Goal: Task Accomplishment & Management: Use online tool/utility

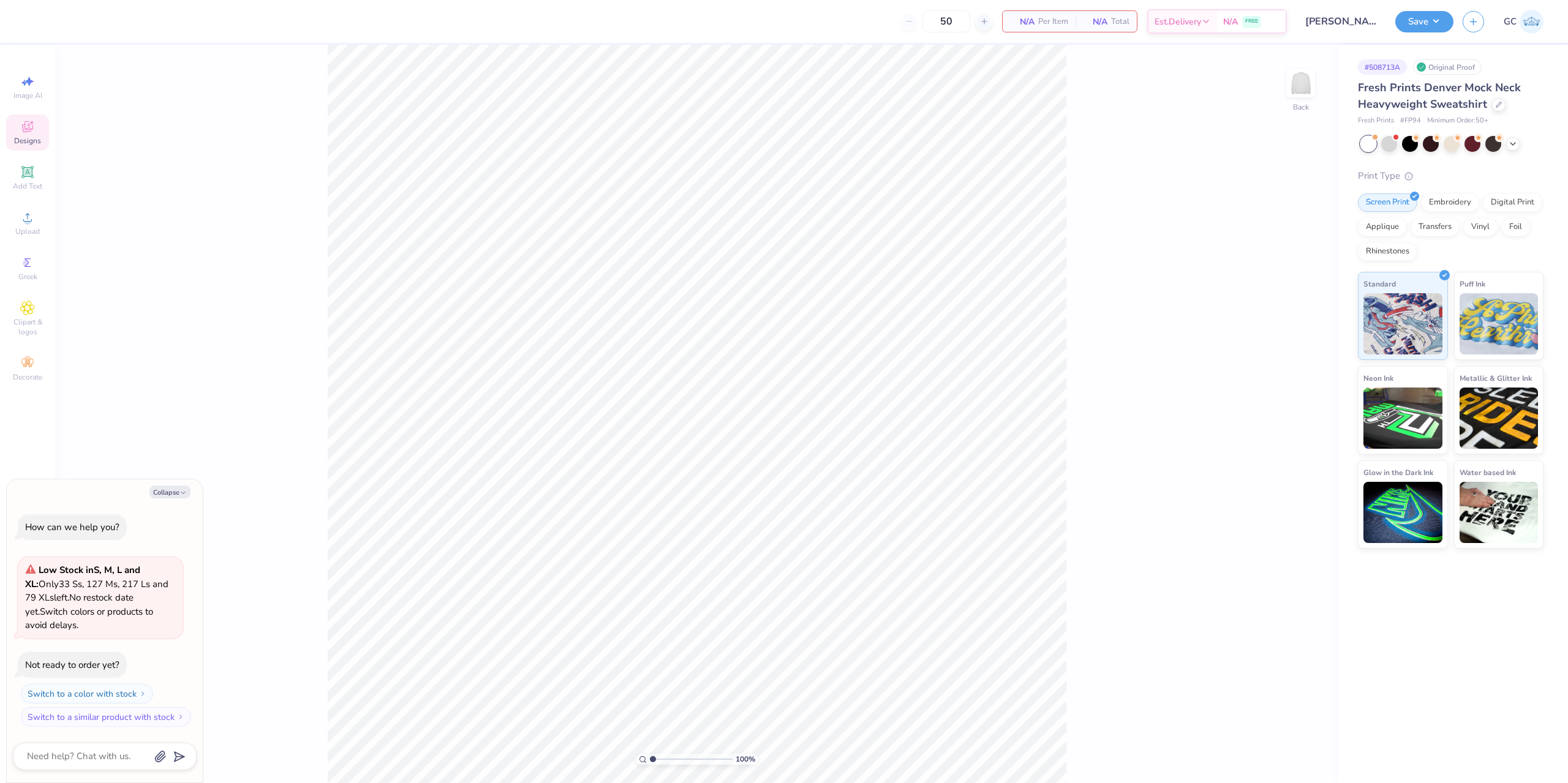
click at [33, 131] on icon at bounding box center [27, 127] width 15 height 15
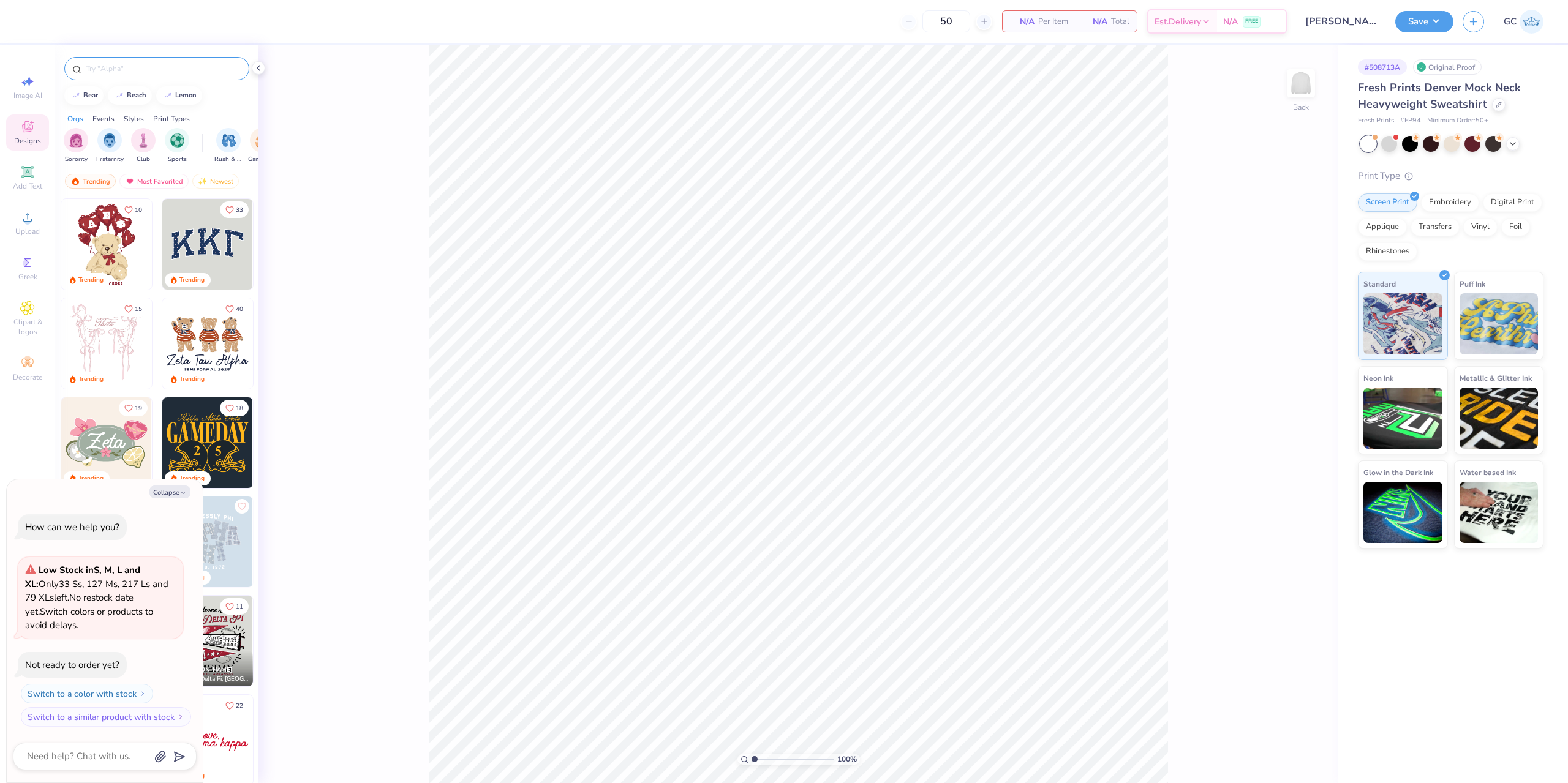
click at [146, 68] on input "text" at bounding box center [163, 68] width 157 height 13
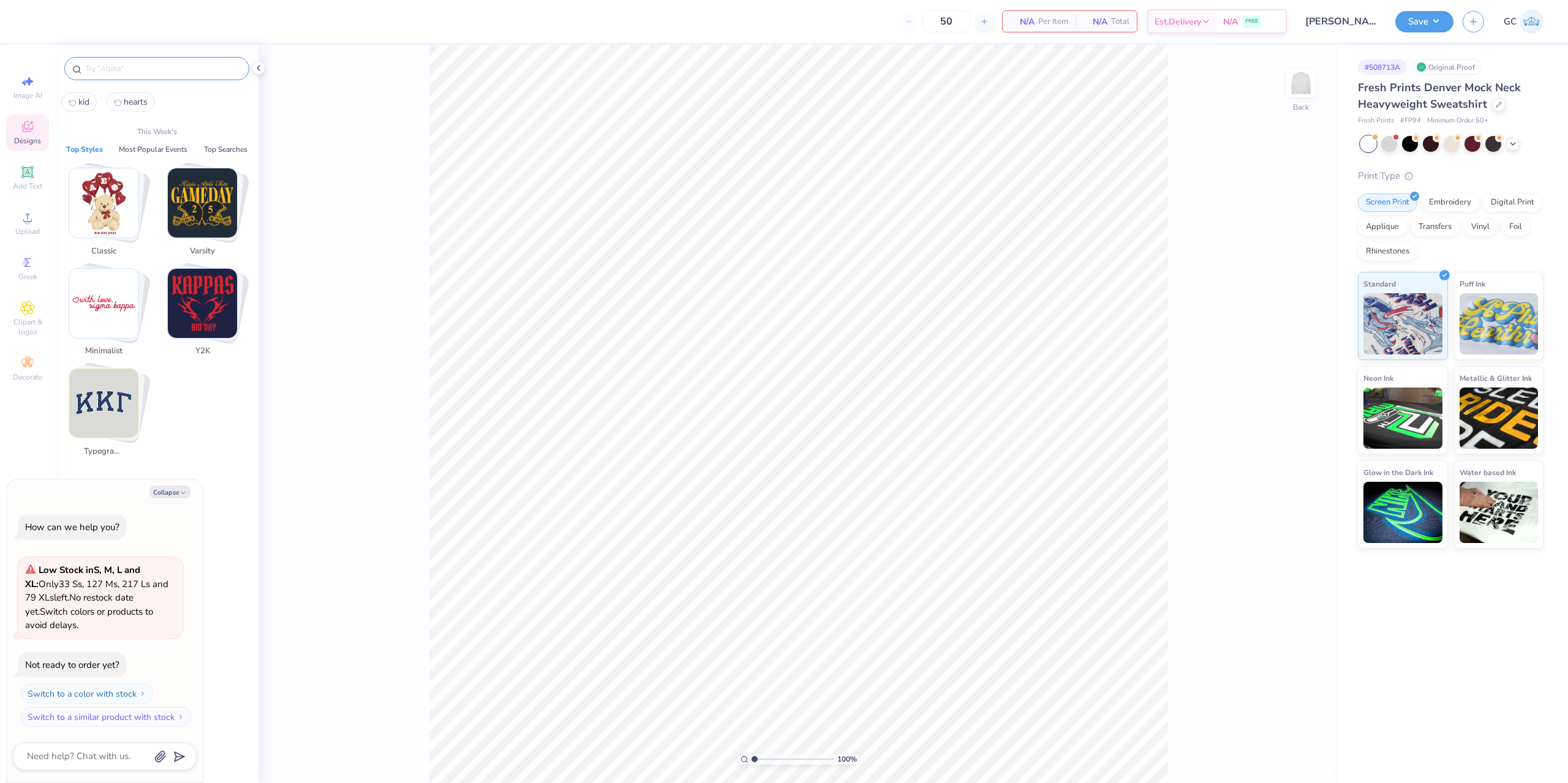
type textarea "x"
paste input "Helmet on Grass"
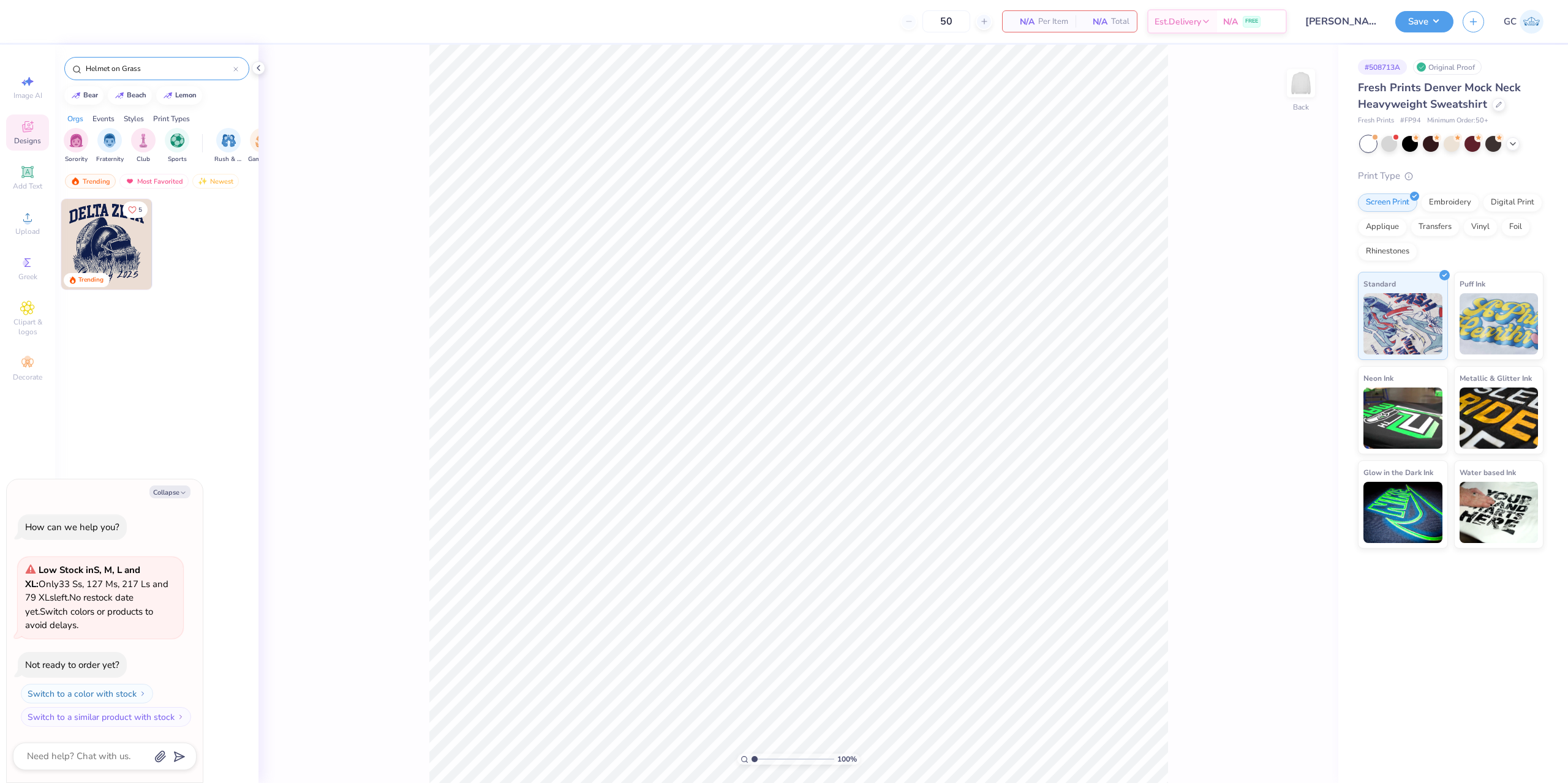
type input "Helmet on Grass"
click at [99, 249] on img at bounding box center [106, 244] width 91 height 91
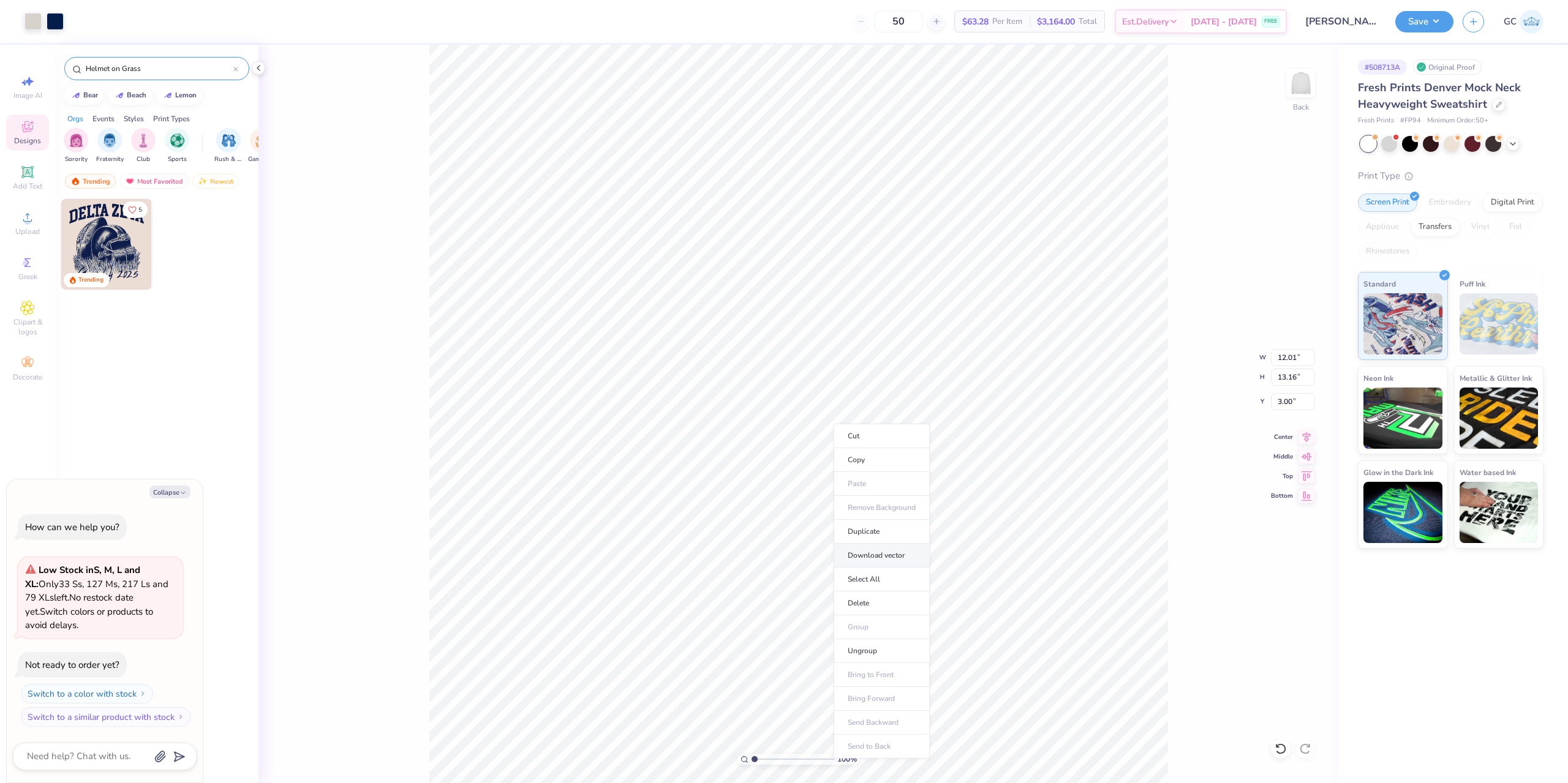
click at [892, 553] on li "Download vector" at bounding box center [881, 556] width 96 height 24
type textarea "x"
type input "1.58"
type textarea "x"
type input "2.47"
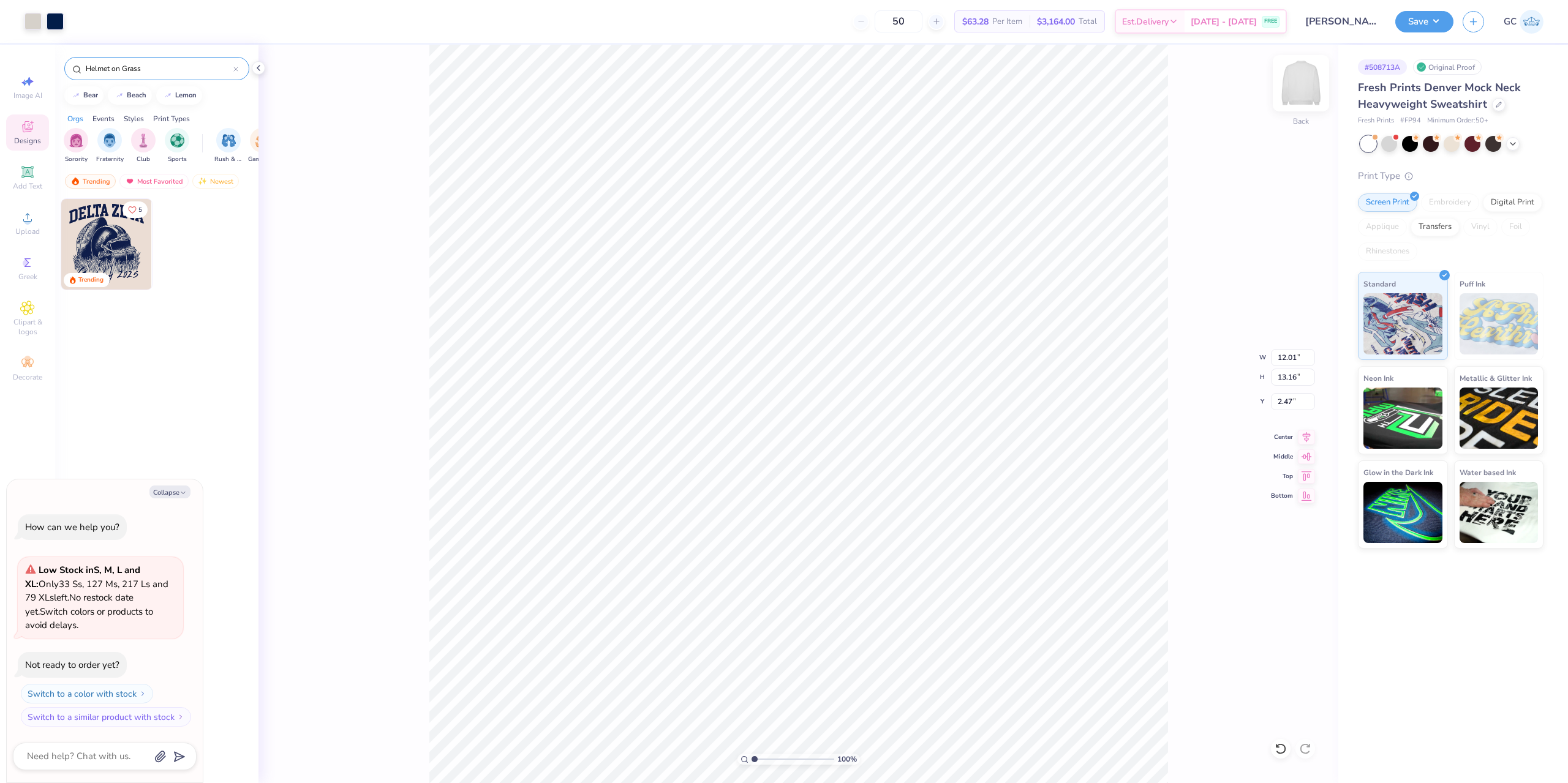
type textarea "x"
type input "2.60"
click at [938, 515] on li "Ungroup" at bounding box center [932, 518] width 96 height 24
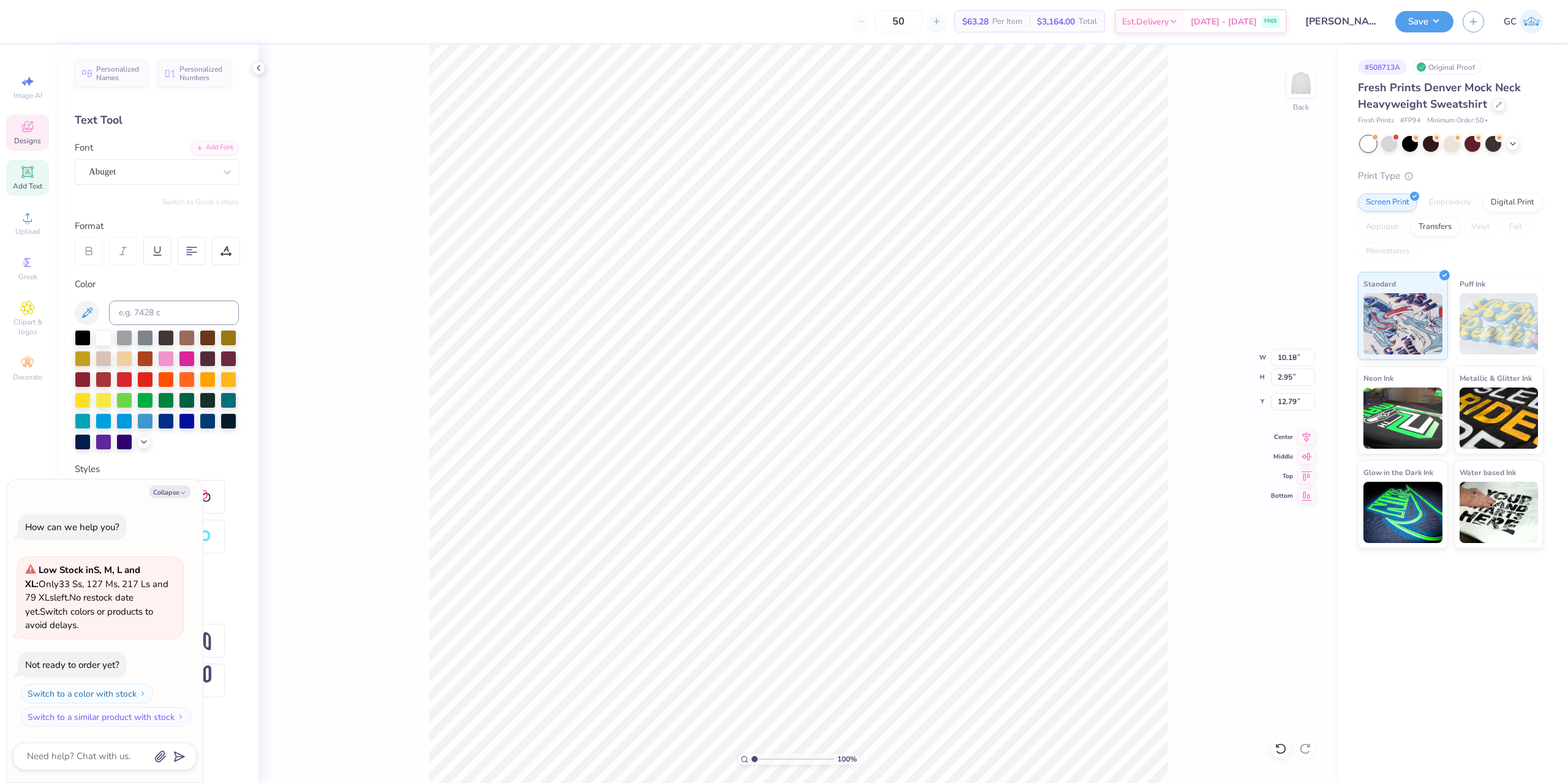
type textarea "x"
type input "12.79"
type textarea "x"
type textarea "NDSU"
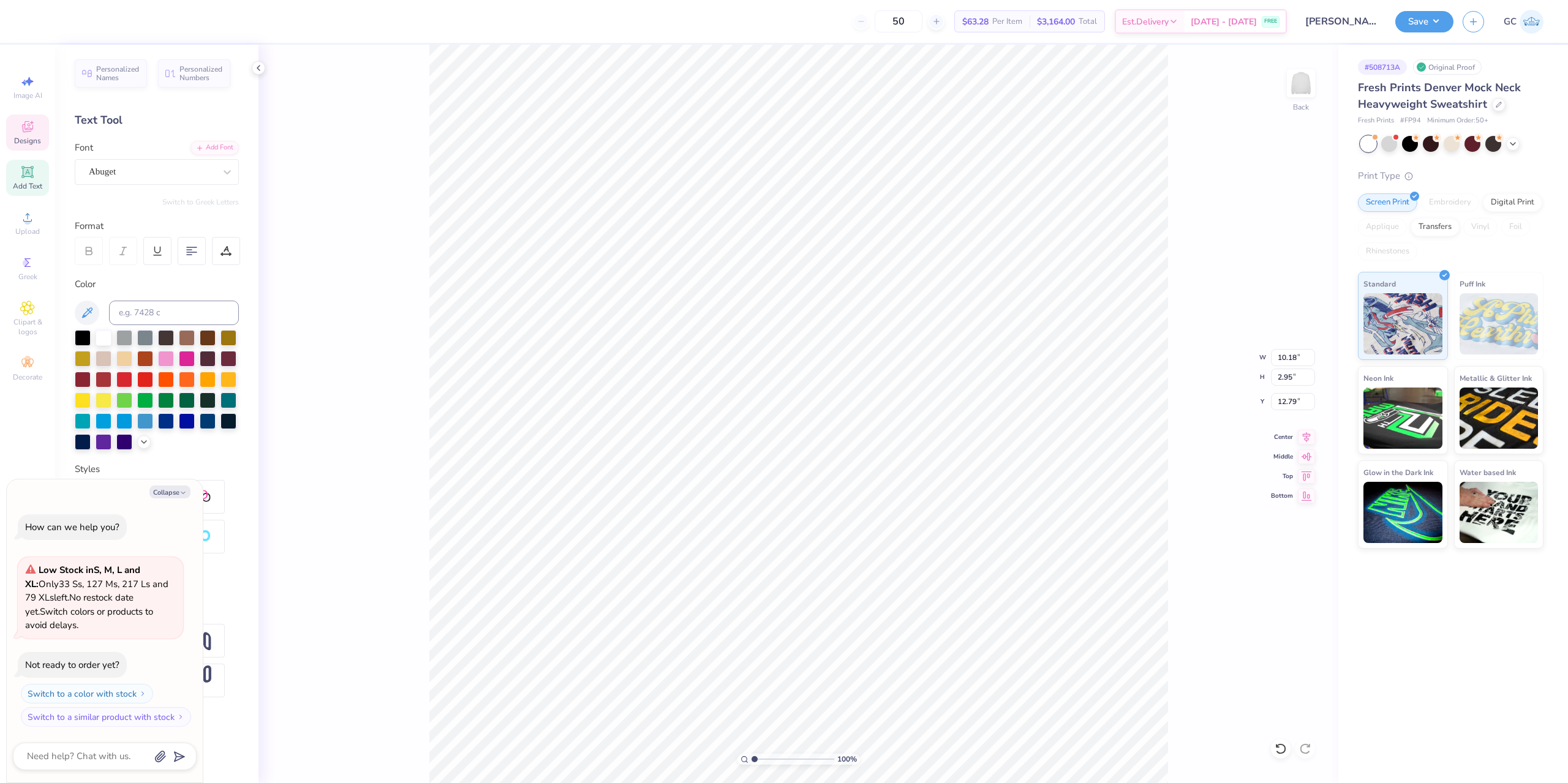
scroll to position [10, 3]
type textarea "x"
type input "1.35006143669128"
type textarea "x"
type input "1.35006143669128"
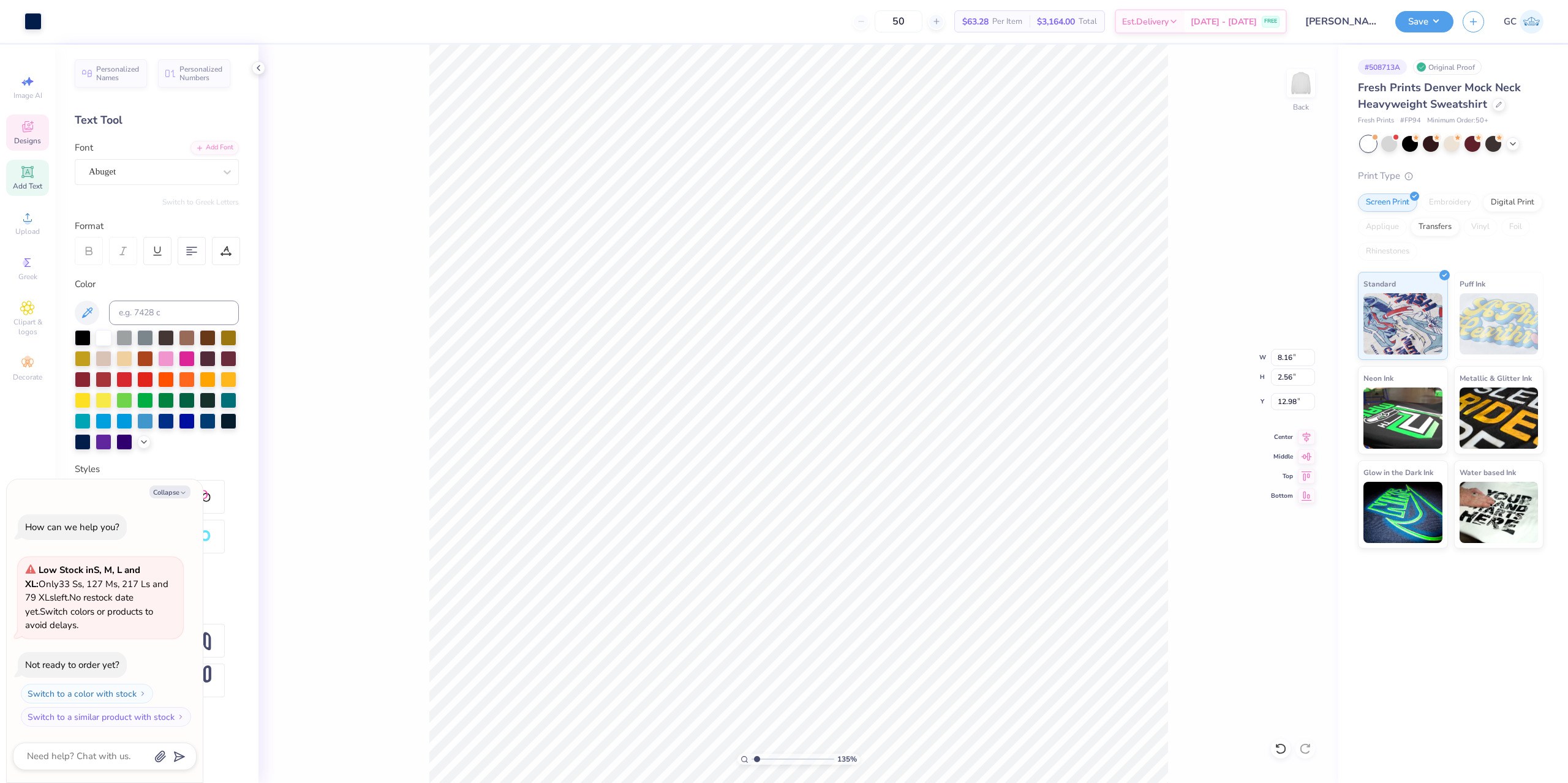
type textarea "x"
type input "1.35006143669128"
type textarea "x"
type input "1.35006143669128"
type textarea "x"
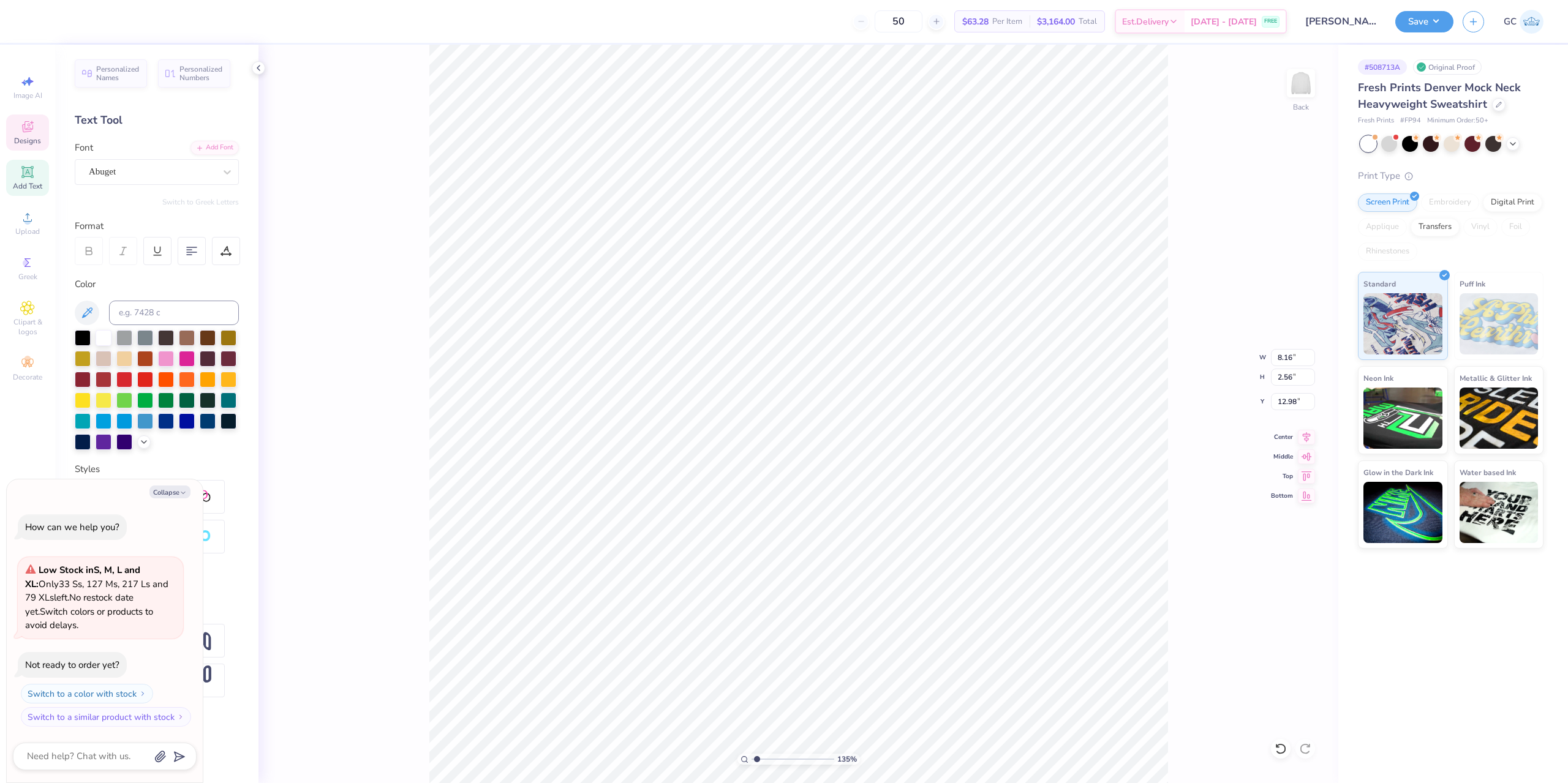
type input "5.71"
type input "1.79"
type input "1.35006143669128"
type textarea "x"
click at [1307, 440] on icon at bounding box center [1306, 435] width 17 height 15
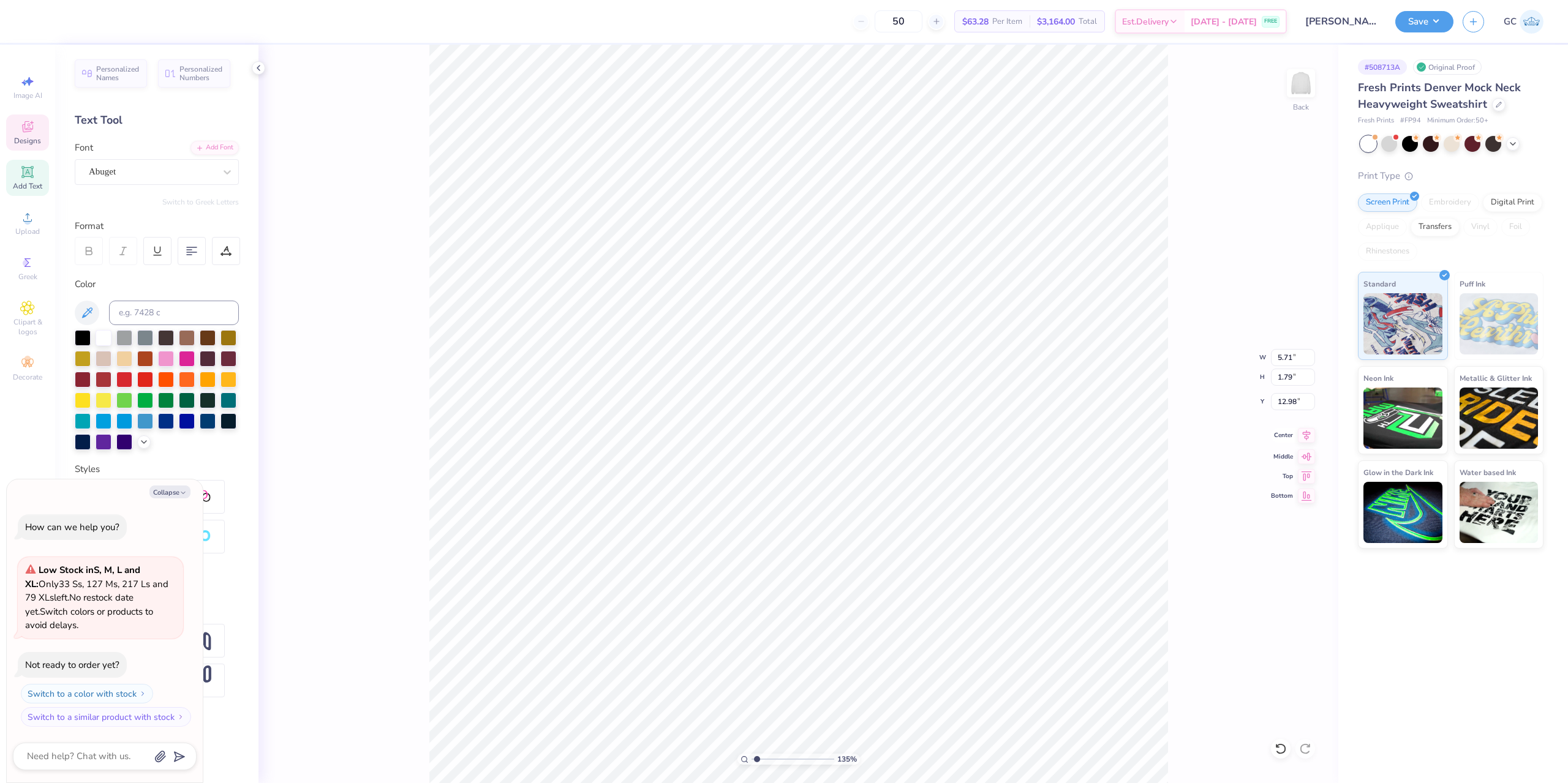
type input "1.35006143669128"
type textarea "x"
type input "13.14"
click at [905, 556] on li "Duplicate" at bounding box center [905, 553] width 96 height 24
type input "1.35006143669128"
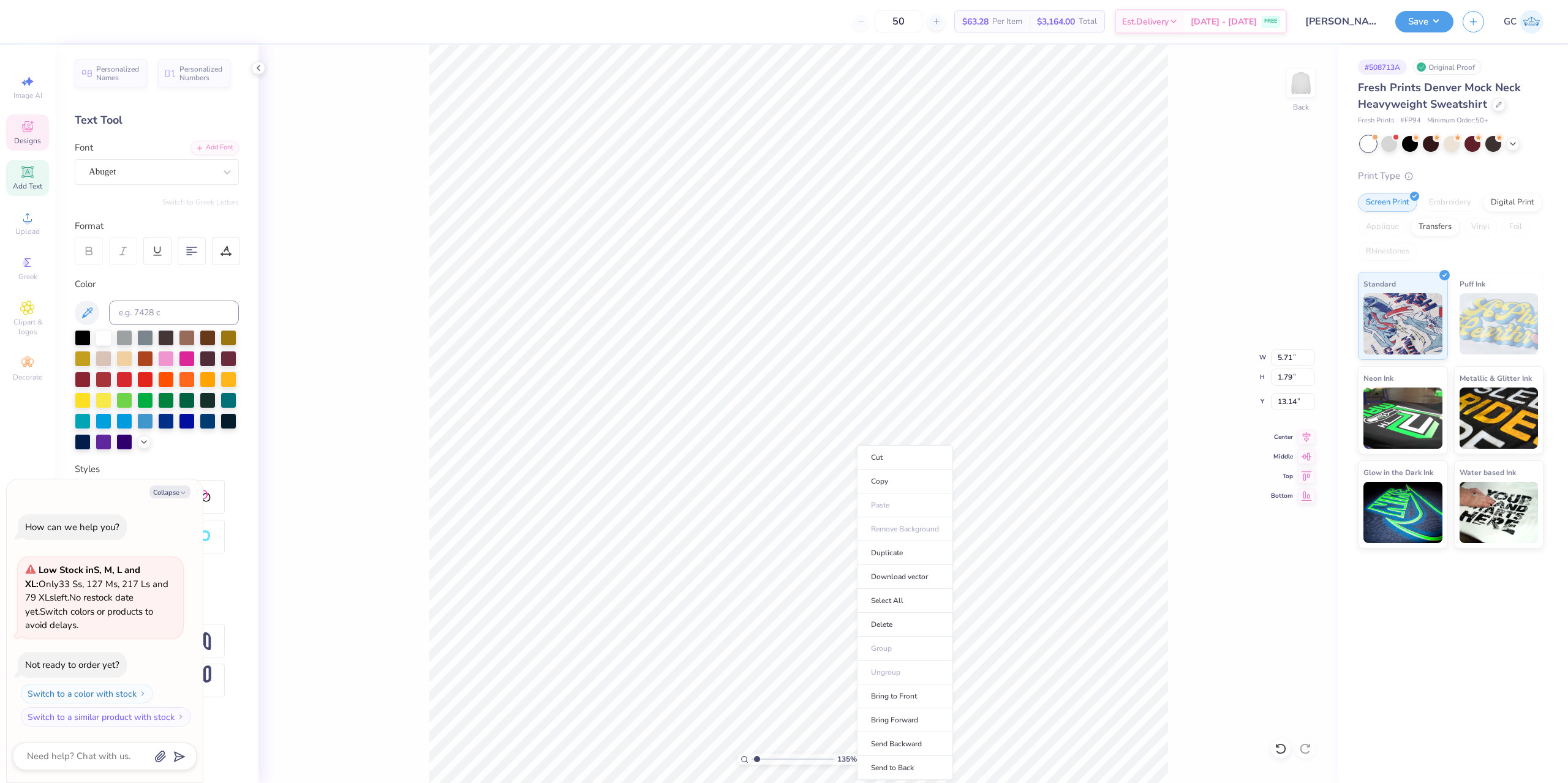
type textarea "x"
type input "1.35006143669128"
type textarea "x"
type input "14.14"
type input "1.35006143669128"
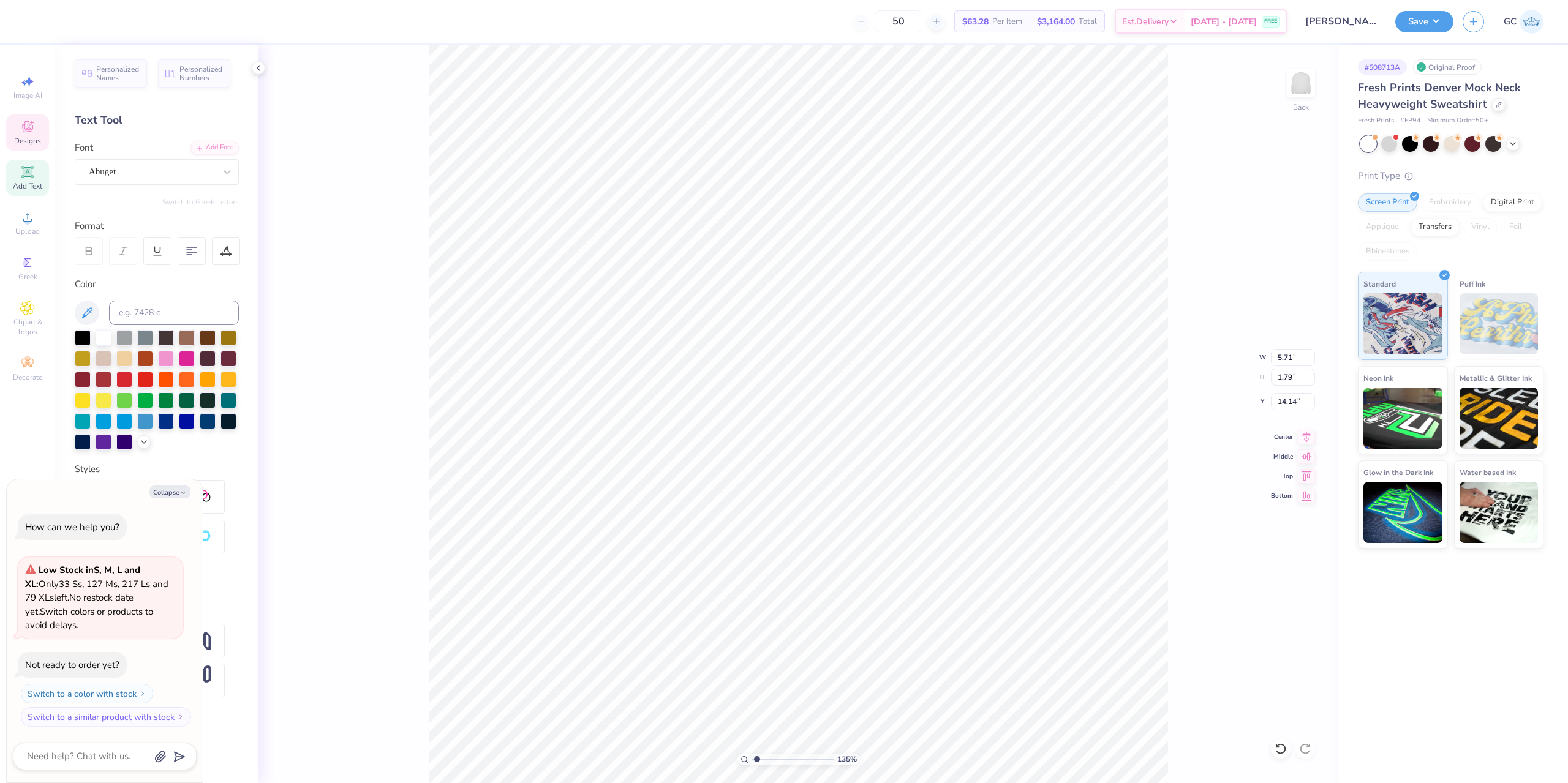
type textarea "x"
type input "1.35006143669128"
type textarea "x"
type input "1.35006143669128"
type textarea "x"
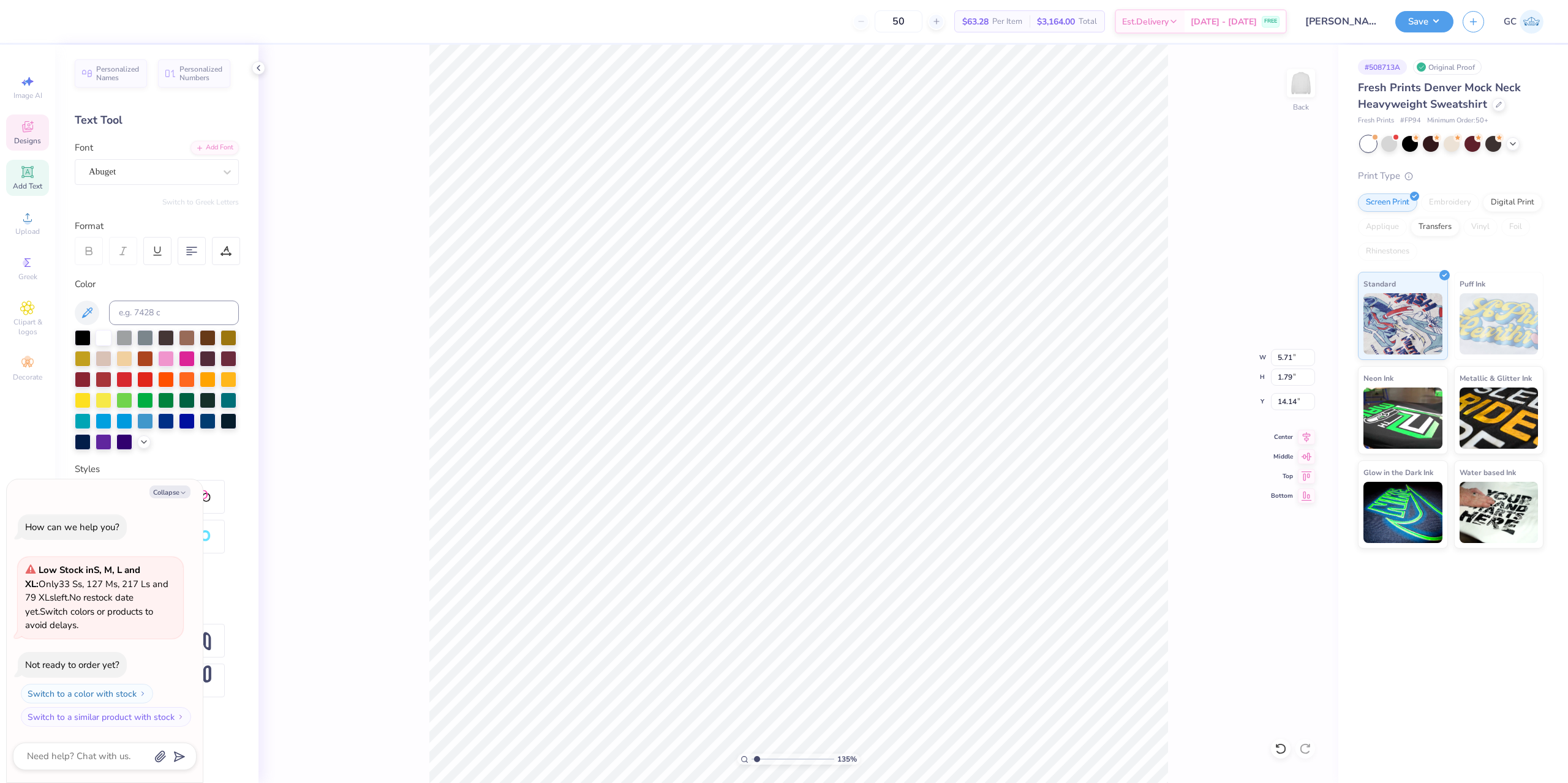
paste textarea "Homecoming 2025"
type input "1.35006143669128"
type textarea "x"
type textarea "Homecoming 2025"
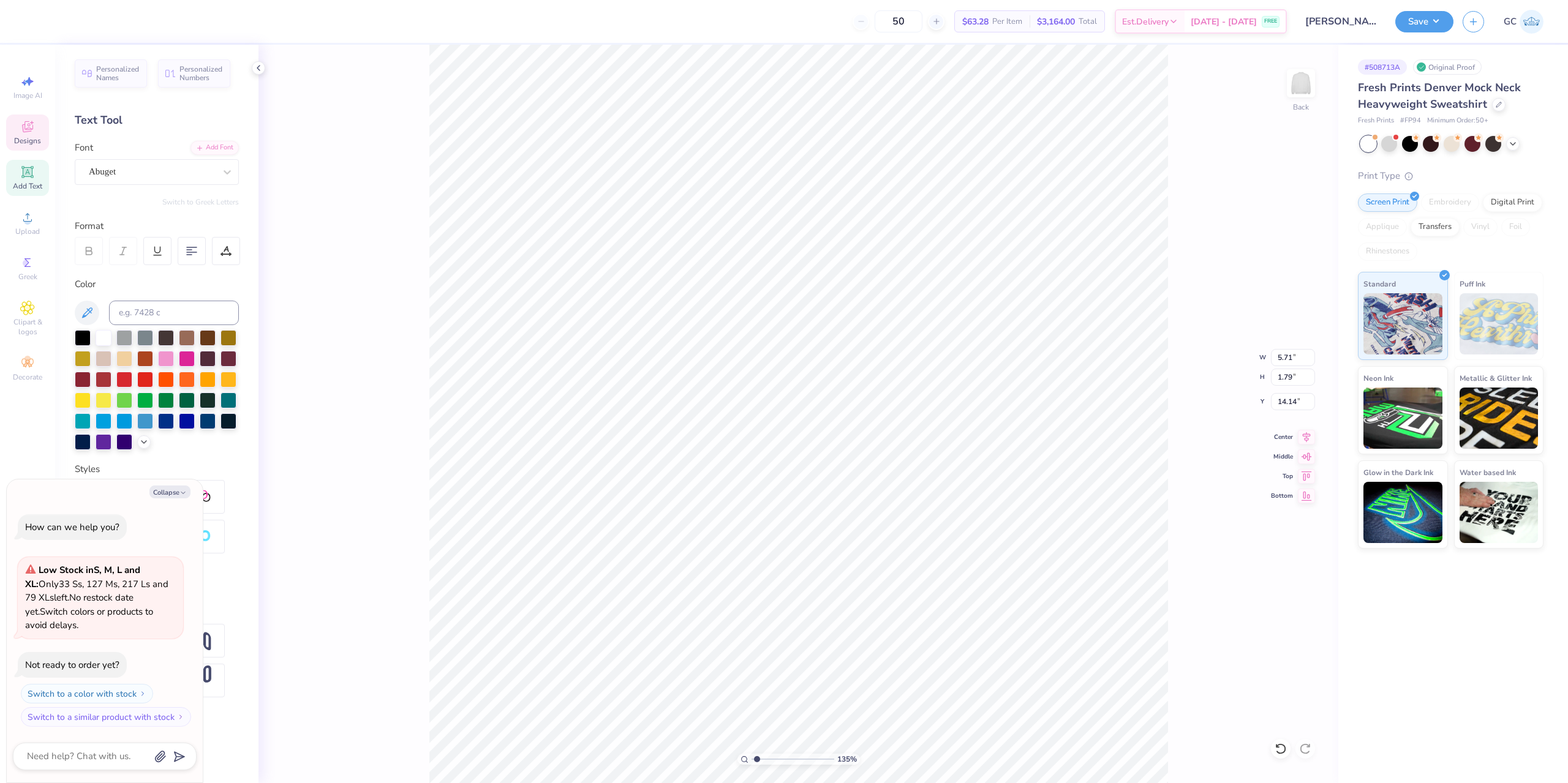
type input "1.35006143669128"
type textarea "x"
type input "1.35006143669128"
type textarea "x"
type input "1.35006143669128"
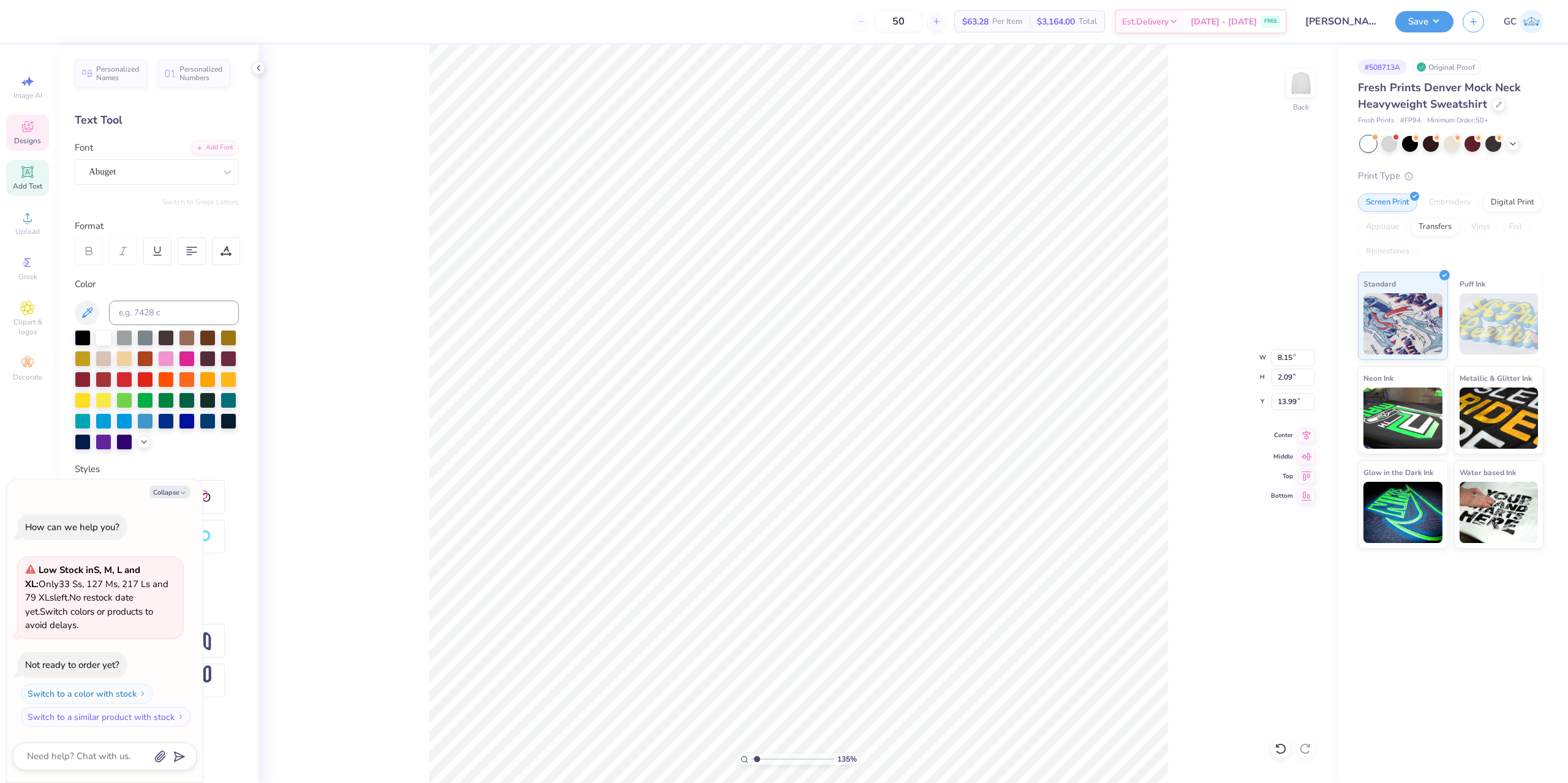
type textarea "x"
type input "14.33"
click at [1306, 436] on icon at bounding box center [1306, 435] width 8 height 10
type input "1.35006143669128"
type textarea "x"
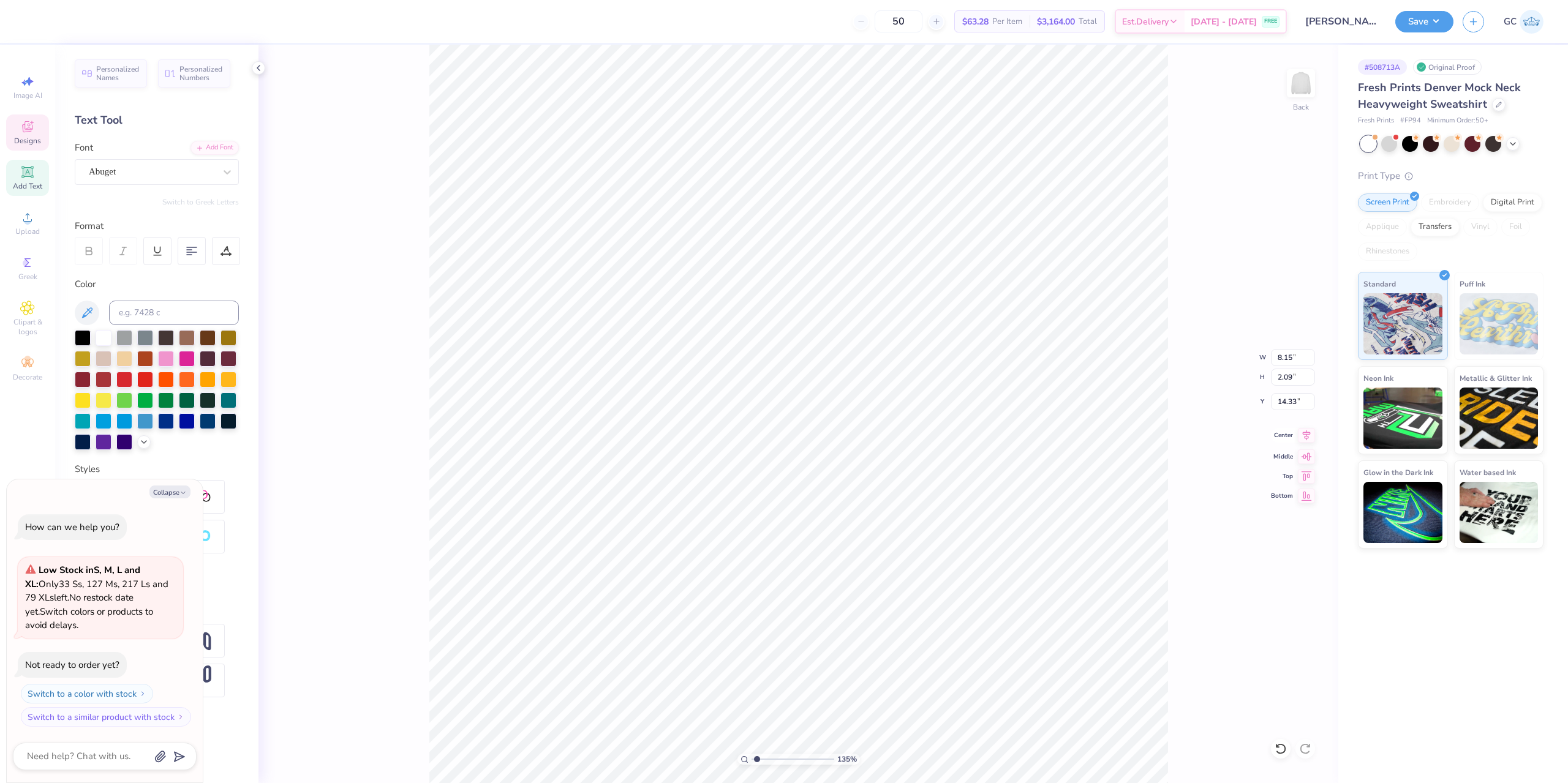
type input "1.35006143669128"
type textarea "x"
type input "5.71"
type input "1.79"
type input "13.14"
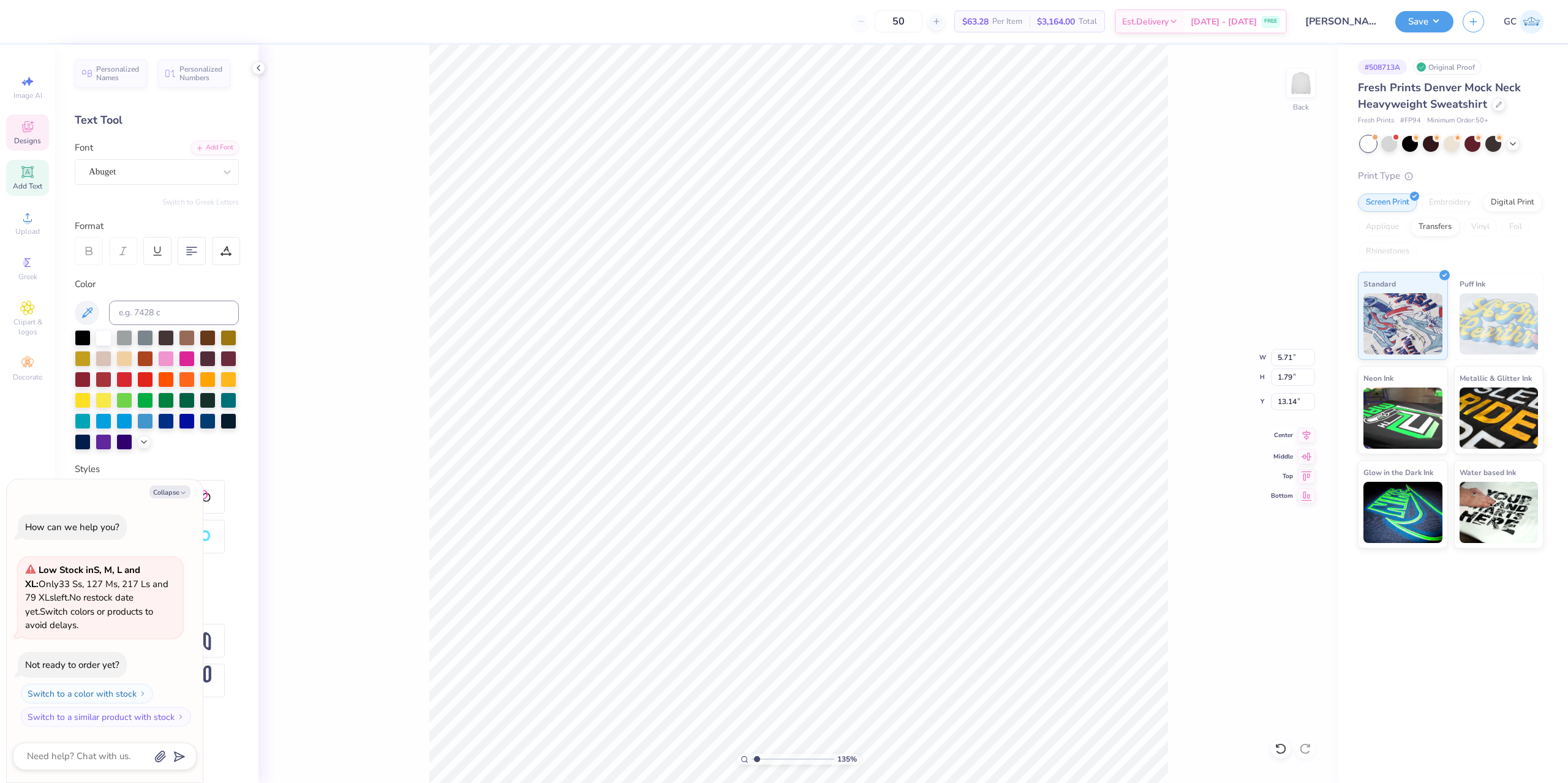
click at [1306, 432] on icon at bounding box center [1306, 435] width 8 height 10
type input "1.35006143669128"
type textarea "x"
click at [908, 559] on li "Duplicate" at bounding box center [912, 553] width 96 height 24
type input "1.35006143669128"
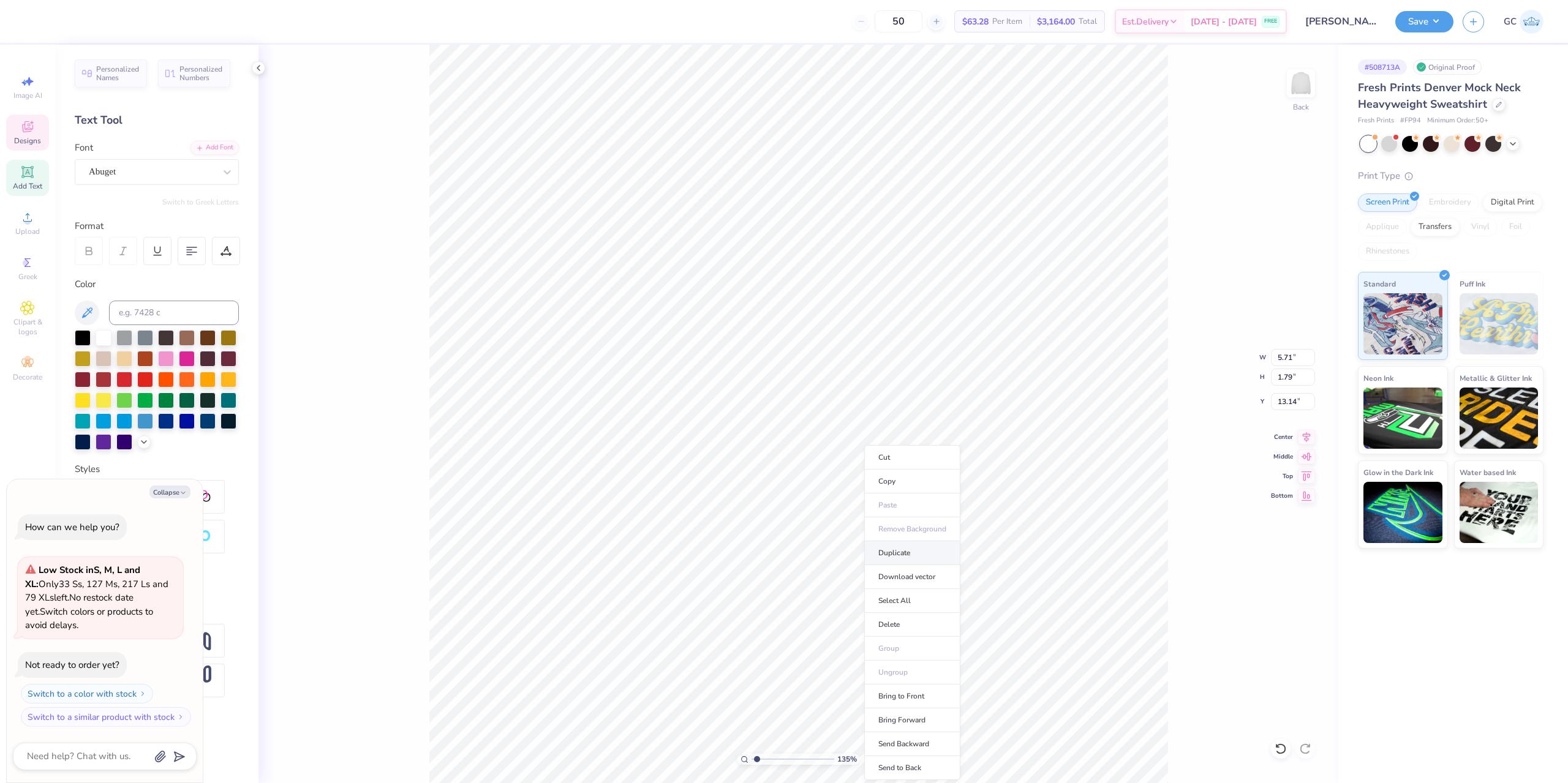
type textarea "x"
type input "1.35006143669128"
type textarea "x"
type input "14.14"
type input "1.35006143669128"
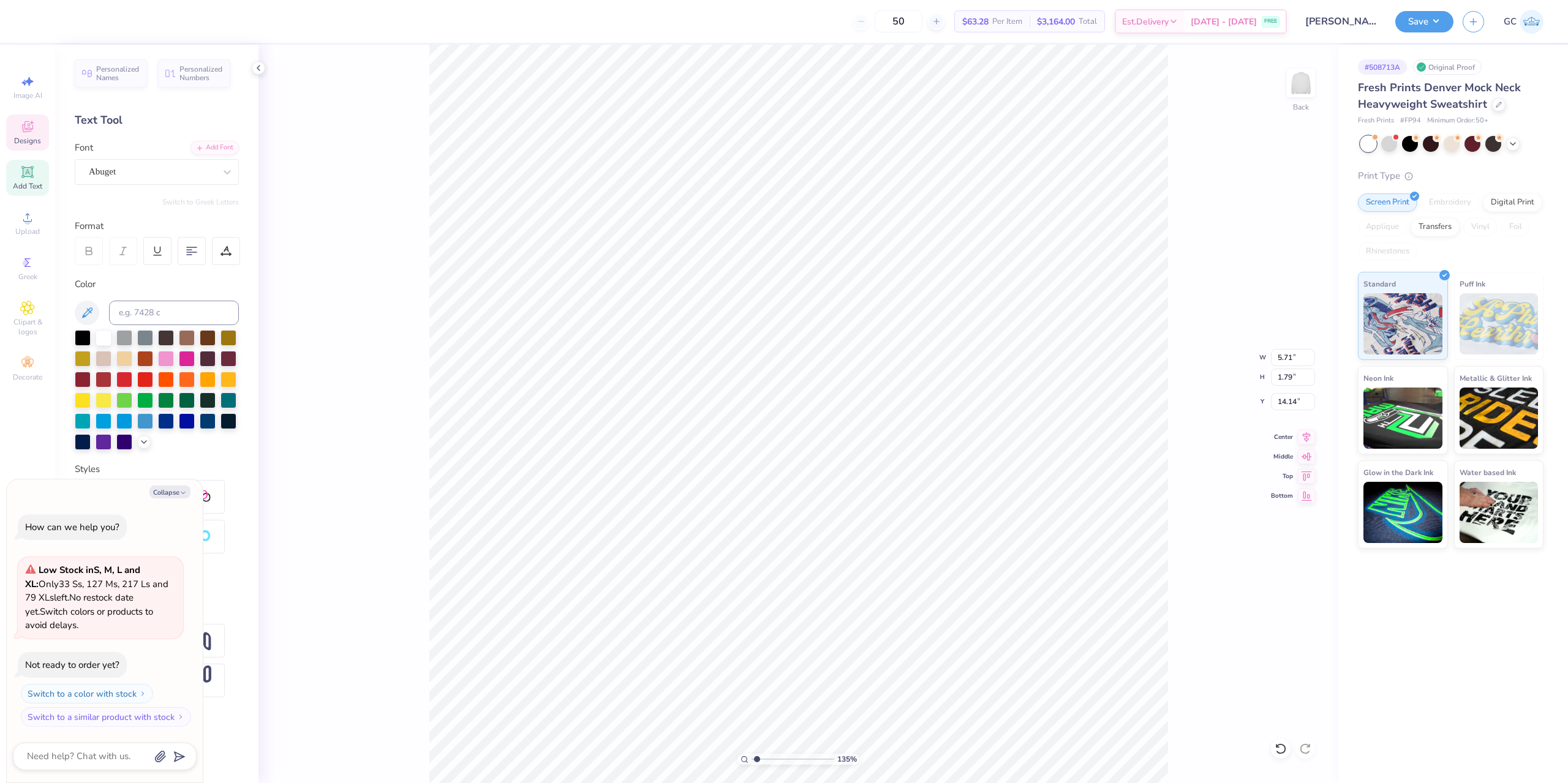
type textarea "x"
type input "1.35006143669128"
type textarea "x"
type input "17.09"
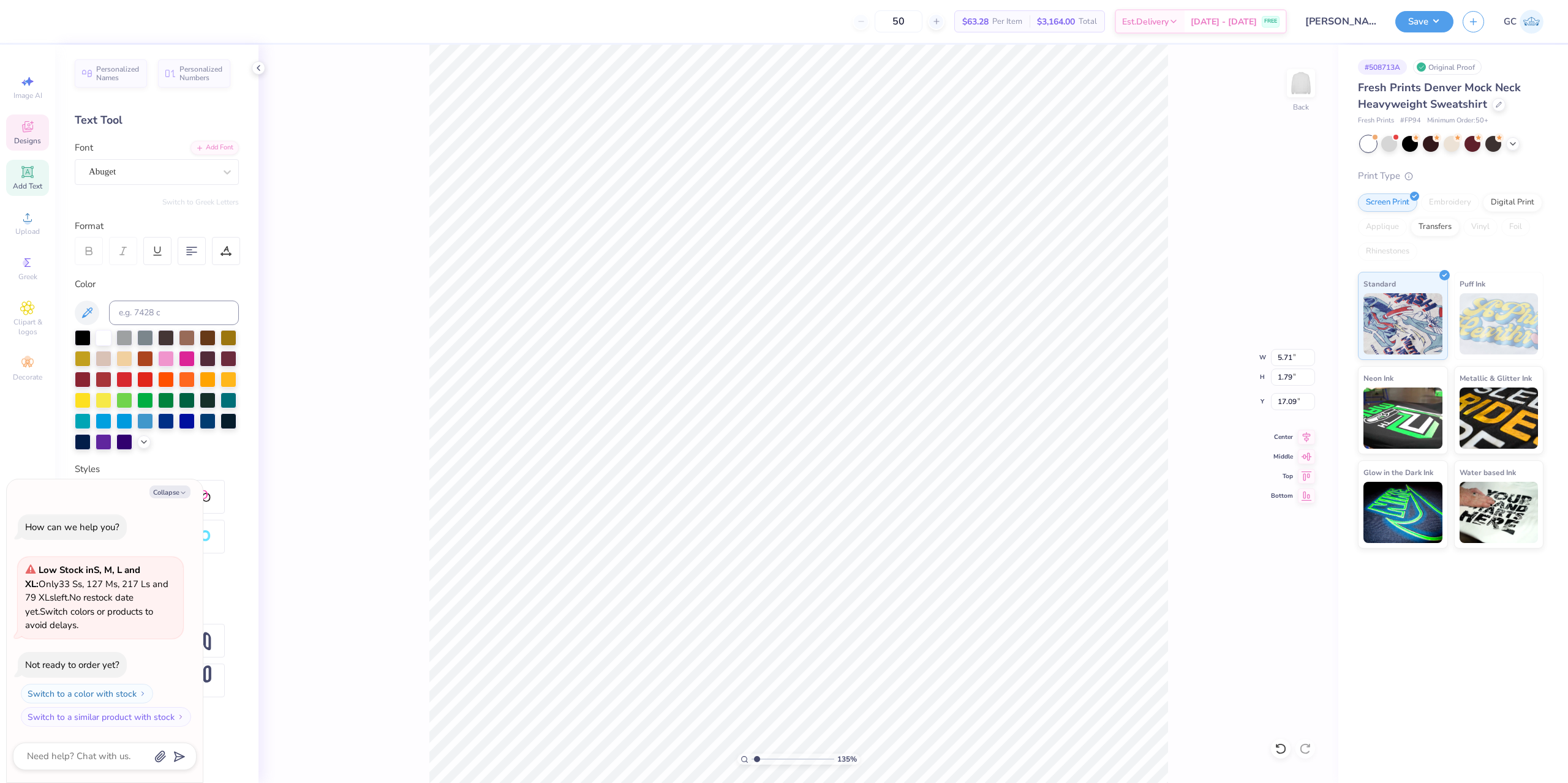
type input "1.35006143669128"
type textarea "x"
type input "1.35006143669128"
type textarea "x"
type input "1.35006143669128"
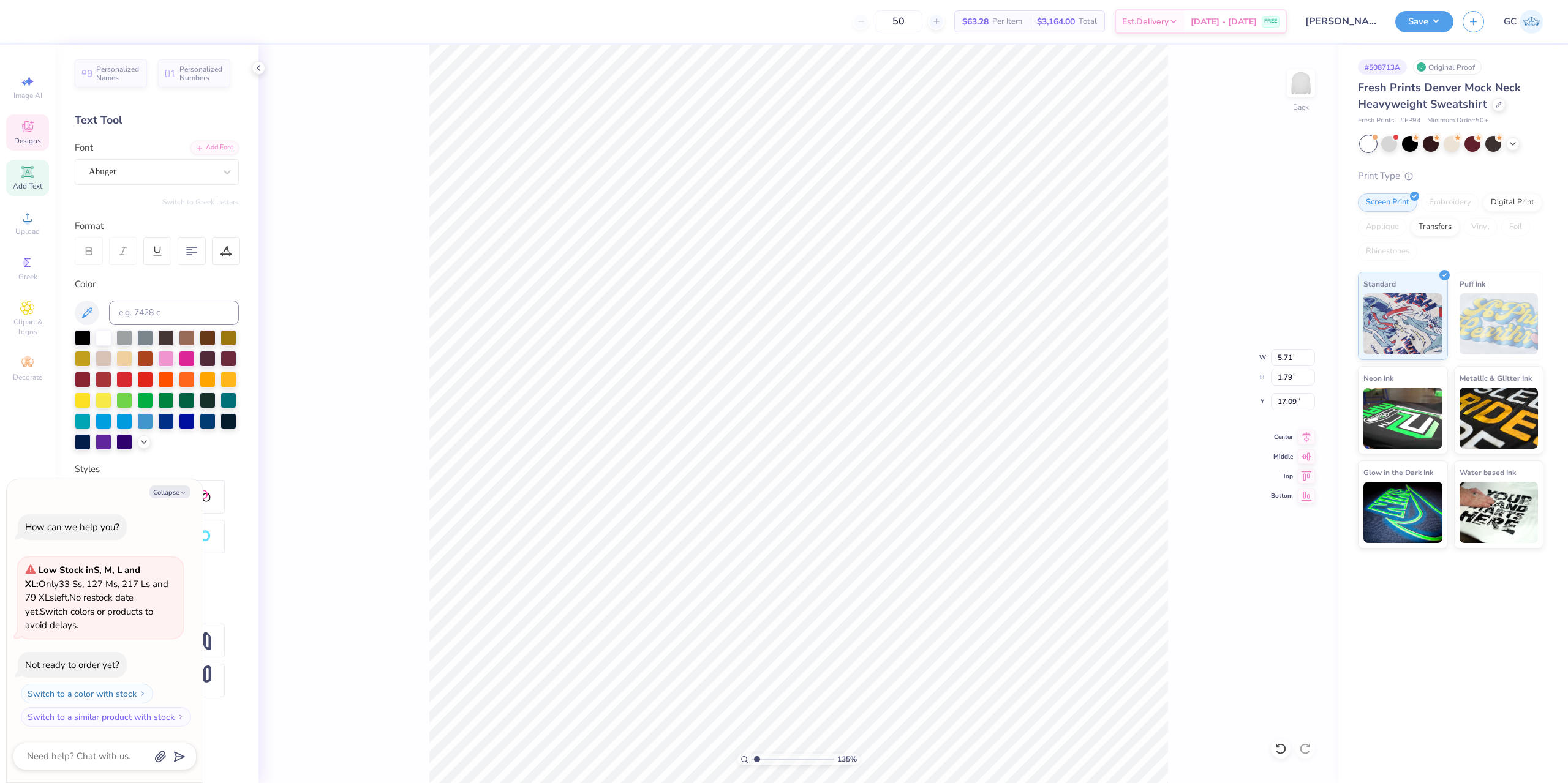
type textarea "x"
type input "1.35006143669128"
type textarea "x"
type input "1.35006143669128"
type textarea "x"
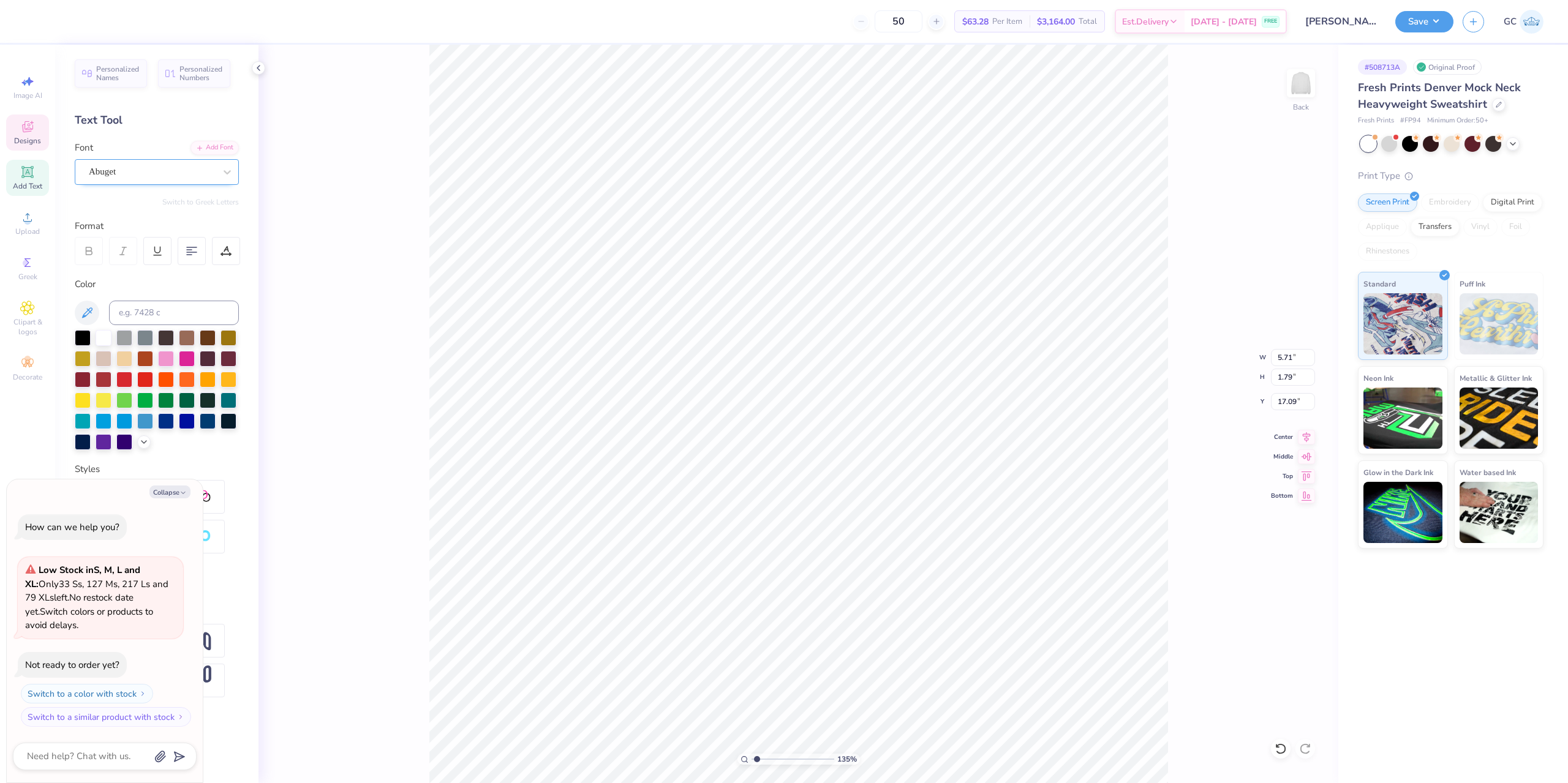
type textarea "a"
type input "1.35006143669128"
type textarea "x"
type textarea "asd"
type input "1.35006143669128"
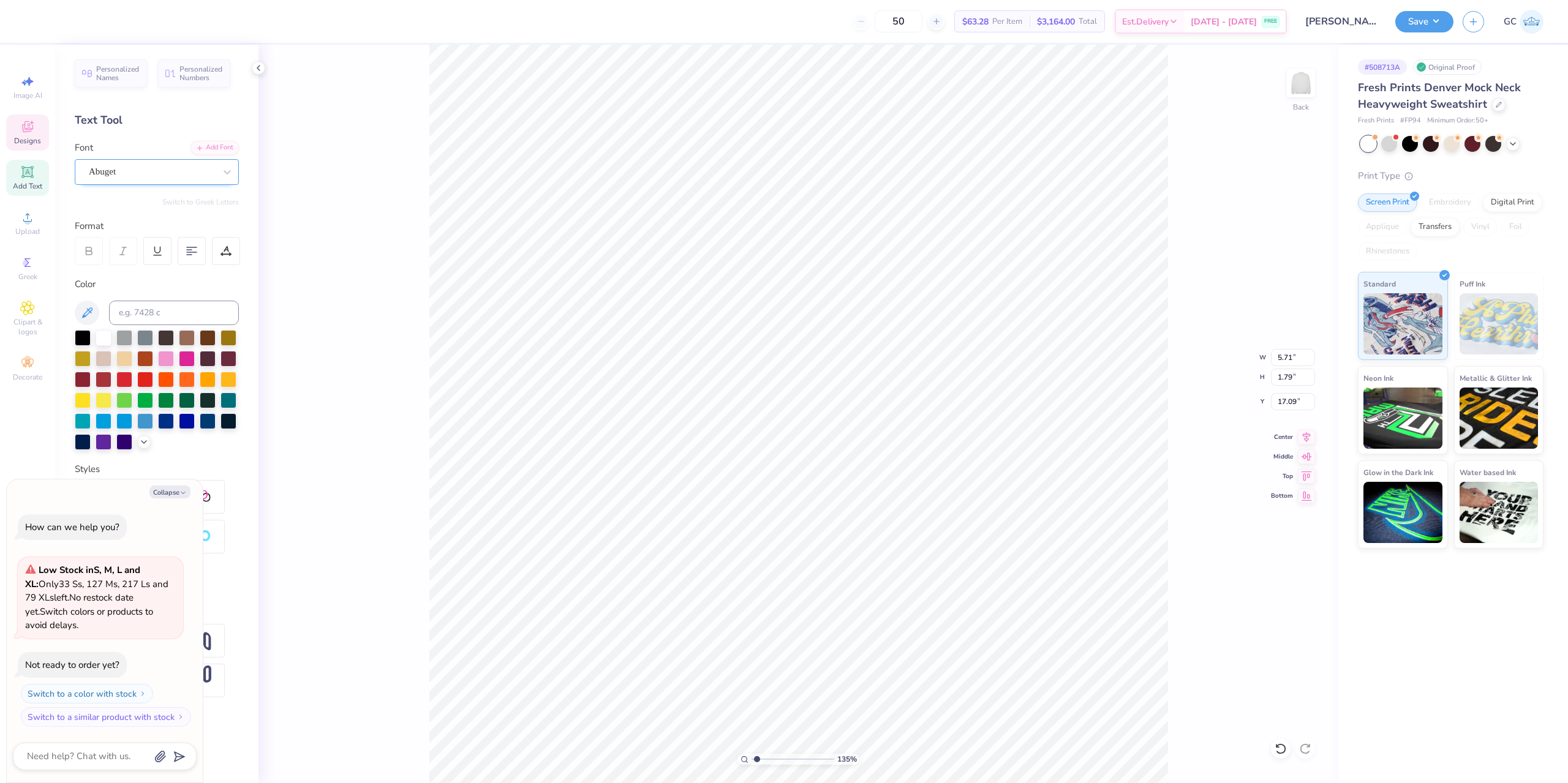
type textarea "x"
type textarea "asda"
type input "1.35006143669128"
type textarea "x"
type textarea "asda"
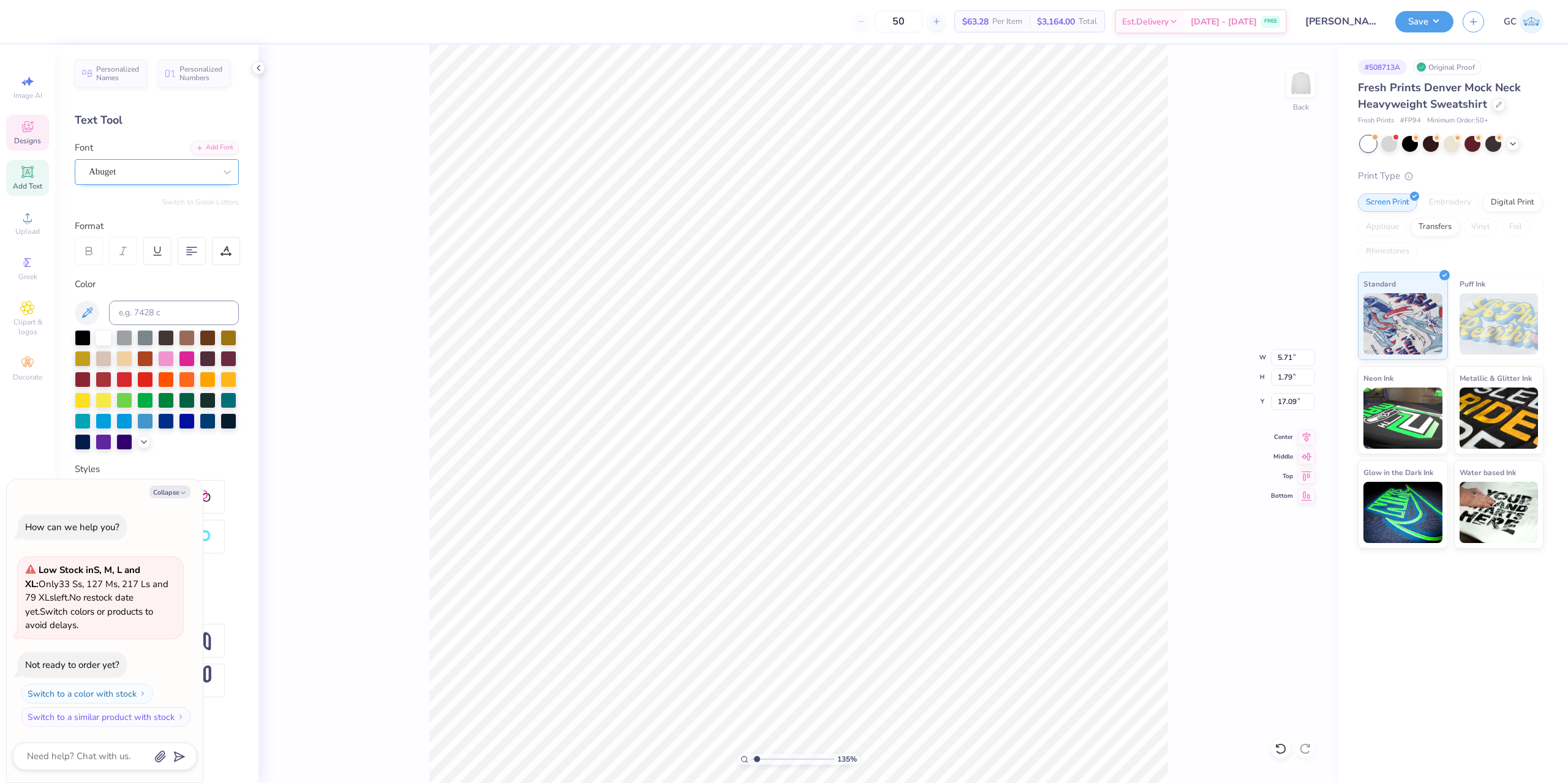
click at [209, 165] on div "Abuget" at bounding box center [152, 171] width 129 height 19
type input "1.35006143669128"
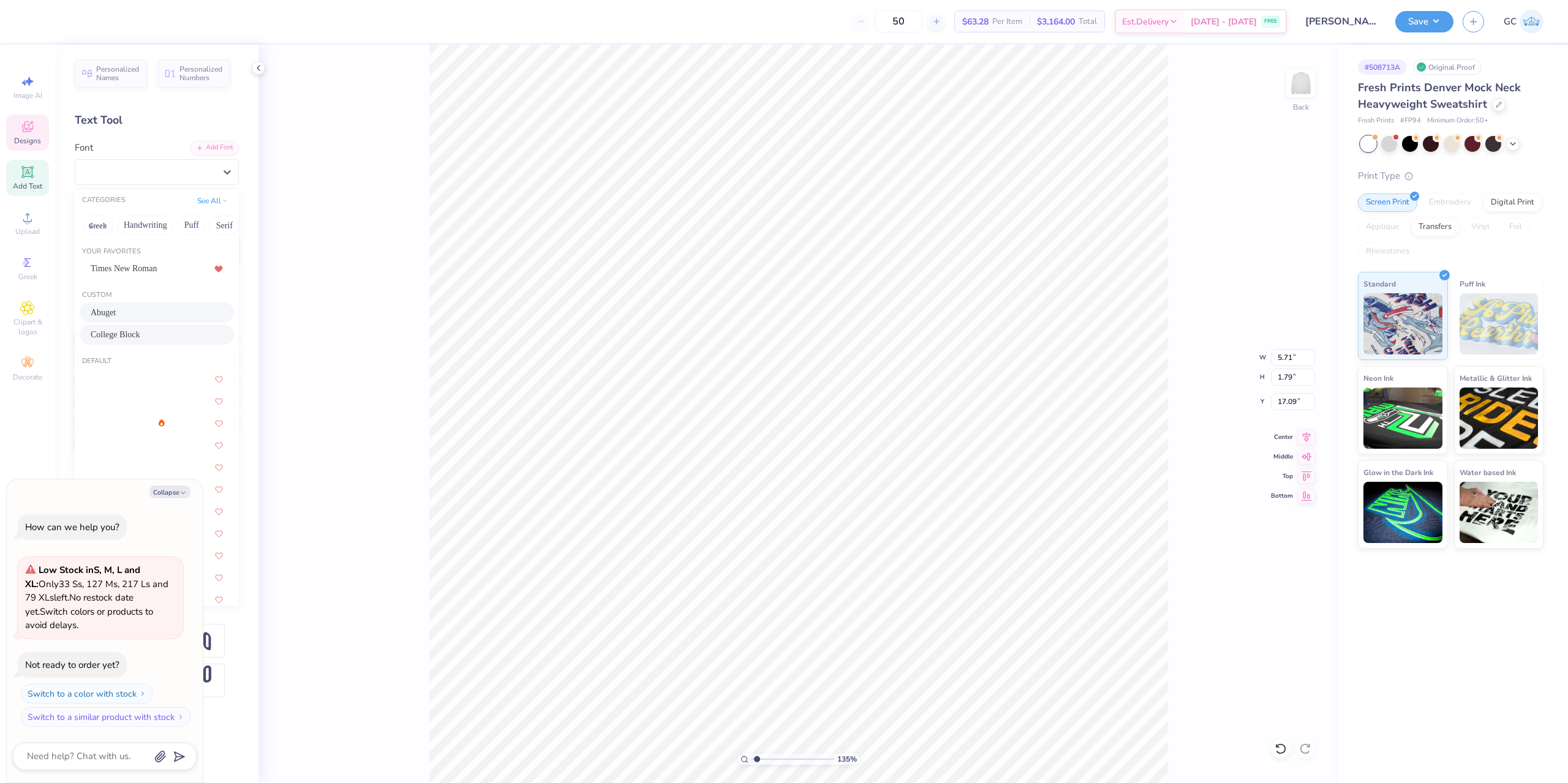
type textarea "x"
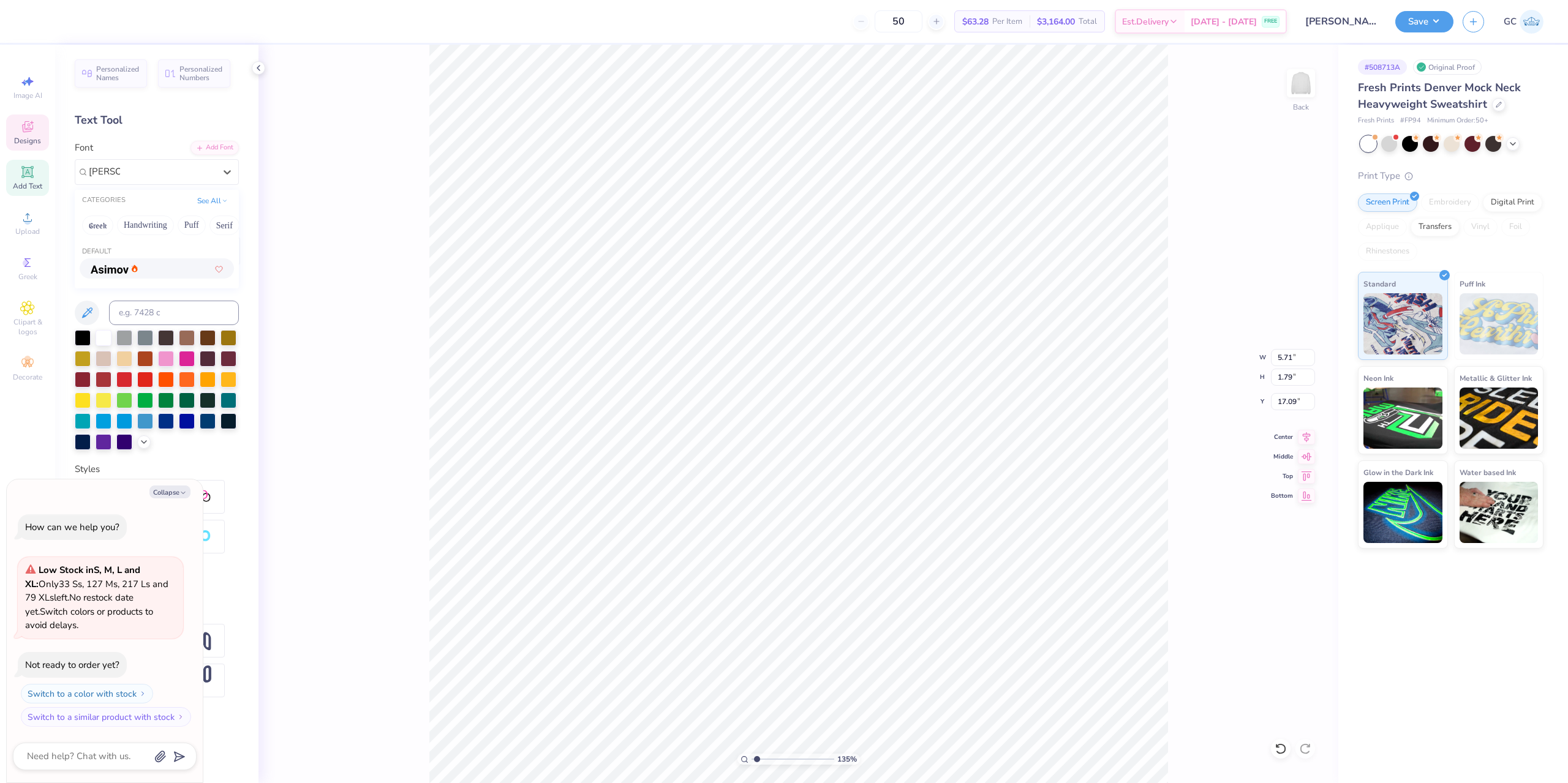
click at [166, 272] on div at bounding box center [157, 268] width 133 height 13
type input "asimov"
type input "1.35006143669128"
type textarea "x"
type input "1.35006143669128"
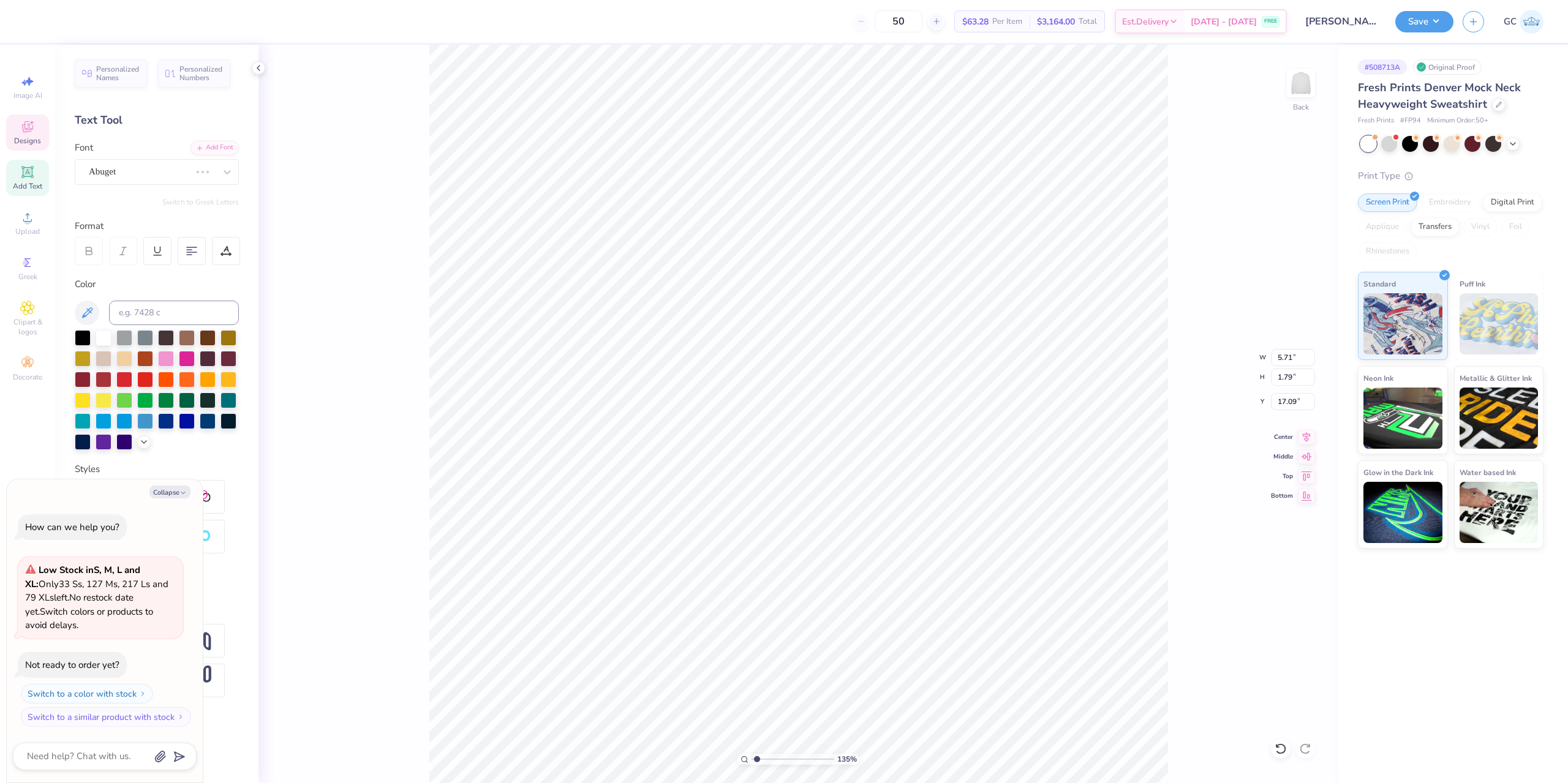
type textarea "x"
type input "1.35006143669128"
type textarea "x"
type input "1.35006143669128"
type textarea "x"
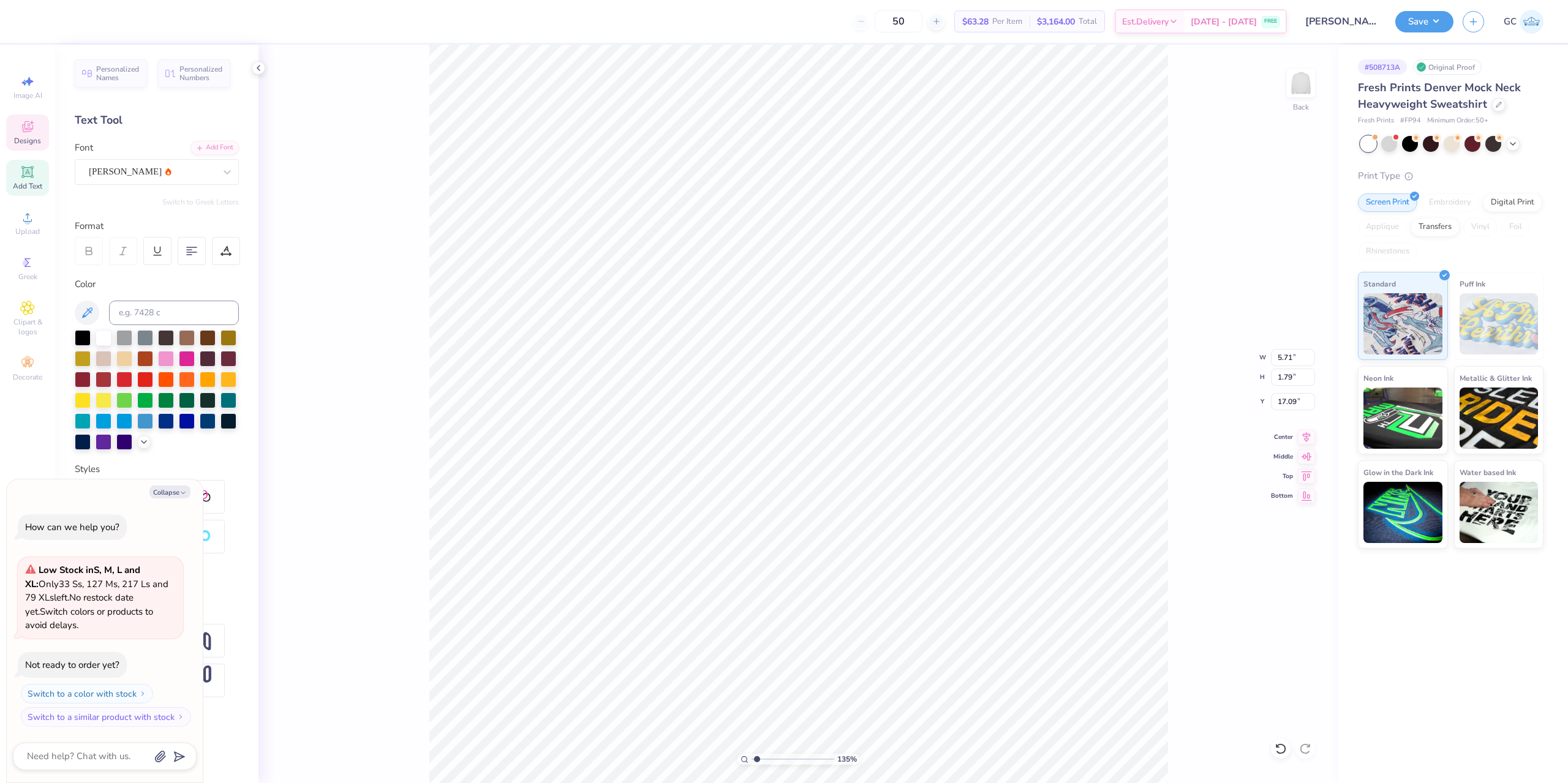
type input "1.35006143669128"
type textarea "x"
paste textarea "®"
type input "1.35006143669128"
type textarea "x"
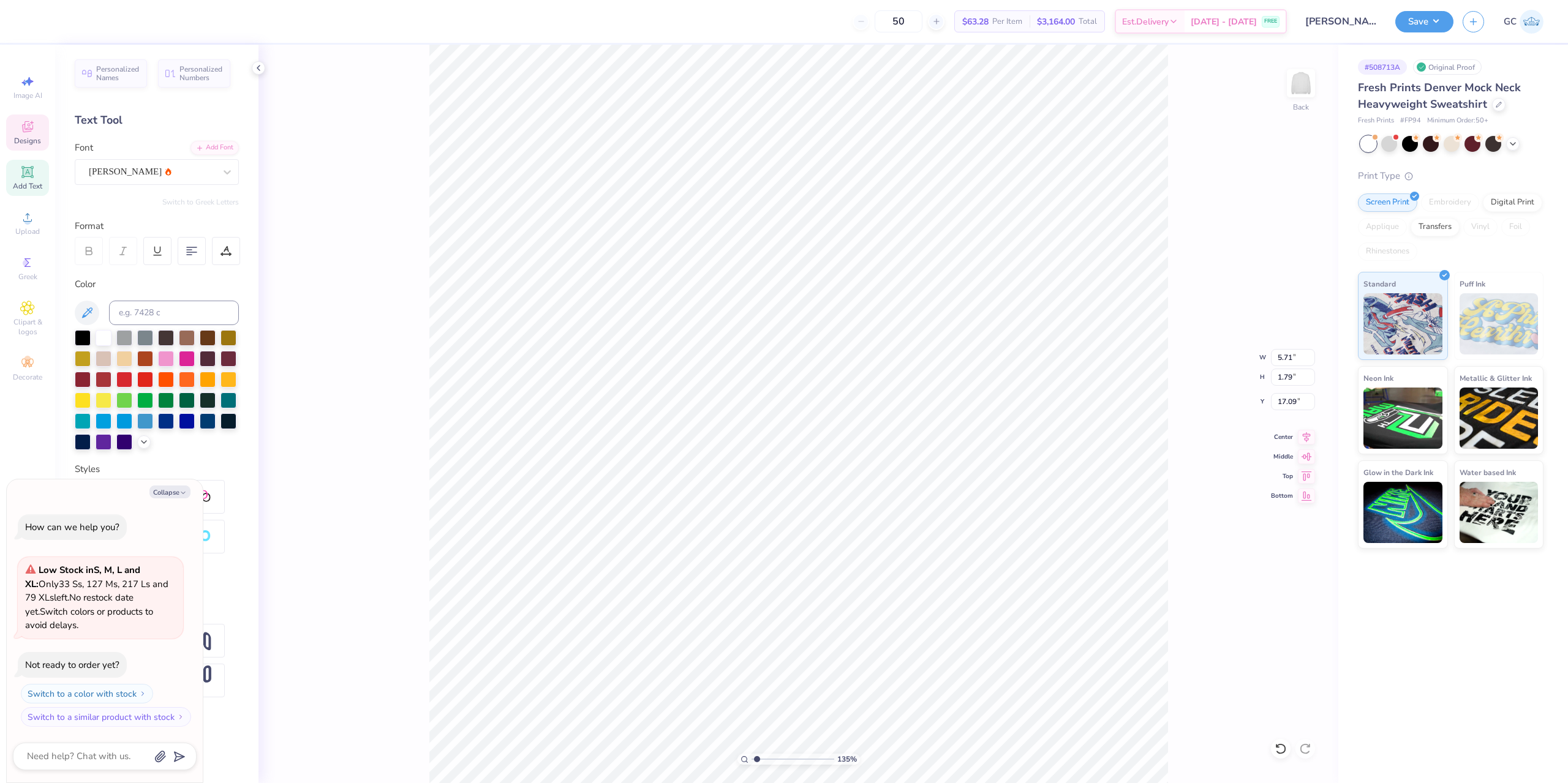
type textarea "®"
type input "1.82266588284093"
type textarea "x"
click at [1285, 756] on div at bounding box center [1280, 748] width 20 height 20
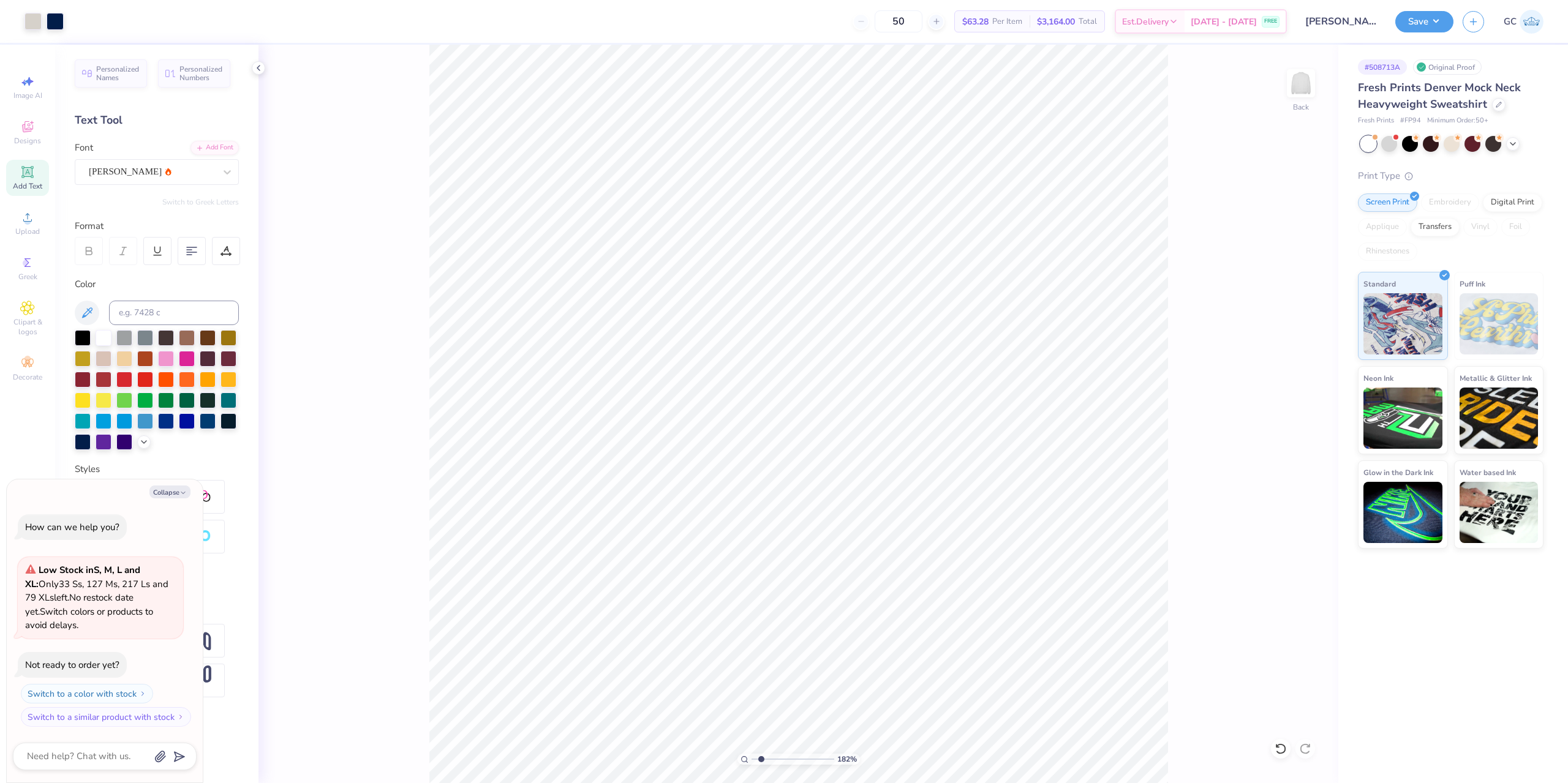
type input "1.82266588284093"
type textarea "x"
type input "1.82266588284093"
type textarea "x"
type input "1.82266588284093"
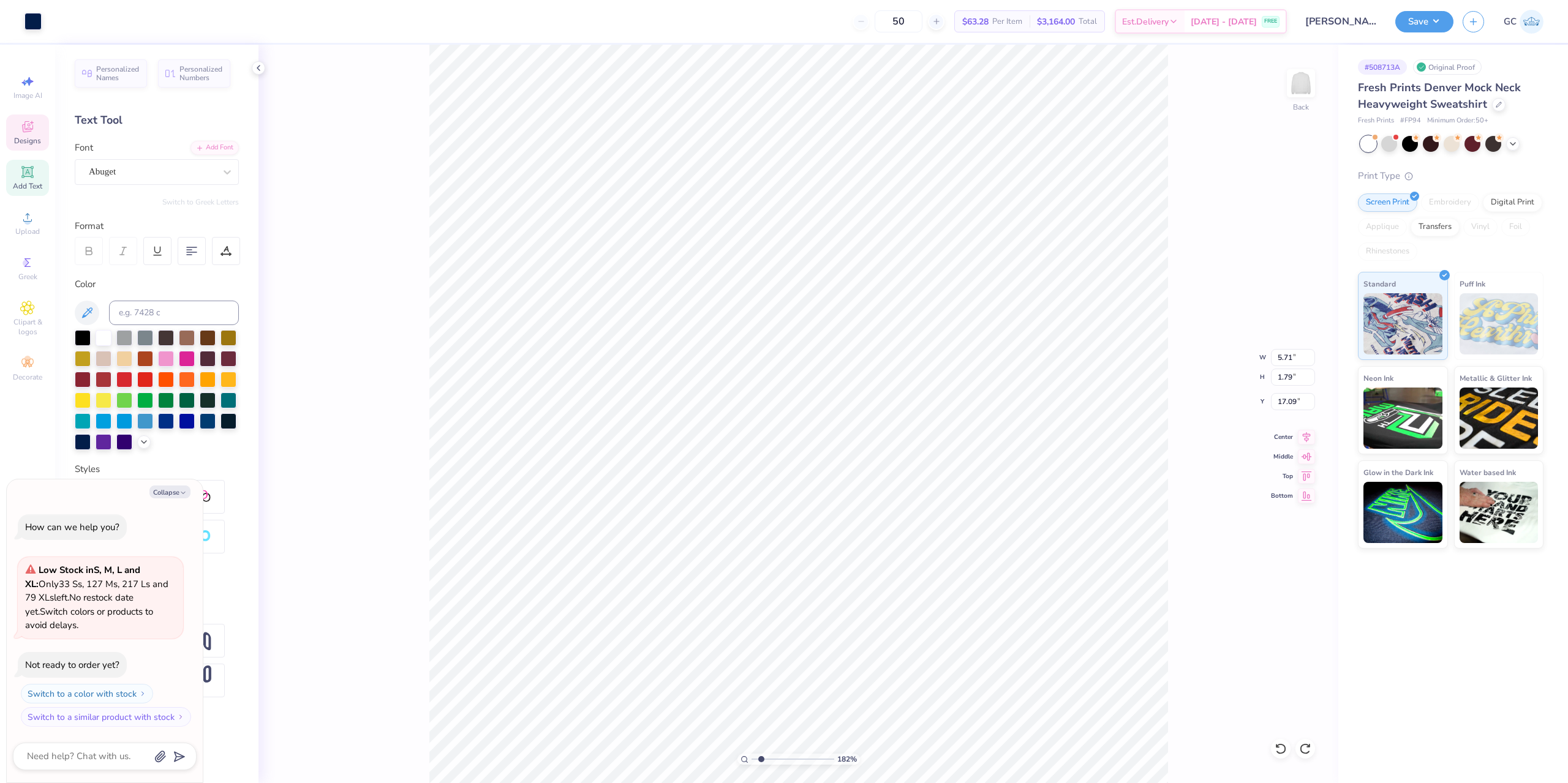
type textarea "x"
type input "1.82266588284093"
type textarea "x"
type textarea "a"
type input "1.82266588284093"
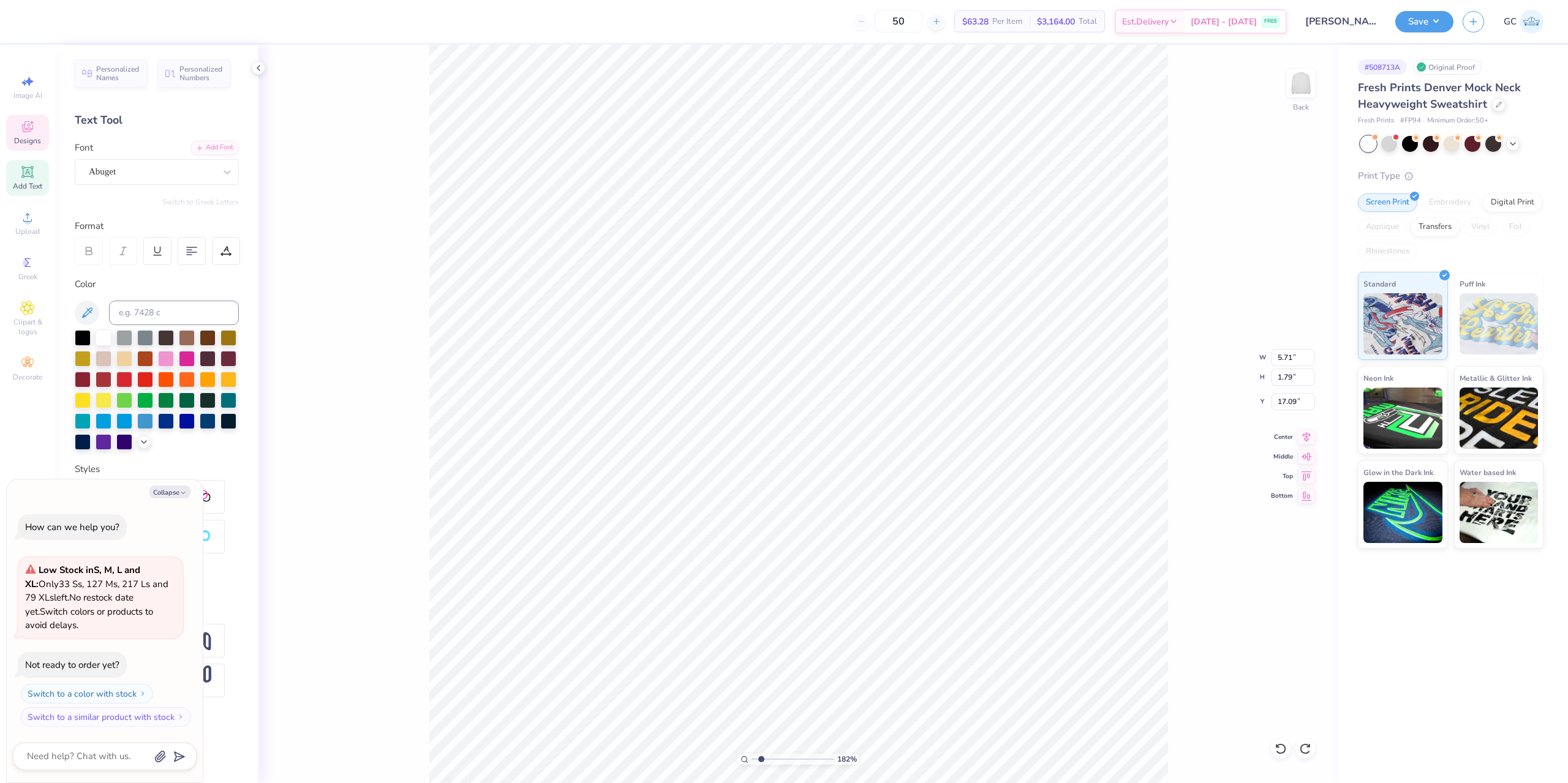
type textarea "x"
type textarea "asd"
type input "1.82266588284093"
type textarea "x"
type textarea "asda"
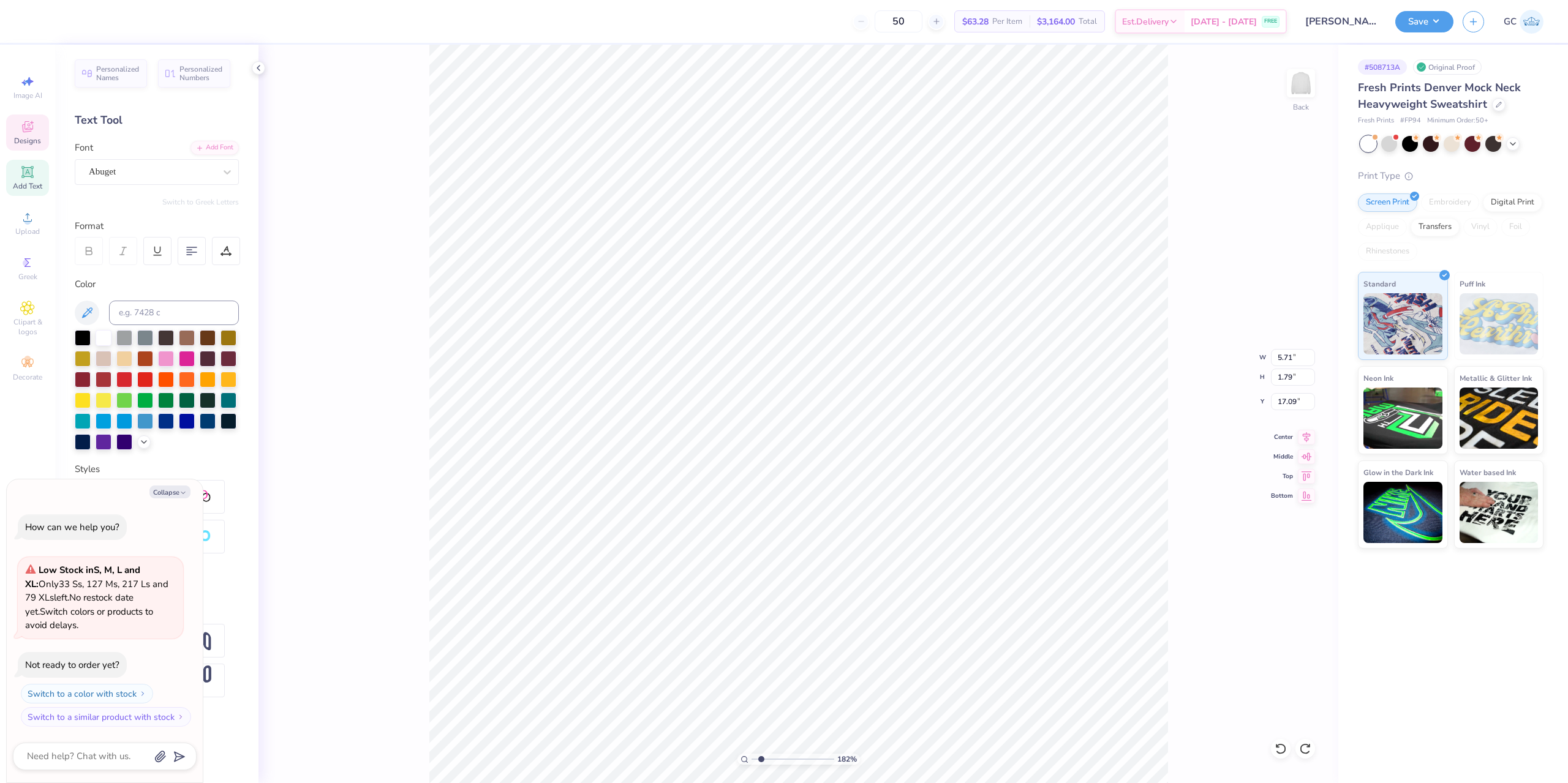
scroll to position [10, 1]
type input "1.82266588284093"
type textarea "x"
type input "1.82266588284093"
type textarea "x"
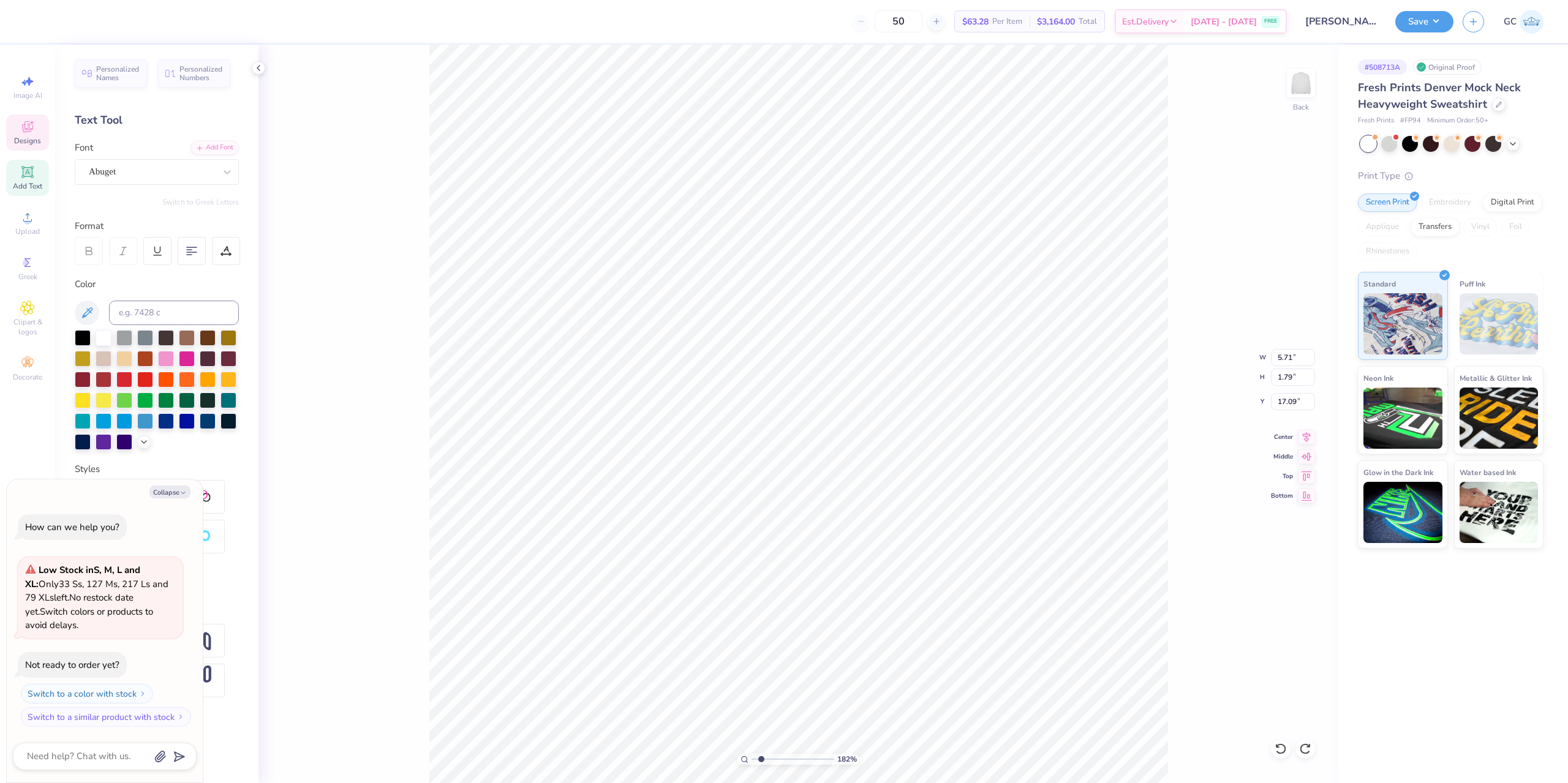
type textarea "asda"
type input "1.82266588284093"
type textarea "x"
type input "1.82266588284093"
type textarea "x"
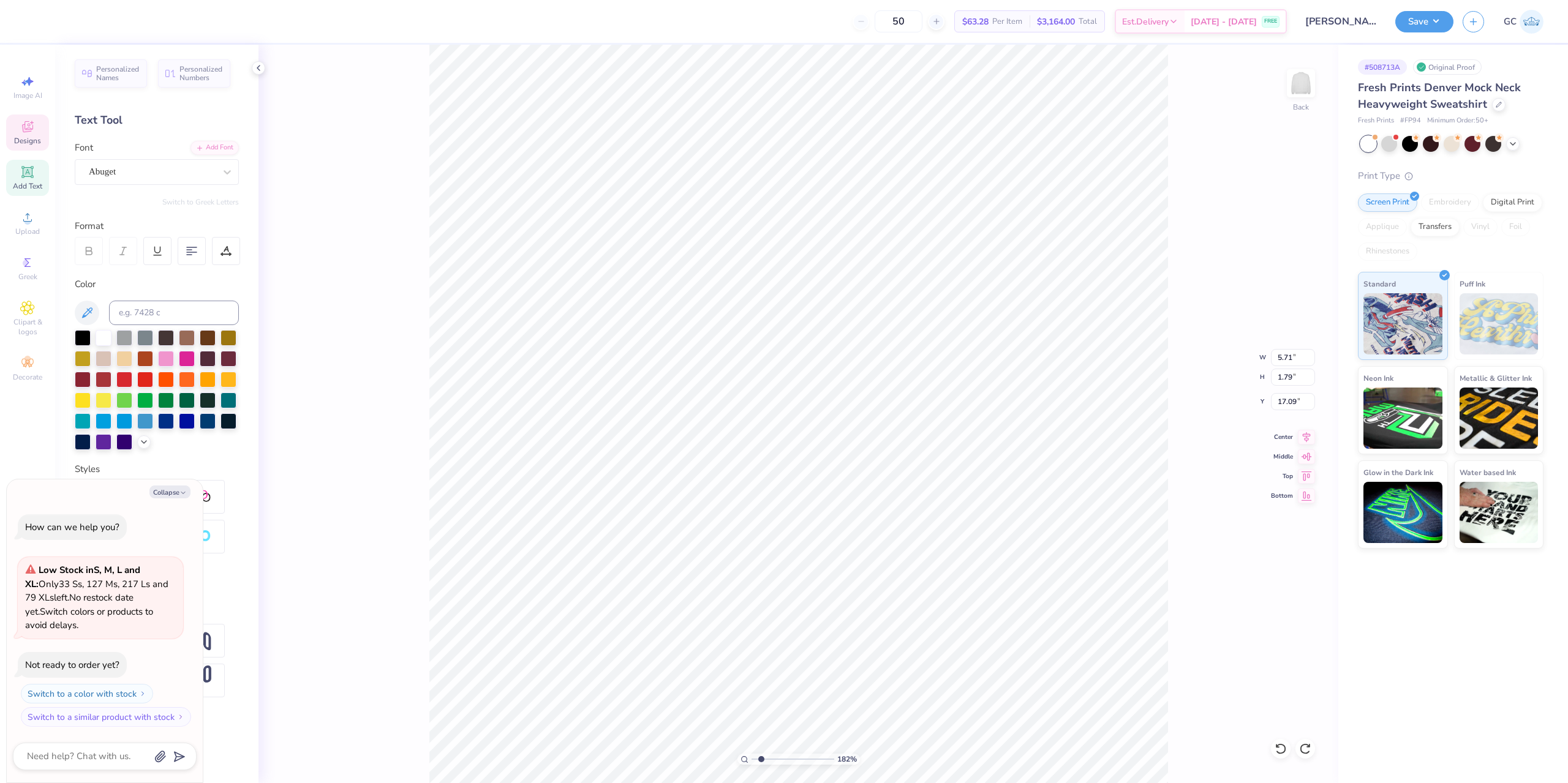
type textarea "a"
type input "1.82266588284093"
type textarea "x"
type textarea "asd"
type input "1.82266588284093"
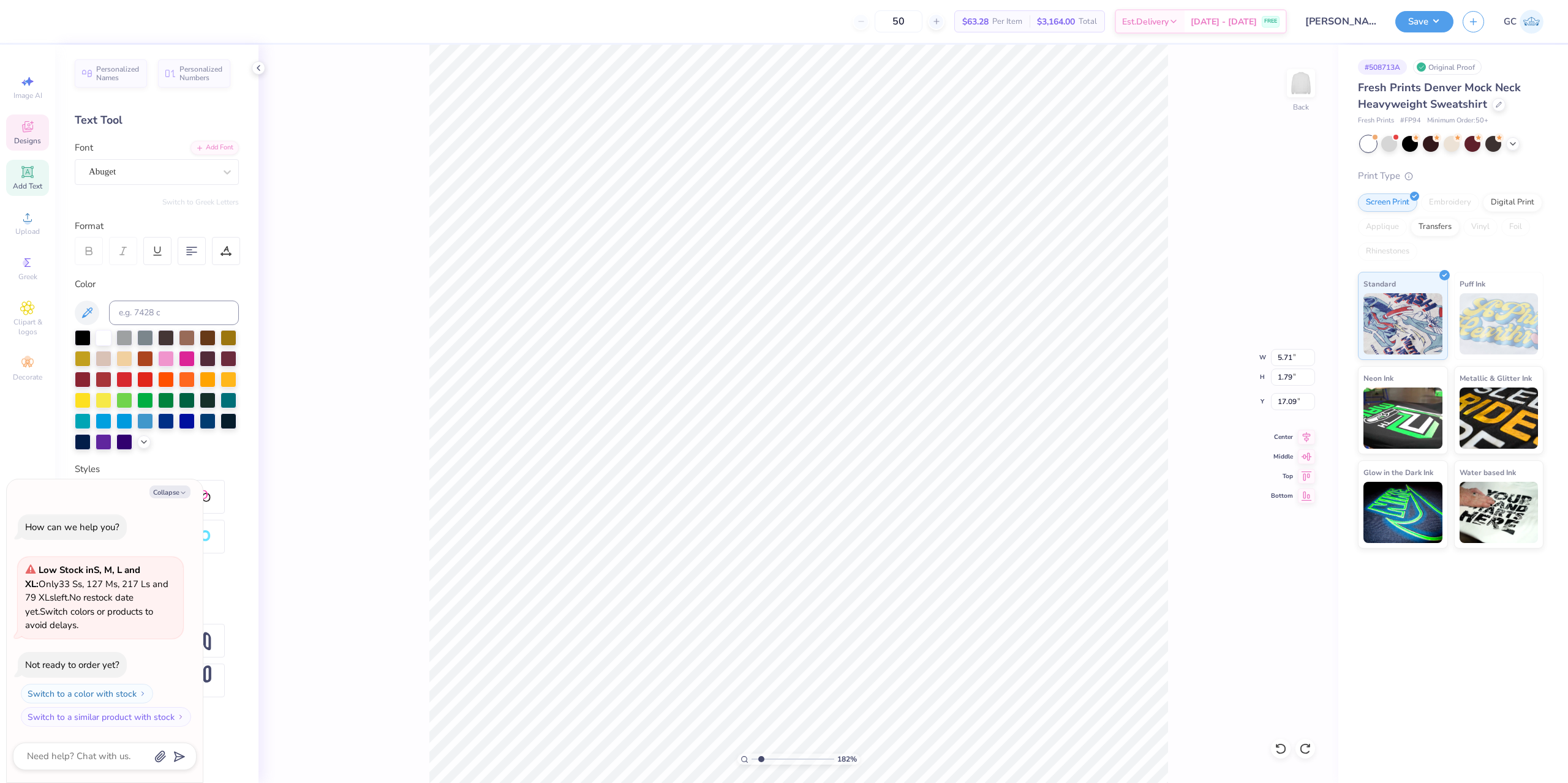
type textarea "x"
type textarea "asda"
type input "1.82266588284093"
type textarea "x"
type textarea "asdasd"
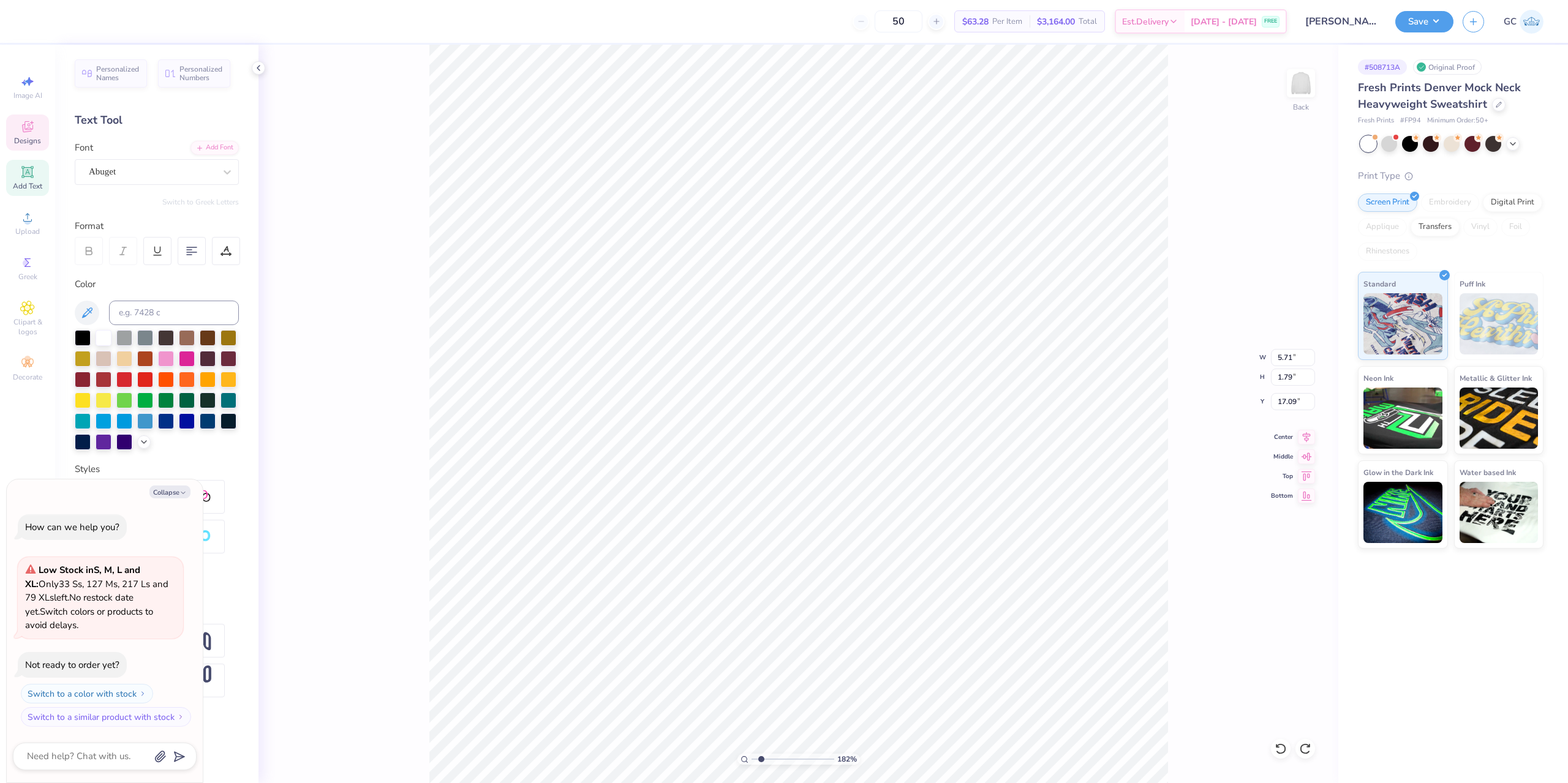
type input "1.82266588284093"
type textarea "x"
type textarea "asdasd"
click at [201, 174] on div "Abuget" at bounding box center [152, 171] width 129 height 19
type input "1.82266588284093"
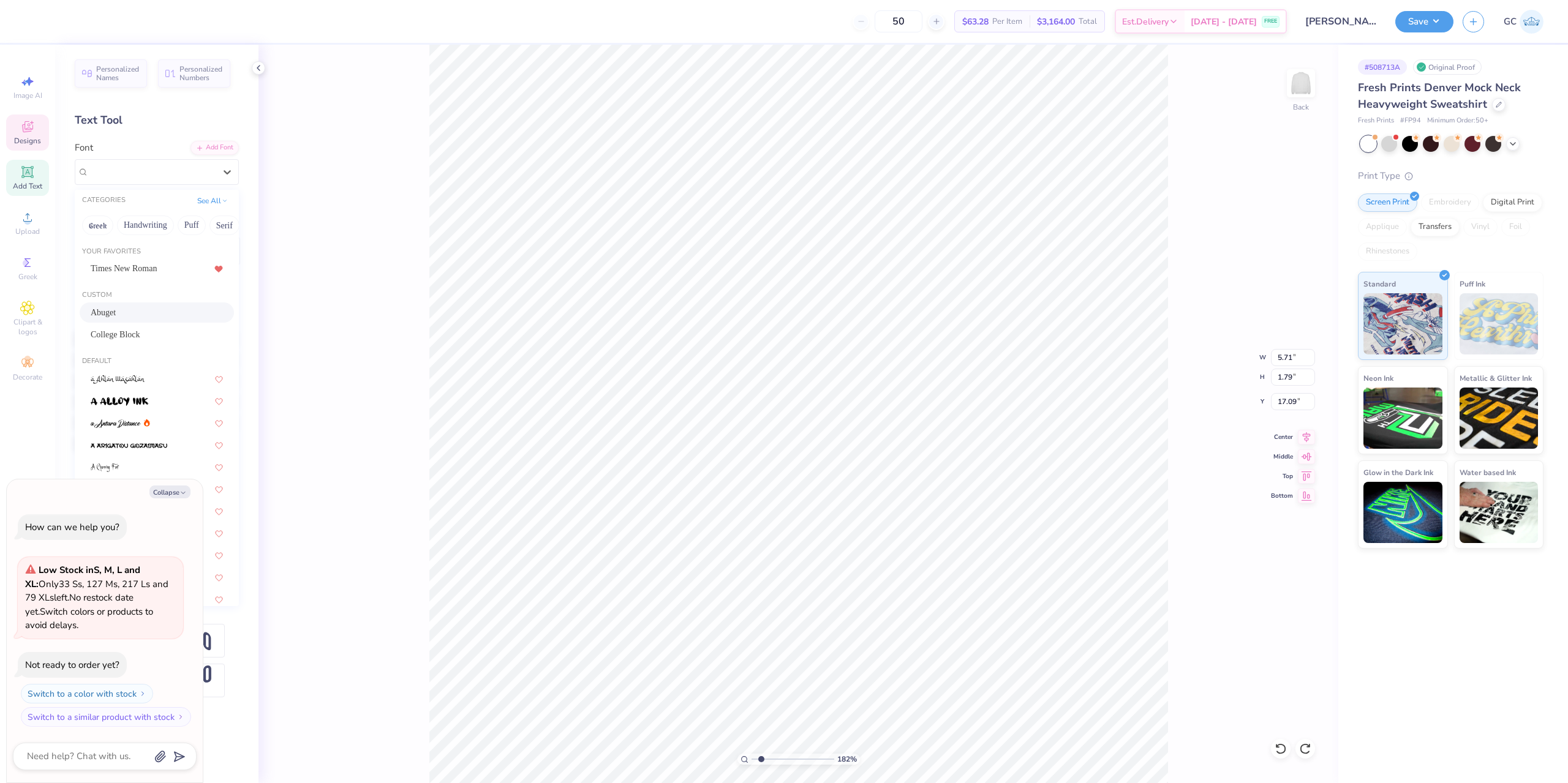
type textarea "x"
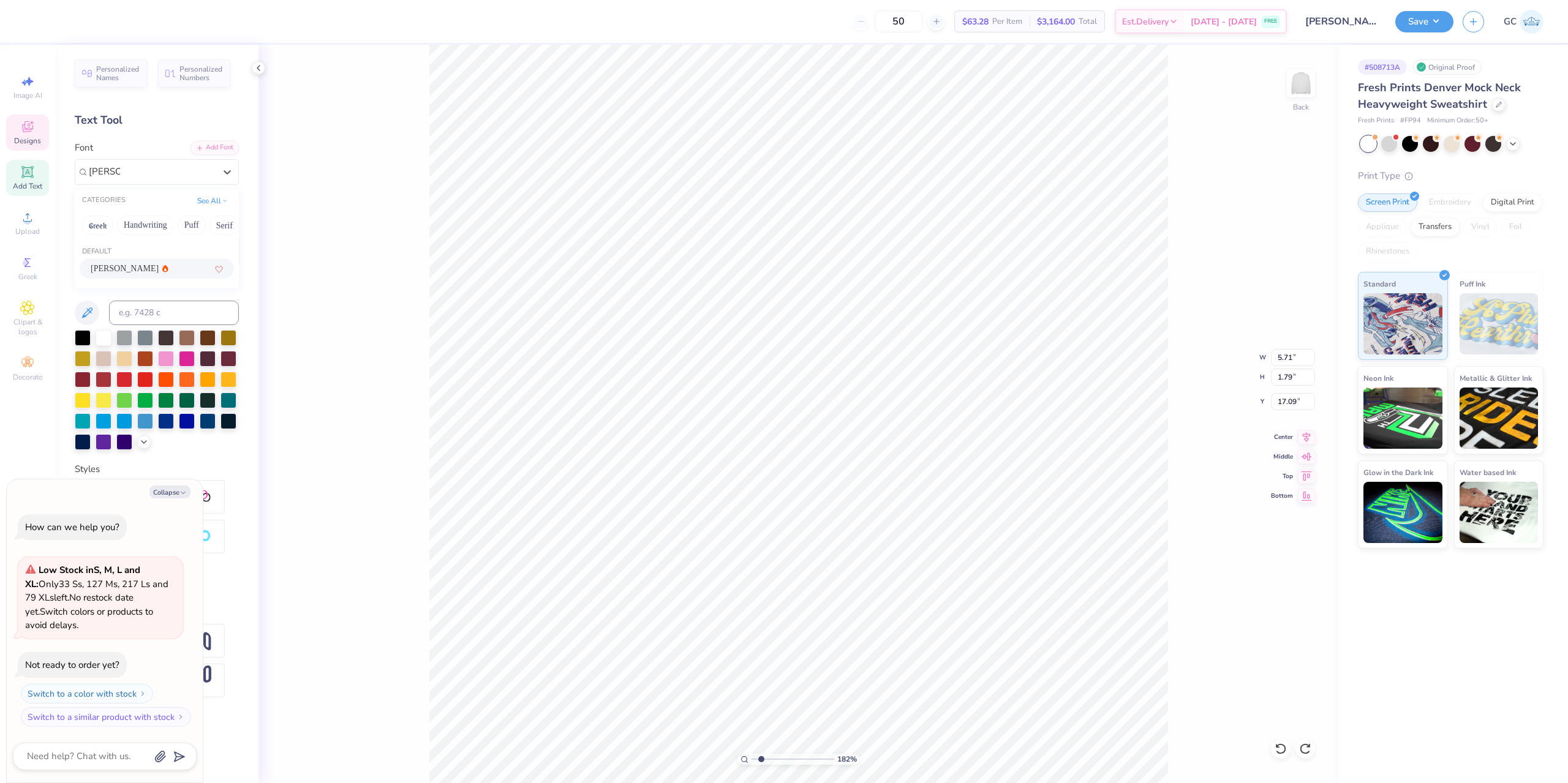
click at [190, 266] on div "Asimov" at bounding box center [157, 268] width 133 height 13
type input "asimov"
type input "1.82266588284093"
type textarea "x"
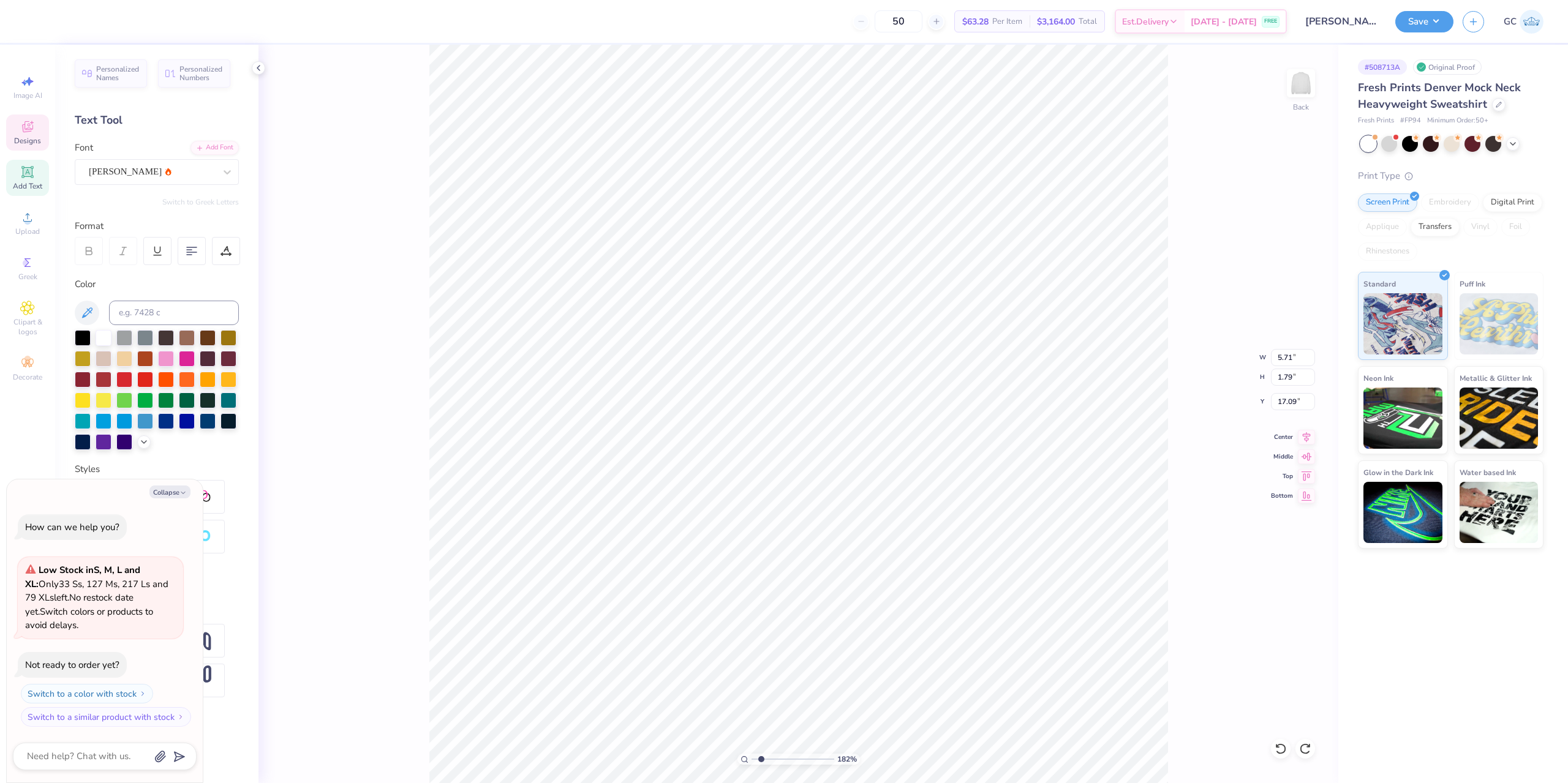
type input "1.82266588284093"
type textarea "x"
type input "1.82266588284093"
type textarea "x"
paste textarea "®"
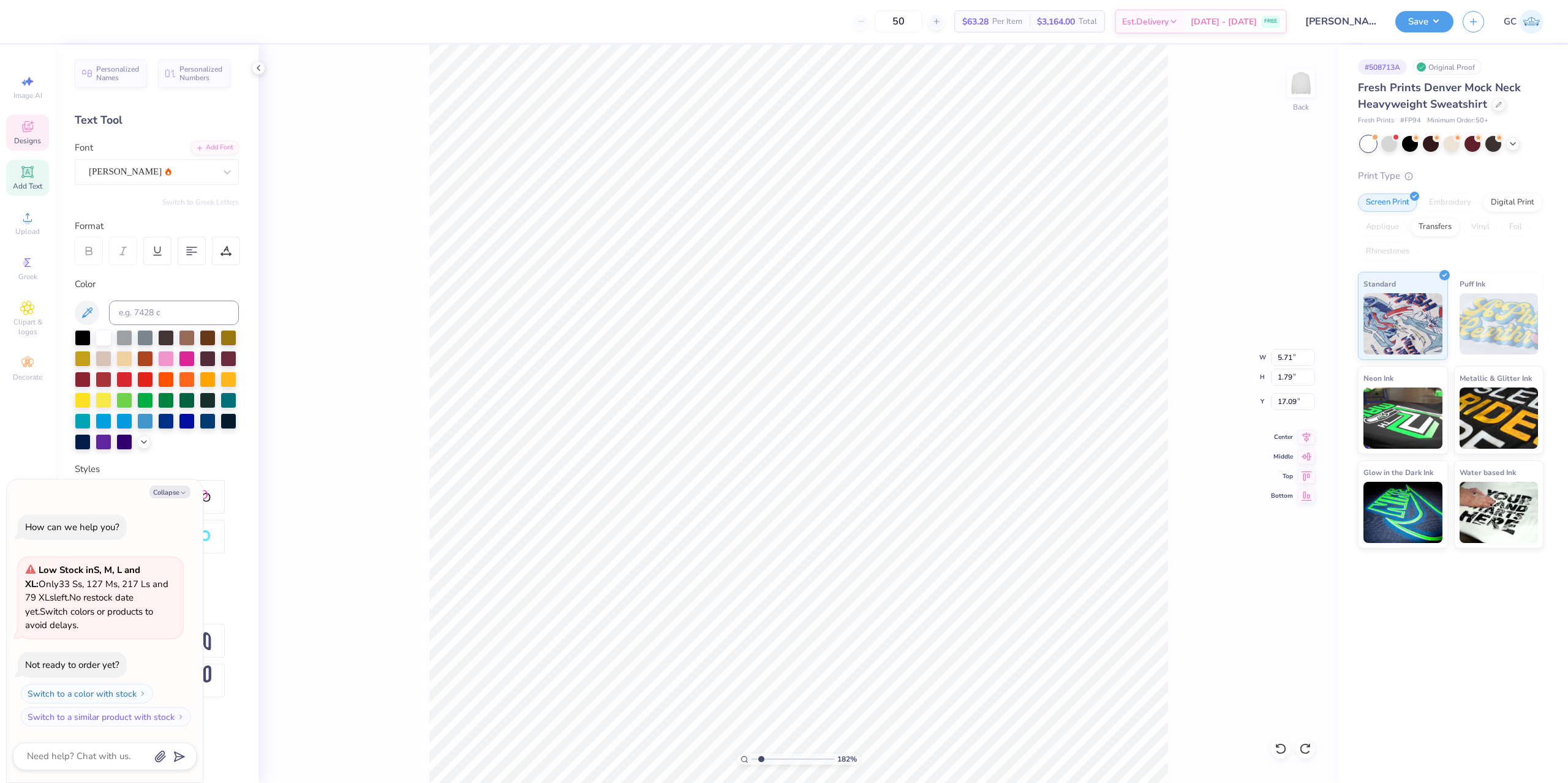
type input "1.82266588284093"
type textarea "x"
type textarea "asdasd®"
type input "1.82266588284093"
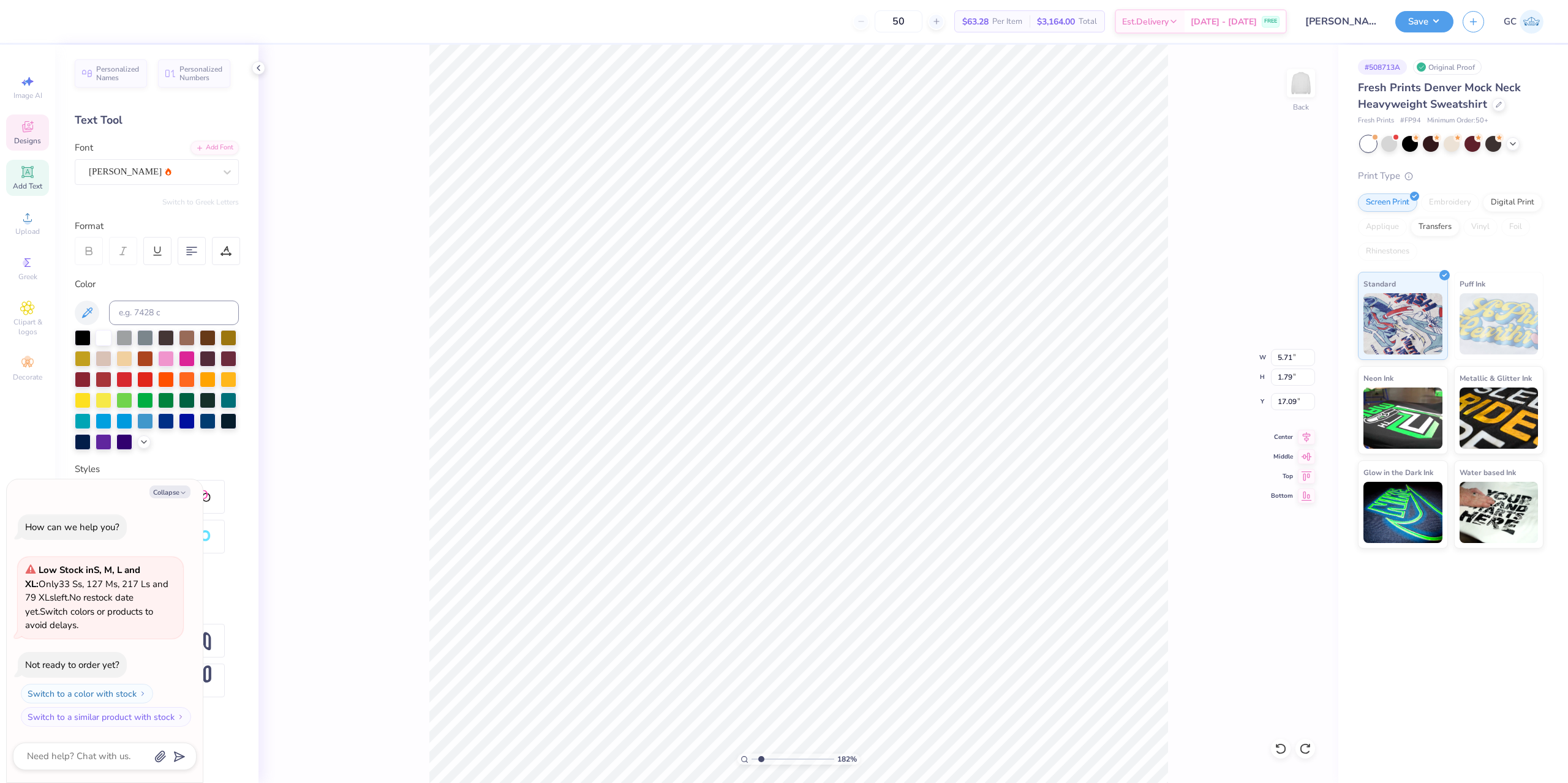
type textarea "x"
type input "1.82266588284093"
type textarea "x"
type input "1.82266588284093"
type textarea "x"
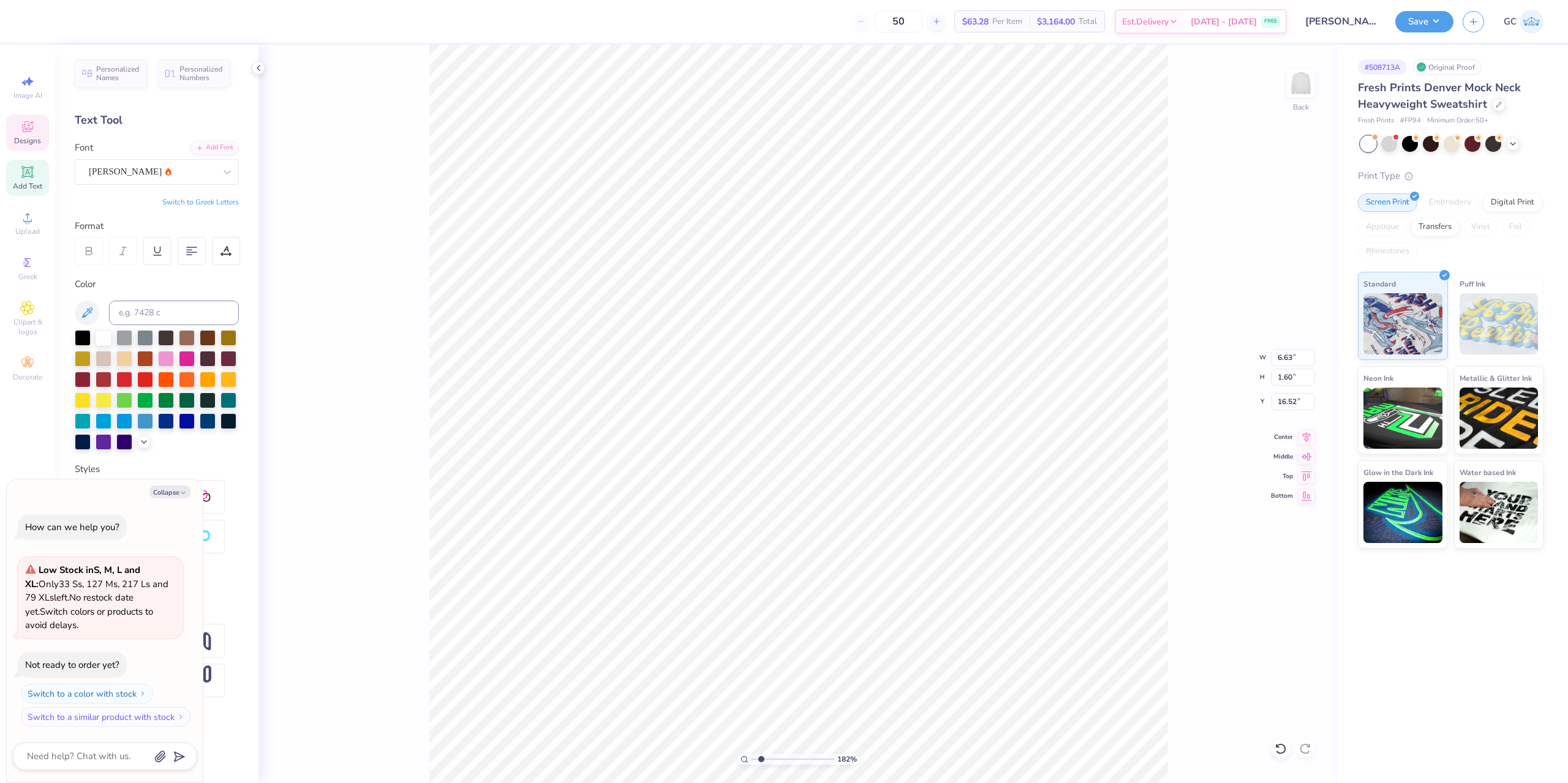
type input "1.82266588284093"
type textarea "x"
type input "16.52"
type input "1.82266588284093"
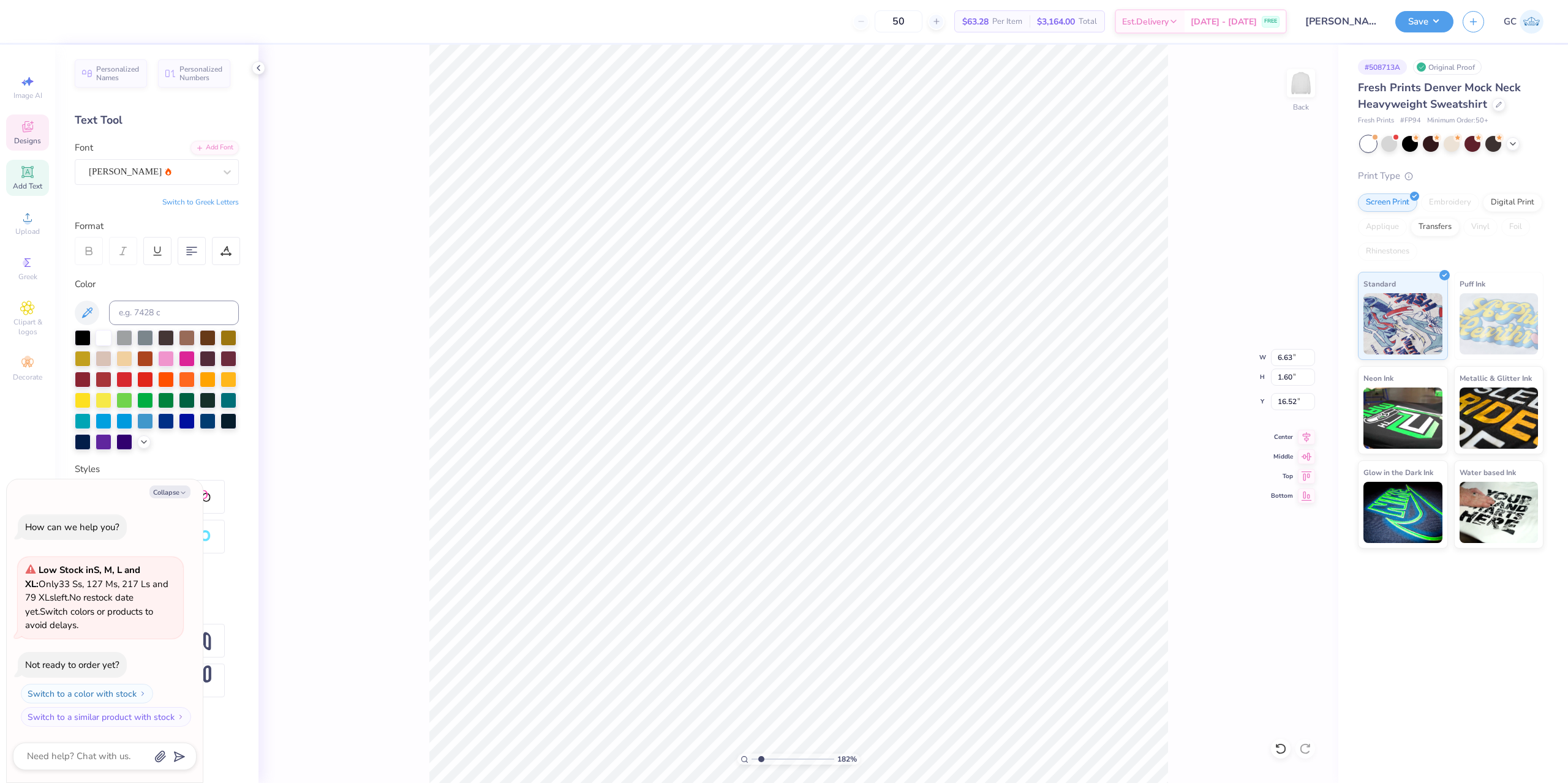
type textarea "x"
type input "1.82266588284093"
type textarea "x"
paste textarea "®"
type input "1.82266588284093"
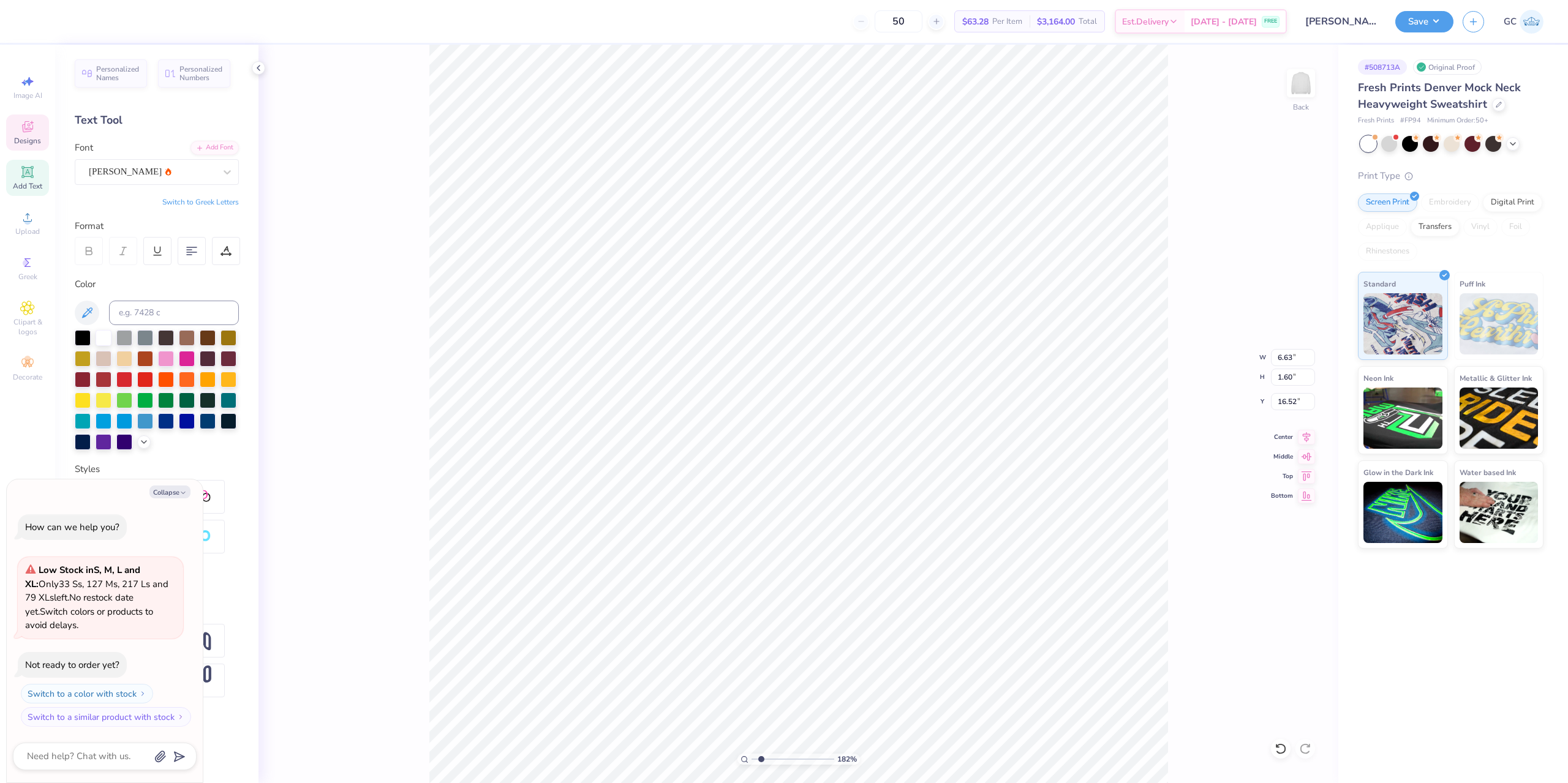
type textarea "x"
type textarea "asd®asd"
type input "1.82266588284093"
type textarea "x"
type input "1.82266588284093"
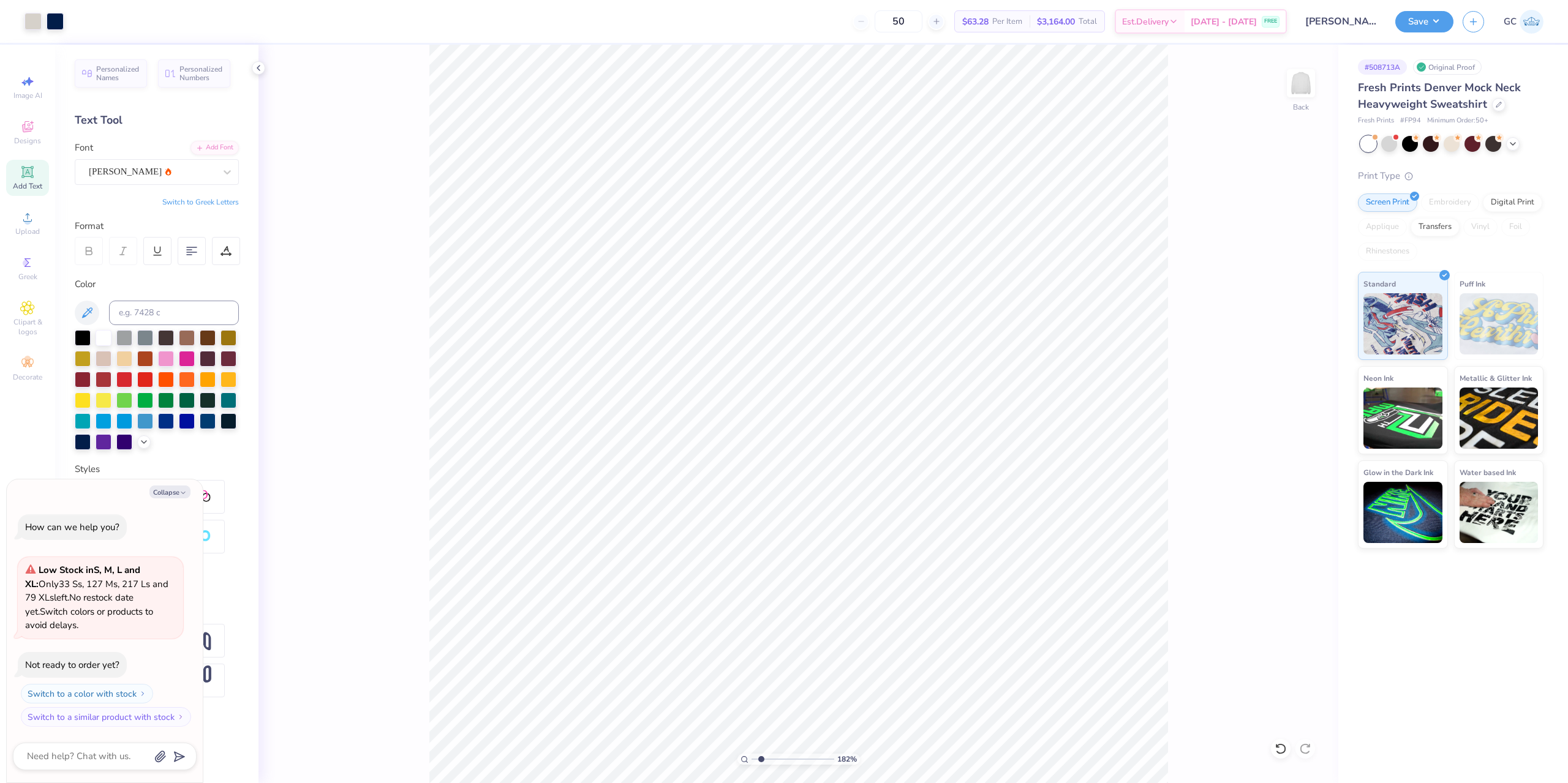
type textarea "x"
type input "1.82266588284093"
type textarea "x"
type input "1.82266588284093"
type textarea "x"
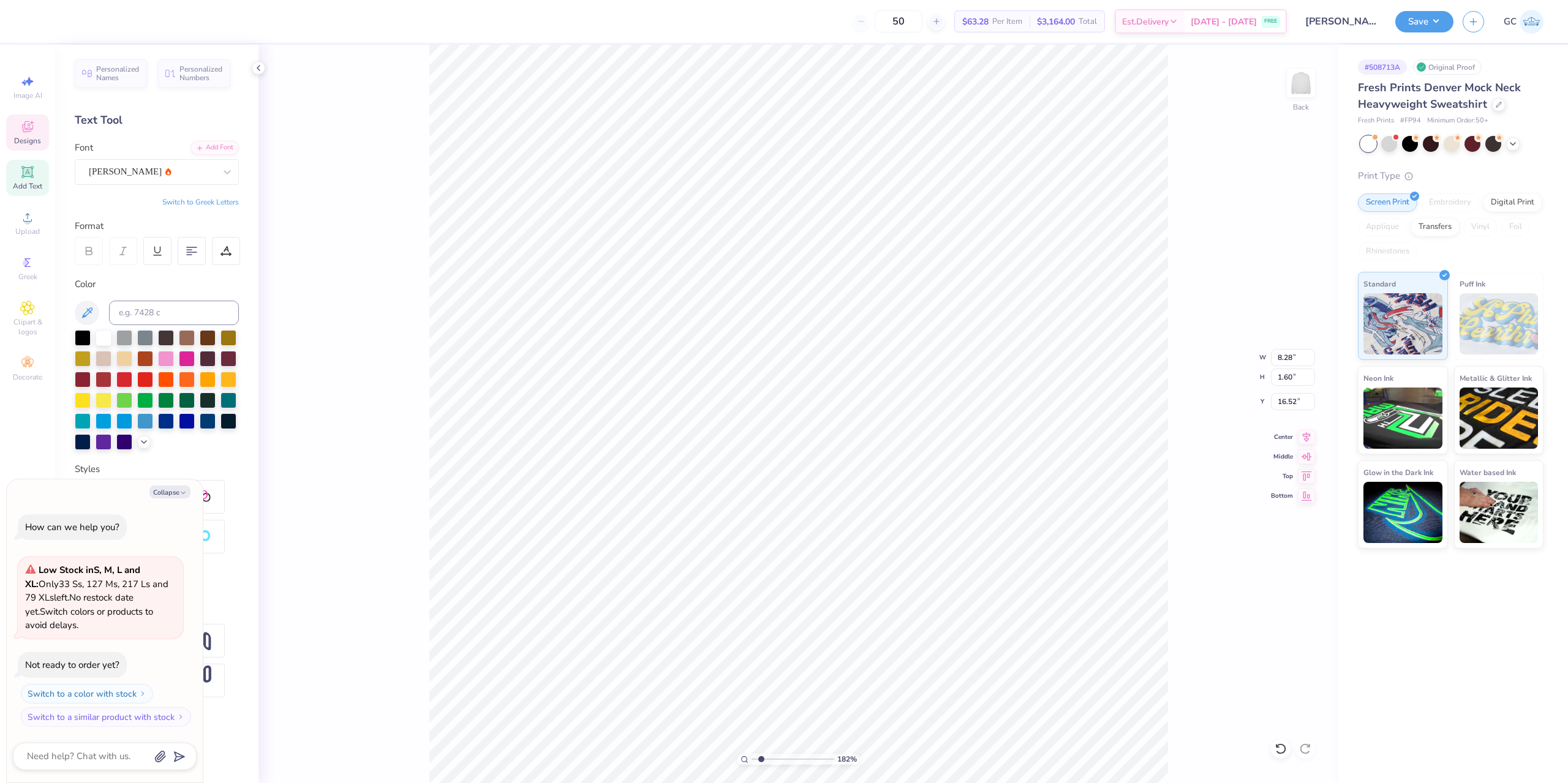
type input "1.82266588284093"
type textarea "x"
type input "1.82266588284093"
type textarea "x"
type textarea "®asd"
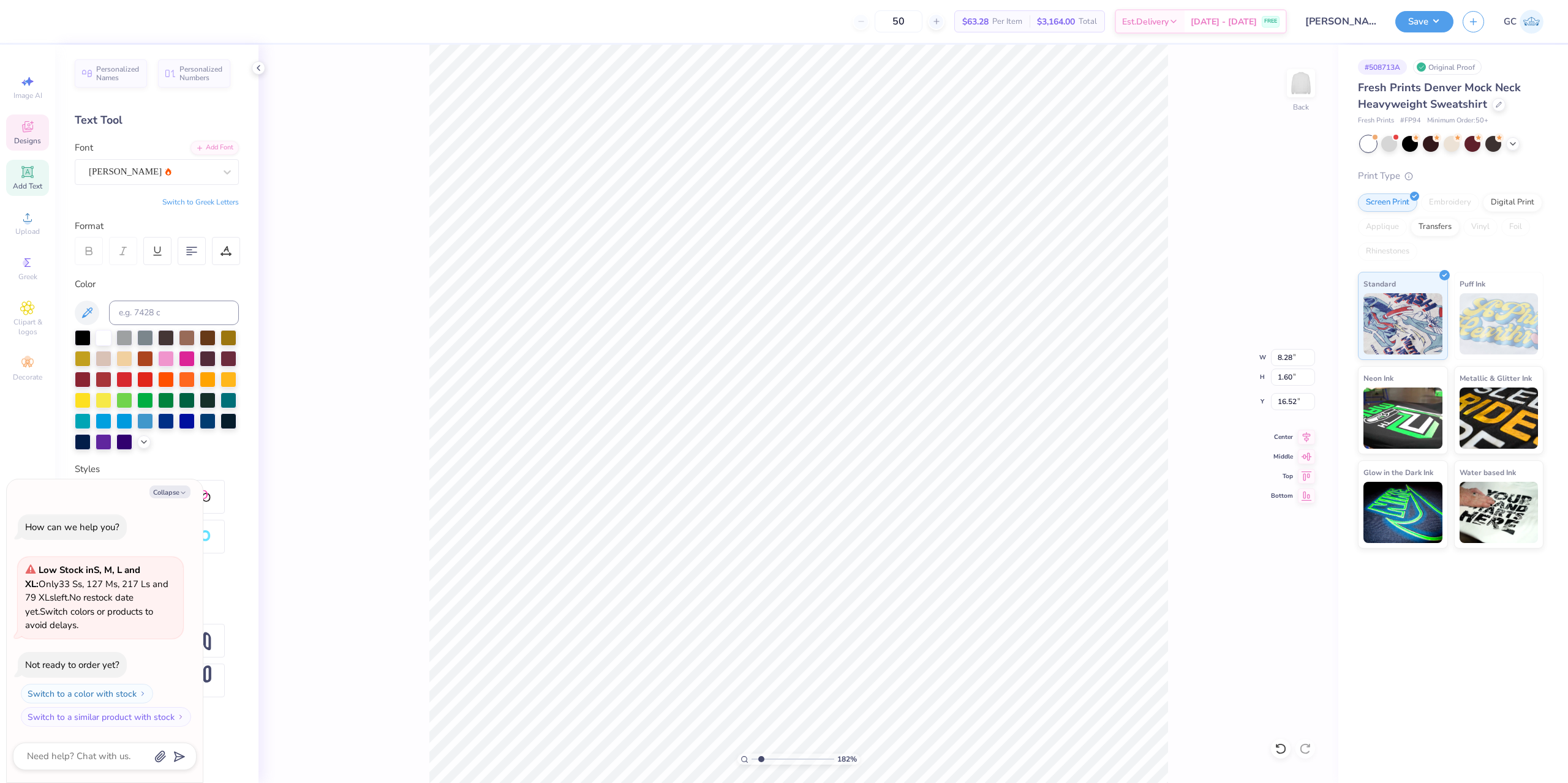
type input "1.82266588284093"
type textarea "x"
type input "1.82266588284093"
type textarea "x"
type textarea "®"
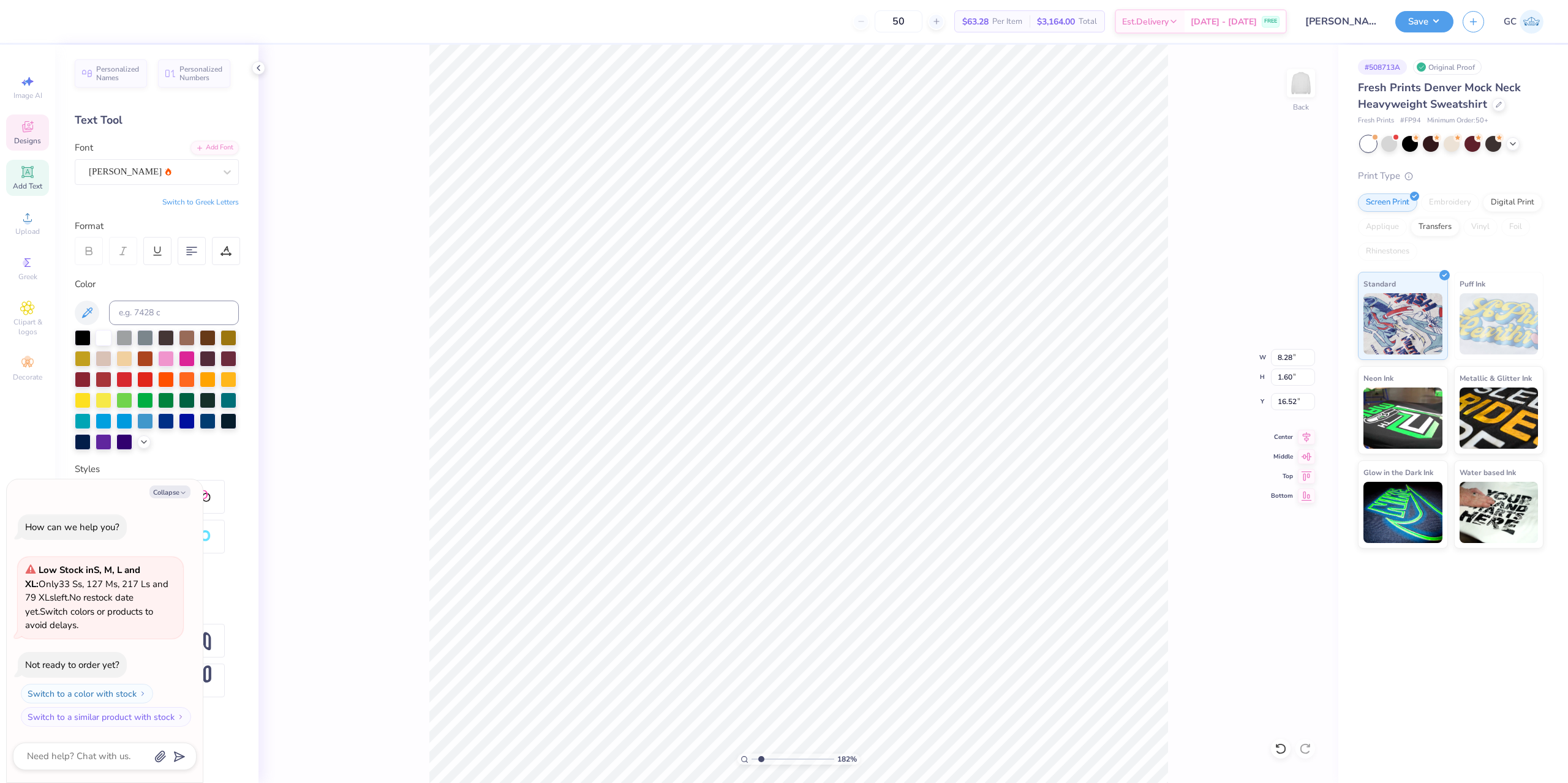
scroll to position [10, 1]
type input "1.82266588284093"
type textarea "x"
type input "1.82266588284093"
type textarea "x"
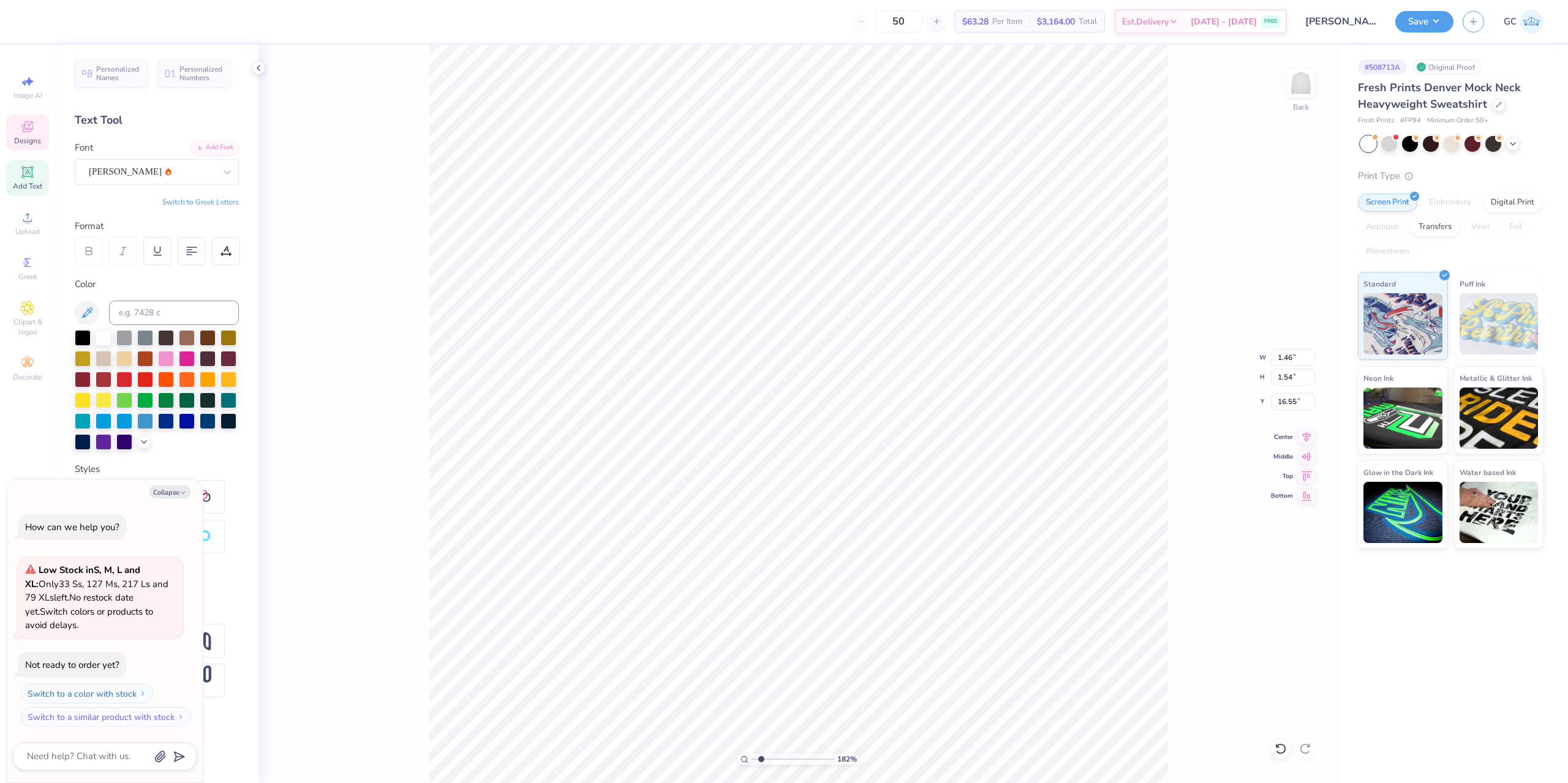
type input "1.82266588284093"
type textarea "x"
type input "1.82266588284093"
type textarea "x"
click at [60, 331] on div "Personalized Names Personalized Numbers Text Tool Add Font Font Abuget Switch t…" at bounding box center [157, 414] width 203 height 738
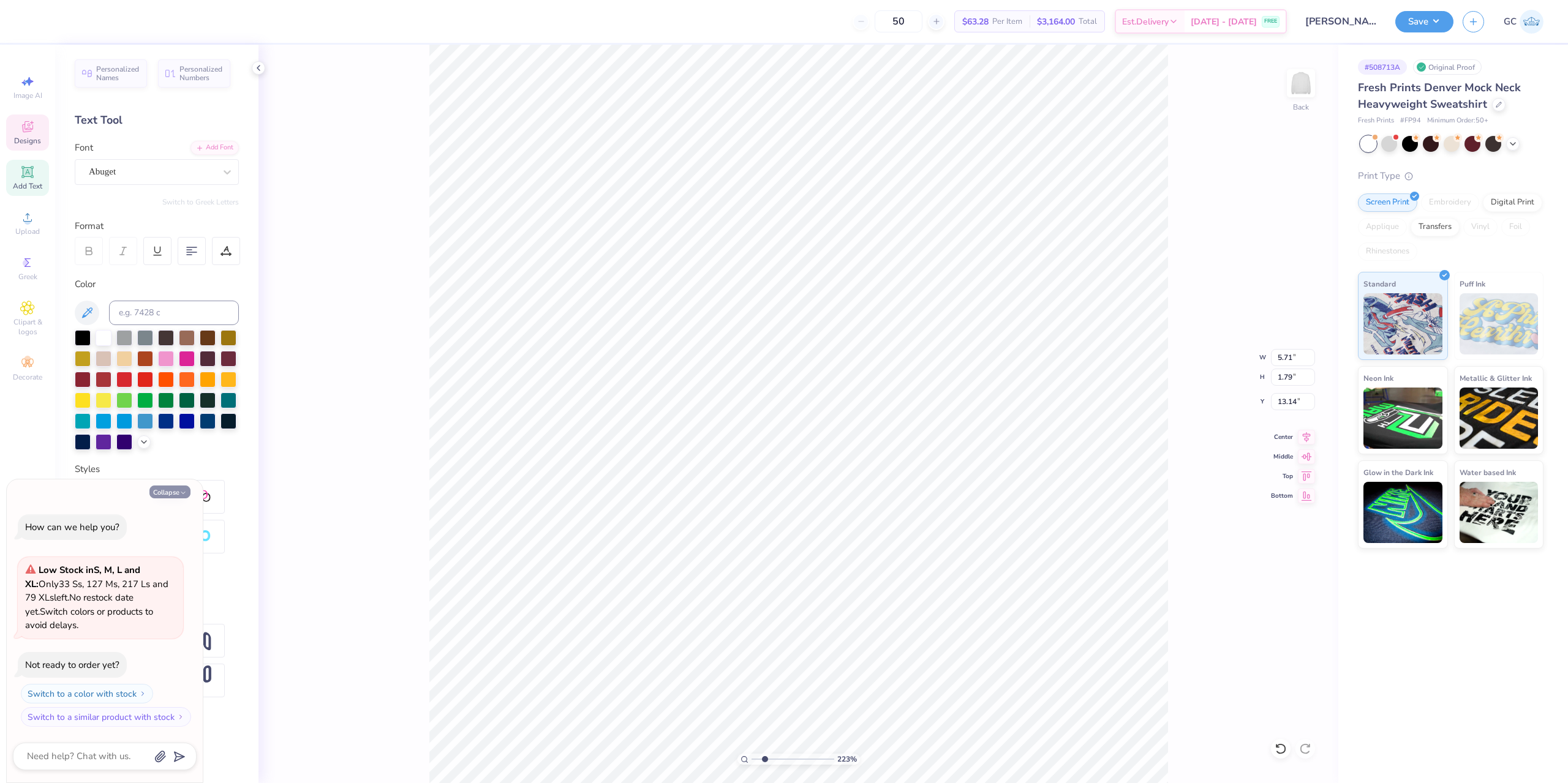
click at [183, 493] on polyline "button" at bounding box center [183, 492] width 4 height 1
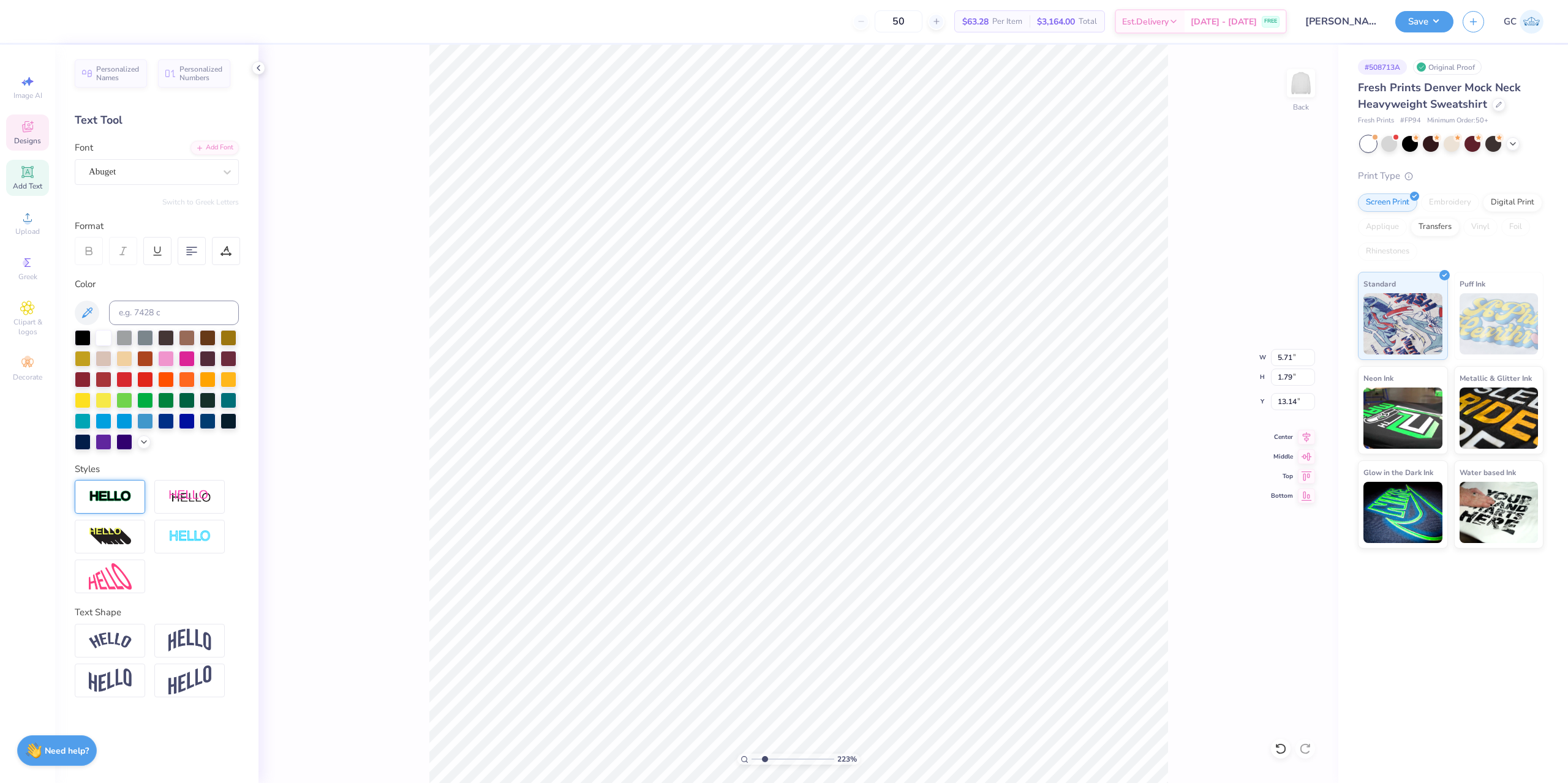
click at [113, 495] on img at bounding box center [110, 496] width 43 height 14
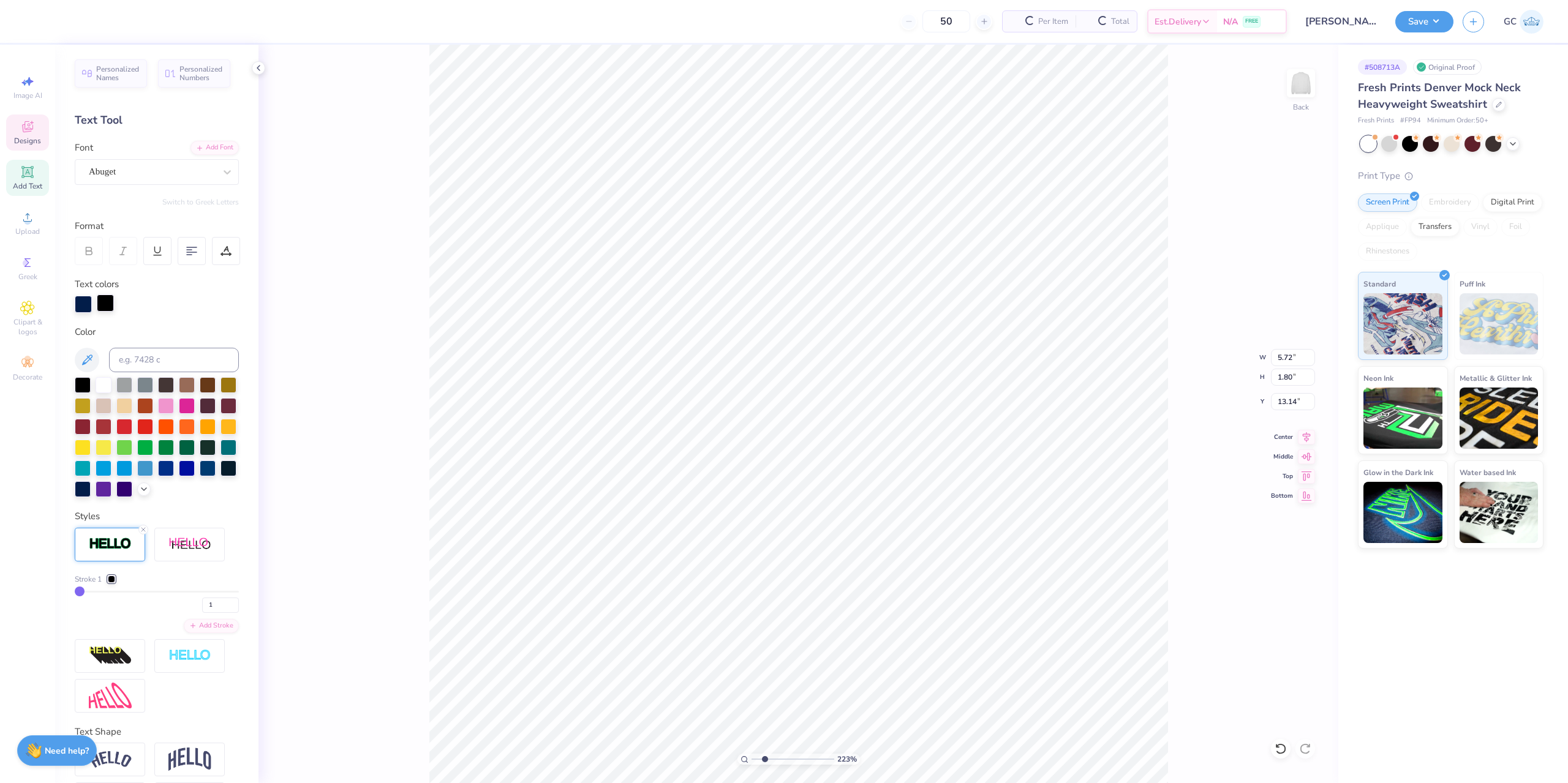
click at [105, 300] on div at bounding box center [105, 302] width 17 height 17
click at [104, 392] on div at bounding box center [104, 384] width 16 height 16
click at [103, 385] on div at bounding box center [104, 384] width 16 height 16
drag, startPoint x: 205, startPoint y: 628, endPoint x: 191, endPoint y: 628, distance: 14.0
click at [191, 613] on div "1" at bounding box center [156, 602] width 164 height 22
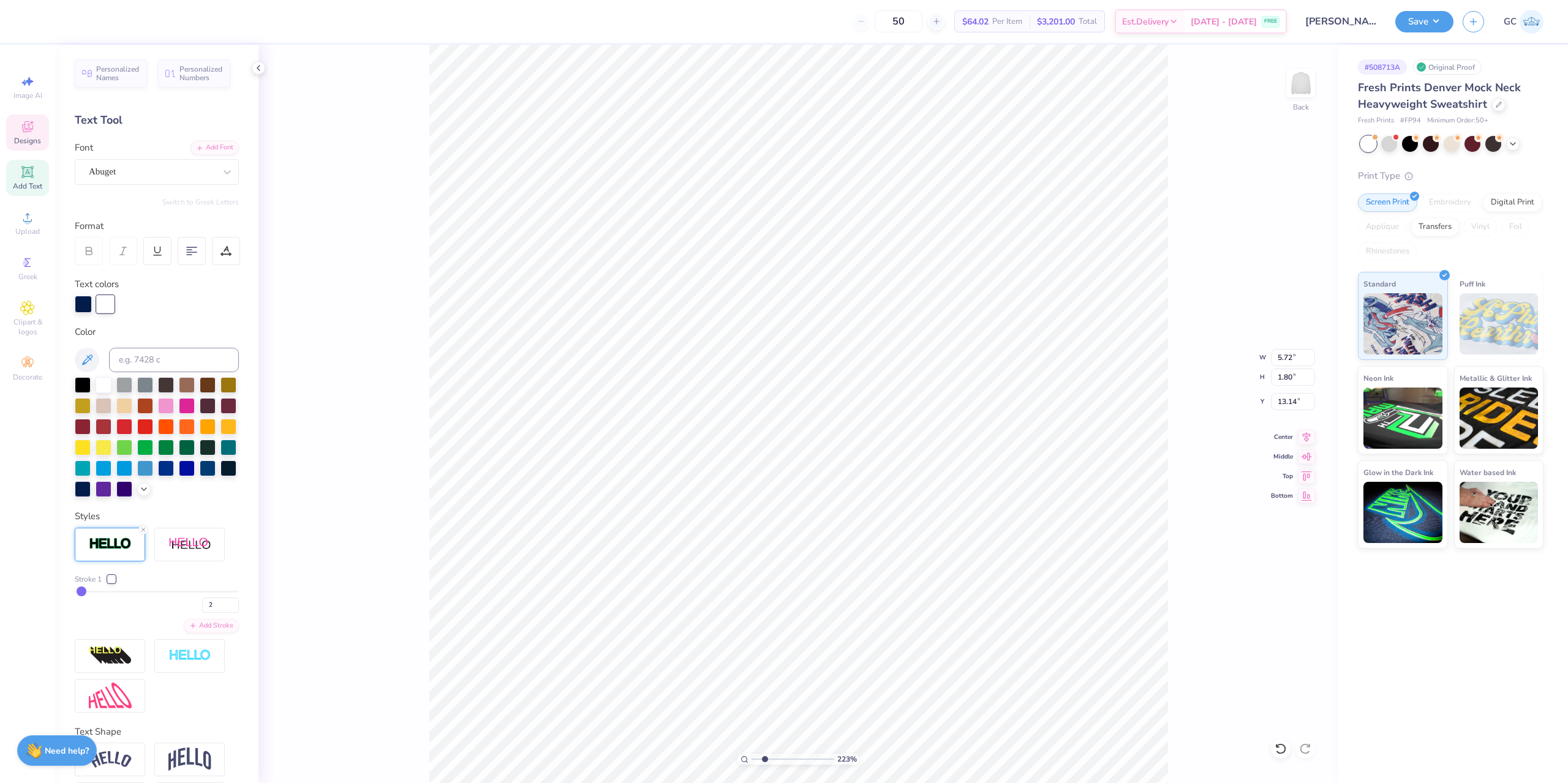
click at [148, 613] on div "2" at bounding box center [156, 602] width 164 height 22
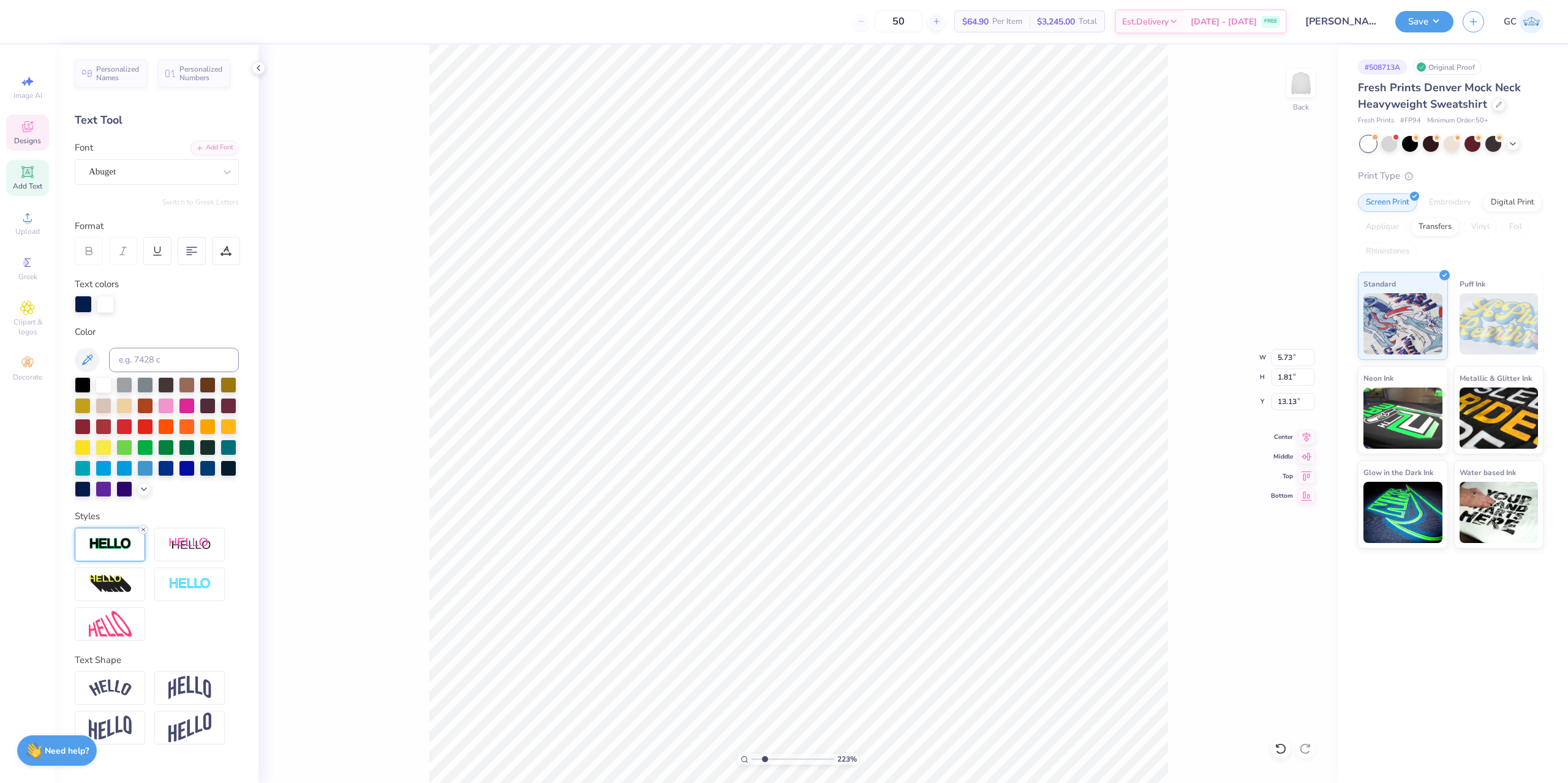
click at [143, 530] on line at bounding box center [143, 529] width 4 height 4
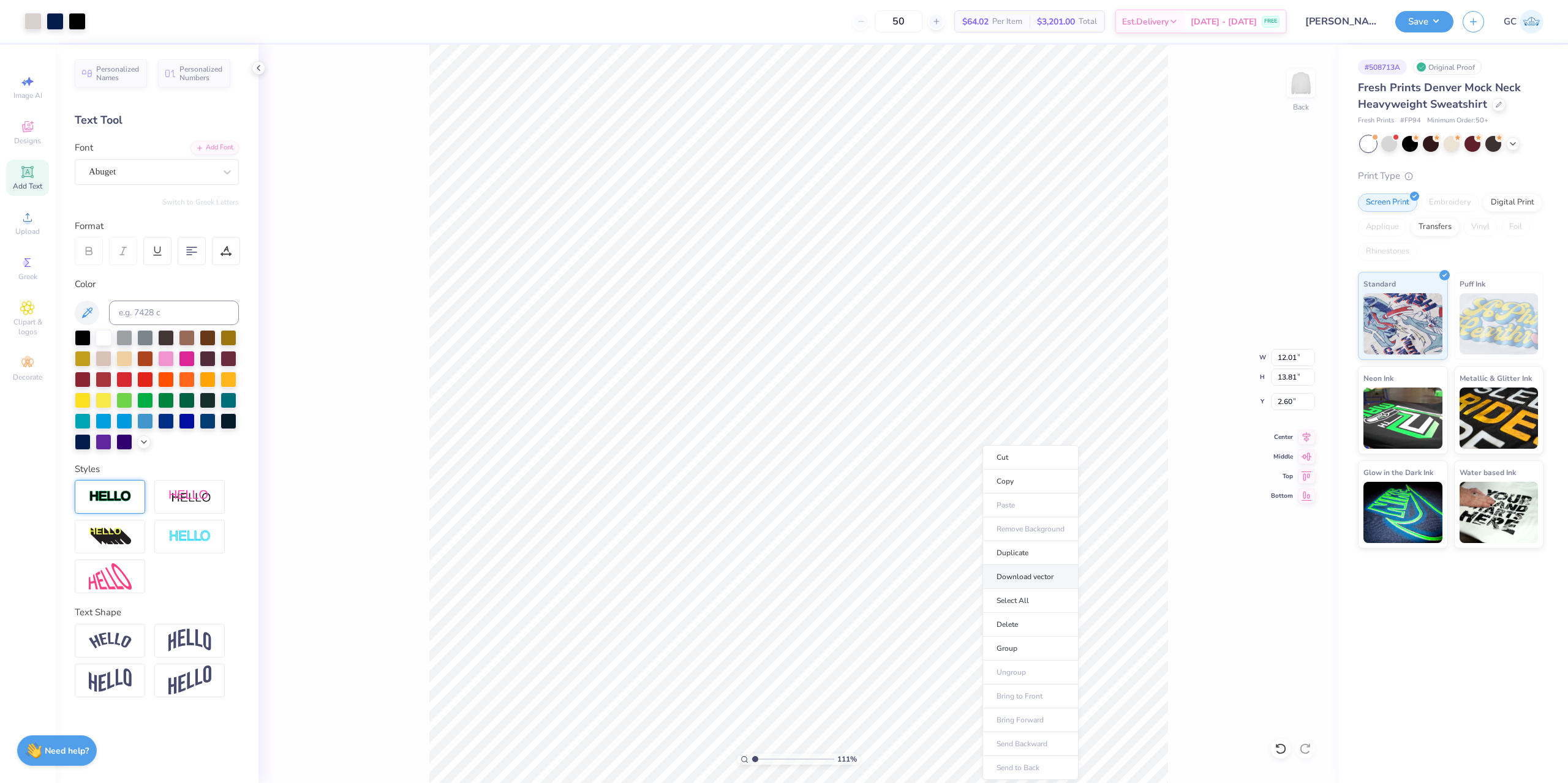
click at [1047, 579] on li "Download vector" at bounding box center [1030, 577] width 96 height 24
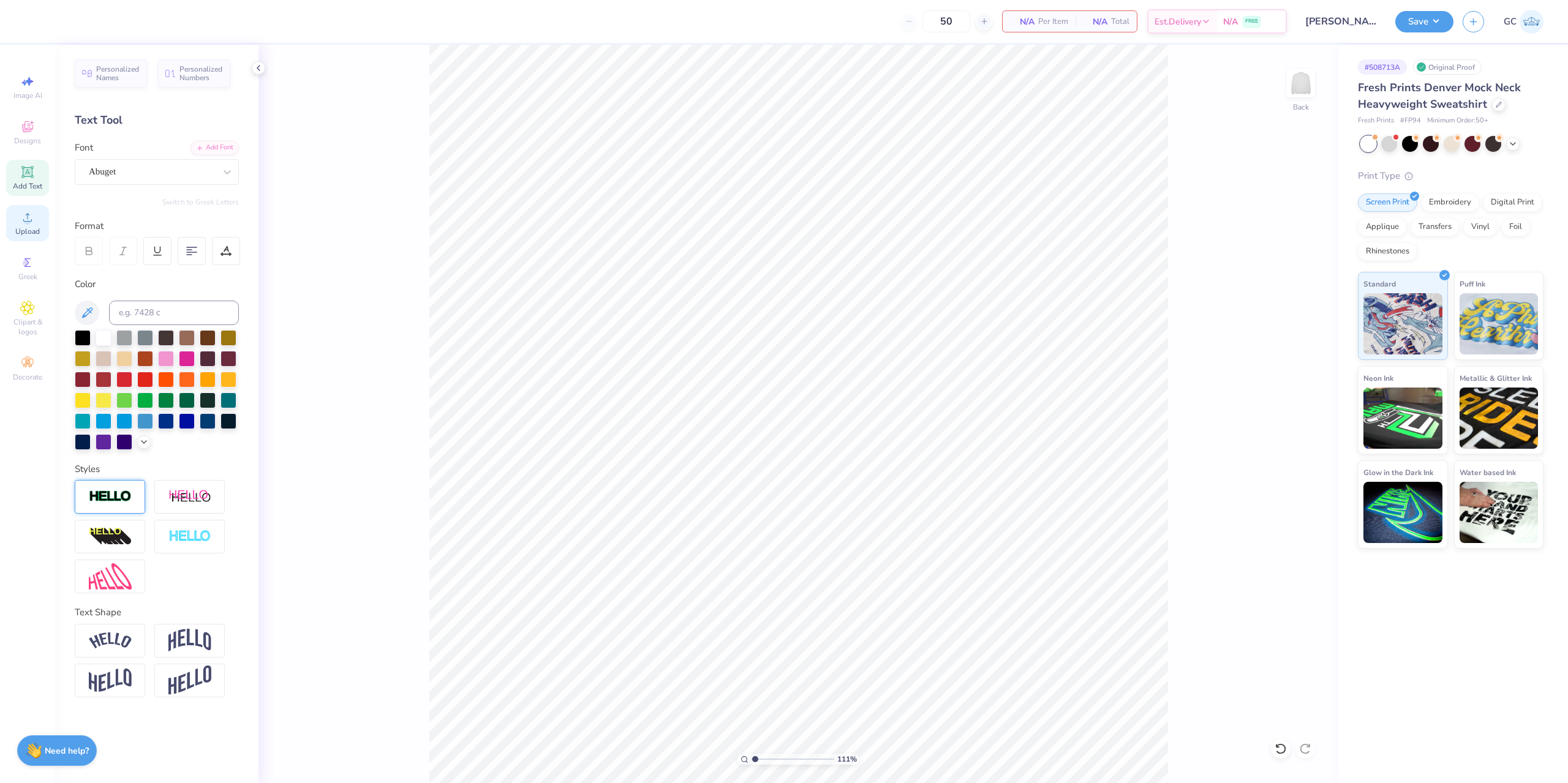
click at [38, 219] on div "Upload" at bounding box center [27, 223] width 43 height 36
drag, startPoint x: 1280, startPoint y: 377, endPoint x: 1296, endPoint y: 377, distance: 16.0
click at [1296, 377] on input "18.00" at bounding box center [1293, 377] width 44 height 17
drag, startPoint x: 1294, startPoint y: 400, endPoint x: 1276, endPoint y: 401, distance: 18.0
click at [1276, 401] on input "2.50" at bounding box center [1293, 401] width 44 height 17
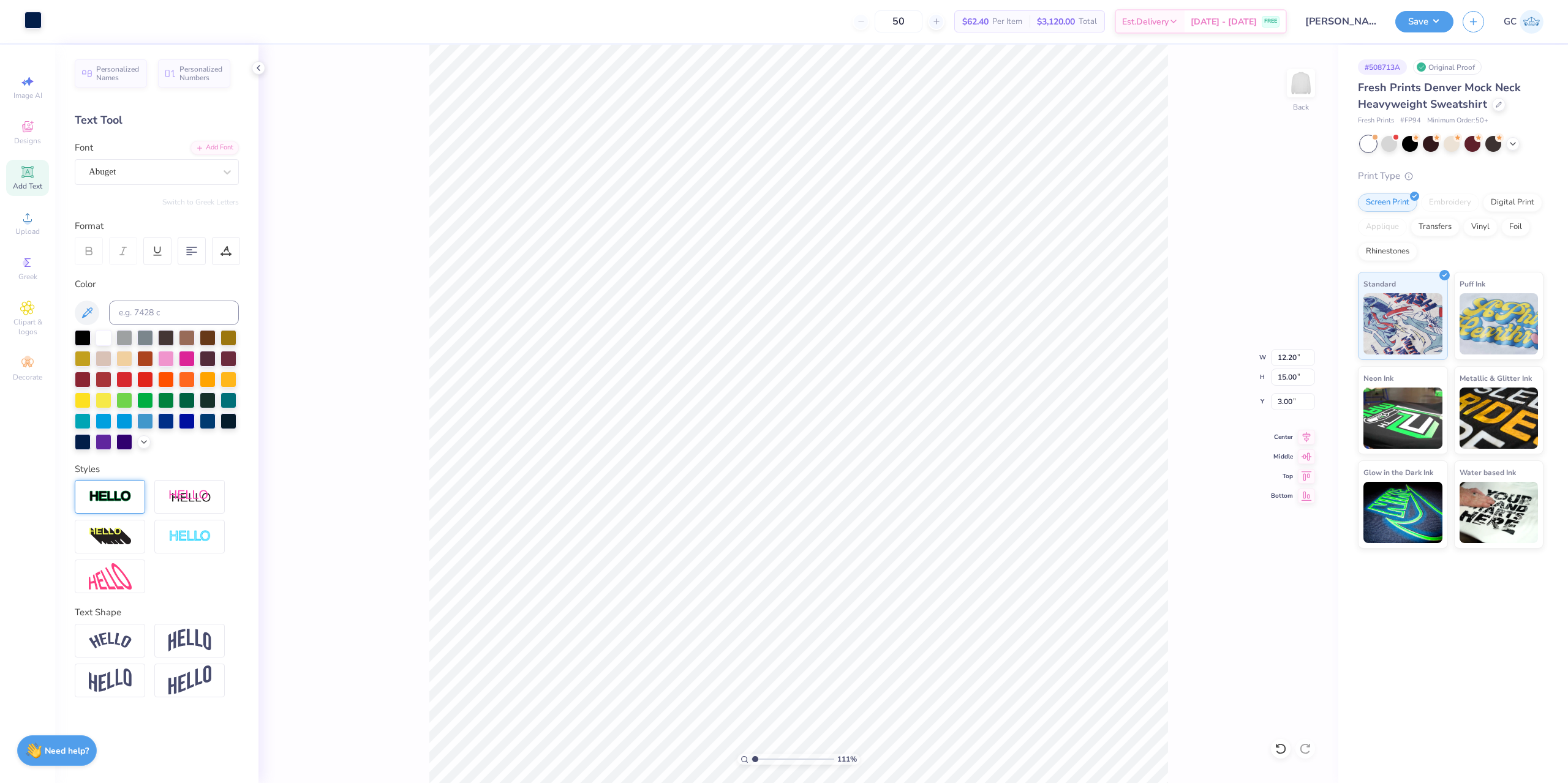
click at [27, 18] on div at bounding box center [32, 20] width 17 height 17
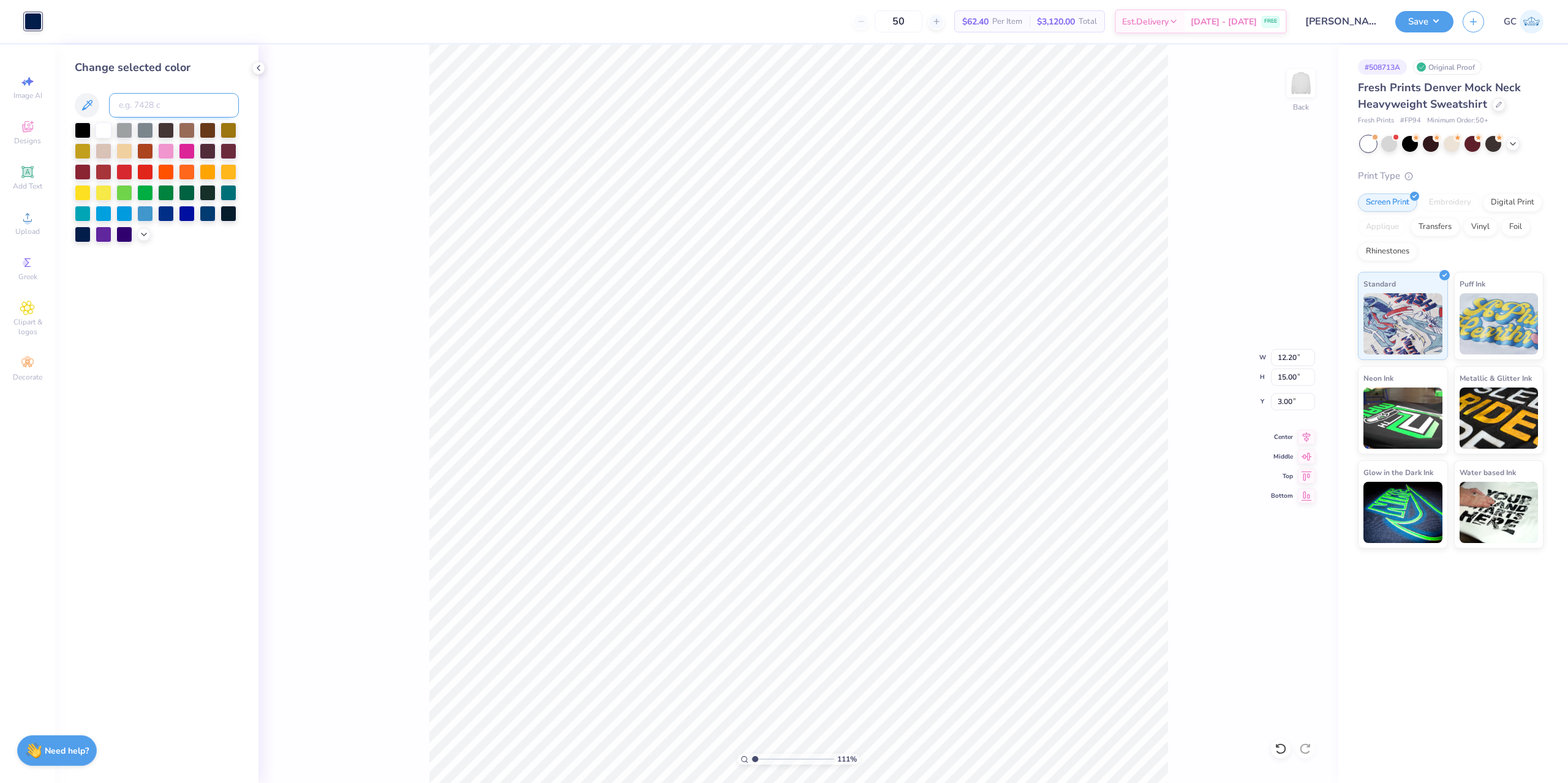
click at [142, 107] on input at bounding box center [174, 104] width 130 height 24
click at [166, 107] on input at bounding box center [174, 104] width 130 height 24
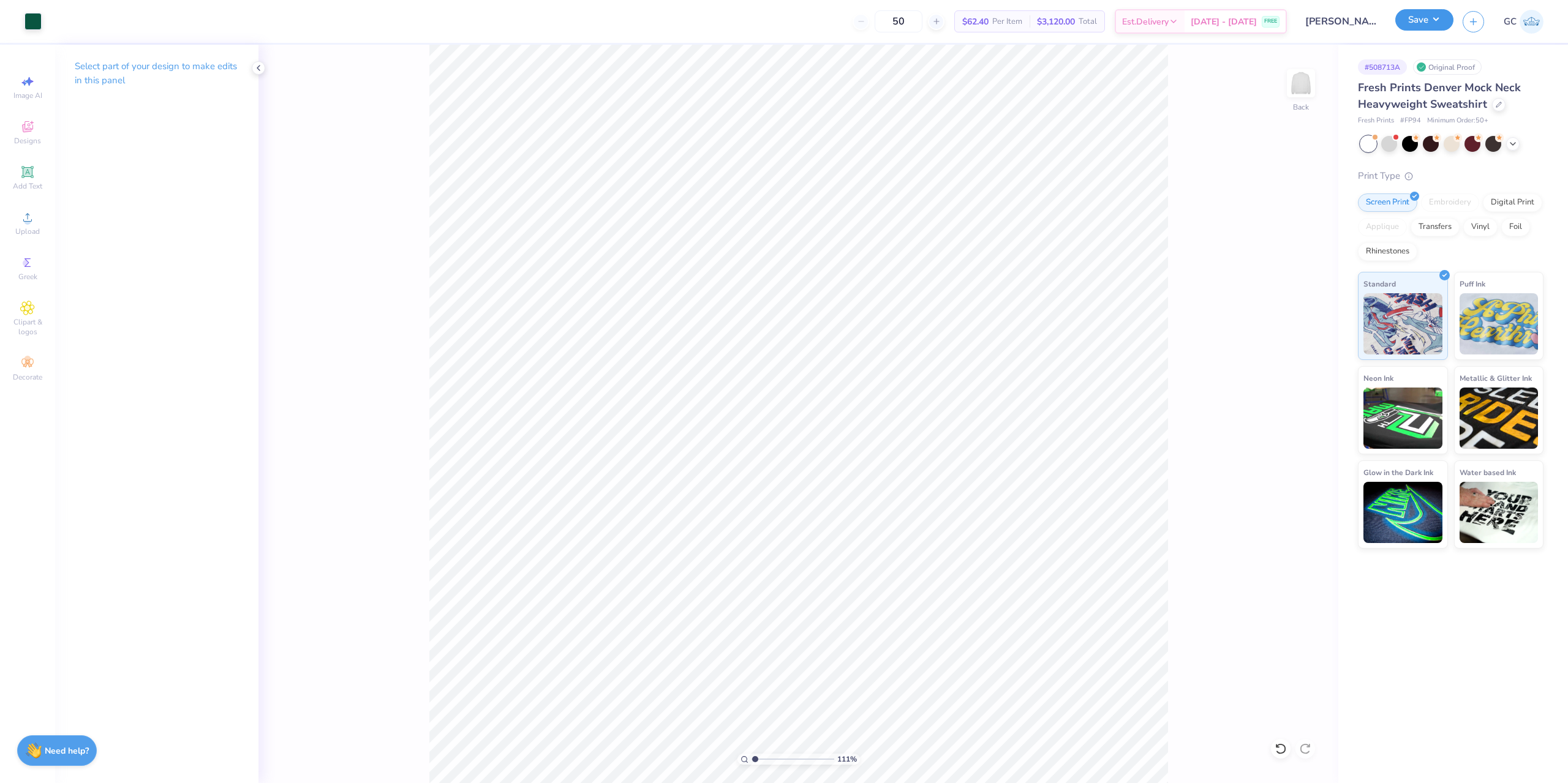
click at [1430, 18] on button "Save" at bounding box center [1424, 19] width 58 height 21
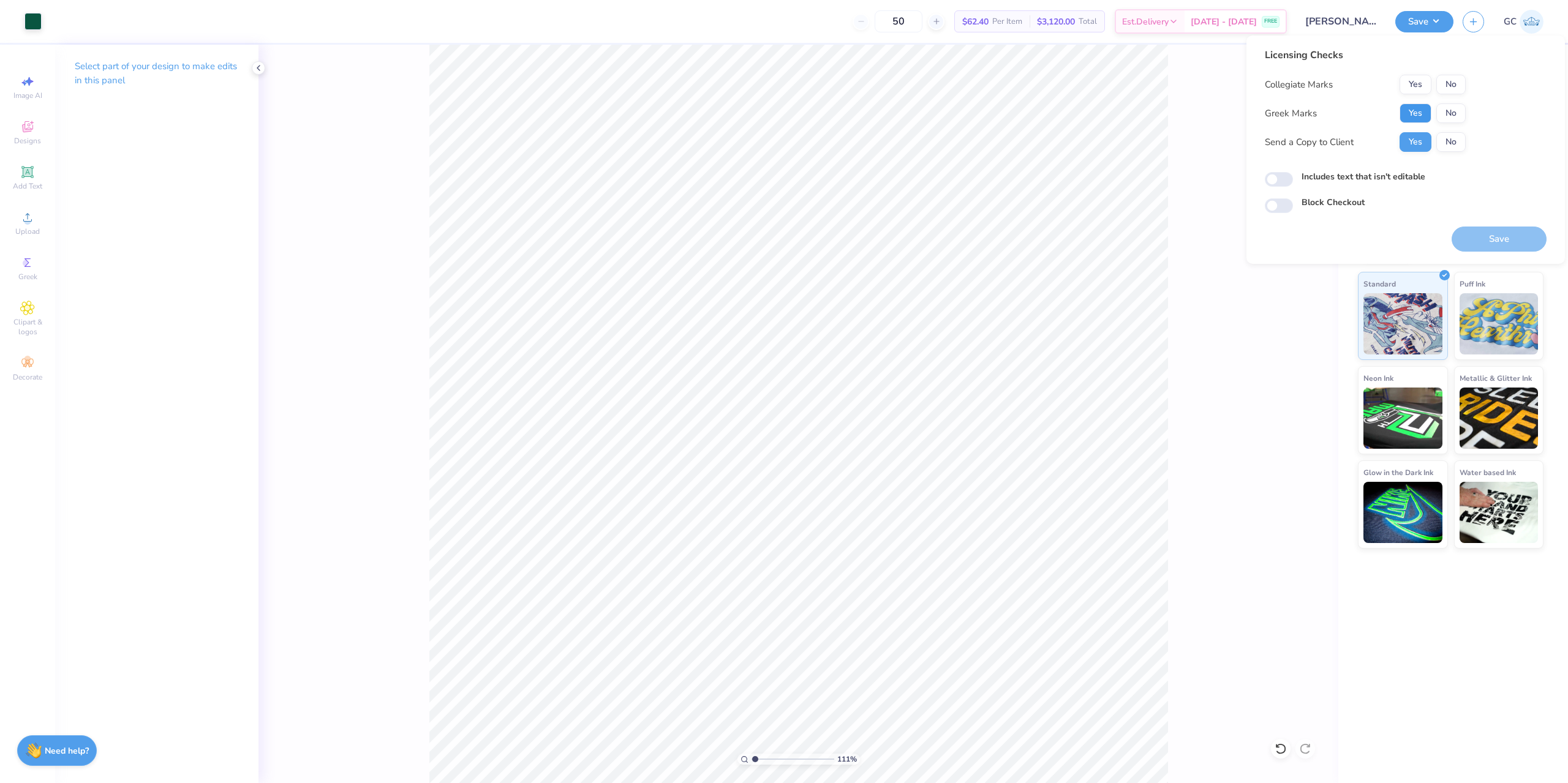
click at [1405, 107] on button "Yes" at bounding box center [1415, 113] width 32 height 20
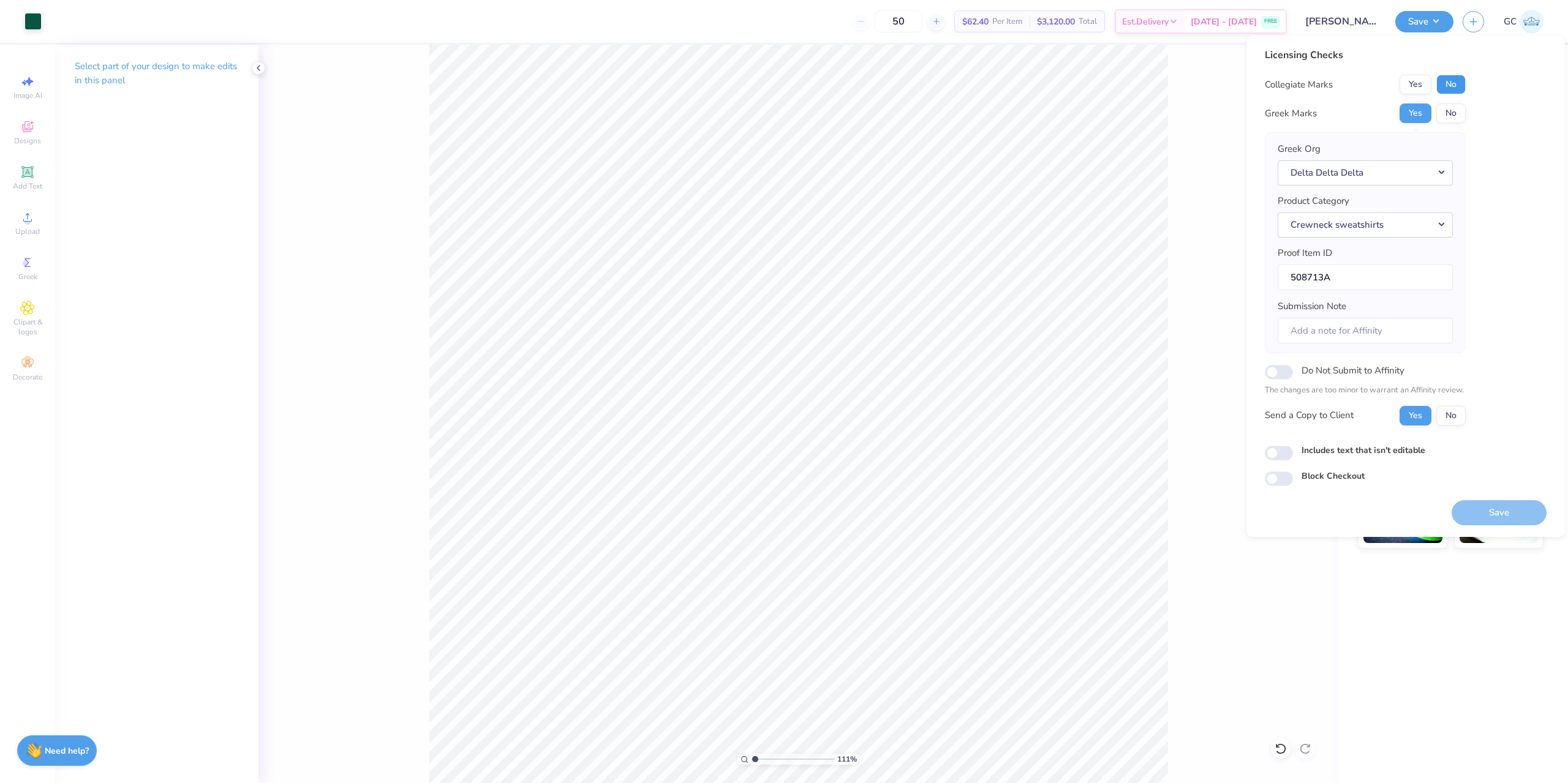
click at [1461, 77] on button "No" at bounding box center [1451, 84] width 29 height 20
click at [1528, 508] on button "Save" at bounding box center [1499, 513] width 95 height 25
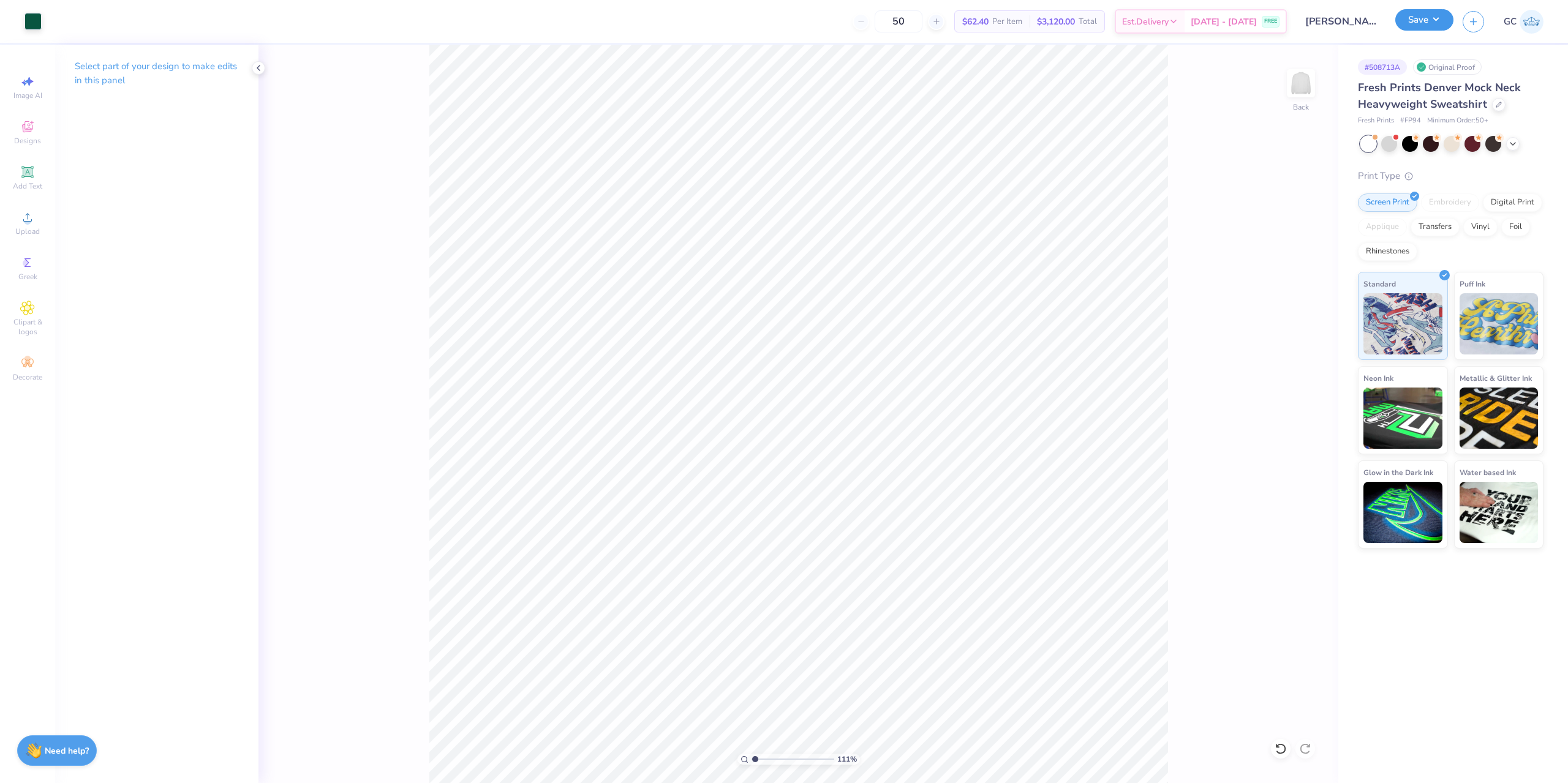
click at [1437, 24] on button "Save" at bounding box center [1424, 19] width 58 height 21
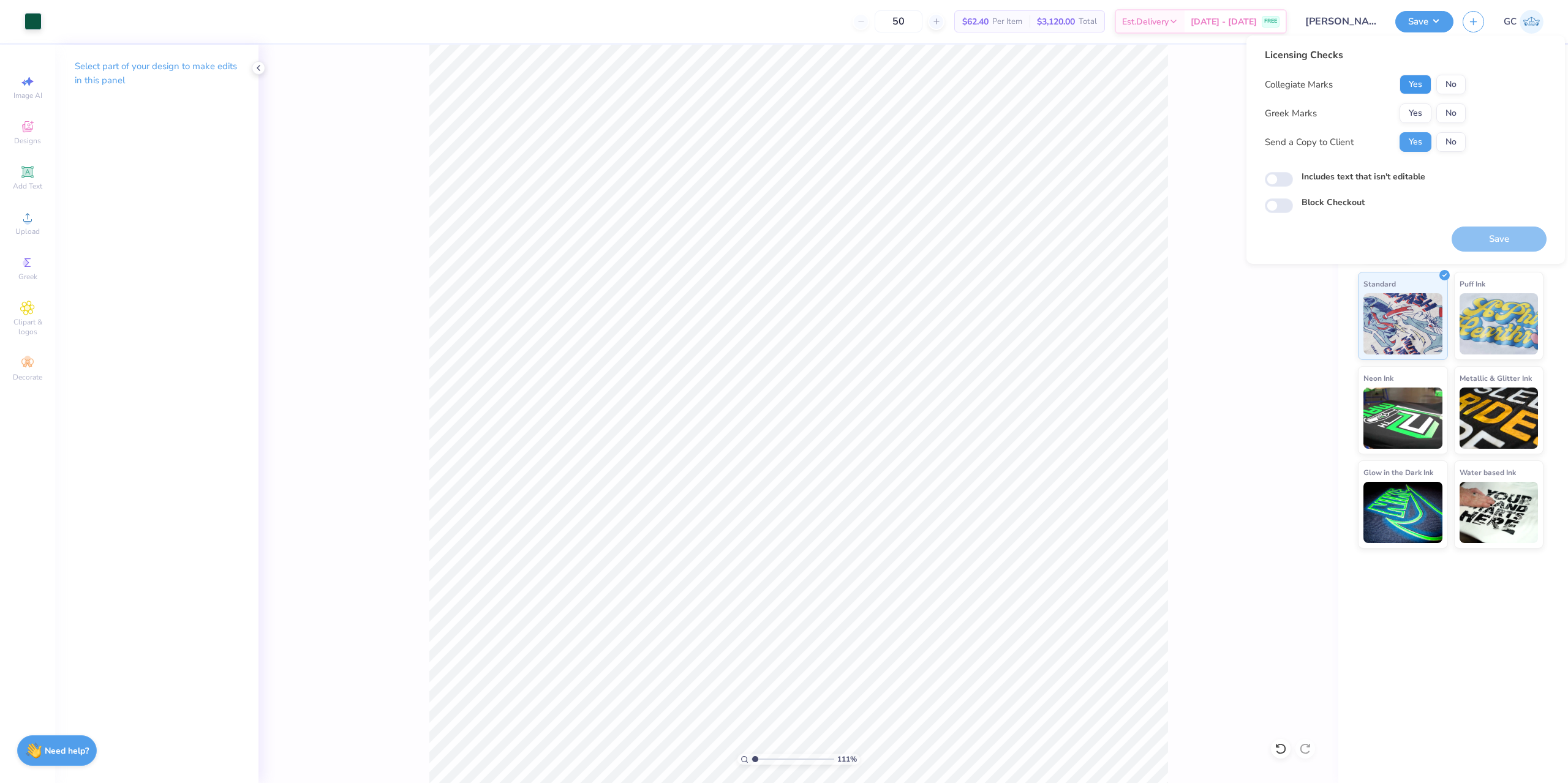
click at [1422, 82] on button "Yes" at bounding box center [1415, 84] width 32 height 20
click at [1418, 113] on button "Yes" at bounding box center [1415, 113] width 32 height 20
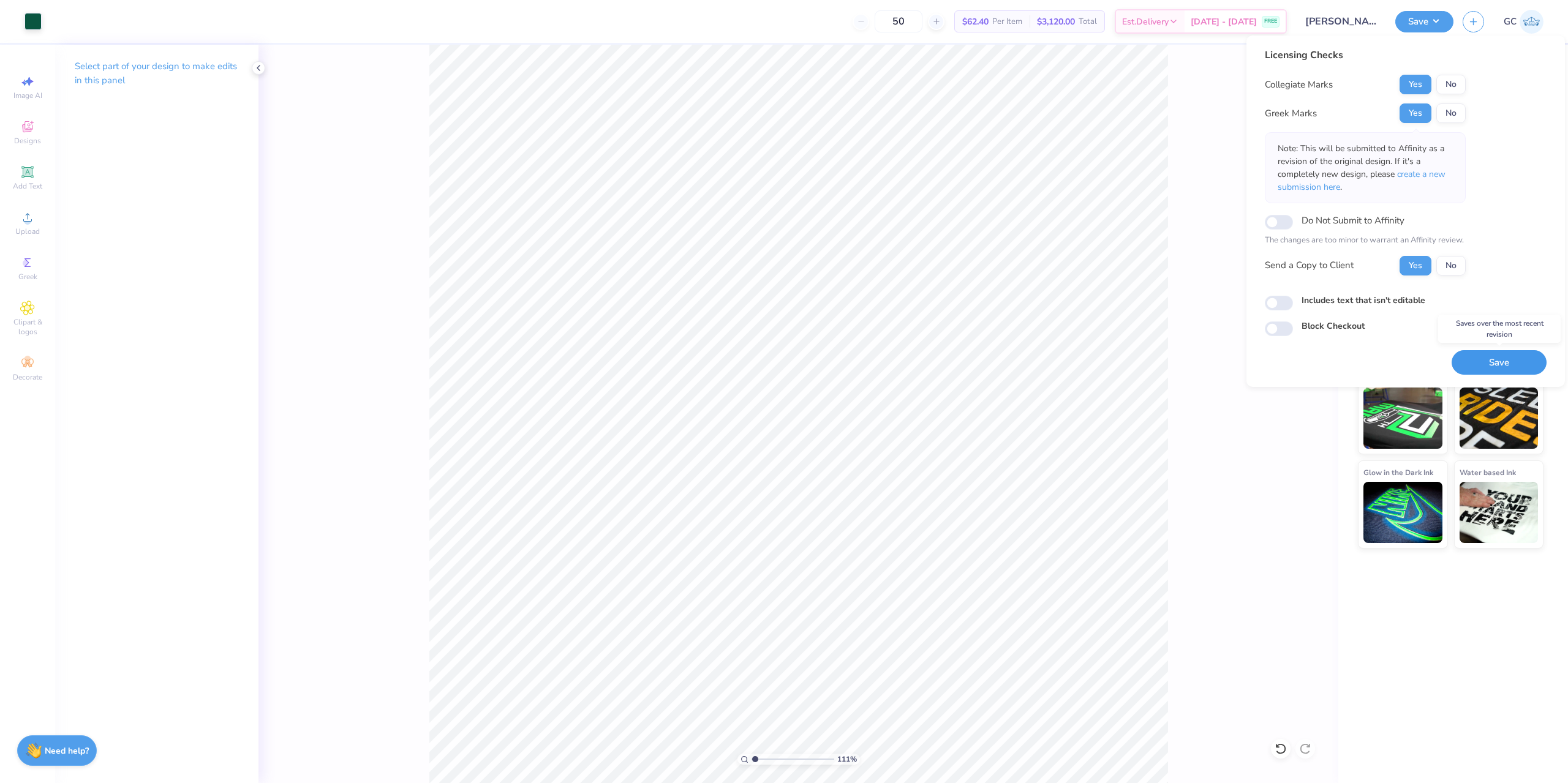
click at [1497, 358] on button "Save" at bounding box center [1499, 363] width 95 height 25
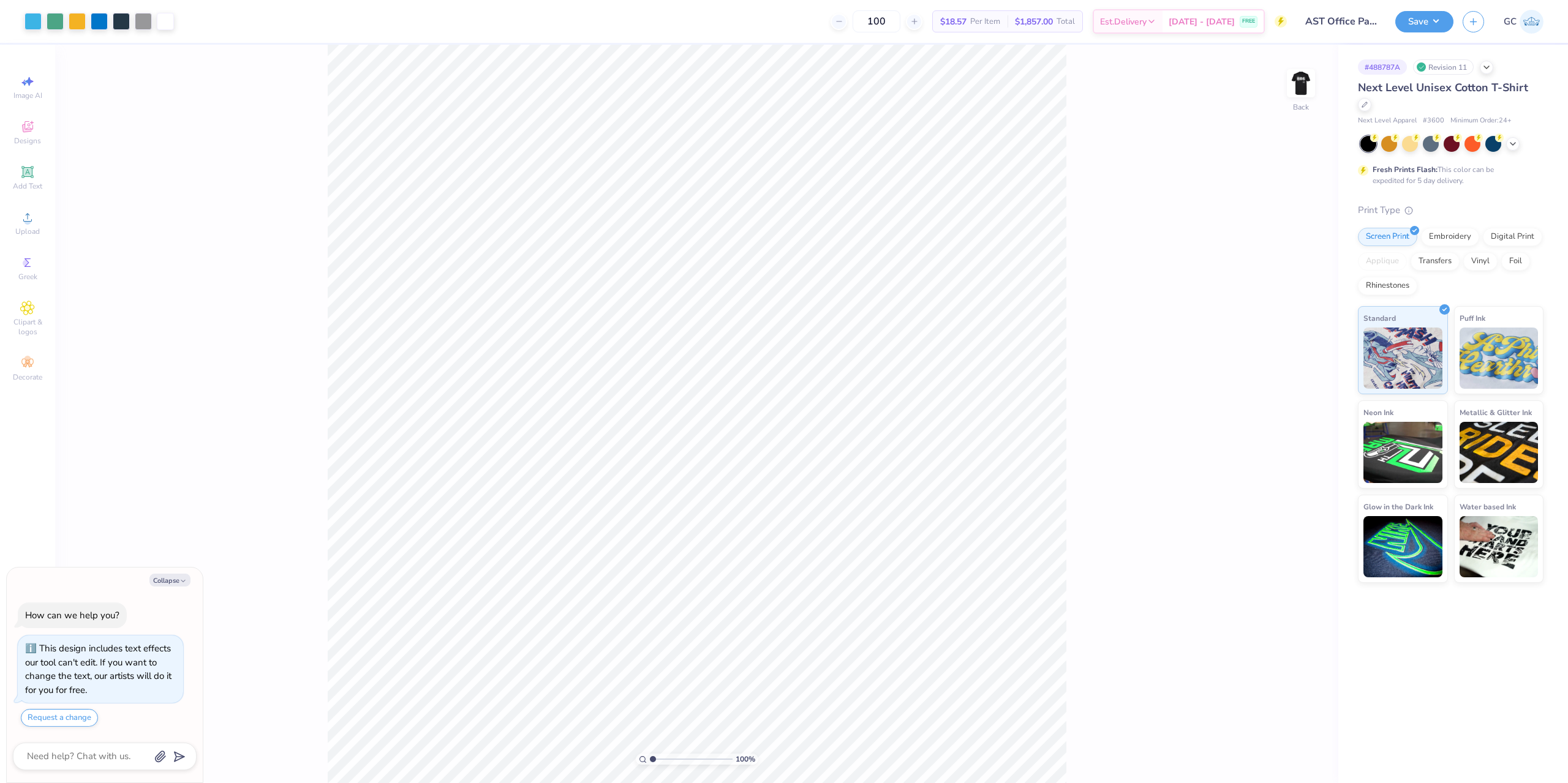
click at [1519, 147] on div at bounding box center [1452, 144] width 183 height 16
click at [1514, 144] on icon at bounding box center [1512, 142] width 10 height 10
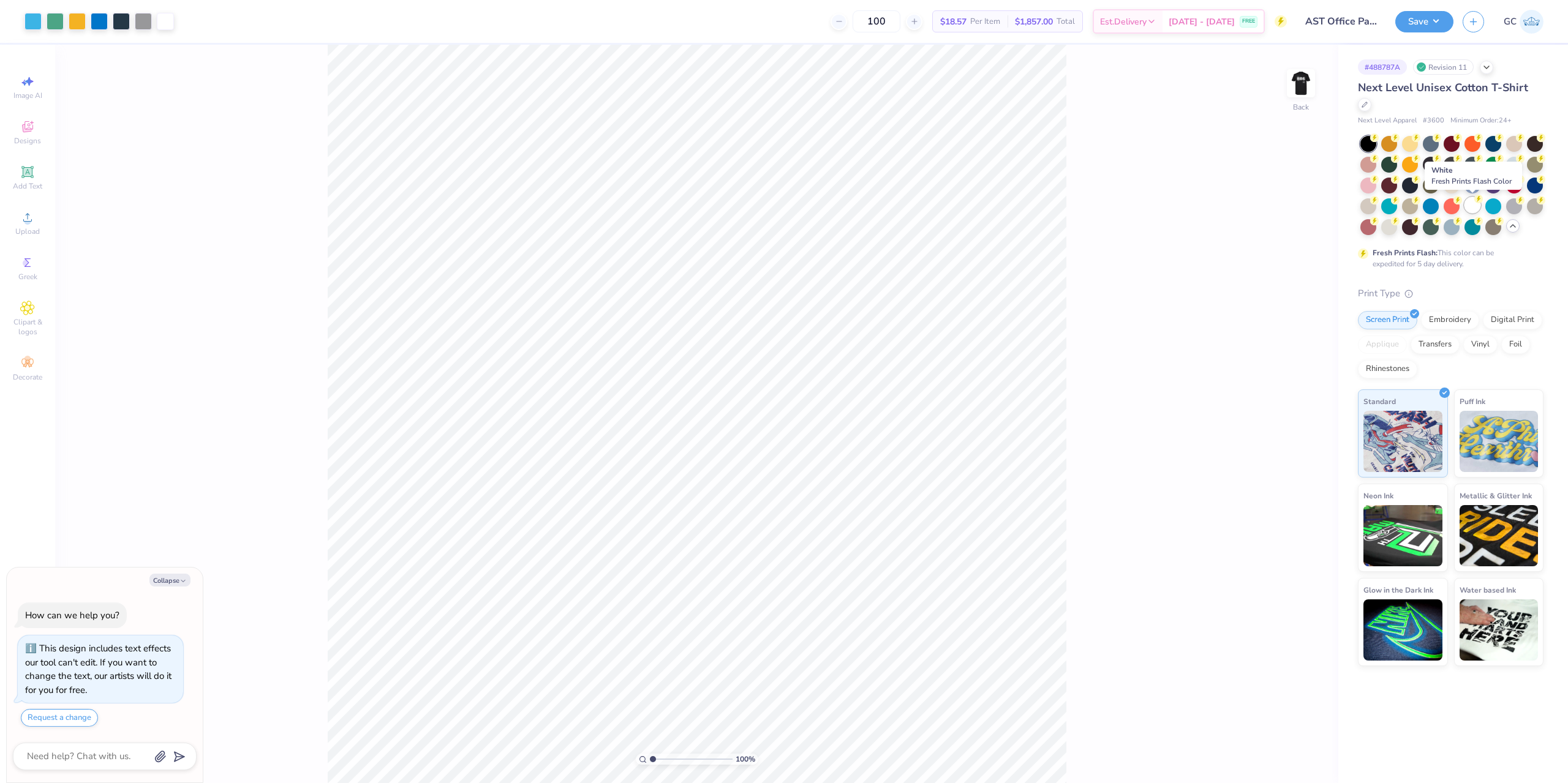
click at [1475, 208] on div at bounding box center [1472, 205] width 16 height 16
type textarea "x"
type input "1.22152498603932"
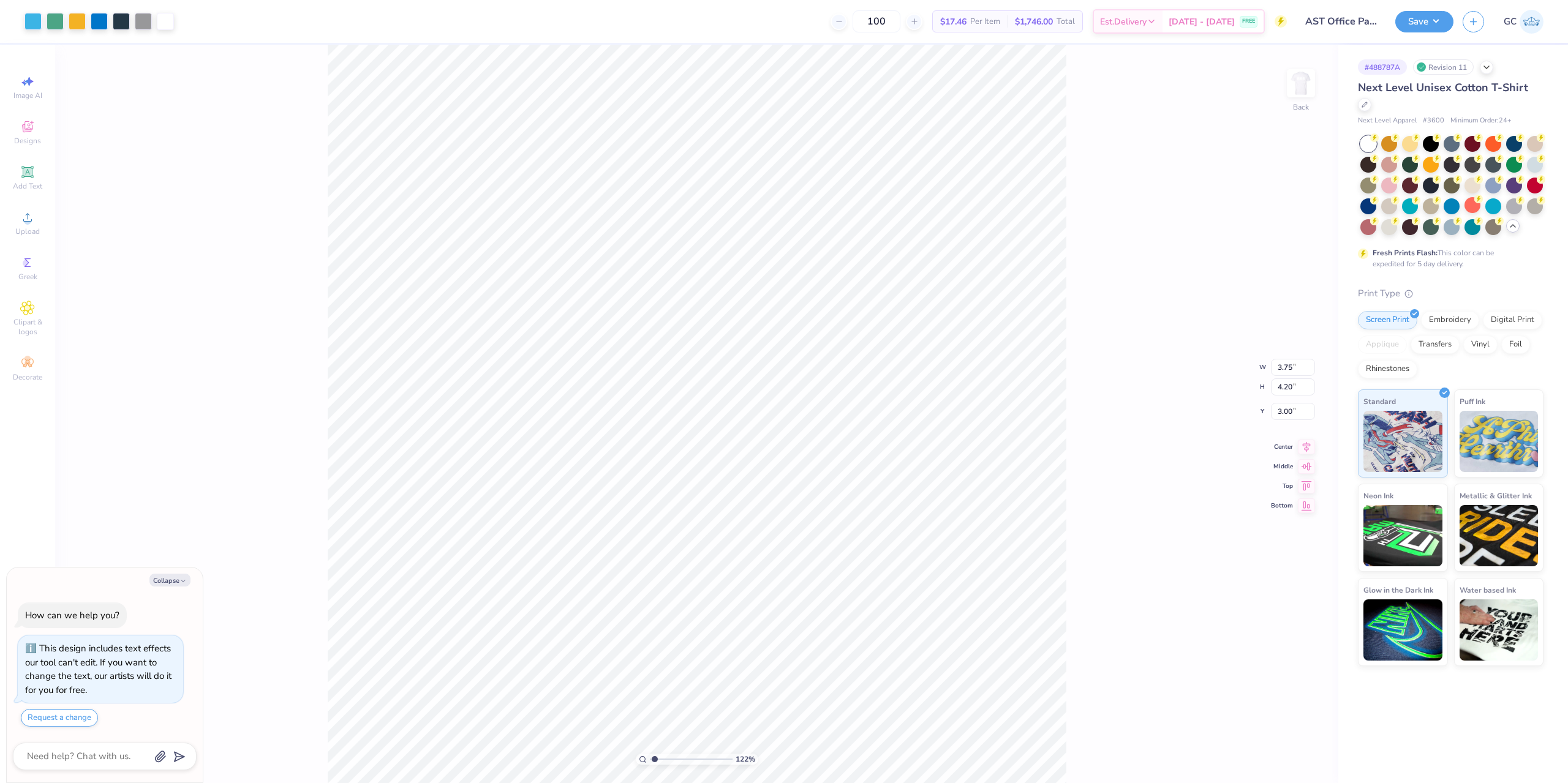
type textarea "x"
click at [850, 395] on li "Download vector" at bounding box center [855, 392] width 96 height 24
type input "1.22152498603932"
click at [1304, 84] on img at bounding box center [1301, 83] width 49 height 49
type textarea "x"
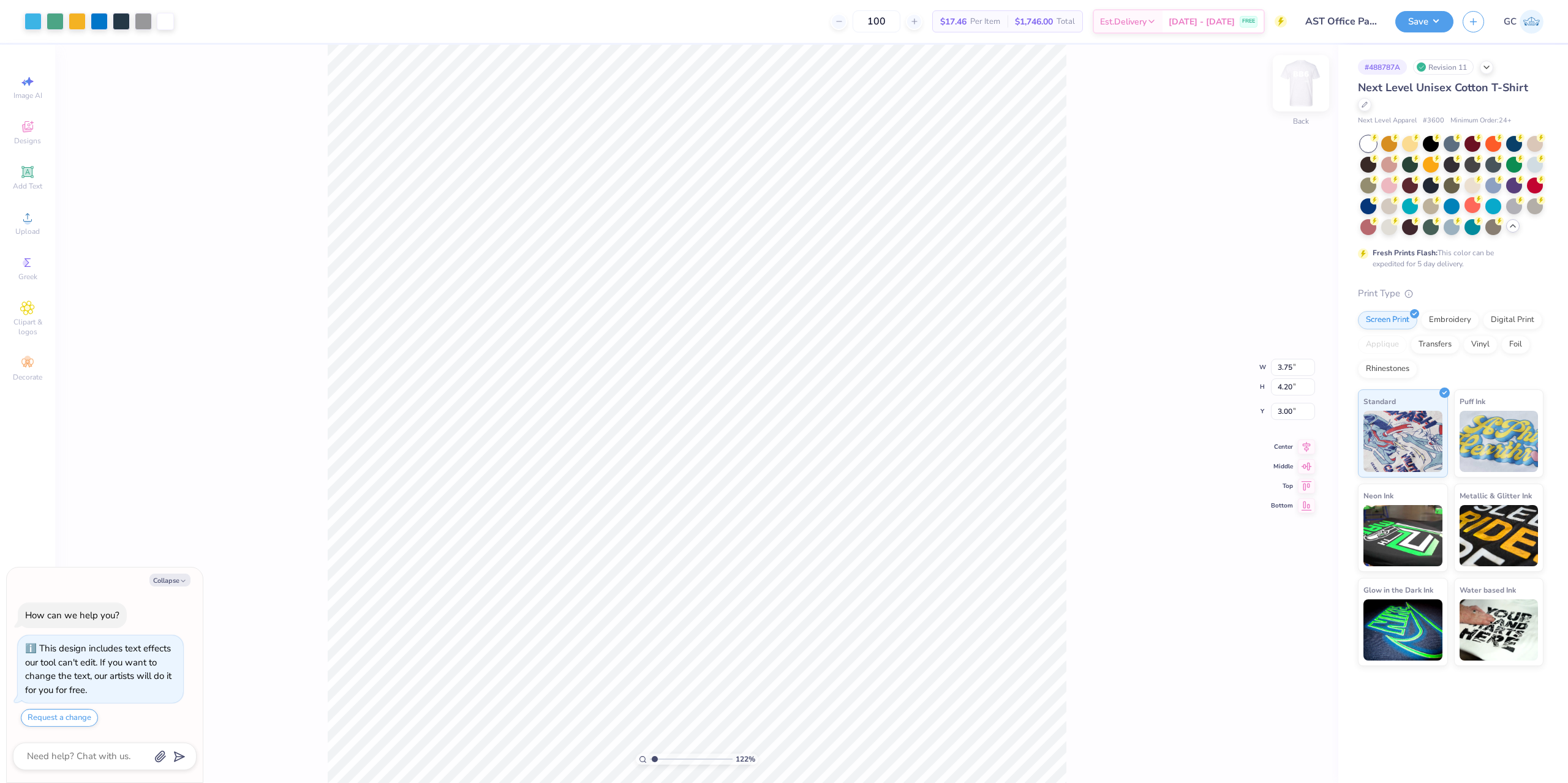
type input "1.22152498603932"
type textarea "x"
type input "1.22152498603932"
type textarea "x"
type input "1.22152498603932"
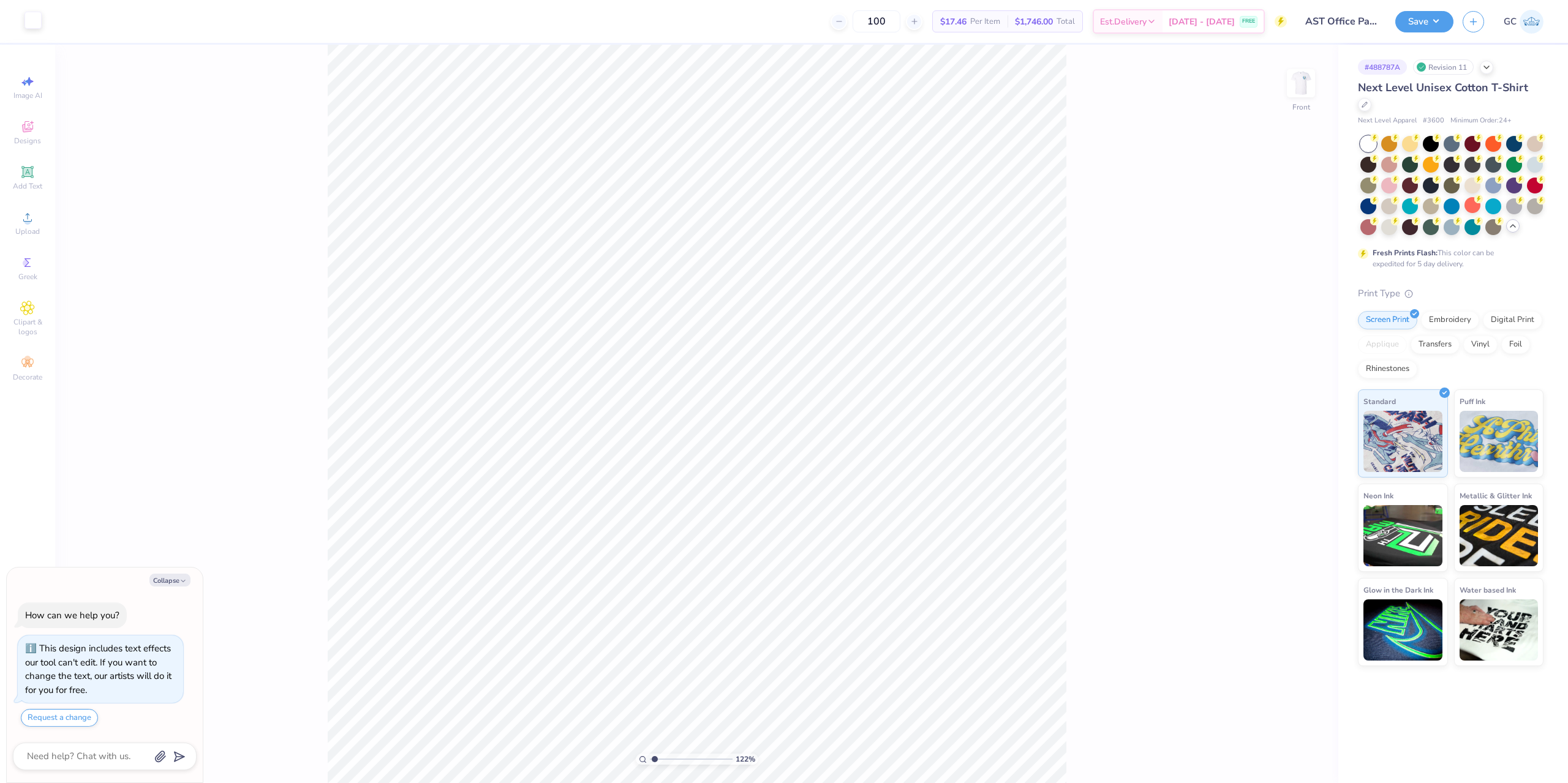
click at [39, 24] on div at bounding box center [32, 20] width 17 height 17
type textarea "x"
type input "1.22152498603932"
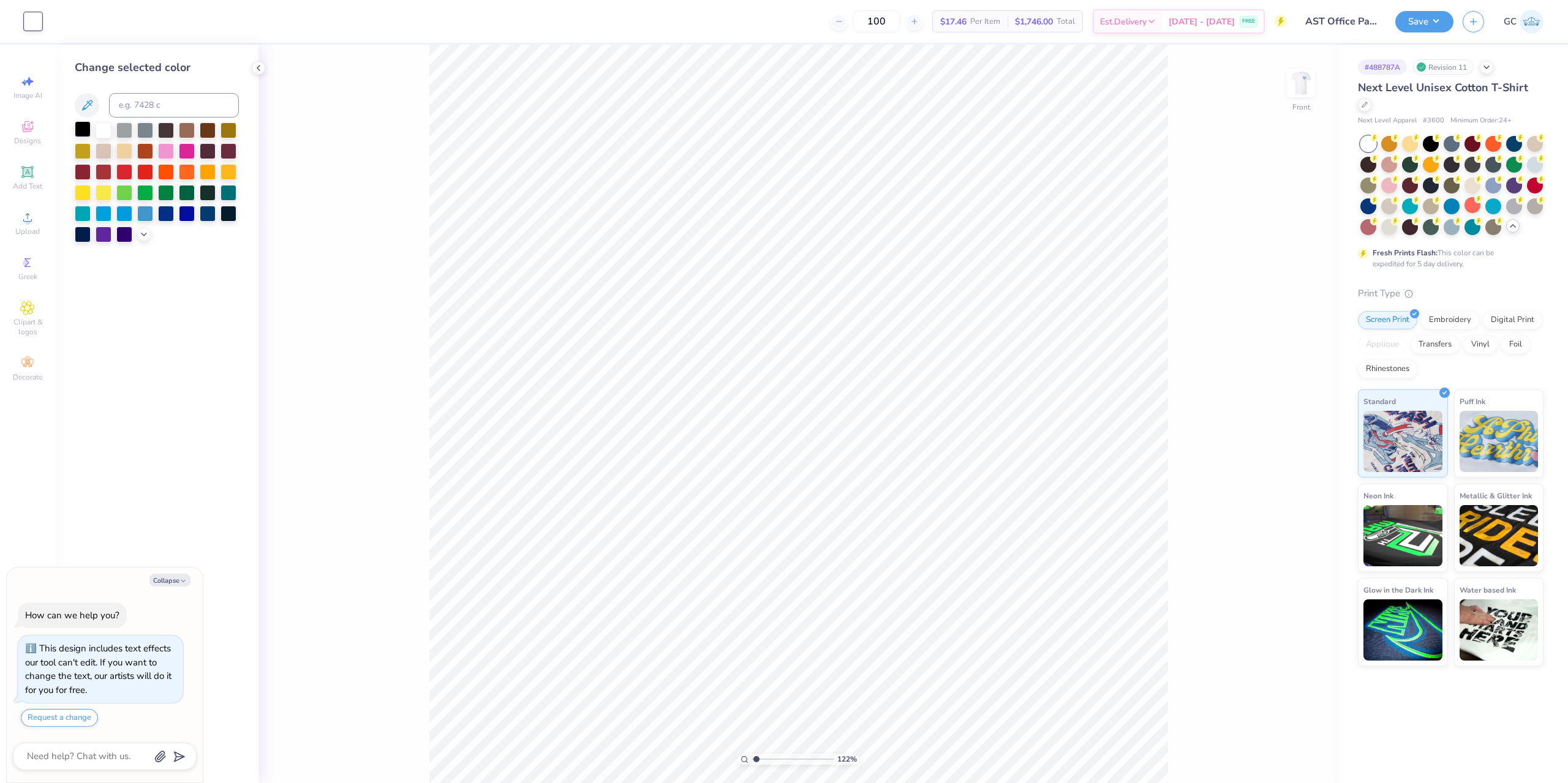
click at [82, 130] on div at bounding box center [82, 130] width 16 height 16
type textarea "x"
type input "1.22152498603932"
type textarea "x"
type input "1.22152498603932"
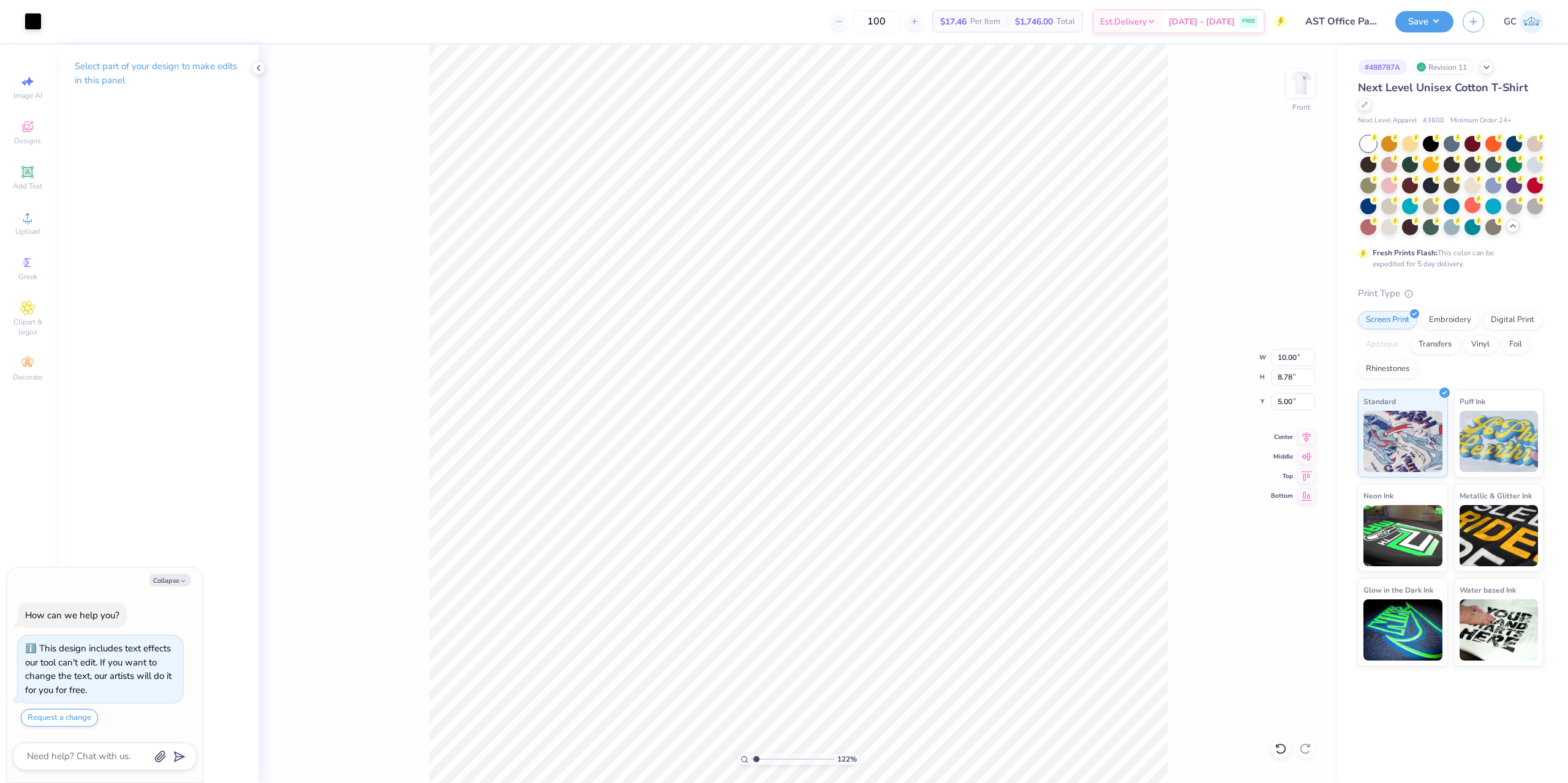
type textarea "x"
type input "1.22152498603932"
click at [1310, 74] on img at bounding box center [1301, 83] width 49 height 49
type textarea "x"
type input "1.22152498603932"
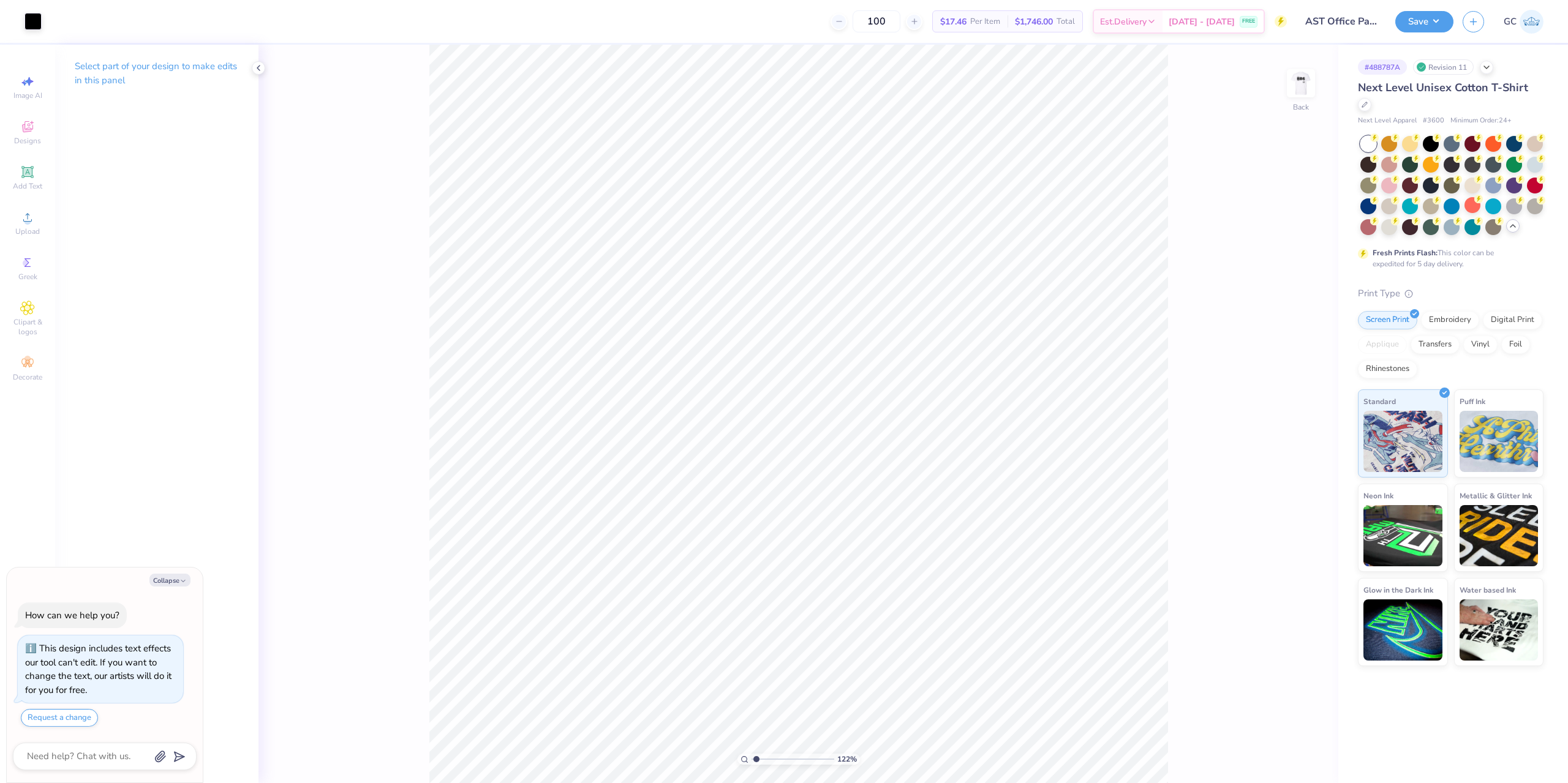
type textarea "x"
type input "1.22152498603932"
type textarea "x"
type input "1.22152498603932"
click at [1442, 22] on button "Save" at bounding box center [1424, 19] width 58 height 21
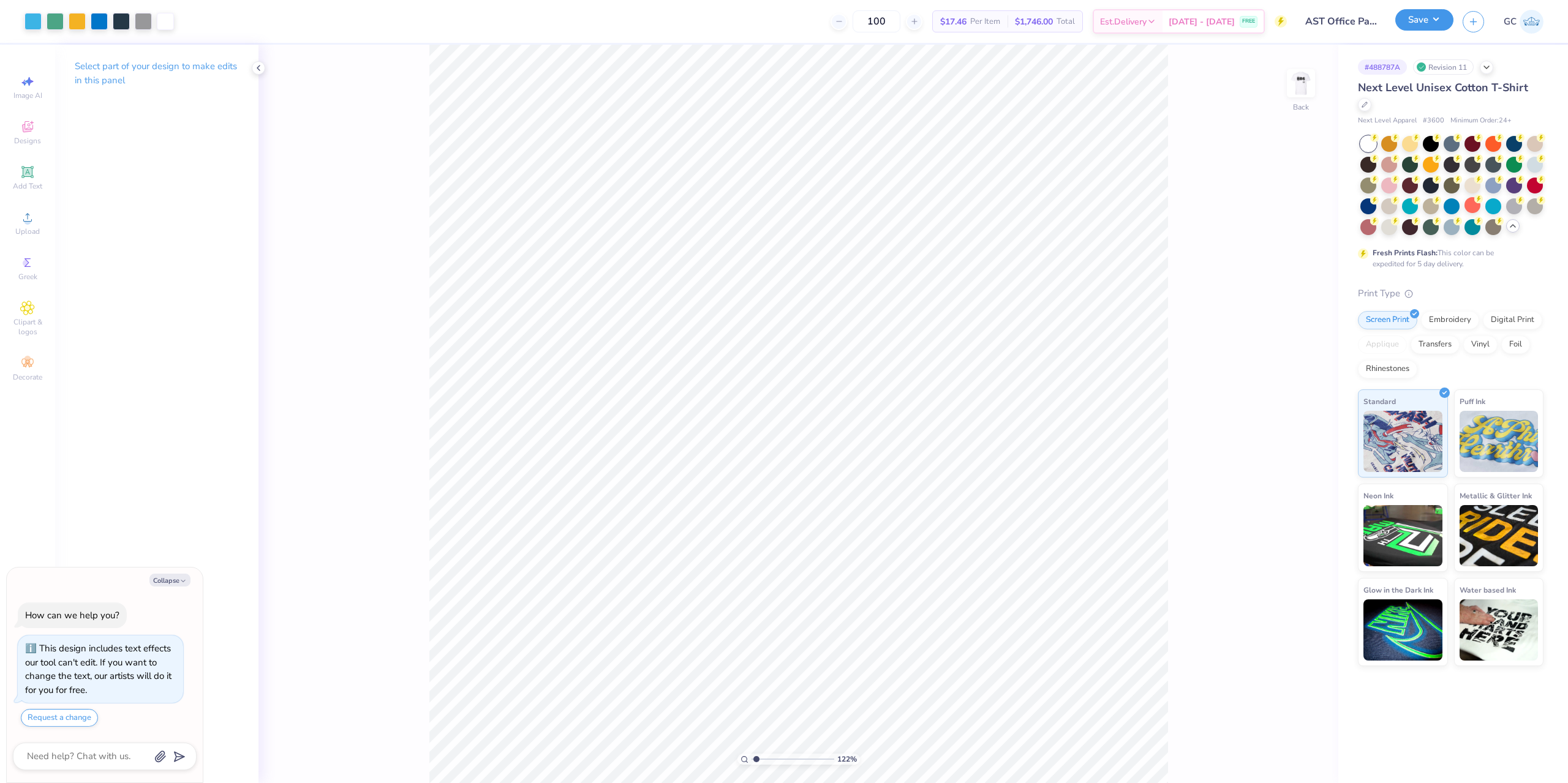
type textarea "x"
type input "1.22152498603932"
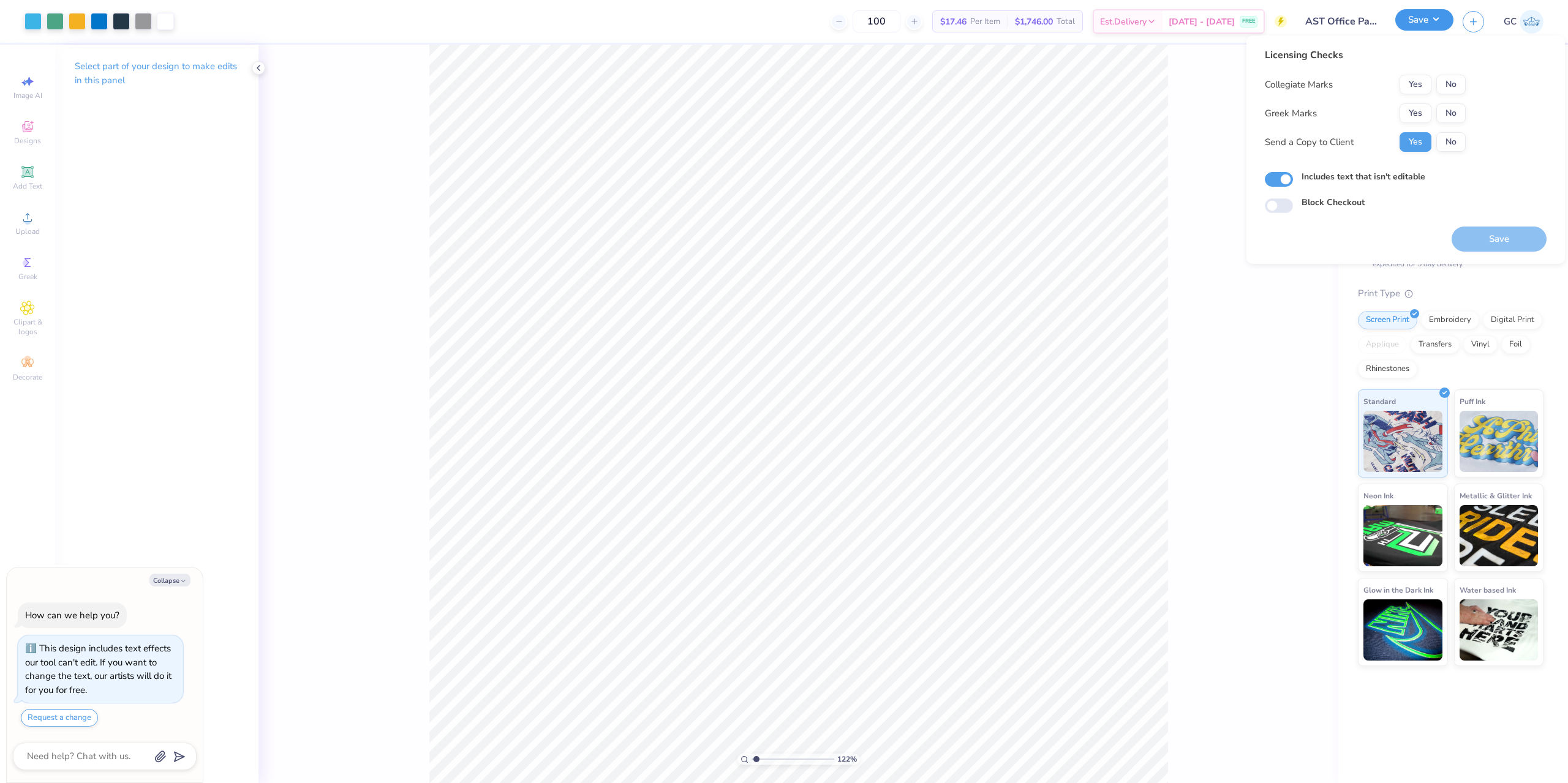
click at [1442, 22] on button "Save" at bounding box center [1424, 19] width 58 height 21
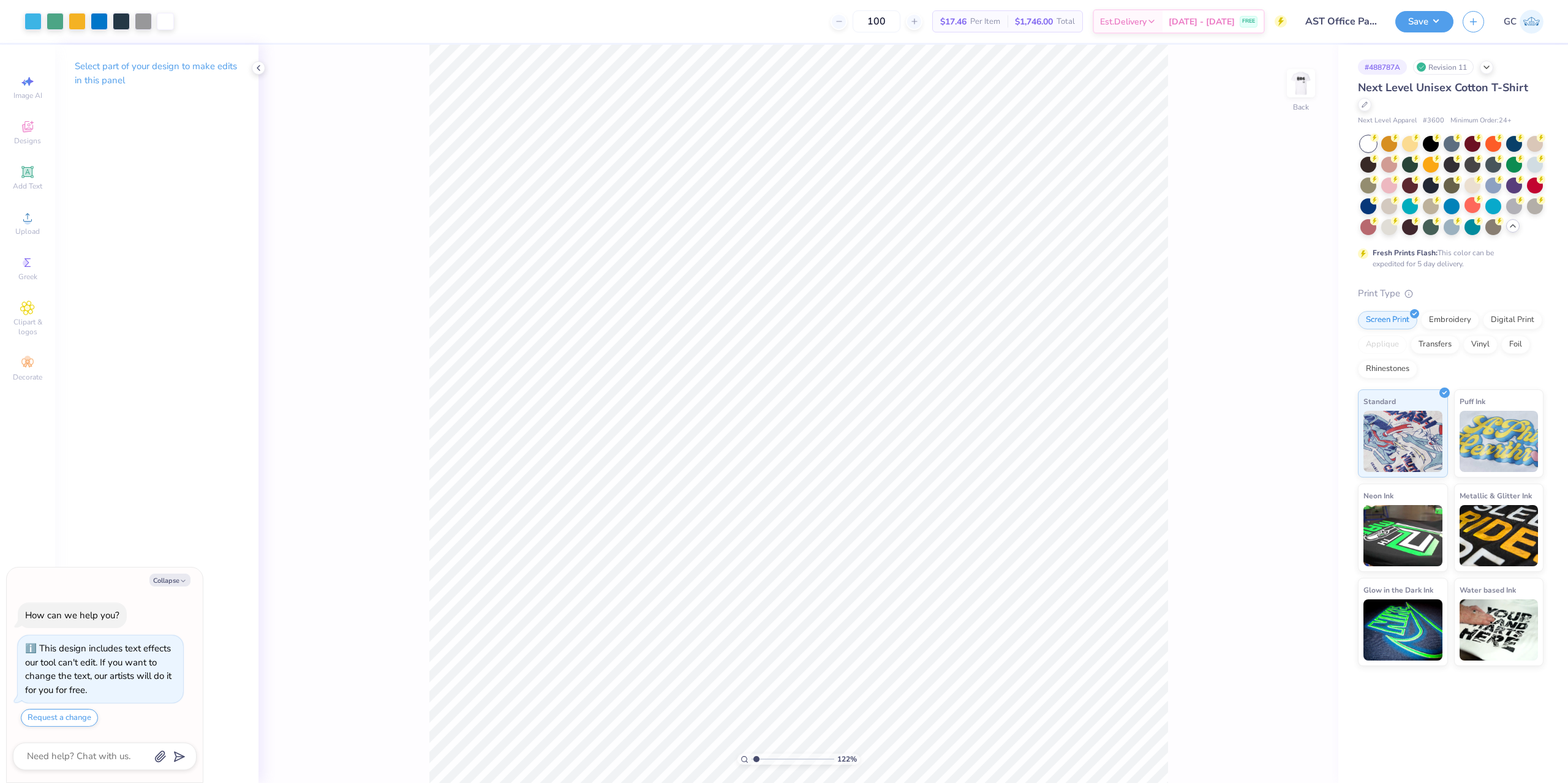
type textarea "x"
type input "1.22152498603932"
type textarea "x"
type input "1.22152498603932"
type textarea "x"
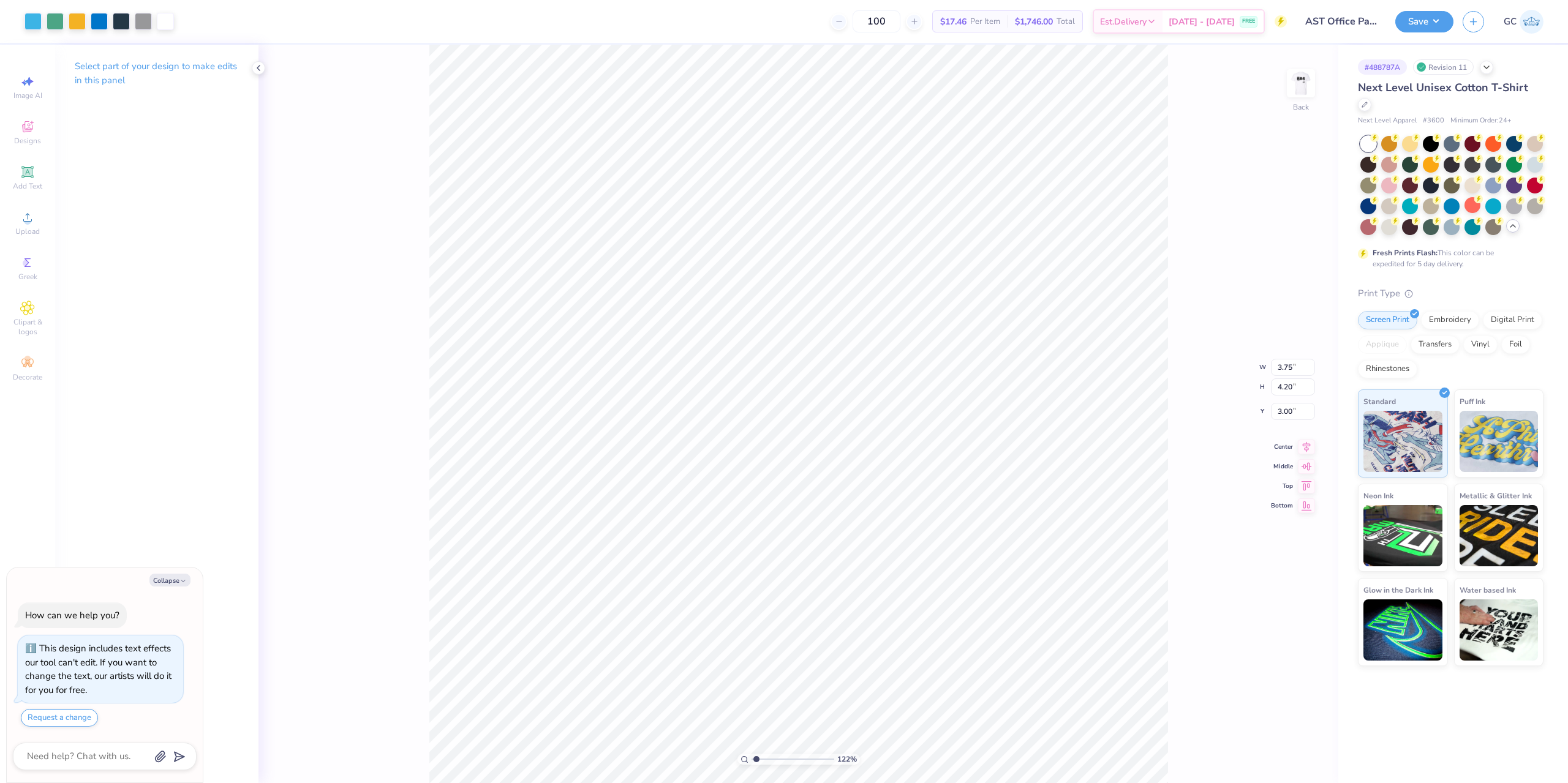
type input "1.22152498603932"
type textarea "x"
type input "1.22152498603932"
type textarea "x"
type input "1.22152498603932"
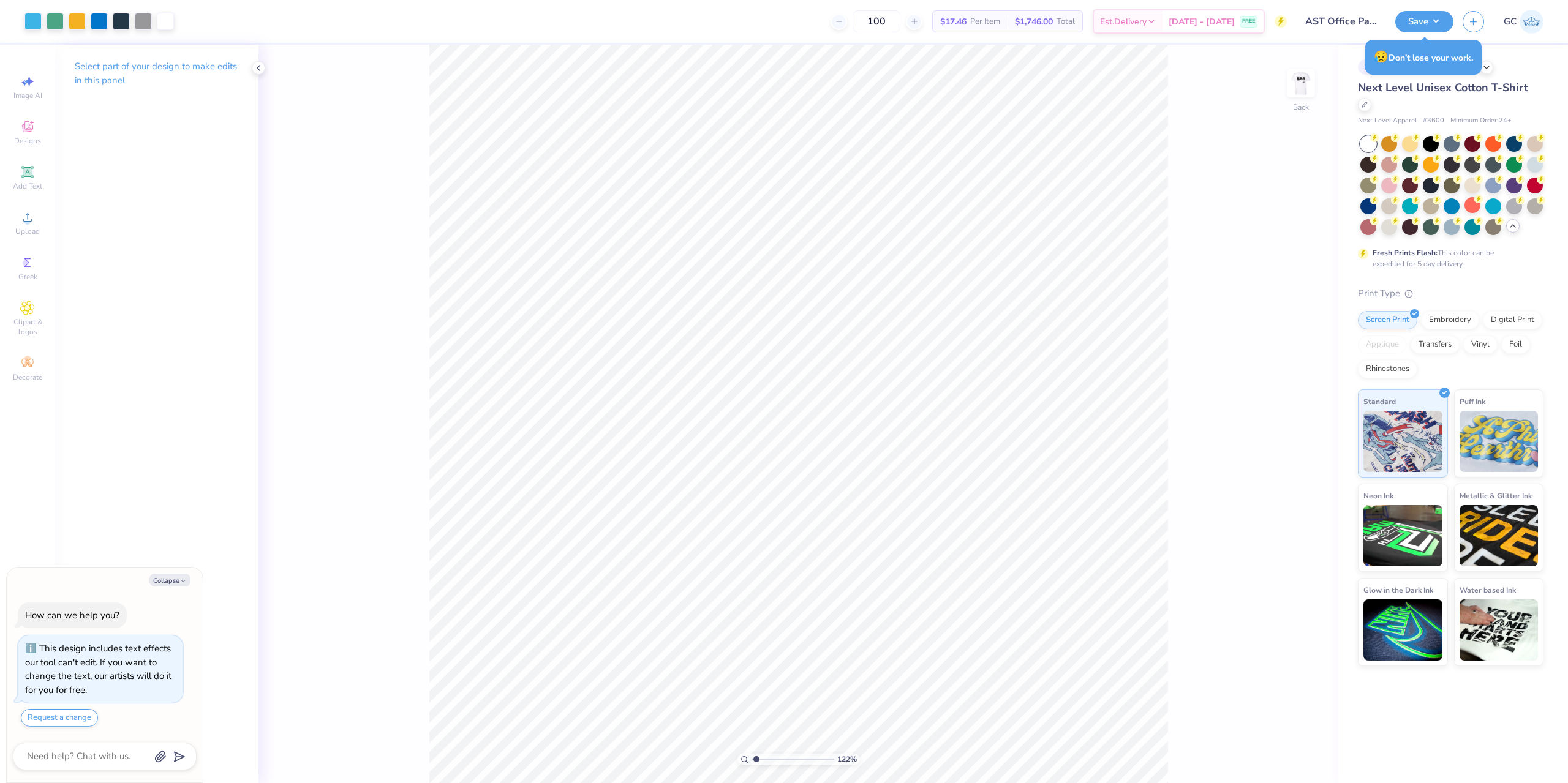
type textarea "x"
type input "1.22152498603932"
type textarea "x"
type input "1.22152498603932"
type textarea "x"
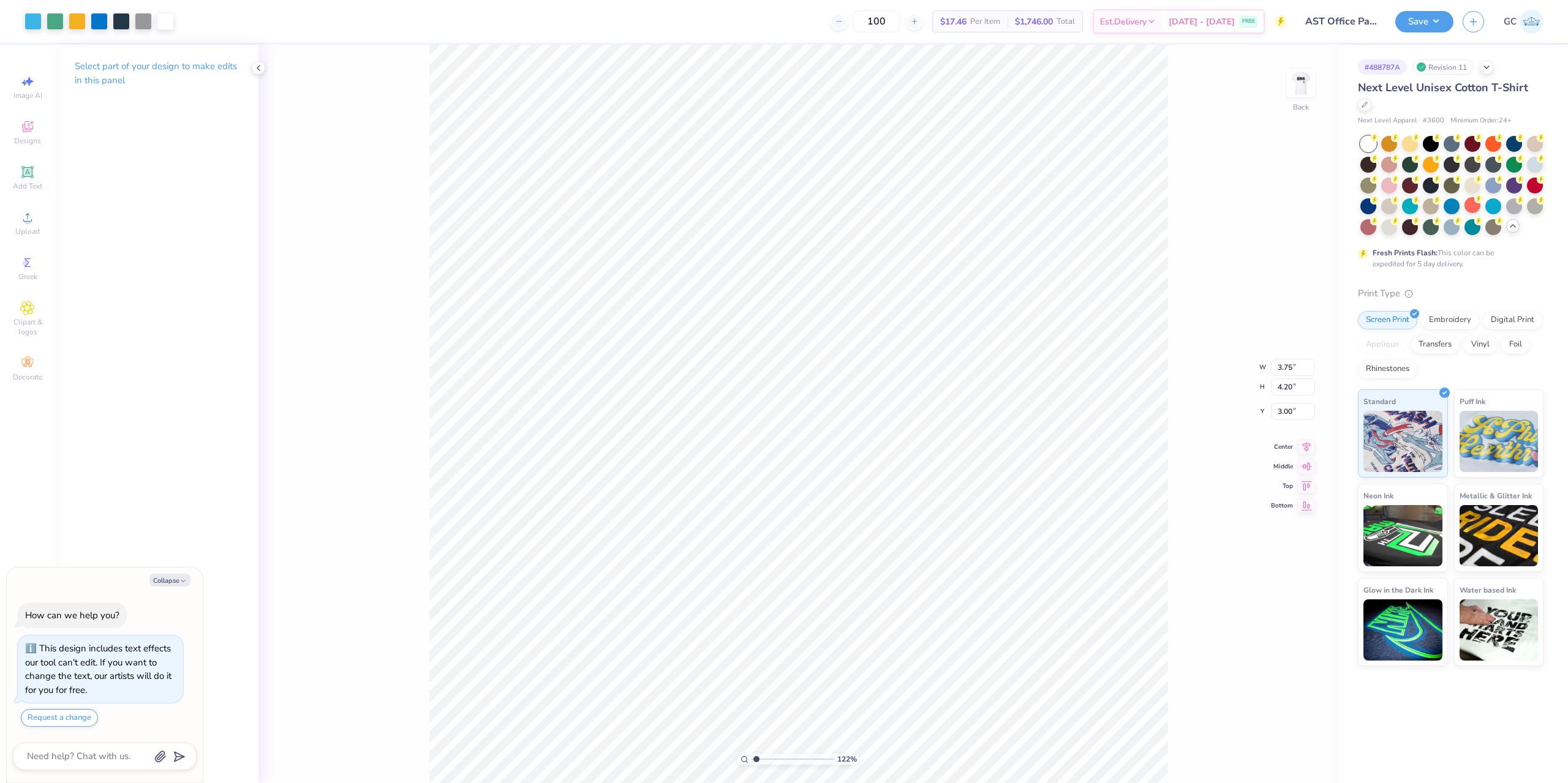
type input "1.22152498603932"
click at [28, 227] on span "Upload" at bounding box center [27, 231] width 24 height 10
type textarea "x"
type input "1.22152498603932"
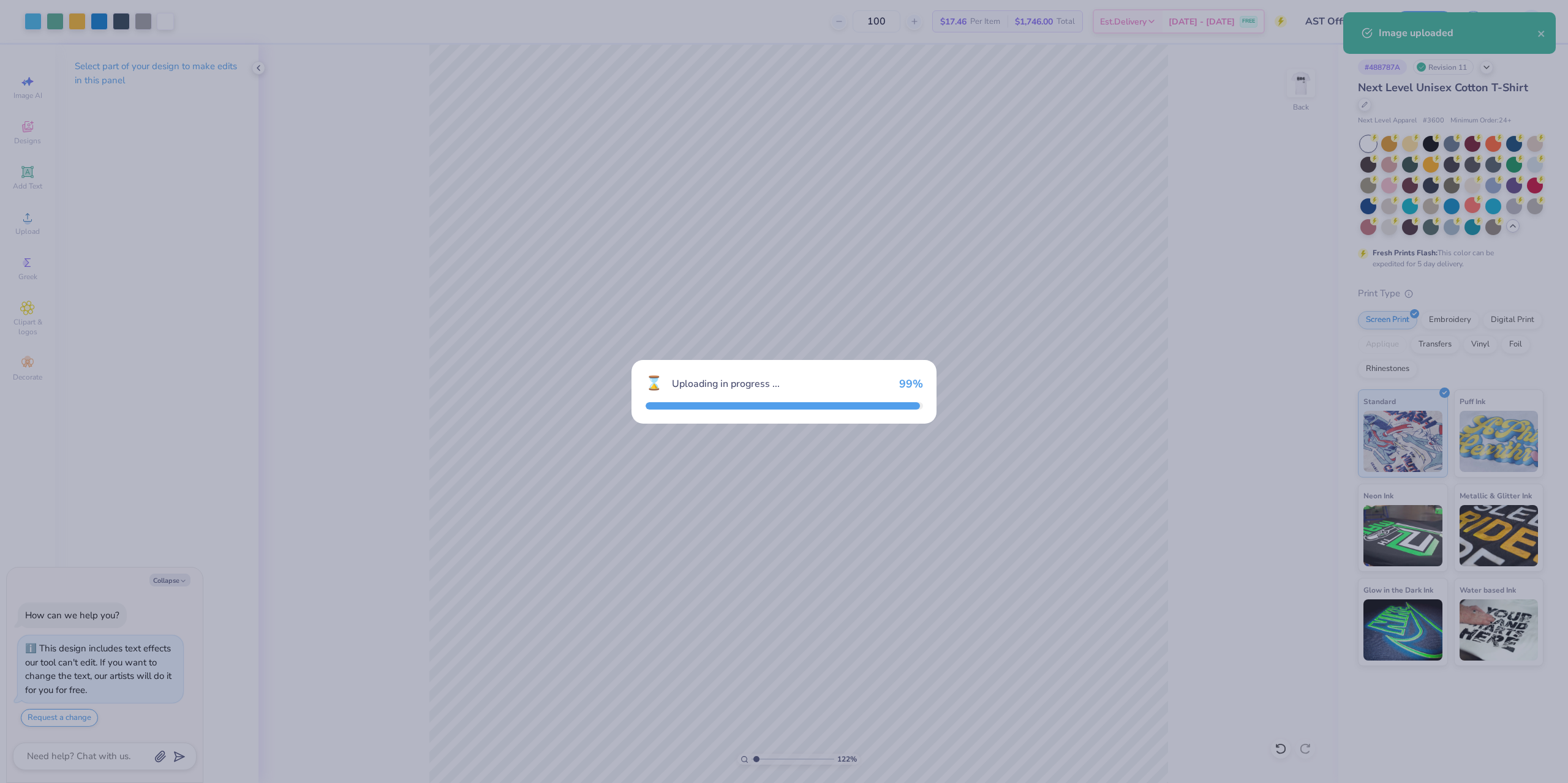
type textarea "x"
type input "1.22152498603932"
type textarea "x"
type input "1.22152498603932"
type textarea "x"
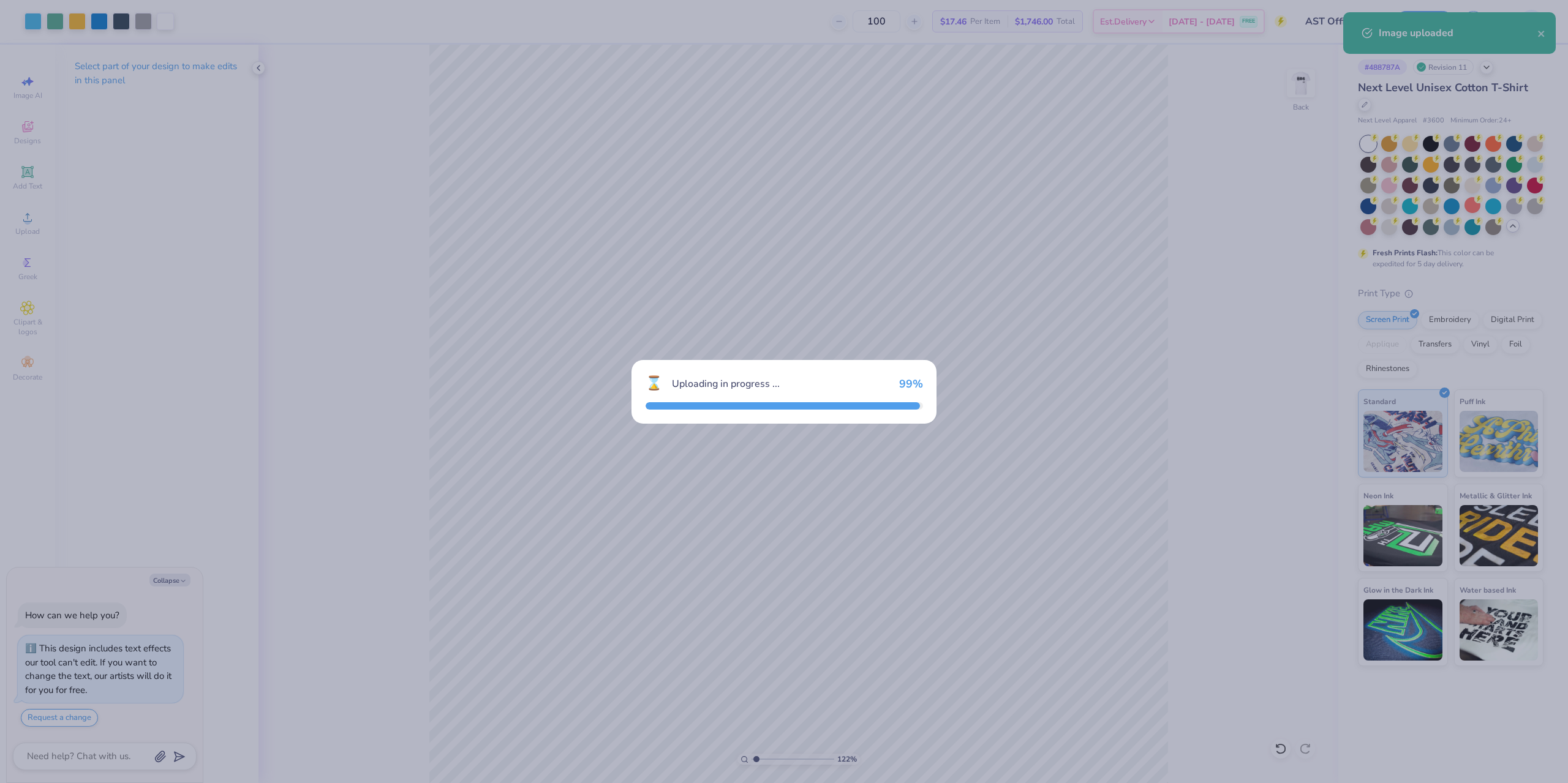
type input "1.22152498603932"
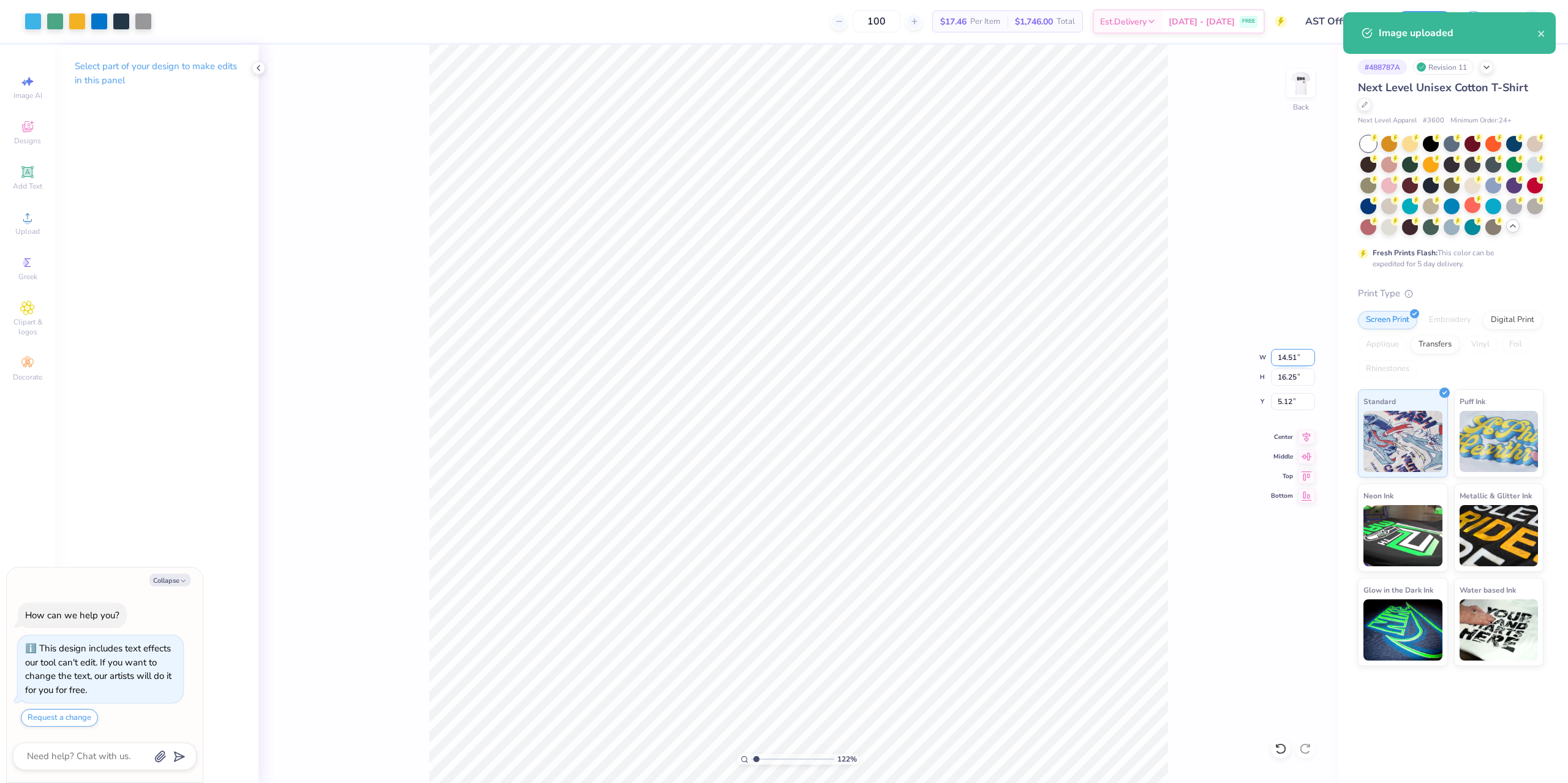
drag, startPoint x: 1275, startPoint y: 358, endPoint x: 1304, endPoint y: 358, distance: 29.0
click at [1304, 358] on input "14.51" at bounding box center [1293, 357] width 44 height 17
type input "3.75"
type textarea "x"
type input "1.22152498603932"
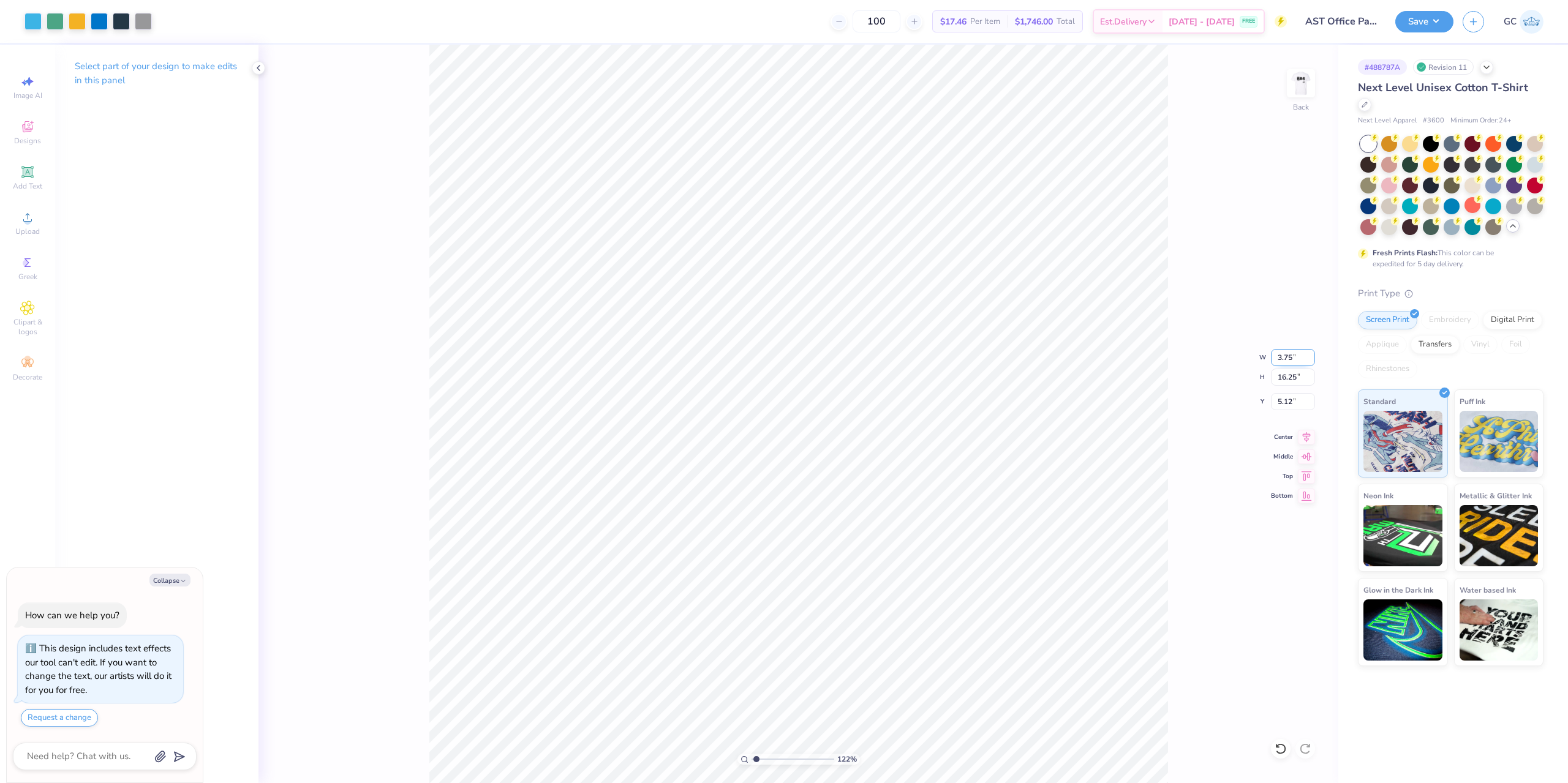
type input "4.20"
type input "11.15"
type textarea "x"
type input "1.22152498603932"
type textarea "x"
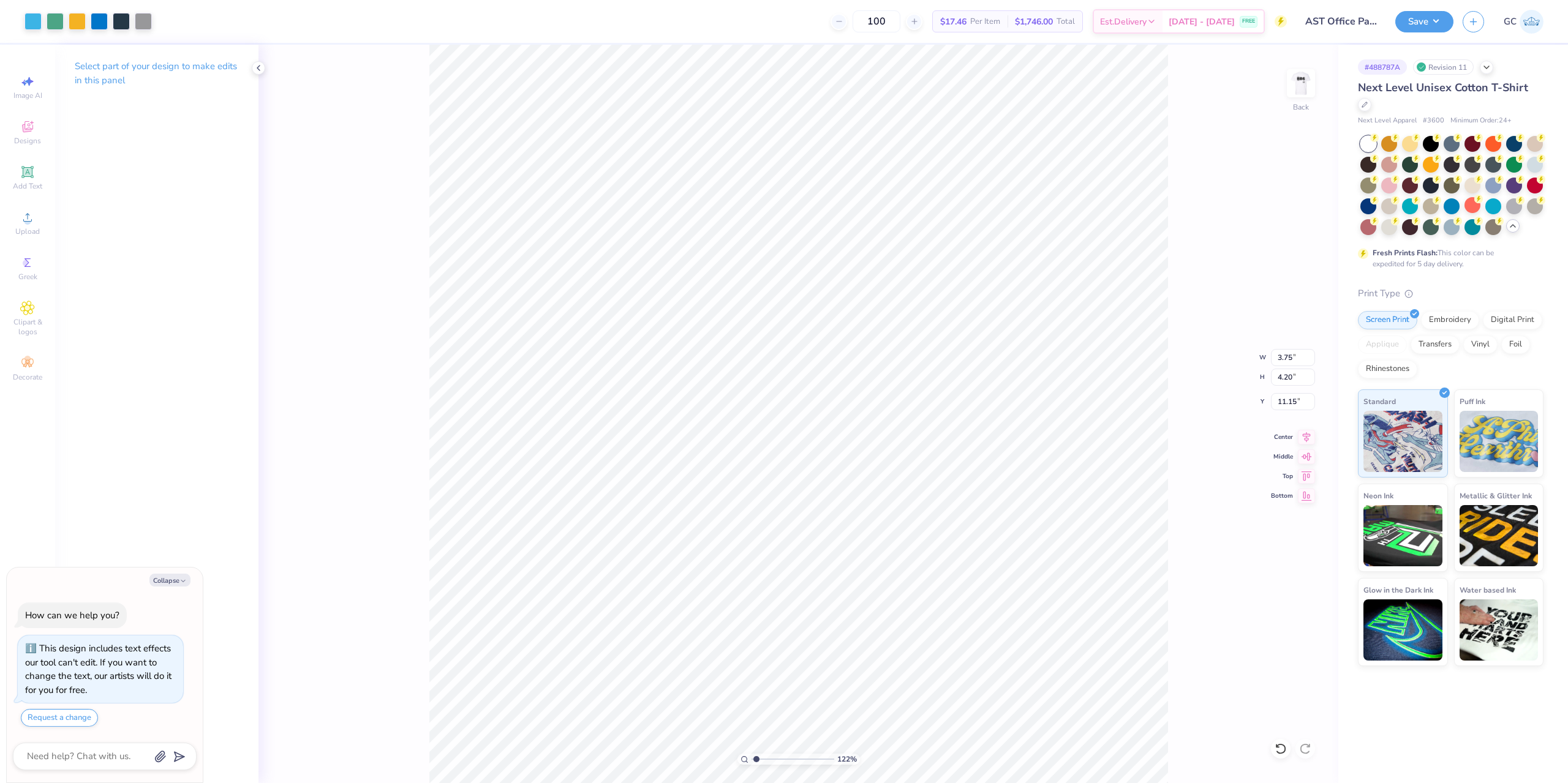
type input "1.22152498603932"
type input "7.95"
type textarea "x"
type input "1.22152498603932"
type input "3.00"
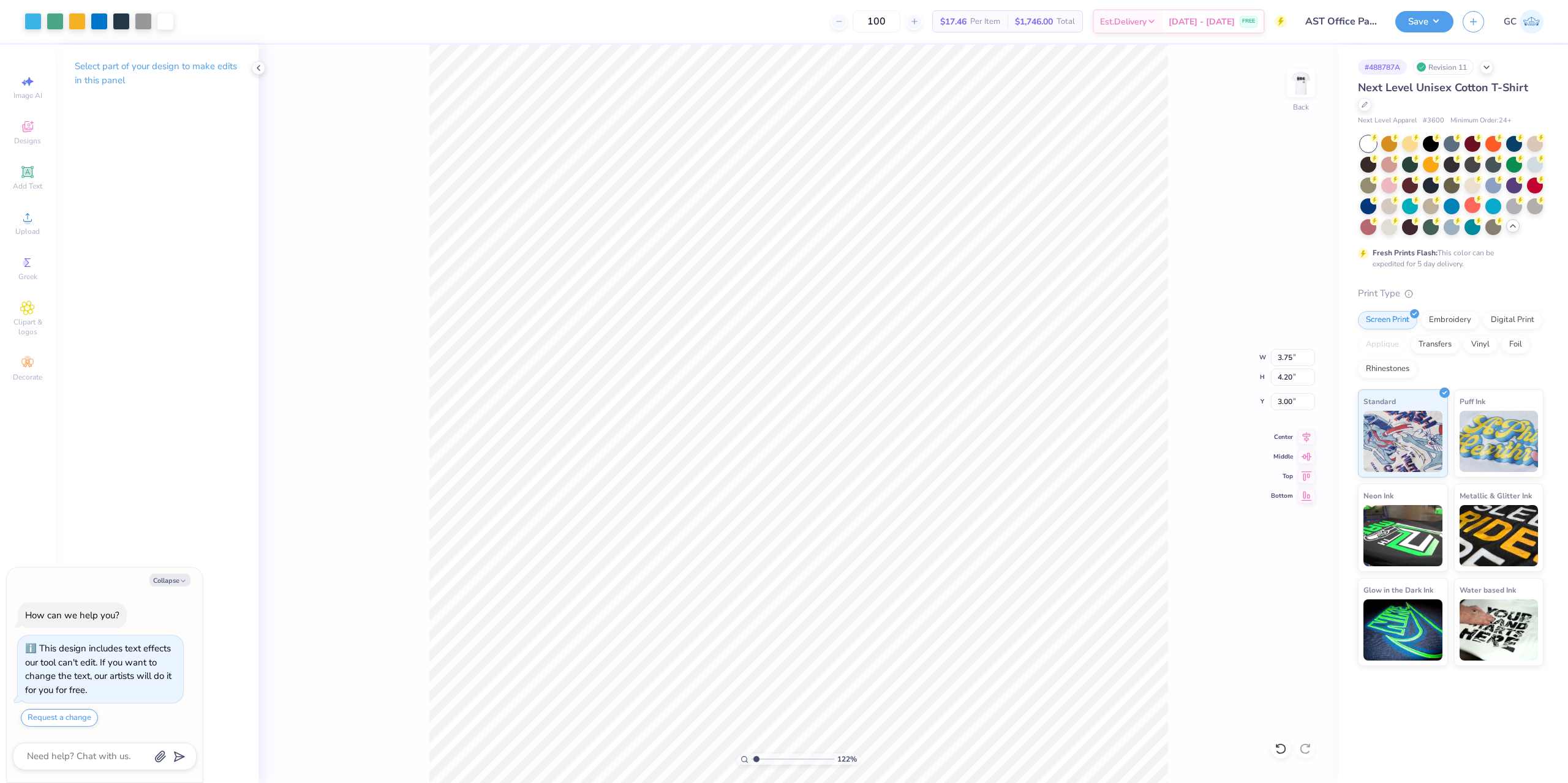
type textarea "x"
type input "1.22152498603932"
type textarea "x"
type input "1.22152498603932"
drag, startPoint x: 1274, startPoint y: 400, endPoint x: 1292, endPoint y: 400, distance: 18.0
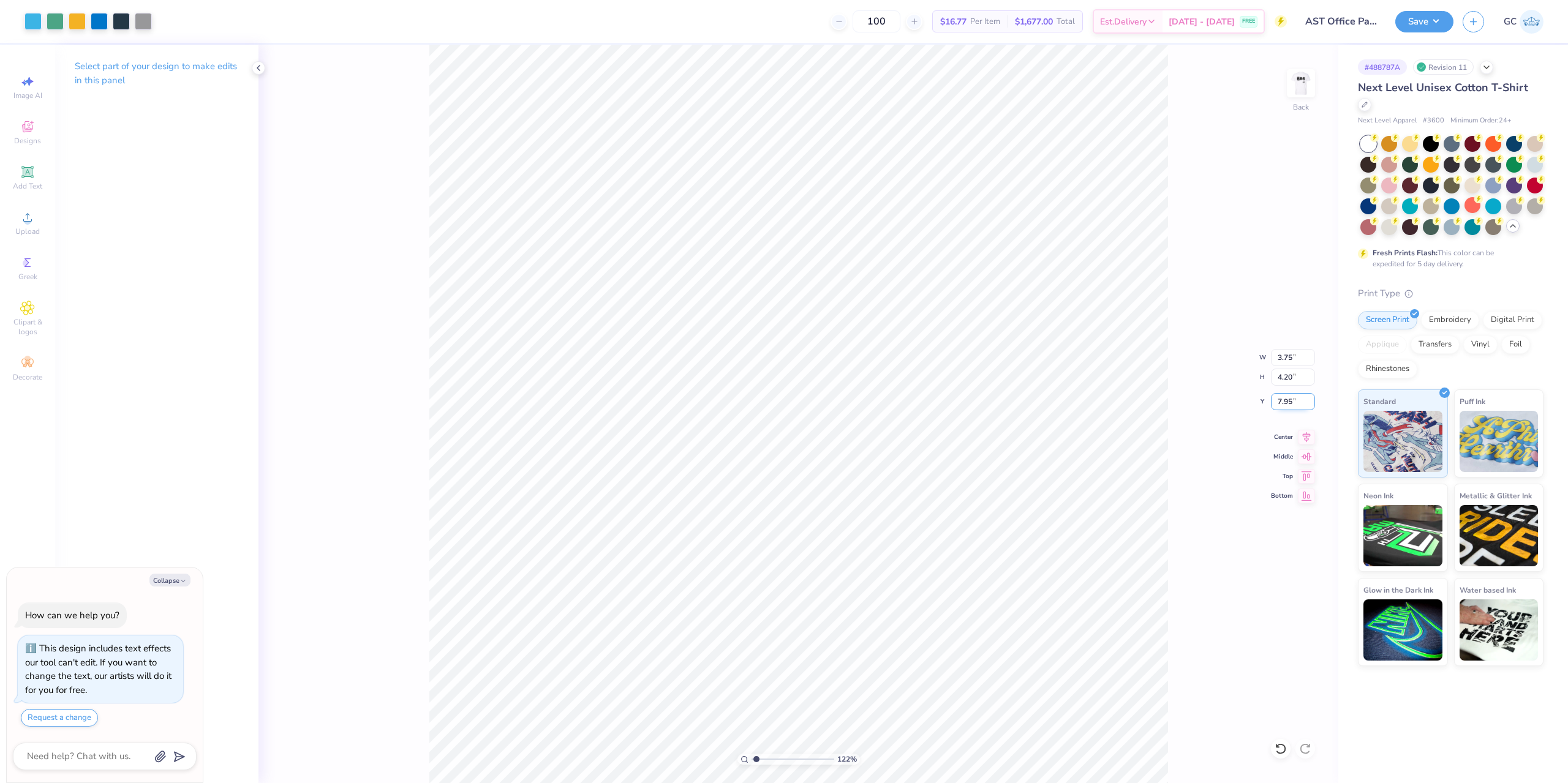
click at [1292, 400] on input "7.95" at bounding box center [1293, 401] width 44 height 17
type input "3"
type textarea "x"
type input "1.22152498603932"
type input "3.00"
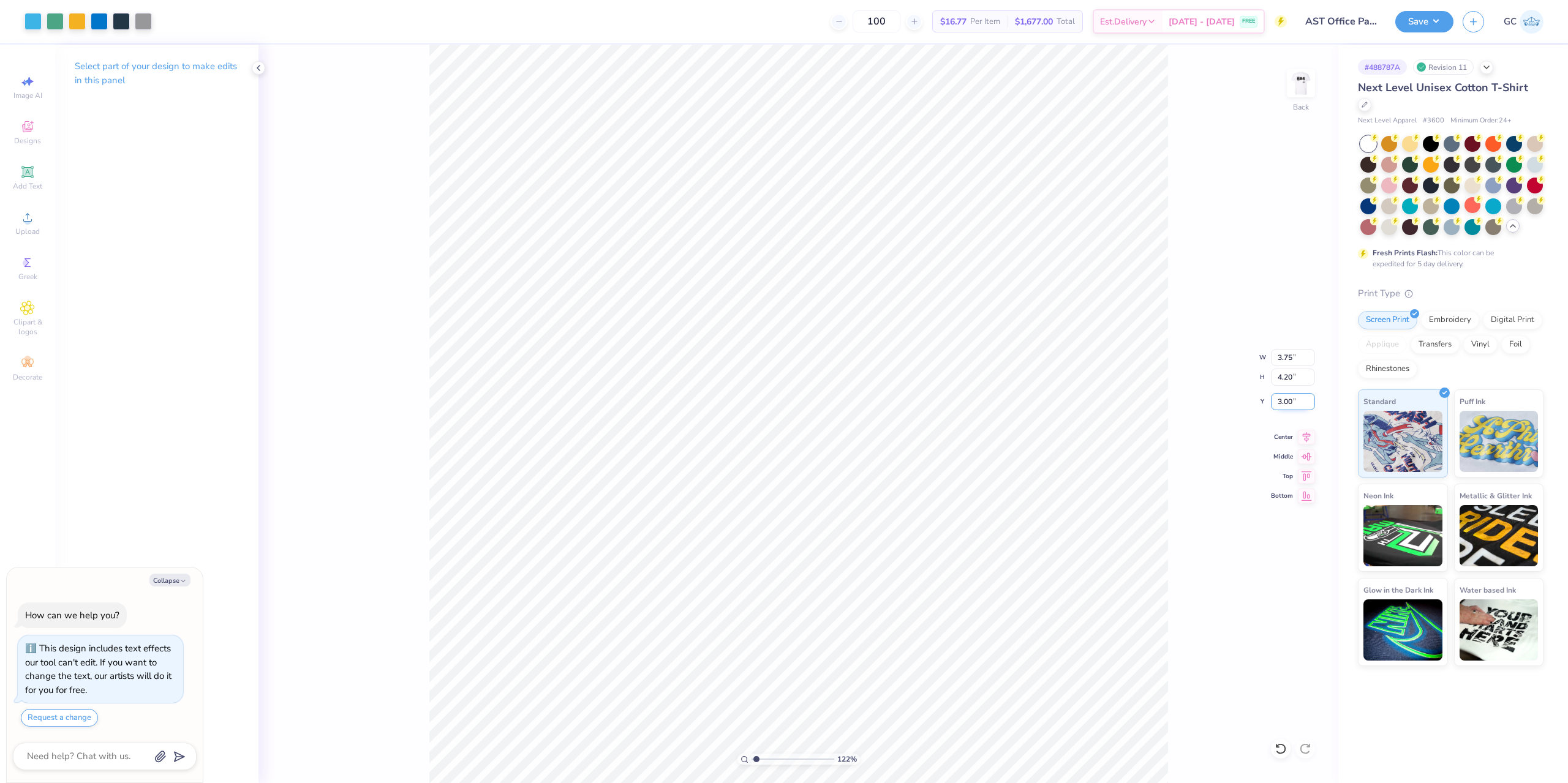
type textarea "x"
type input "1.22152498603932"
click at [1293, 87] on img at bounding box center [1301, 83] width 49 height 49
type textarea "x"
type input "1.22152498603932"
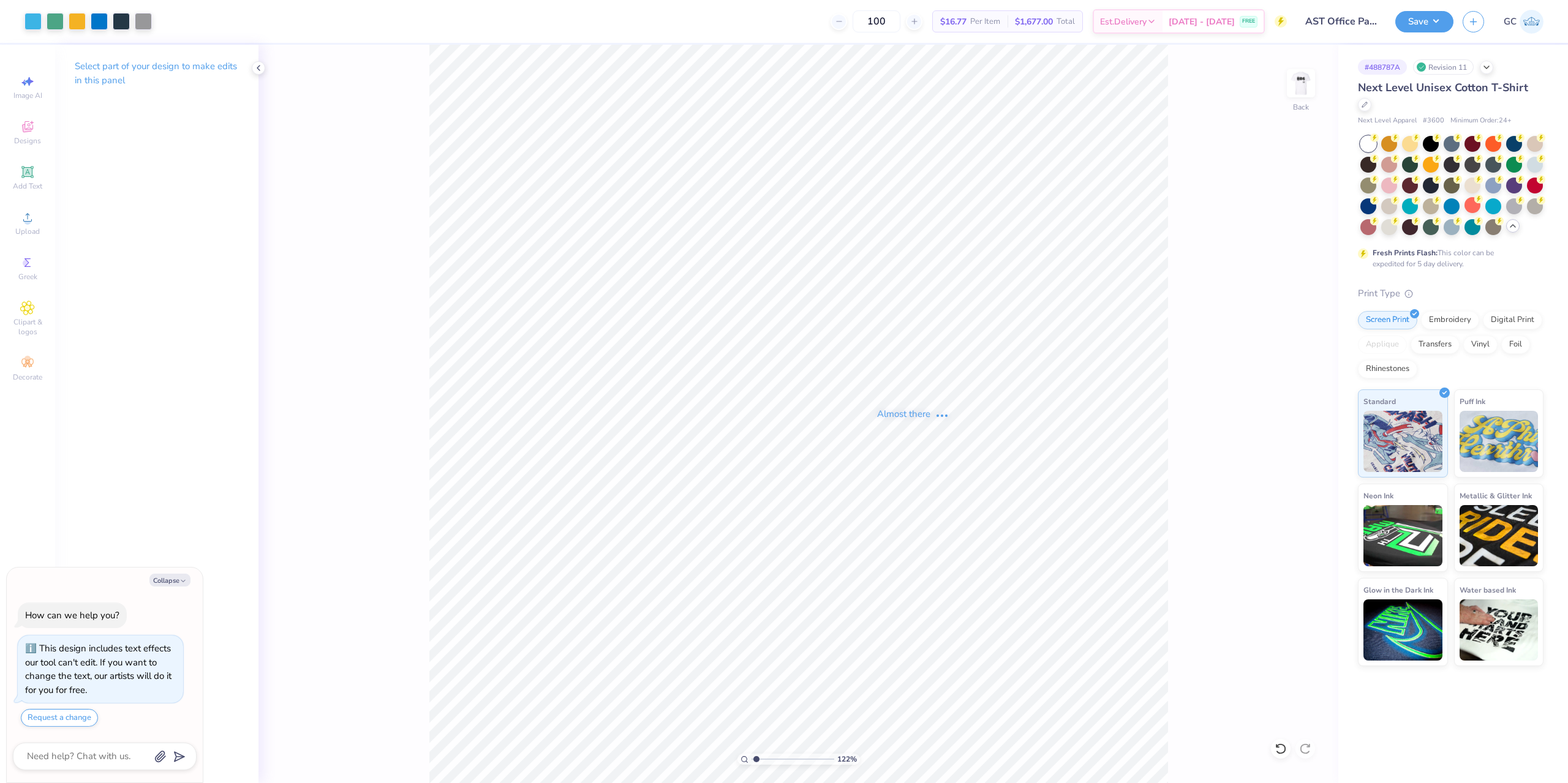
type textarea "x"
type input "1.22152498603932"
type textarea "x"
type input "1.22152498603932"
type textarea "x"
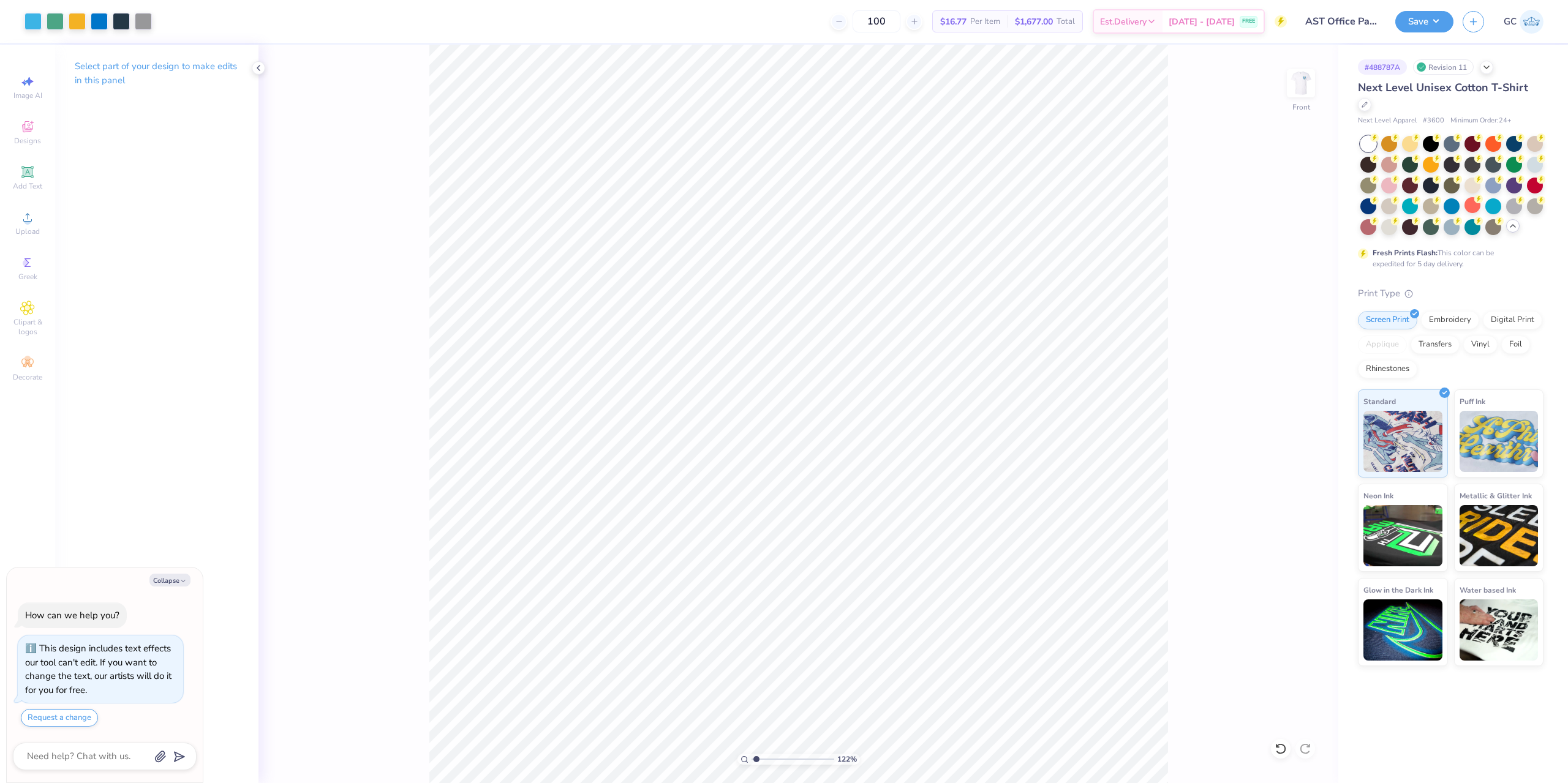
type input "1.22152498603932"
type textarea "x"
type input "1.22152498603932"
type textarea "x"
type input "1.22152498603932"
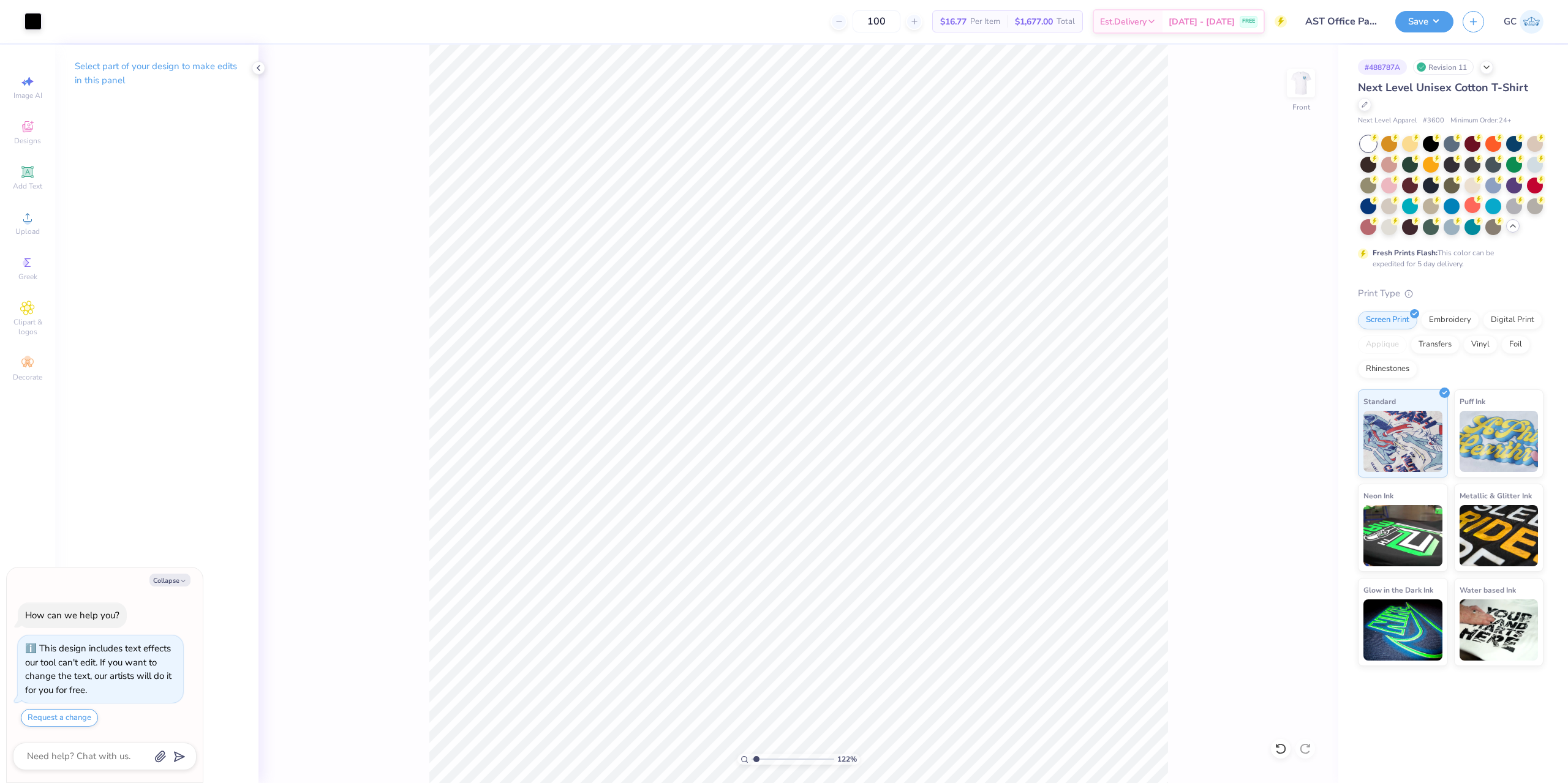
type textarea "x"
type input "1.22152498603932"
click at [1437, 23] on button "Save" at bounding box center [1424, 19] width 58 height 21
type textarea "x"
type input "1.22152498603932"
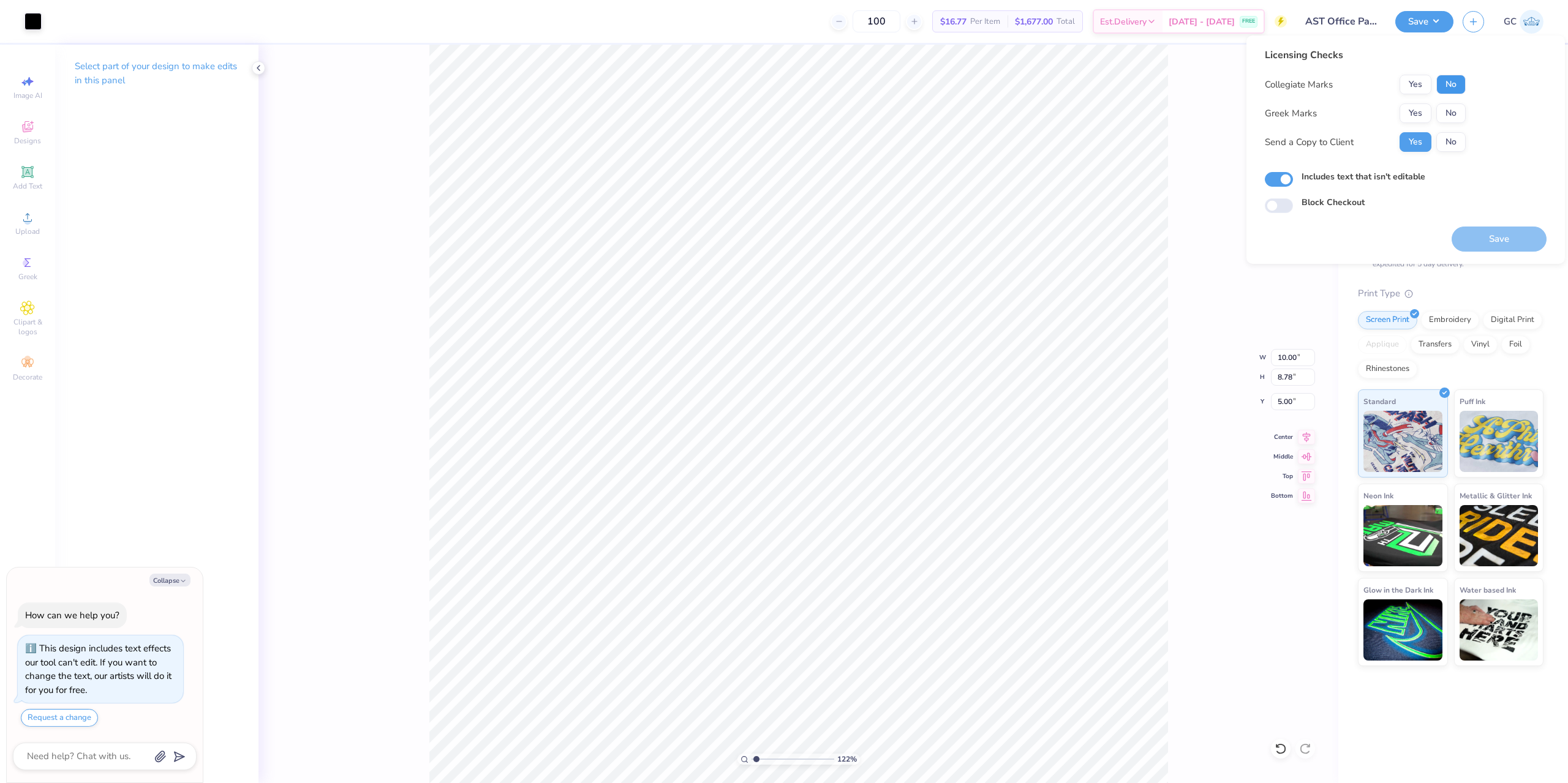
drag, startPoint x: 1450, startPoint y: 80, endPoint x: 1455, endPoint y: 101, distance: 21.6
click at [1450, 81] on button "No" at bounding box center [1451, 84] width 29 height 20
click at [1456, 111] on button "No" at bounding box center [1451, 113] width 29 height 20
type textarea "x"
type input "1.22152498603932"
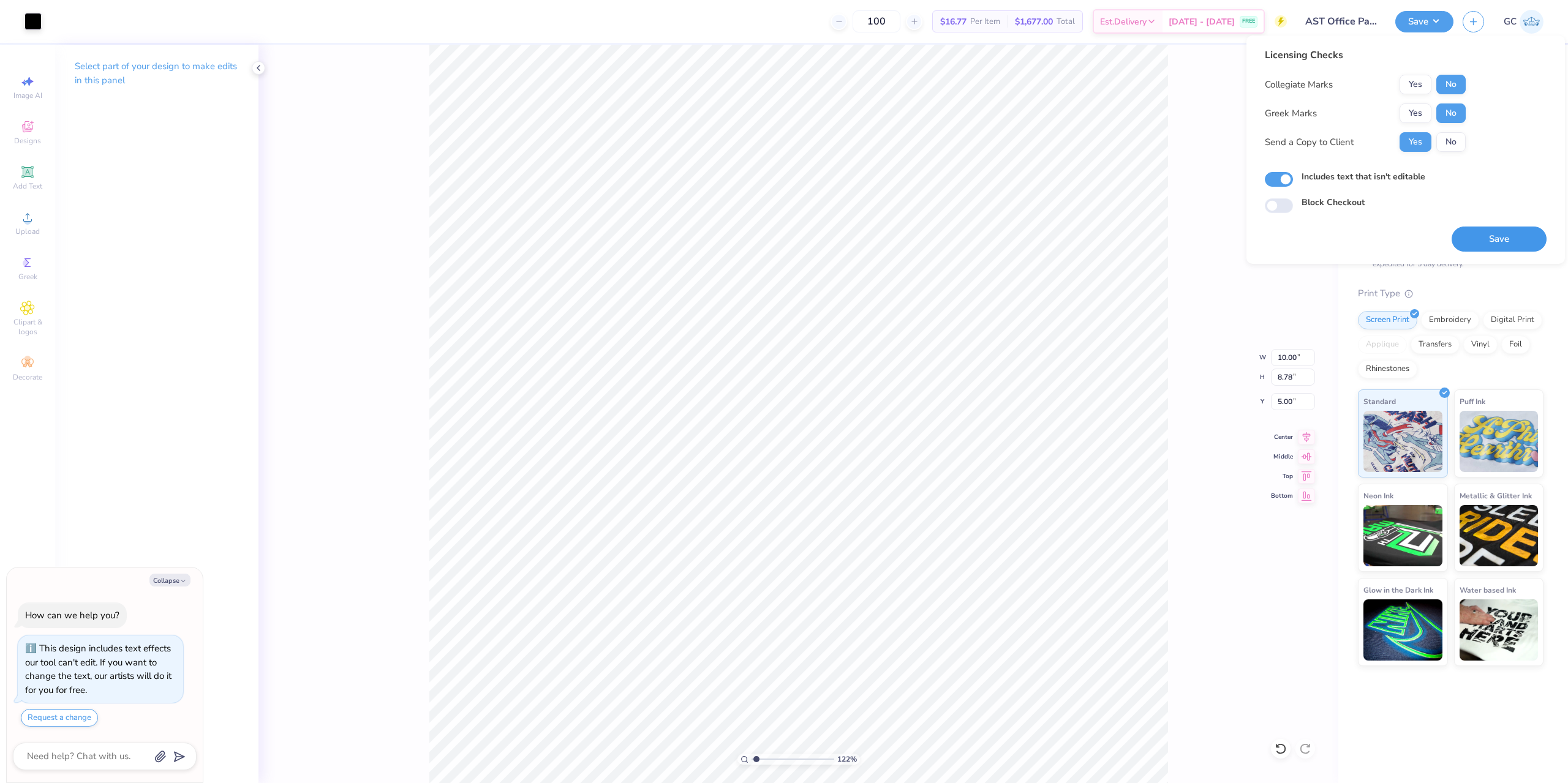
click at [1488, 232] on button "Save" at bounding box center [1499, 239] width 95 height 25
type textarea "x"
type input "1.22152498603932"
type textarea "x"
type input "1.22152498603932"
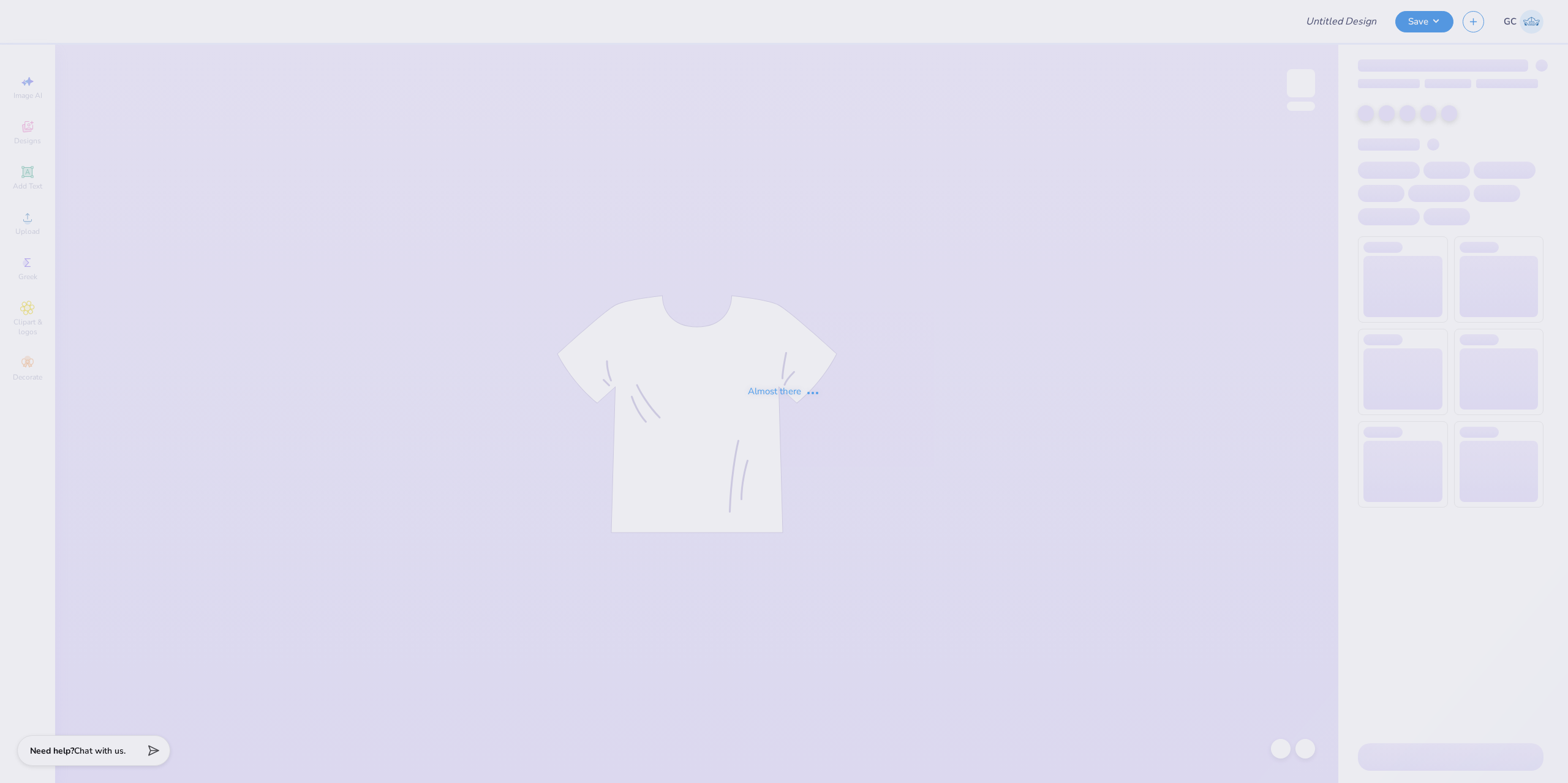
type input "SWE member merch"
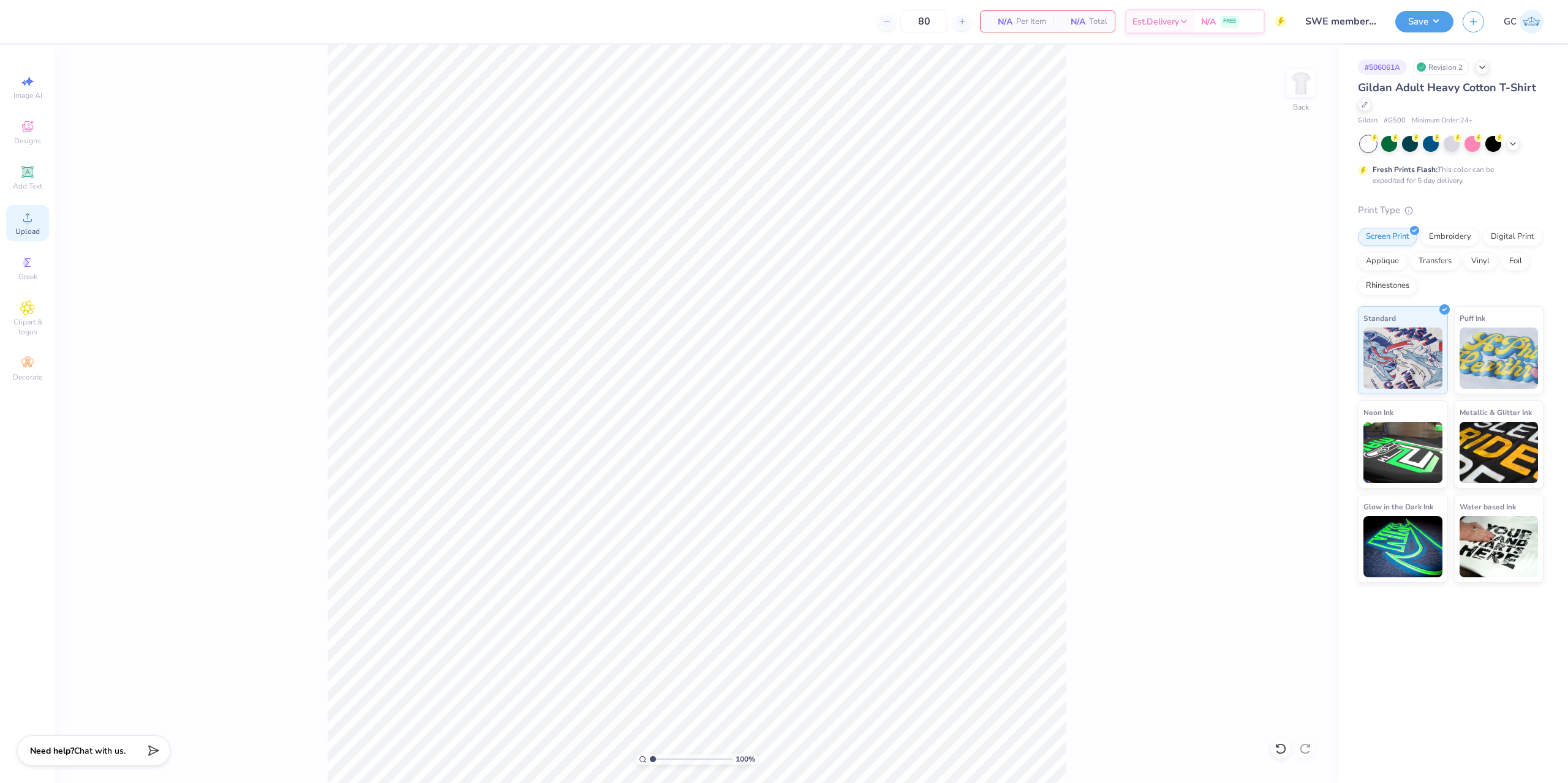
click at [35, 227] on span "Upload" at bounding box center [27, 231] width 24 height 10
drag, startPoint x: 1281, startPoint y: 356, endPoint x: 1301, endPoint y: 358, distance: 20.1
click at [1301, 358] on input "15.00" at bounding box center [1293, 357] width 44 height 17
type input "8.00"
type input "6.38"
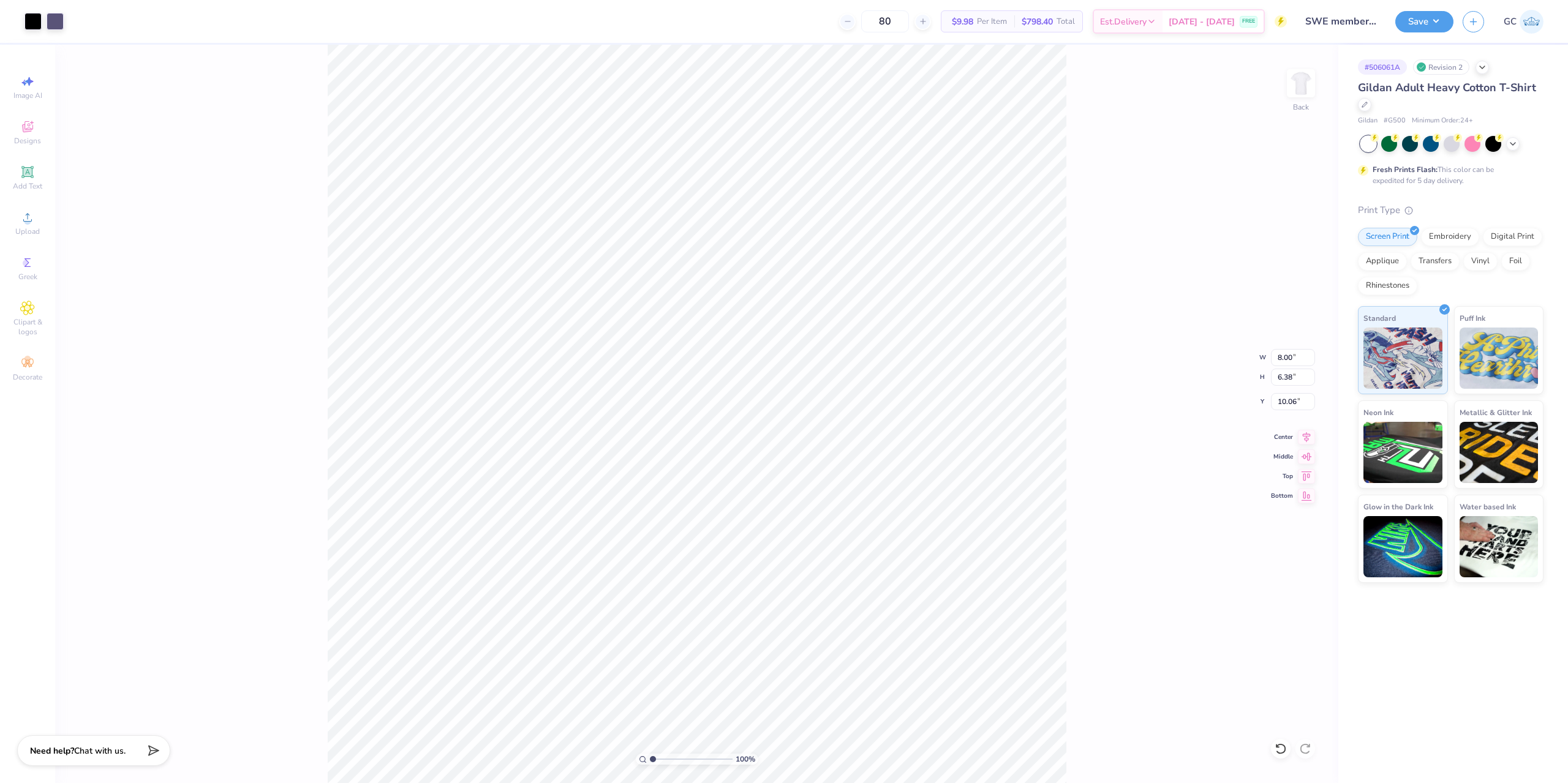
type input "3.00"
click at [1304, 433] on icon at bounding box center [1306, 435] width 17 height 15
click at [40, 213] on div "Upload" at bounding box center [27, 223] width 43 height 36
click at [38, 180] on div "Add Text" at bounding box center [27, 177] width 43 height 36
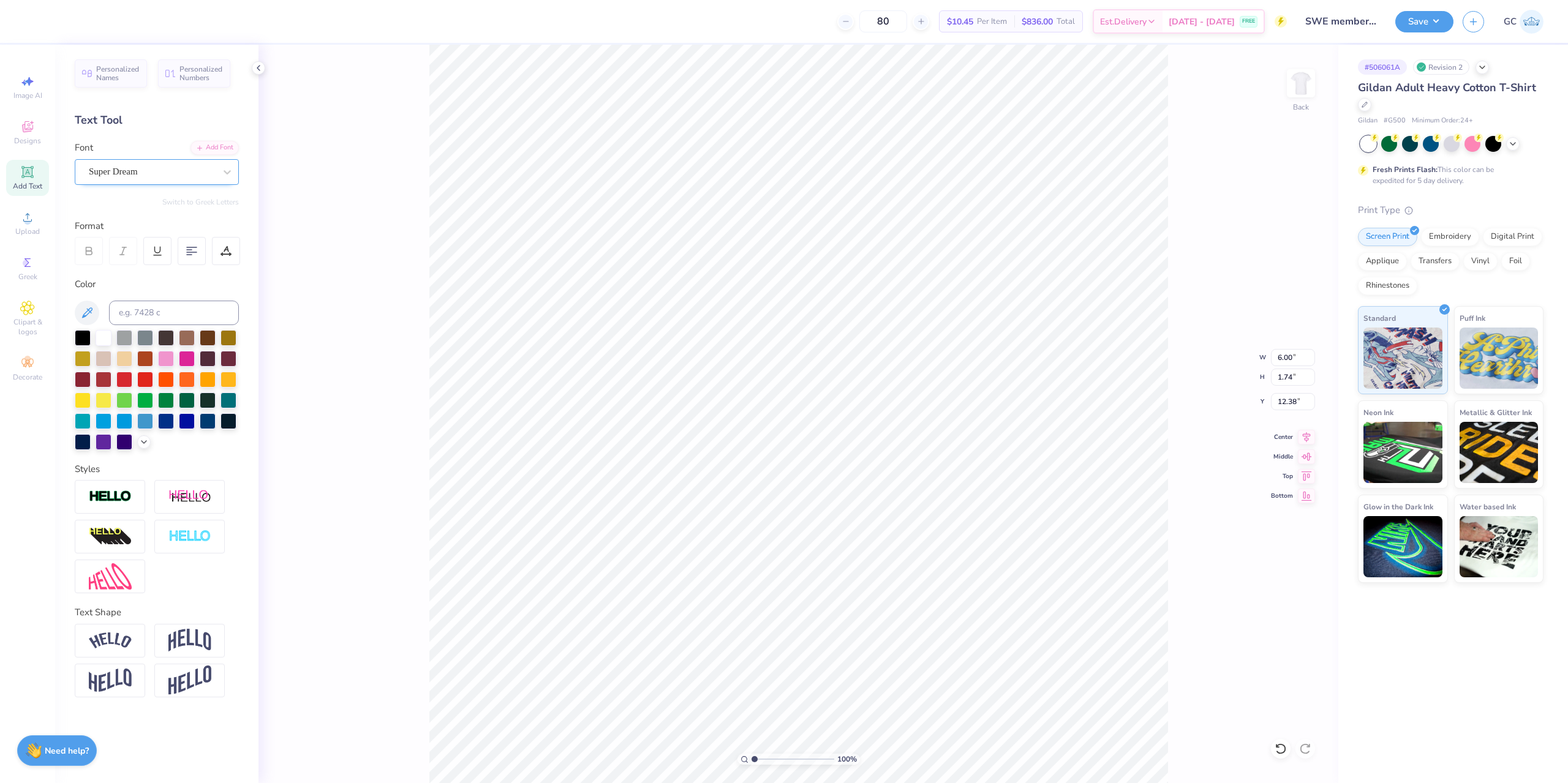
click at [213, 177] on div "Super Dream" at bounding box center [152, 171] width 129 height 19
click at [78, 333] on div at bounding box center [82, 337] width 16 height 16
click at [161, 167] on div "Super Dream" at bounding box center [152, 171] width 129 height 19
click at [154, 269] on img at bounding box center [129, 269] width 77 height 9
type input "type"
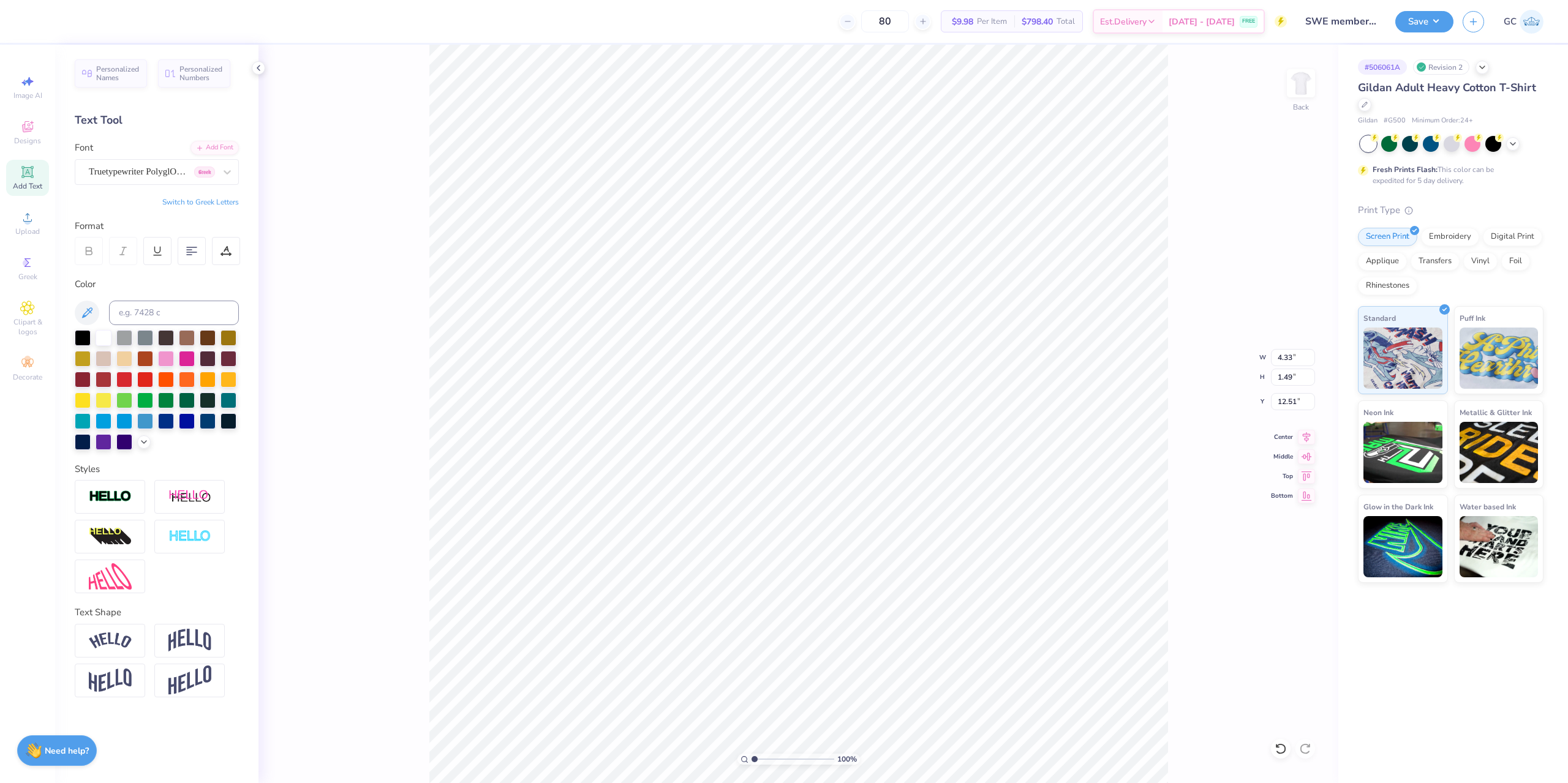
scroll to position [10, 1]
type textarea "i"
type textarea "O"
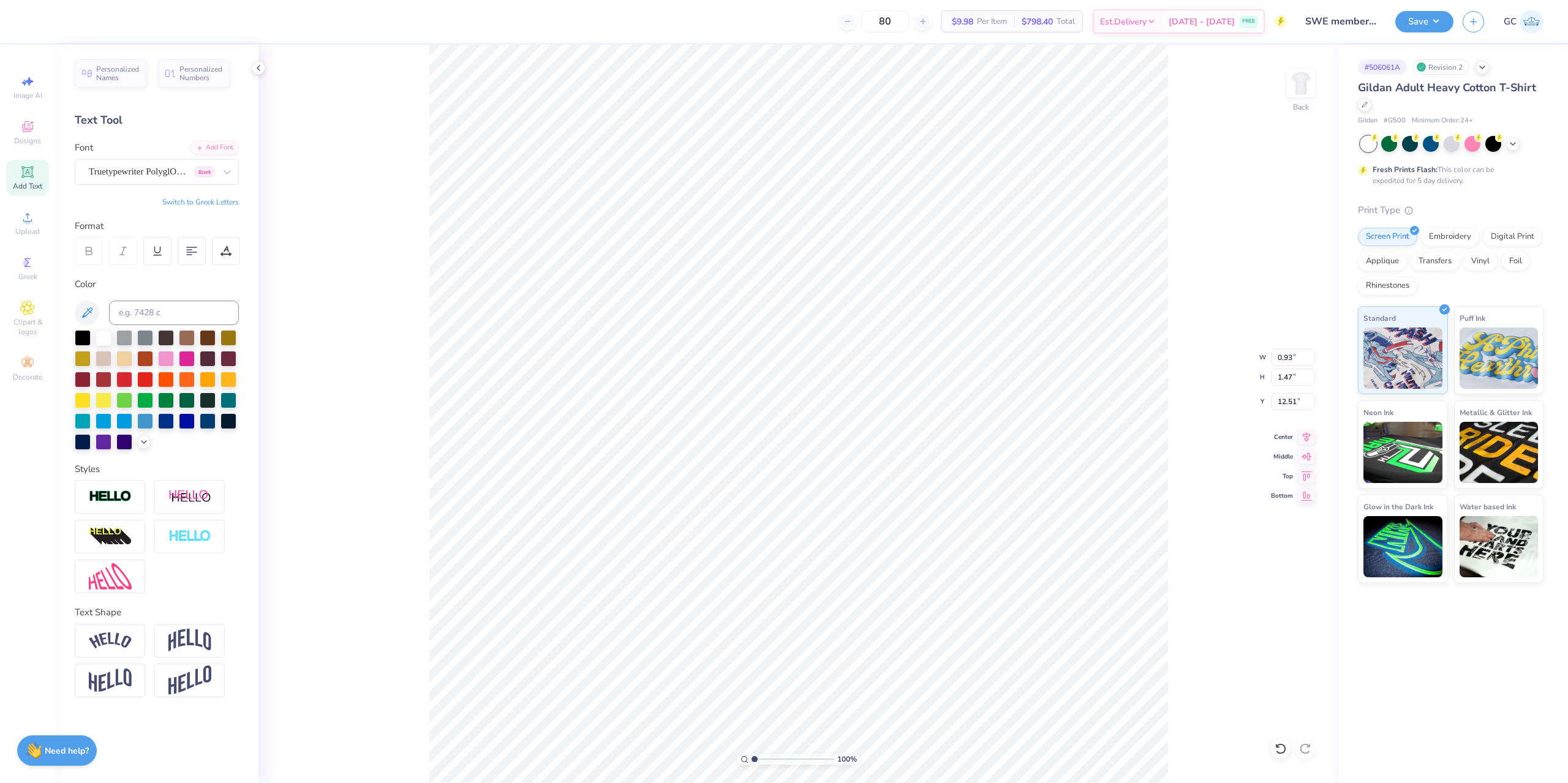
scroll to position [9, 1]
type textarea "I"
click at [208, 147] on div "Add Font" at bounding box center [215, 146] width 49 height 14
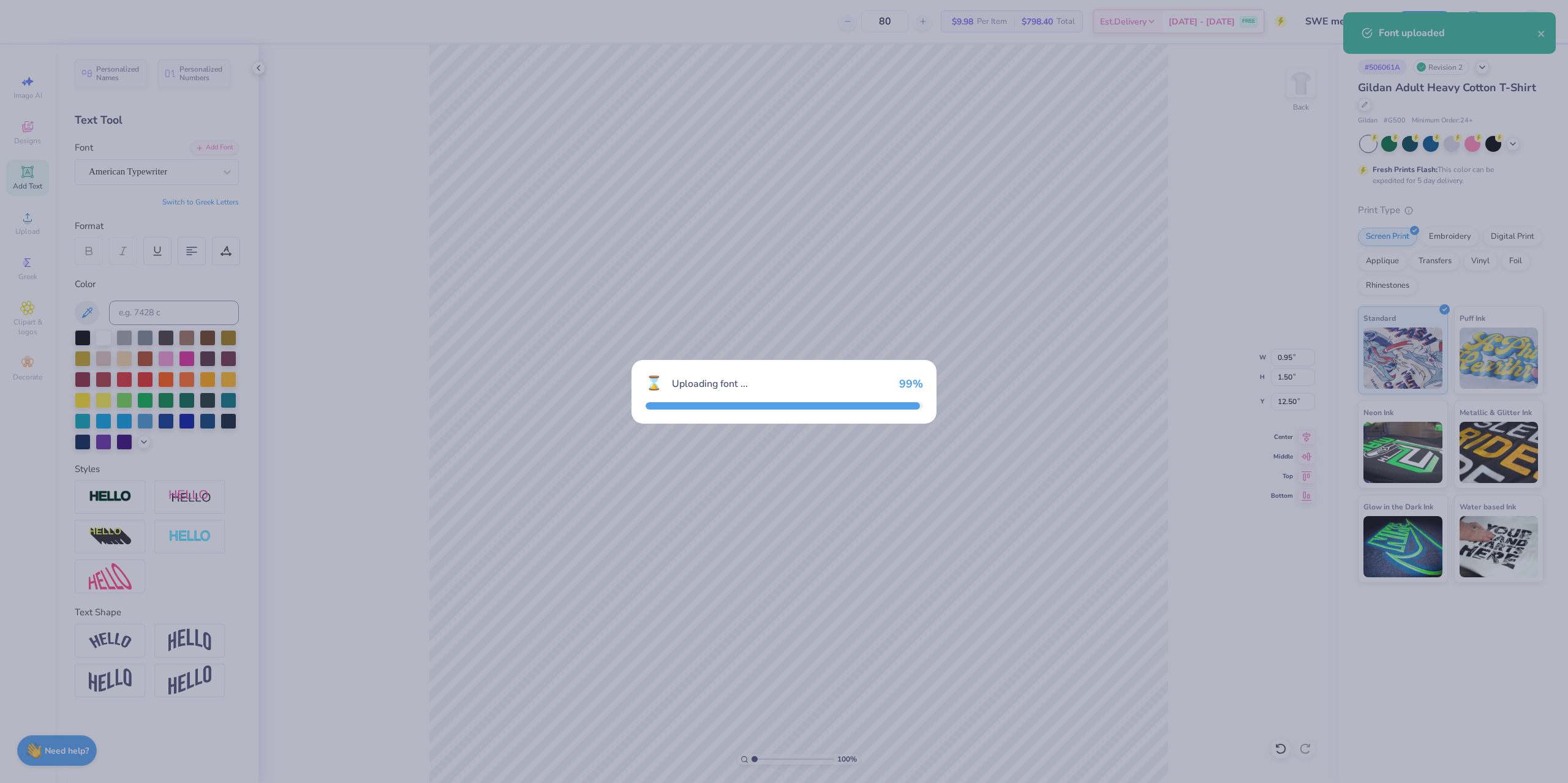
type input "0.85"
type input "1.68"
type input "12.41"
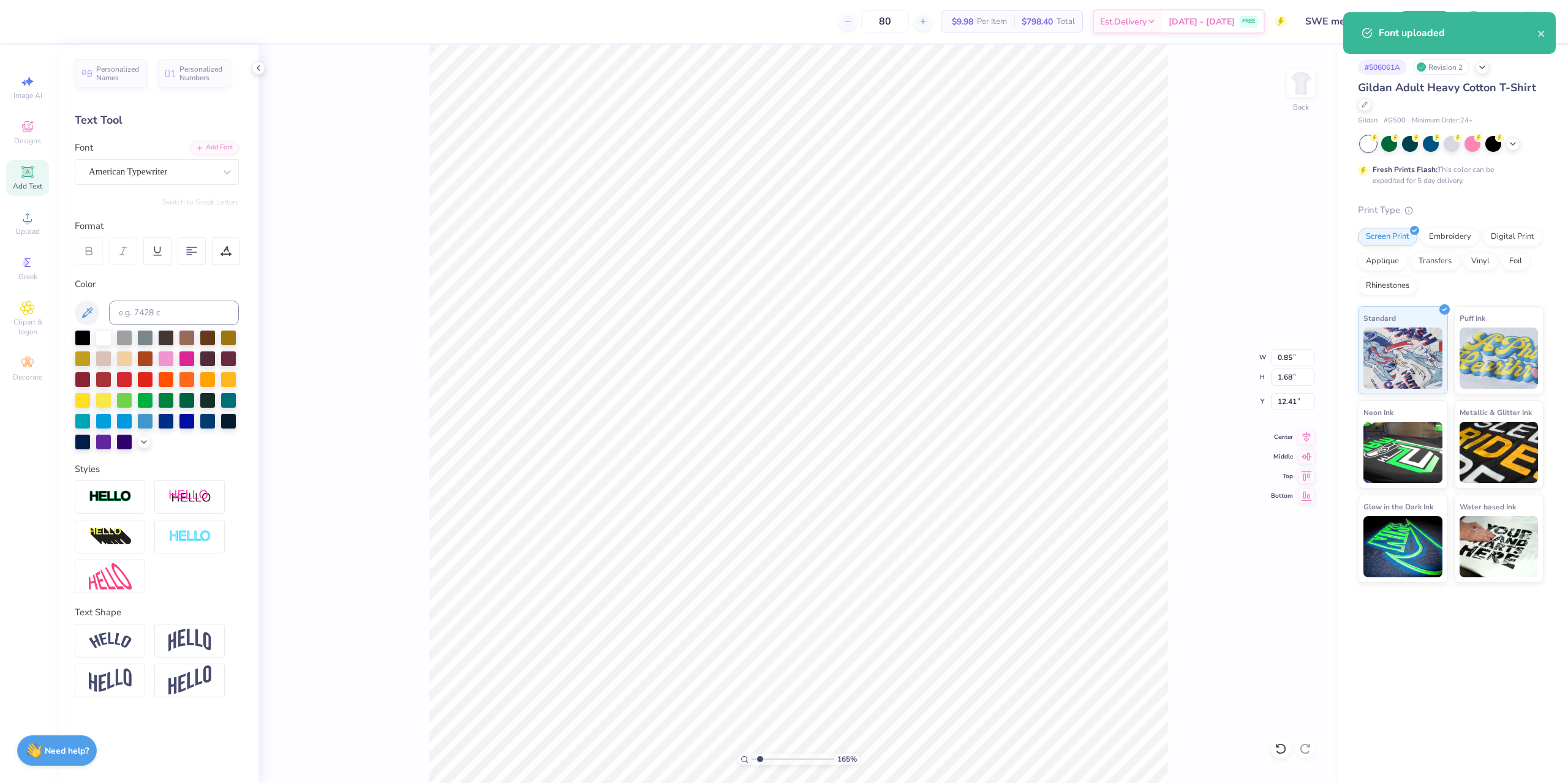
type input "1.64913377760655"
type input "3.00"
type input "1.64913377760655"
type input "1.60"
type input "3.14"
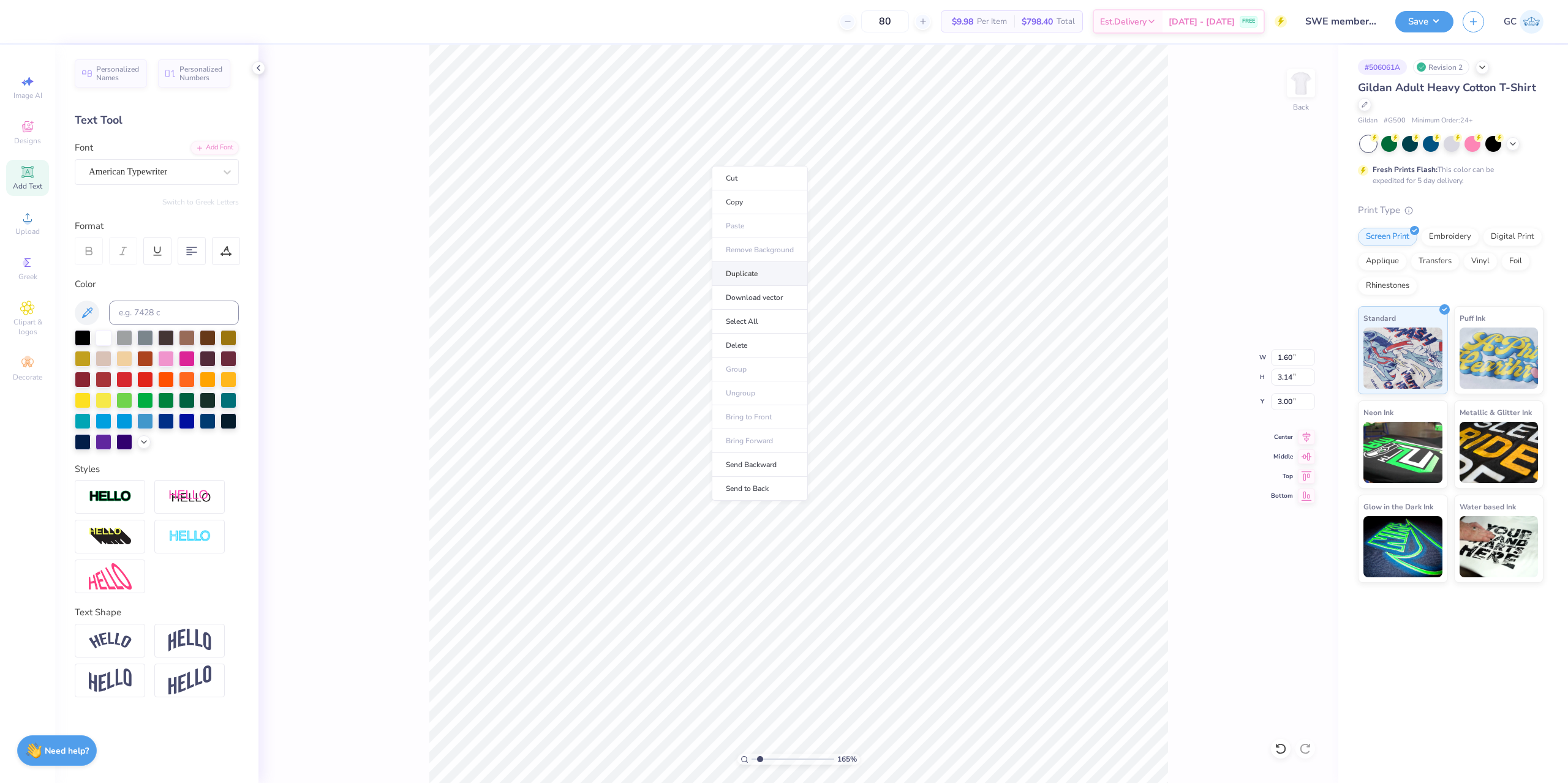
click at [758, 276] on li "Duplicate" at bounding box center [760, 274] width 96 height 24
type input "1.64913377760655"
type input "4.00"
type input "1.64913377760655"
type input "12.41"
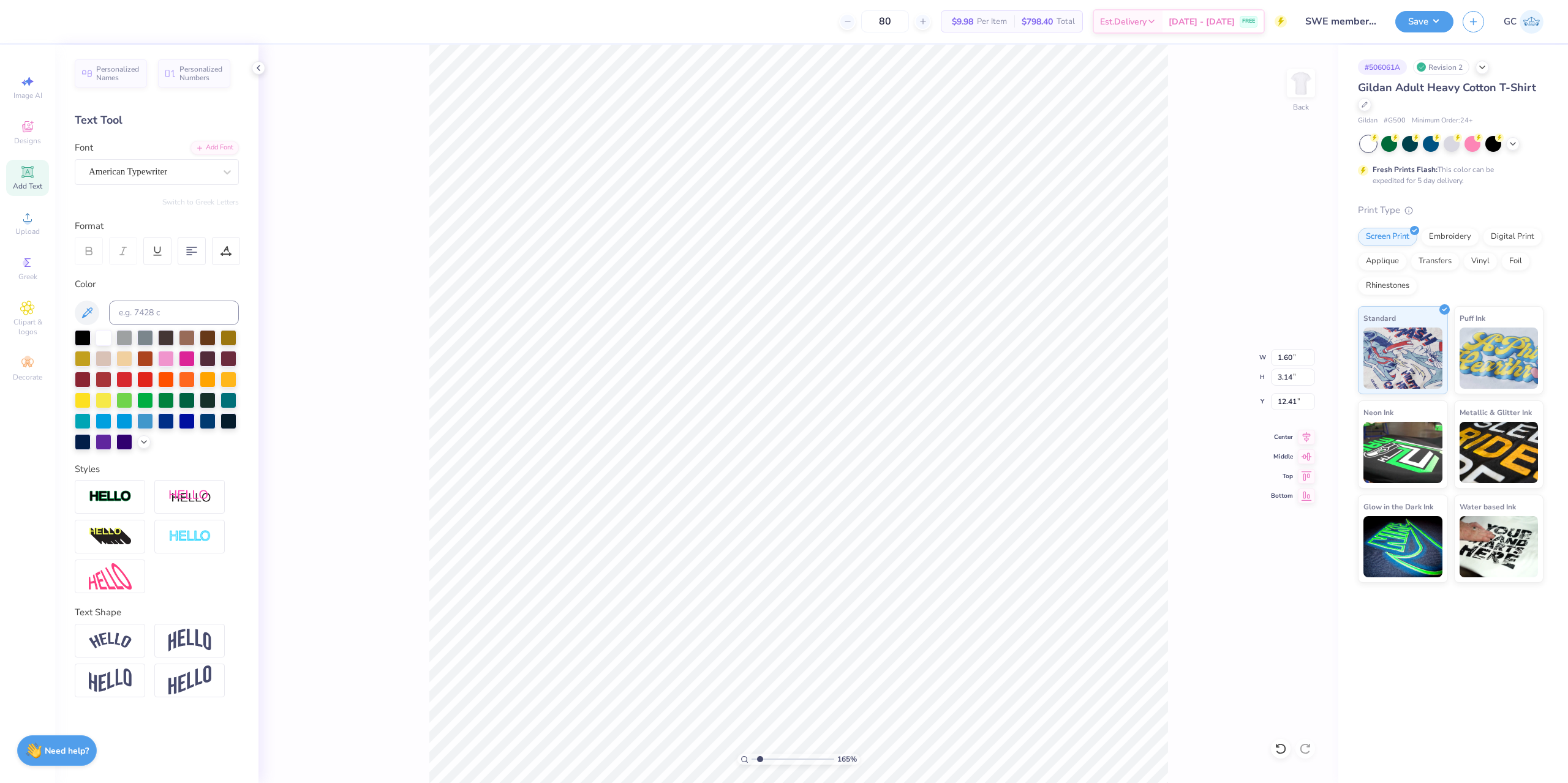
type input "1.64913377760655"
type textarea "s"
type input "1.64913377760655"
type textarea "sw"
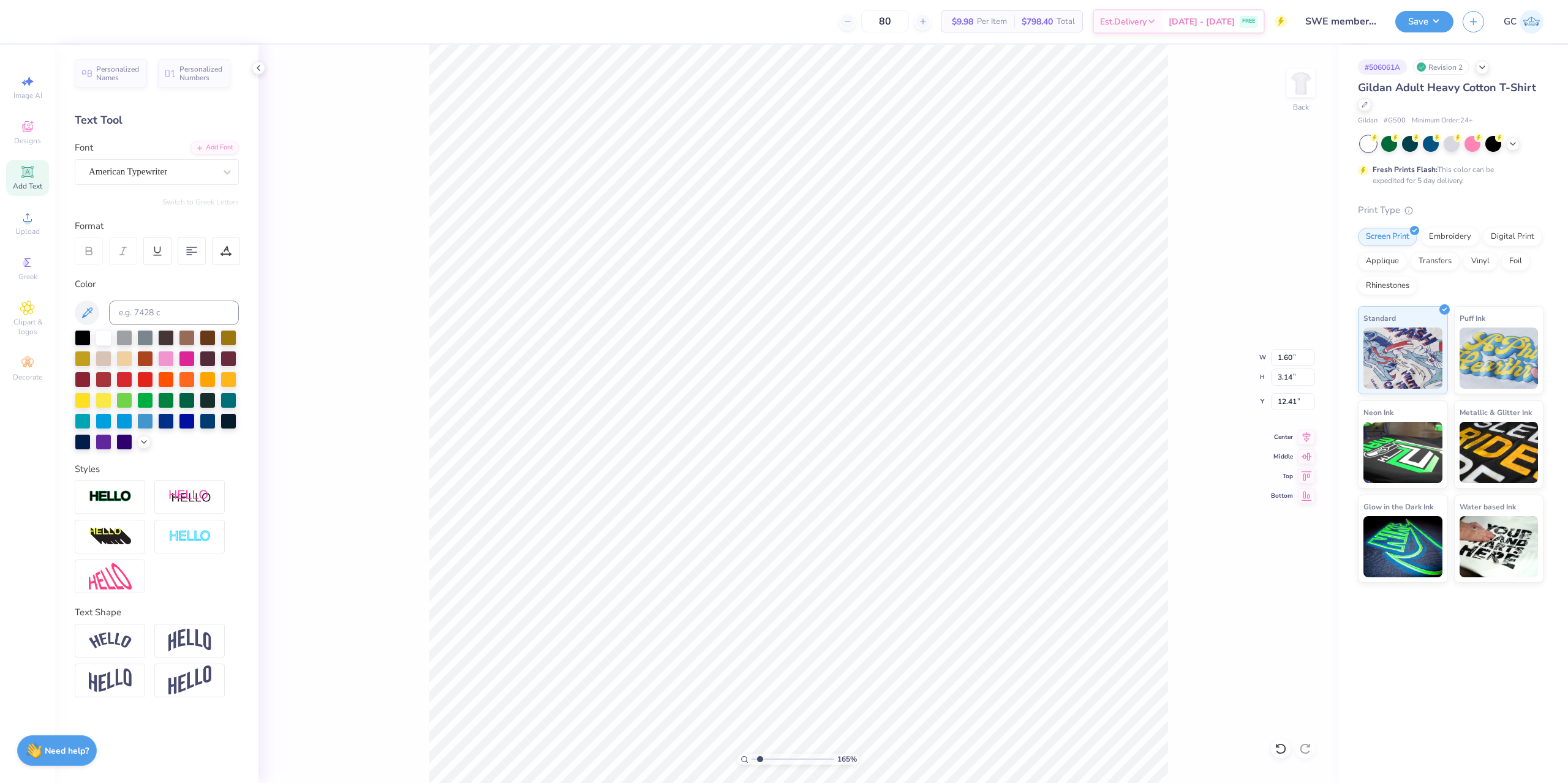
type input "1.64913377760655"
type textarea "swe"
type input "1.64913377760655"
type textarea "sw"
type input "1.64913377760655"
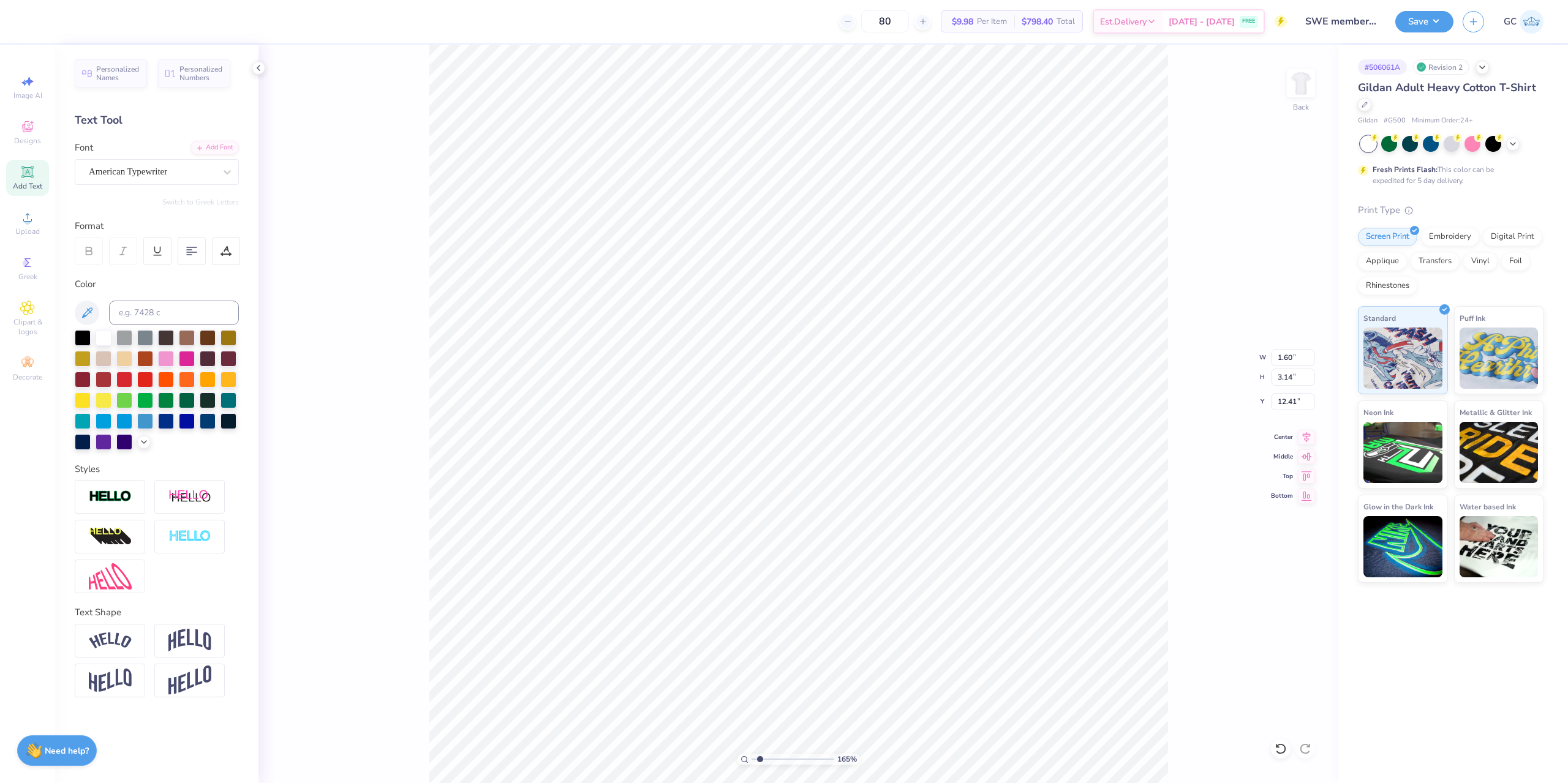
type textarea "s"
type input "1.64913377760655"
type textarea "S"
type input "1.64913377760655"
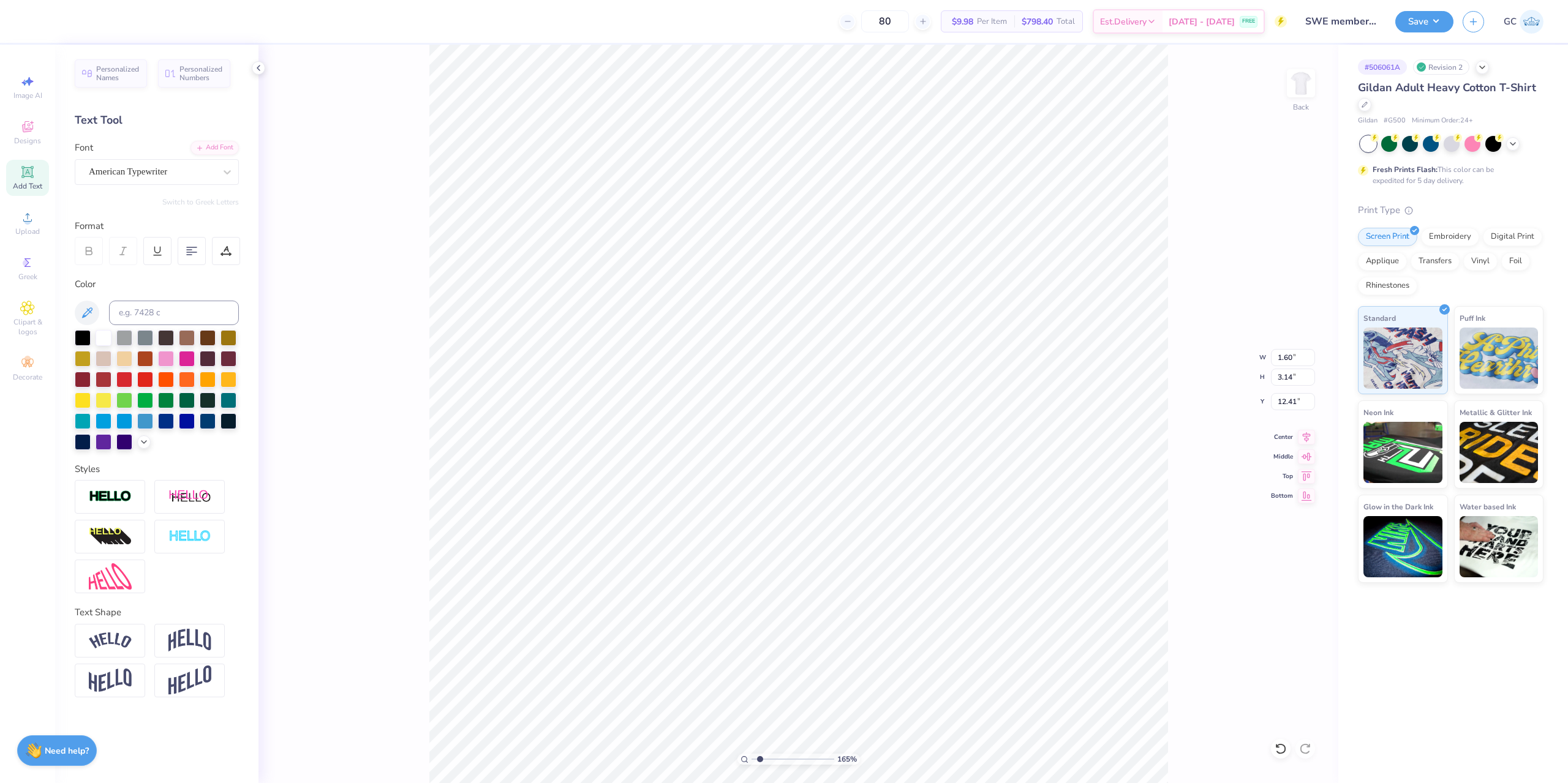
type textarea "SE"
type input "1.64913377760655"
type textarea "SEW"
type input "1.64913377760655"
type textarea "SE"
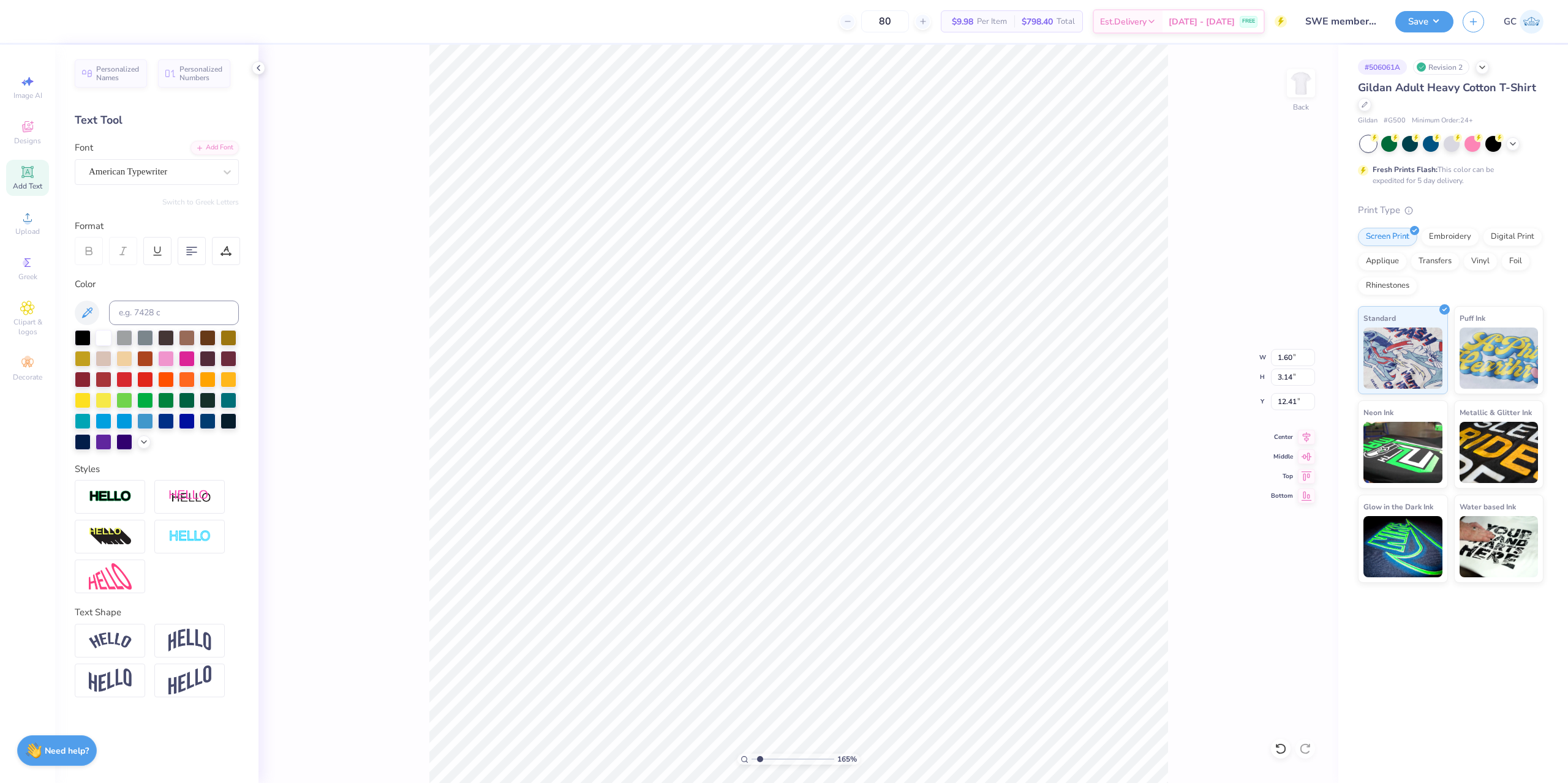
type input "1.64913377760655"
type textarea "S"
type input "1.64913377760655"
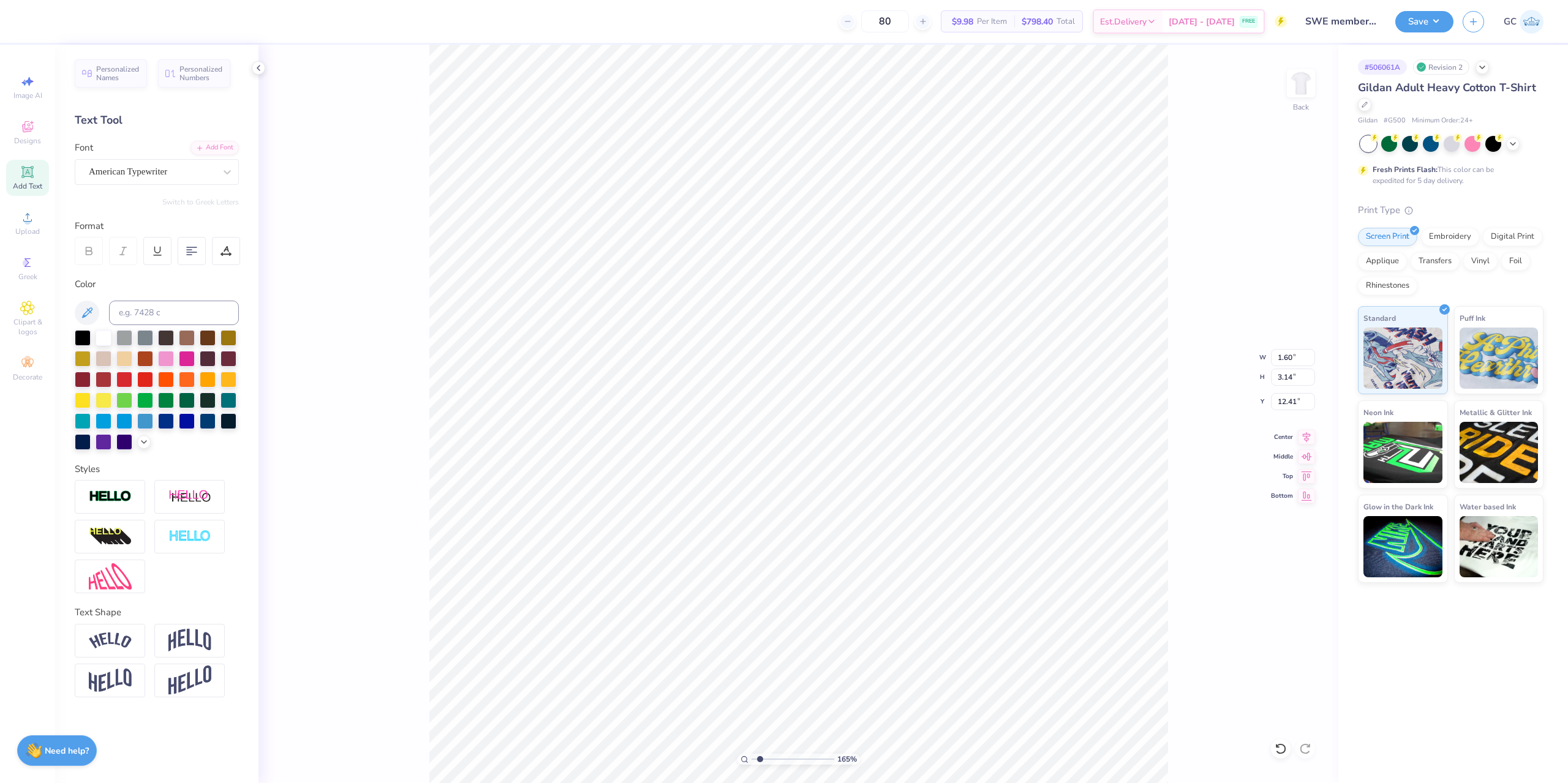
type textarea "S"
type input "1.64913377760655"
type textarea "SW"
type input "1.64913377760655"
type textarea "SWE"
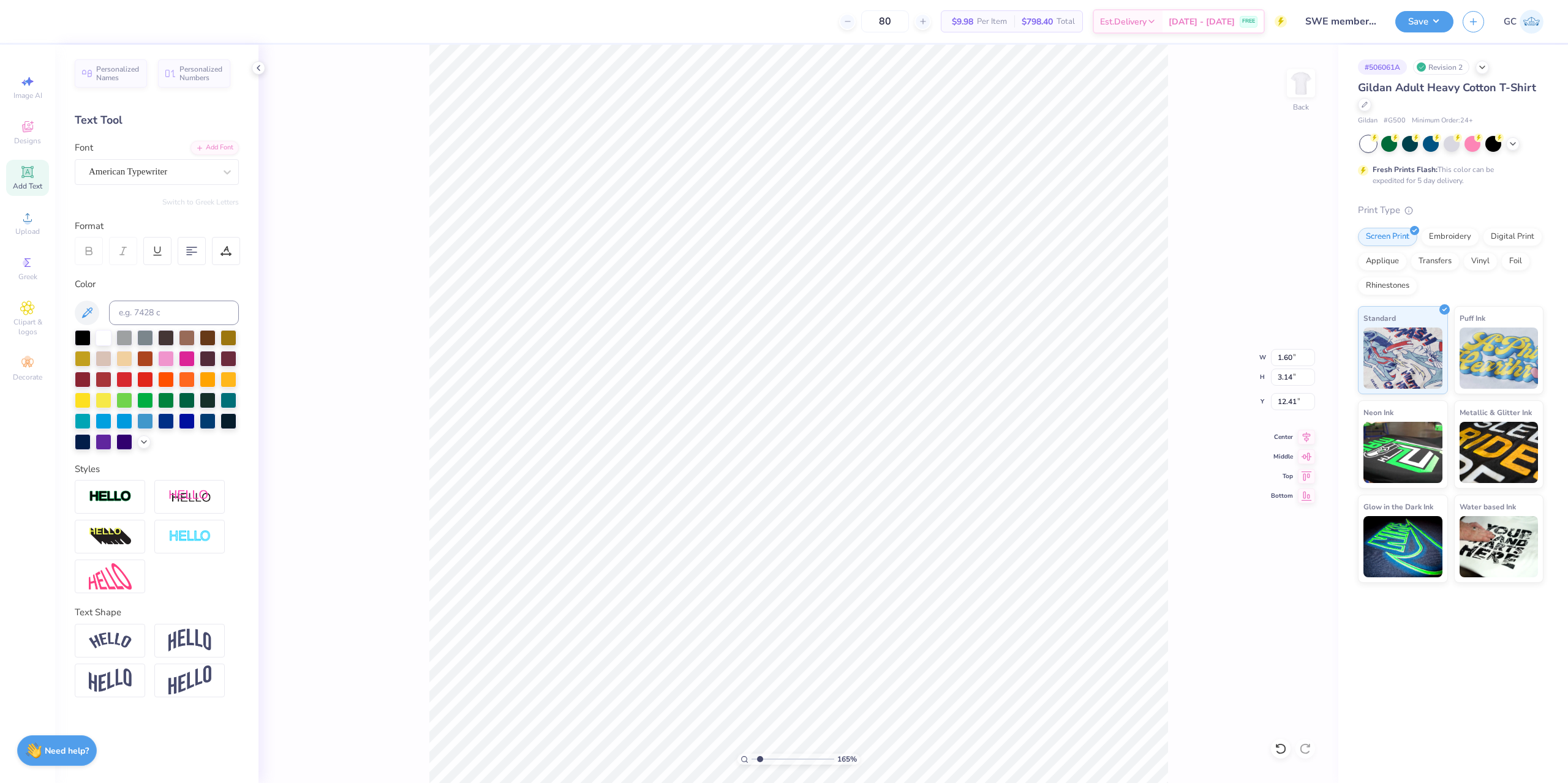
scroll to position [9, 1]
type input "1.64913377760655"
type input "9.84"
click at [183, 245] on div at bounding box center [191, 251] width 28 height 28
type input "1.64913377760655"
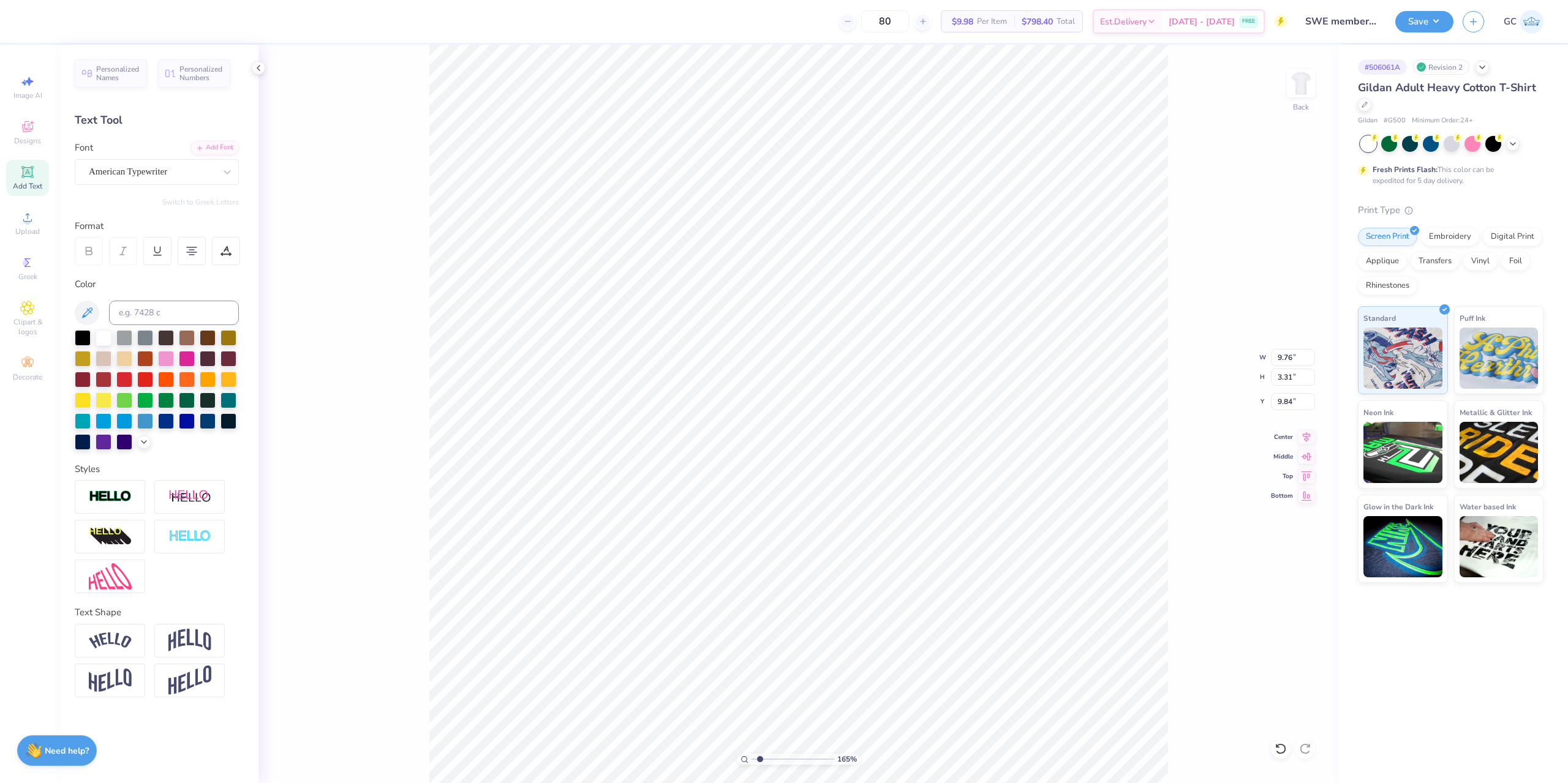
type input "10.71"
type input "1.64913377760655"
type input "7.08"
type input "2.40"
type input "1.64913377760655"
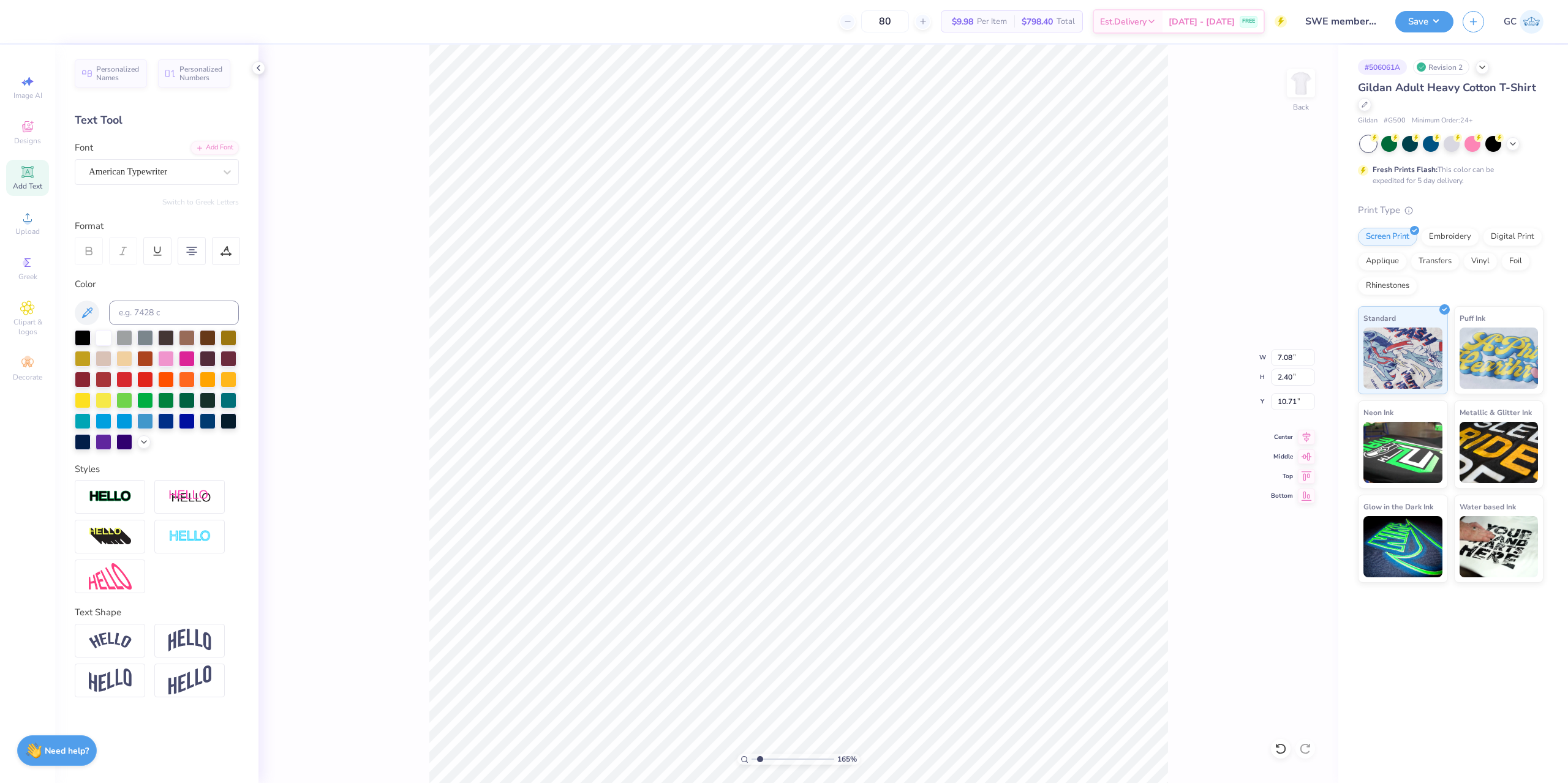
type input "6.67"
type input "1.64913377760655"
type input "7.94"
type input "2.69"
type input "1.64913377760655"
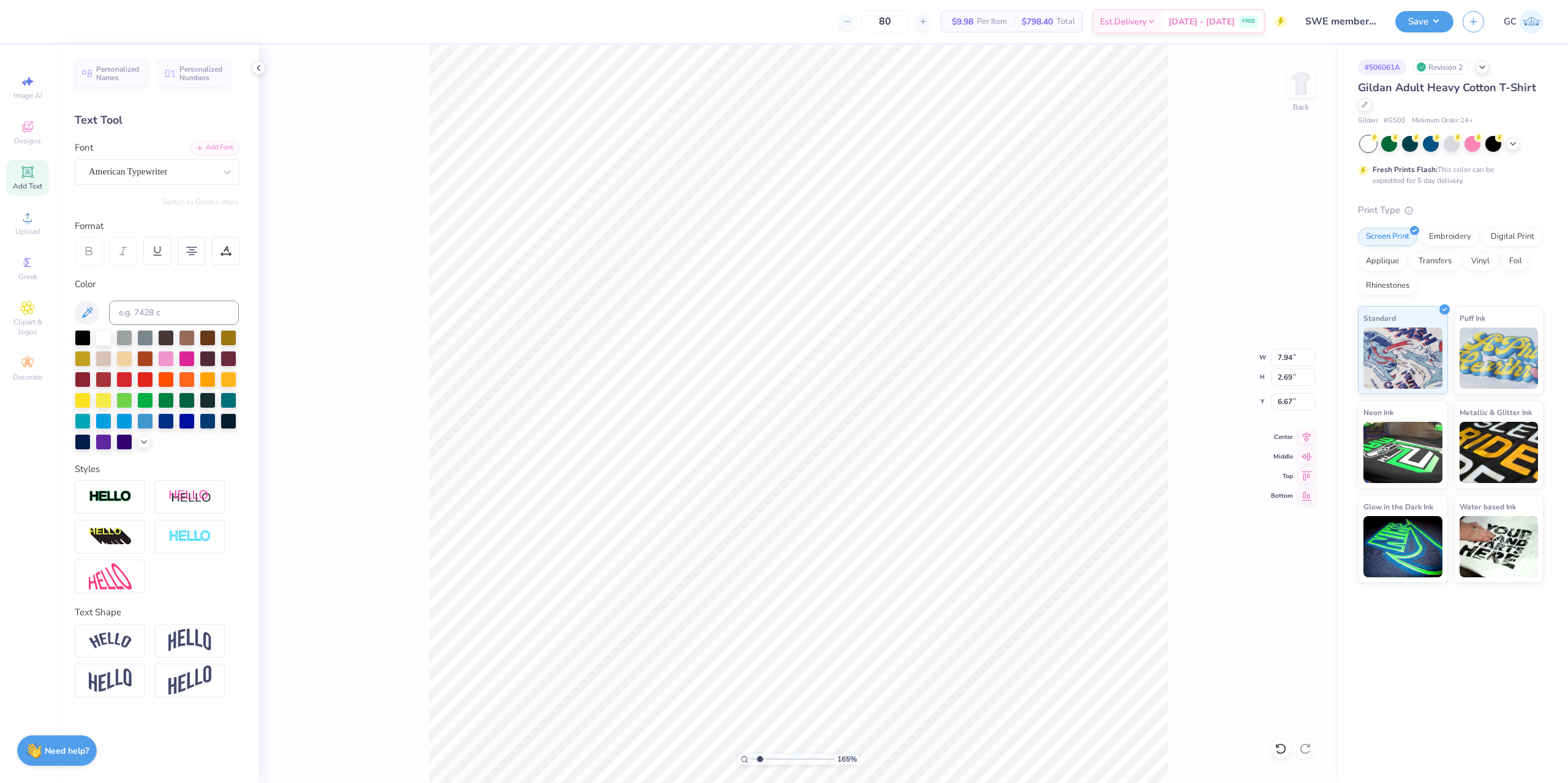
type input "6.37"
type input "3.00"
type input "1.64913377760655"
type input "8.02"
type input "6.38"
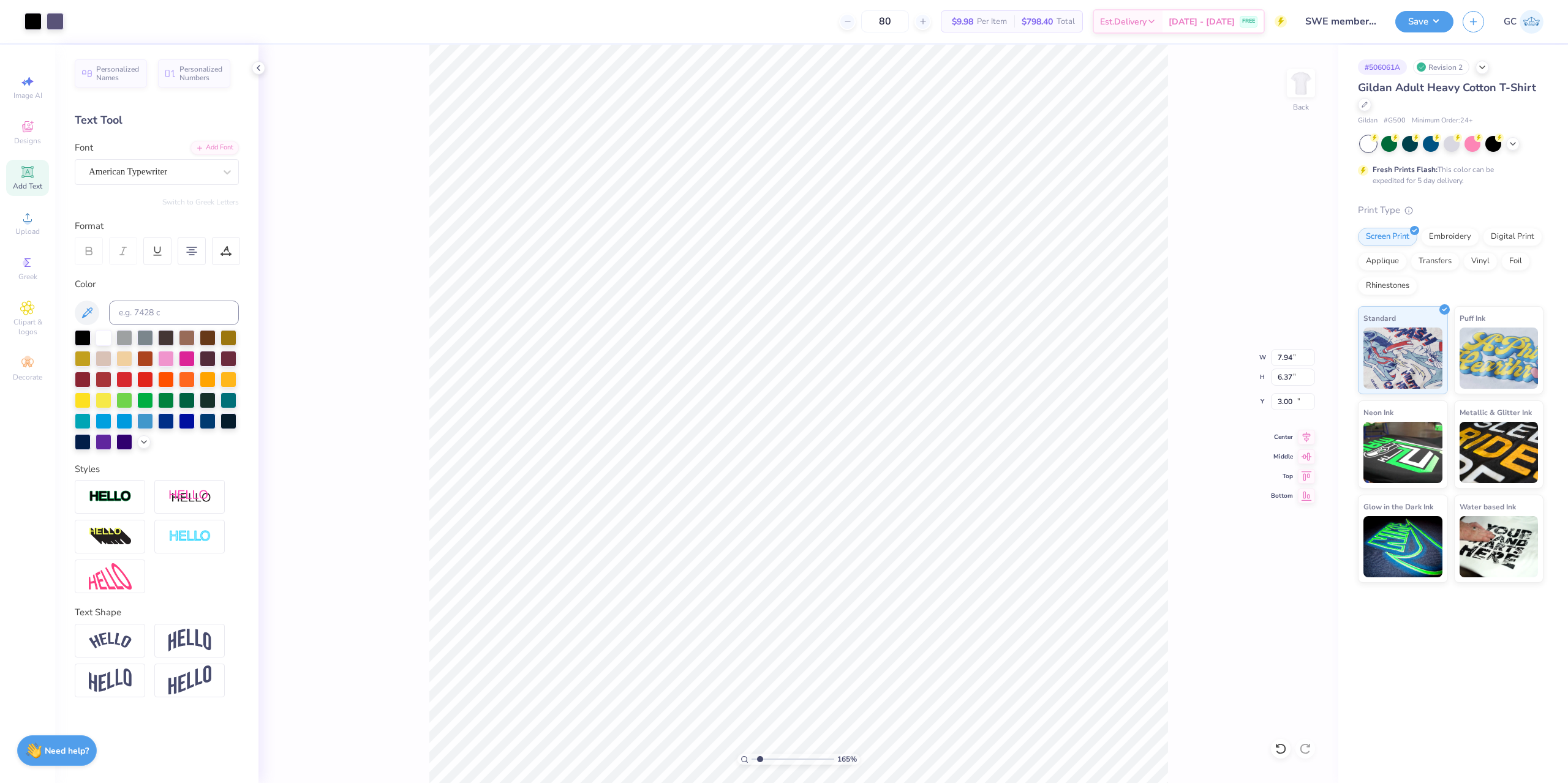
type input "11.96"
click at [1285, 751] on icon at bounding box center [1280, 748] width 13 height 13
type input "1.64913377760655"
type input "1.60"
type input "3.14"
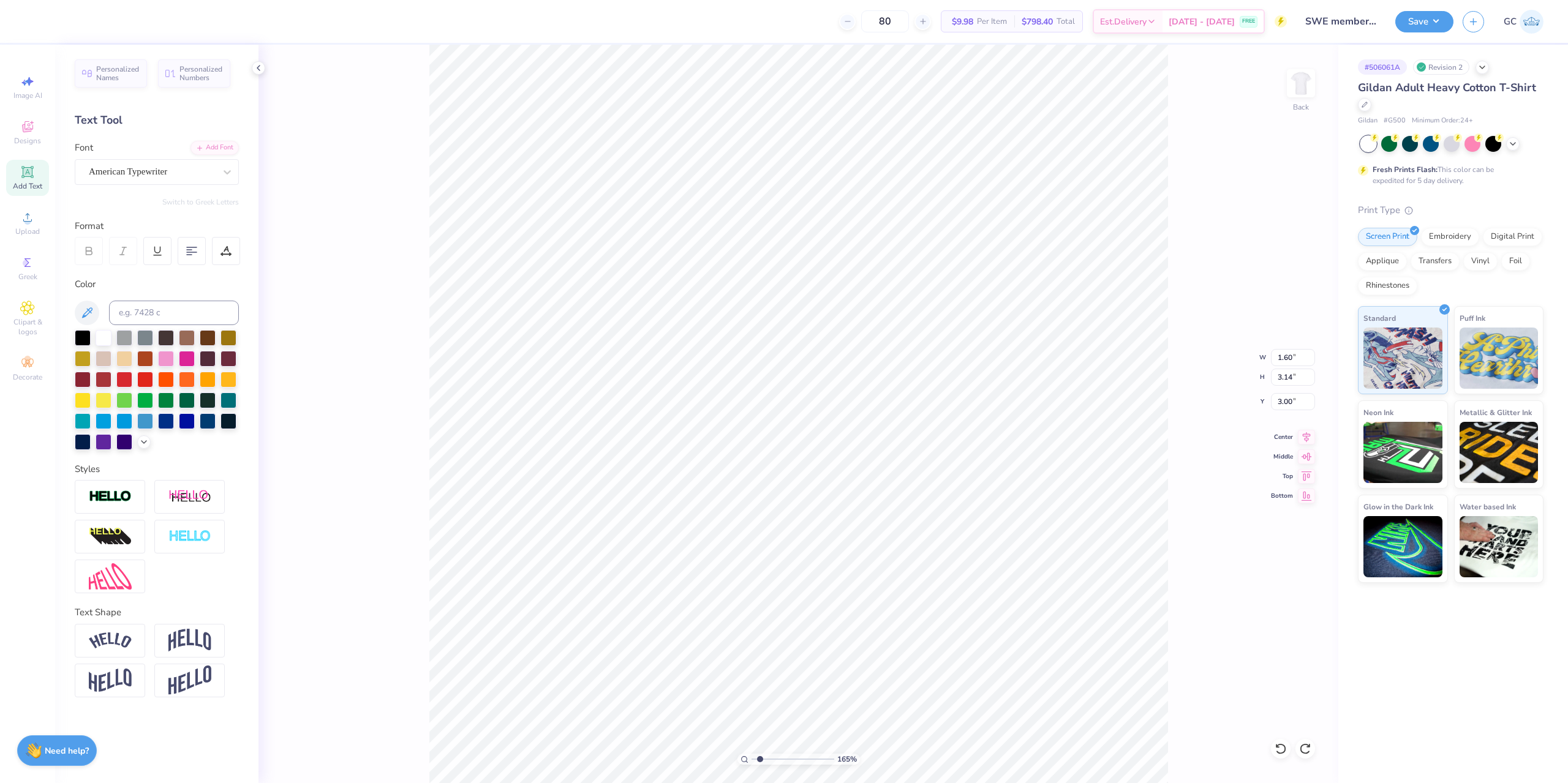
type input "1.64913377760655"
type input "7.94"
type input "6.37"
type input "1.64913377760655"
type input "10.60"
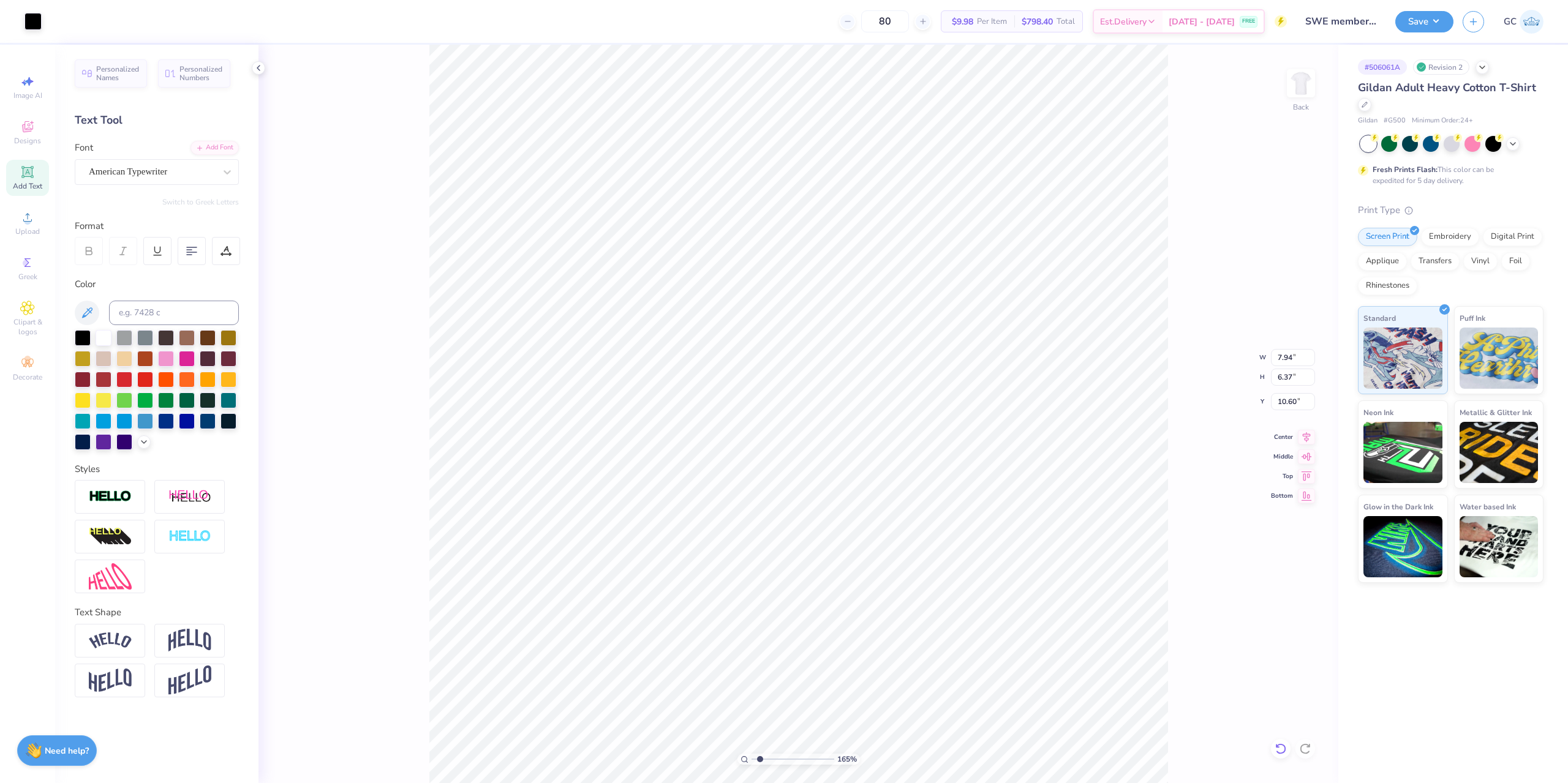
click at [1288, 748] on div at bounding box center [1280, 748] width 20 height 20
type input "1.64913377760655"
type input "3.00"
click at [852, 479] on li "Group" at bounding box center [858, 483] width 96 height 24
type input "1.64913377760655"
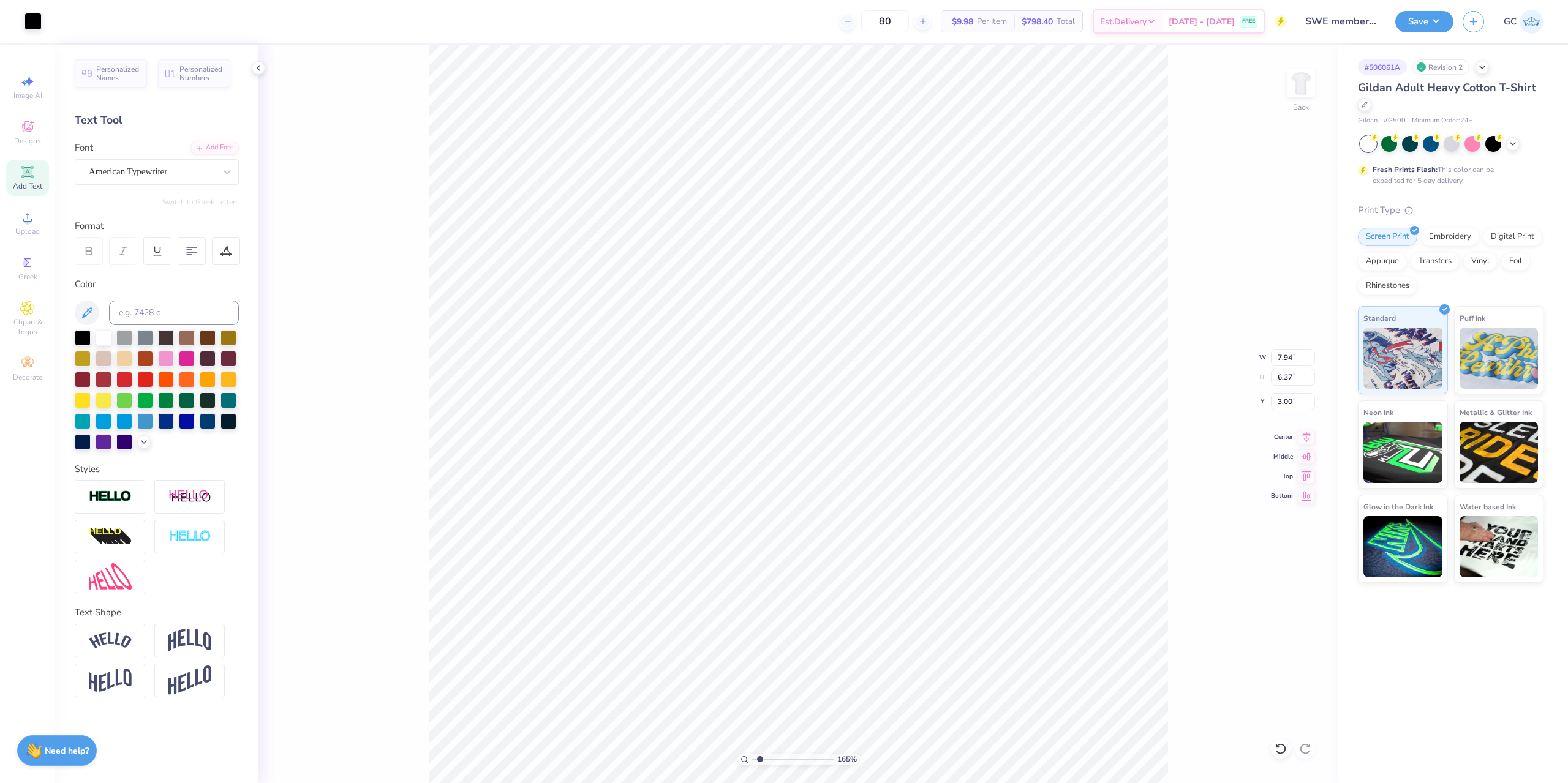
type input "11.44"
type input "1.64913377760655"
type input "8.00"
type input "6.38"
type input "3.00"
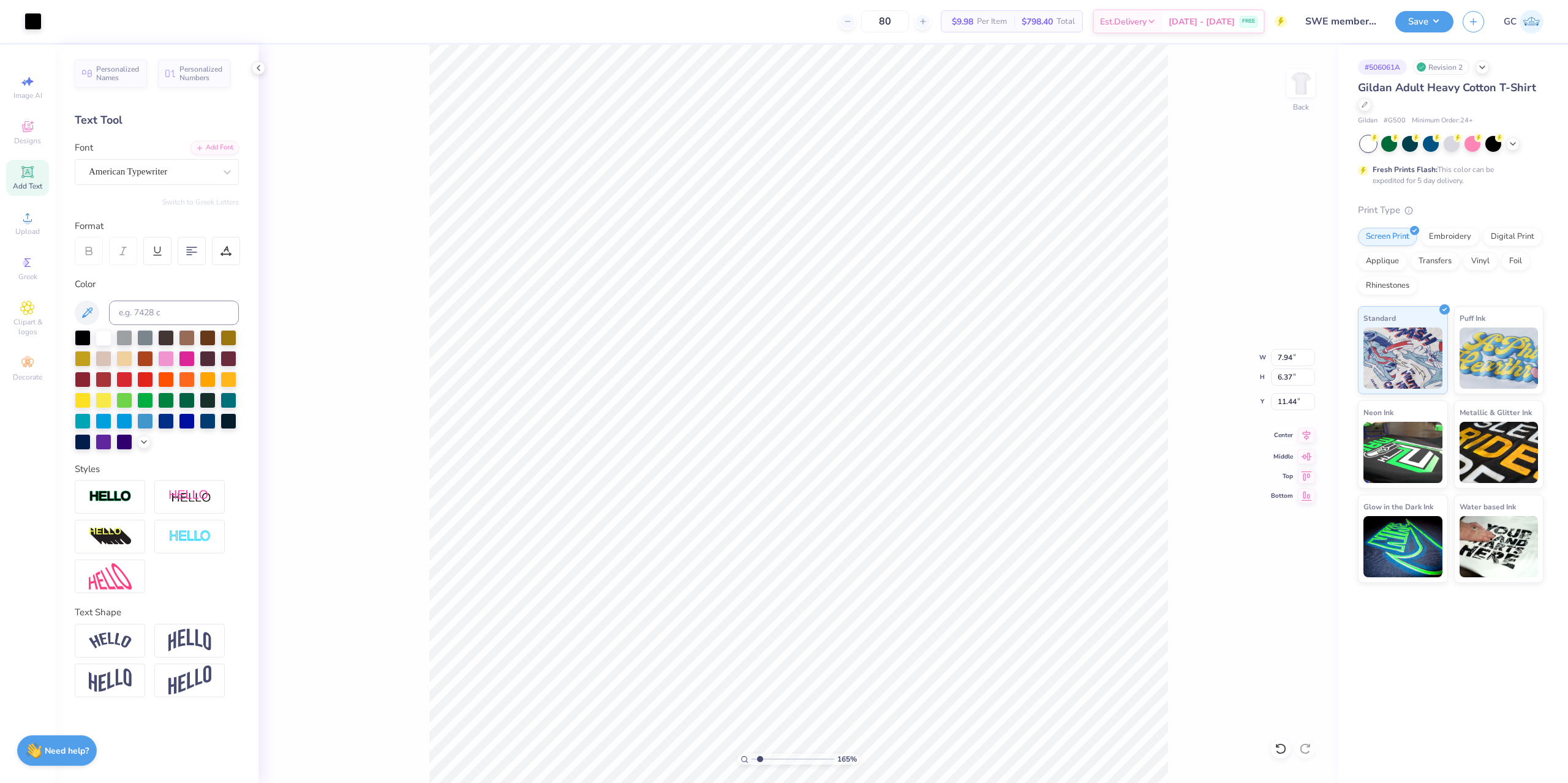
click at [1308, 432] on icon at bounding box center [1306, 435] width 17 height 15
type input "1.64913377760655"
drag, startPoint x: 1276, startPoint y: 400, endPoint x: 1299, endPoint y: 403, distance: 23.2
click at [1299, 403] on input "11.44" at bounding box center [1293, 401] width 44 height 17
type input "3"
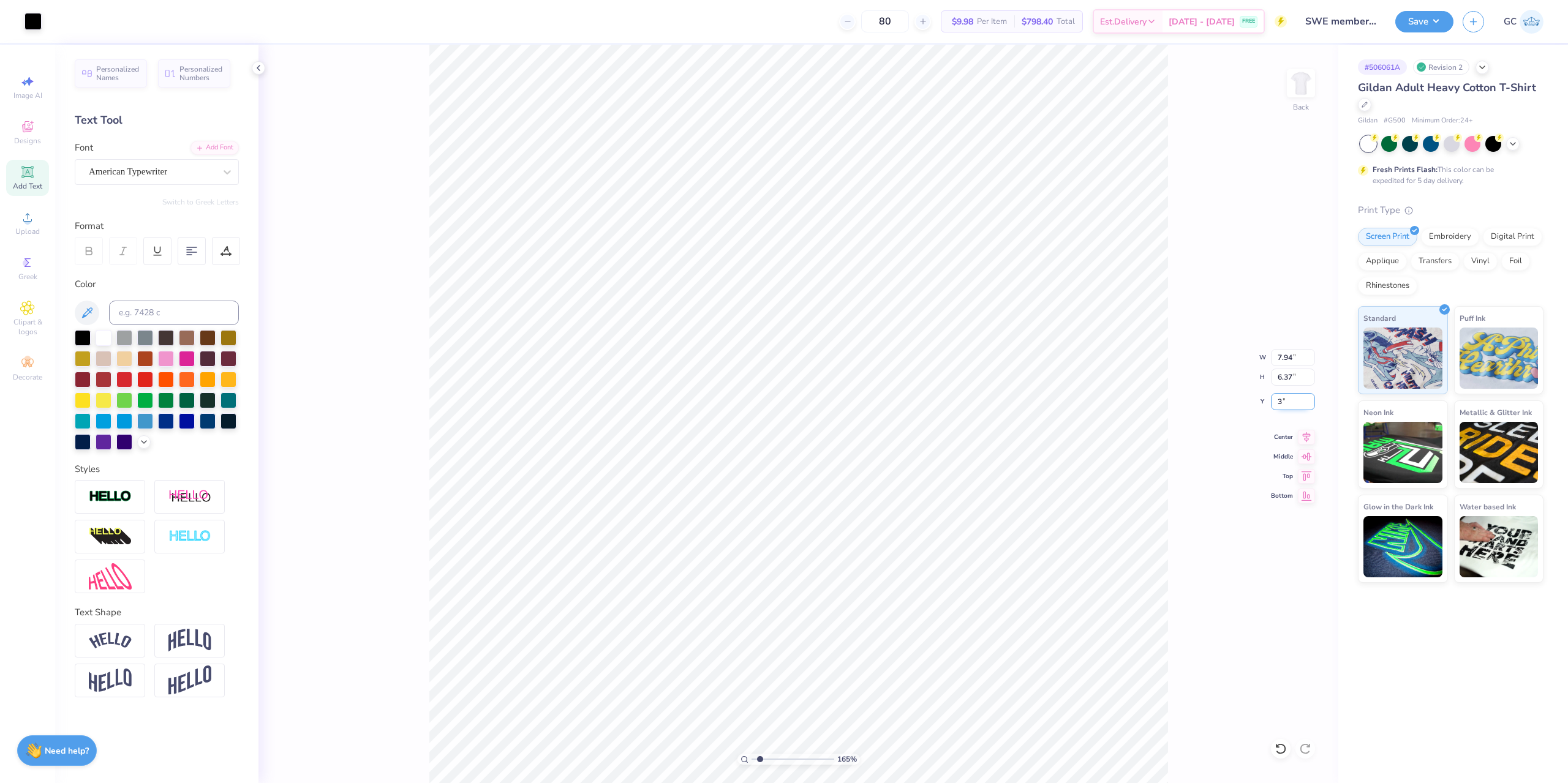
type input "1.64913377760655"
type input "3.00"
type input "1.64913377760655"
drag, startPoint x: 1292, startPoint y: 358, endPoint x: 1274, endPoint y: 358, distance: 18.0
click at [1274, 358] on input "7.94" at bounding box center [1293, 357] width 44 height 17
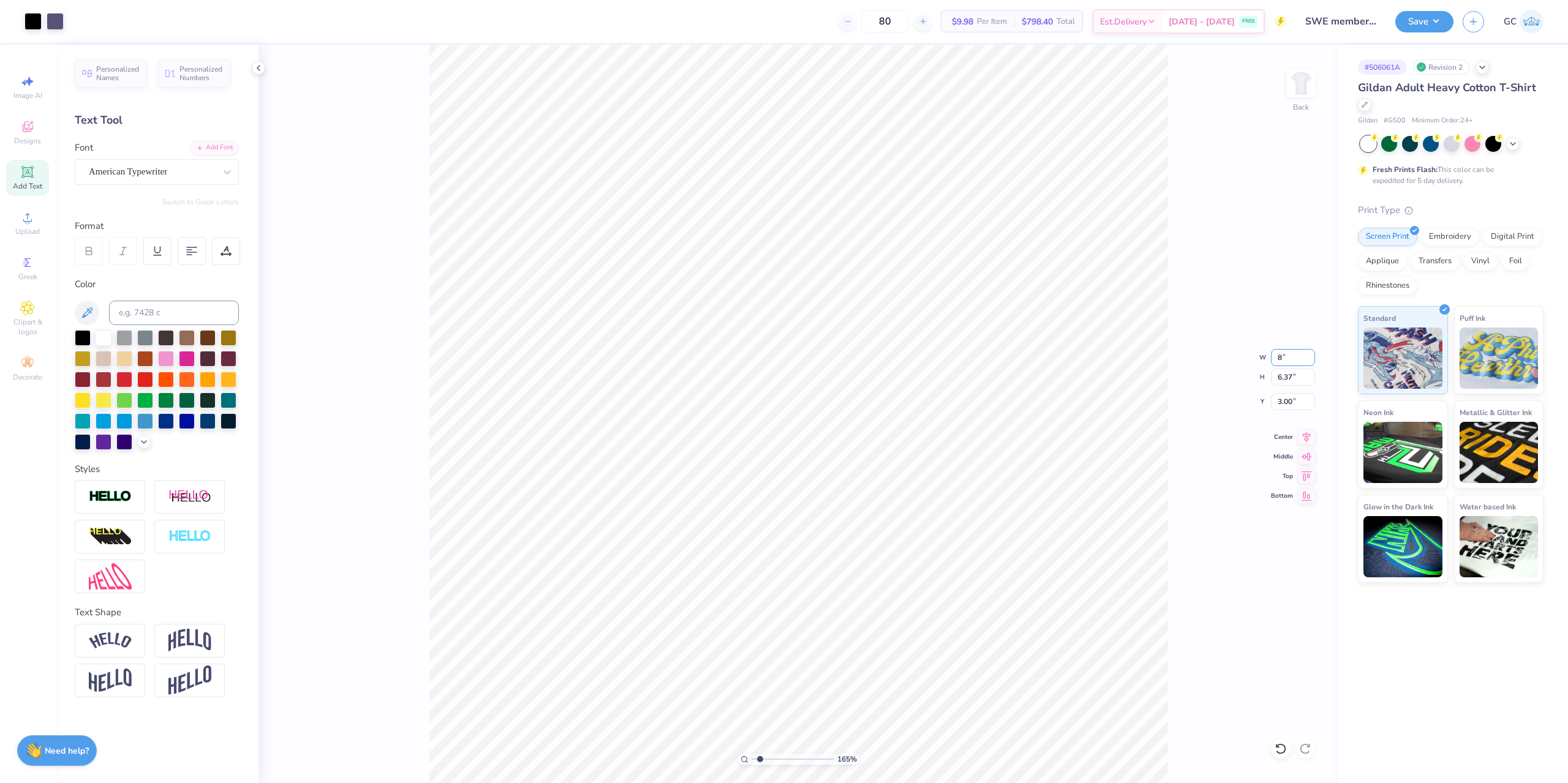
type input "8"
type input "1.64913377760655"
type input "8.00"
type input "6.42"
type input "2.98"
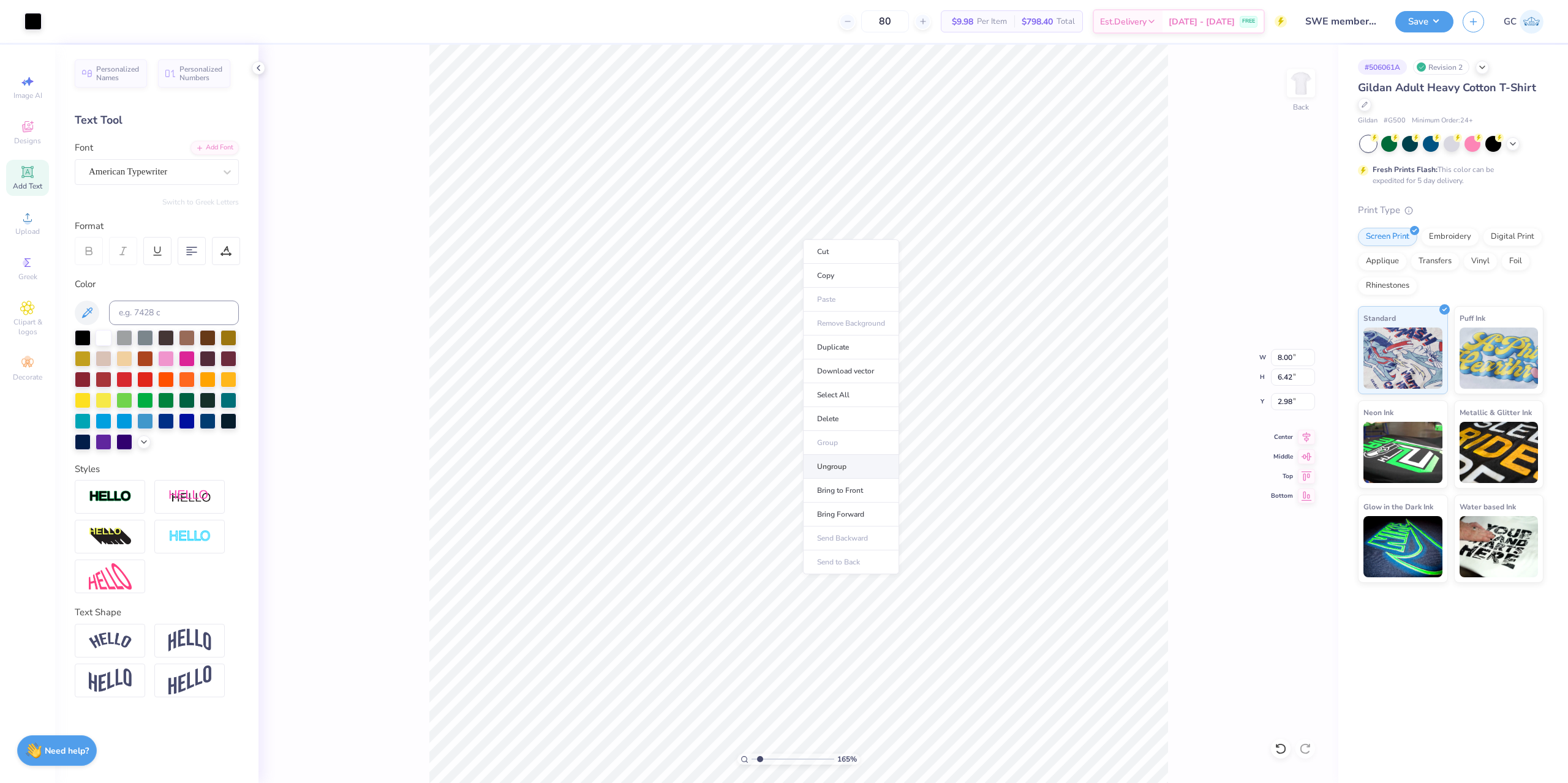
click at [851, 456] on li "Ungroup" at bounding box center [851, 467] width 96 height 24
type input "1.64913377760655"
type input "1.61"
type input "3.17"
type input "2.98"
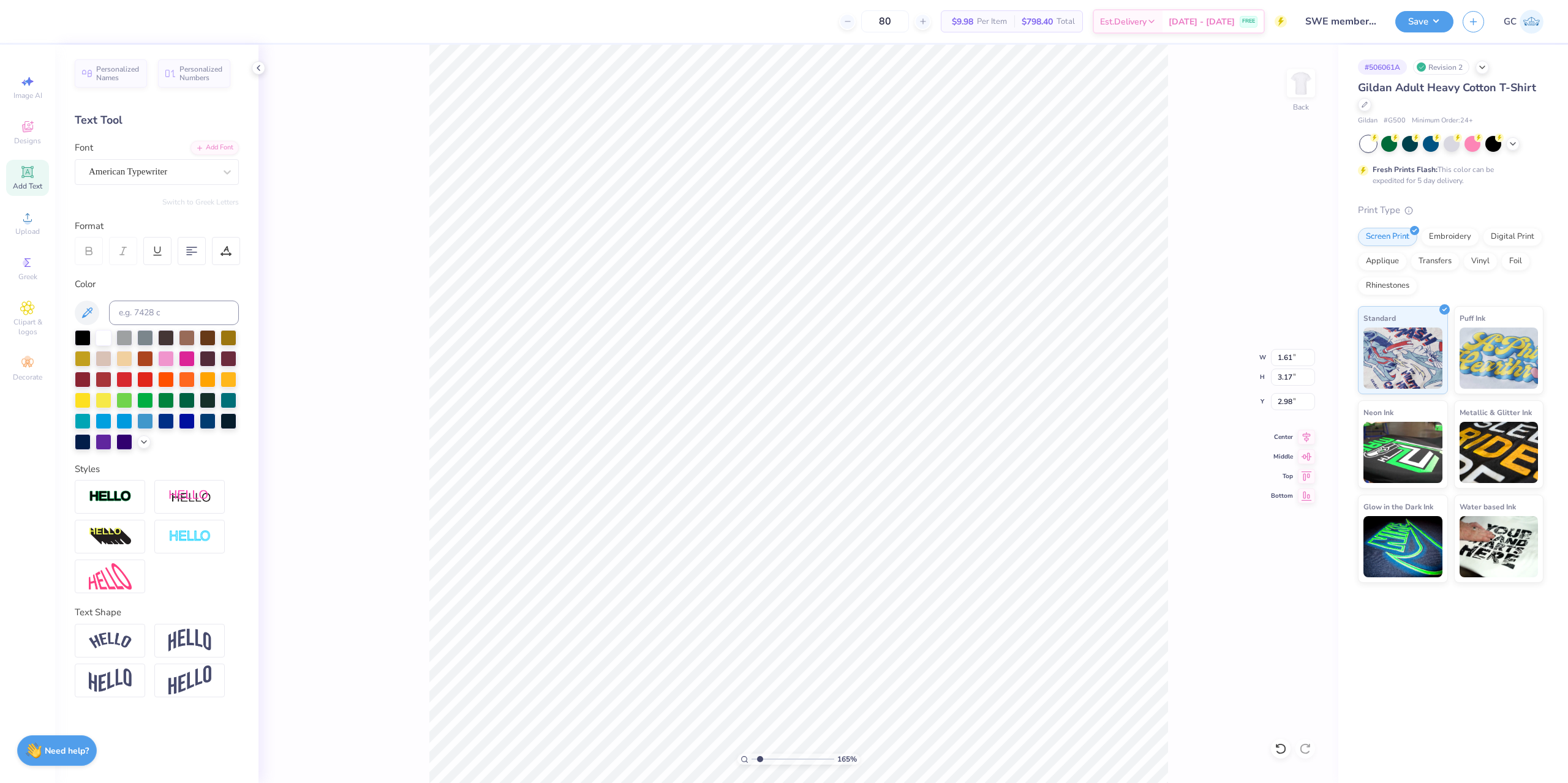
scroll to position [10, 1]
type input "1.64913377760655"
drag, startPoint x: 1302, startPoint y: 404, endPoint x: 1278, endPoint y: 404, distance: 24.0
click at [1271, 403] on input "2.98" at bounding box center [1293, 401] width 44 height 17
type input "3"
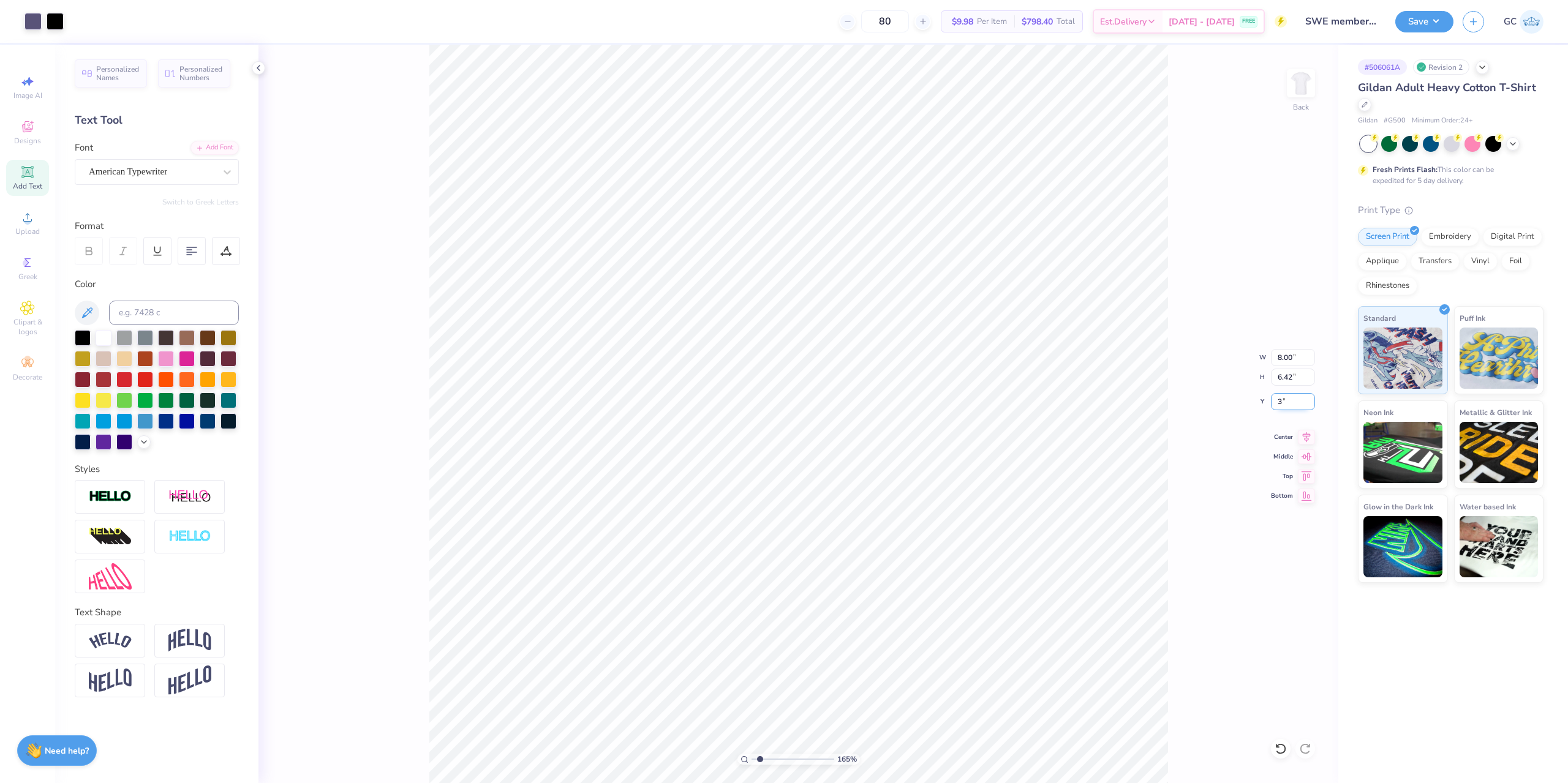
type input "1.64913377760655"
type input "3.00"
click at [1444, 15] on button "Save" at bounding box center [1424, 19] width 58 height 21
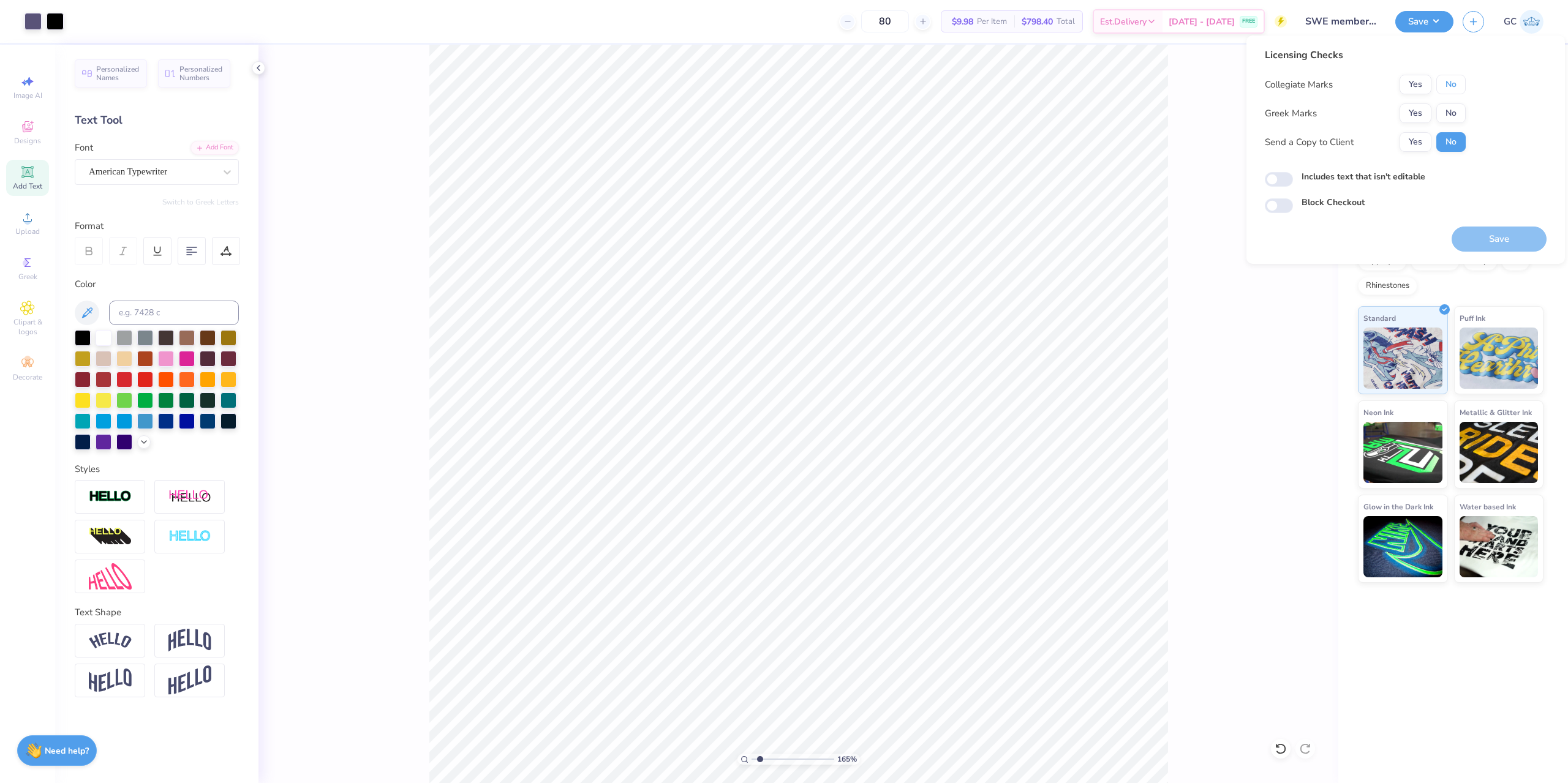
click at [1448, 90] on button "No" at bounding box center [1451, 84] width 29 height 20
click at [1457, 114] on button "No" at bounding box center [1451, 113] width 29 height 20
drag, startPoint x: 1502, startPoint y: 241, endPoint x: 1008, endPoint y: 1, distance: 549.2
click at [1502, 239] on button "Save" at bounding box center [1499, 239] width 95 height 25
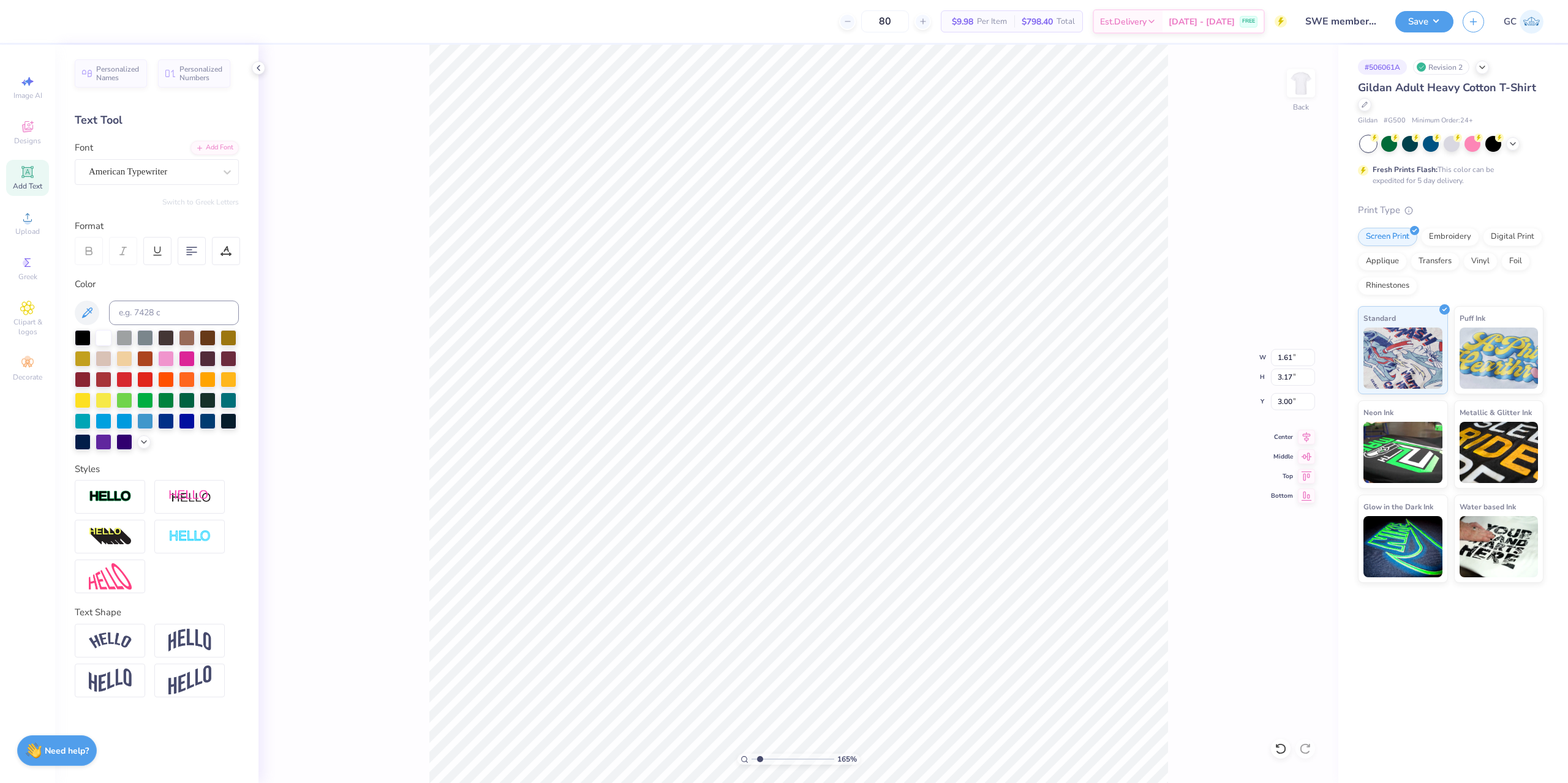
type input "1.64913377760655"
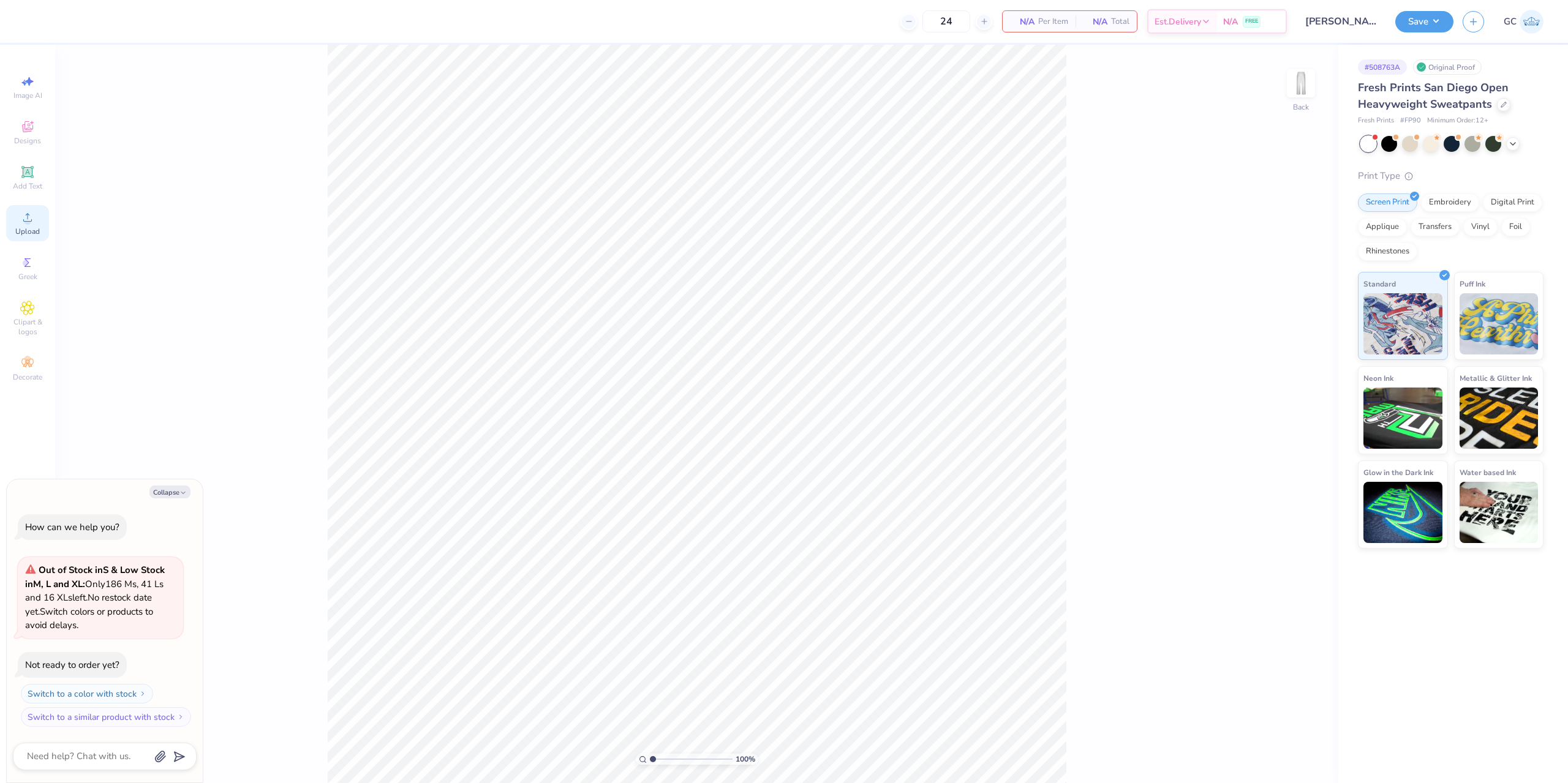
click at [37, 225] on div "Upload" at bounding box center [27, 223] width 43 height 36
type textarea "x"
type input "5.14"
type textarea "x"
drag, startPoint x: 1276, startPoint y: 358, endPoint x: 1300, endPoint y: 354, distance: 24.3
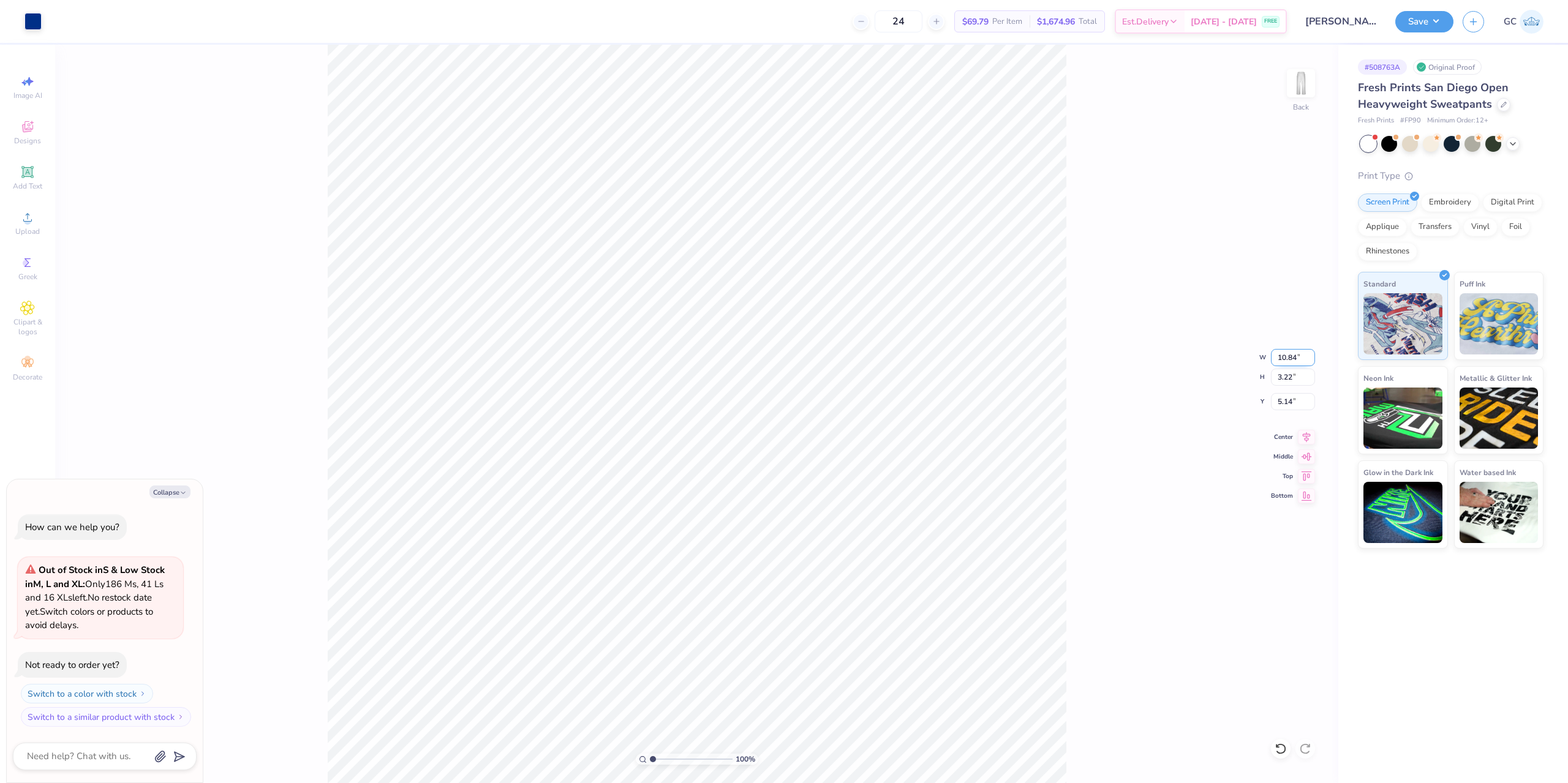
click at [1300, 354] on input "10.84" at bounding box center [1293, 357] width 44 height 17
type input "6"
type textarea "x"
type input "6.00"
type input "1.78"
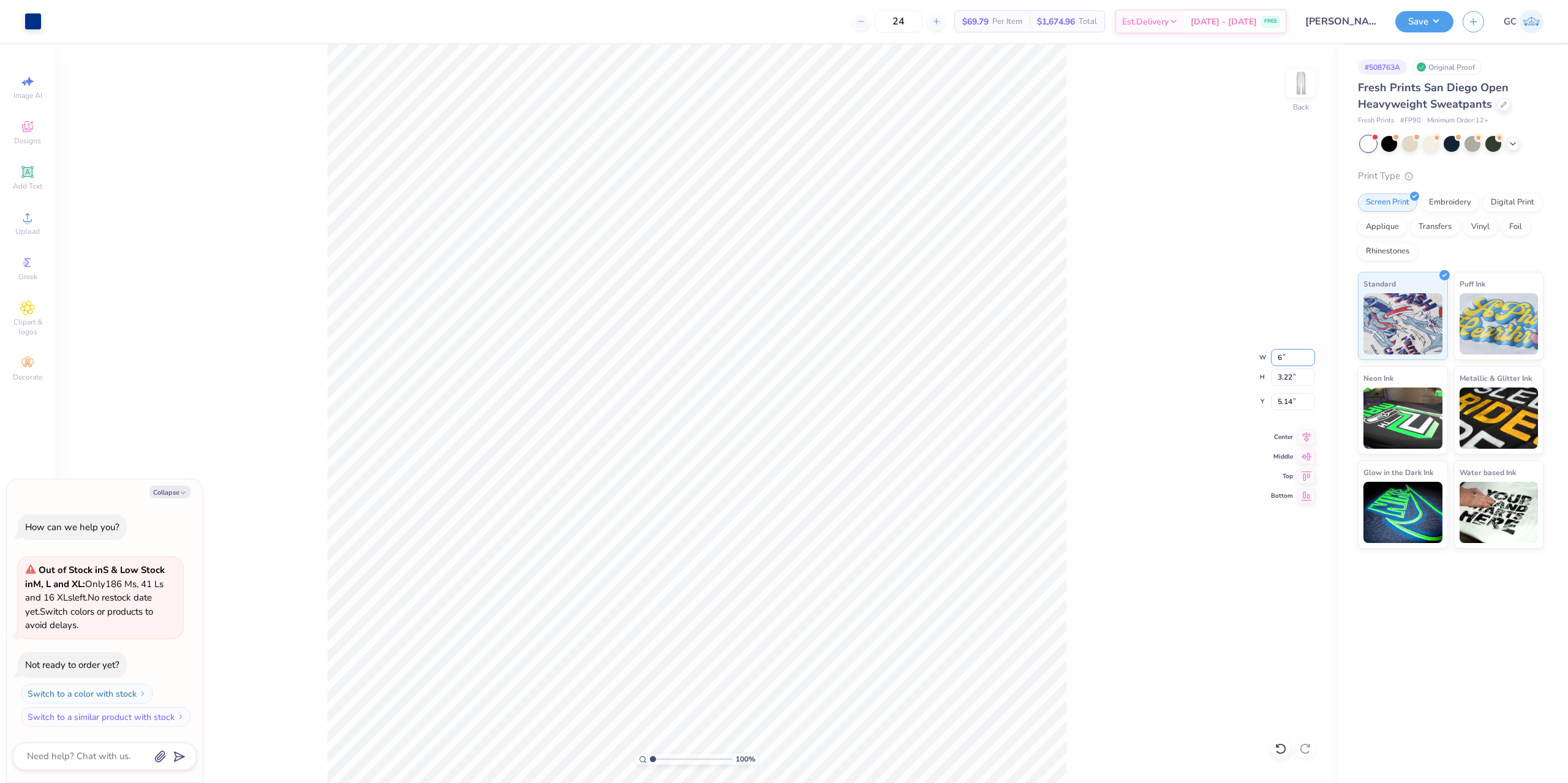
type input "5.86"
type textarea "x"
drag, startPoint x: 1291, startPoint y: 402, endPoint x: 1272, endPoint y: 399, distance: 19.2
click at [1272, 399] on input "6.17" at bounding box center [1293, 401] width 44 height 17
type input "6"
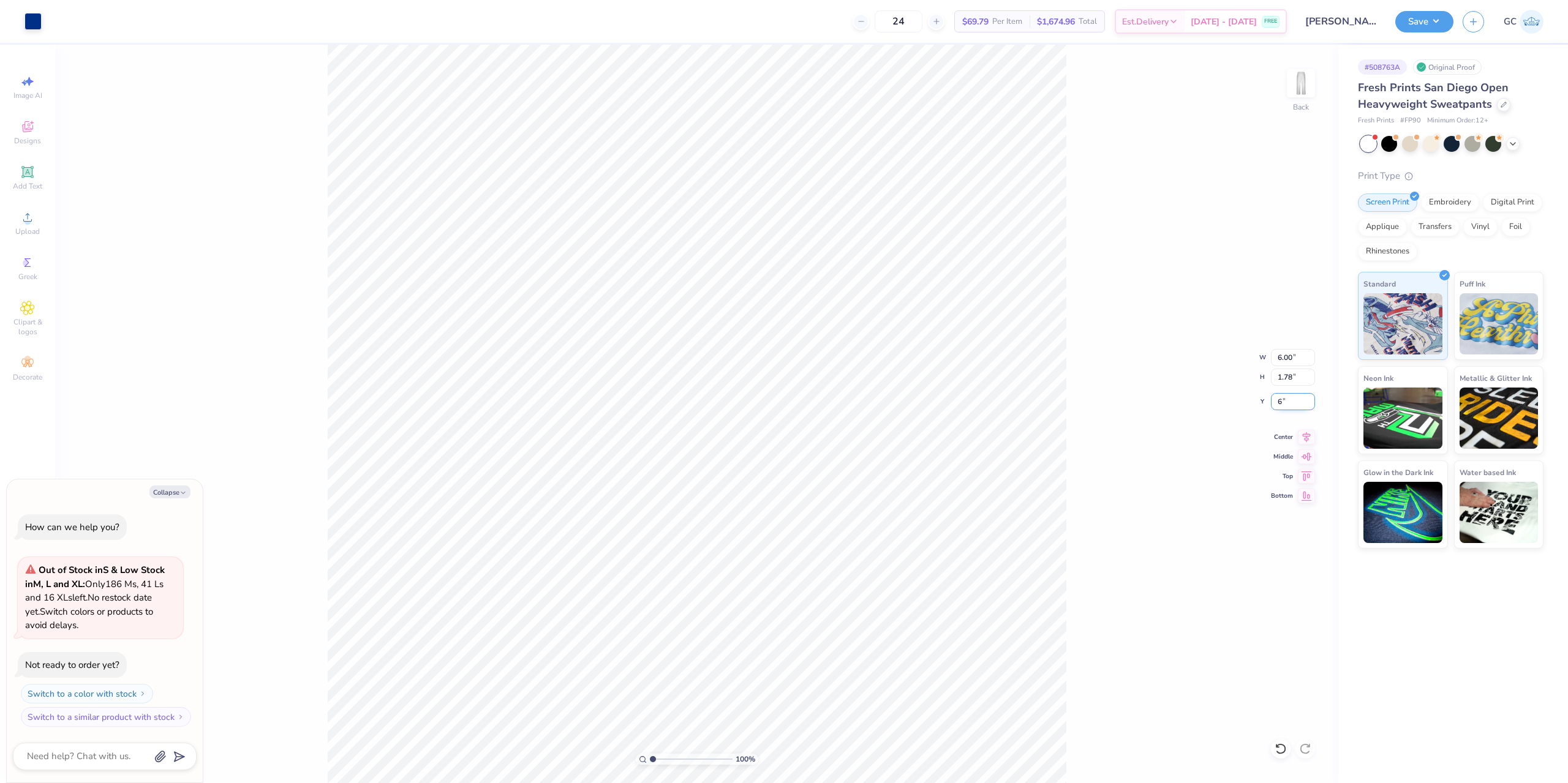
type textarea "x"
type input "6.00"
type textarea "x"
drag, startPoint x: 1276, startPoint y: 358, endPoint x: 1293, endPoint y: 358, distance: 17.0
click at [1293, 358] on input "6.00" at bounding box center [1293, 357] width 44 height 17
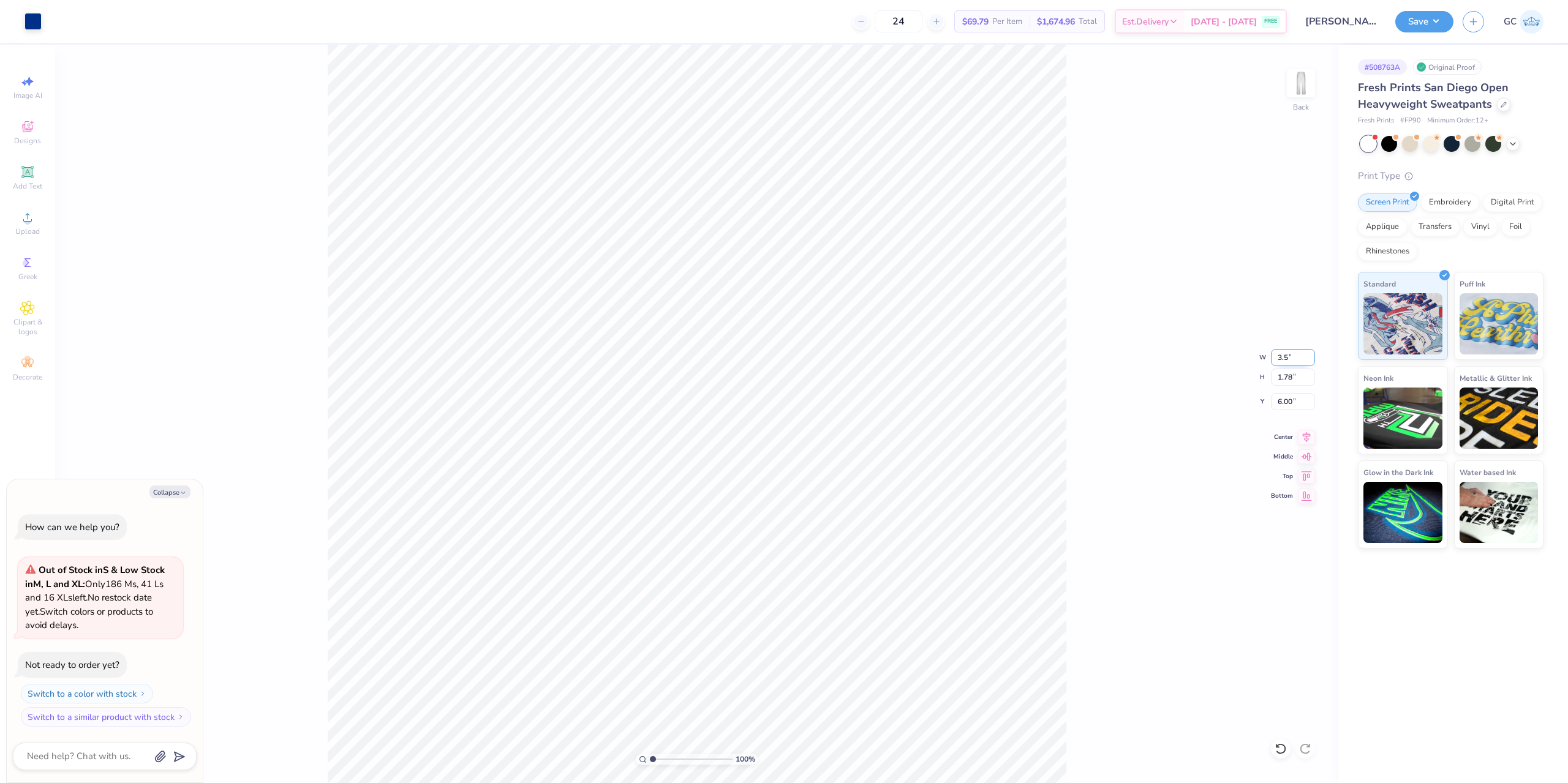
type input "3.5"
type textarea "x"
type input "3.50"
type input "1.04"
type input "6.37"
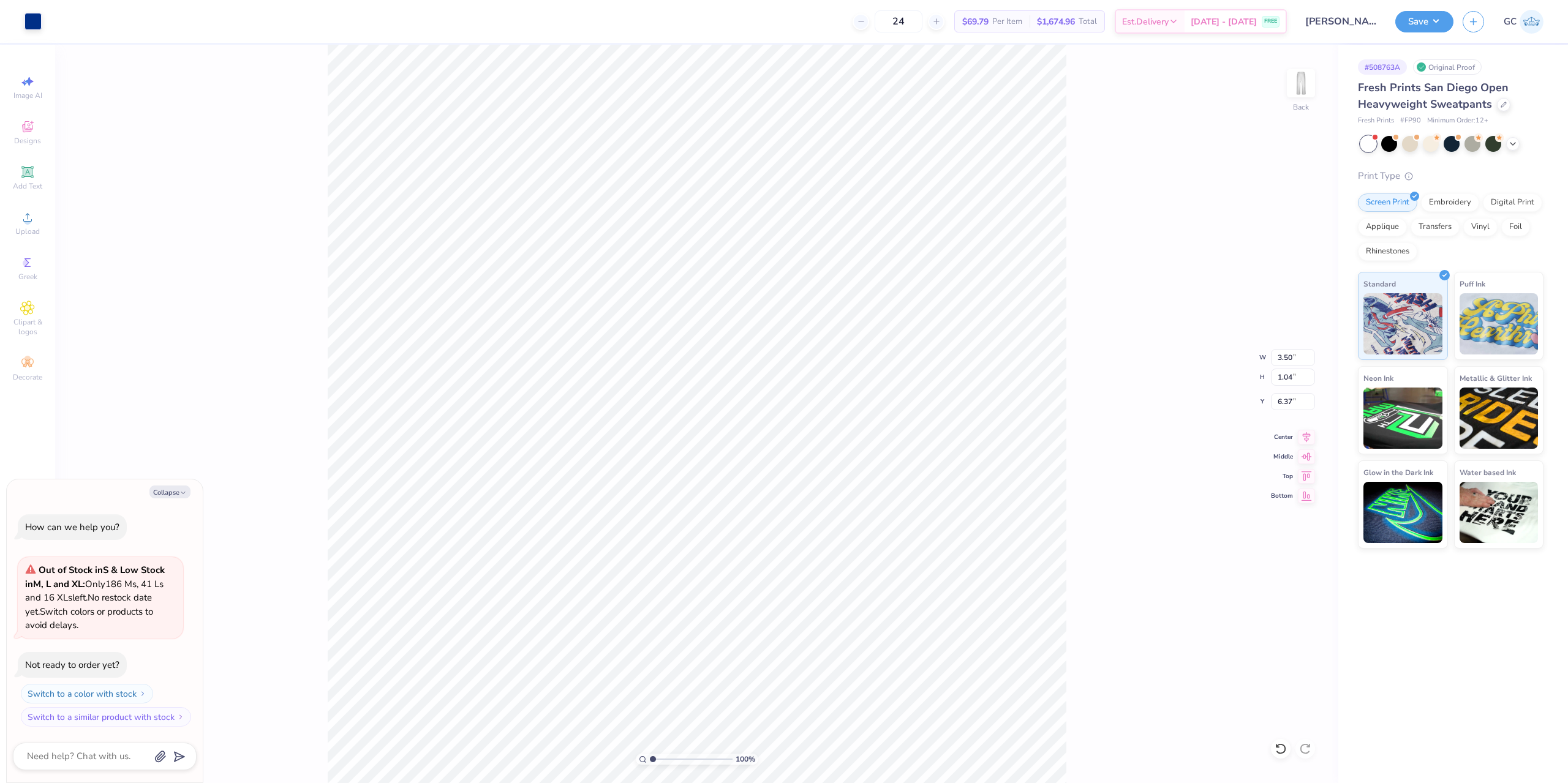
type textarea "x"
type input "1.85"
type textarea "x"
type input "6.05509823375817"
type textarea "x"
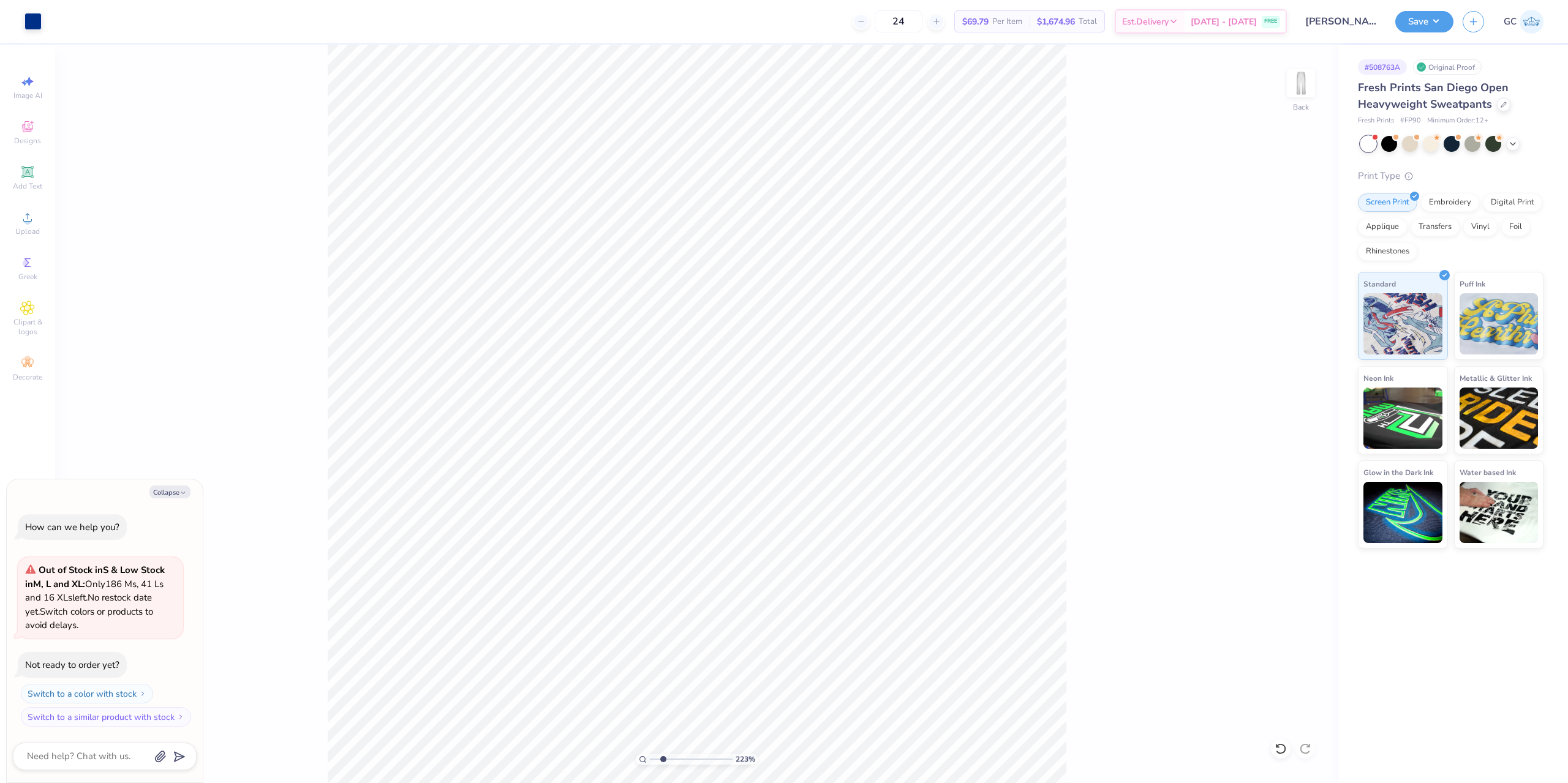
type input "2.22643191709162"
type textarea "x"
drag, startPoint x: 1296, startPoint y: 356, endPoint x: 1260, endPoint y: 358, distance: 36.1
click at [1260, 358] on div "223 % Back W 3.50 3.50 " H 1.04 1.04 " Y 1.85 1.85 " Center Middle Top Bottom" at bounding box center [696, 414] width 1283 height 738
type input "2.22643191709162"
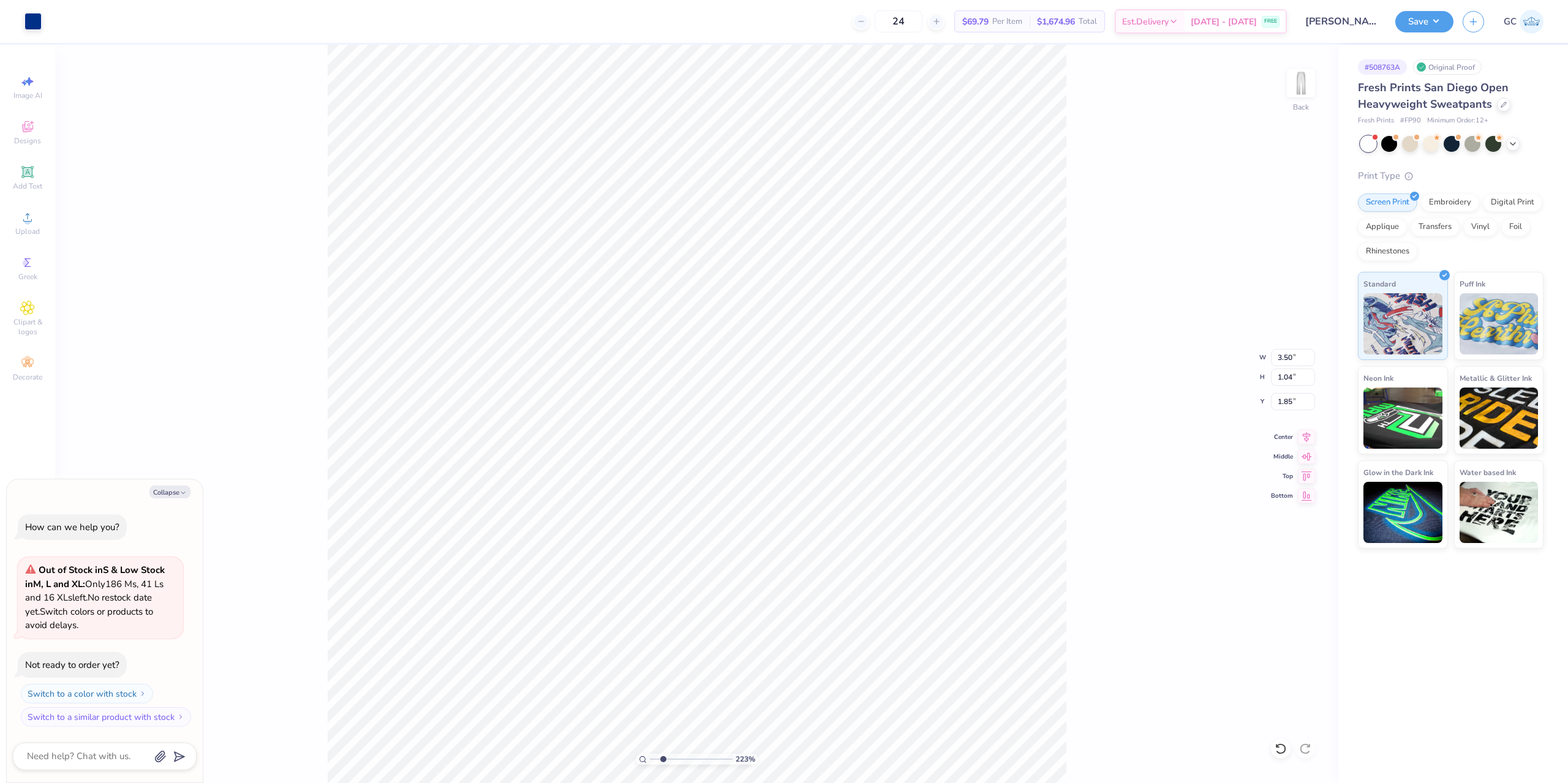
type textarea "x"
type input "2.22643191709162"
type textarea "x"
type input "2.22643191709162"
type textarea "x"
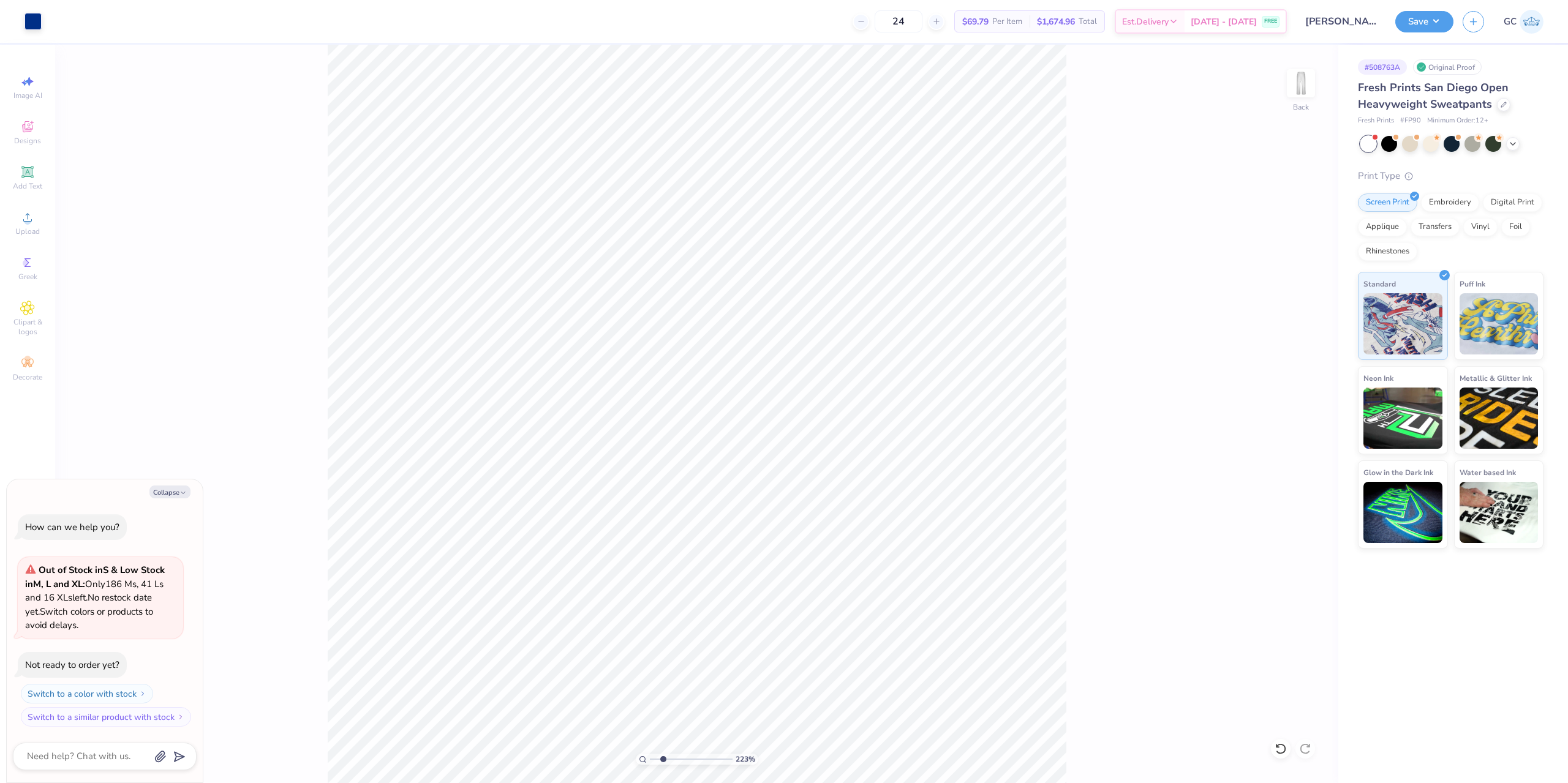
type input "2.22643191709162"
type textarea "x"
type input "2.22643191709162"
type textarea "x"
type input "2.22643191709162"
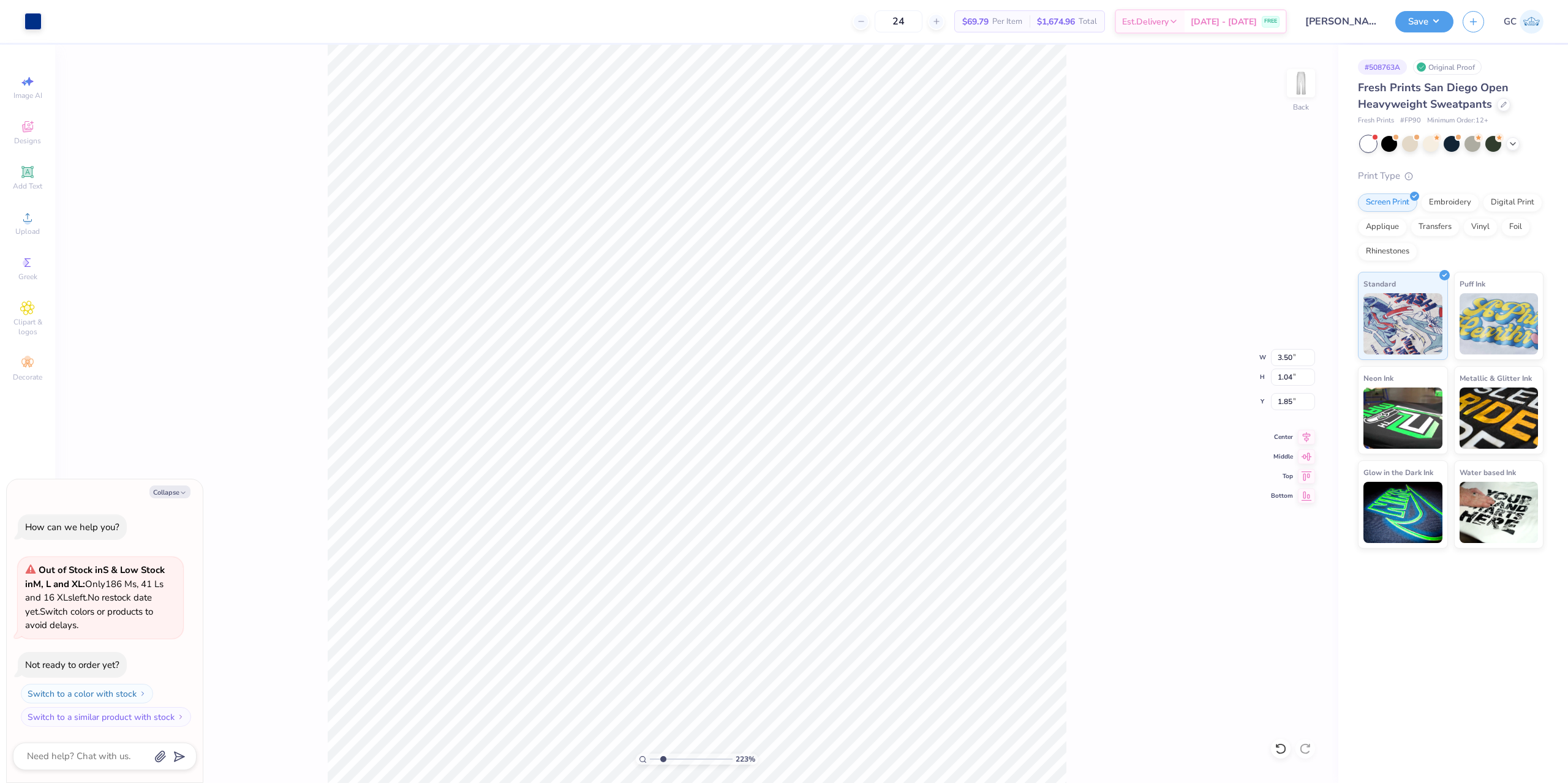
type textarea "x"
type input "9.10"
click at [1288, 354] on input "3.50" at bounding box center [1293, 357] width 44 height 17
type input "5"
type input "6"
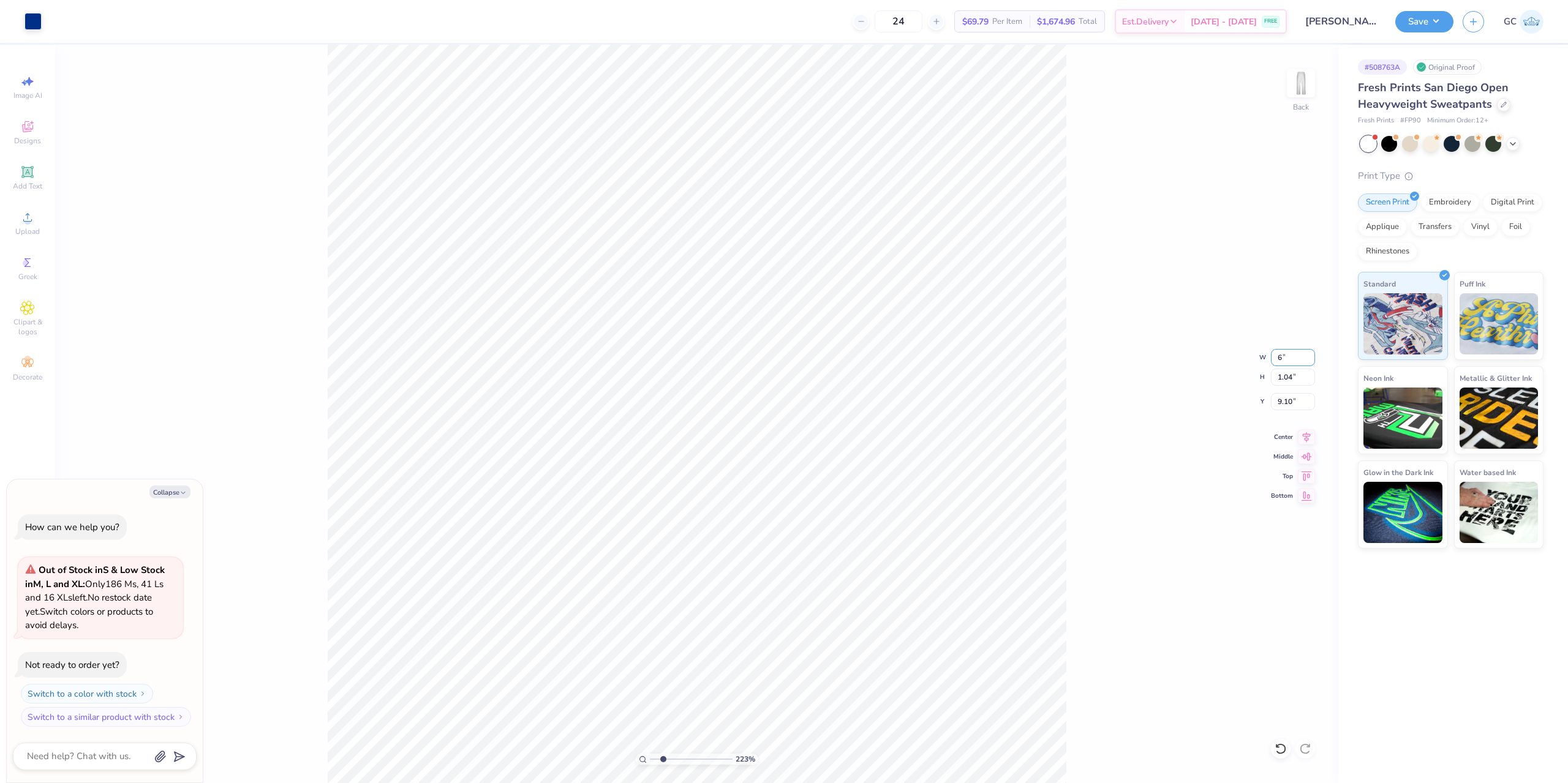
type input "2.22643191709162"
type textarea "x"
type input "6.00"
type input "1.78"
type input "8.73"
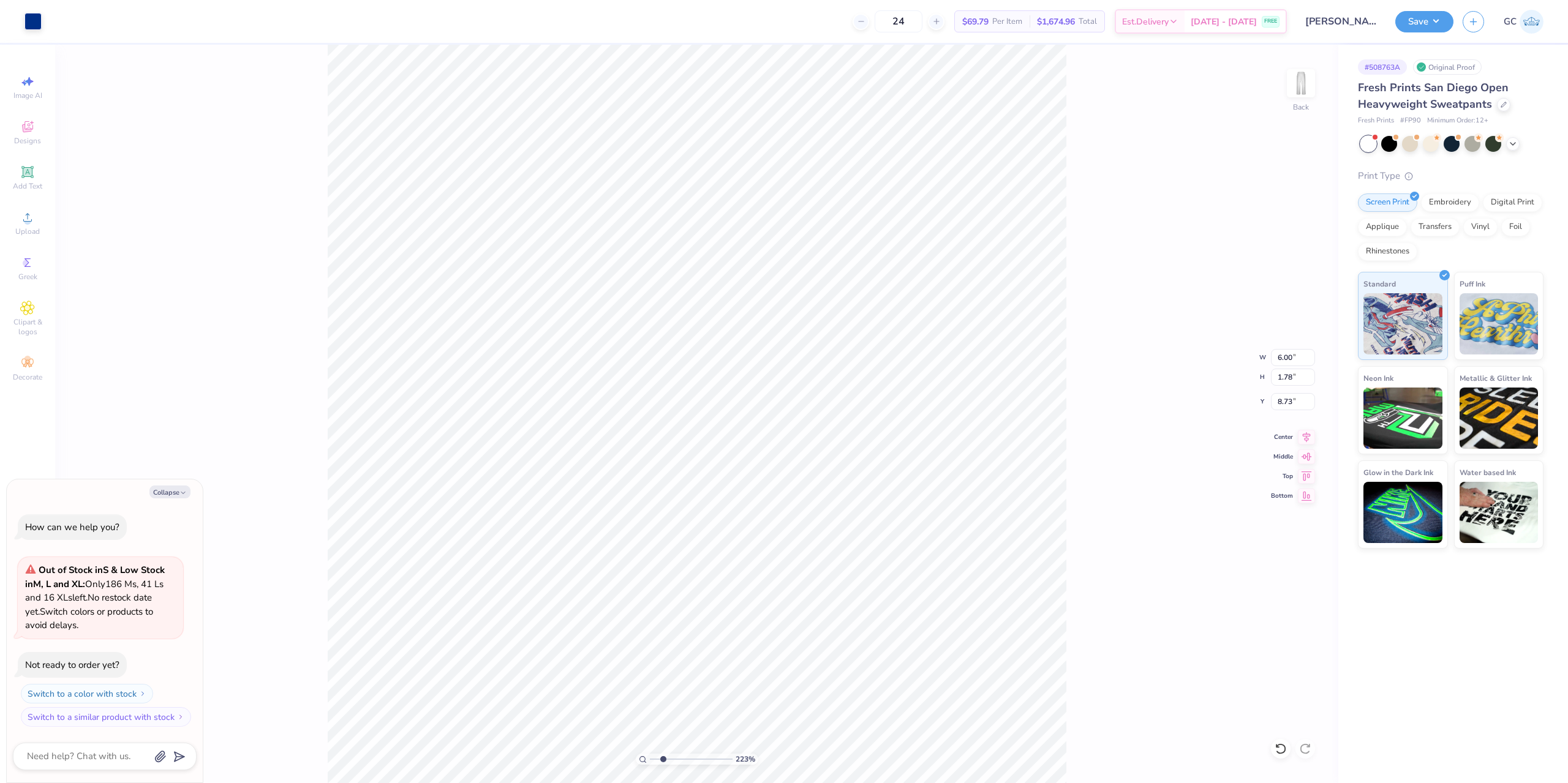
type input "2.22643191709162"
type textarea "x"
type input "2.22643191709162"
type textarea "x"
type input "9.07"
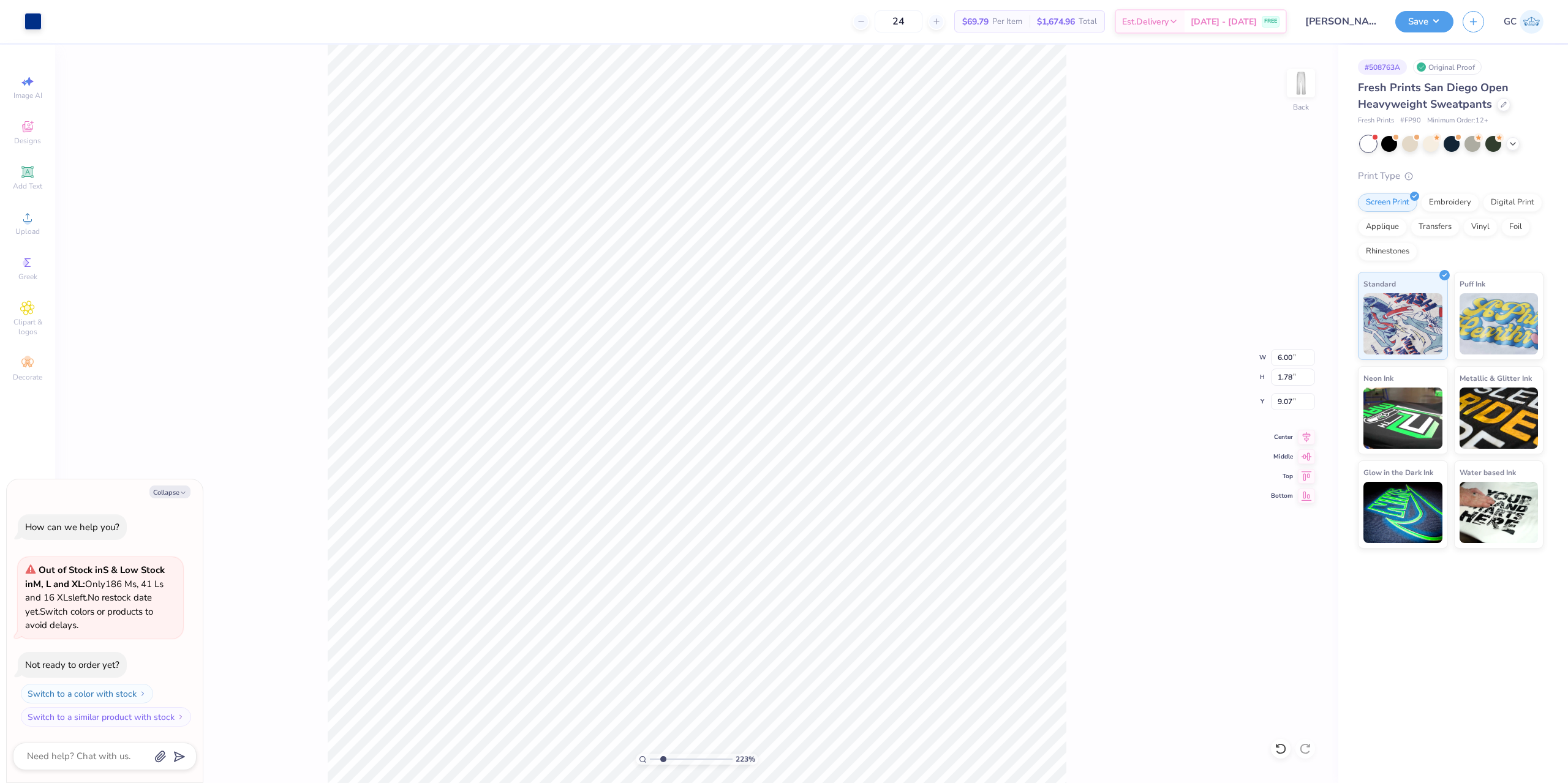
type input "2.22643191709162"
type textarea "x"
type input "1.64913377760655"
drag, startPoint x: 1291, startPoint y: 404, endPoint x: 1276, endPoint y: 404, distance: 15.0
click at [1276, 404] on input "9.07" at bounding box center [1293, 401] width 44 height 17
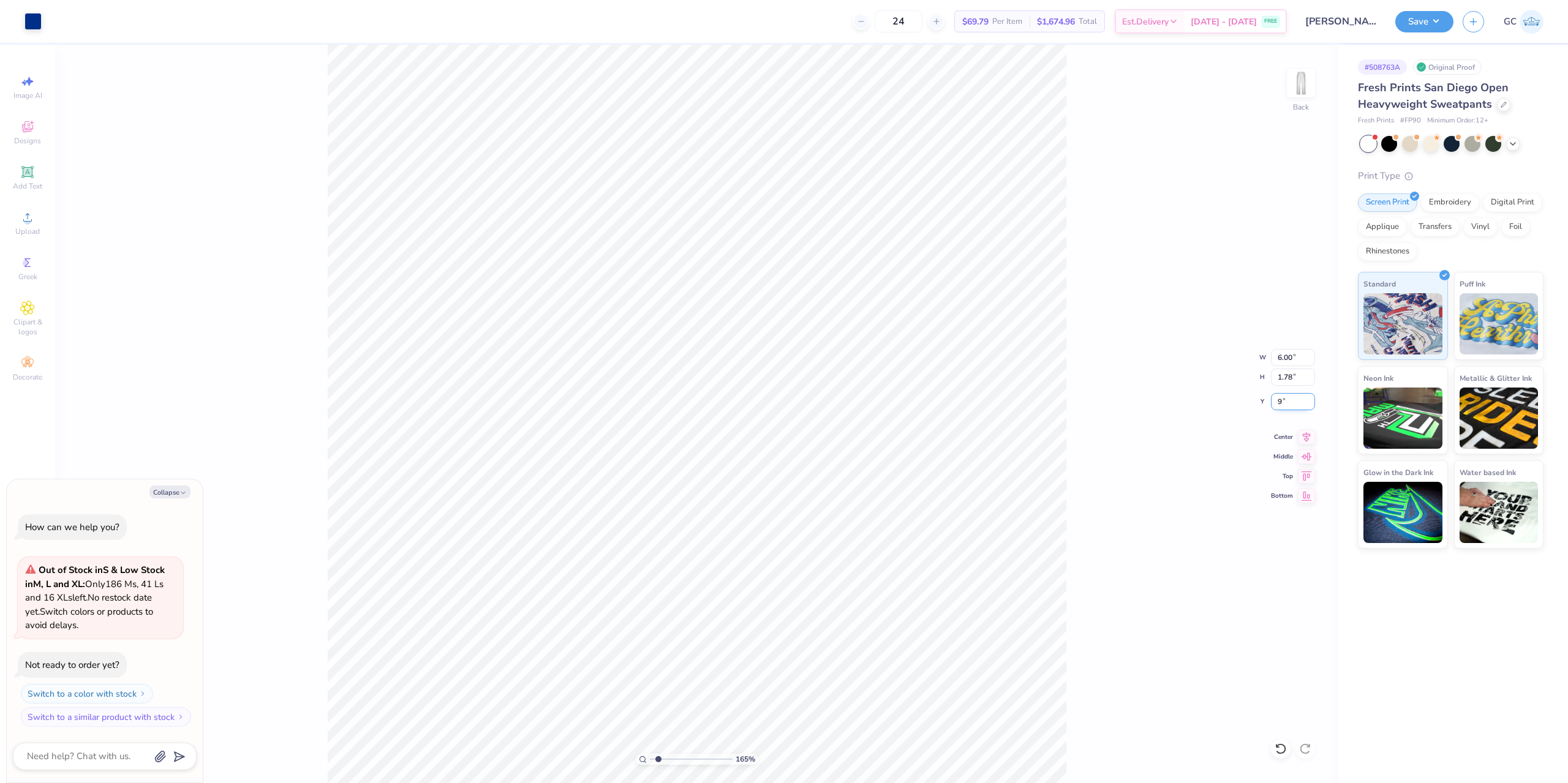
type input "9"
type input "1.64913377760655"
type textarea "x"
type input "9.00"
type input "1.64913377760655"
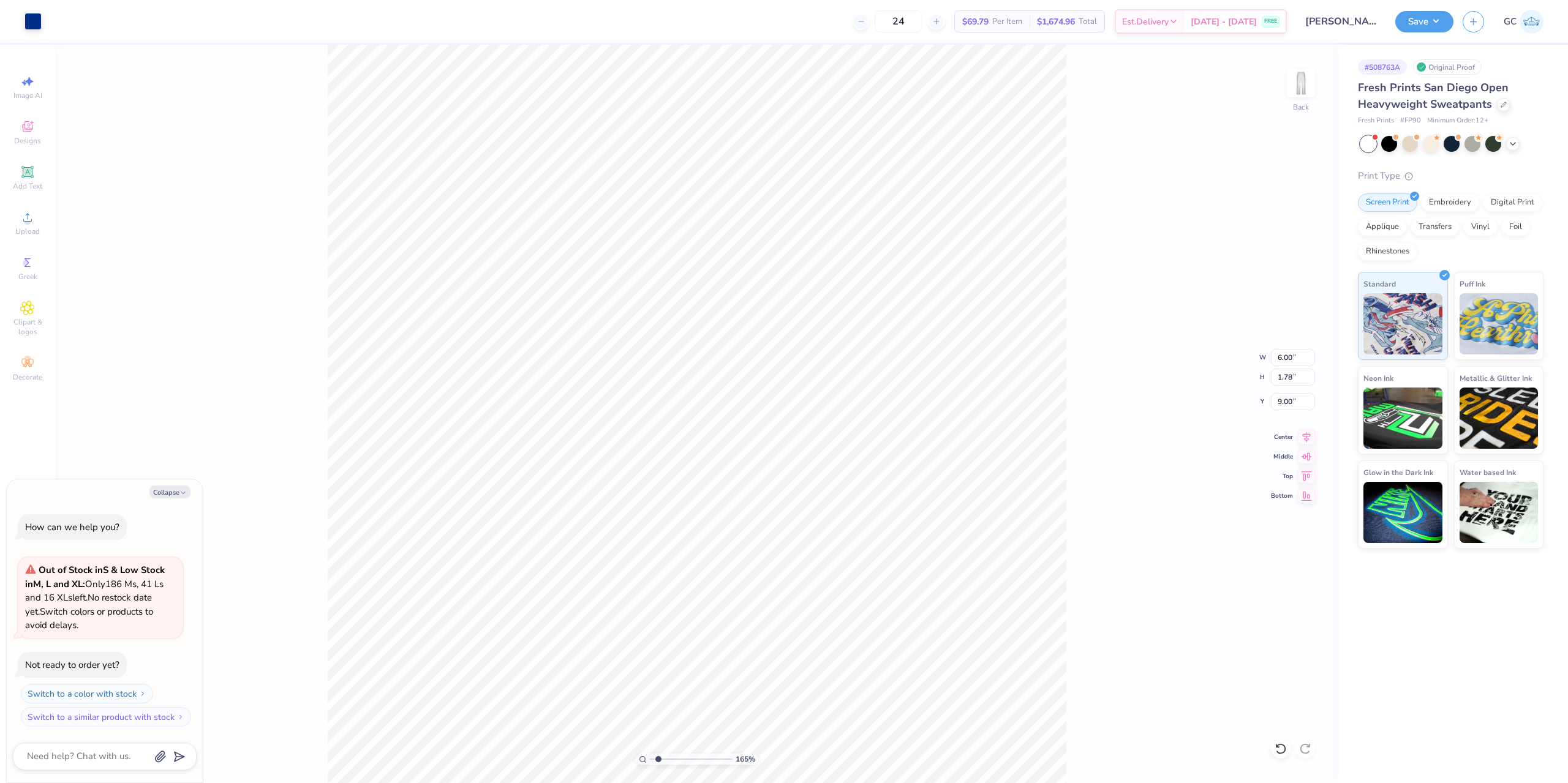
type textarea "x"
type input "1.64913377760655"
type textarea "x"
drag, startPoint x: 1299, startPoint y: 404, endPoint x: 1262, endPoint y: 404, distance: 37.0
click at [1262, 404] on div "165 % Back W 6.00 6.00 " H 1.78 1.78 " Y 9.00 9.00 " Center Middle Top Bottom" at bounding box center [696, 414] width 1283 height 738
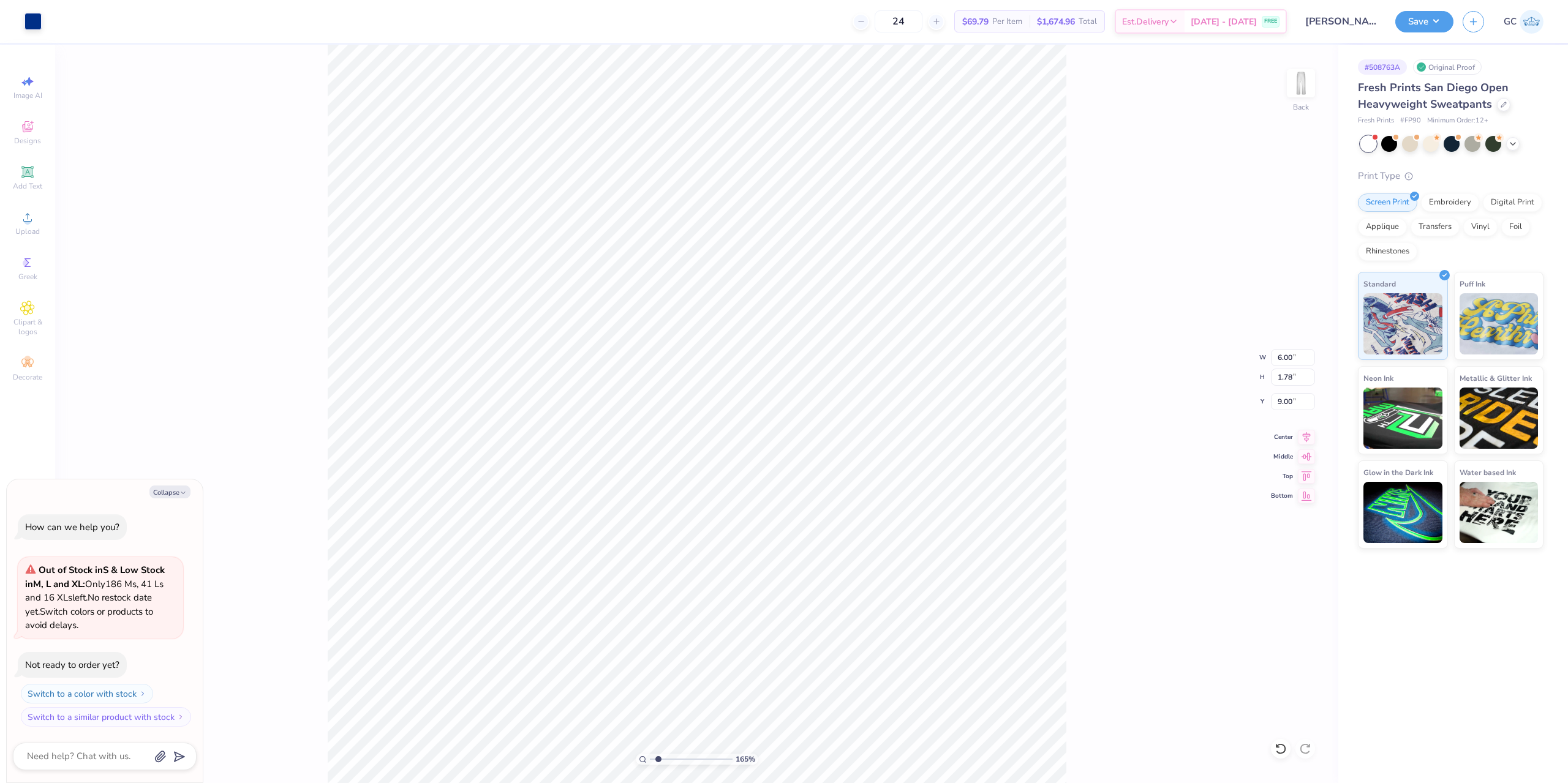
type input "1.64913377760655"
type textarea "x"
type input "1.64913377760655"
type textarea "x"
type input "1.64913377760655"
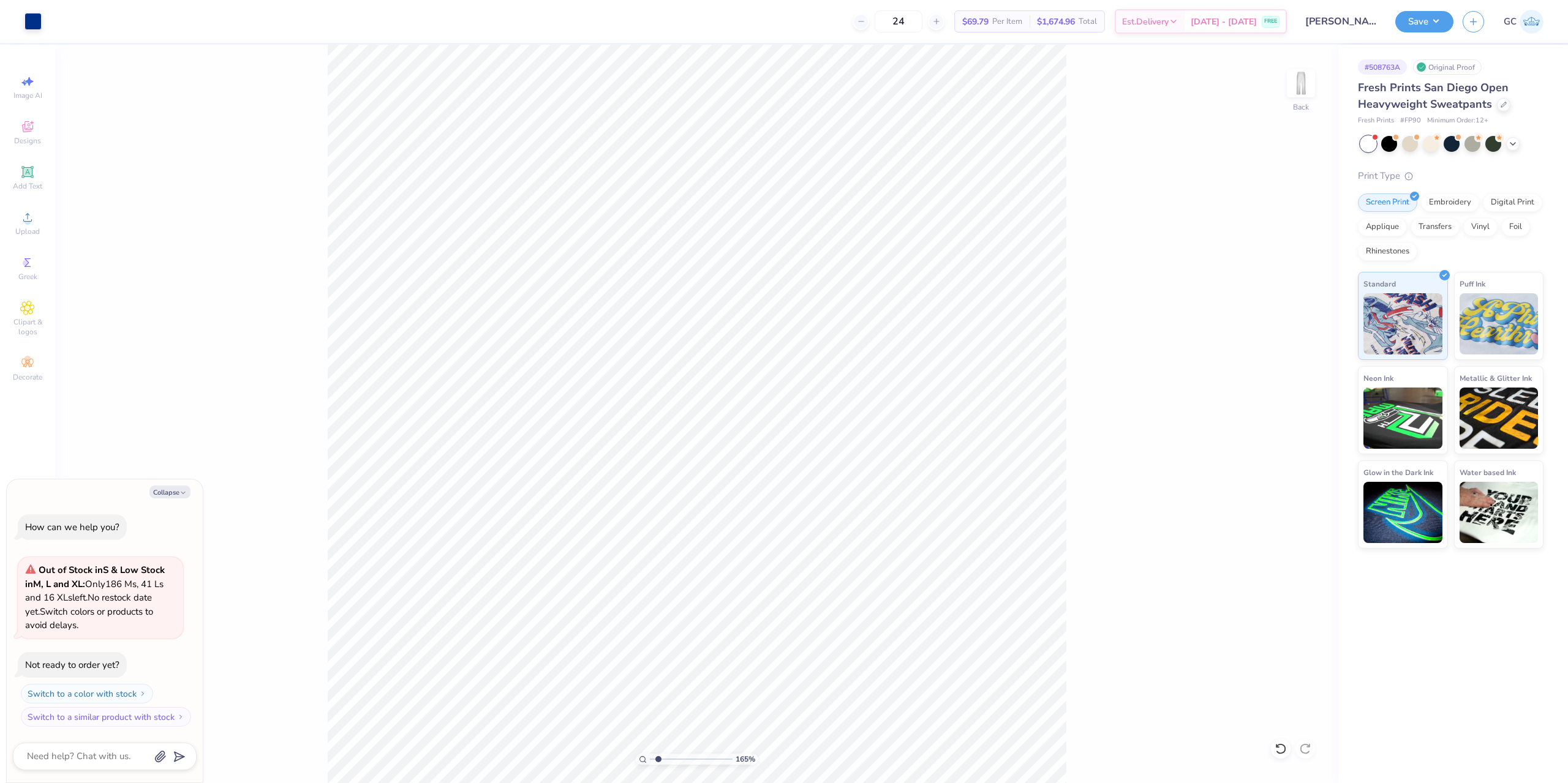
type textarea "x"
type input "1"
type textarea "x"
type input "1.22152498603933"
type textarea "x"
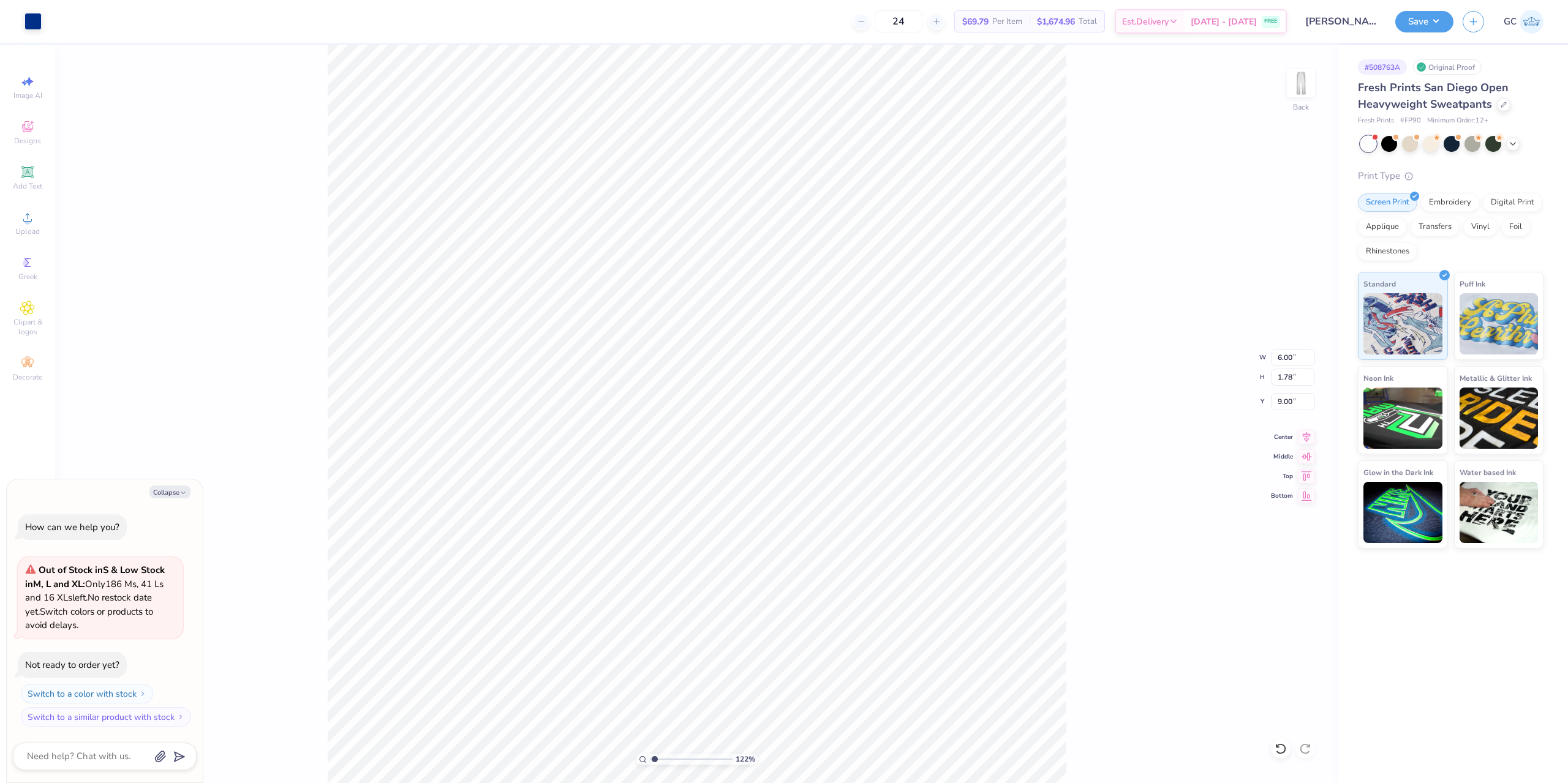
type input "1.22152498603933"
type textarea "x"
type input "1.22152498603933"
type textarea "x"
type input "1.22152498603933"
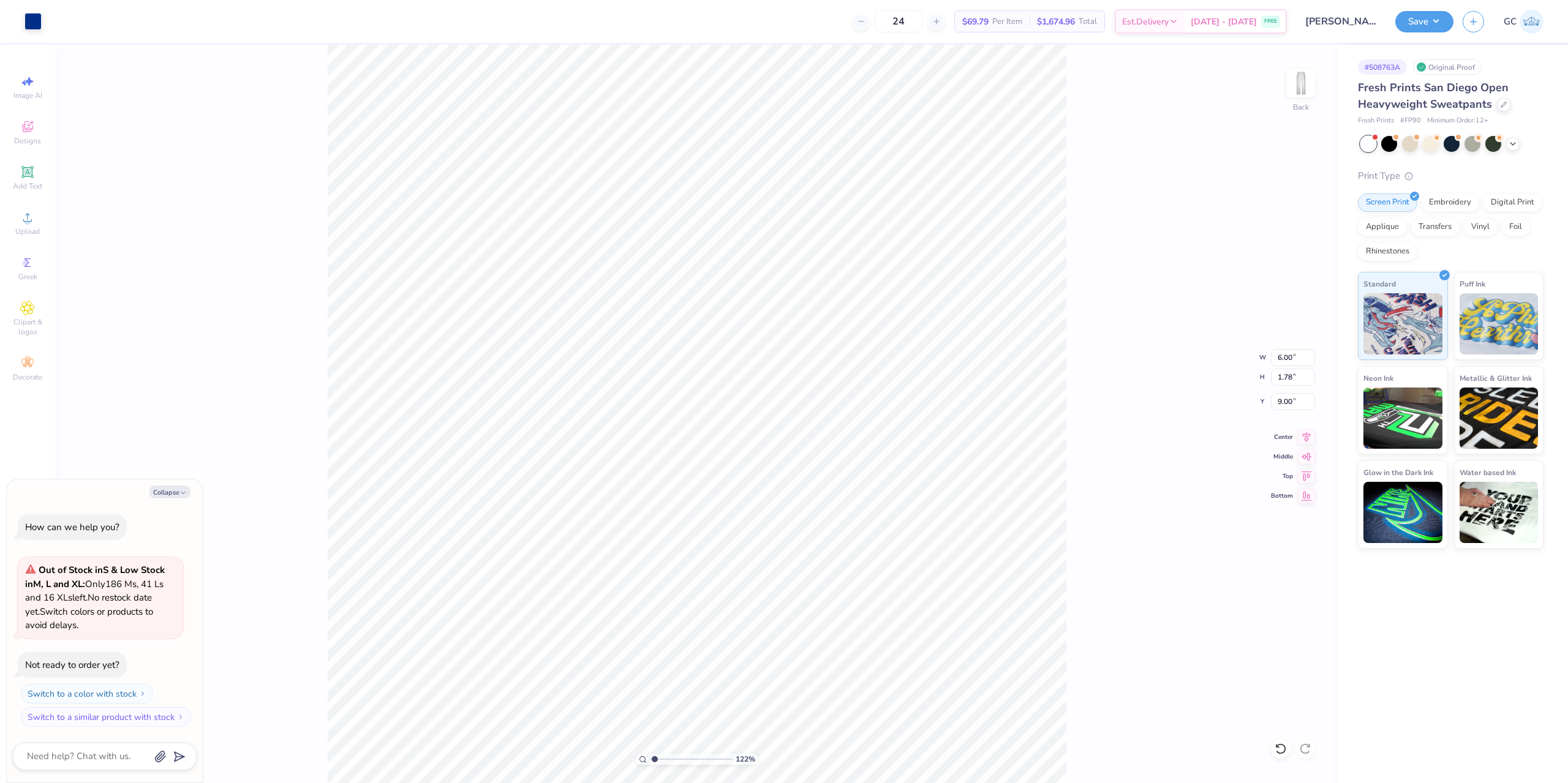
type textarea "x"
type input "1.22152498603933"
type textarea "x"
type input "1.22152498603933"
type textarea "x"
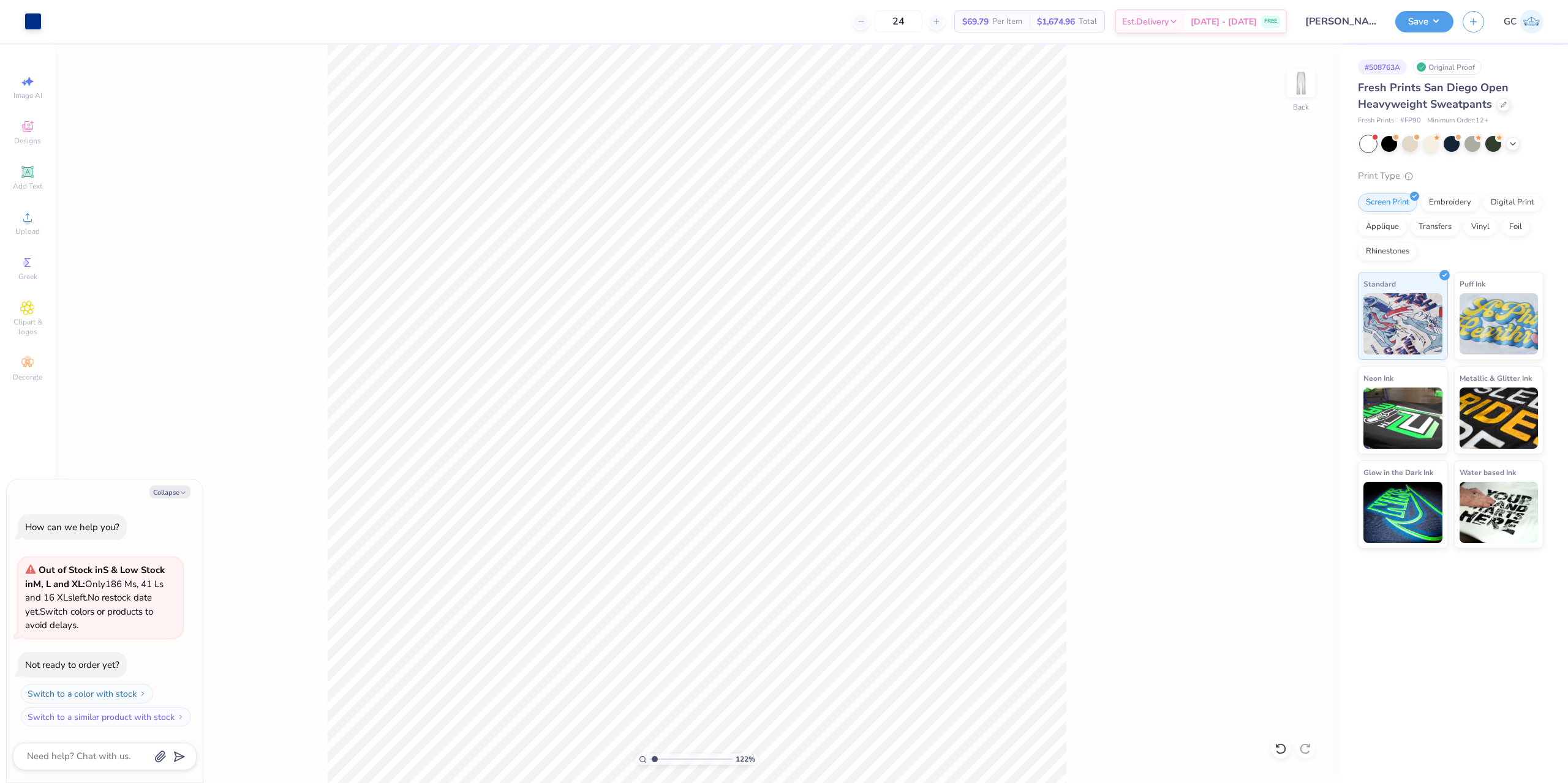
type input "1.22152498603933"
type textarea "x"
drag, startPoint x: 1276, startPoint y: 407, endPoint x: 1297, endPoint y: 407, distance: 21.0
click at [1297, 407] on input "9.00" at bounding box center [1293, 401] width 44 height 17
type input "6"
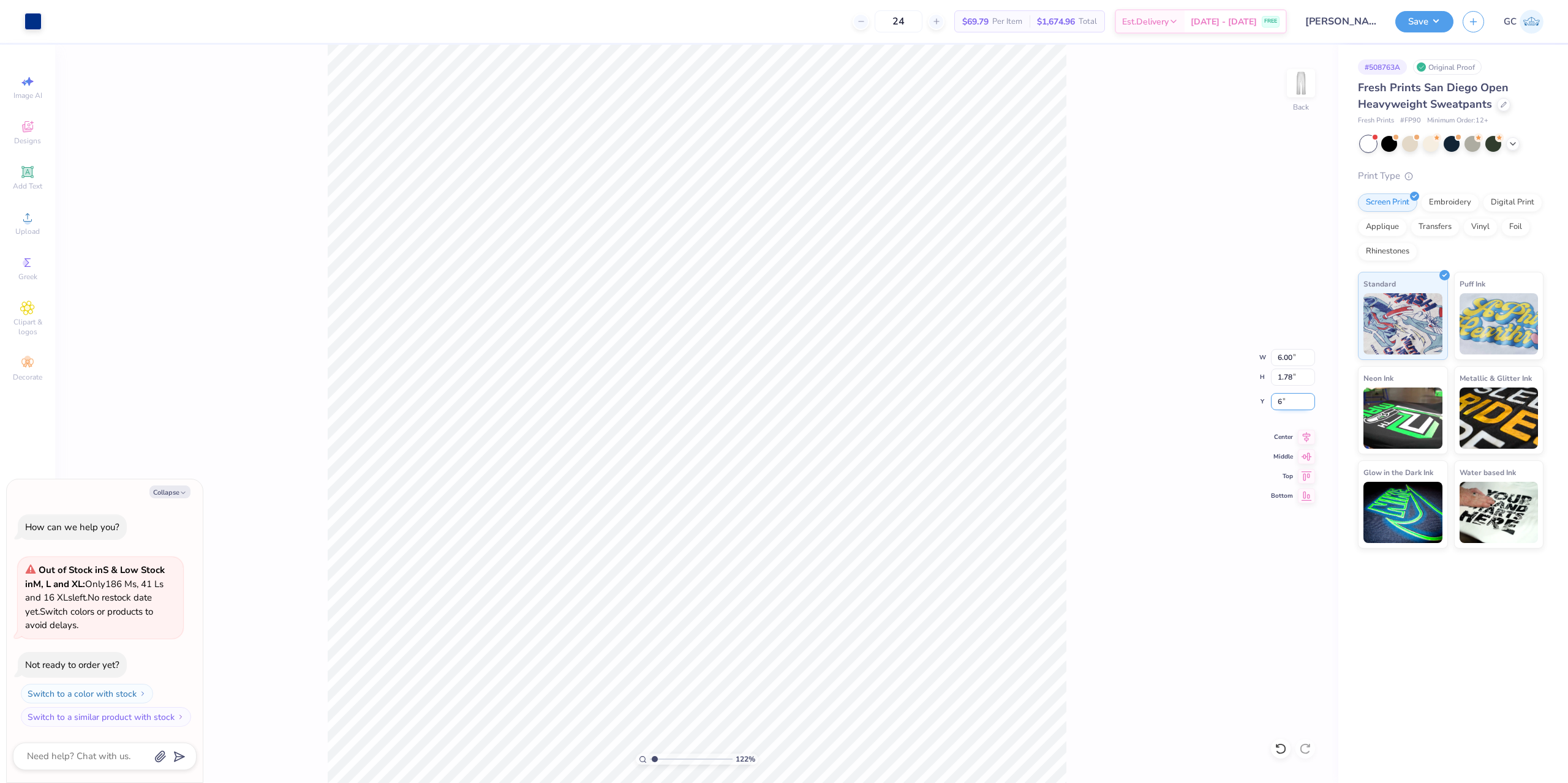
type input "1.22152498603933"
type textarea "x"
type input "6.00"
type input "1.22152498603933"
type textarea "x"
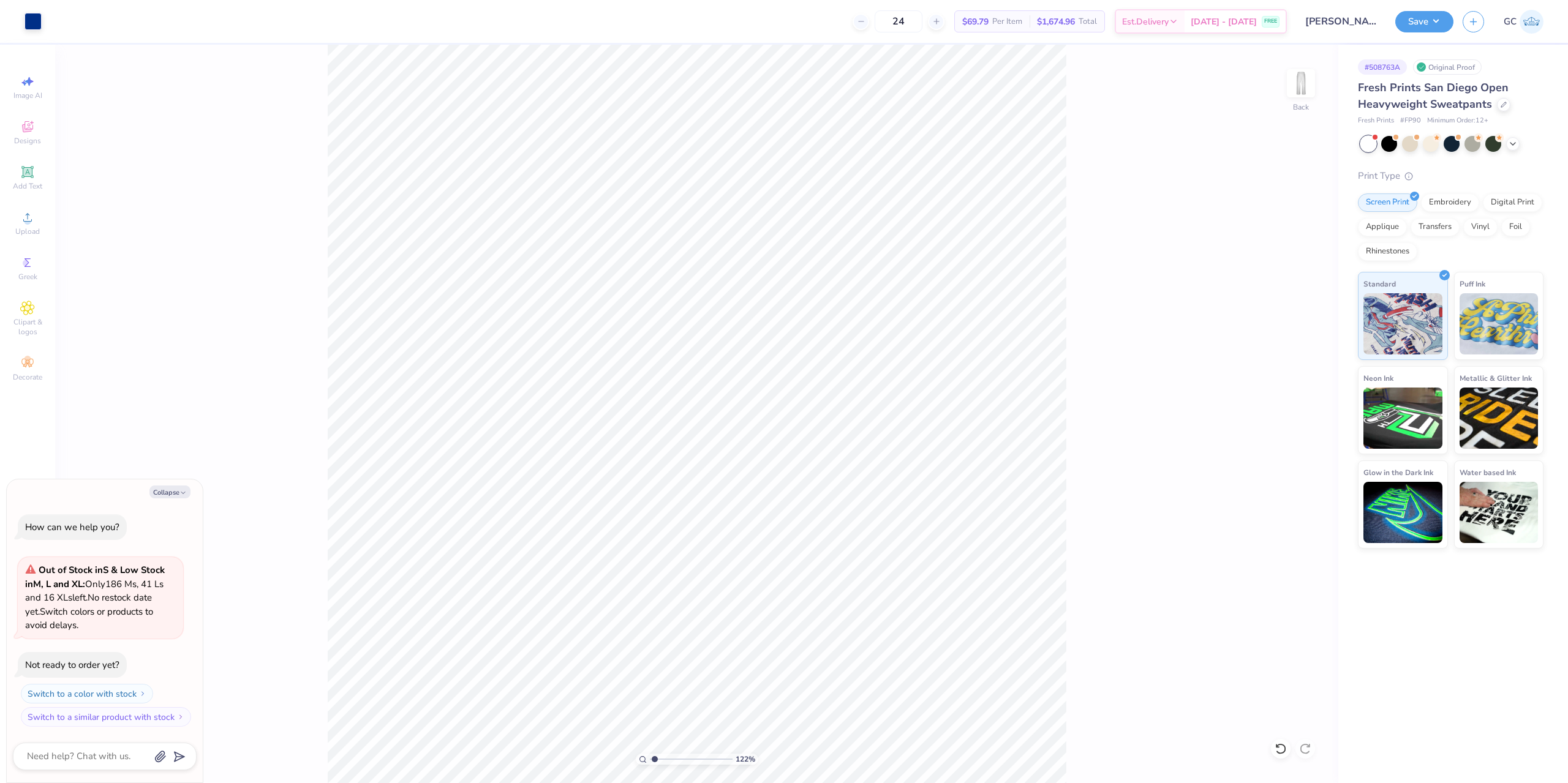
type input "1.22152498603933"
type textarea "x"
type input "1.22152498603933"
type textarea "x"
type input "1.22152498603933"
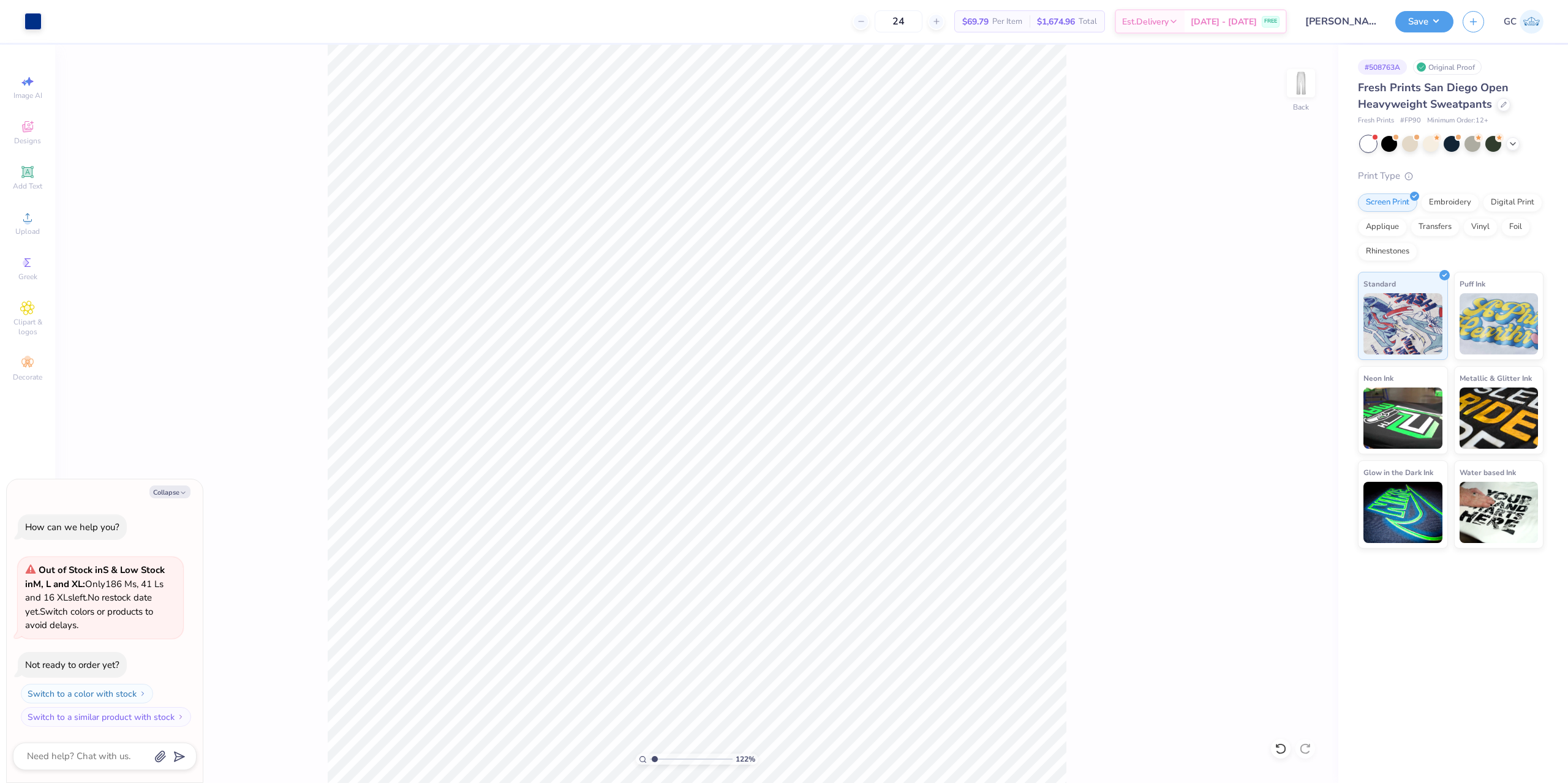
type textarea "x"
type input "1.22152498603933"
type textarea "x"
type input "1.22152498603933"
type textarea "x"
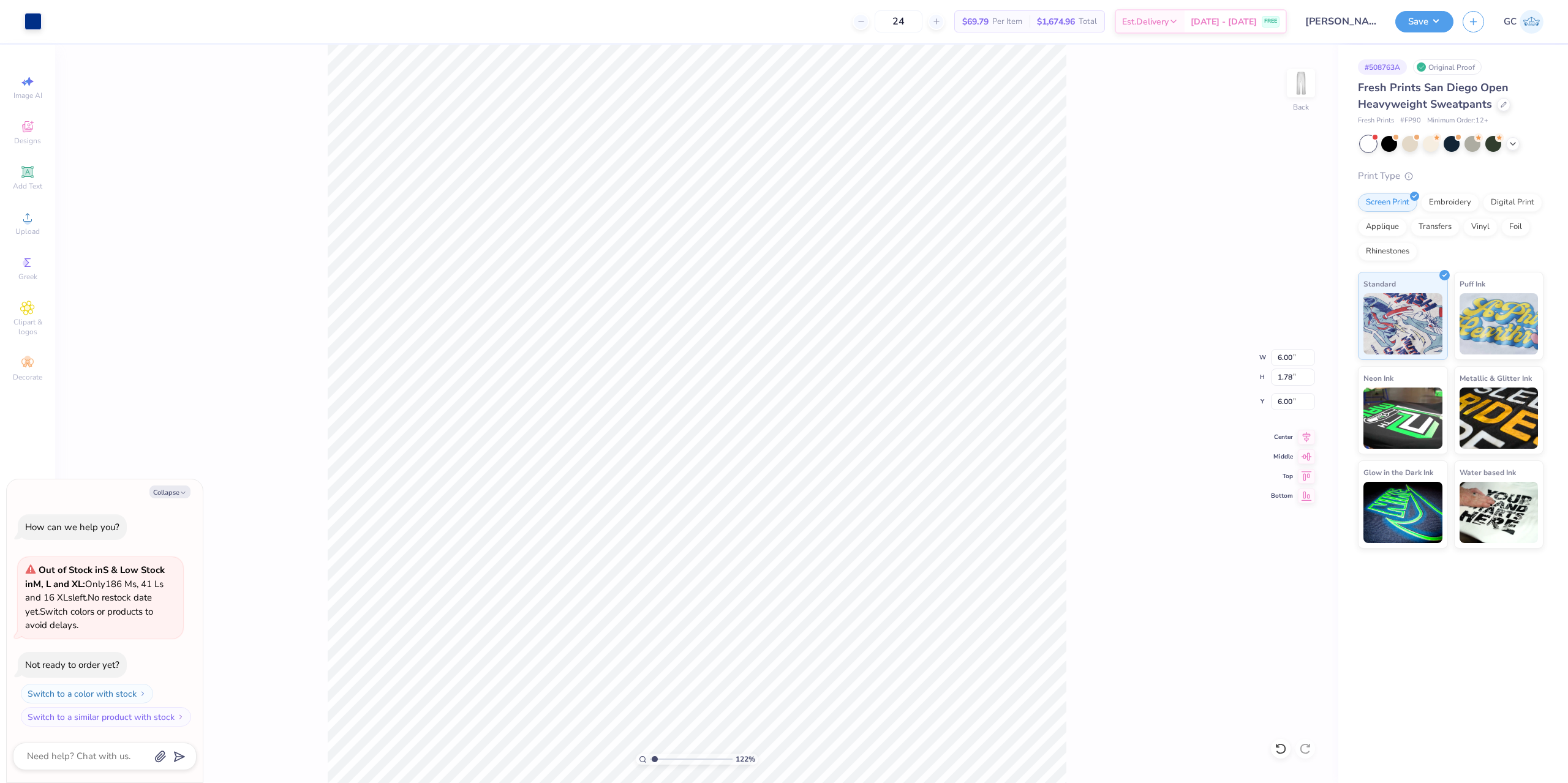
type input "1.22152498603933"
type textarea "x"
type input "1.22152498603933"
type textarea "x"
type input "0.82"
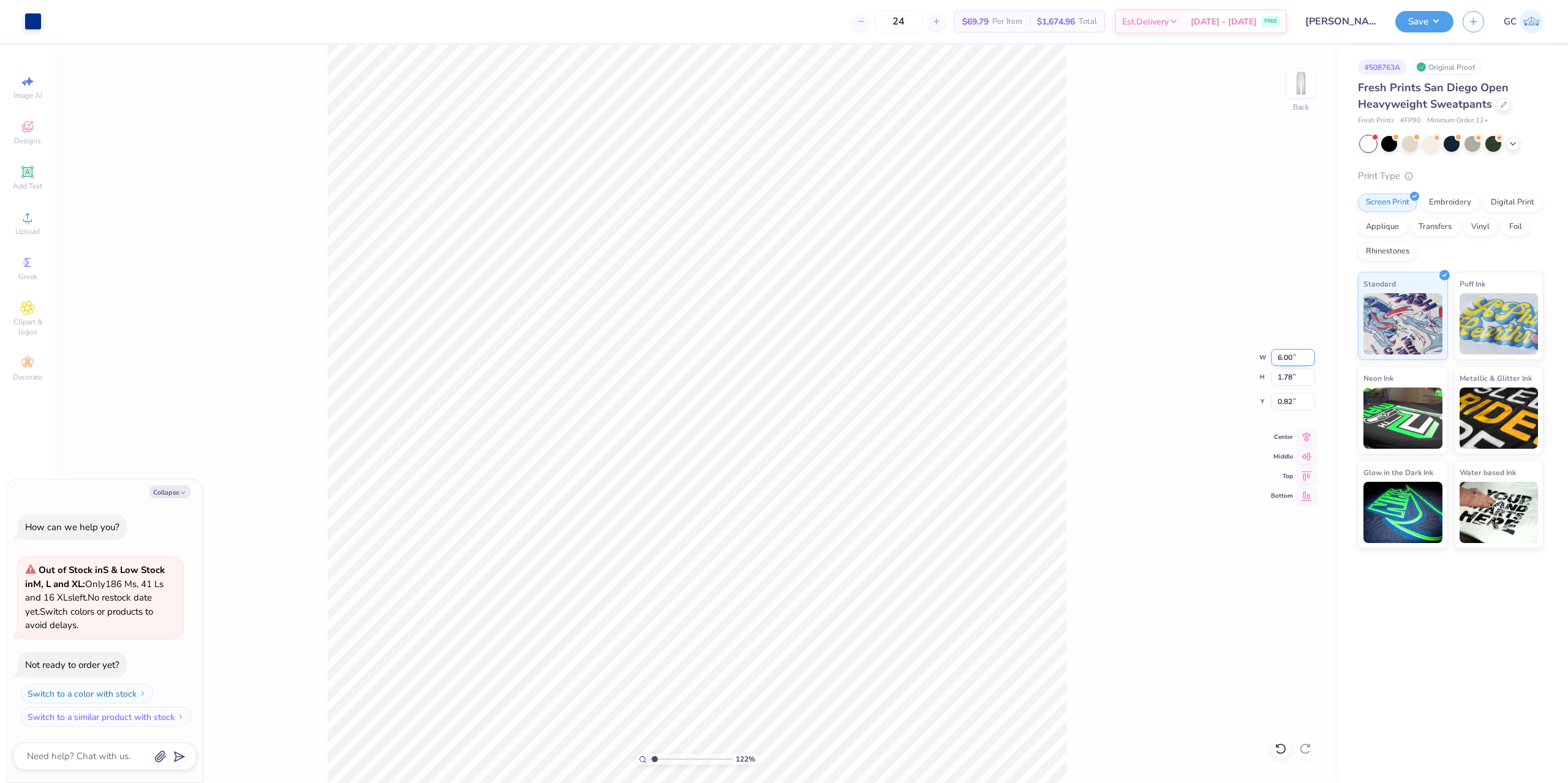
drag, startPoint x: 1291, startPoint y: 355, endPoint x: 1278, endPoint y: 355, distance: 13.0
click at [1278, 355] on input "6.00" at bounding box center [1293, 357] width 44 height 17
type input "35"
type input "1.22152498603933"
type textarea "x"
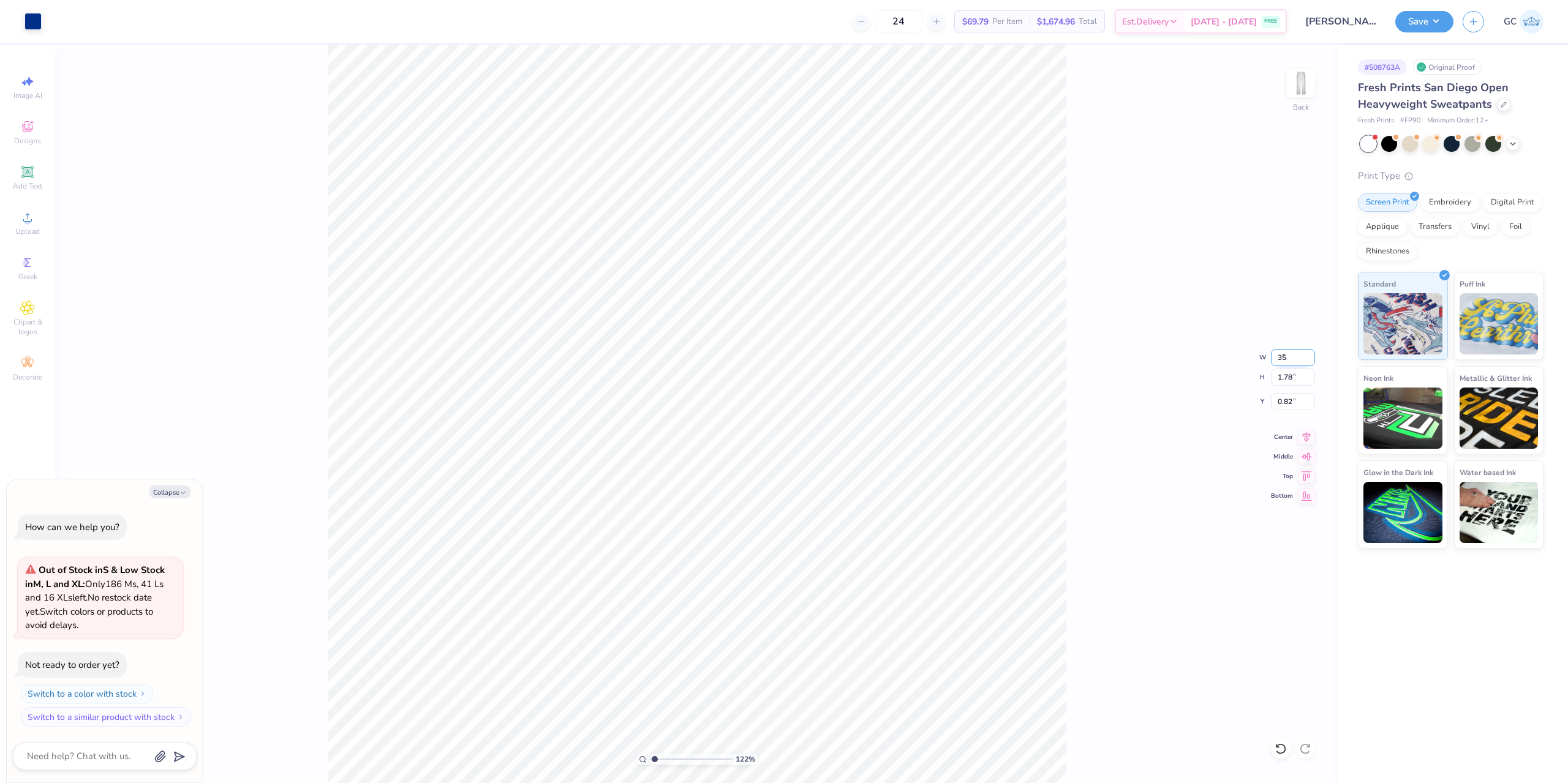
type input "10.97"
type input "3.26"
type input "0.50"
click at [1296, 358] on input "10.97" at bounding box center [1293, 357] width 44 height 17
type input "3"
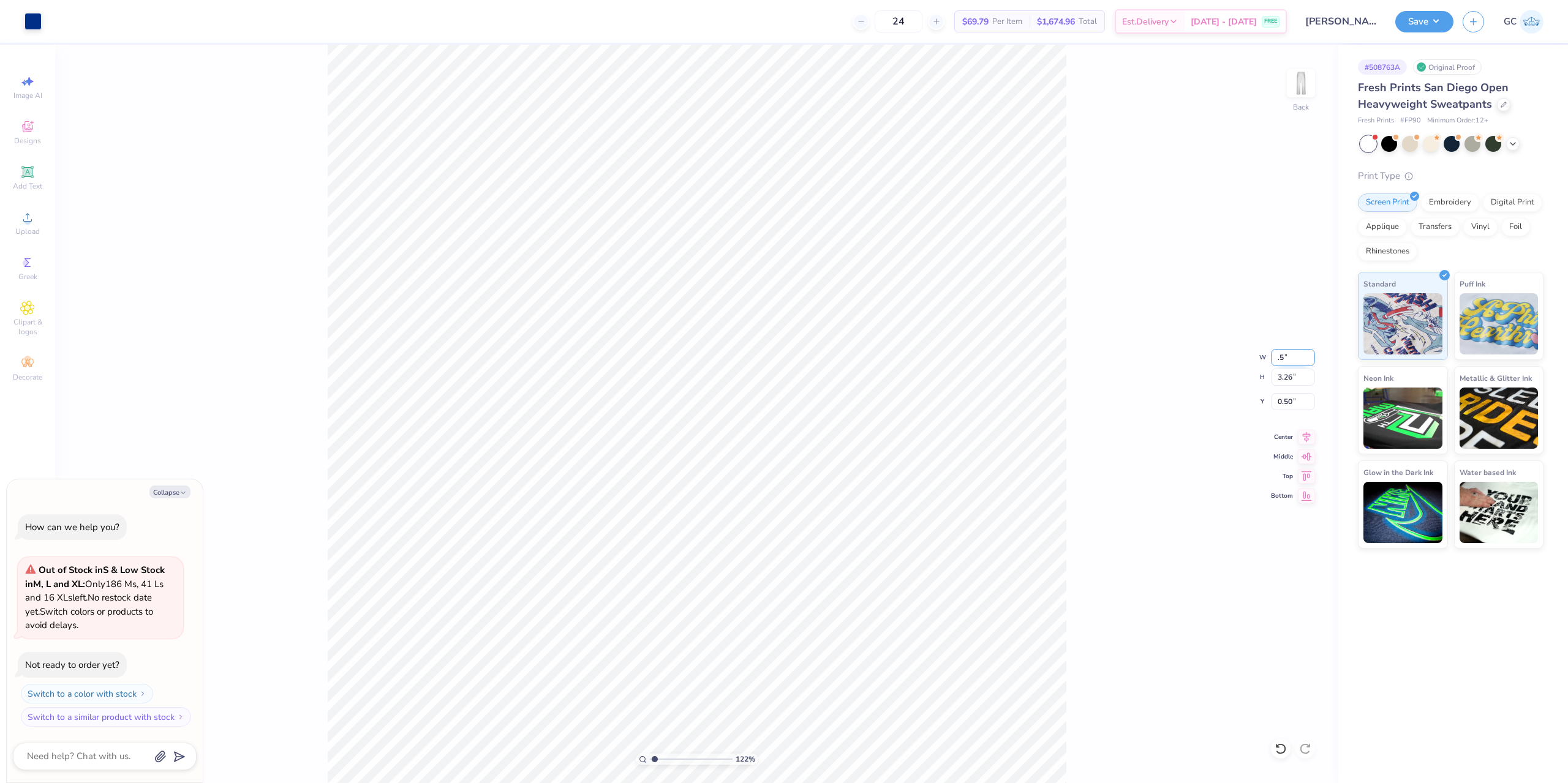
type input ".5"
type input "1.22152498603933"
type textarea "x"
type input "0.50"
type input "0.15"
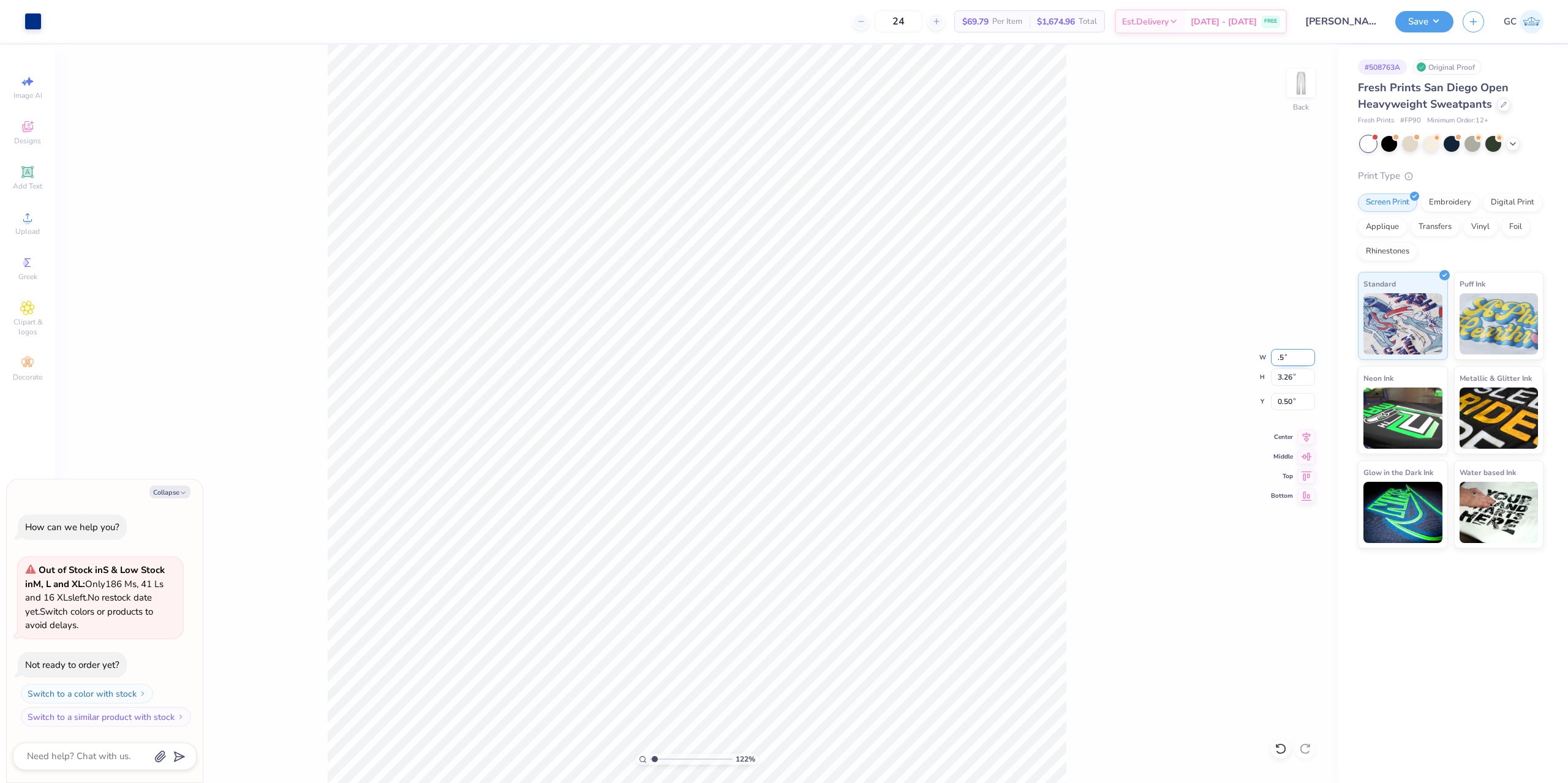
type input "2.05"
type input "3.5"
type input "1.22152498603933"
type textarea "x"
type input "3.50"
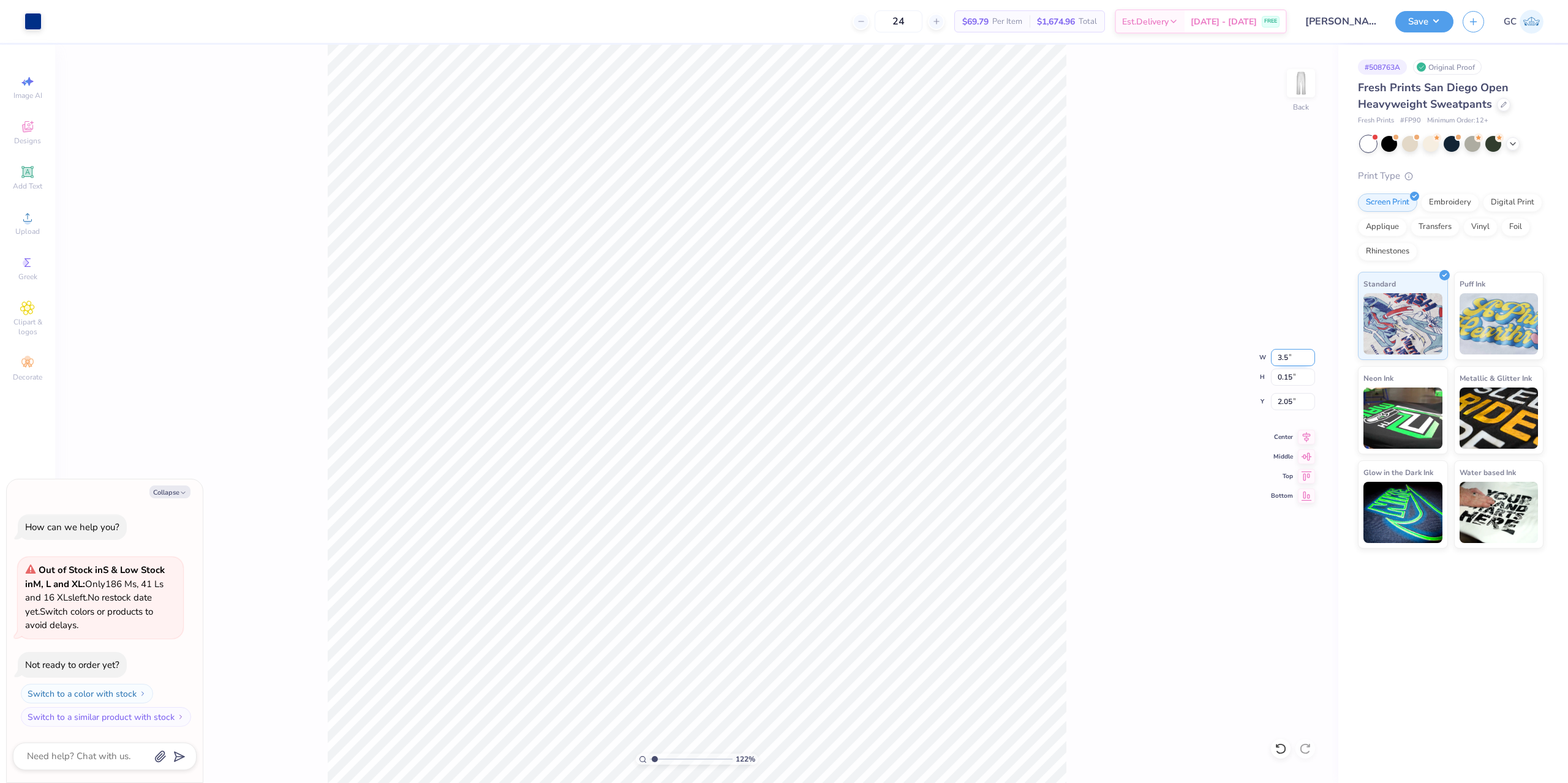
type input "1.04"
type input "1.61"
type input "2.71964221644285"
type textarea "x"
type input "2.71964221644285"
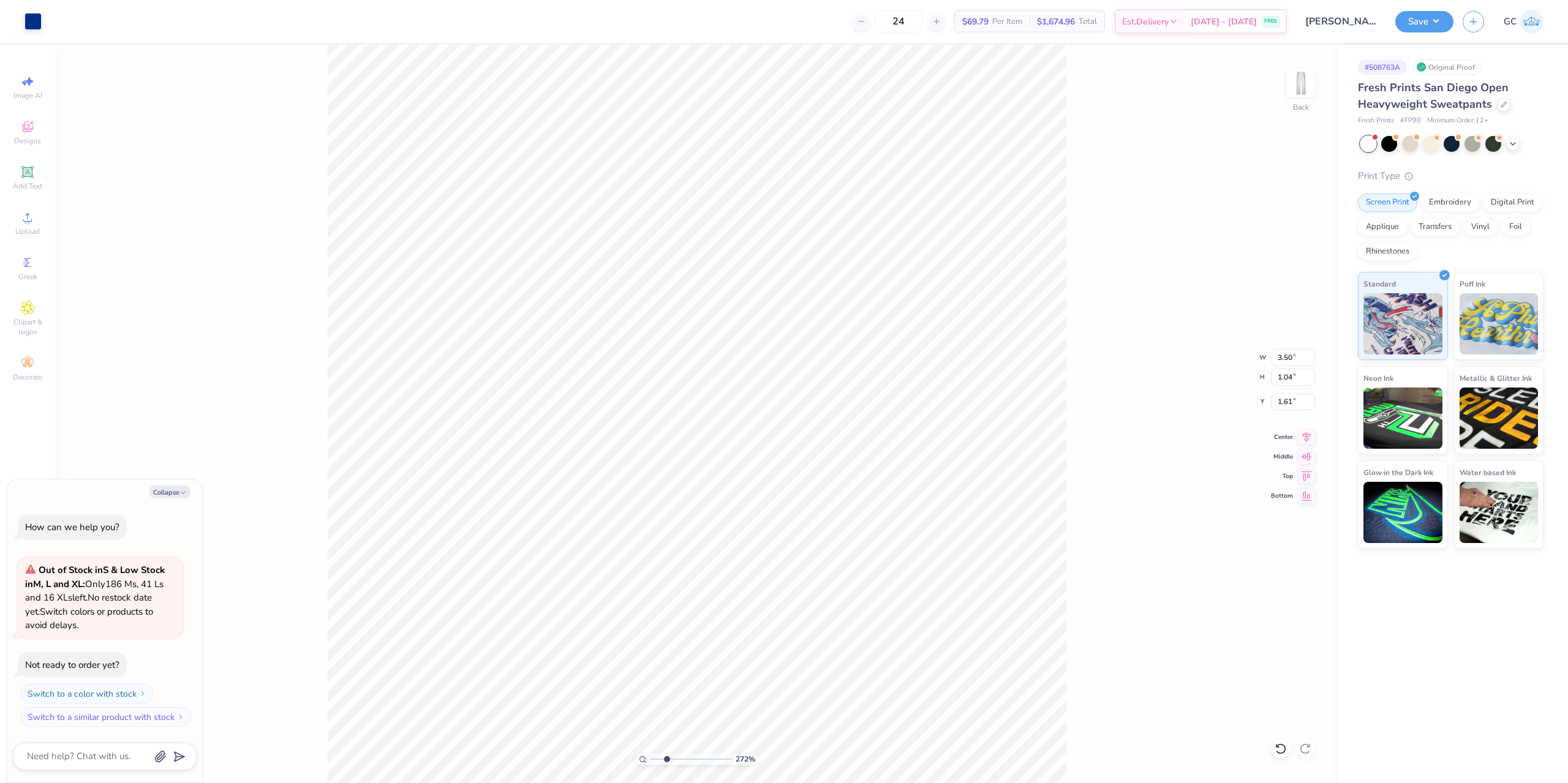
type textarea "x"
click at [1280, 399] on input "2.91" at bounding box center [1293, 401] width 44 height 17
drag, startPoint x: 1291, startPoint y: 400, endPoint x: 1275, endPoint y: 402, distance: 16.1
click at [1275, 402] on input "2.91" at bounding box center [1293, 401] width 44 height 17
type input "3"
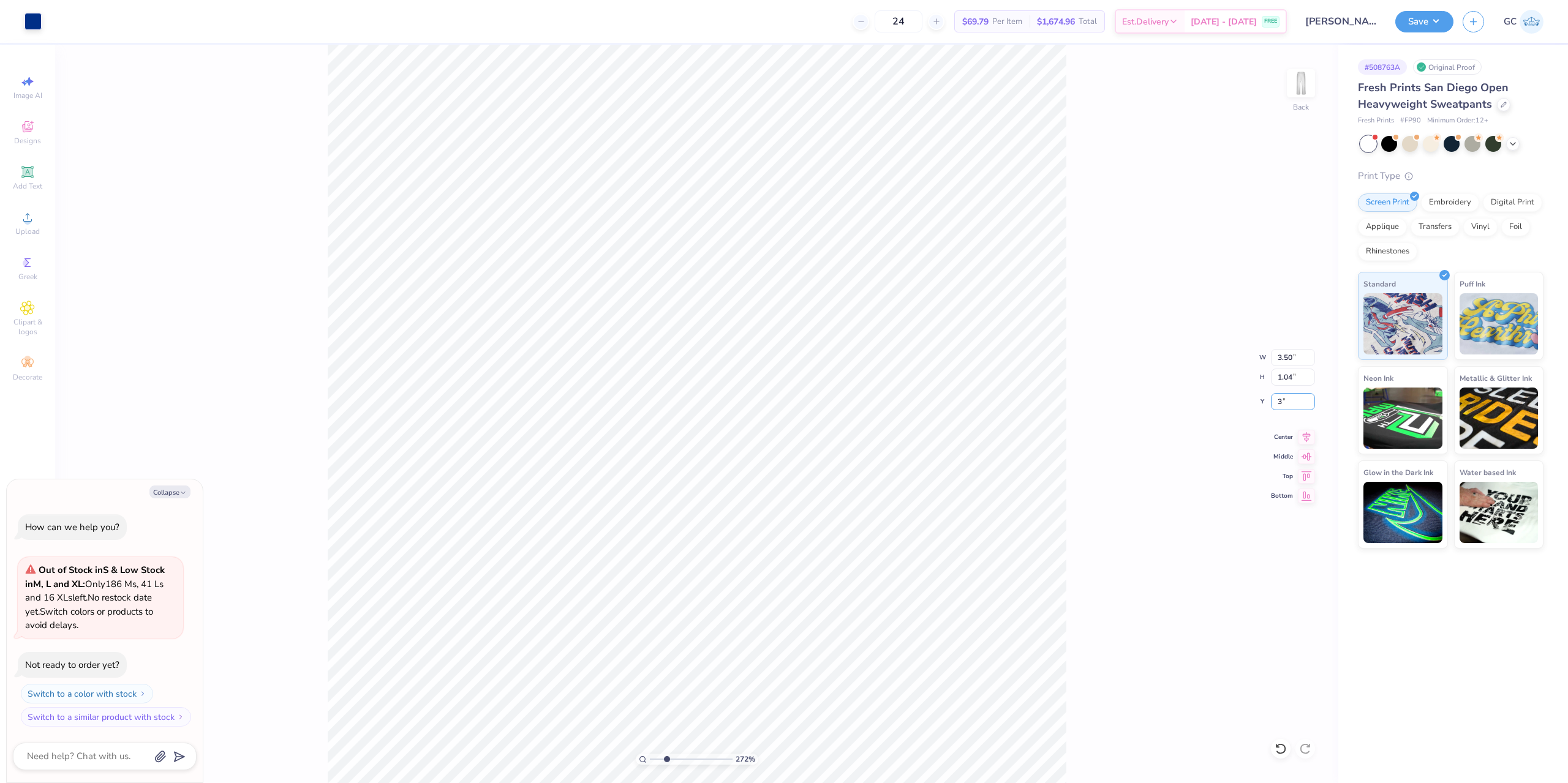
type input "2.71964221644285"
type textarea "x"
type input "3.00"
type input "2.71964221644285"
type textarea "x"
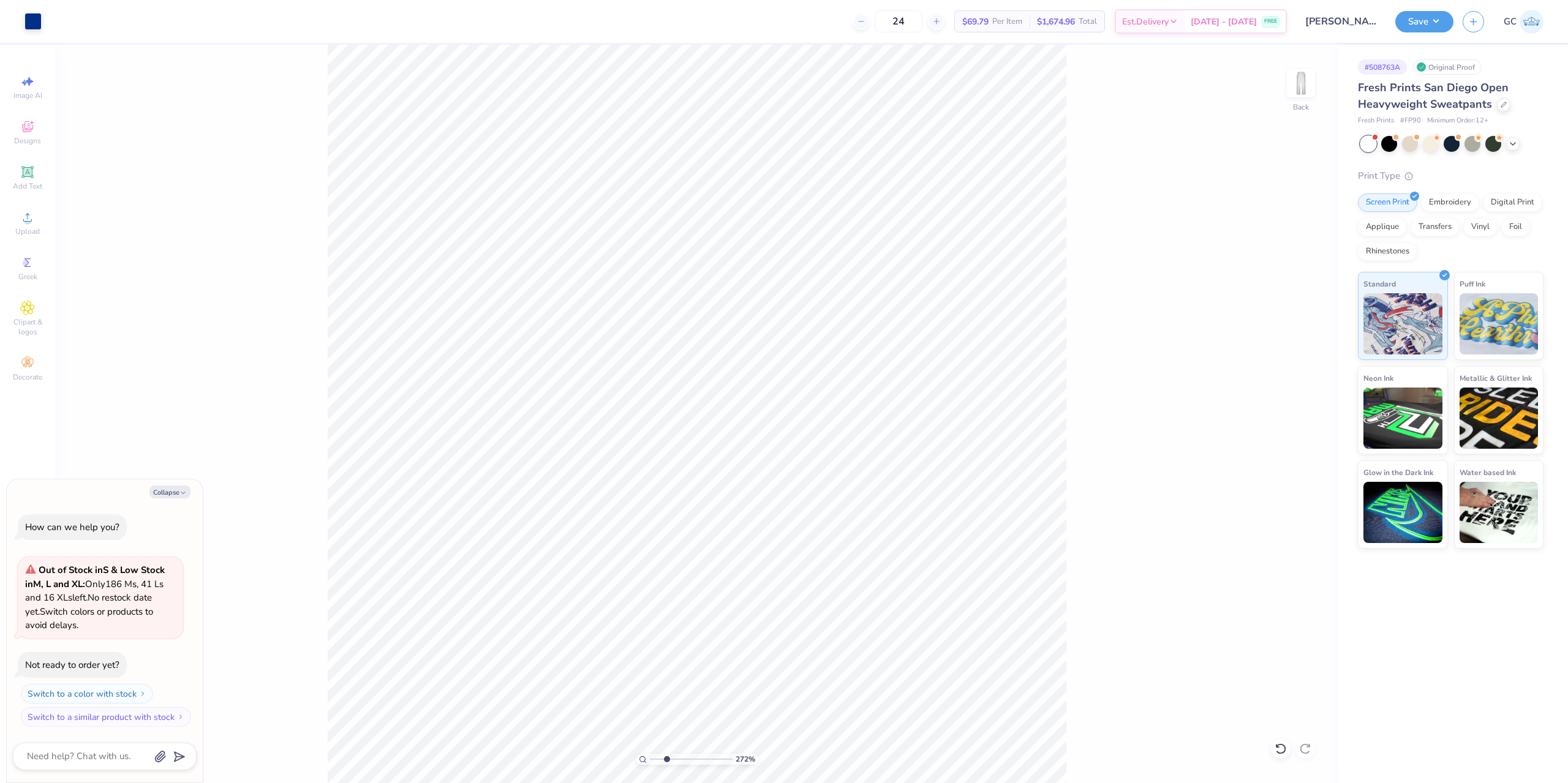
type input "2.71964221644285"
type textarea "x"
type input "2.71964221644285"
type textarea "x"
type input "2.71964221644285"
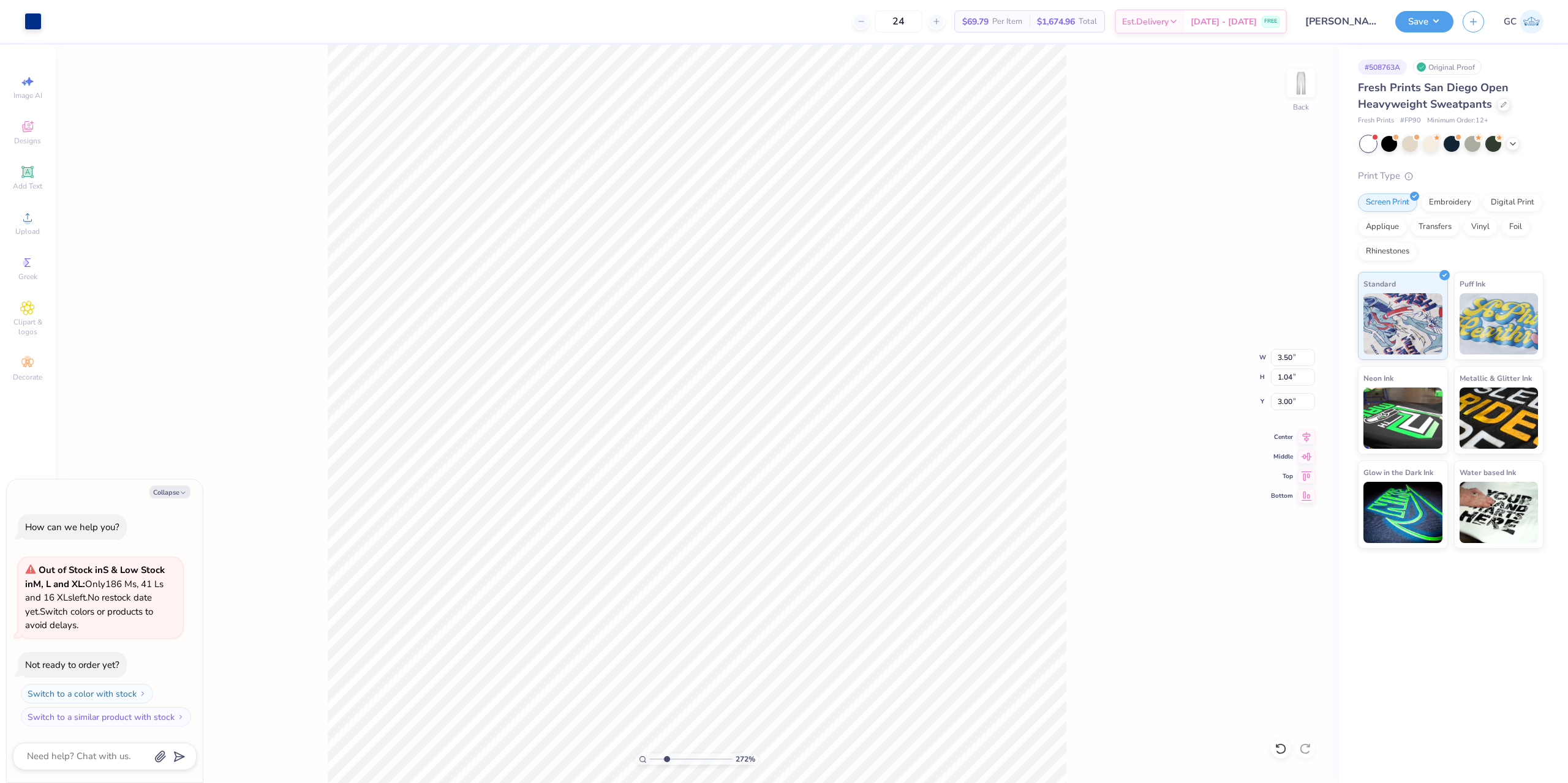
type textarea "x"
drag, startPoint x: 1276, startPoint y: 354, endPoint x: 1293, endPoint y: 355, distance: 17.0
click at [1293, 355] on input "3.50" at bounding box center [1293, 357] width 44 height 17
type input "6"
type input "2.71964221644285"
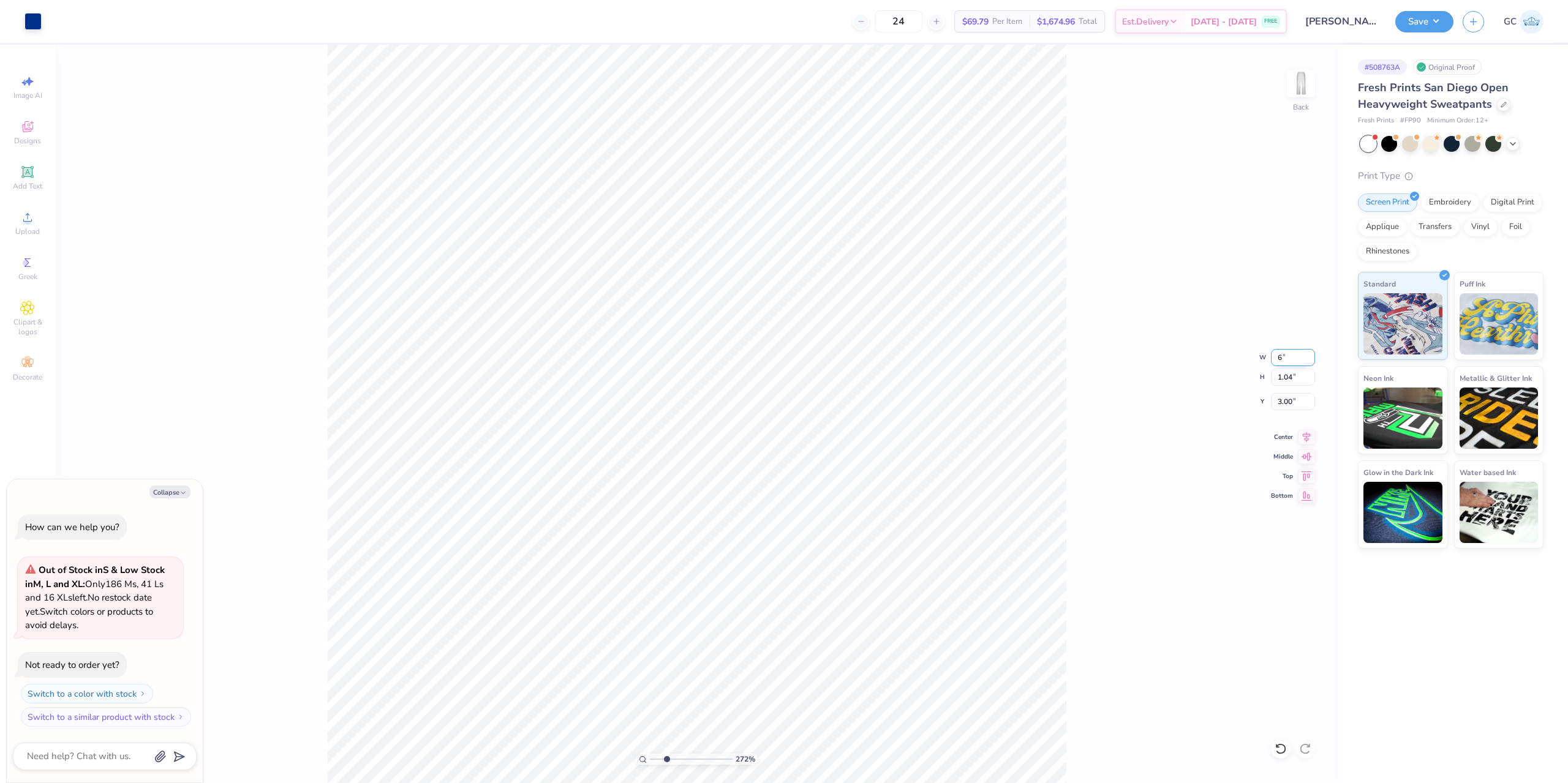
type textarea "x"
type input "6.00"
type input "1.78"
drag, startPoint x: 1292, startPoint y: 399, endPoint x: 1276, endPoint y: 401, distance: 16.1
click at [1276, 401] on input "2.63" at bounding box center [1293, 401] width 44 height 17
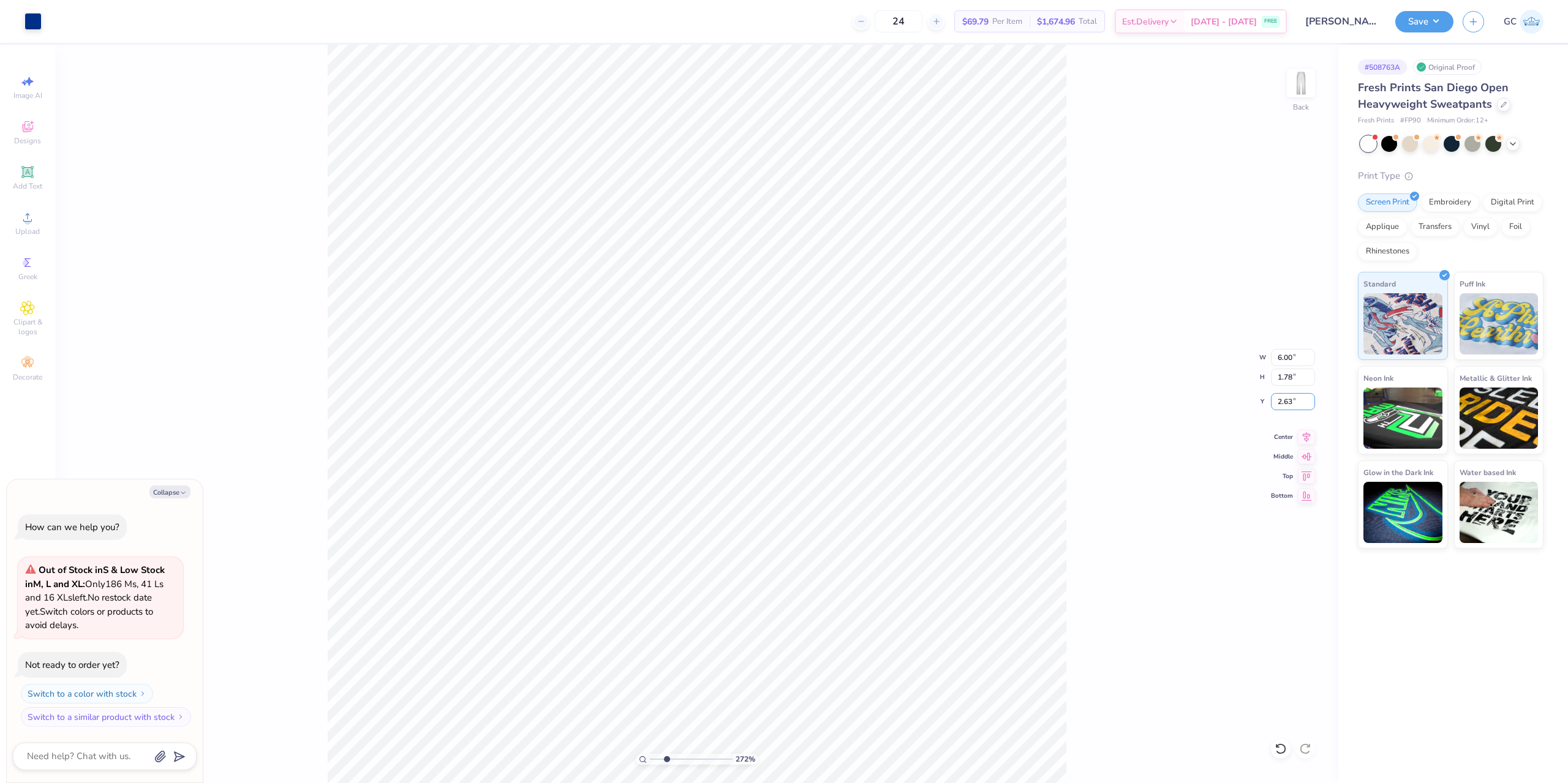
type input "3"
type input "5"
type input "6"
type input "2.71964221644285"
type textarea "x"
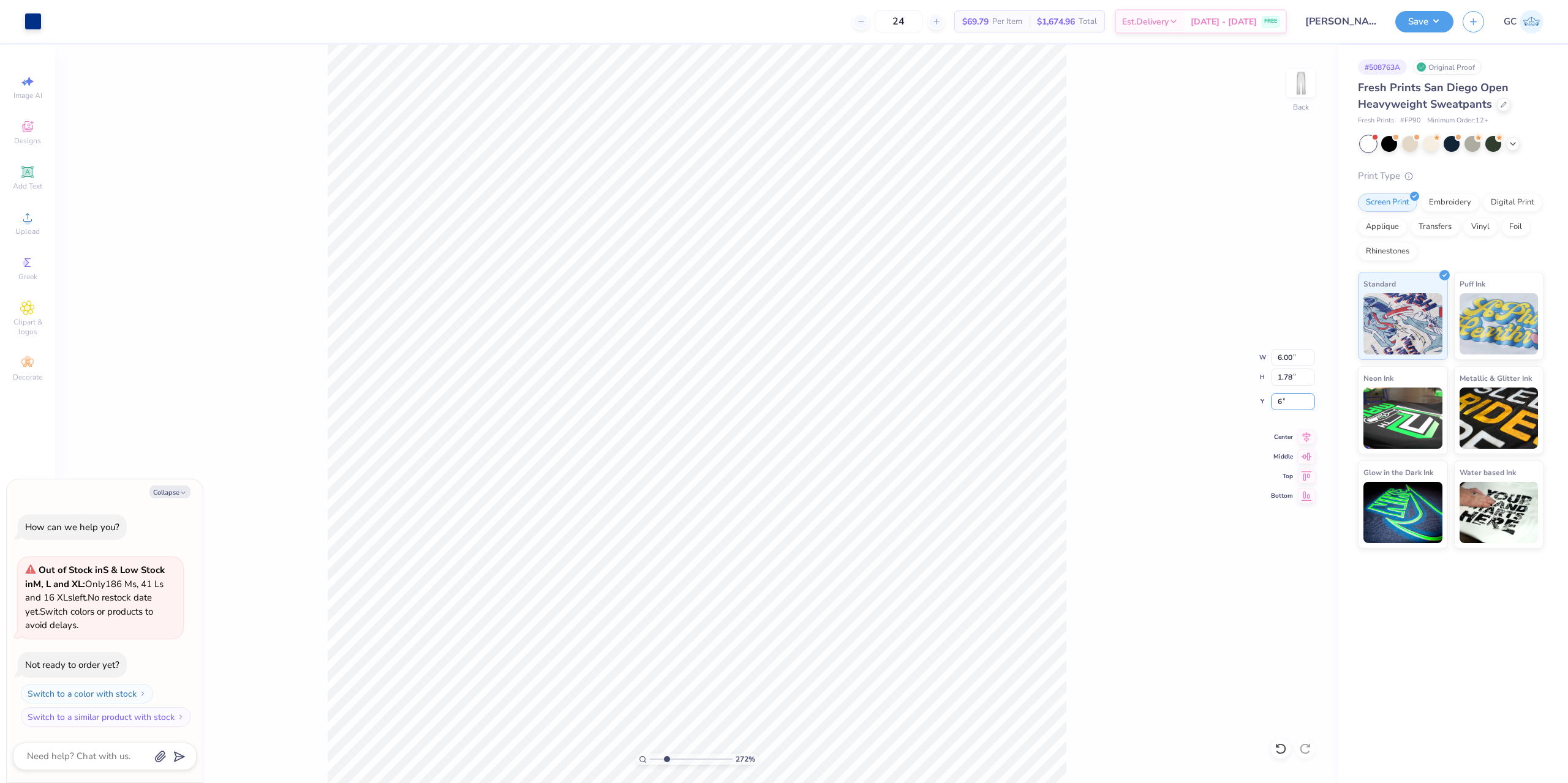
type input "6.00"
type input "2.71964221644285"
type textarea "x"
type input "2.71964221644285"
type textarea "x"
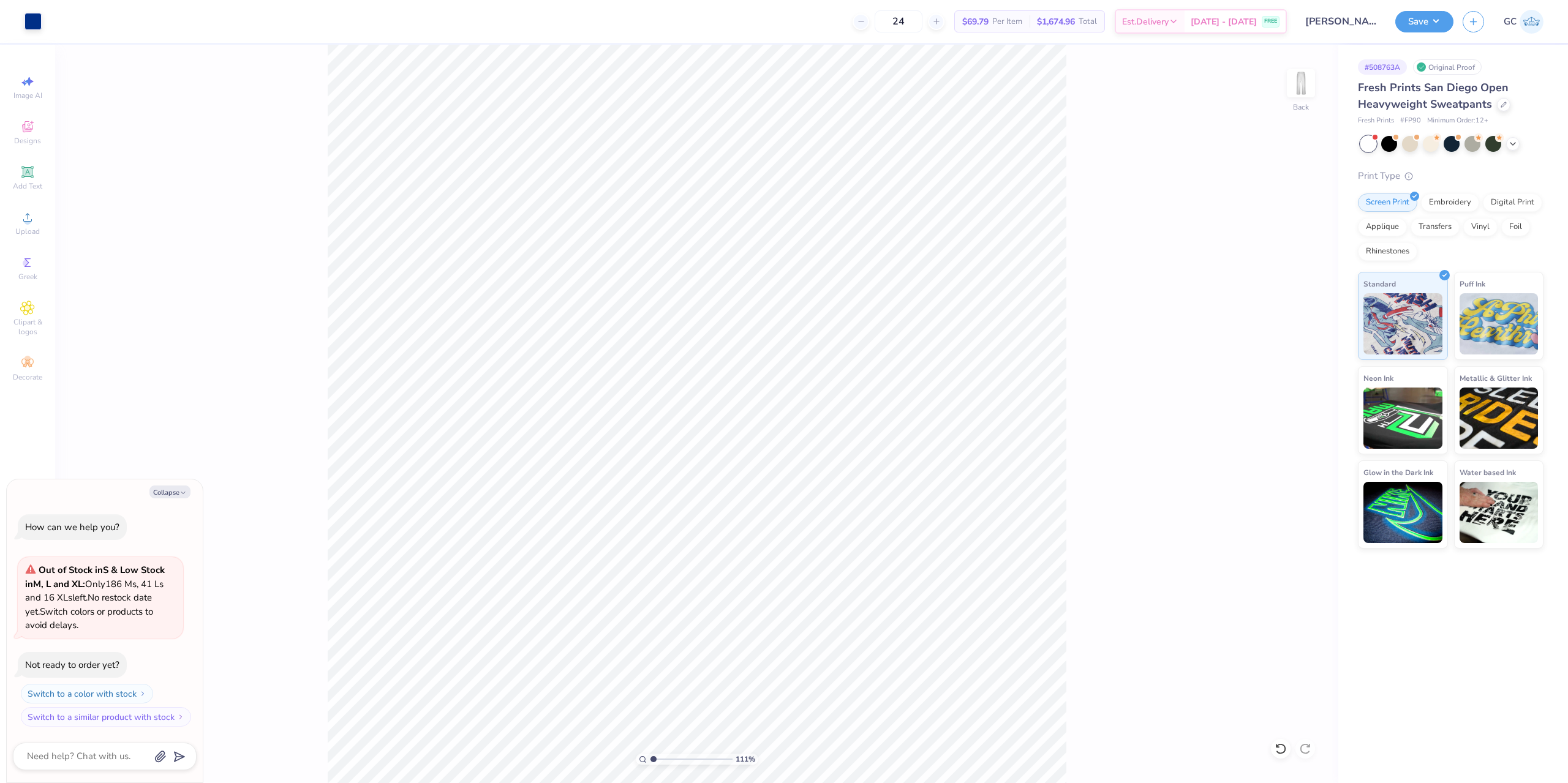
type input "1"
click at [1424, 18] on button "Save" at bounding box center [1424, 19] width 58 height 21
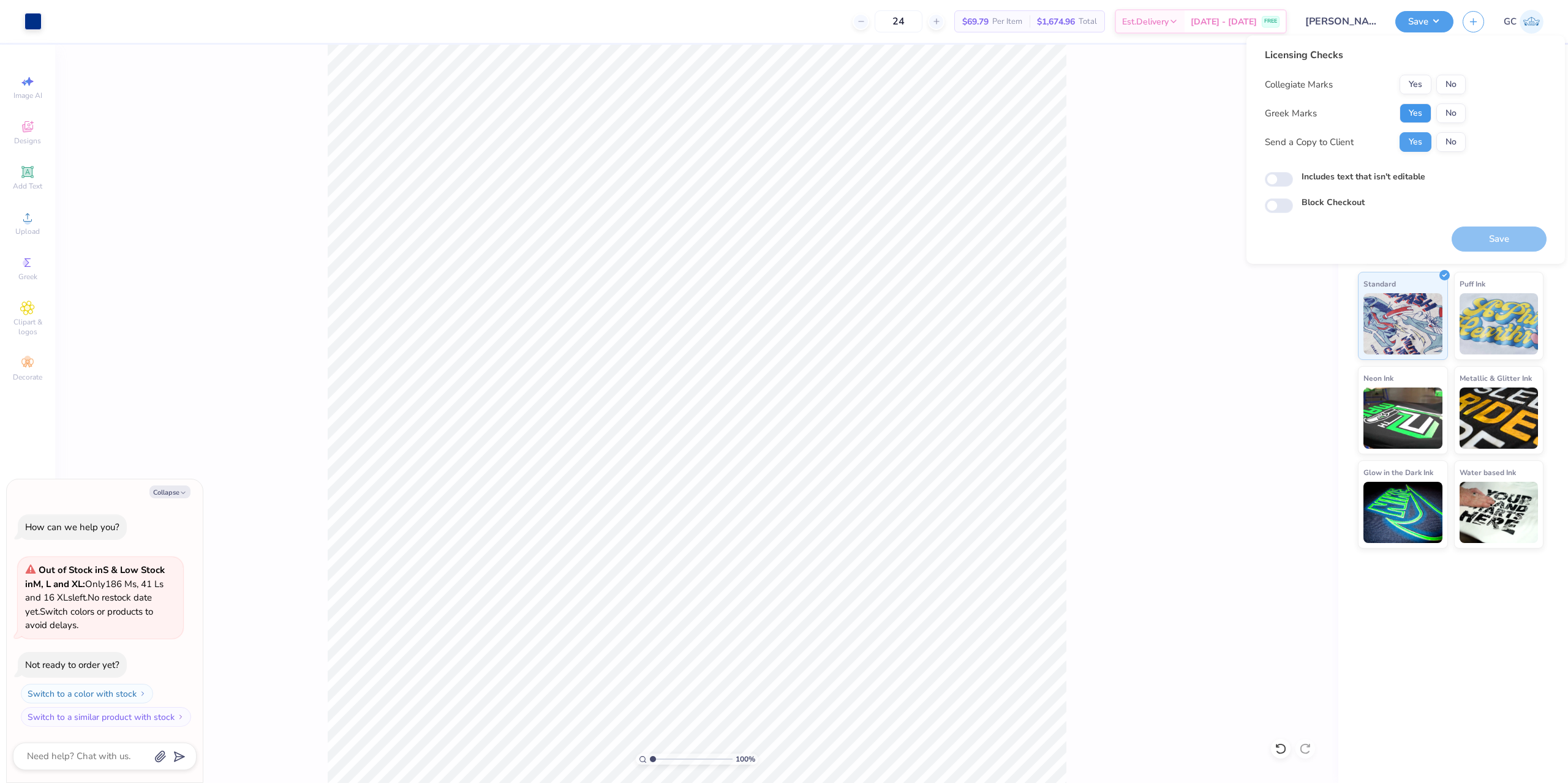
click at [1422, 109] on button "Yes" at bounding box center [1415, 113] width 32 height 20
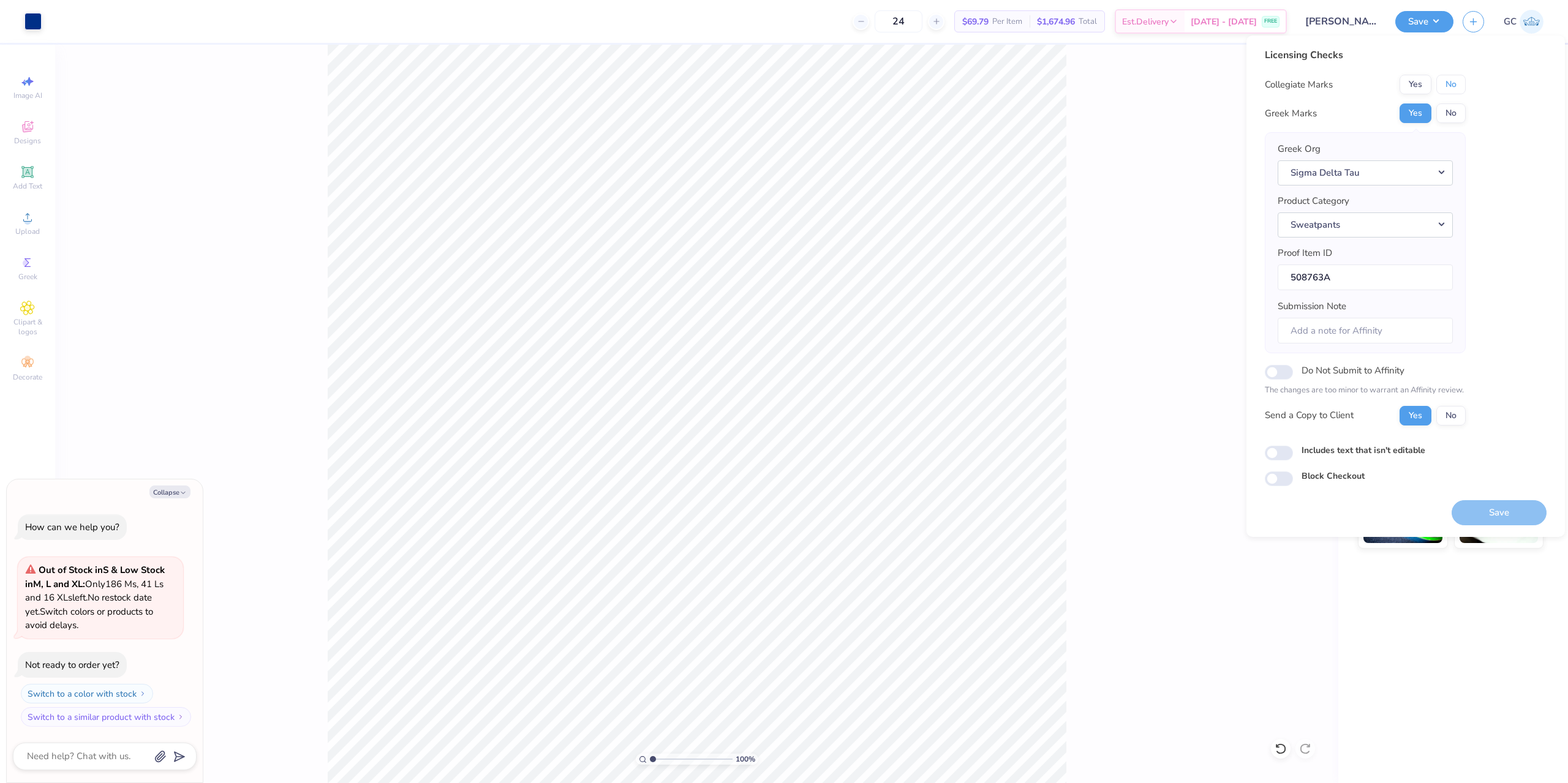
click at [1455, 82] on button "No" at bounding box center [1451, 84] width 29 height 20
click at [1510, 514] on button "Save" at bounding box center [1499, 513] width 95 height 25
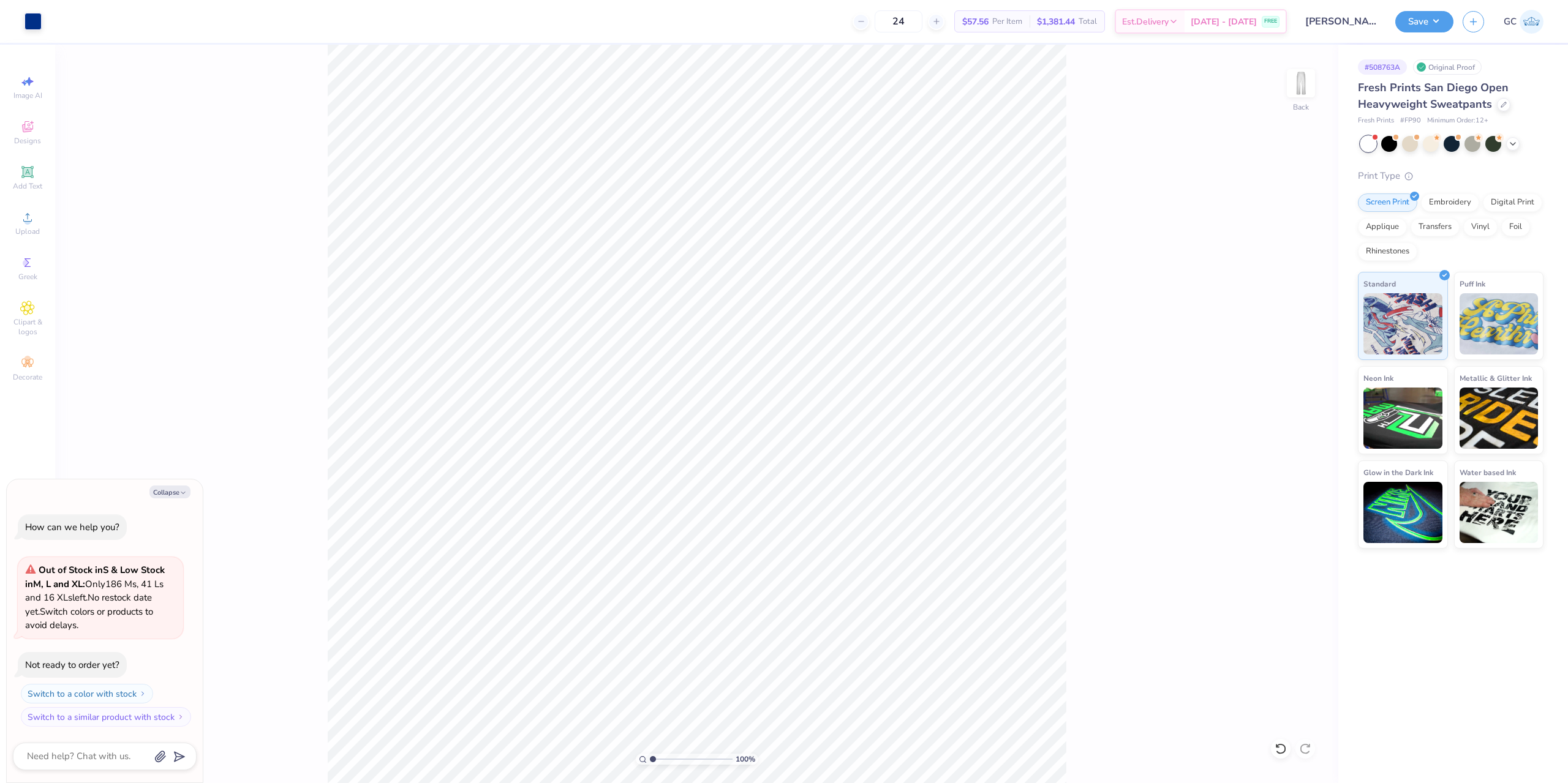
type textarea "x"
type input "1.35006143669128"
type textarea "x"
type input "1"
type textarea "x"
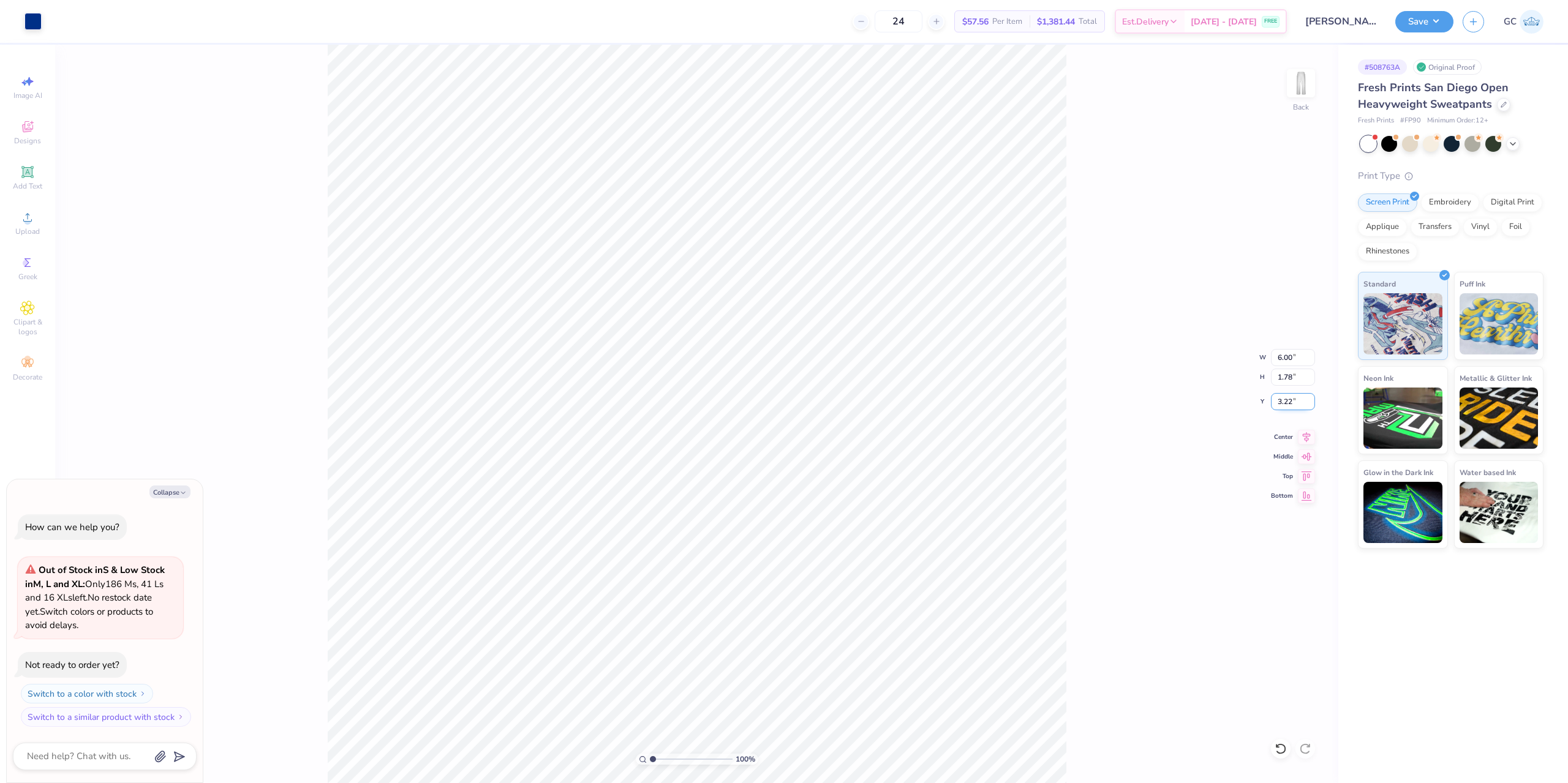
drag, startPoint x: 1292, startPoint y: 401, endPoint x: 1276, endPoint y: 402, distance: 16.0
click at [1276, 402] on input "3.22" at bounding box center [1293, 401] width 44 height 17
type input "3"
type textarea "x"
type input "3.00"
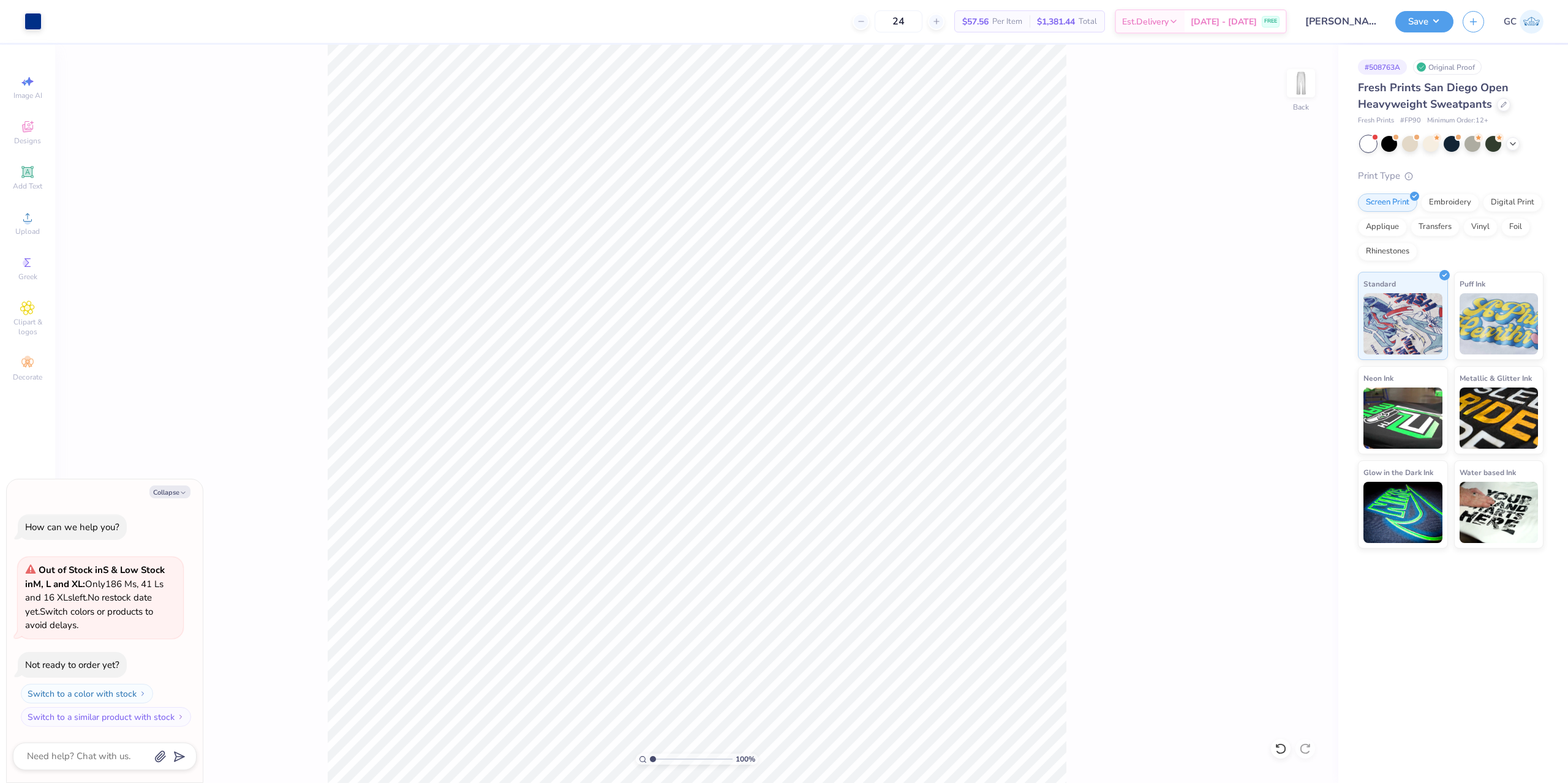
type textarea "x"
drag, startPoint x: 1294, startPoint y: 400, endPoint x: 1279, endPoint y: 400, distance: 15.0
click at [1279, 400] on input "3.00" at bounding box center [1293, 401] width 44 height 17
type input "4"
type textarea "x"
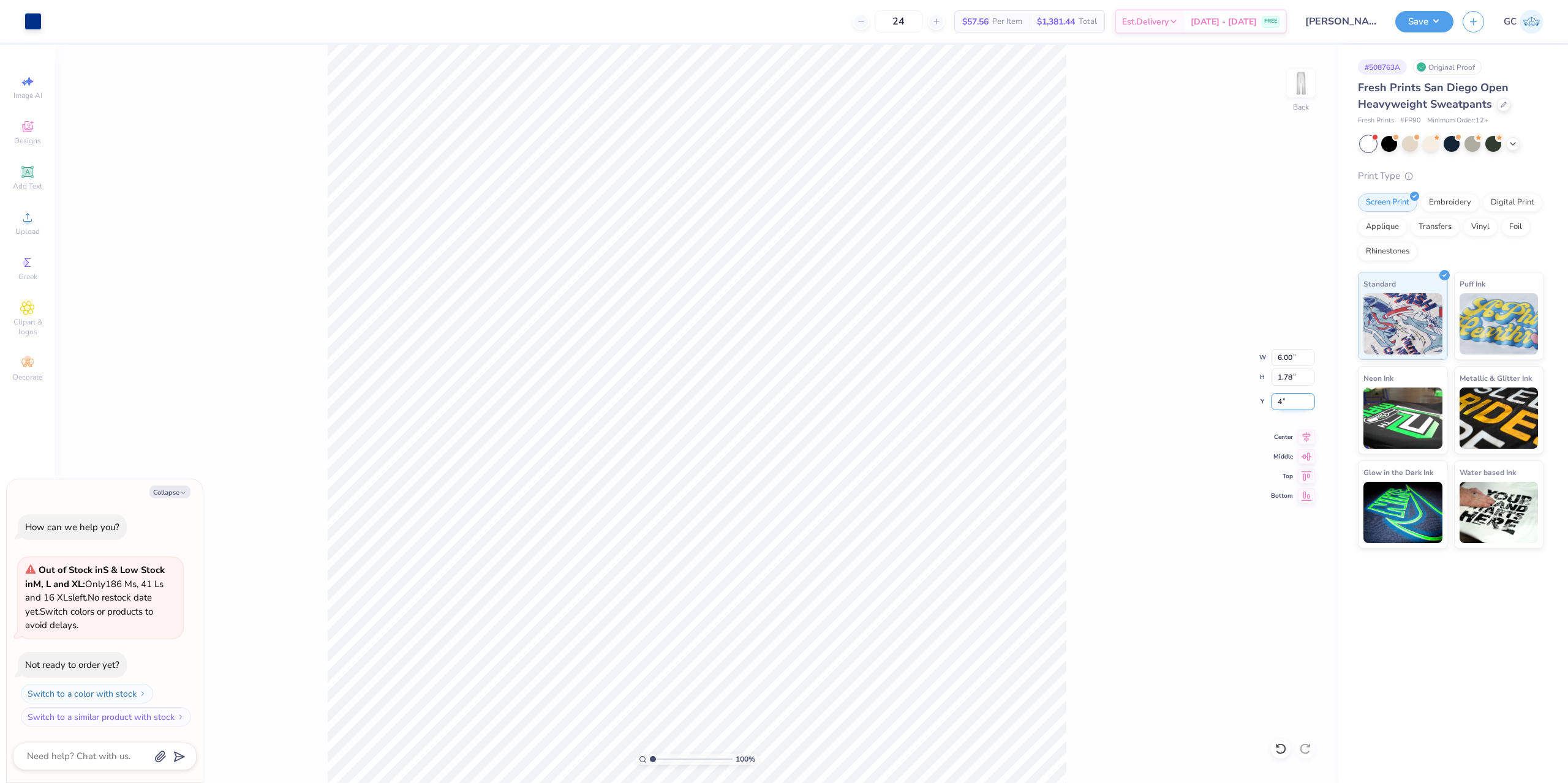
type input "4.00"
click at [422, 38] on div "Art colors 24 $57.56 Per Item $1,381.44 Total Est. Delivery Aug 30 - Sep 2 FREE…" at bounding box center [784, 392] width 1568 height 783
click at [1422, 13] on button "Save" at bounding box center [1424, 19] width 58 height 21
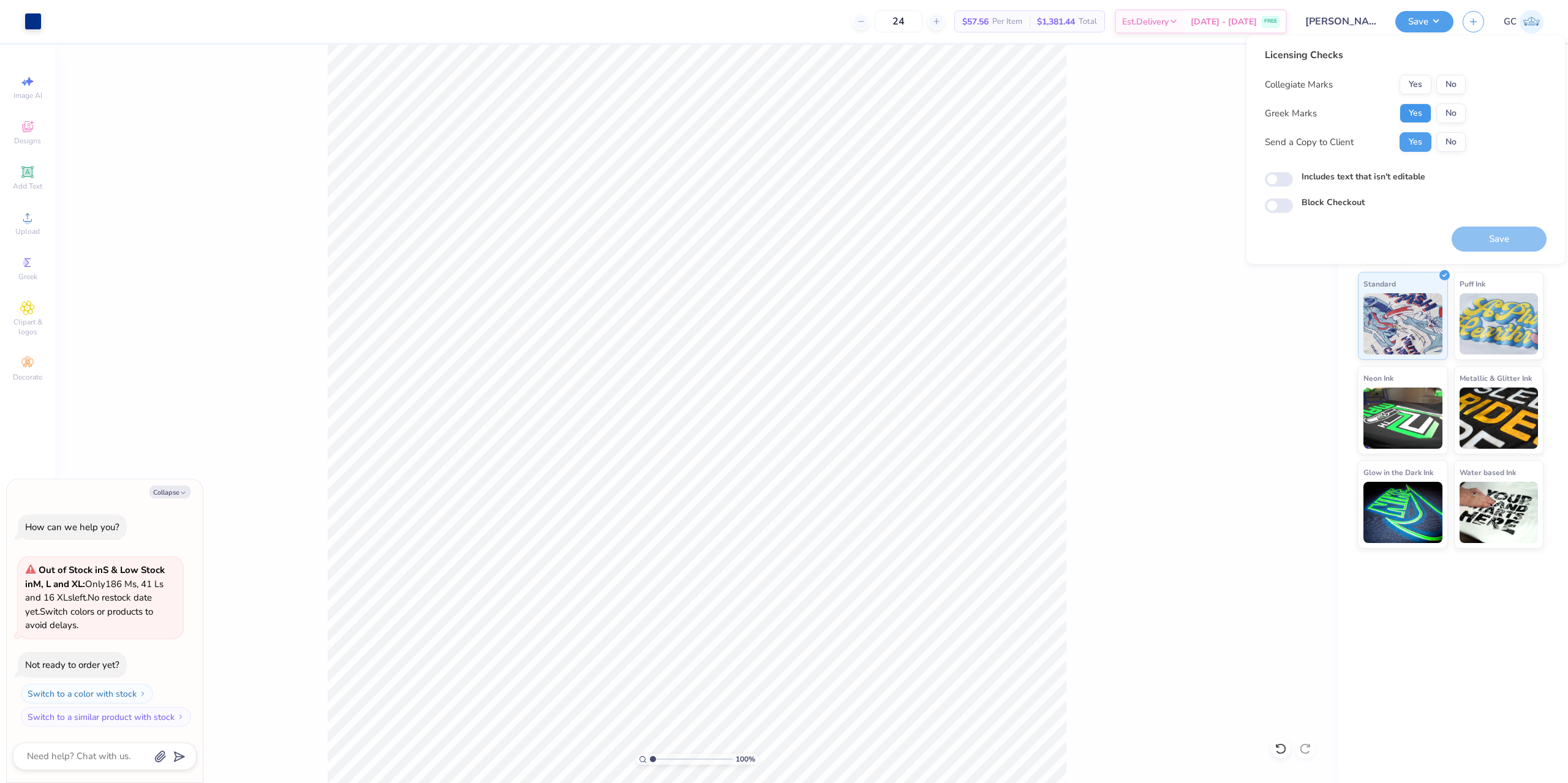
click at [1419, 107] on button "Yes" at bounding box center [1415, 113] width 32 height 20
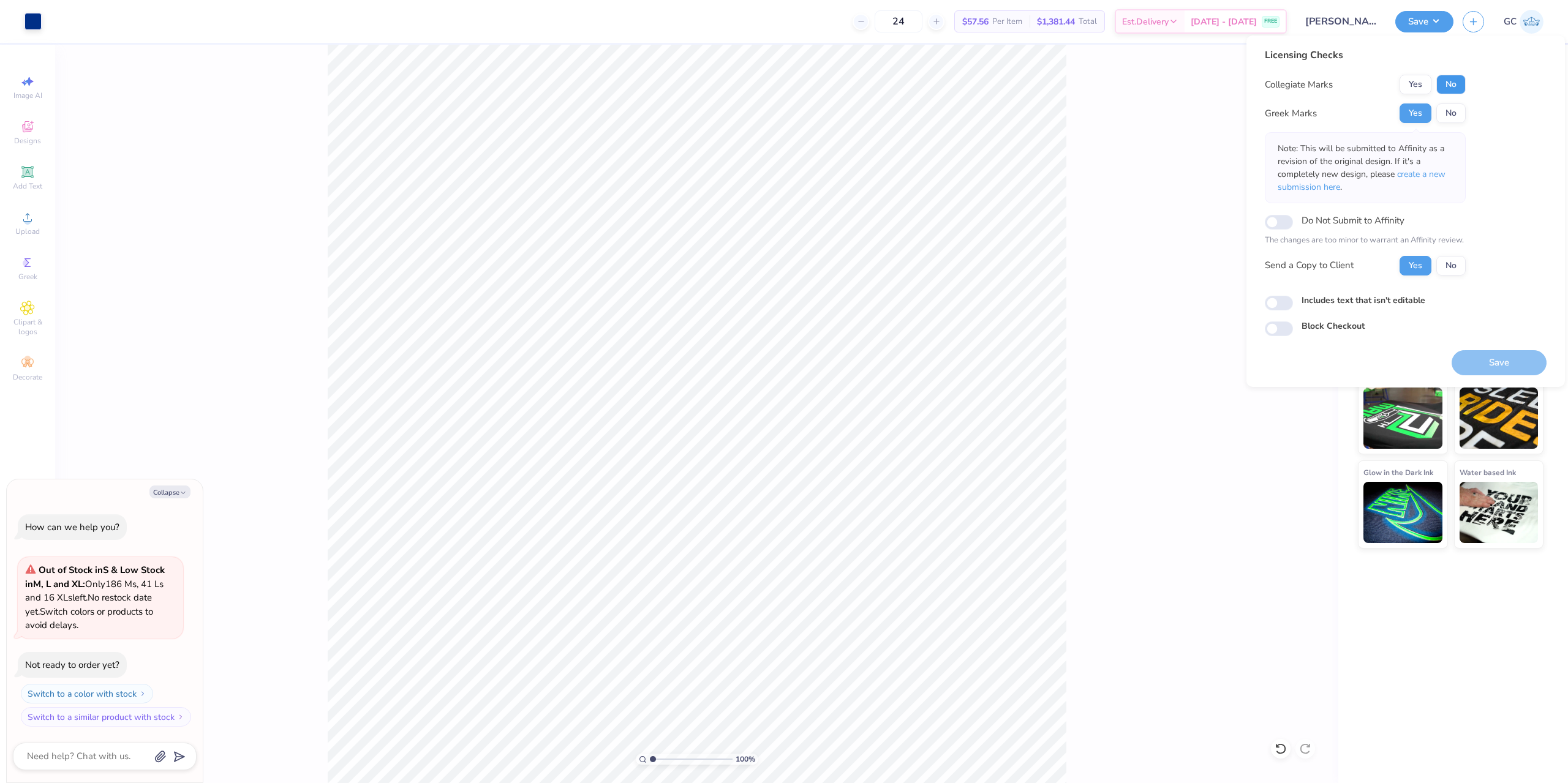
click at [1455, 91] on button "No" at bounding box center [1451, 84] width 29 height 20
click at [1495, 362] on button "Save" at bounding box center [1499, 363] width 95 height 25
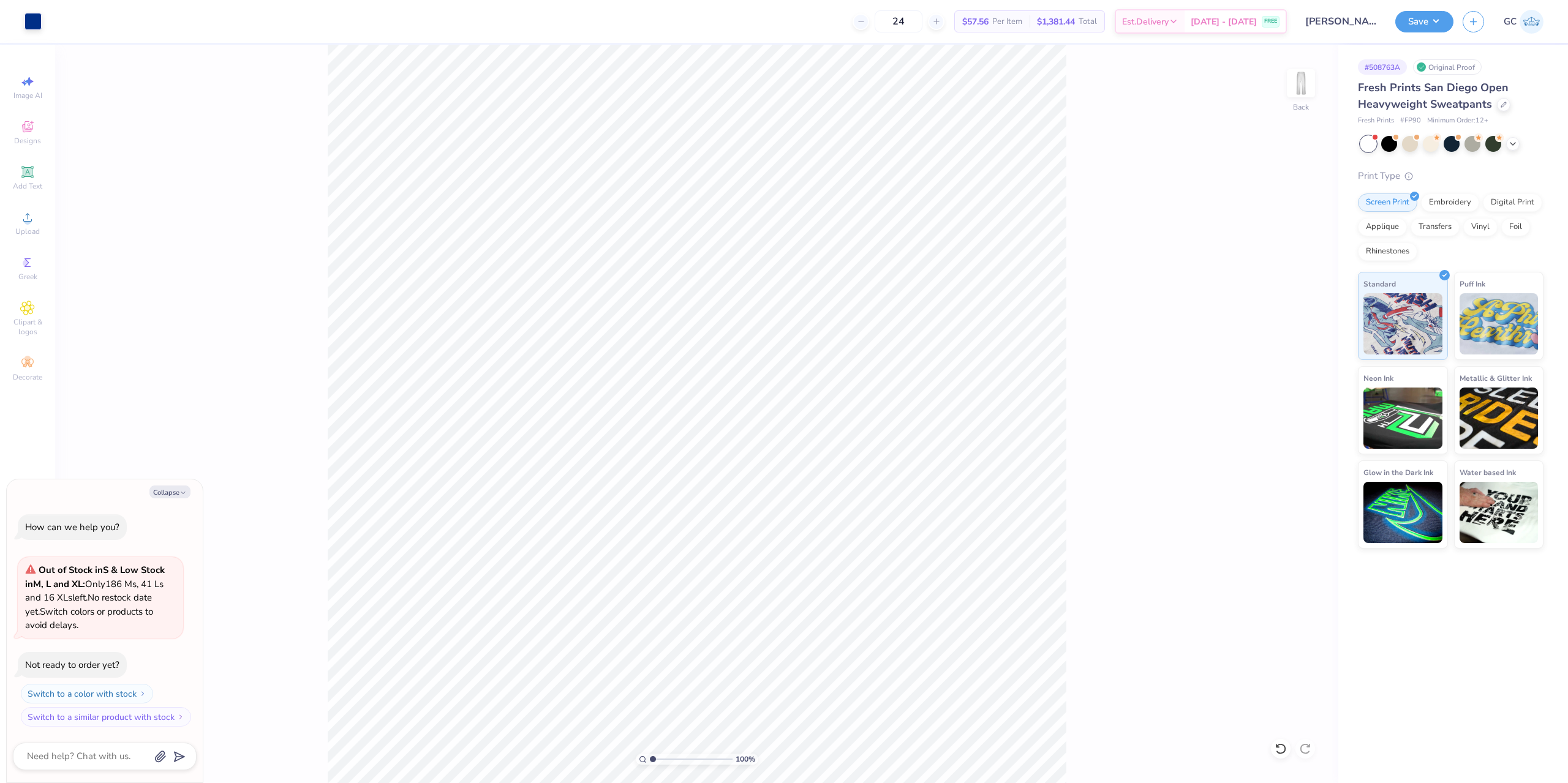
type textarea "x"
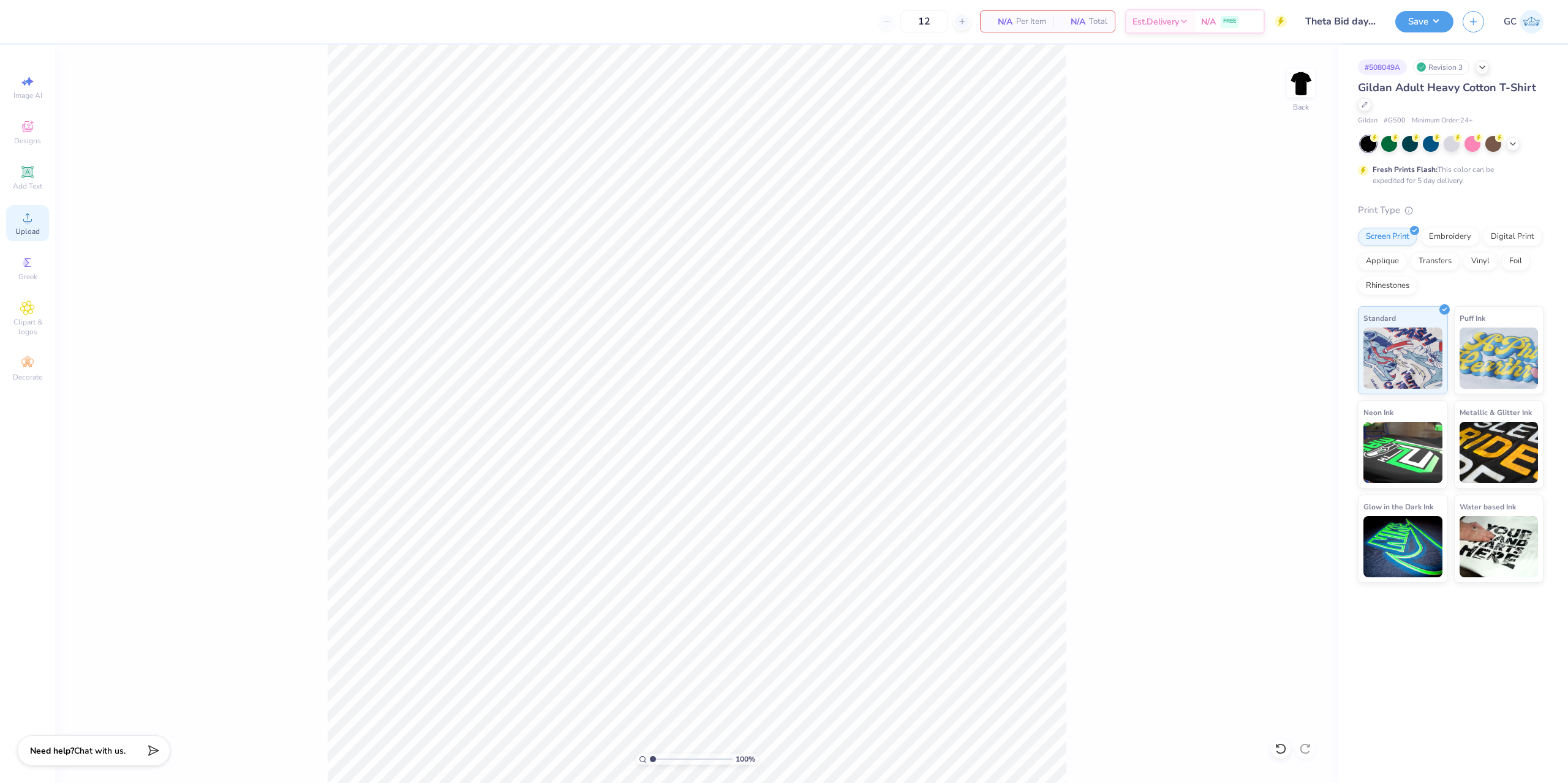
click at [20, 213] on icon at bounding box center [27, 217] width 15 height 15
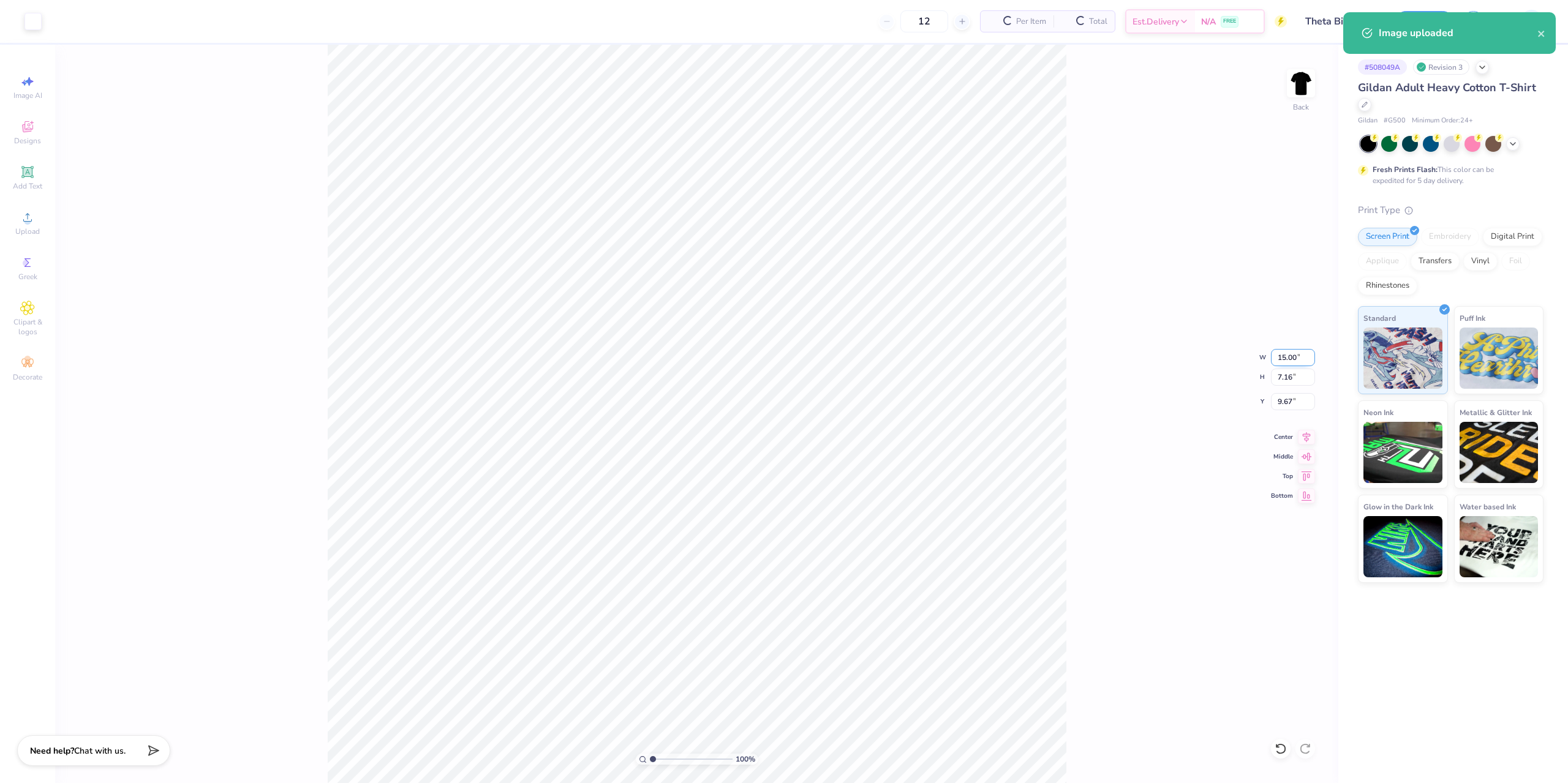
drag, startPoint x: 1275, startPoint y: 358, endPoint x: 1296, endPoint y: 355, distance: 21.2
click at [1296, 355] on input "15.00" at bounding box center [1293, 357] width 44 height 17
type input "10.50"
type input "5.01"
drag, startPoint x: 1280, startPoint y: 401, endPoint x: 1302, endPoint y: 400, distance: 22.0
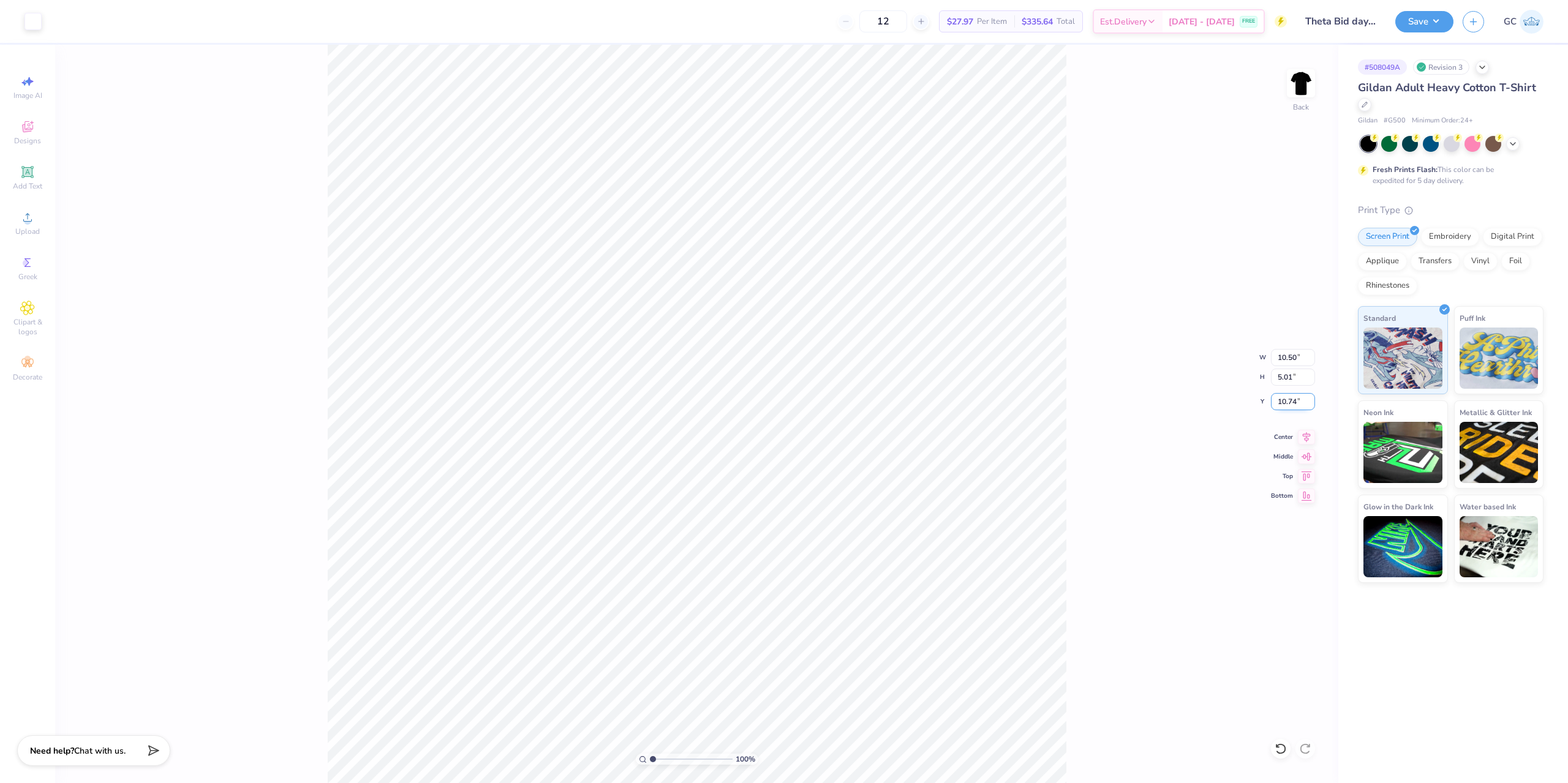
click at [1302, 400] on input "10.74" at bounding box center [1293, 401] width 44 height 17
type input "1"
type input "3.00"
click at [1402, 21] on button "Save" at bounding box center [1424, 19] width 58 height 21
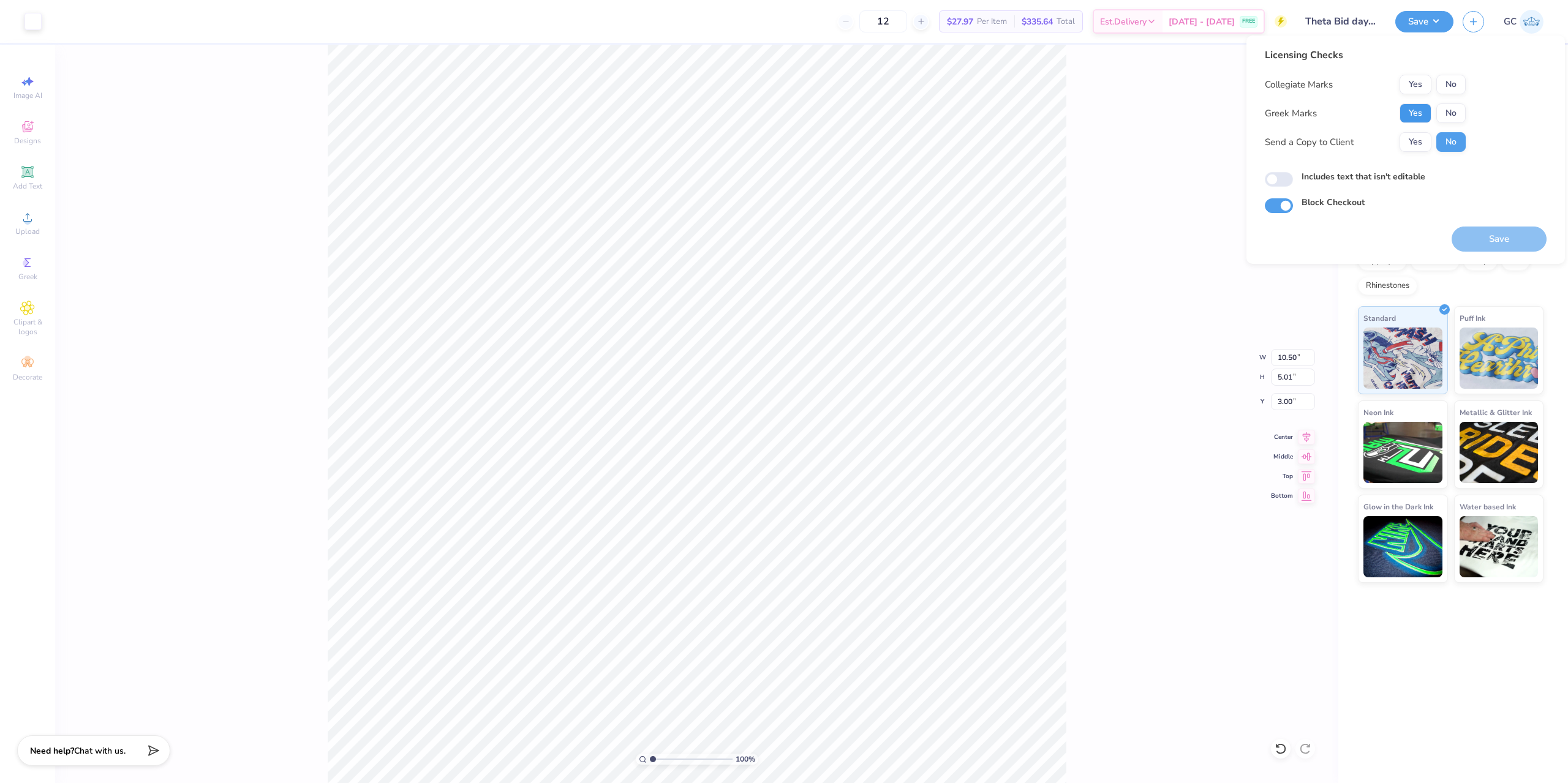
click at [1411, 106] on button "Yes" at bounding box center [1415, 113] width 32 height 20
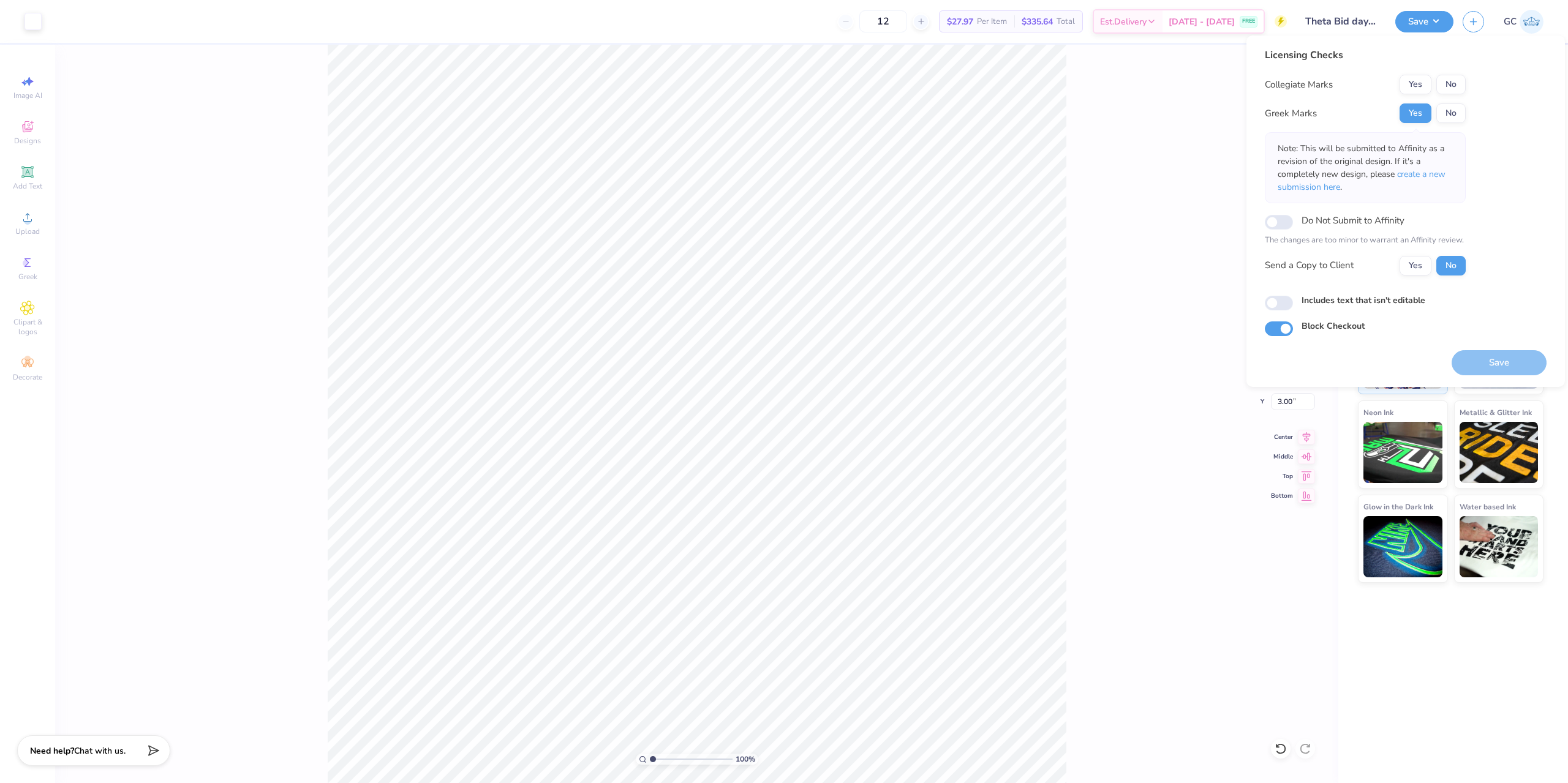
drag, startPoint x: 1450, startPoint y: 74, endPoint x: 1452, endPoint y: 82, distance: 8.2
click at [1450, 74] on div "Licensing Checks Collegiate Marks Yes No Greek Marks Yes No Note: This will be …" at bounding box center [1365, 166] width 201 height 237
drag, startPoint x: 1452, startPoint y: 82, endPoint x: 1494, endPoint y: 203, distance: 128.1
click at [1452, 82] on button "No" at bounding box center [1451, 84] width 29 height 20
click at [1529, 366] on button "Save" at bounding box center [1499, 363] width 95 height 25
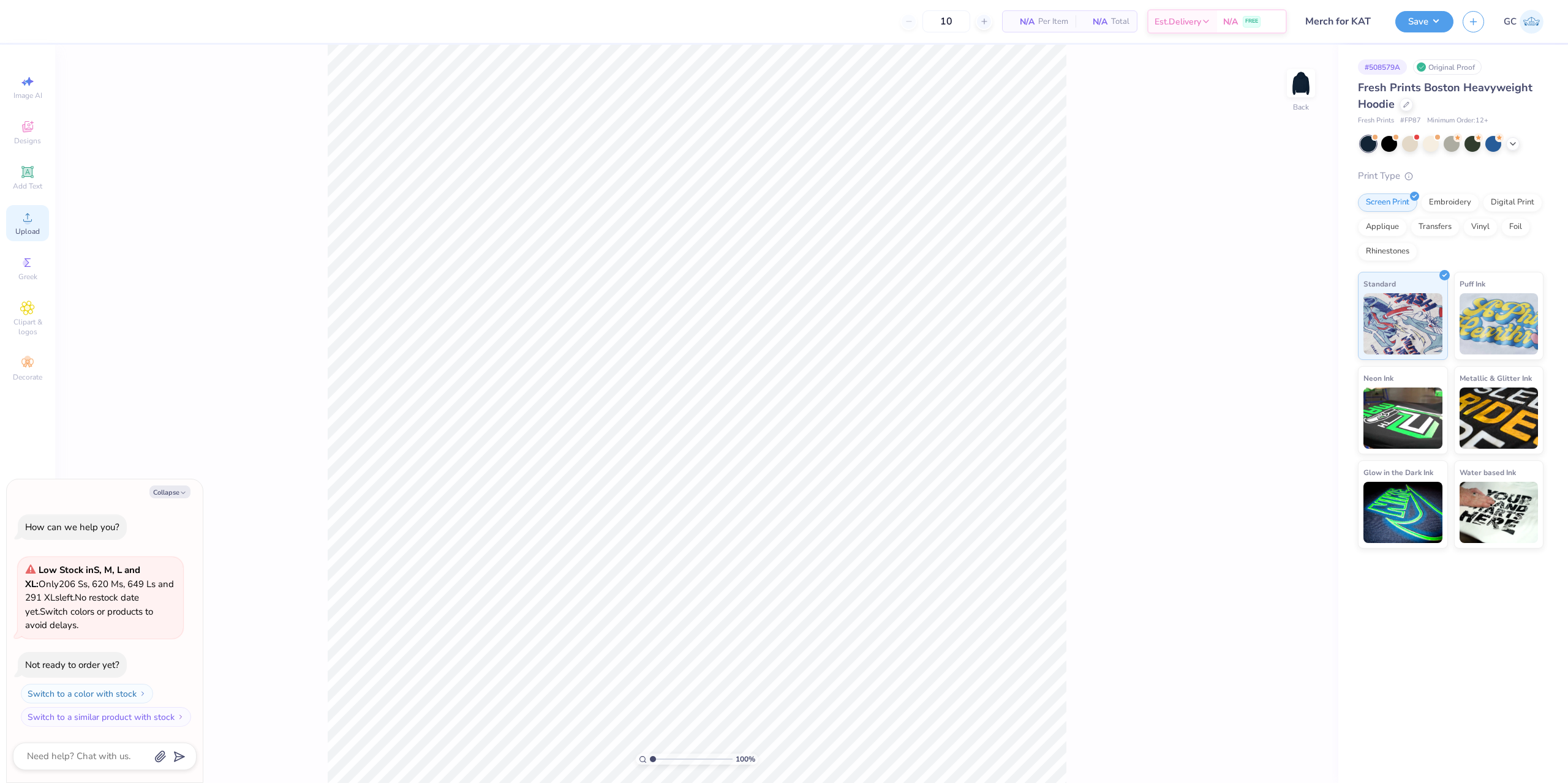
click at [20, 230] on span "Upload" at bounding box center [27, 231] width 24 height 10
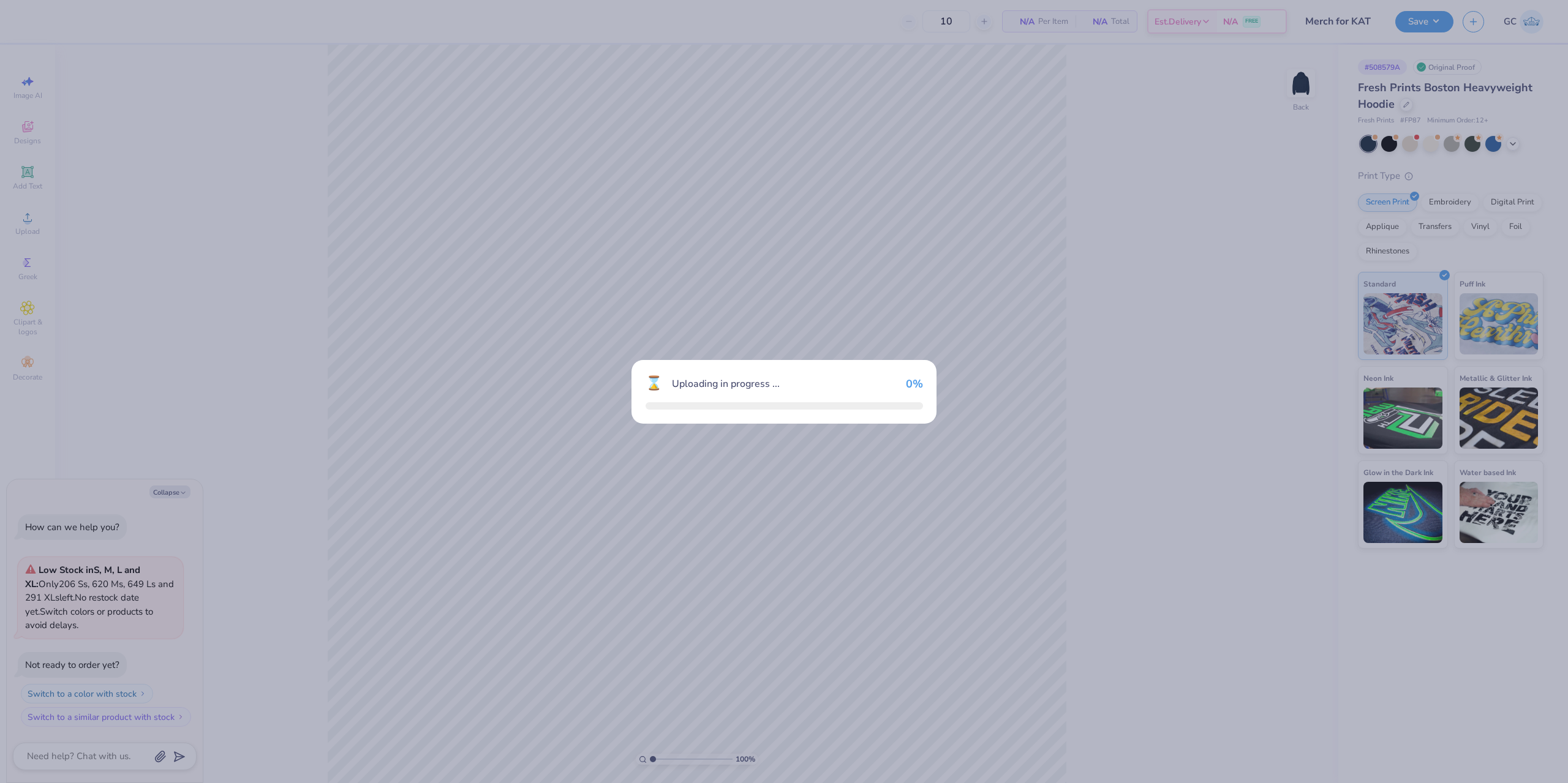
type textarea "x"
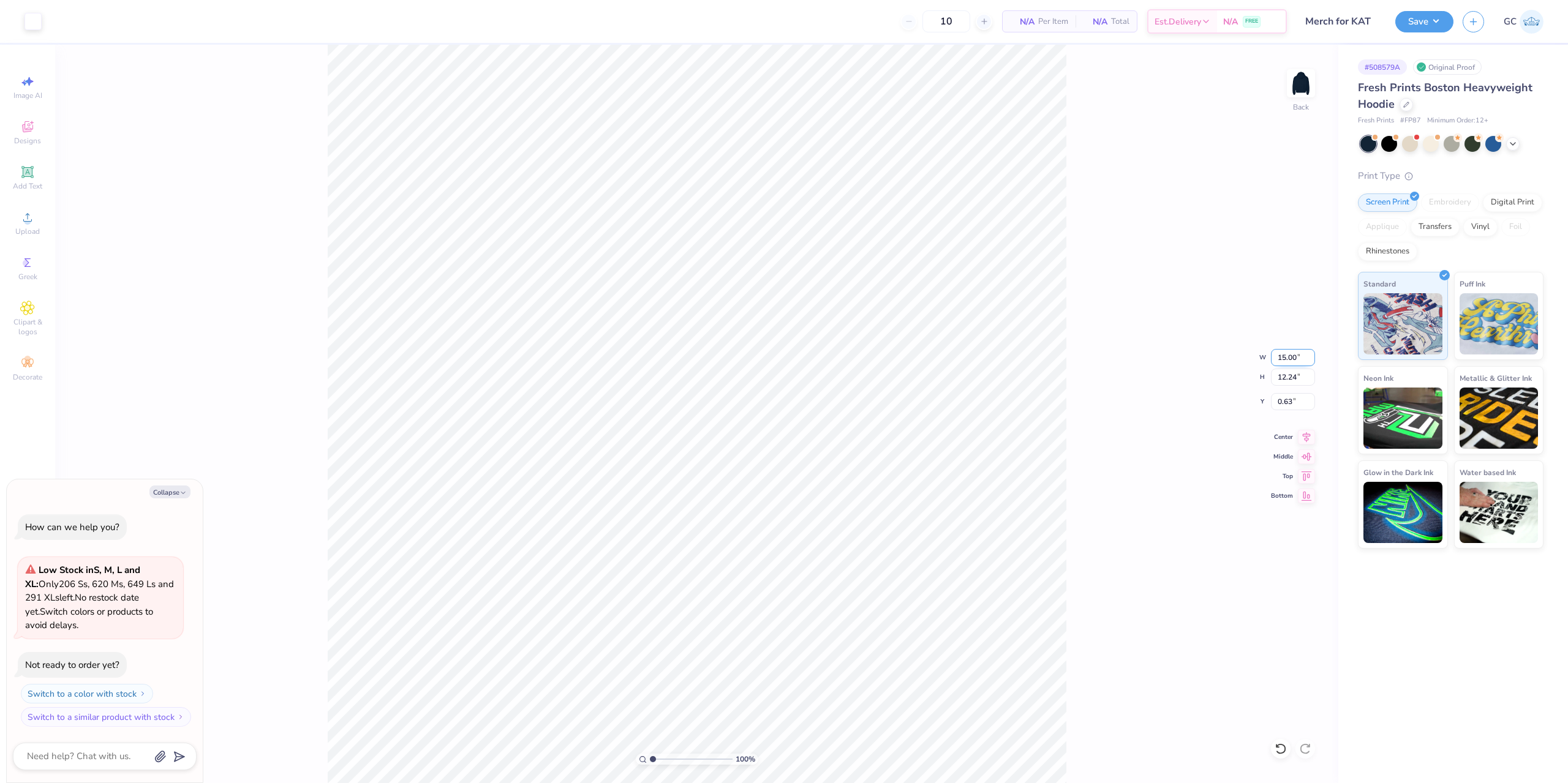
drag, startPoint x: 1275, startPoint y: 356, endPoint x: 1301, endPoint y: 361, distance: 26.5
click at [1301, 361] on input "15.00" at bounding box center [1293, 357] width 44 height 17
type input "12"
type textarea "x"
type input "12.00"
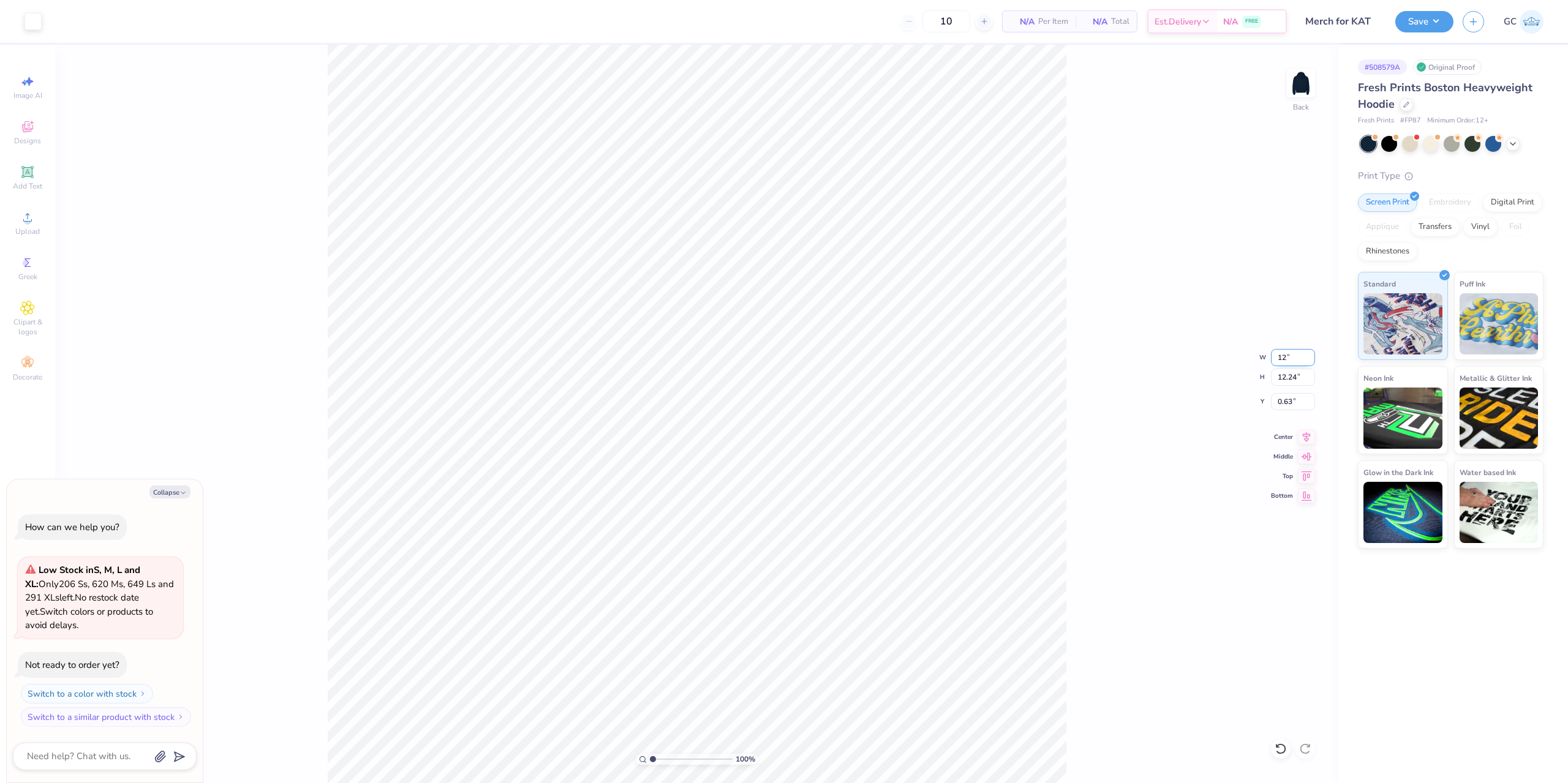
type input "9.79"
drag, startPoint x: 1295, startPoint y: 406, endPoint x: 1279, endPoint y: 404, distance: 16.1
click at [1279, 404] on input "1.85" at bounding box center [1293, 401] width 44 height 17
type input "3"
type textarea "x"
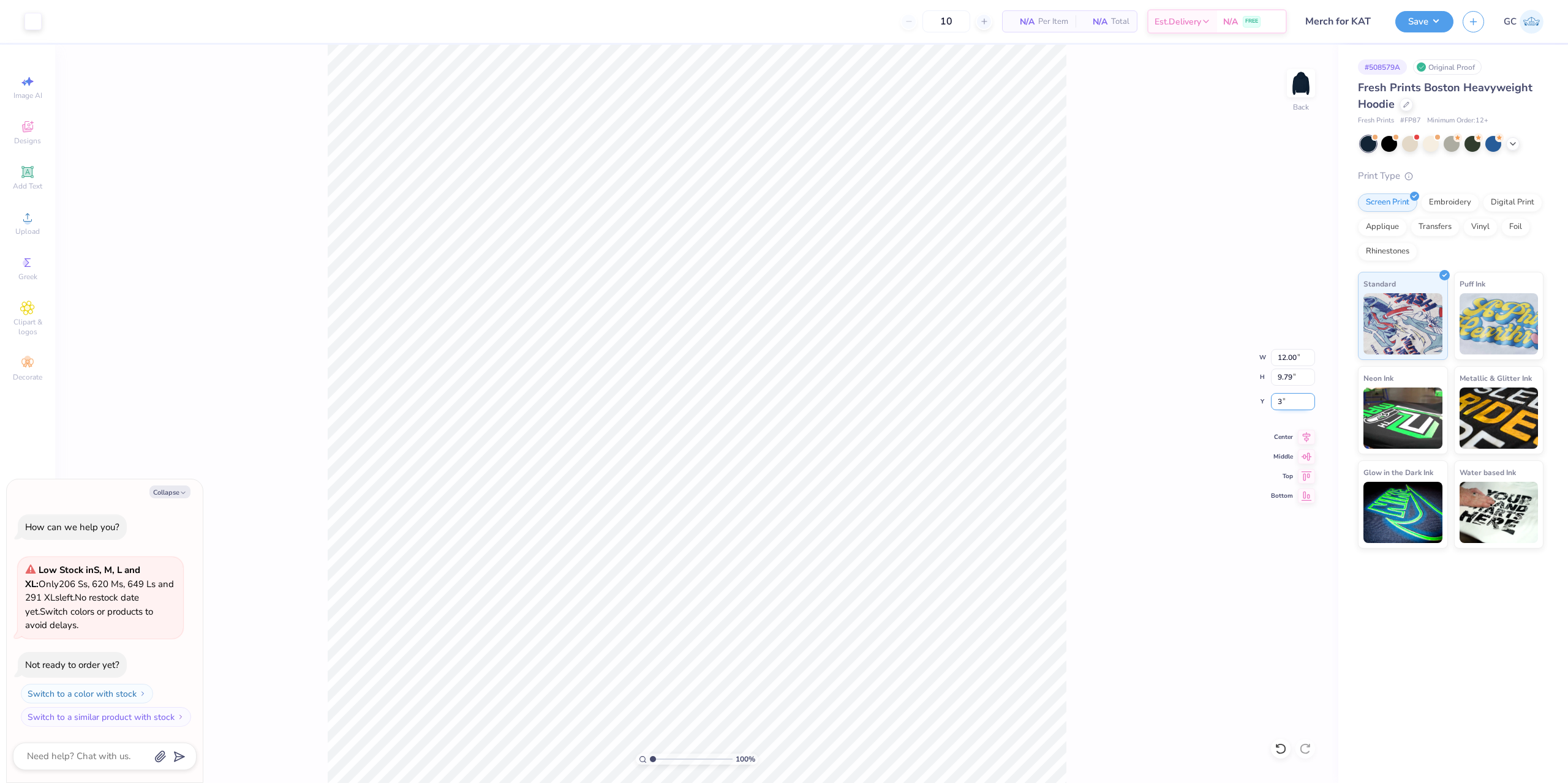
type input "3.00"
type textarea "x"
drag, startPoint x: 1277, startPoint y: 359, endPoint x: 1296, endPoint y: 359, distance: 19.0
click at [1296, 359] on input "12.00" at bounding box center [1293, 357] width 44 height 17
type input "11"
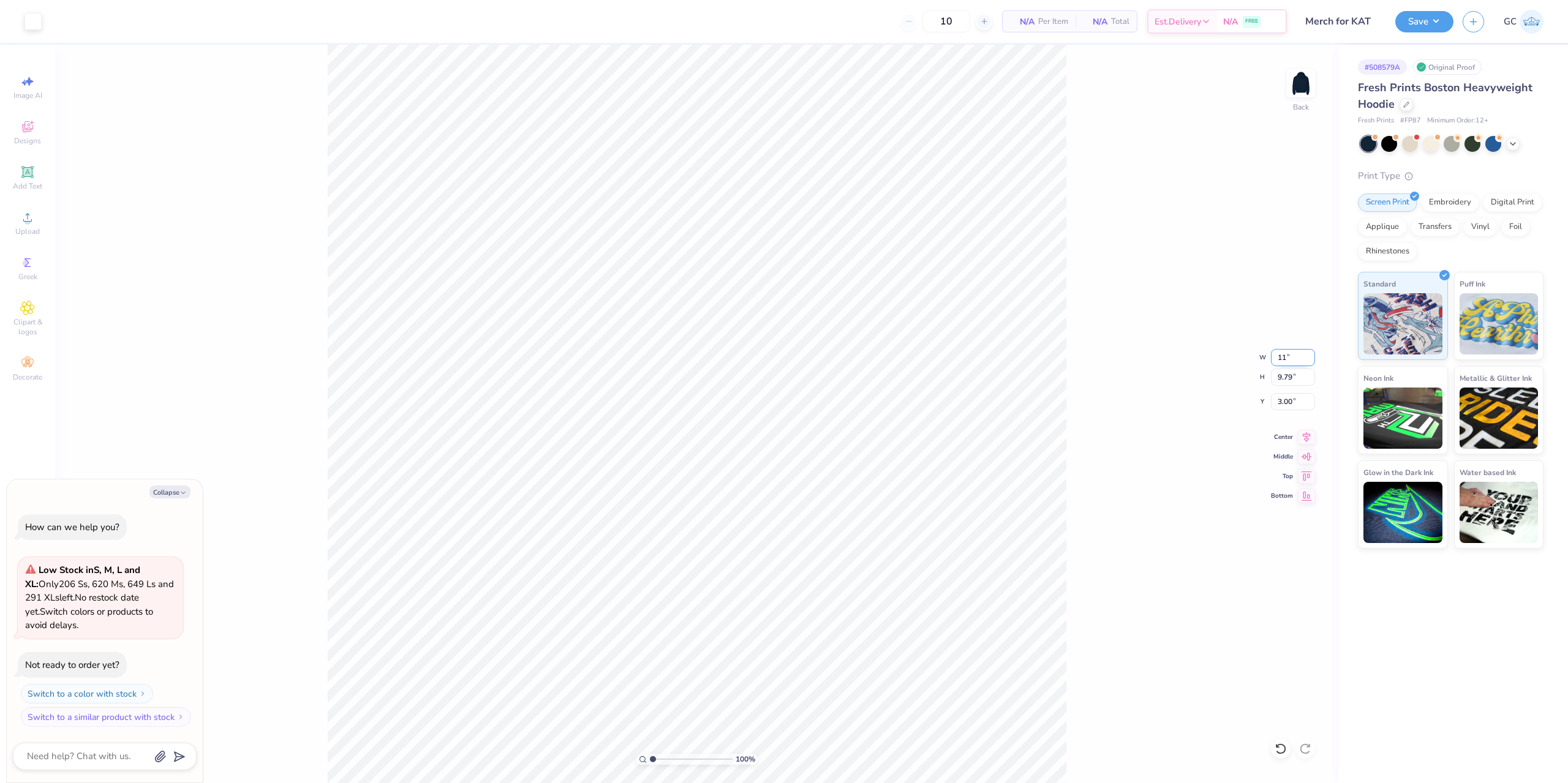
type textarea "x"
type input "11.00"
type input "8.98"
drag, startPoint x: 1295, startPoint y: 405, endPoint x: 1279, endPoint y: 404, distance: 16.0
click at [1279, 404] on input "3.41" at bounding box center [1293, 401] width 44 height 17
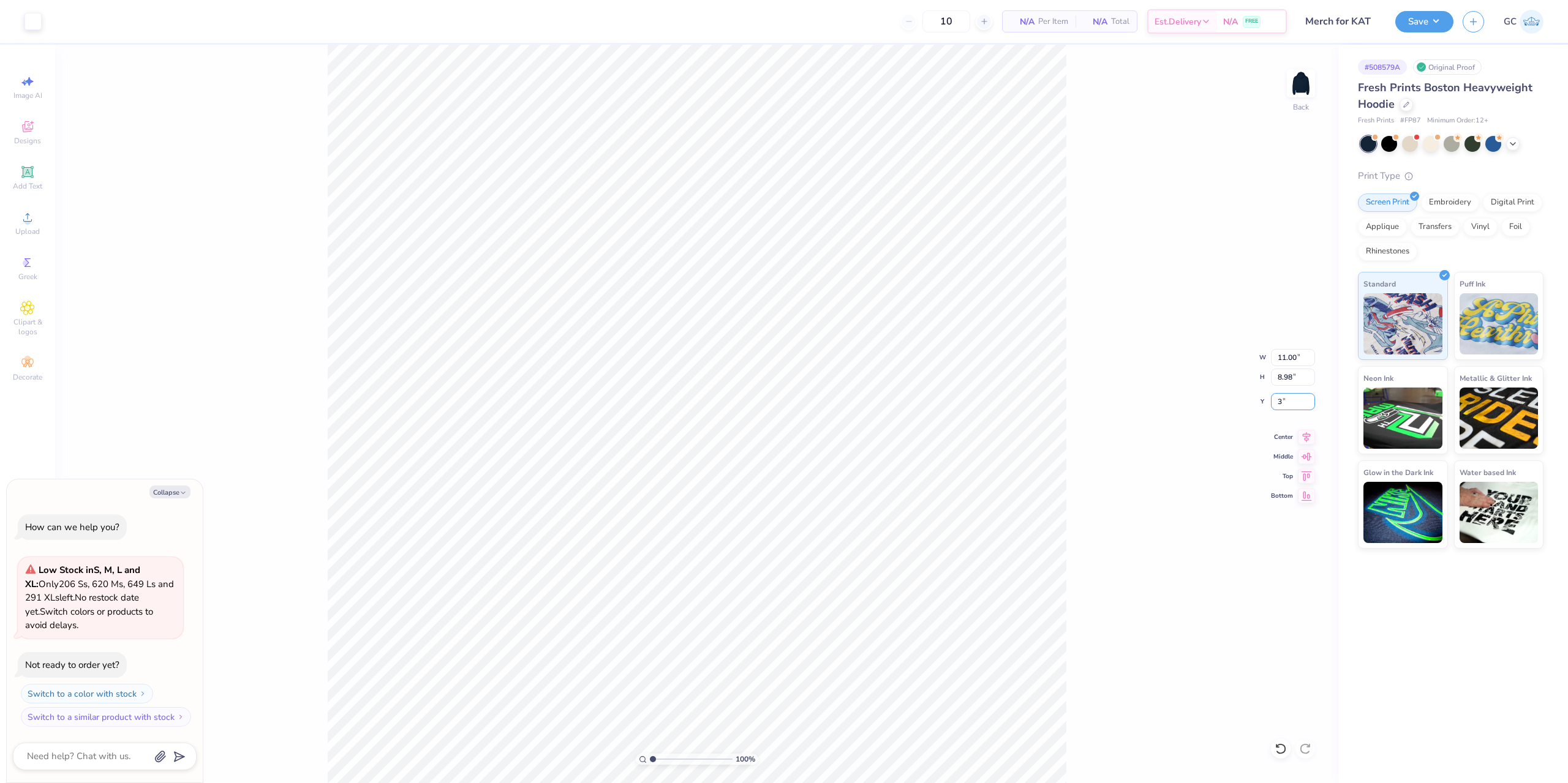
type input "3"
type textarea "x"
type input "3.00"
click at [1412, 27] on button "Save" at bounding box center [1424, 19] width 58 height 21
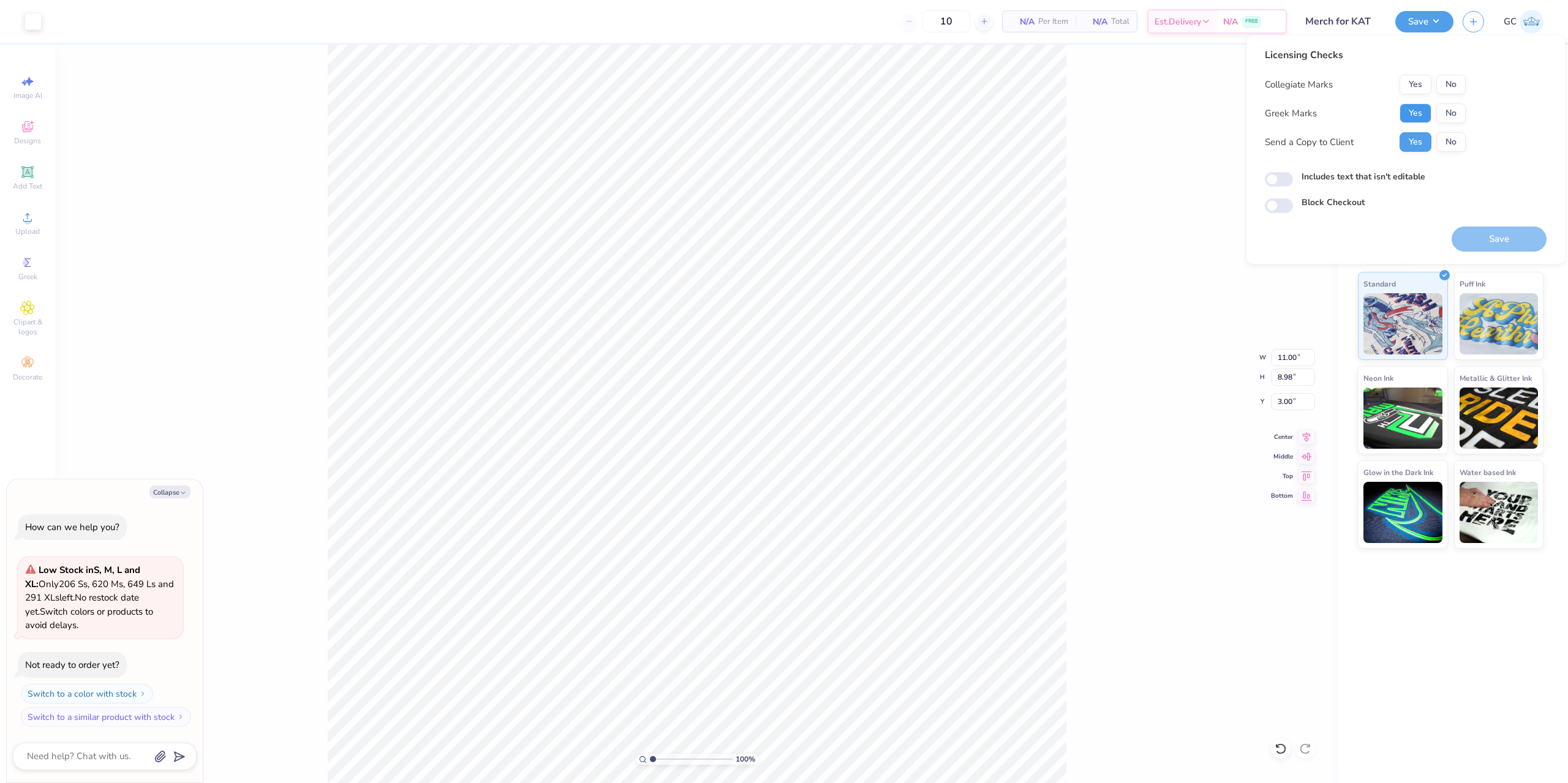
click at [1416, 110] on button "Yes" at bounding box center [1415, 113] width 32 height 20
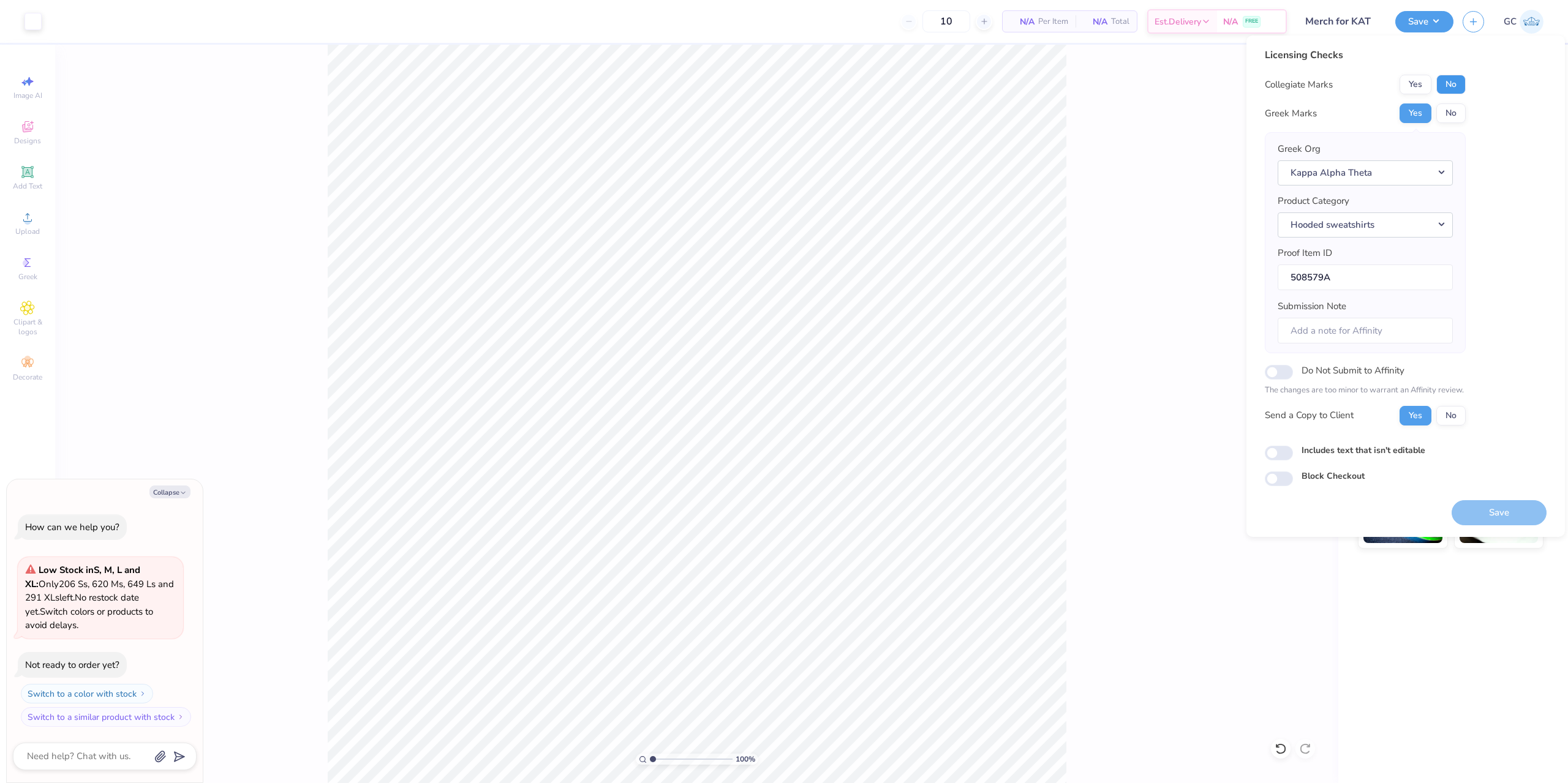
click at [1459, 84] on button "No" at bounding box center [1451, 84] width 29 height 20
click at [1521, 506] on button "Save" at bounding box center [1499, 513] width 95 height 25
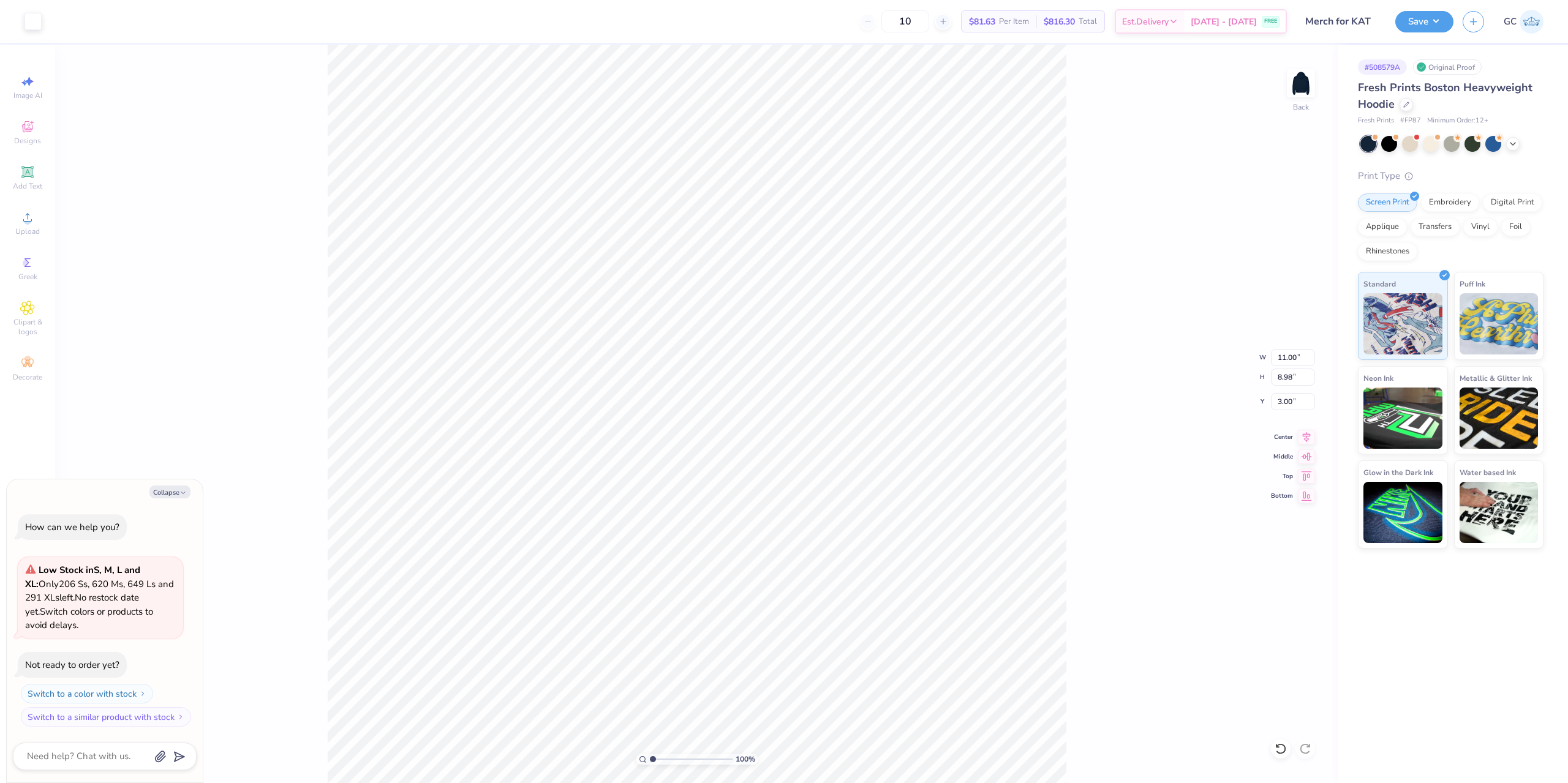
type textarea "x"
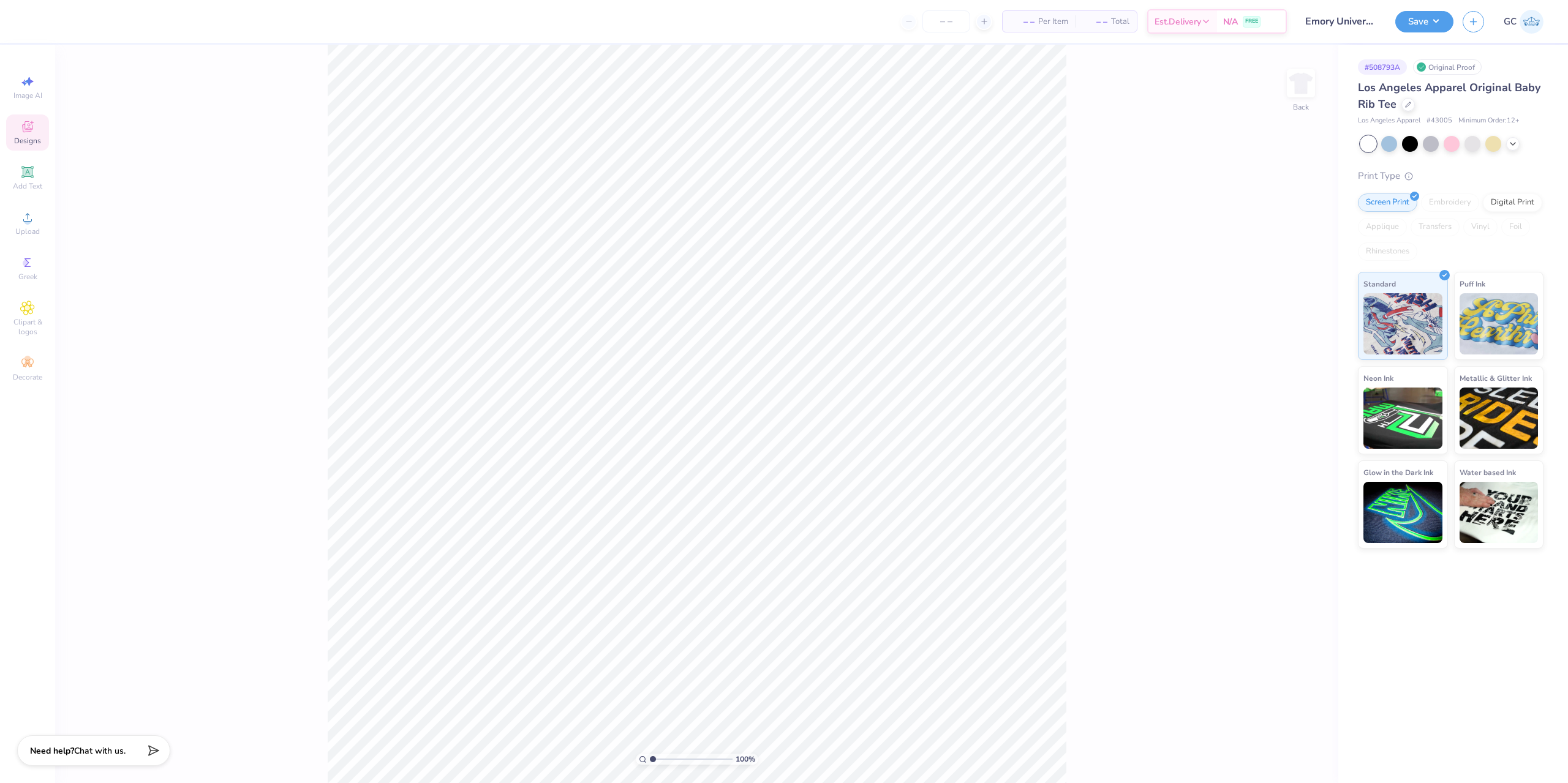
click at [38, 124] on div "Designs" at bounding box center [27, 132] width 43 height 36
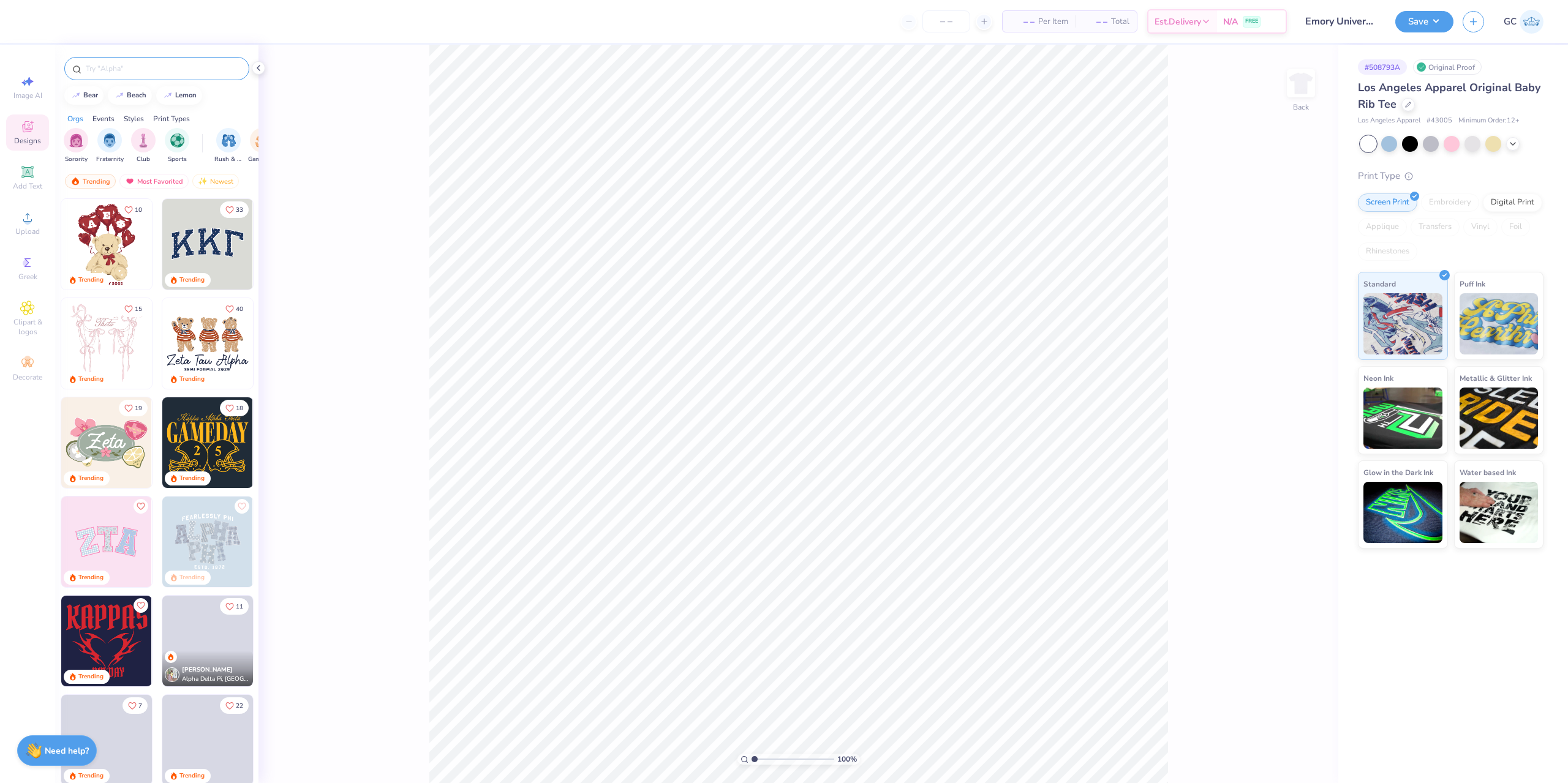
click at [145, 63] on input "text" at bounding box center [163, 68] width 157 height 13
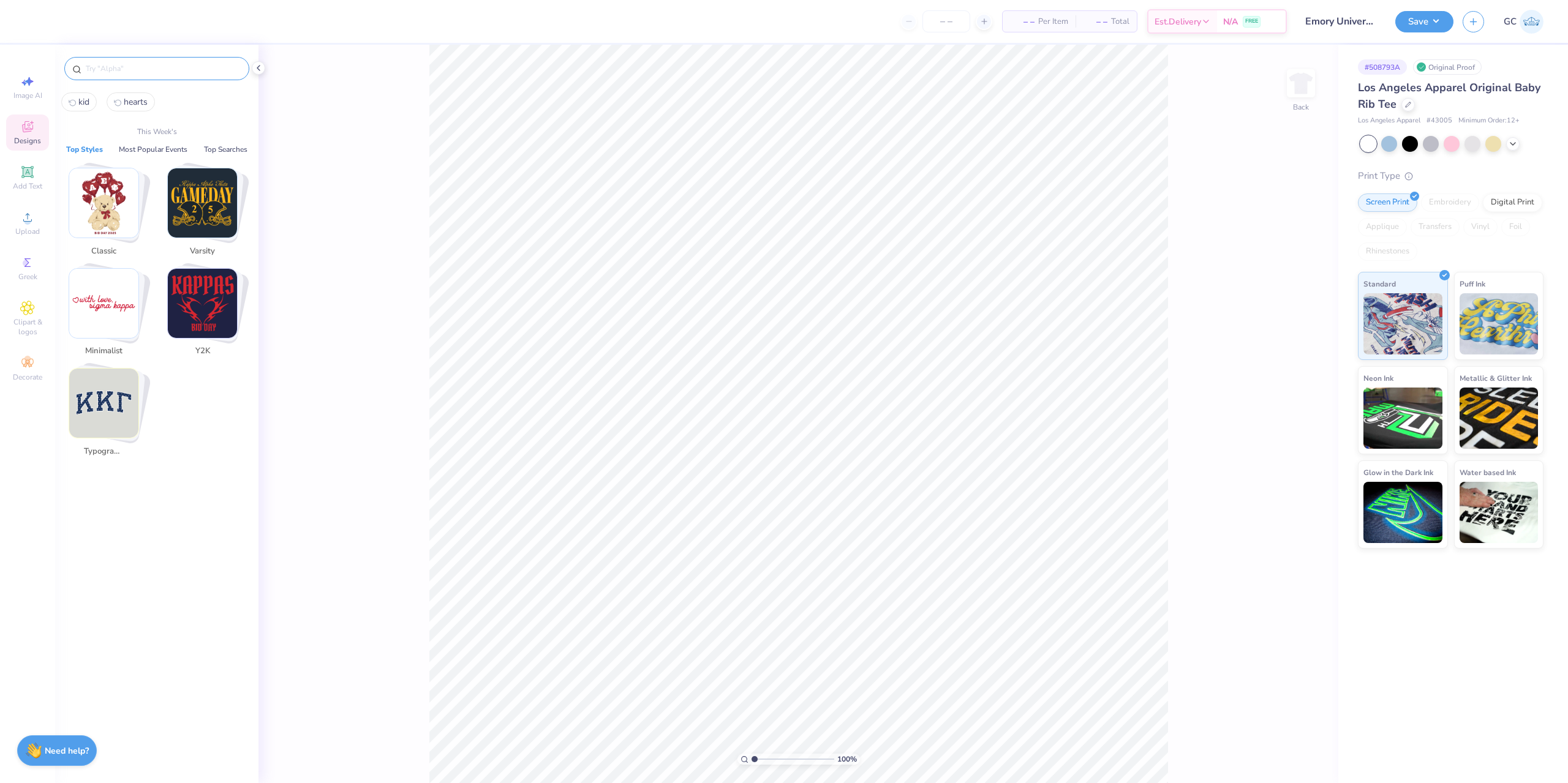
paste input "Cute Teddy Bear Drawing Semi Formal"
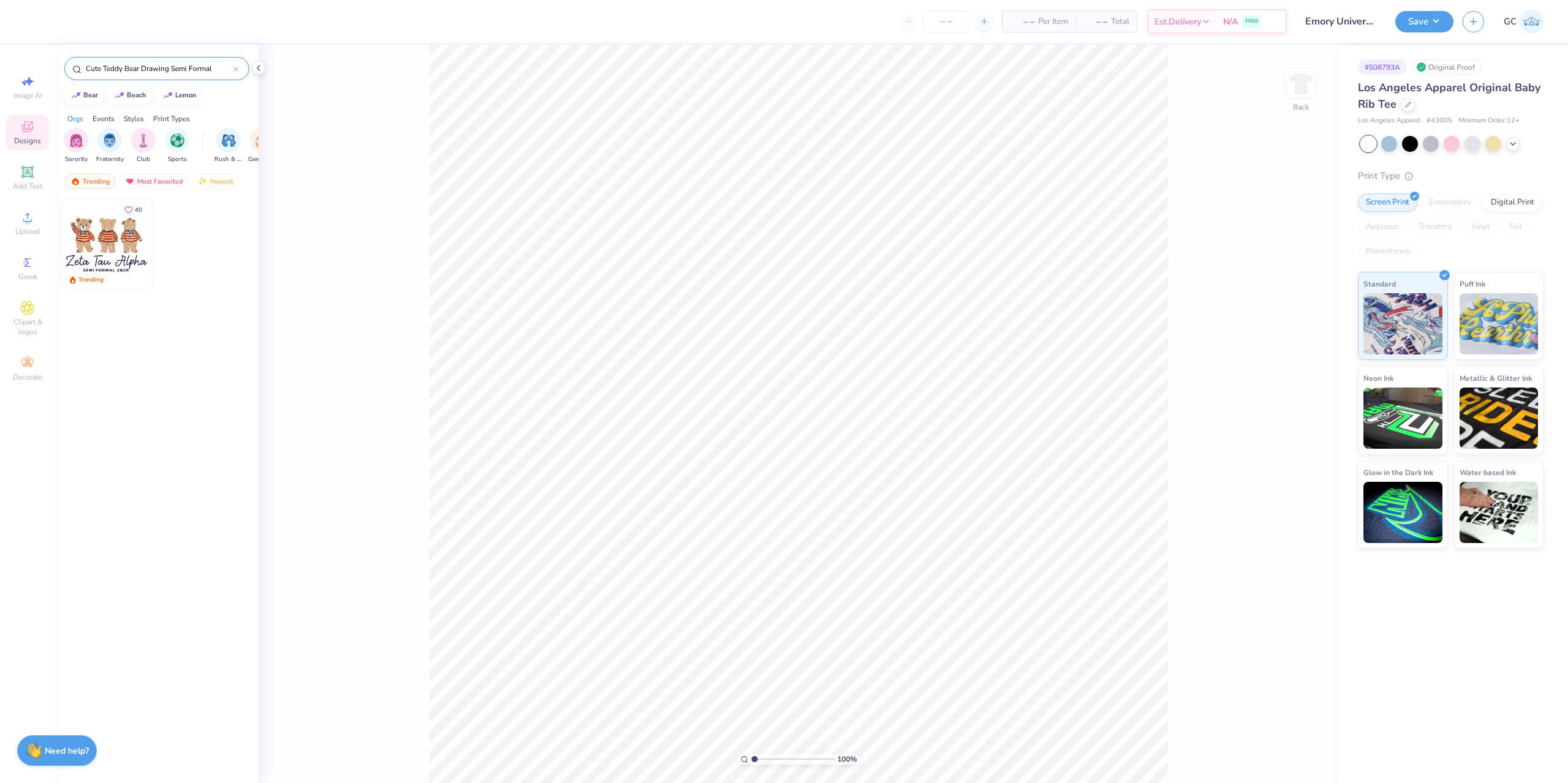
type input "Cute Teddy Bear Drawing Semi Formal"
click at [85, 194] on div "Trending Most Favorited Newest" at bounding box center [157, 184] width 203 height 28
click at [86, 250] on img at bounding box center [106, 244] width 91 height 91
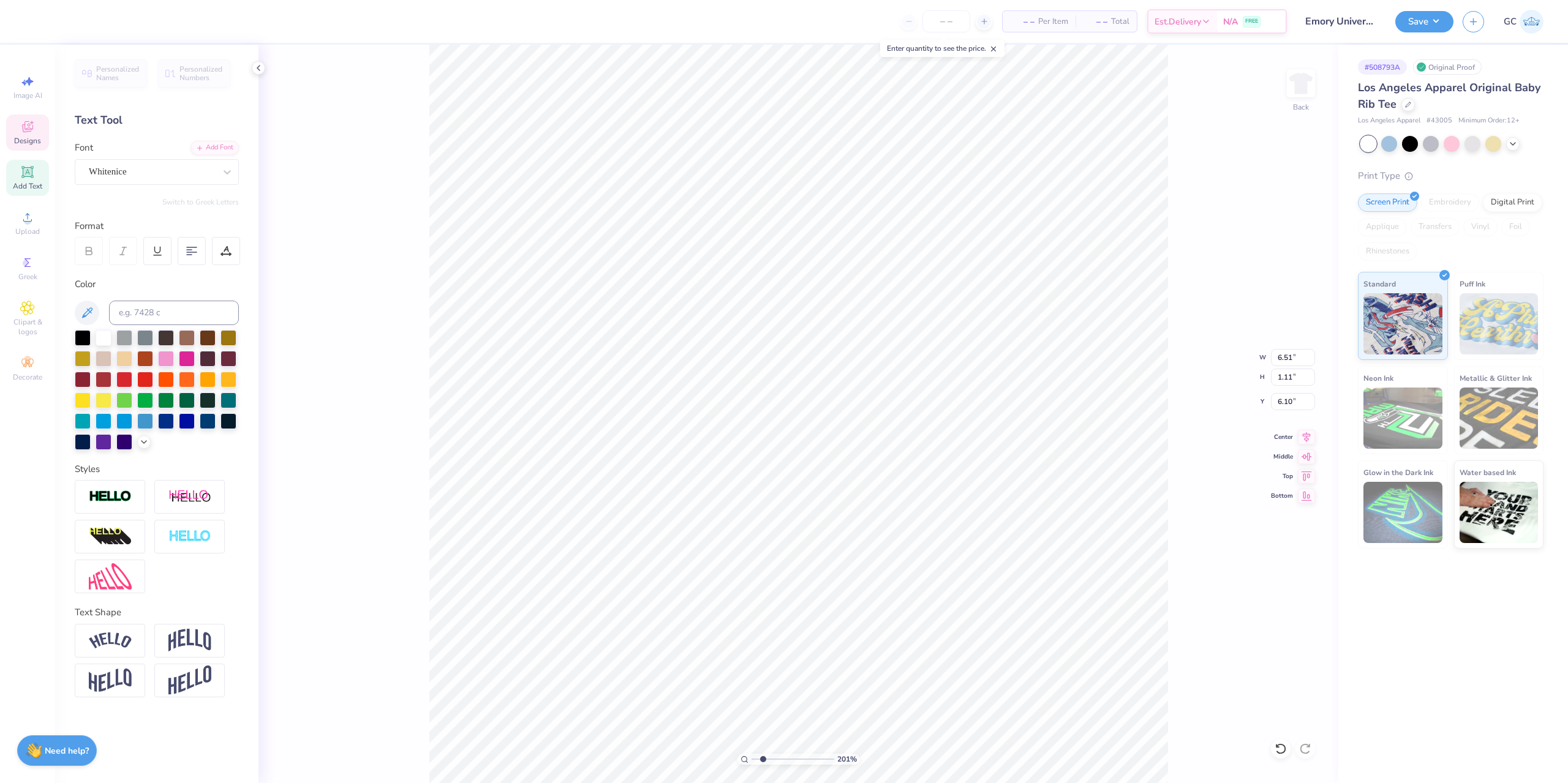
type input "2.01445811466782"
type textarea "Sigma Delta Tau"
click at [428, 90] on div "201 % Back" at bounding box center [798, 414] width 1080 height 738
click at [841, 489] on li "Group" at bounding box center [843, 487] width 96 height 24
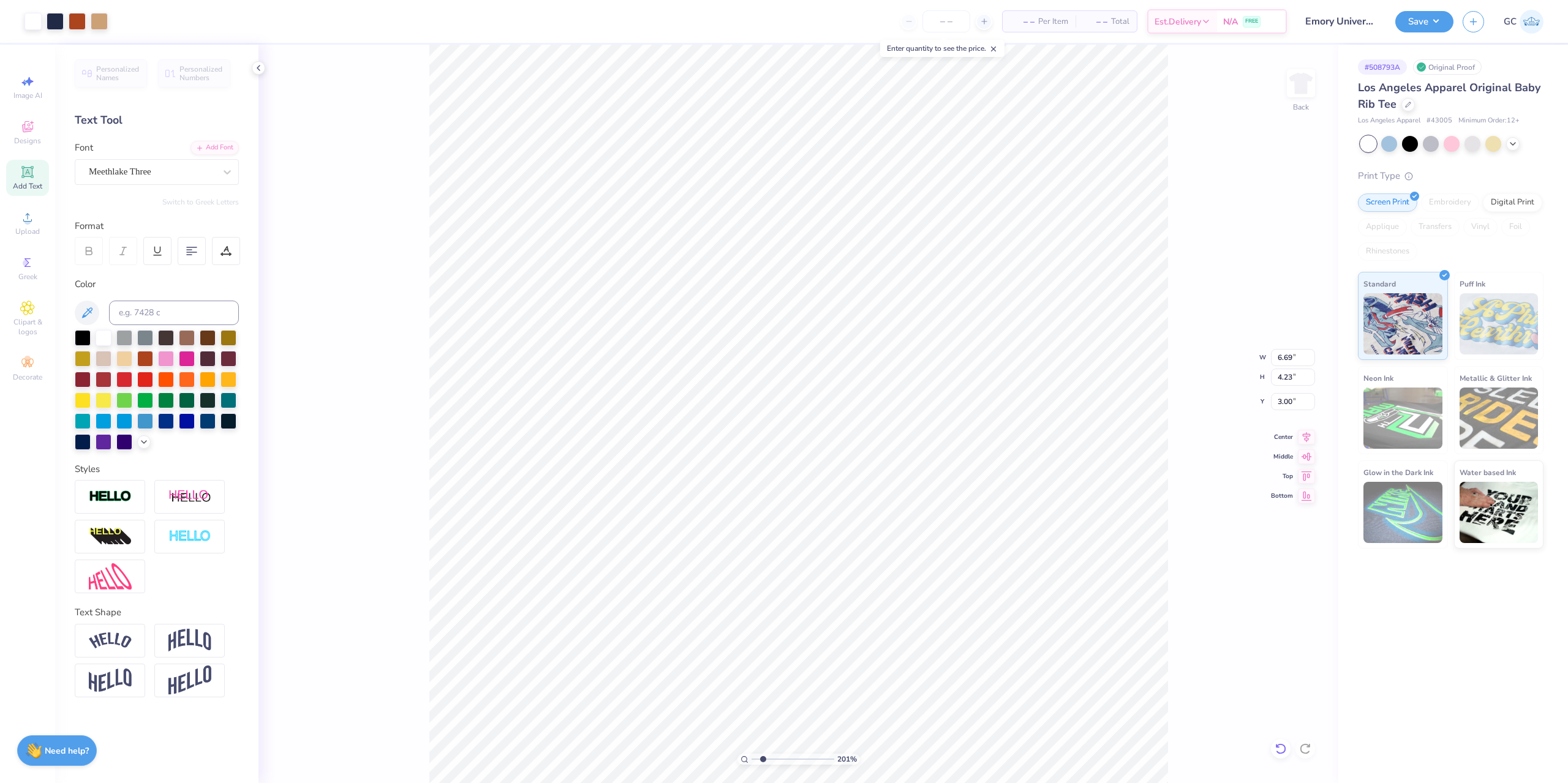
click at [1284, 751] on icon at bounding box center [1280, 748] width 13 height 13
type input "2.01445811466782"
type input "5.76"
type input "2.91"
click at [872, 420] on li "Download vector" at bounding box center [859, 419] width 96 height 24
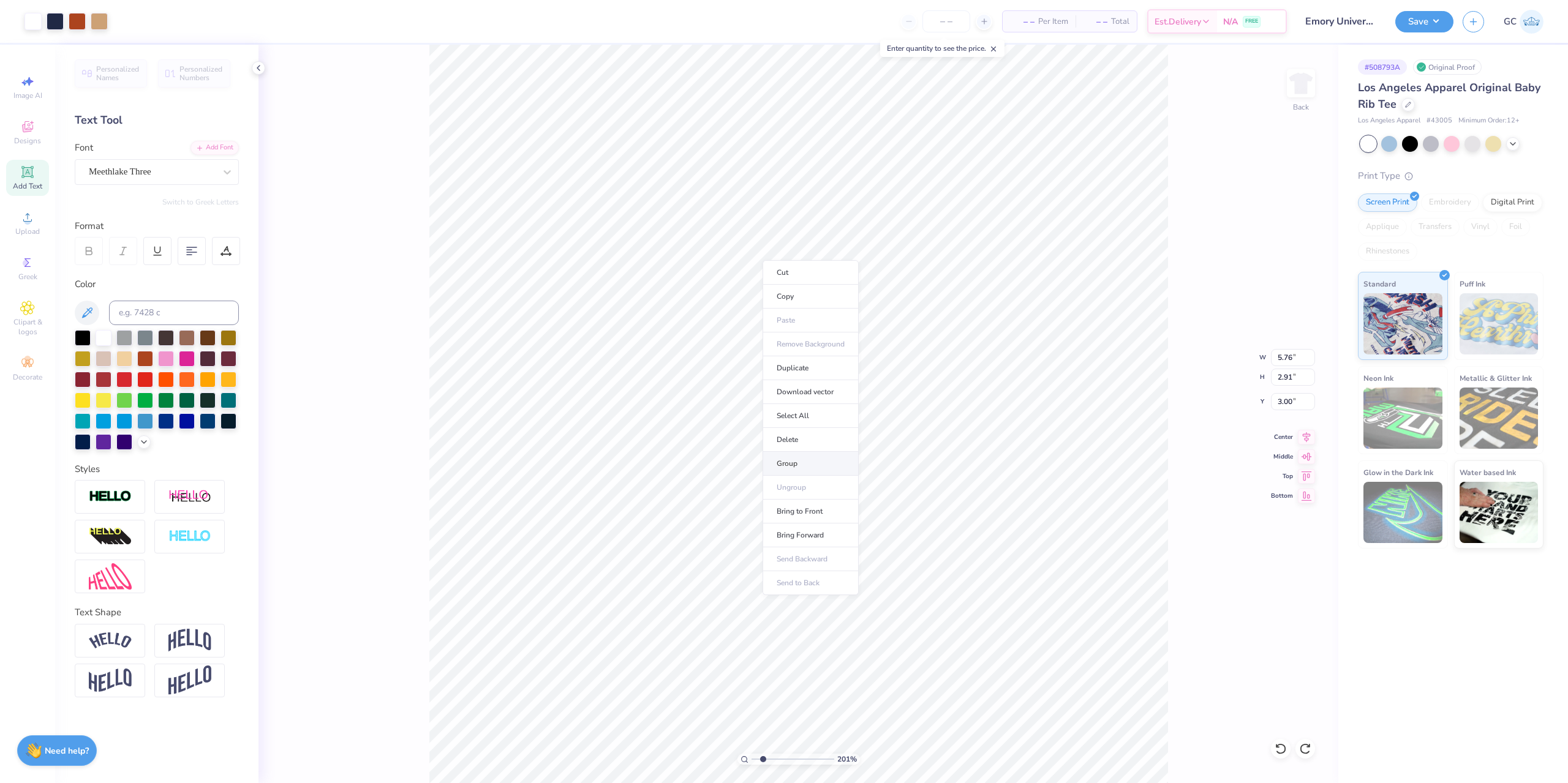
click at [803, 462] on li "Group" at bounding box center [811, 464] width 96 height 24
click at [22, 216] on icon at bounding box center [27, 217] width 15 height 15
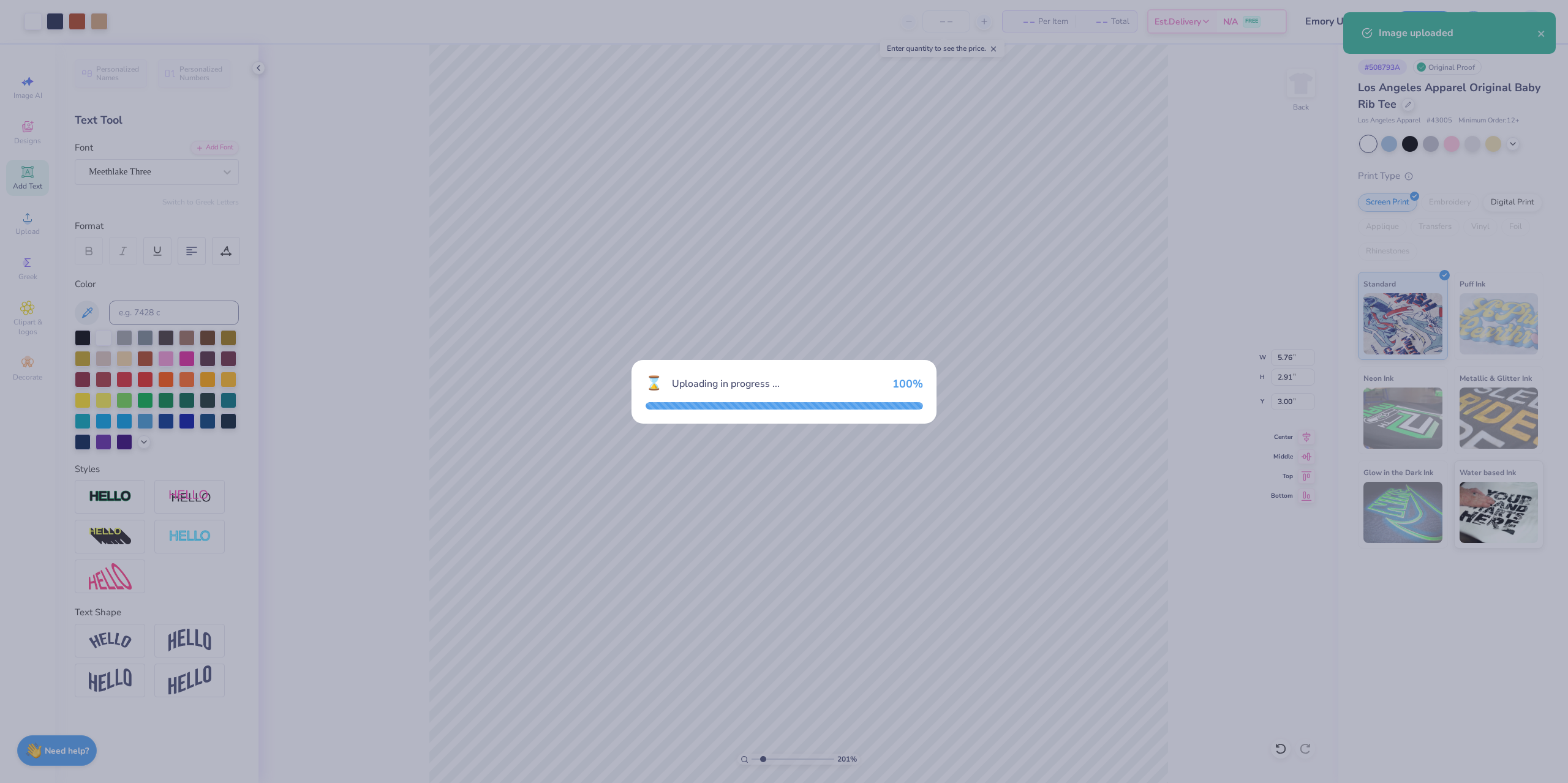
type input "2.01445811466782"
type input "4.47"
type input "2.26"
type input "6.86"
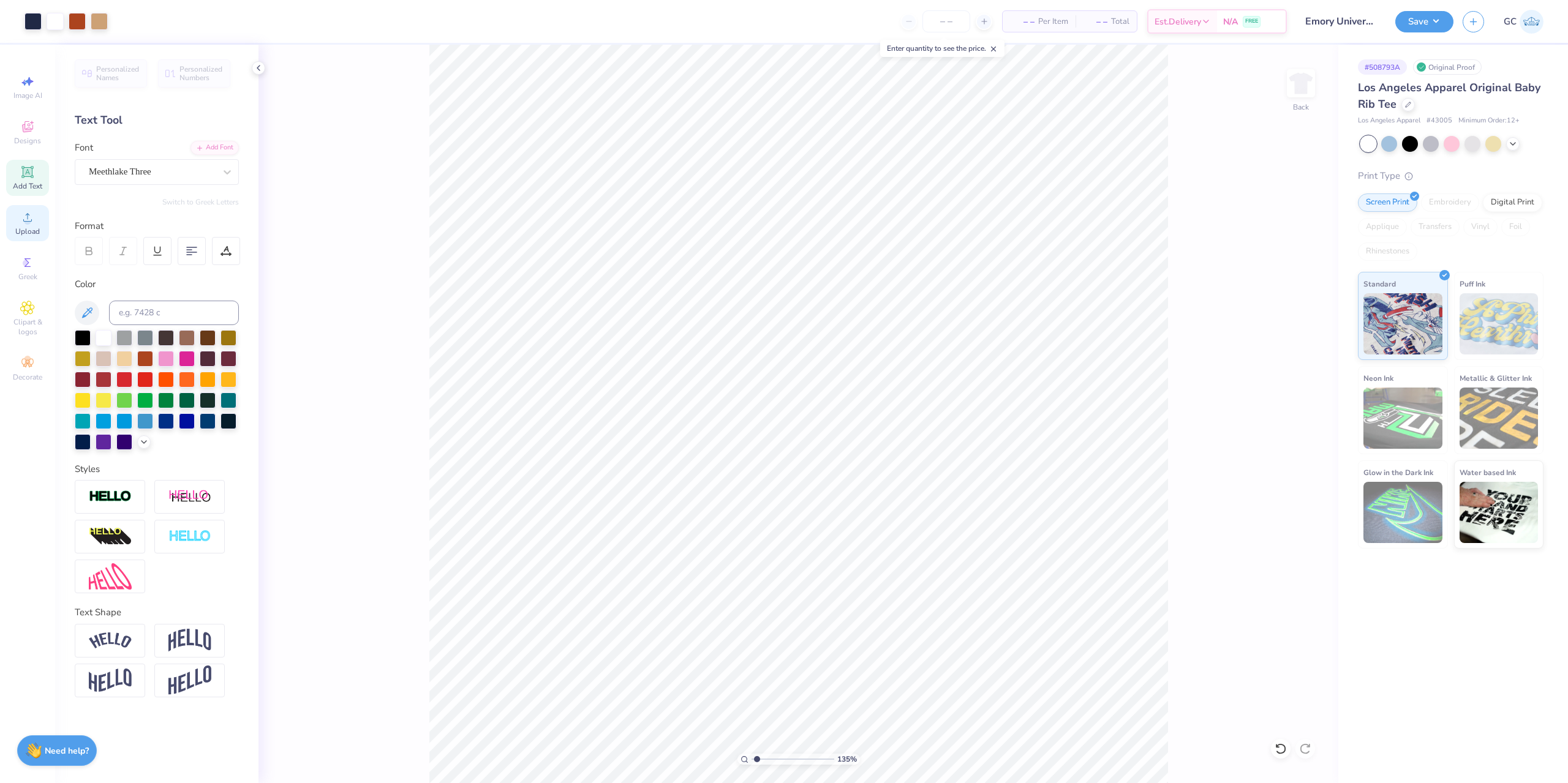
click at [38, 221] on div "Upload" at bounding box center [27, 223] width 43 height 36
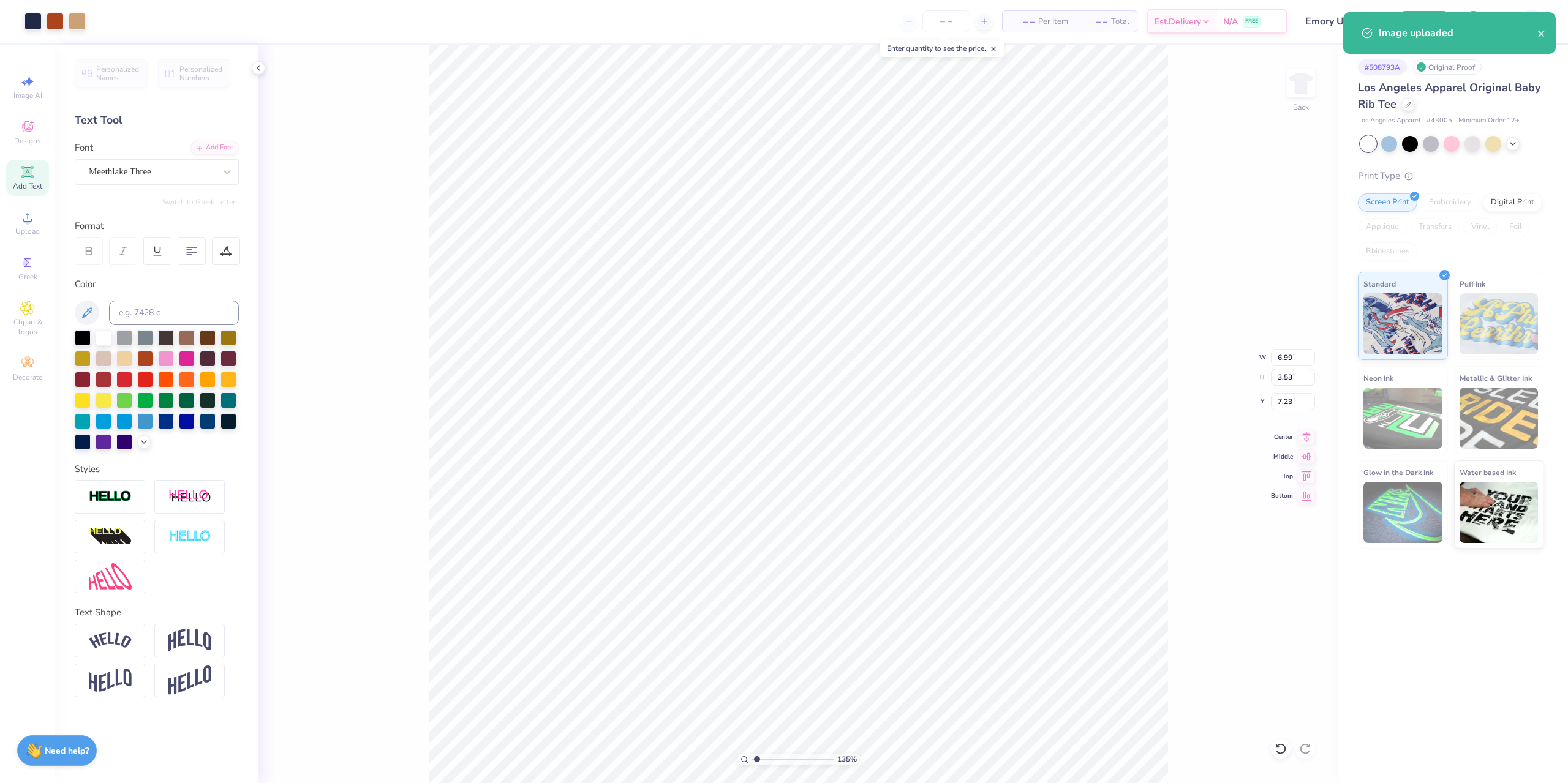
type input "1.35006143669128"
type input "5.76"
type input "2.91"
type input "3.00"
click at [1284, 361] on input "5.76" at bounding box center [1293, 357] width 44 height 17
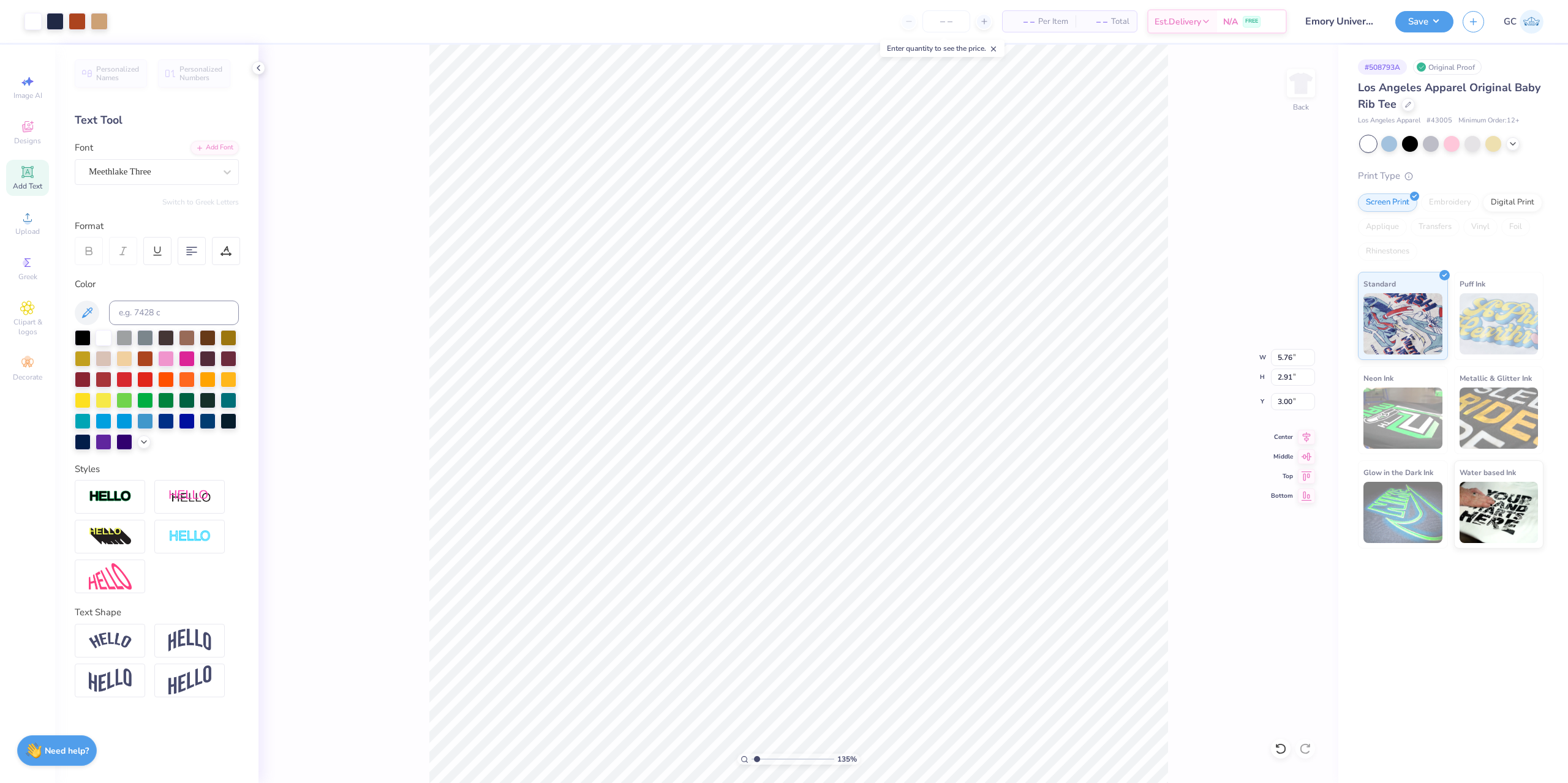
type input "1.35006143669128"
type input "6.99"
type input "3.53"
type input "7.23"
click at [1275, 358] on input "6.99" at bounding box center [1293, 357] width 44 height 17
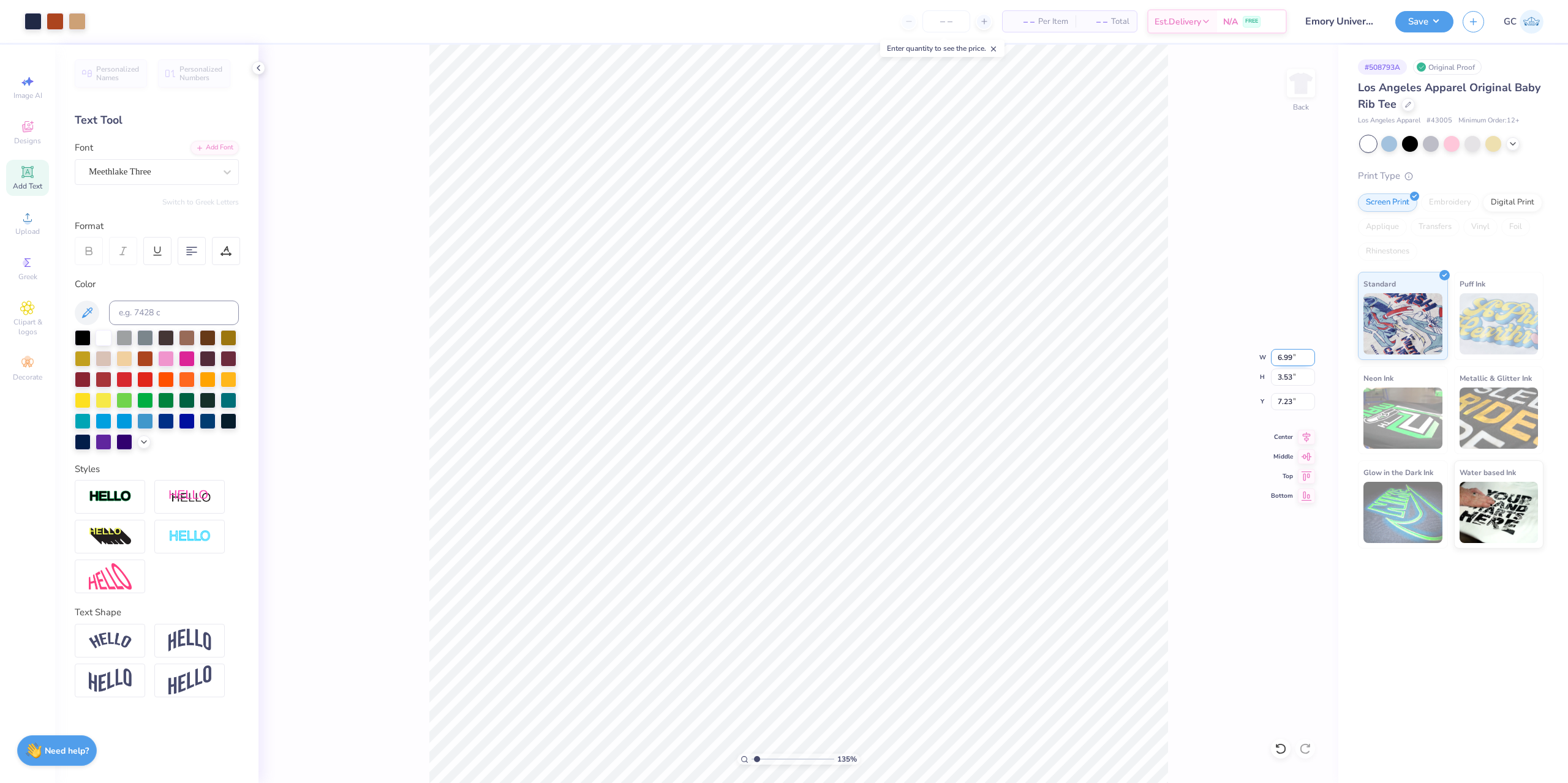
paste input "5.76"
type input "5.76"
type input "1.35006143669128"
type input "2.91"
type input "7.55"
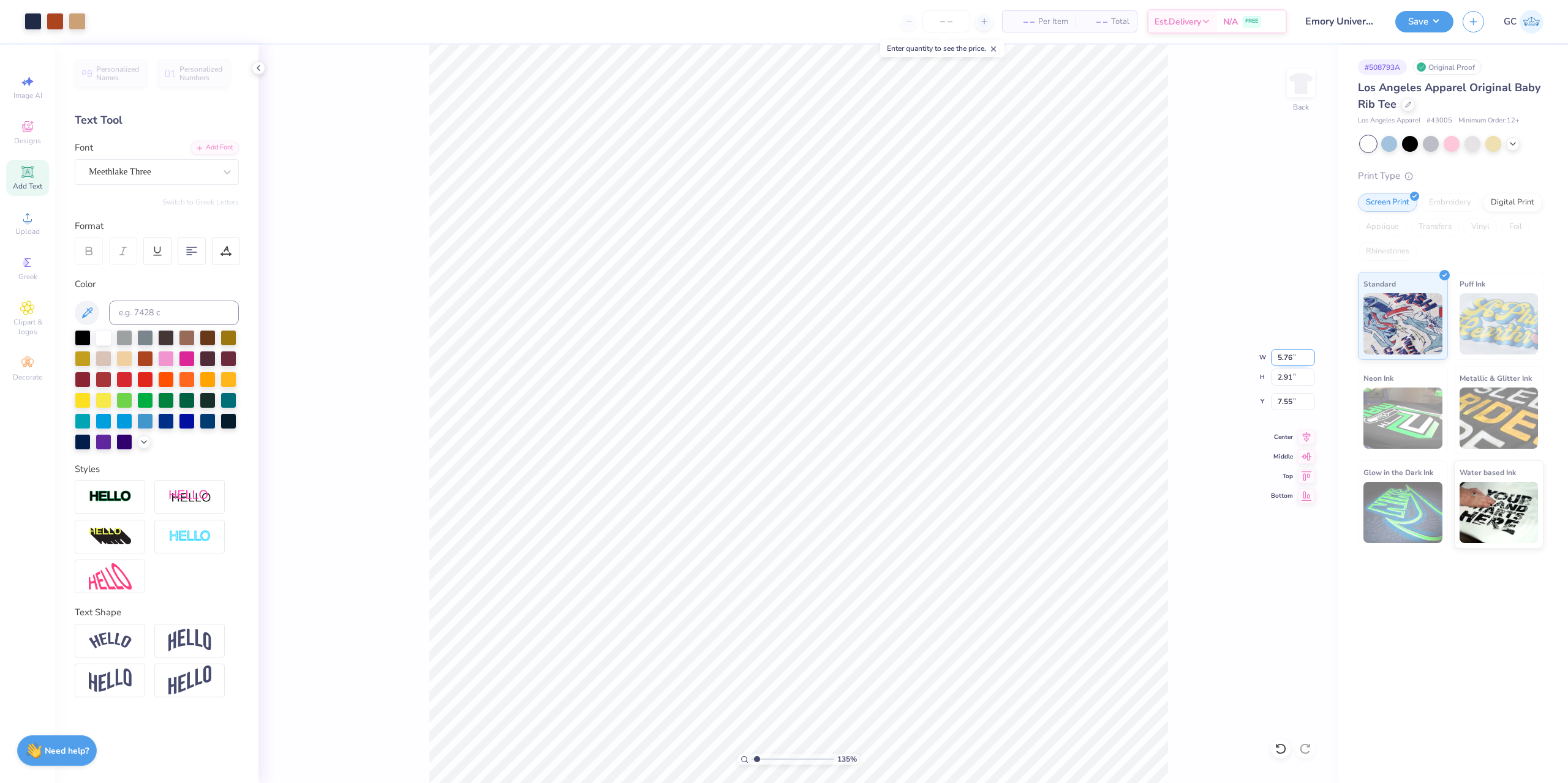
type input "1.35006143669128"
type input "3.00"
type input "1.35006143669128"
drag, startPoint x: 1276, startPoint y: 403, endPoint x: 1293, endPoint y: 400, distance: 17.3
click at [1293, 400] on input "7.55" at bounding box center [1293, 401] width 44 height 17
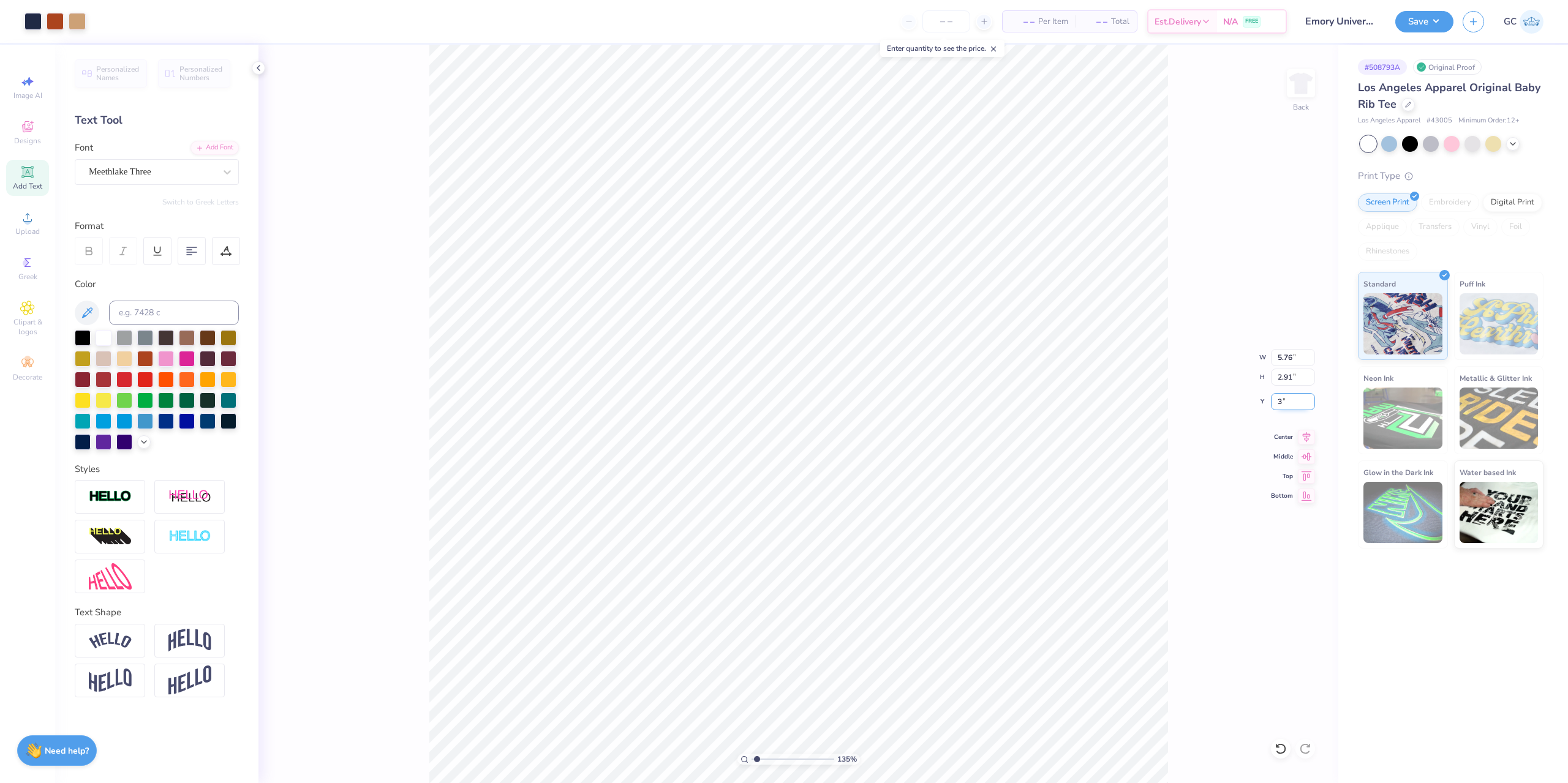
type input "3"
type input "1.35006143669128"
type input "3.00"
click at [883, 576] on li "Group" at bounding box center [876, 573] width 96 height 24
type input "1"
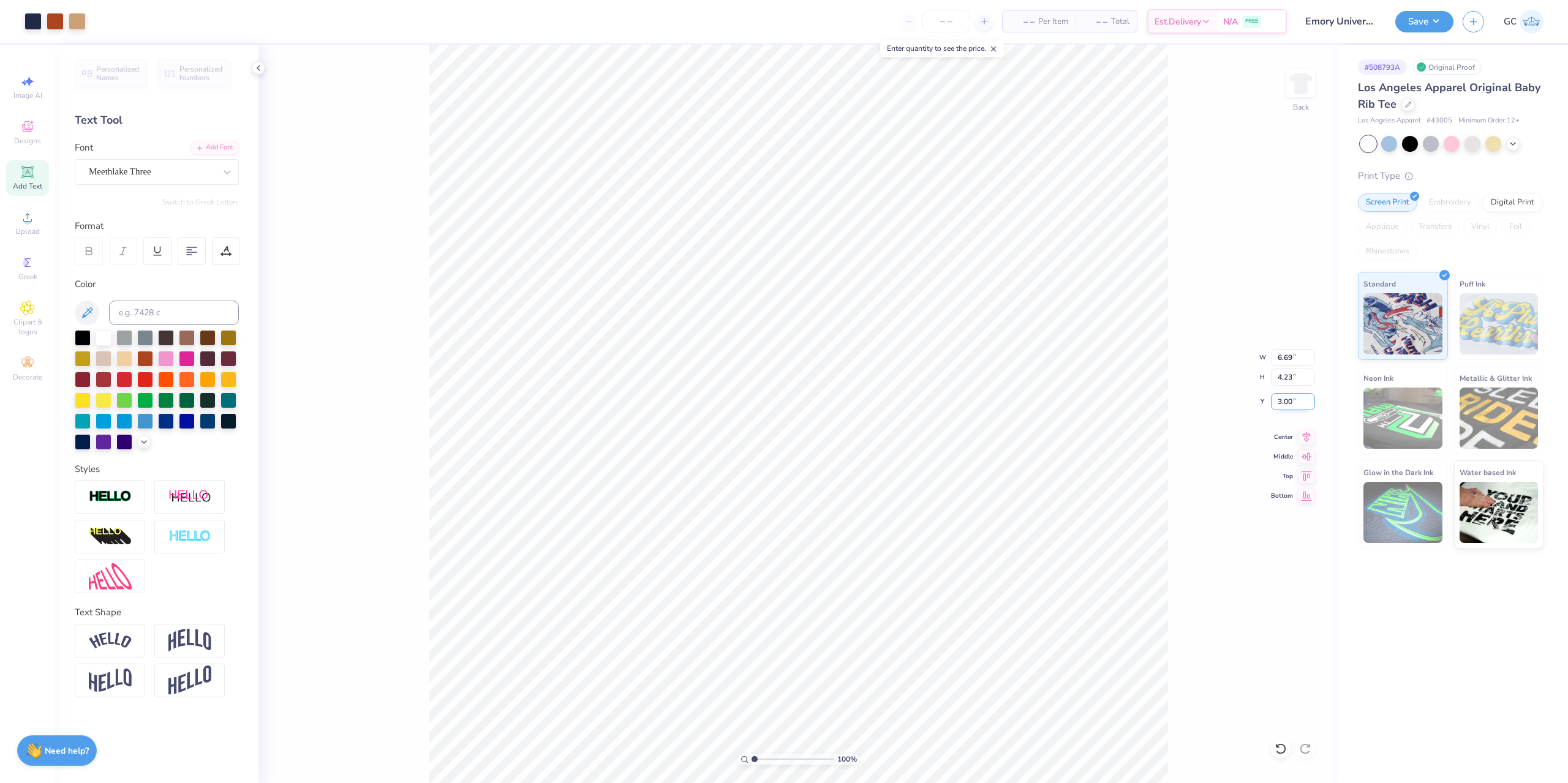
drag, startPoint x: 1293, startPoint y: 407, endPoint x: 1276, endPoint y: 405, distance: 17.1
click at [1276, 405] on input "3.00" at bounding box center [1293, 401] width 44 height 17
type input "2.50"
click at [1405, 25] on button "Save" at bounding box center [1424, 19] width 58 height 21
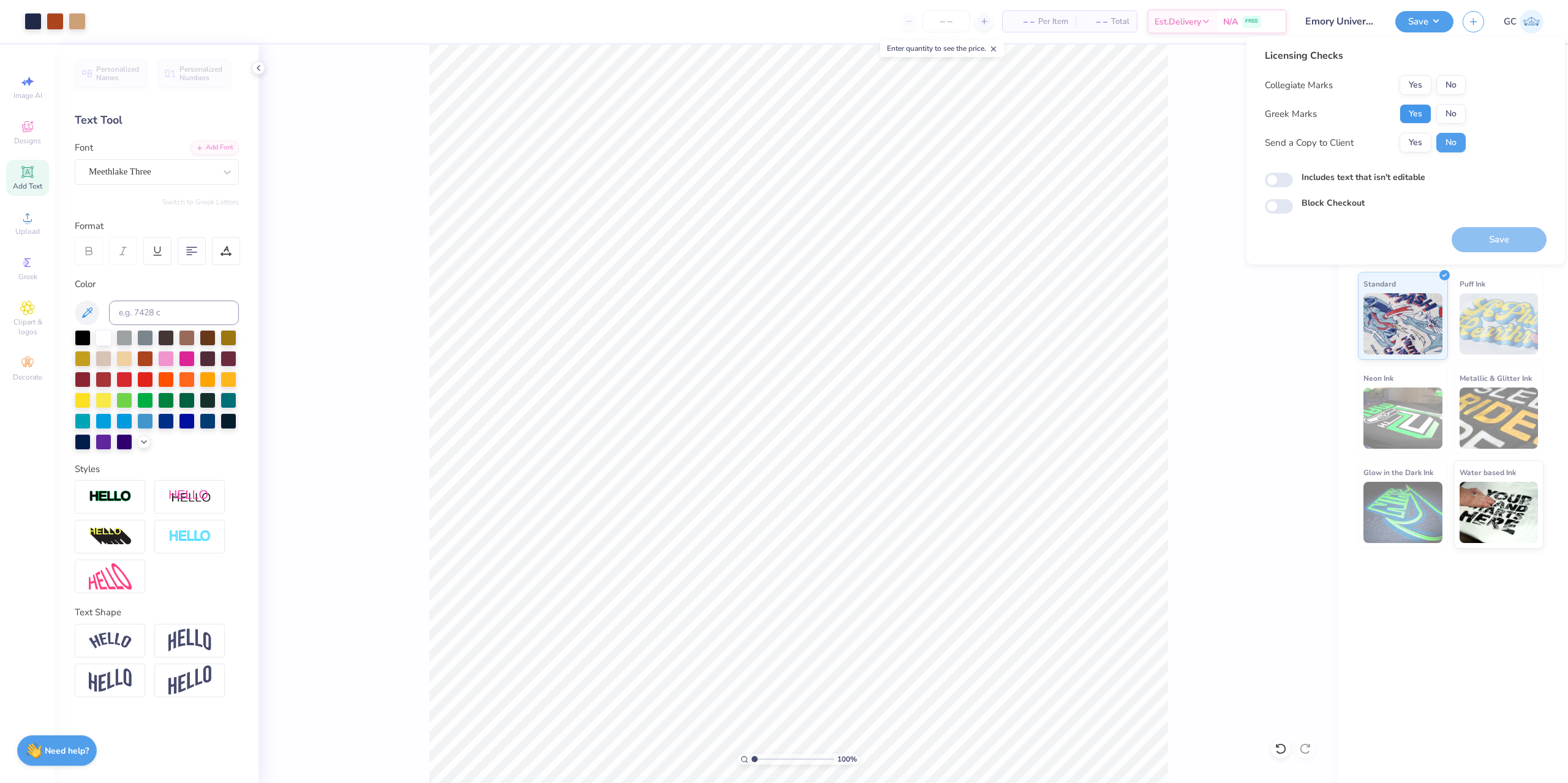
click at [1420, 109] on button "Yes" at bounding box center [1415, 113] width 32 height 20
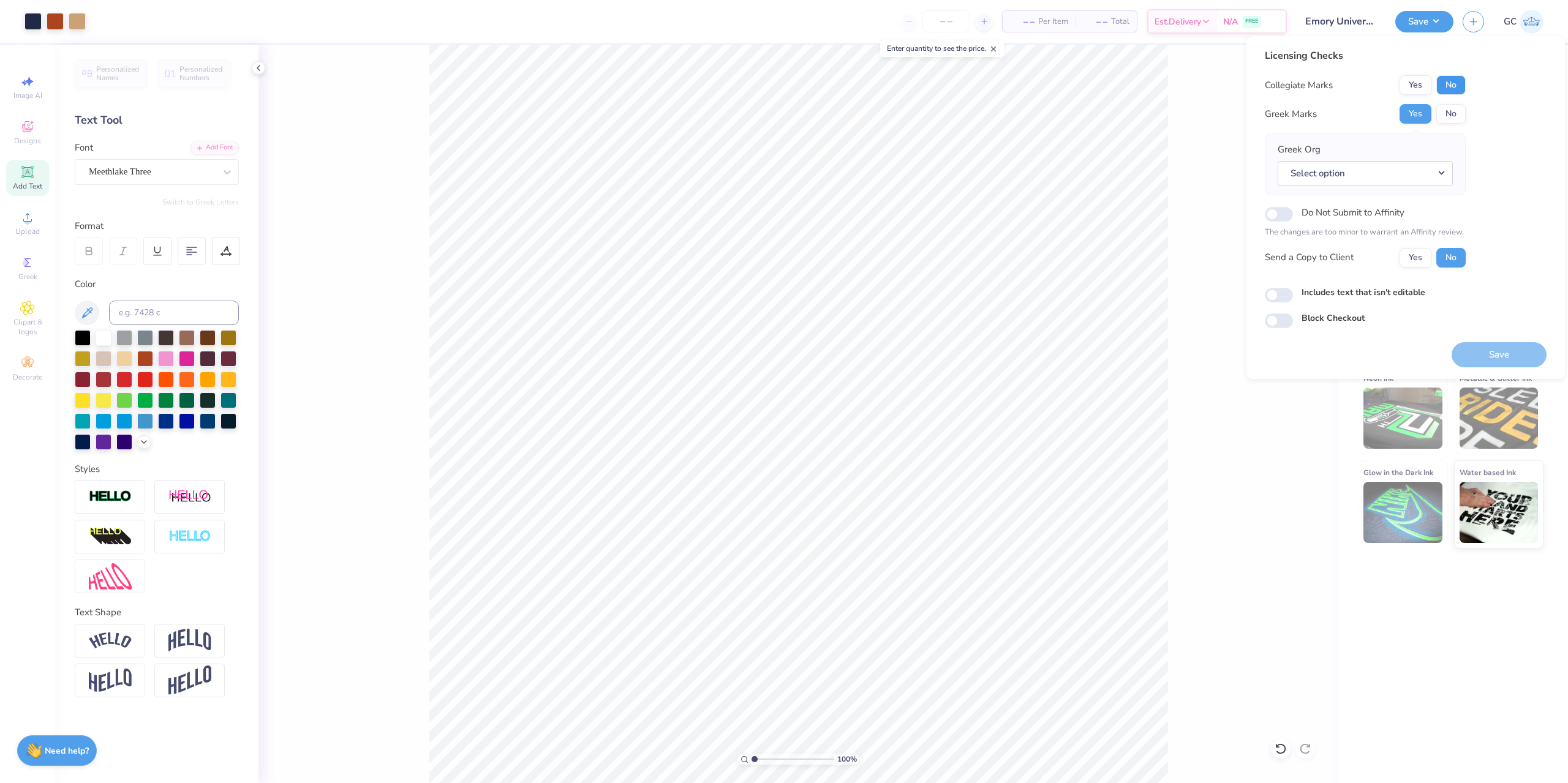
click at [1459, 84] on button "No" at bounding box center [1451, 85] width 29 height 20
click at [1435, 177] on button "Select option" at bounding box center [1365, 174] width 175 height 25
click at [1311, 301] on link "Sigma Delta Tau" at bounding box center [1365, 300] width 166 height 20
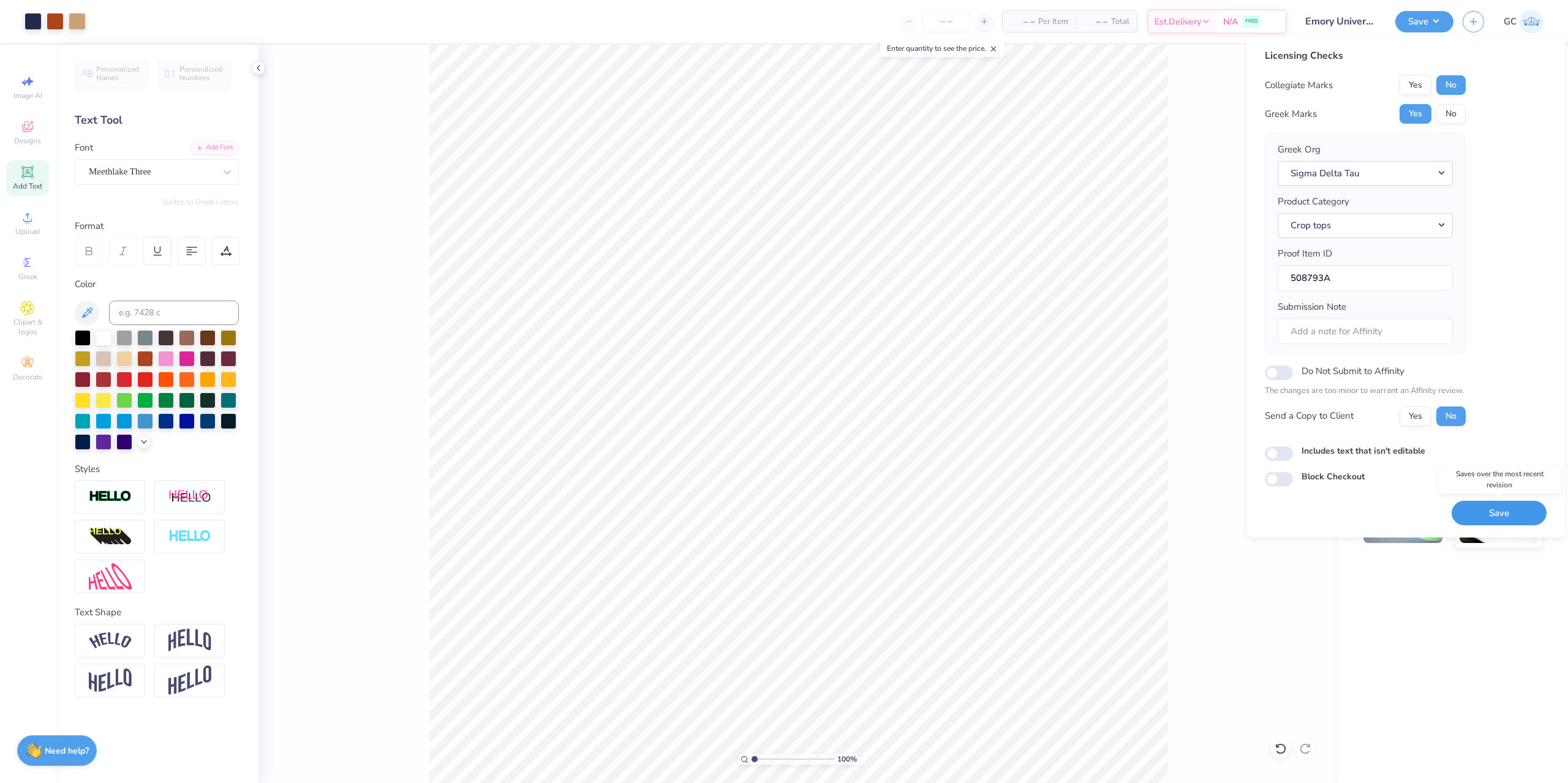
click at [1500, 502] on button "Save" at bounding box center [1499, 513] width 95 height 25
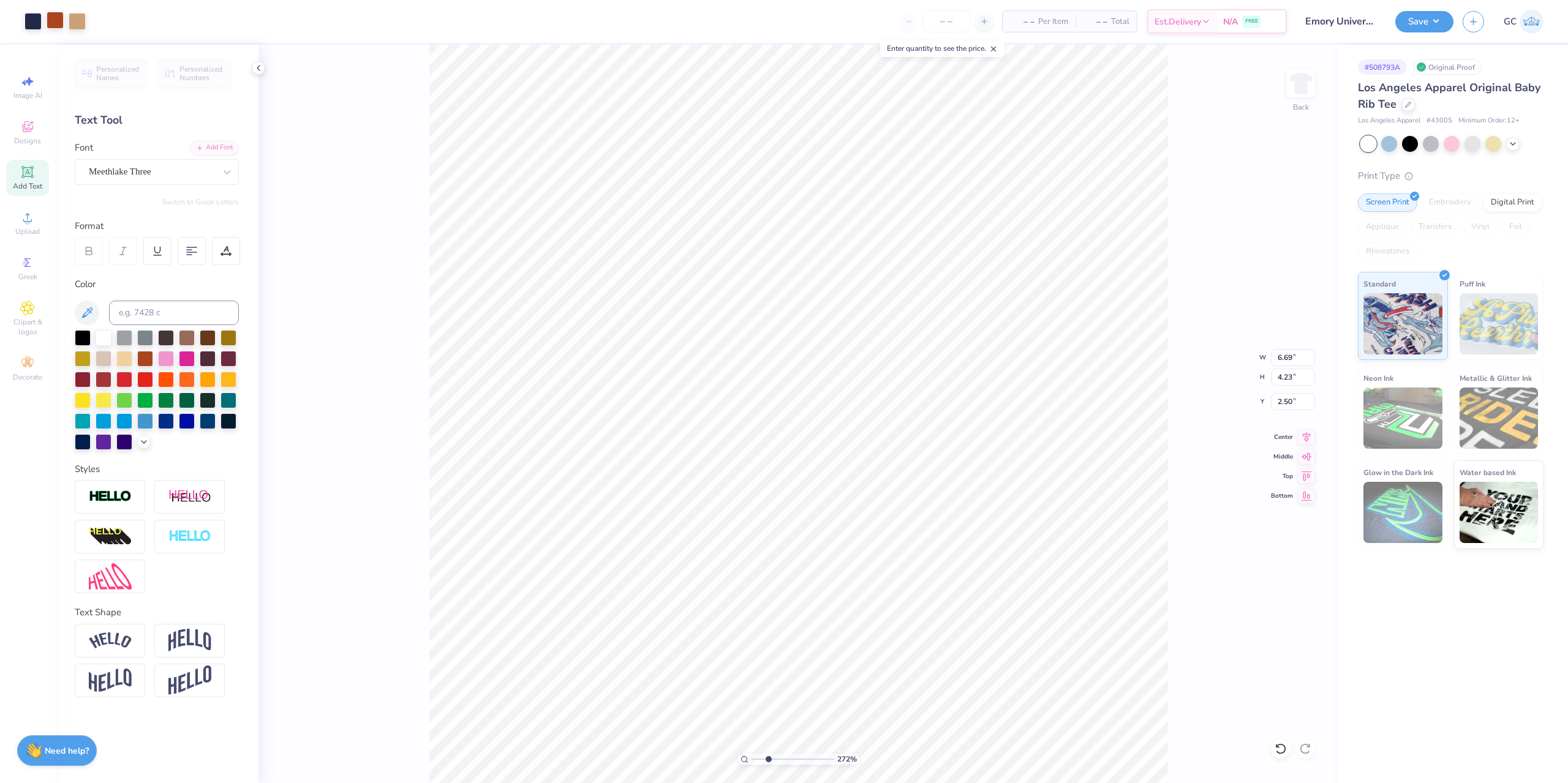
click at [49, 15] on div at bounding box center [54, 20] width 17 height 17
type input "2.71964221644285"
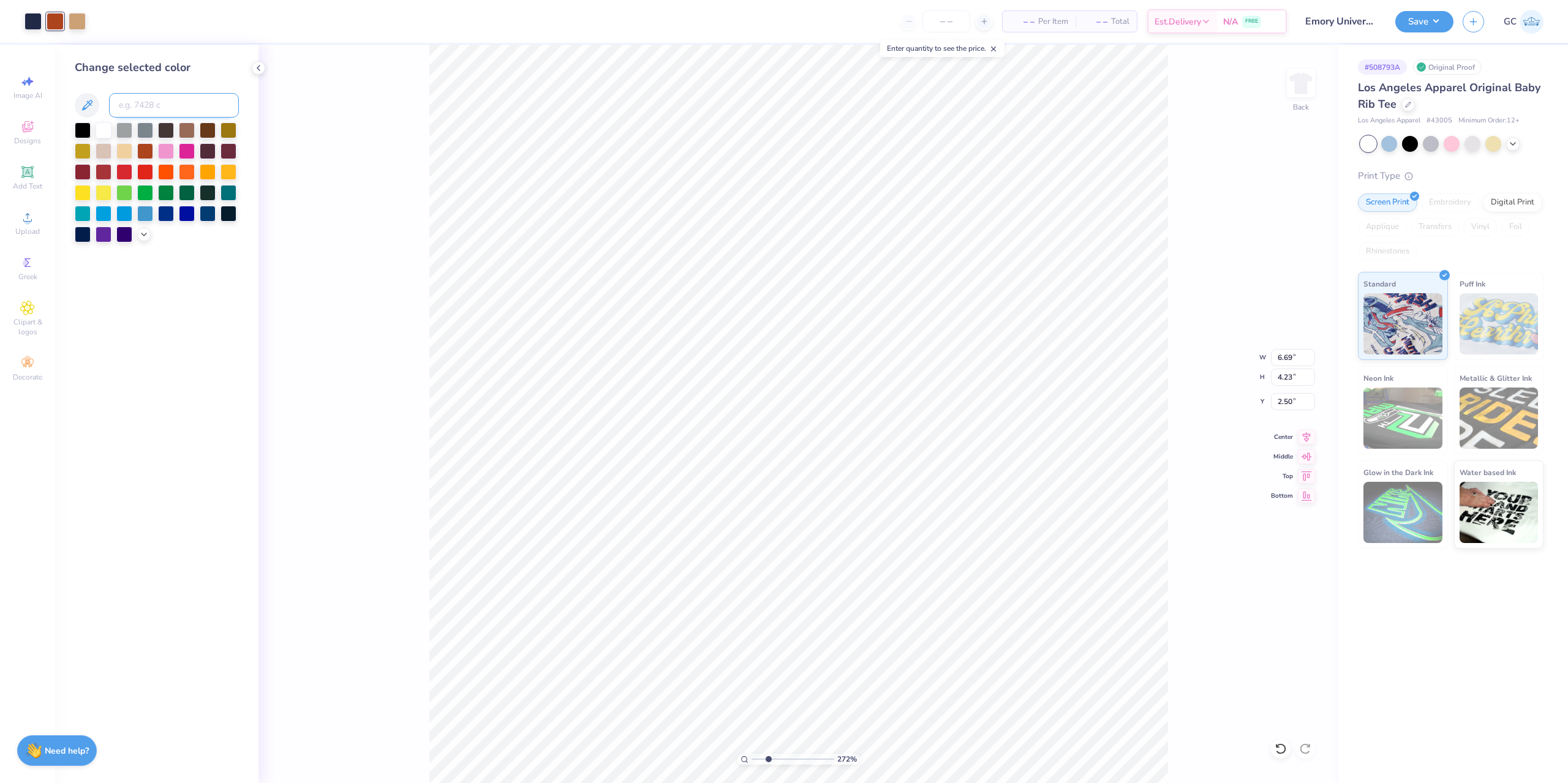
click at [149, 106] on input at bounding box center [174, 104] width 130 height 24
type input "223"
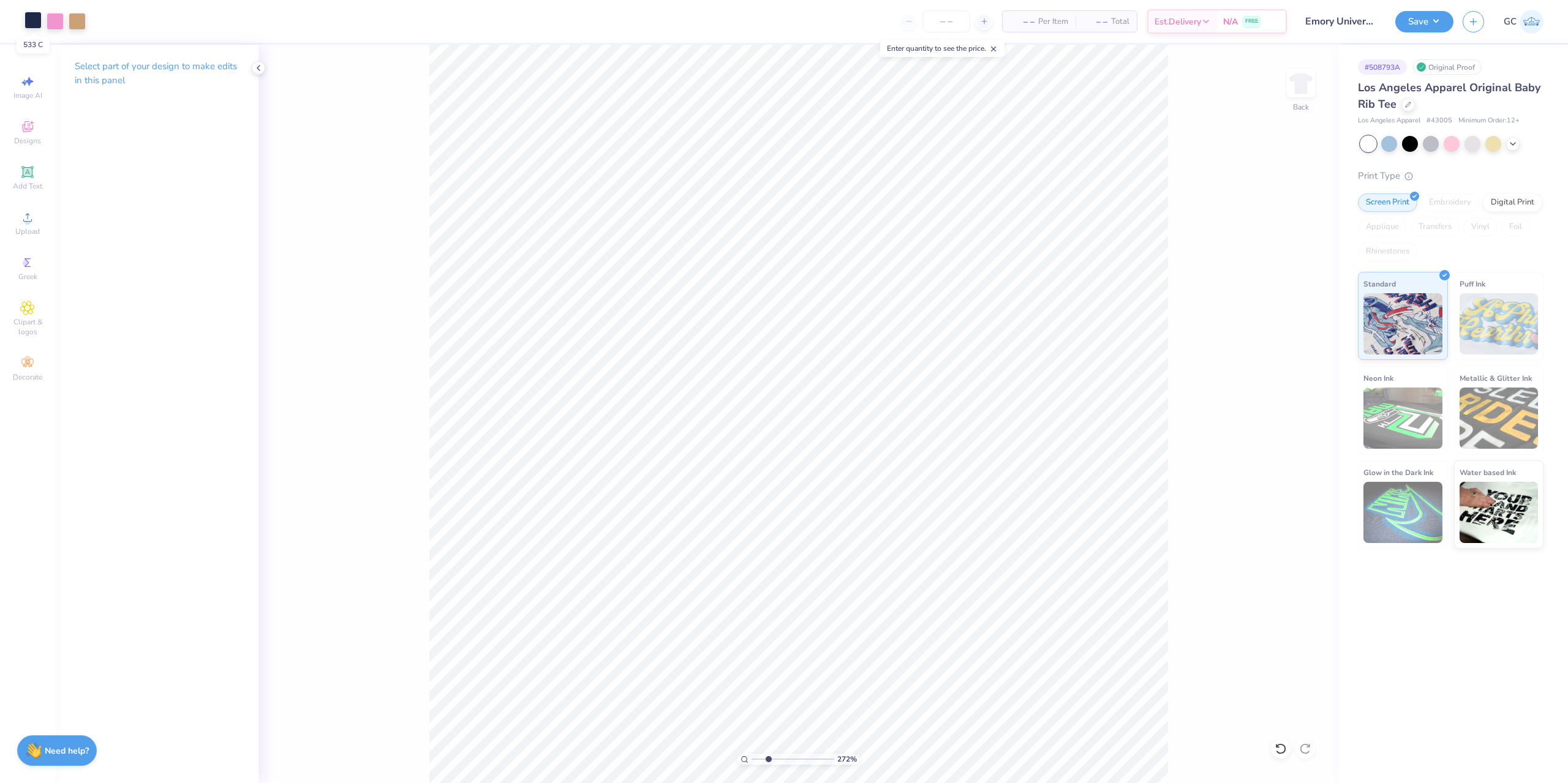
click at [32, 18] on div at bounding box center [32, 20] width 17 height 17
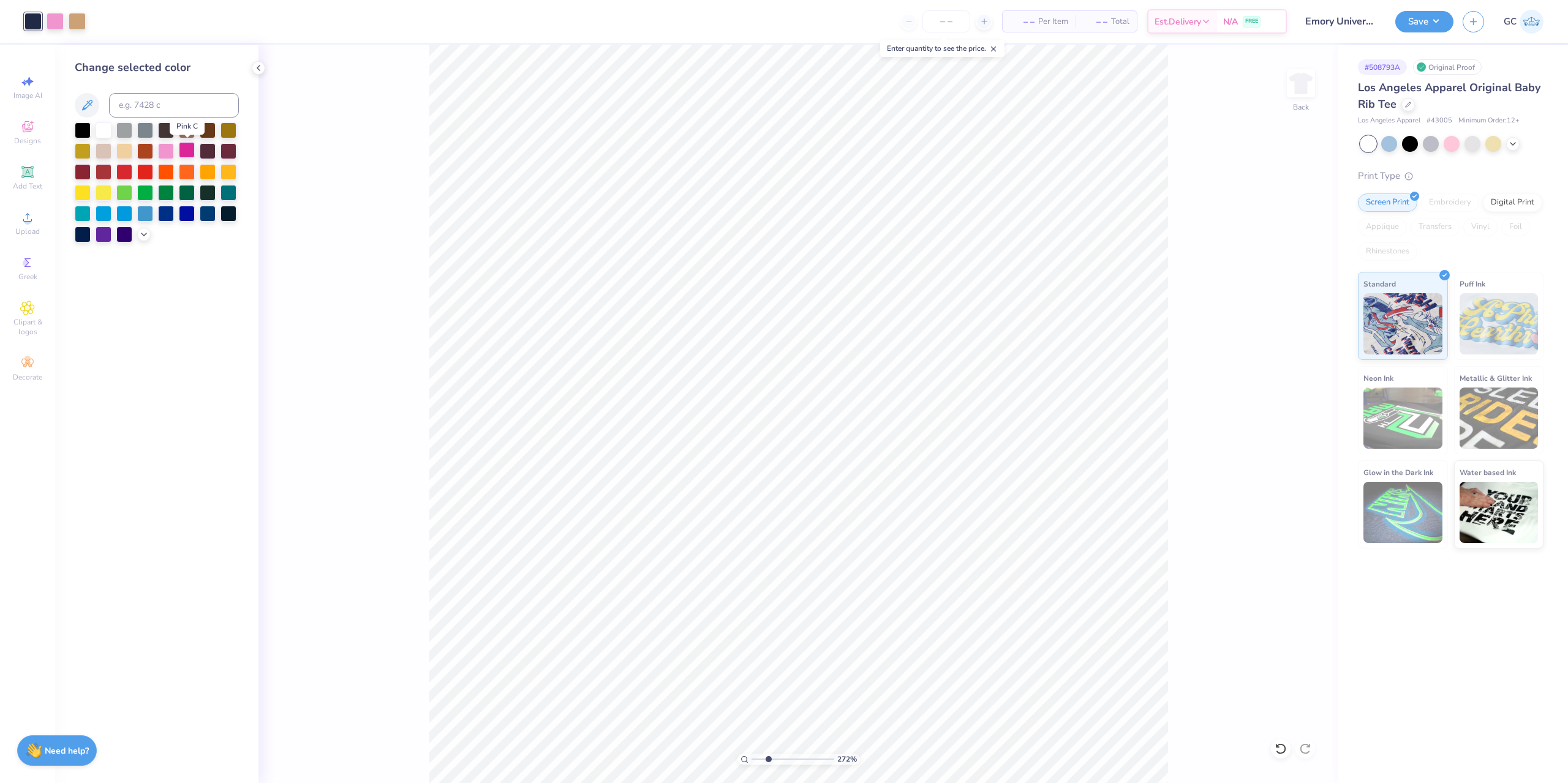
click at [190, 149] on div at bounding box center [187, 150] width 16 height 16
type input "1.10522621487156"
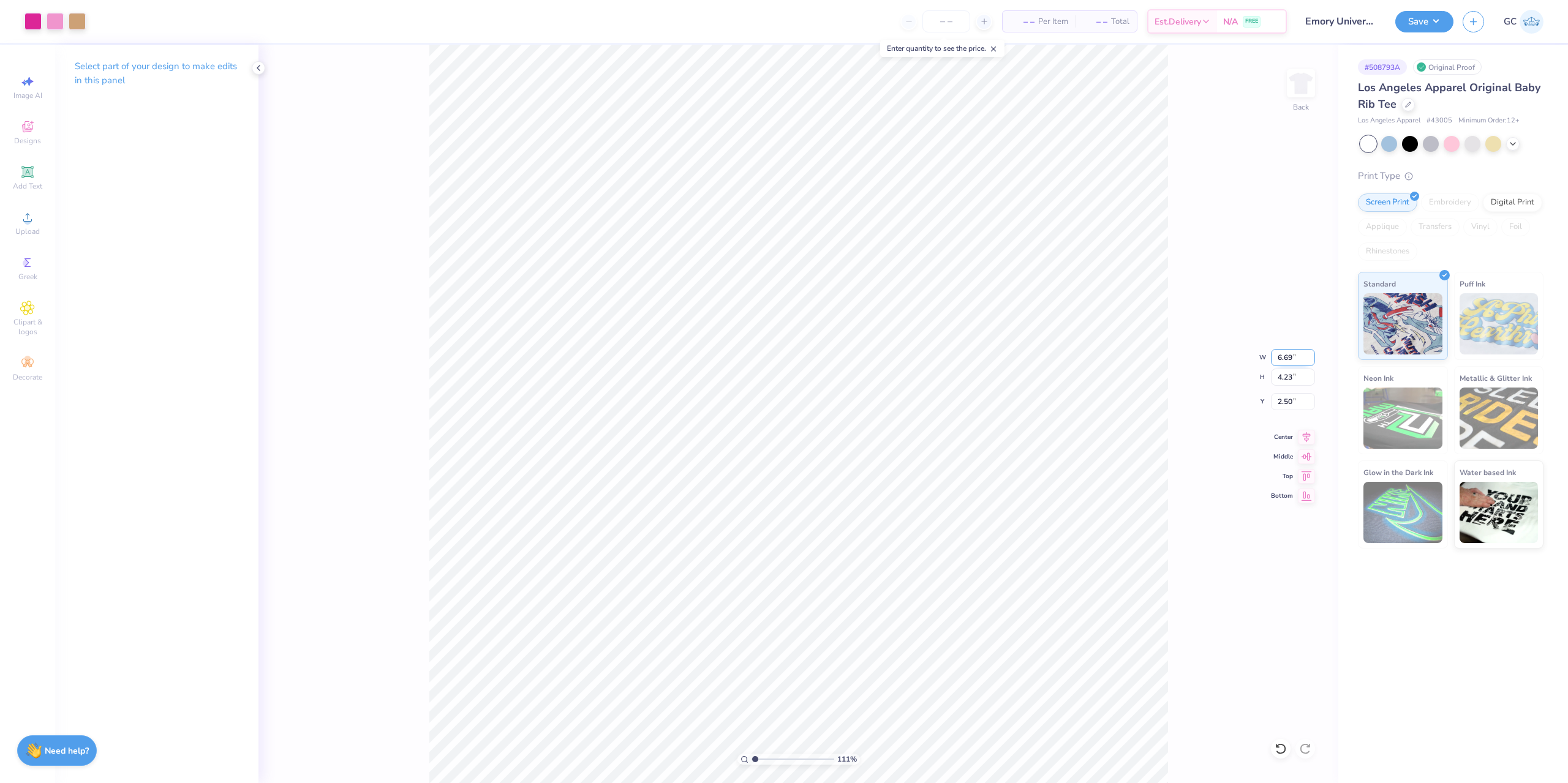
drag, startPoint x: 1276, startPoint y: 362, endPoint x: 1291, endPoint y: 361, distance: 15.0
click at [1291, 361] on input "6.69" at bounding box center [1293, 357] width 44 height 17
type input "7"
type input "1.10522621487156"
type input "7.00"
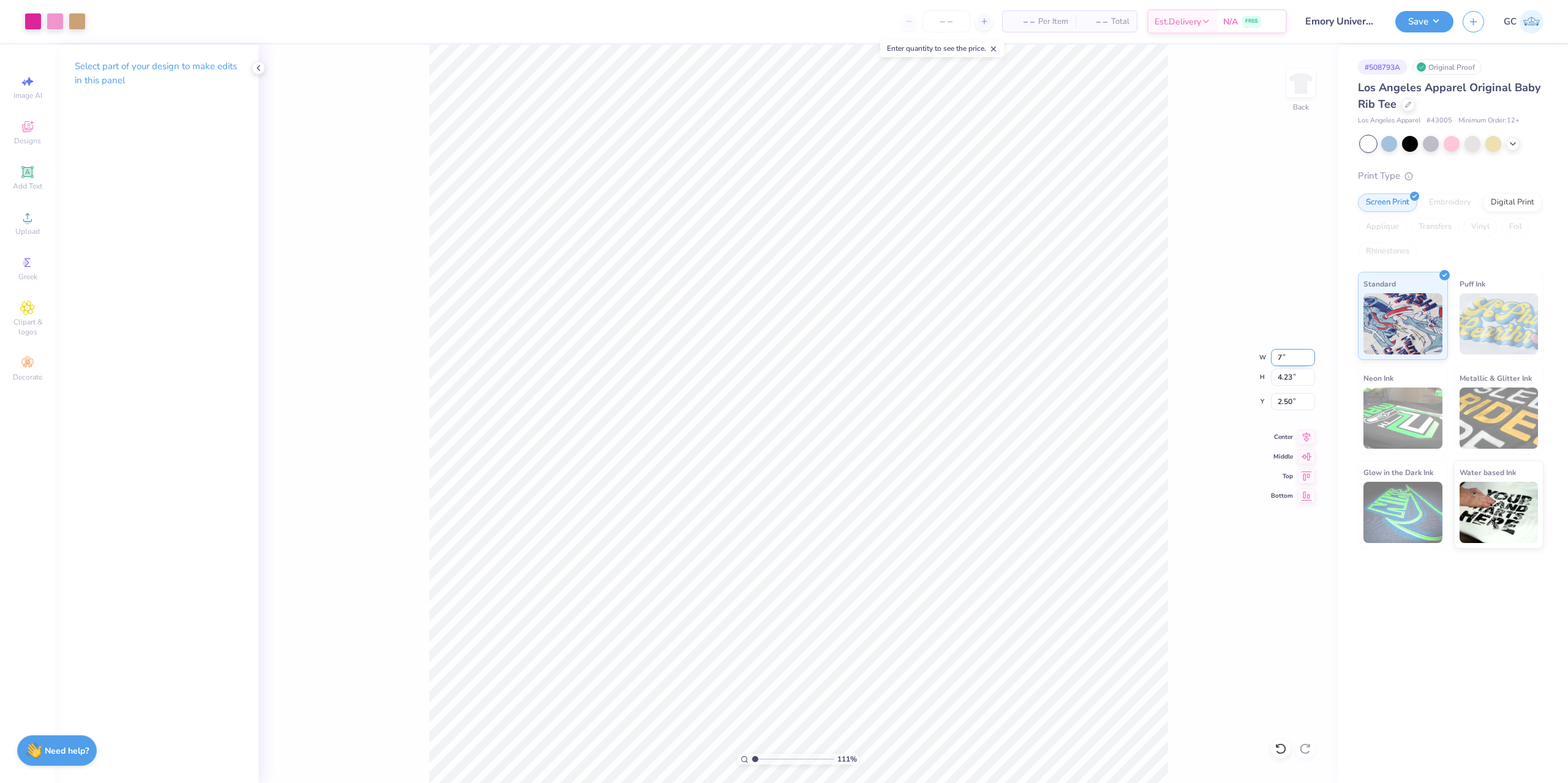
type input "4.43"
click at [1285, 405] on input "2.40" at bounding box center [1293, 401] width 44 height 17
type input "2.50"
type input "1.10522621487156"
type input "1.20"
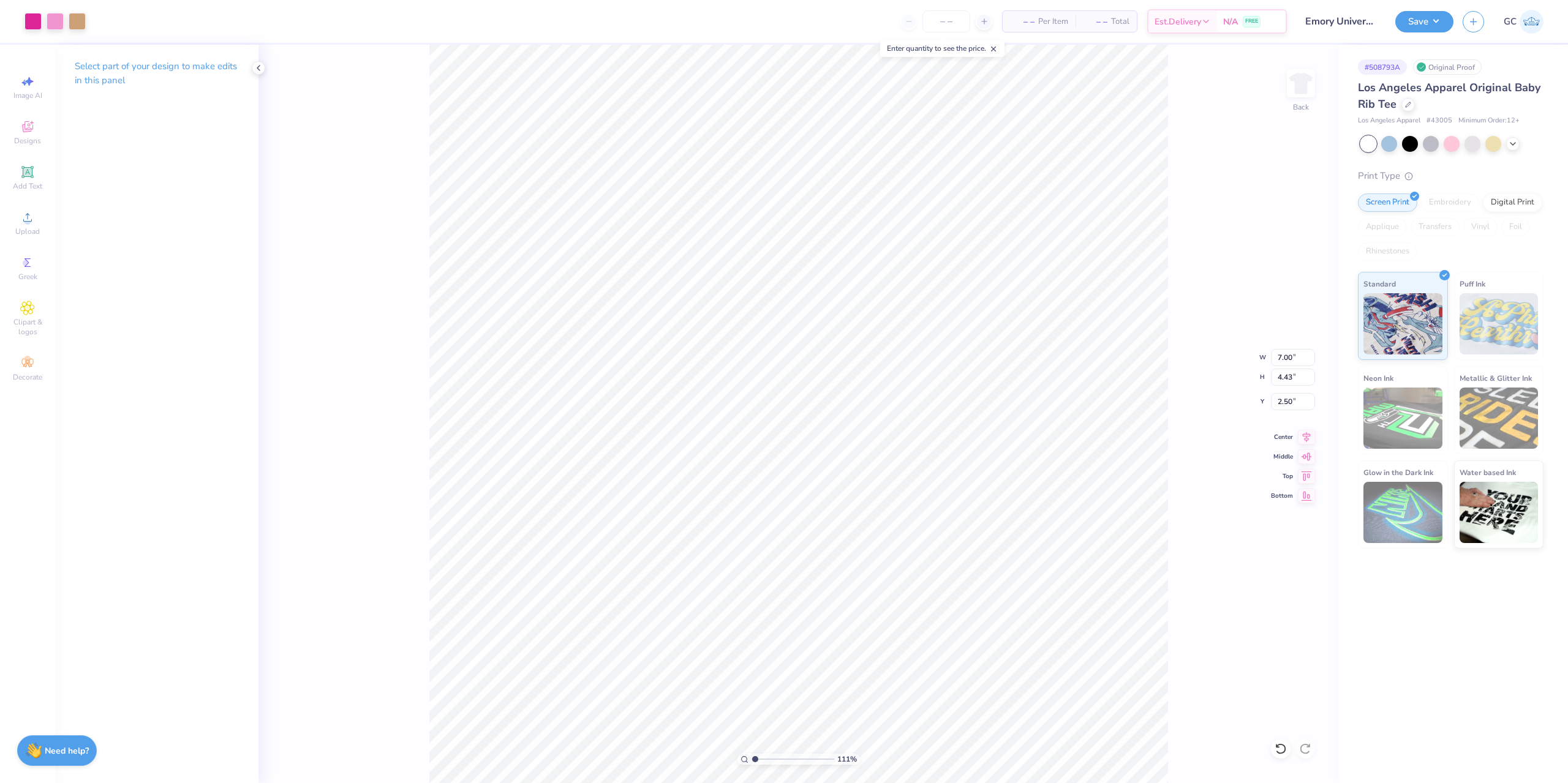
type input "5.73"
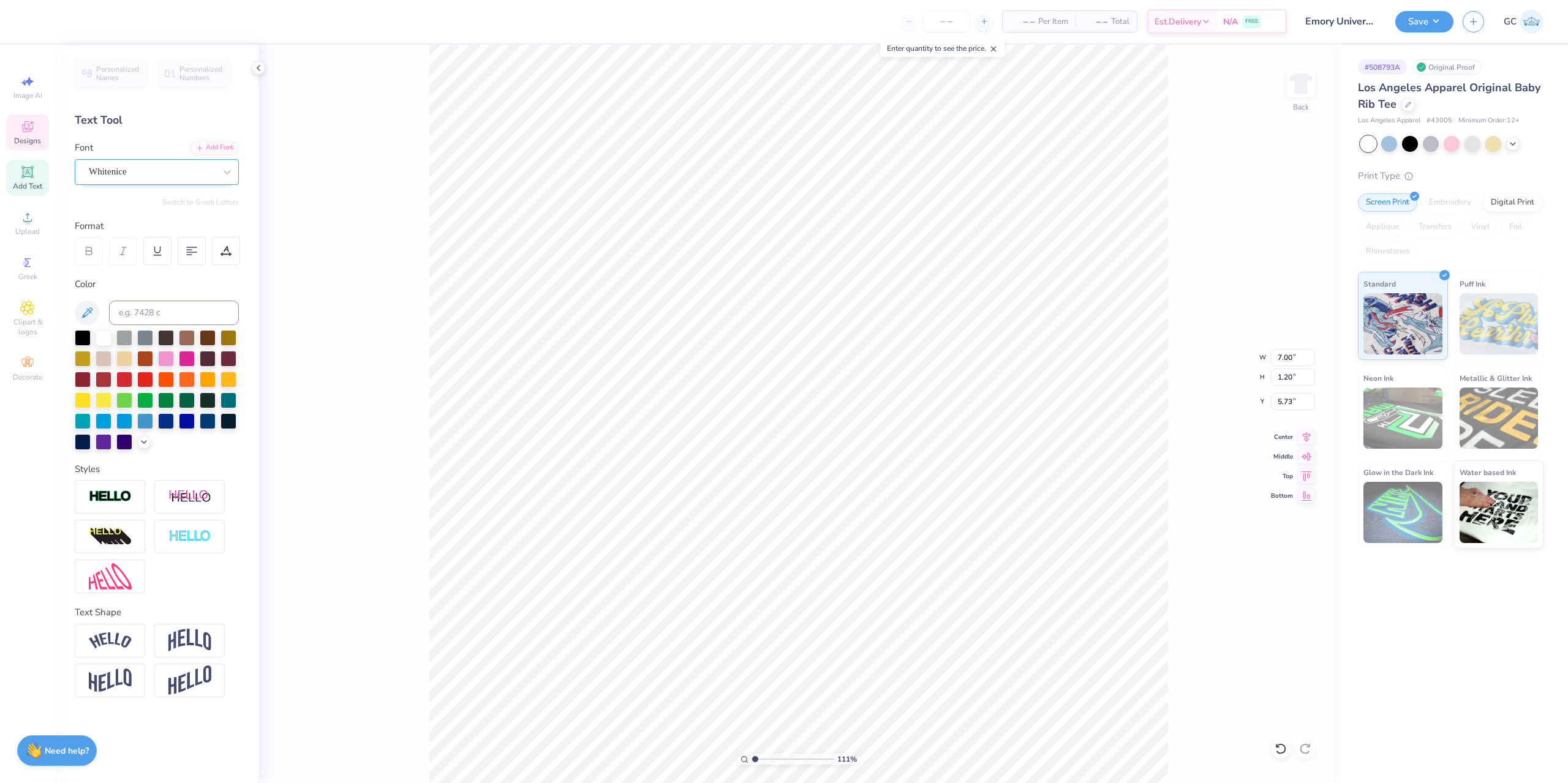
click at [119, 174] on div "Whitenice" at bounding box center [152, 171] width 129 height 19
type input "1.10522621487156"
click at [150, 268] on span "Times New Roman" at bounding box center [124, 268] width 66 height 13
type input "times"
type input "1.10522621487156"
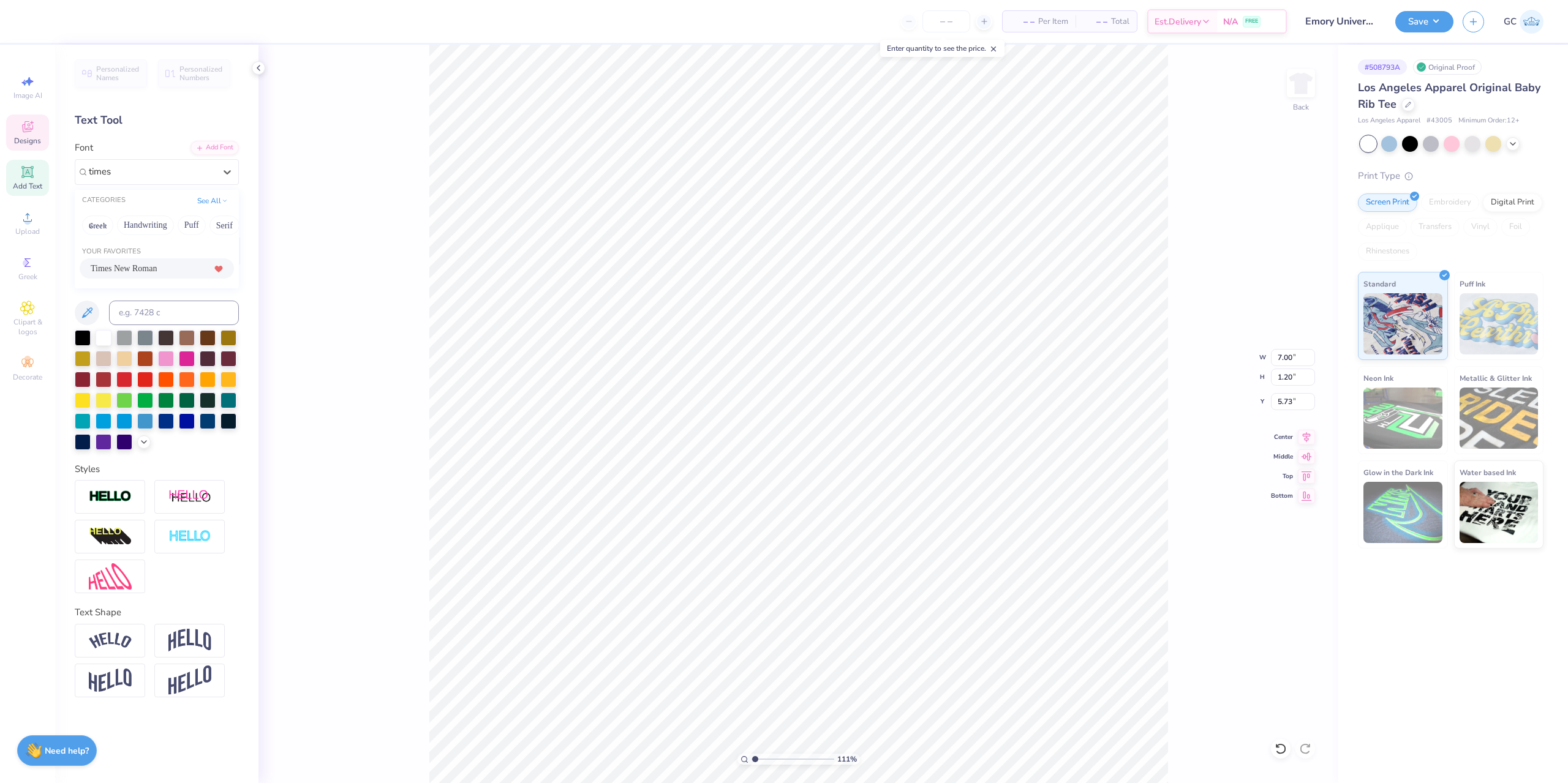
type input "6.94"
type input "0.95"
type input "5.90"
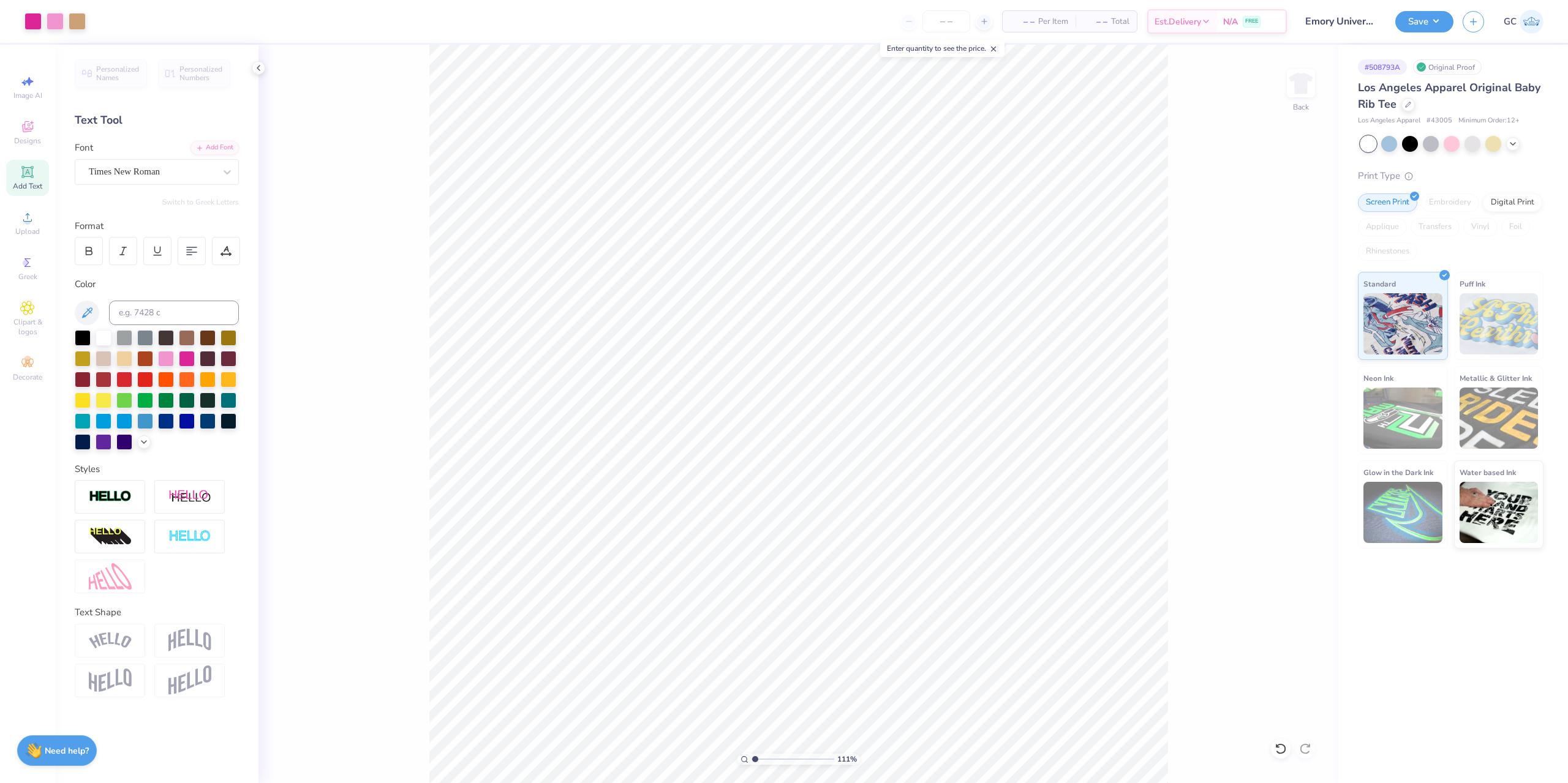
type input "1.10522621487156"
drag, startPoint x: 1292, startPoint y: 361, endPoint x: 1277, endPoint y: 360, distance: 15.0
click at [1277, 360] on input "6.94" at bounding box center [1293, 357] width 44 height 17
type input "7"
type input "1.10522621487156"
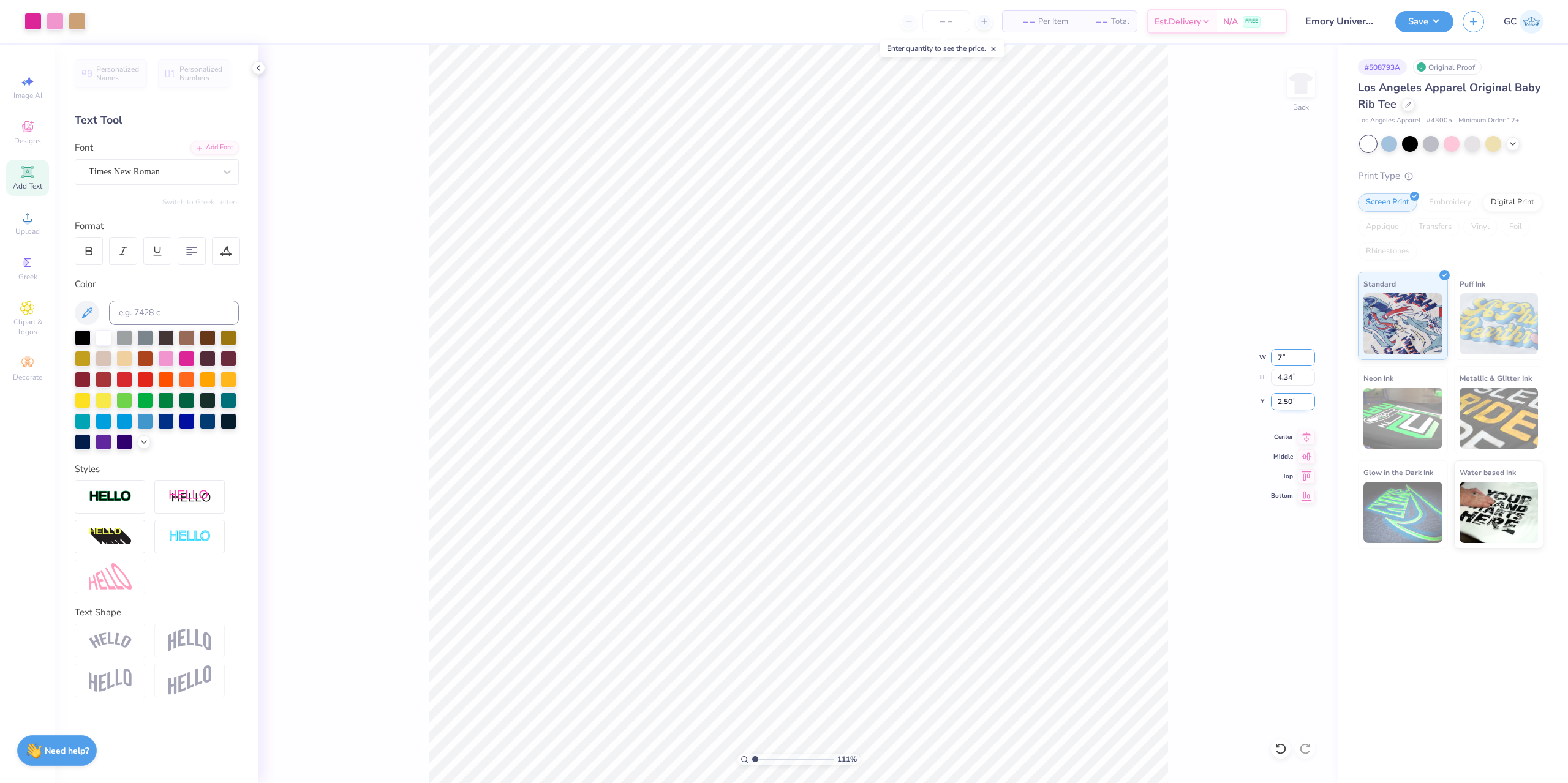
type input "7.00"
type input "4.38"
click at [1287, 403] on input "2.48" at bounding box center [1293, 401] width 44 height 17
click at [1286, 403] on input "2.48" at bounding box center [1293, 401] width 44 height 17
drag, startPoint x: 1285, startPoint y: 403, endPoint x: 1295, endPoint y: 403, distance: 10.0
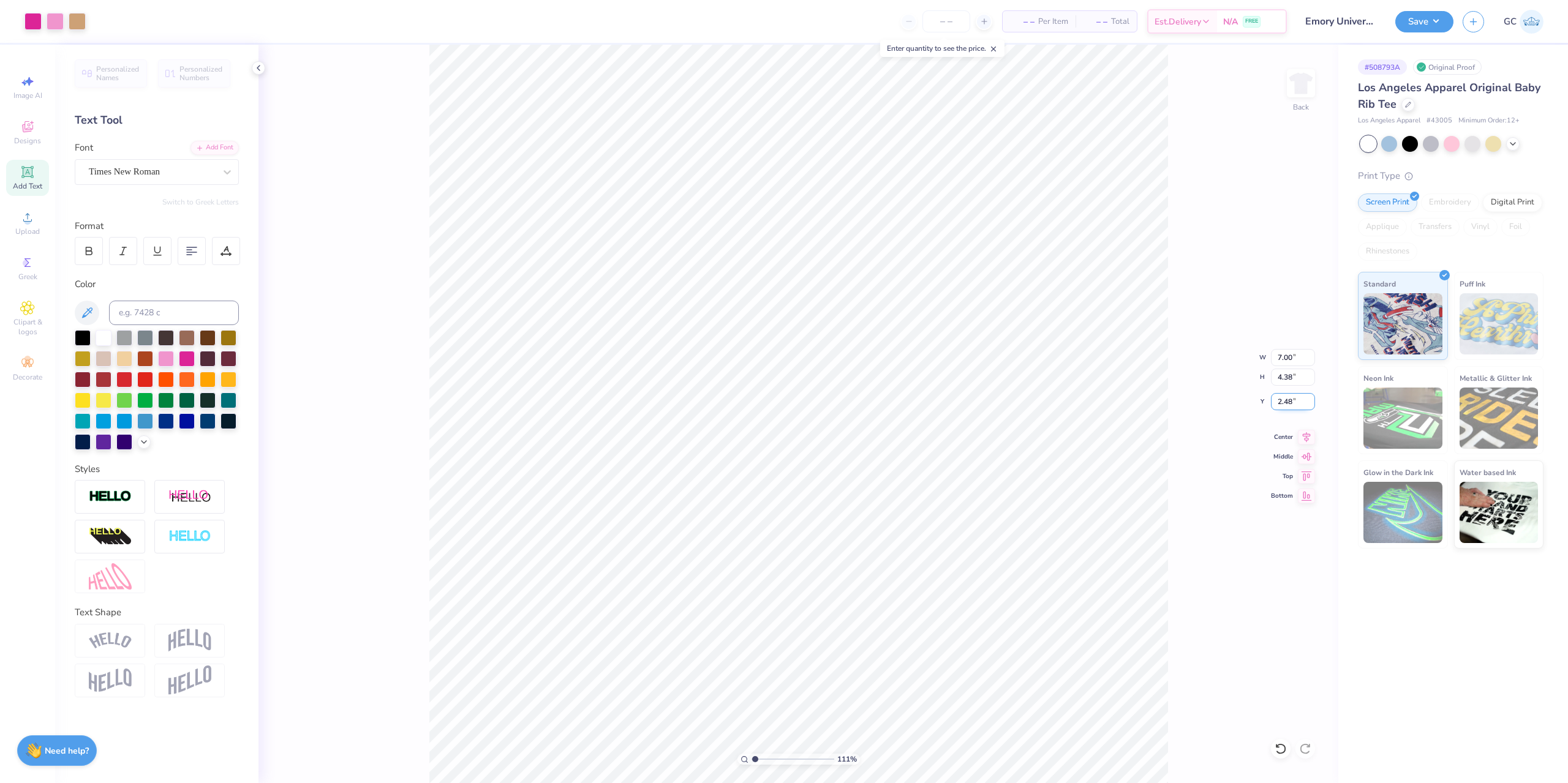
click at [1295, 403] on input "2.48" at bounding box center [1293, 401] width 44 height 17
type input "2.5"
type input "1.10522621487156"
type input "2.50"
click at [1435, 13] on button "Save" at bounding box center [1424, 19] width 58 height 21
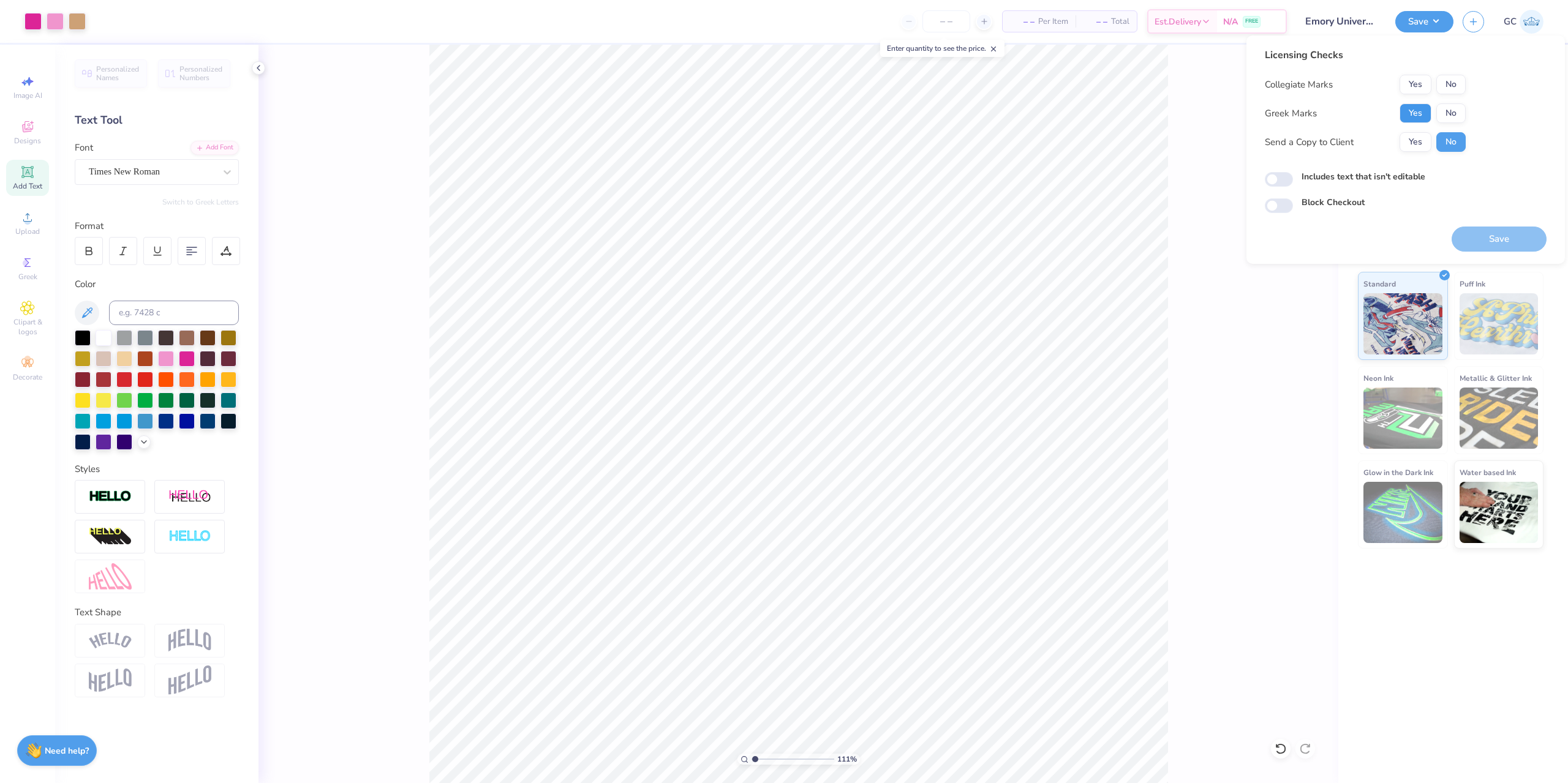
click at [1405, 107] on button "Yes" at bounding box center [1415, 113] width 32 height 20
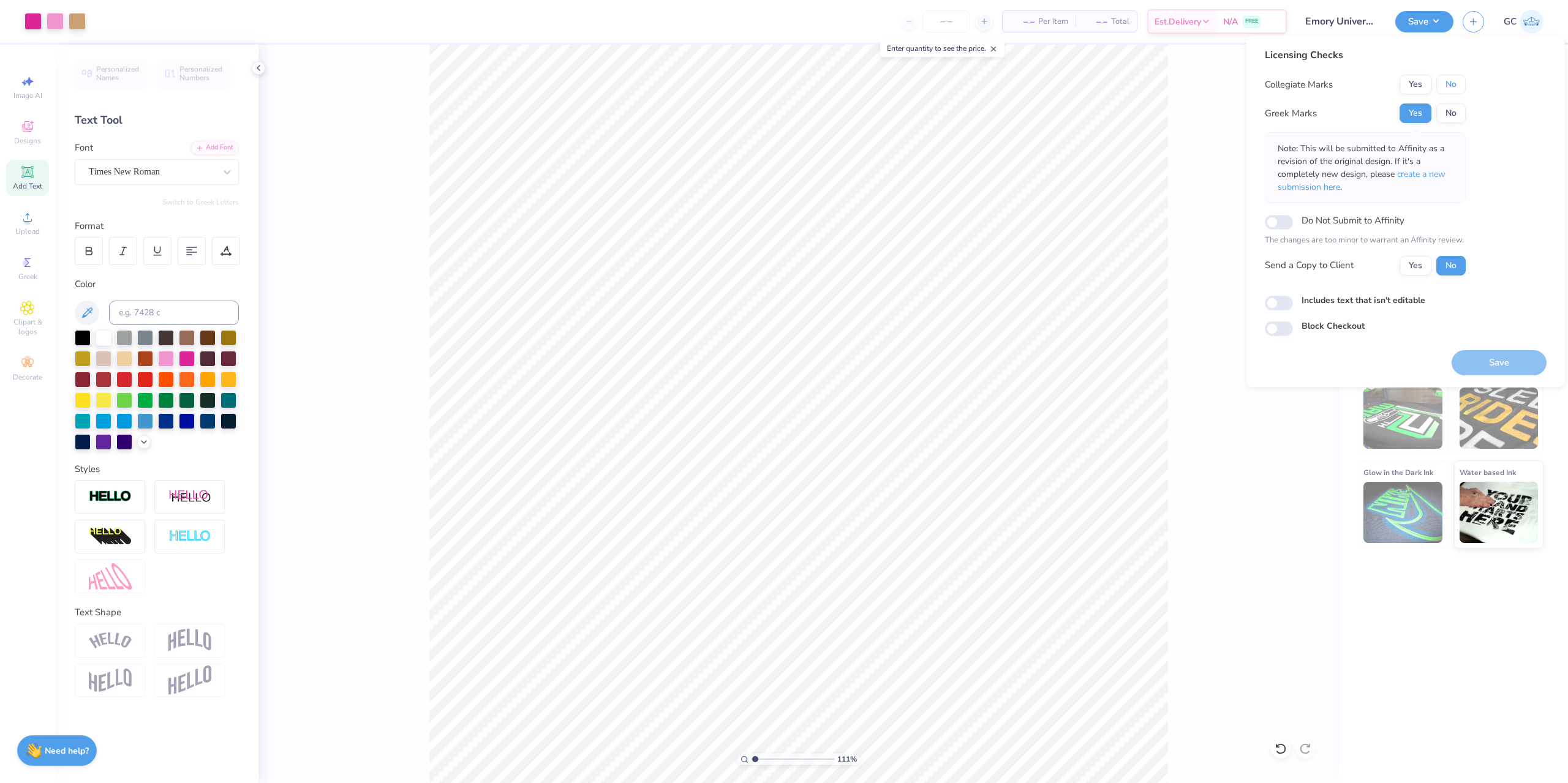
click at [1448, 89] on button "No" at bounding box center [1451, 84] width 29 height 20
click at [1494, 357] on button "Save" at bounding box center [1499, 363] width 95 height 25
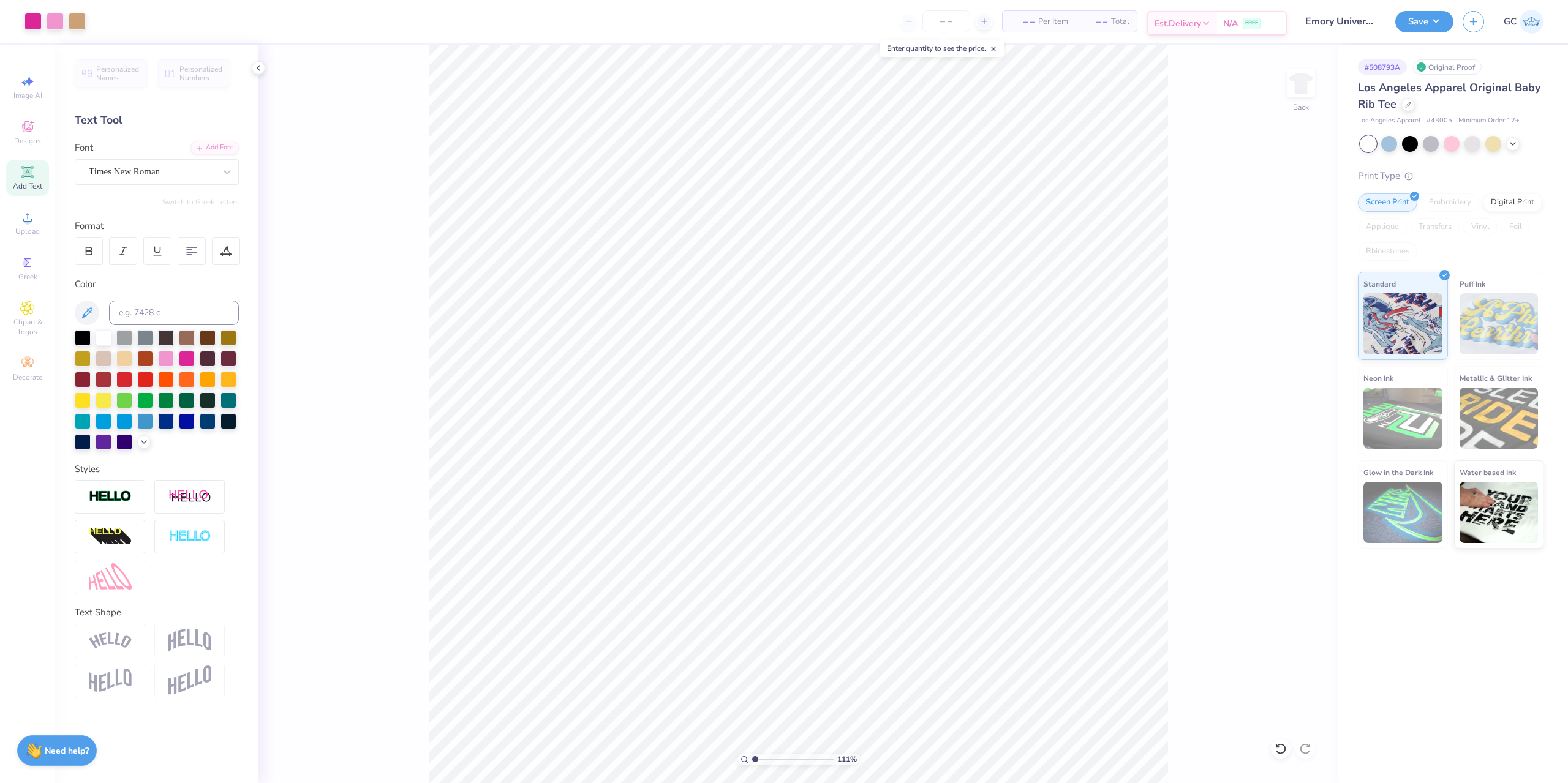
type input "1.10522621487156"
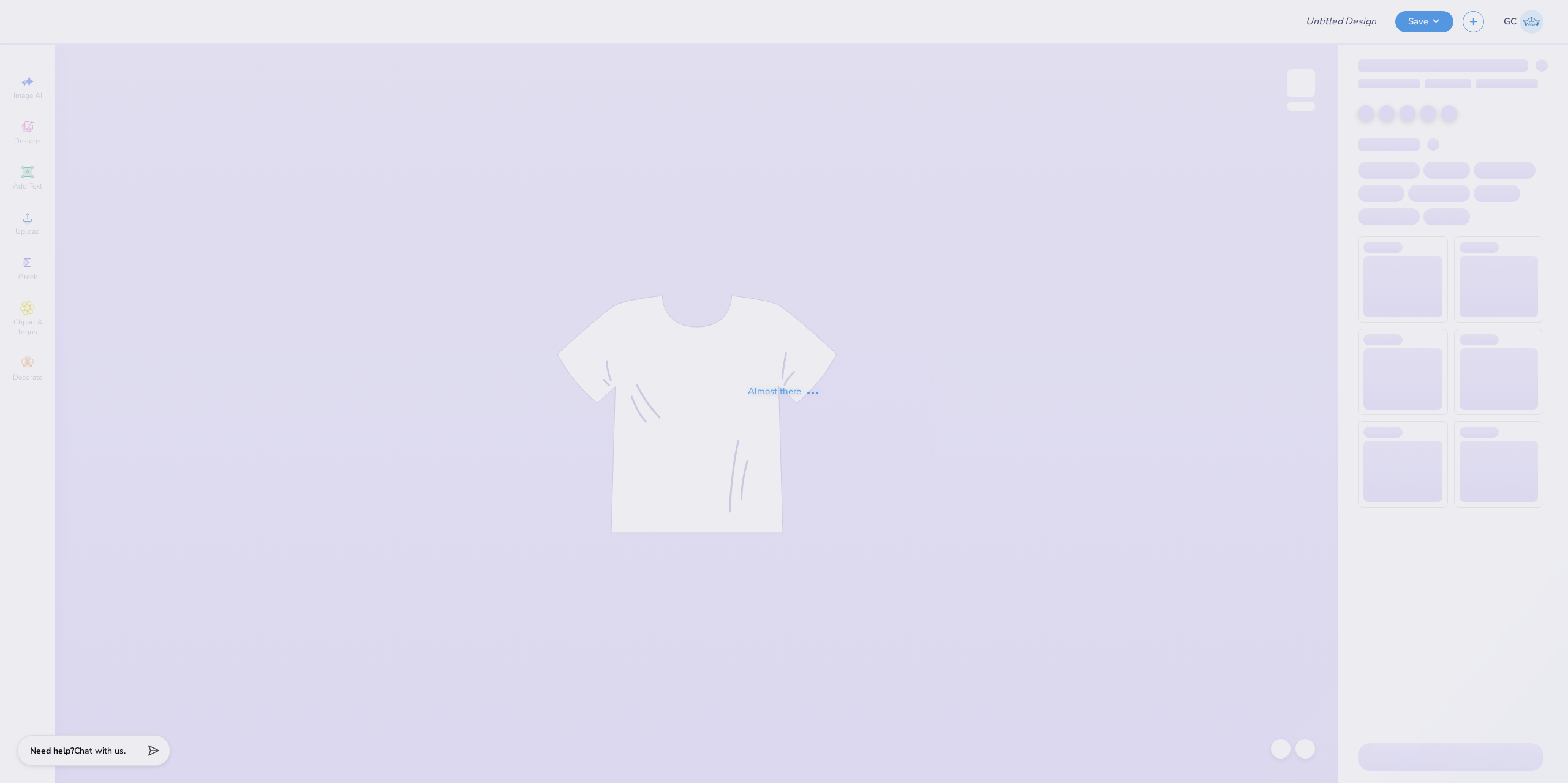
type input "Merch for KAT"
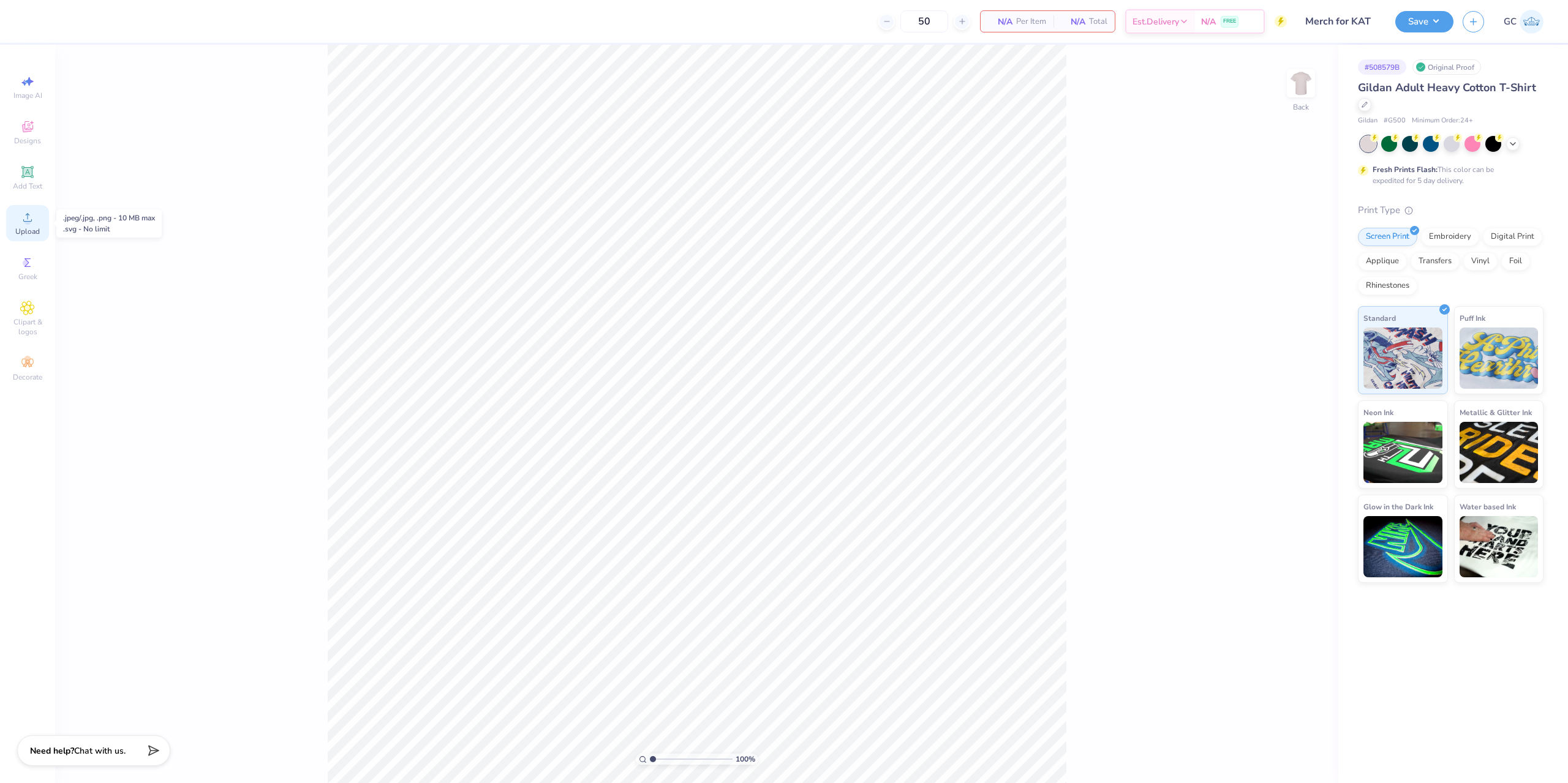
click at [34, 228] on span "Upload" at bounding box center [27, 231] width 24 height 10
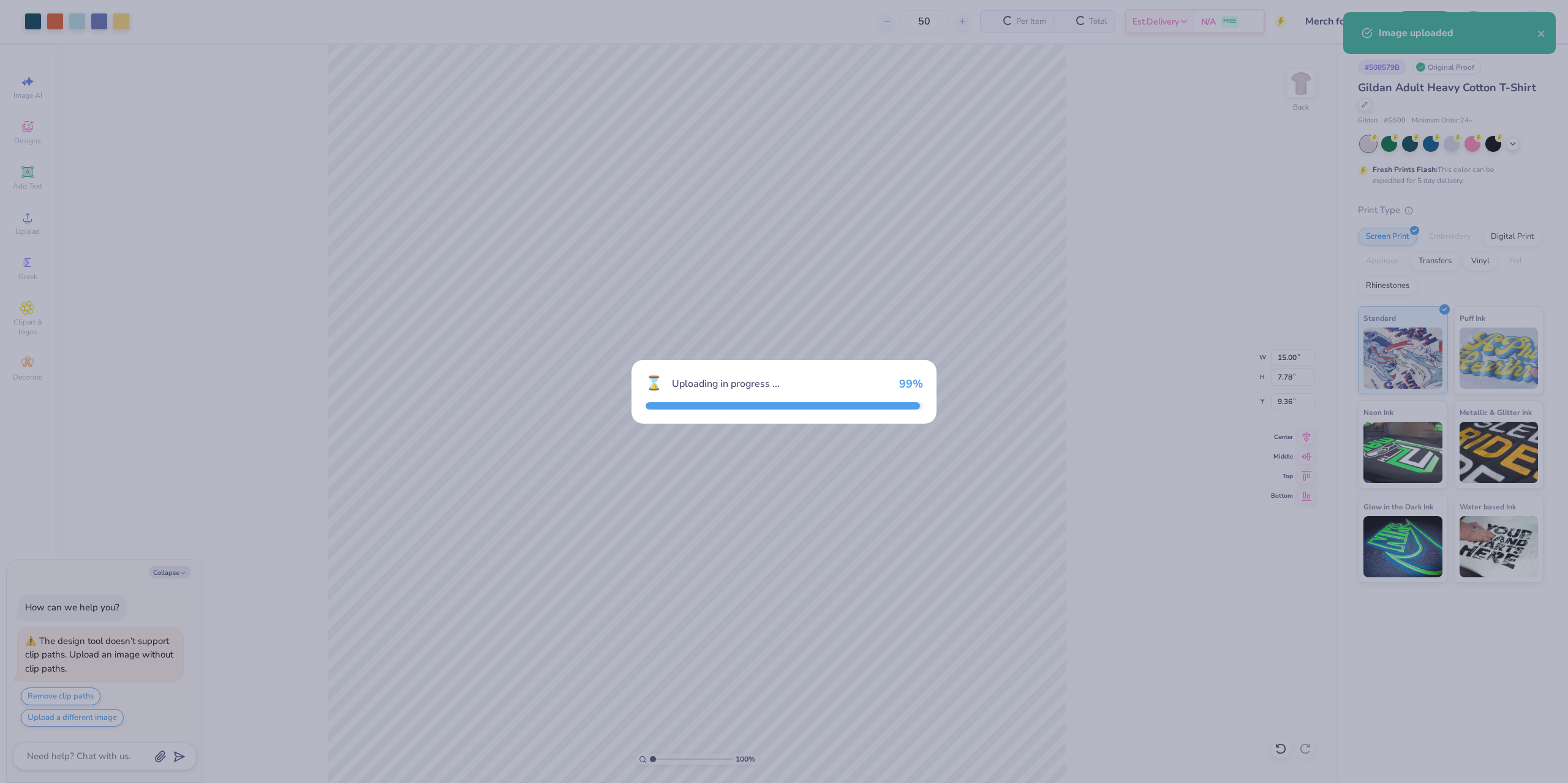
type textarea "x"
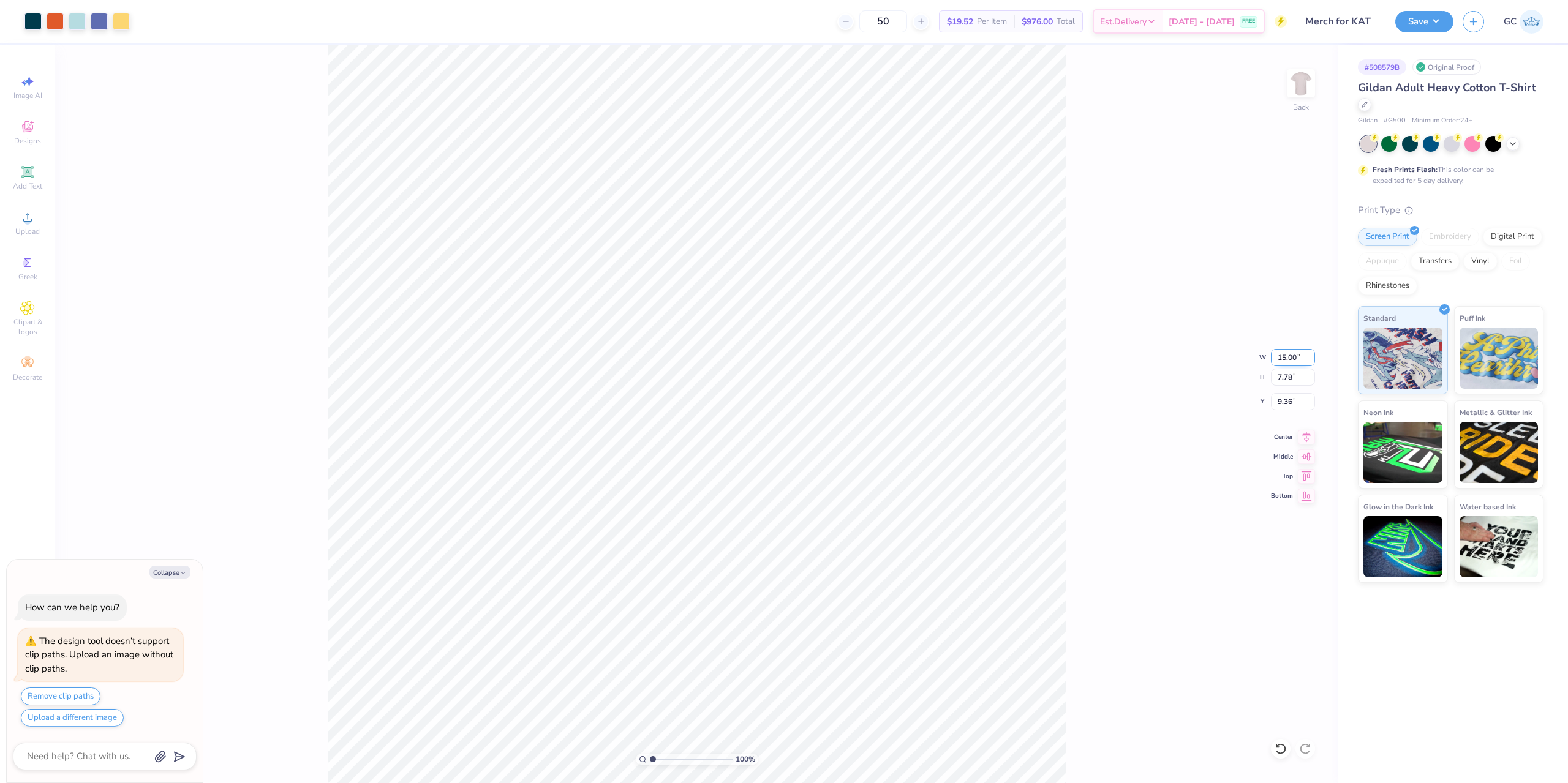
click at [1298, 358] on input "15.00" at bounding box center [1293, 357] width 44 height 17
type input "4"
click at [1302, 392] on div "100 % Back W 4 4 " H 7.78 7.78 " Y 9.36 9.36 " Center Middle Top Bottom" at bounding box center [696, 414] width 1283 height 738
type textarea "x"
type input "4.00"
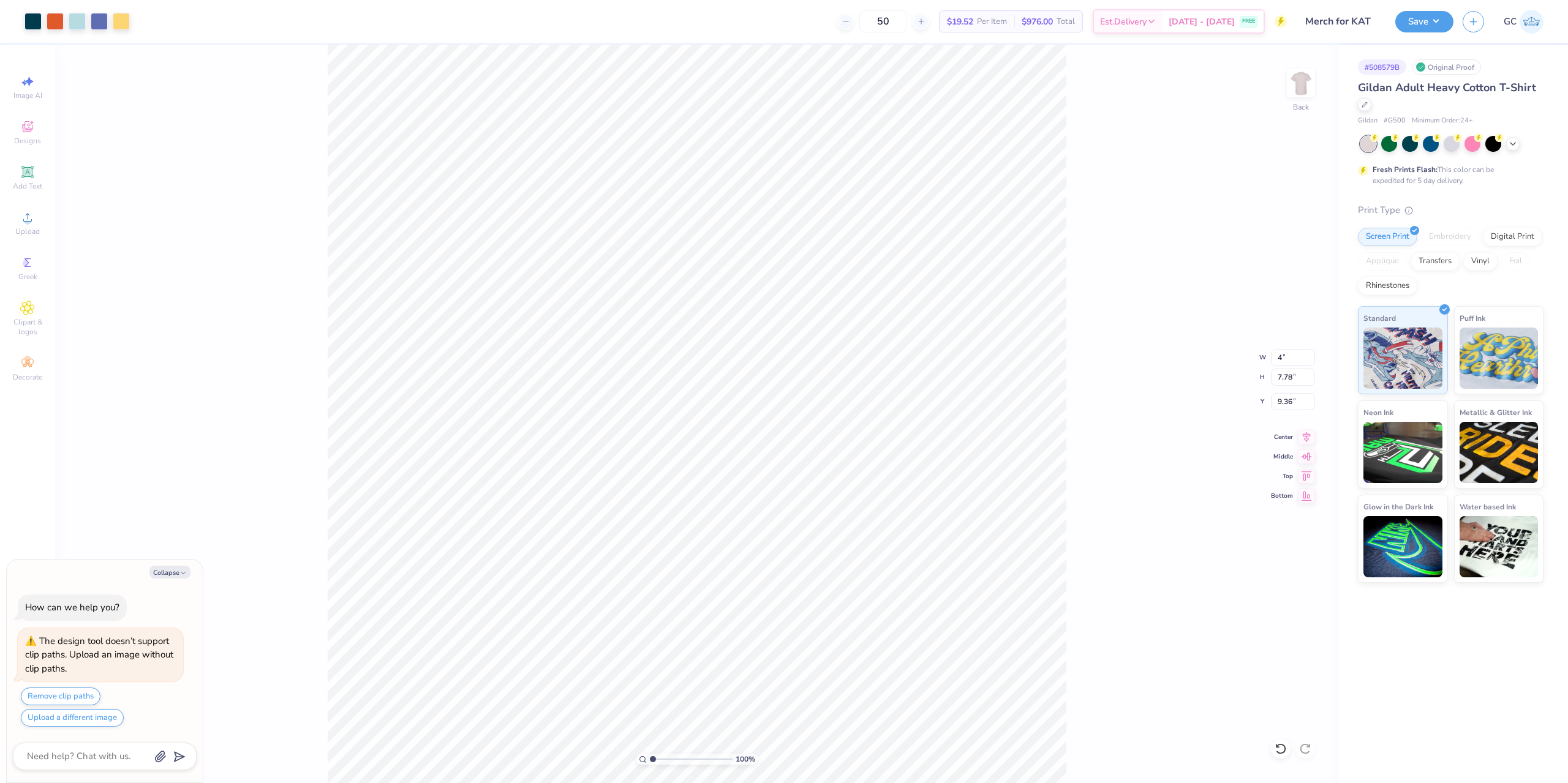
type input "2.07"
type input "12.21"
type textarea "x"
type input "3.00"
drag, startPoint x: 1299, startPoint y: 401, endPoint x: 1269, endPoint y: 400, distance: 30.0
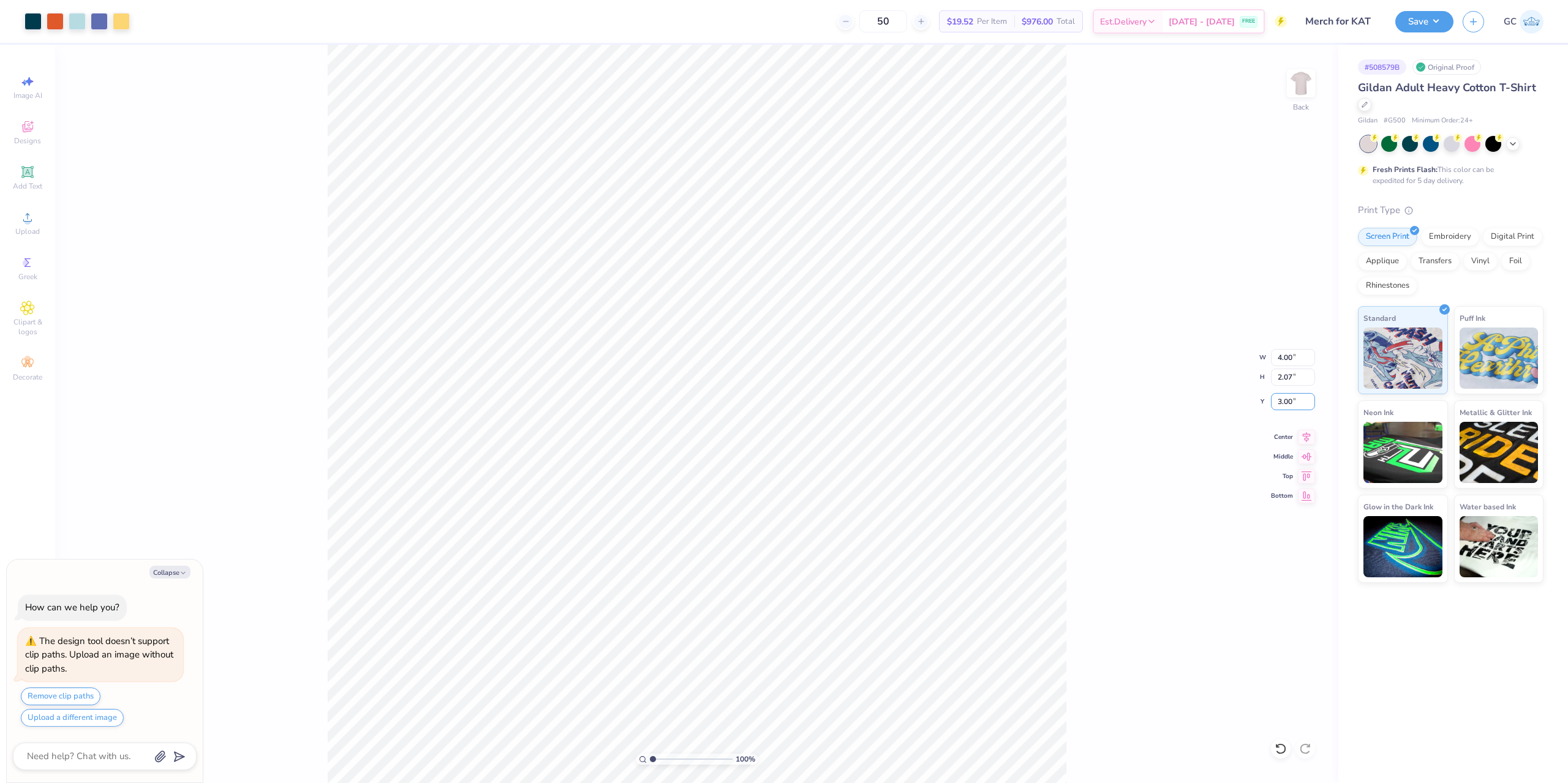
click at [1269, 400] on div "100 % Back W 4.00 4.00 " H 2.07 2.07 " Y 3.00 3.00 " Center Middle Top Bottom" at bounding box center [696, 414] width 1283 height 738
click at [24, 225] on div "Upload" at bounding box center [27, 223] width 43 height 36
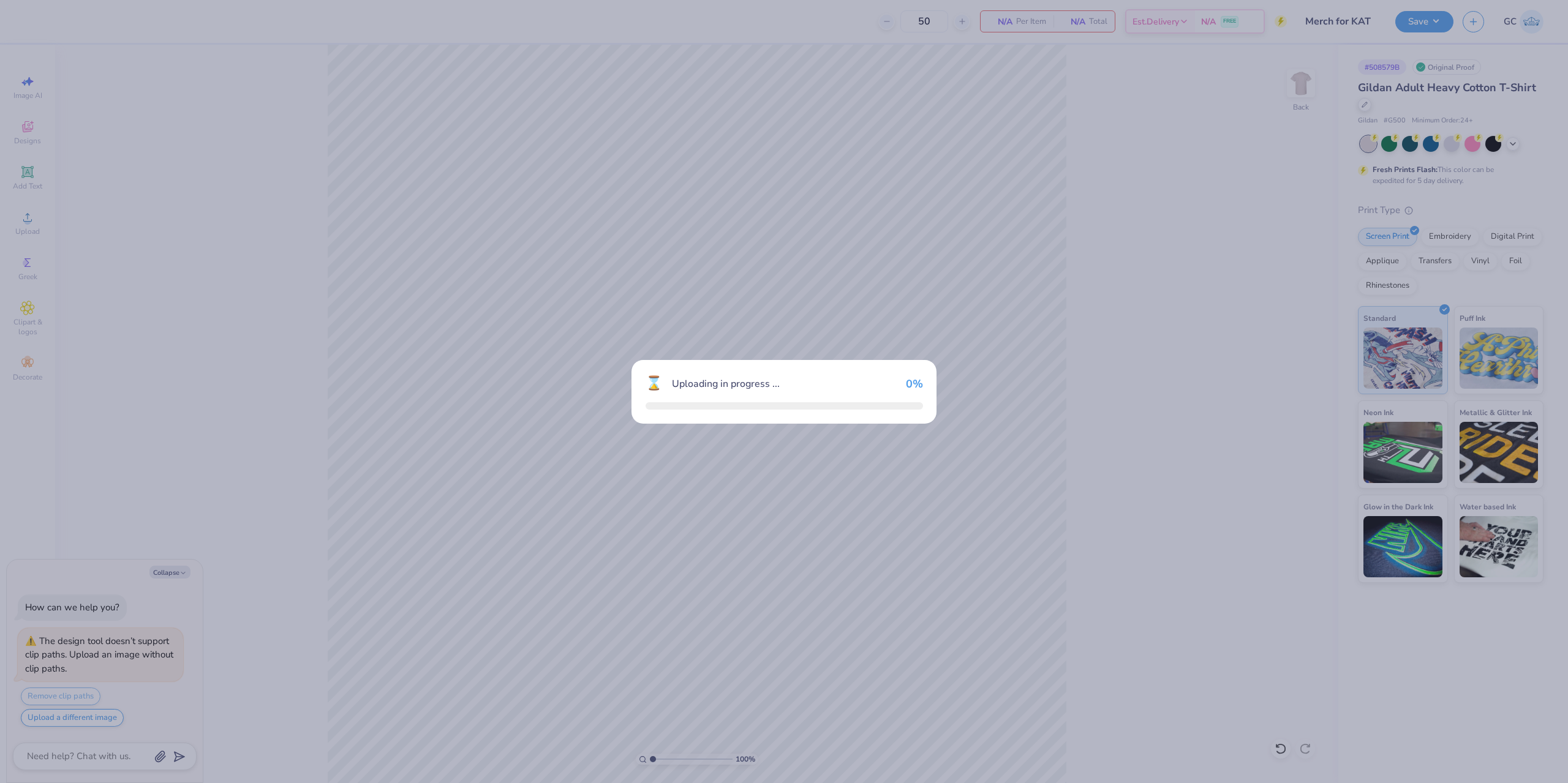
type textarea "x"
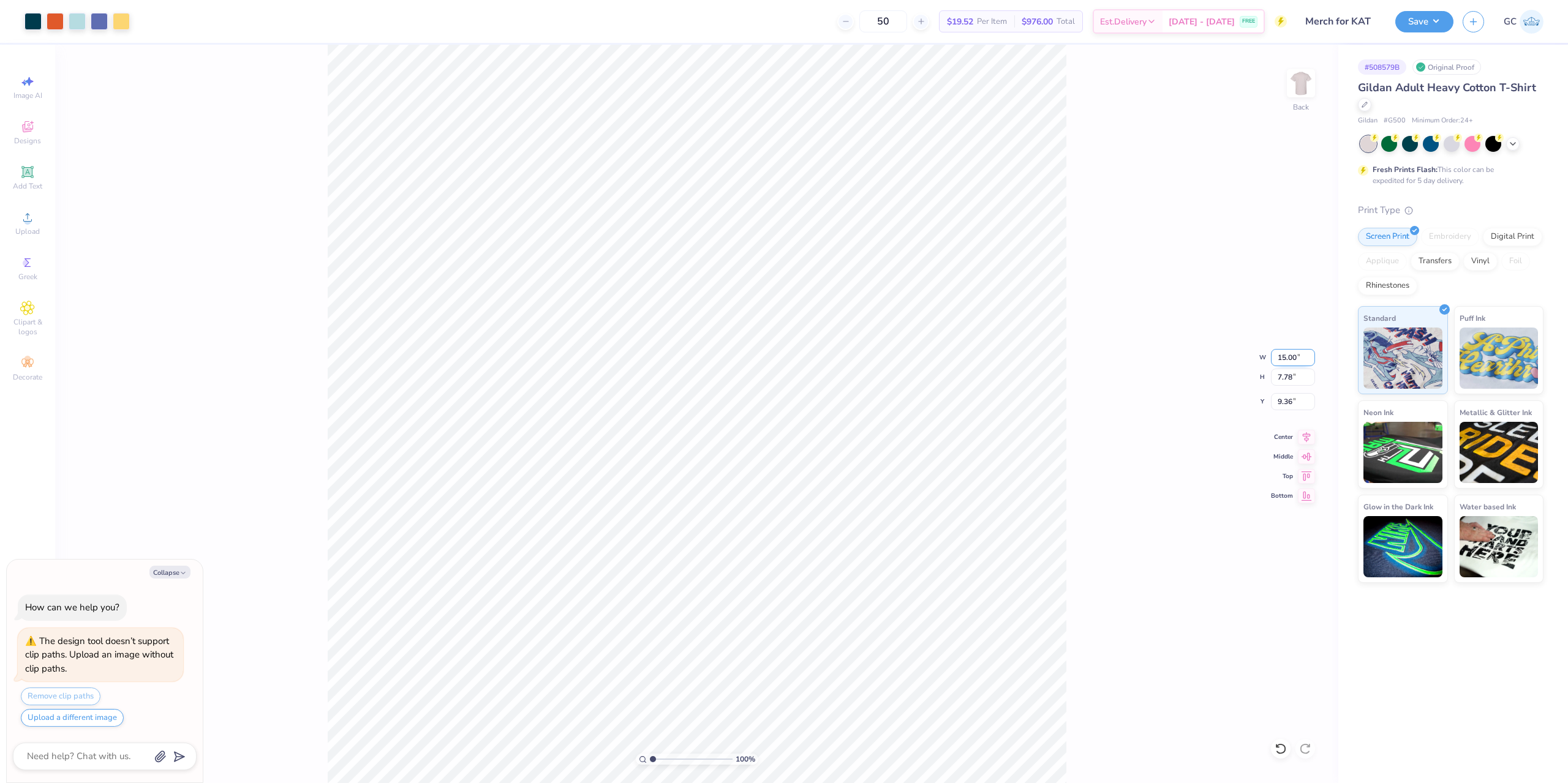
drag, startPoint x: 1290, startPoint y: 356, endPoint x: 1276, endPoint y: 358, distance: 14.1
click at [1276, 358] on input "15.00" at bounding box center [1293, 357] width 44 height 17
type input "4"
type textarea "x"
type input "4.00"
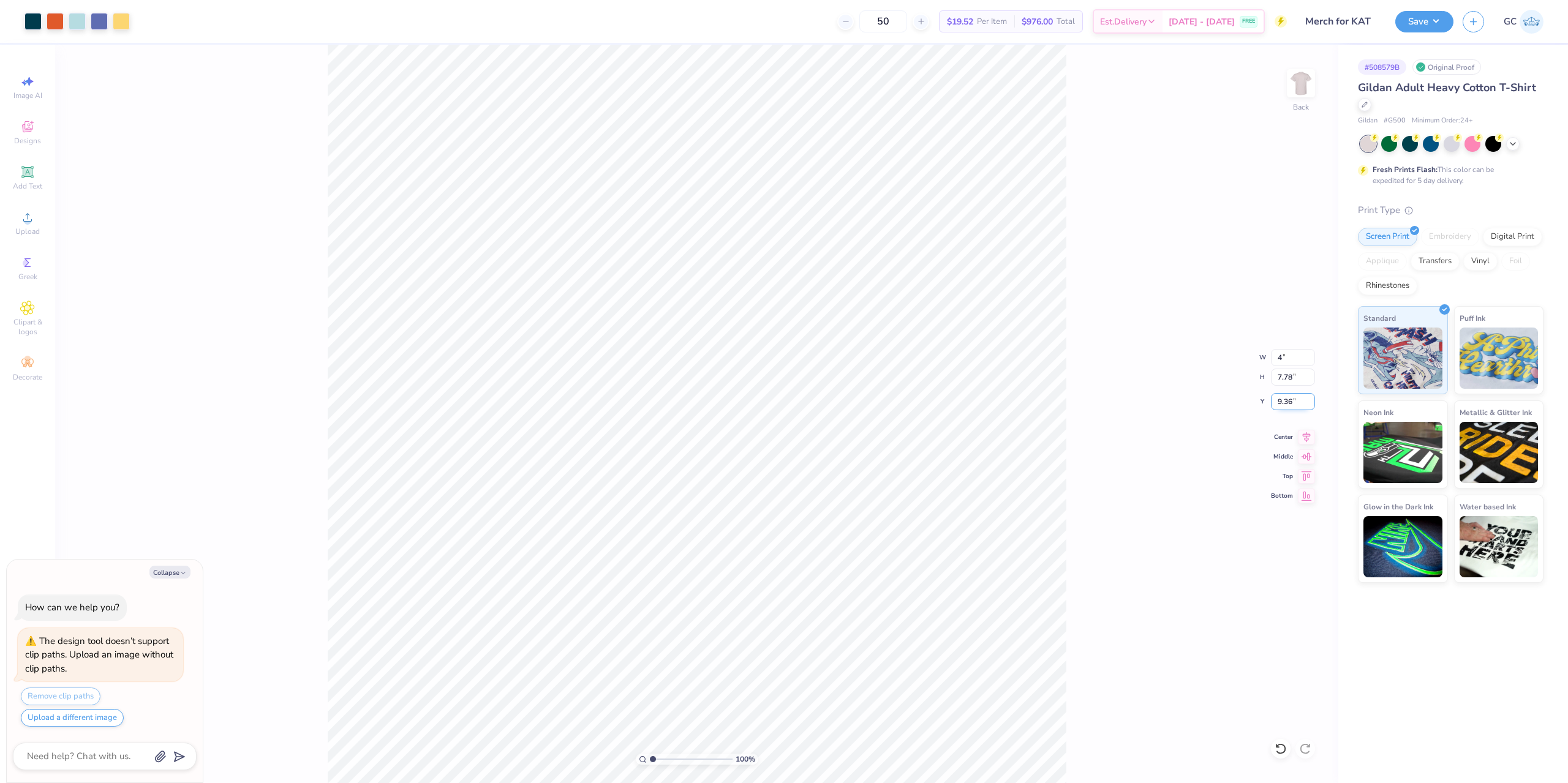
type input "2.07"
type input "12.21"
click at [1293, 394] on input "12.21" at bounding box center [1293, 401] width 44 height 17
type textarea "x"
type input "3.00"
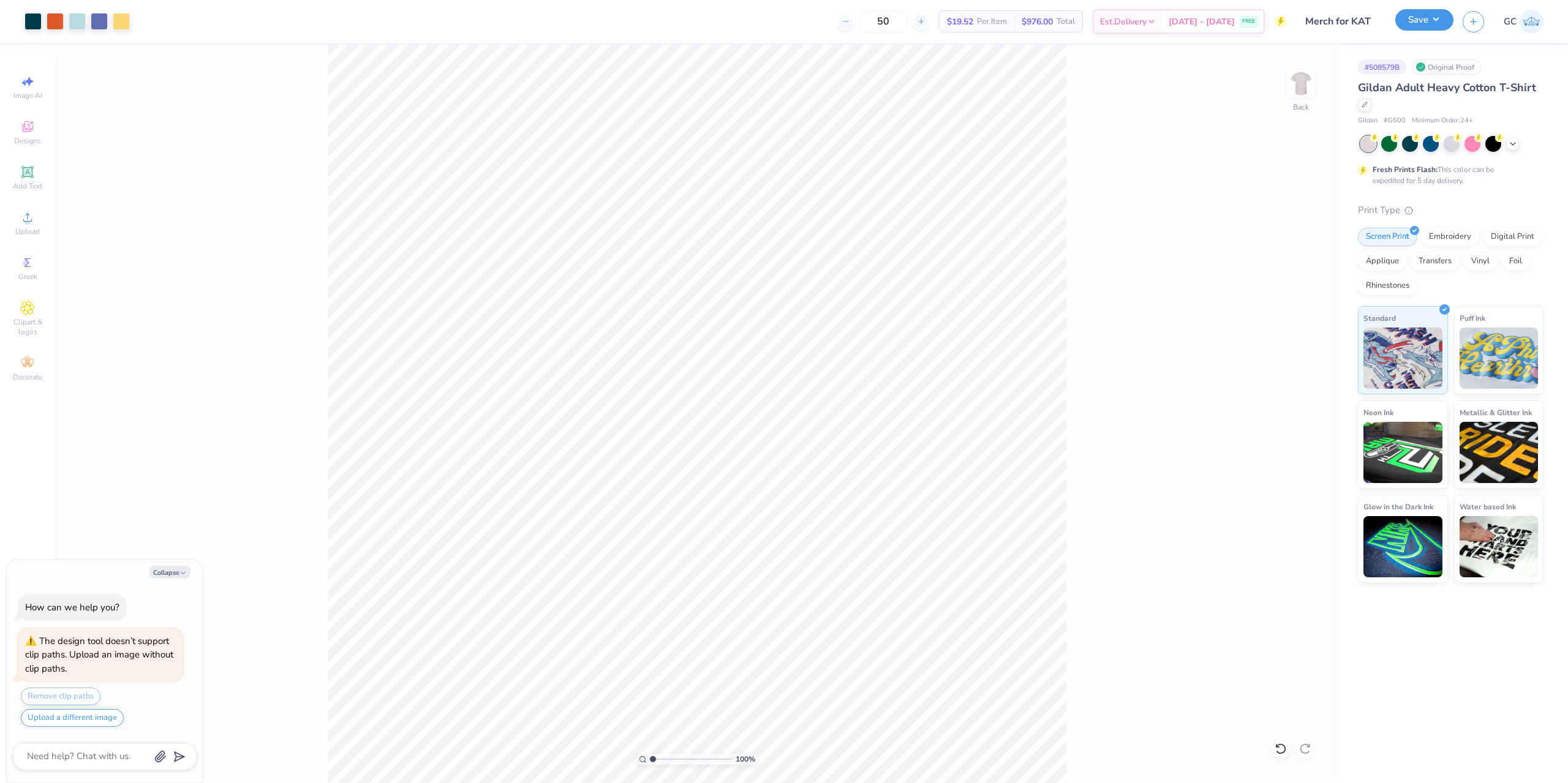
click at [1419, 23] on button "Save" at bounding box center [1424, 19] width 58 height 21
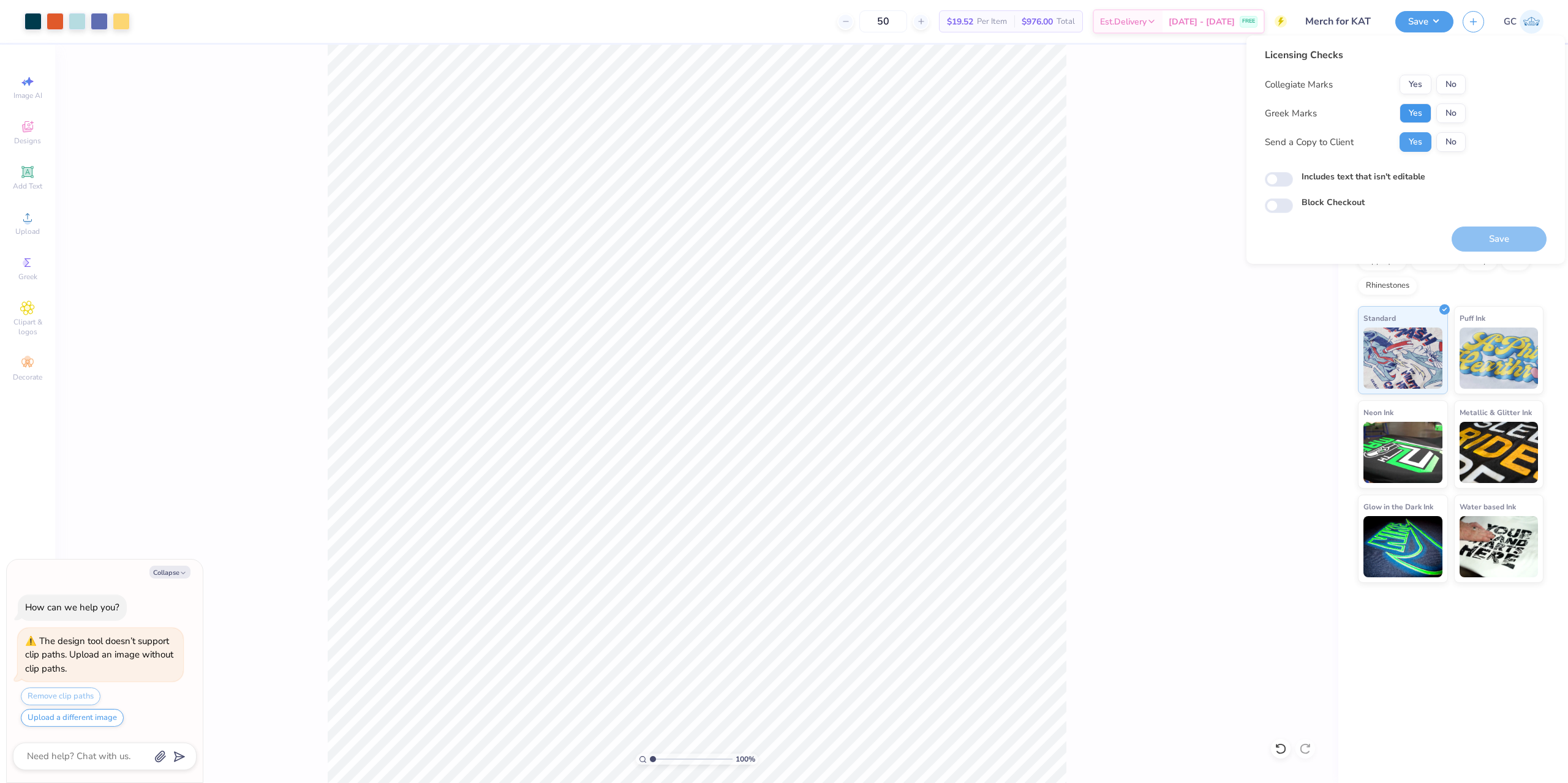
click at [1404, 118] on button "Yes" at bounding box center [1415, 113] width 32 height 20
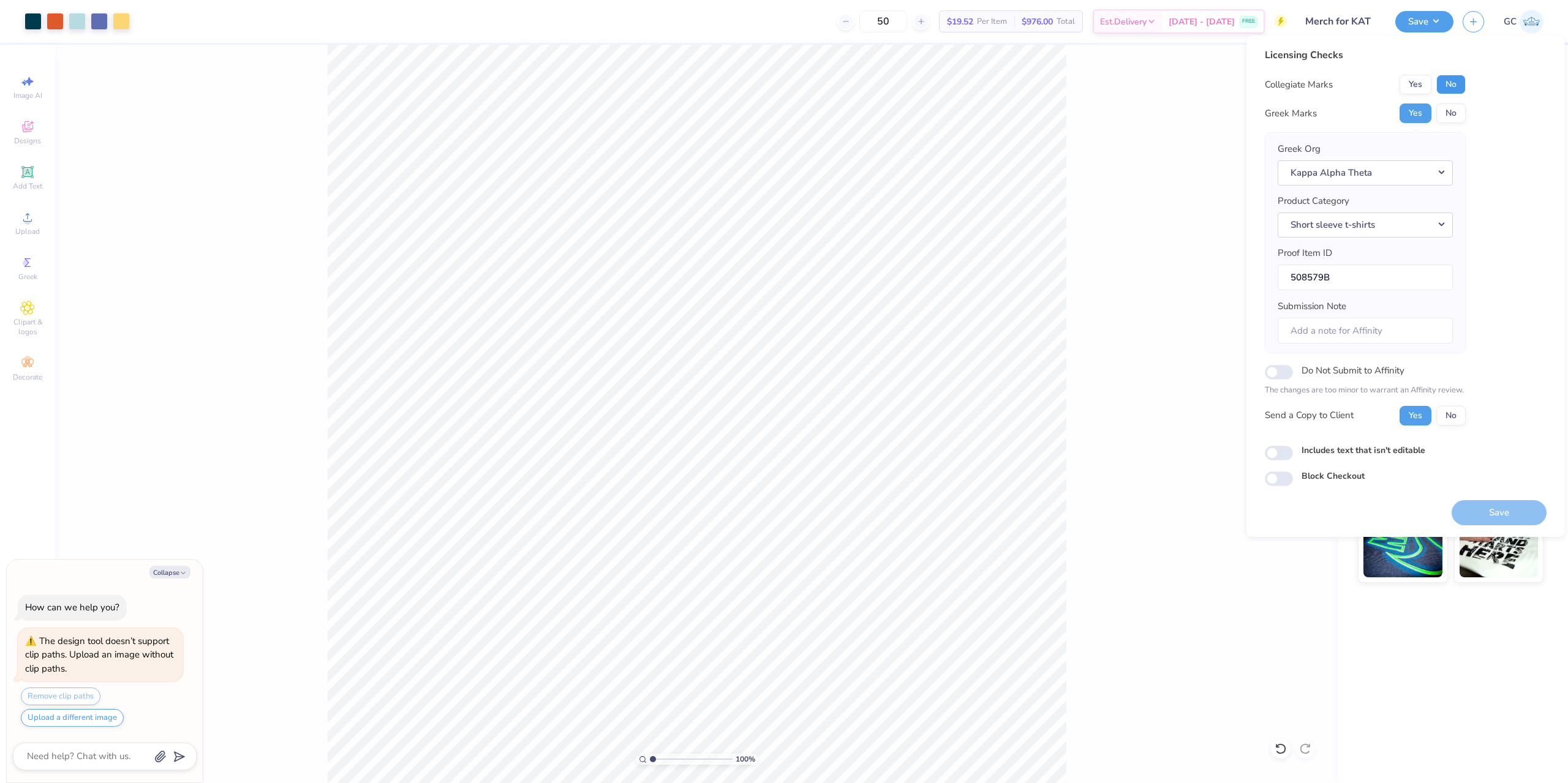
click at [1448, 82] on button "No" at bounding box center [1451, 84] width 29 height 20
click at [1506, 506] on button "Save" at bounding box center [1499, 513] width 95 height 25
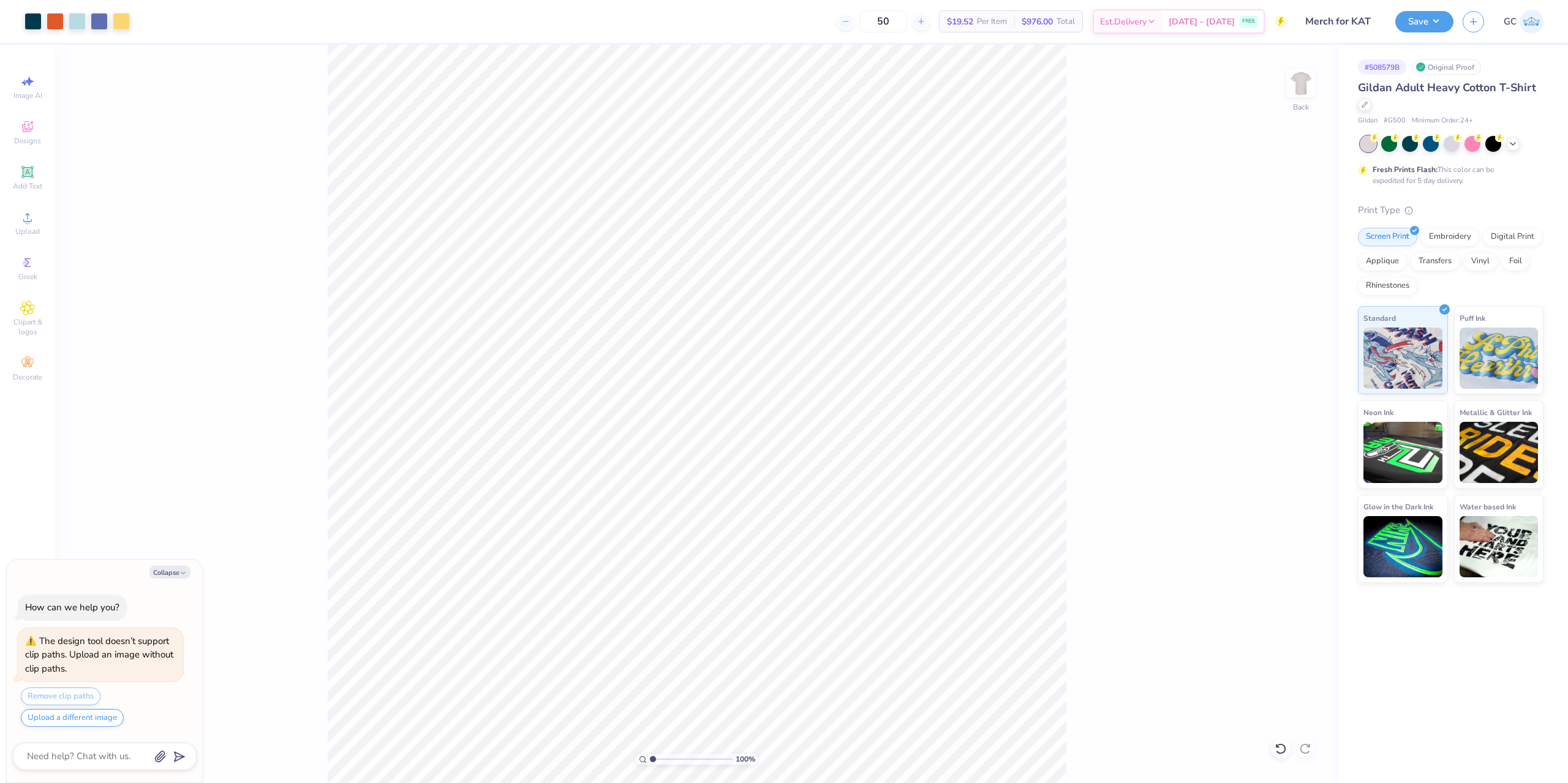
type textarea "x"
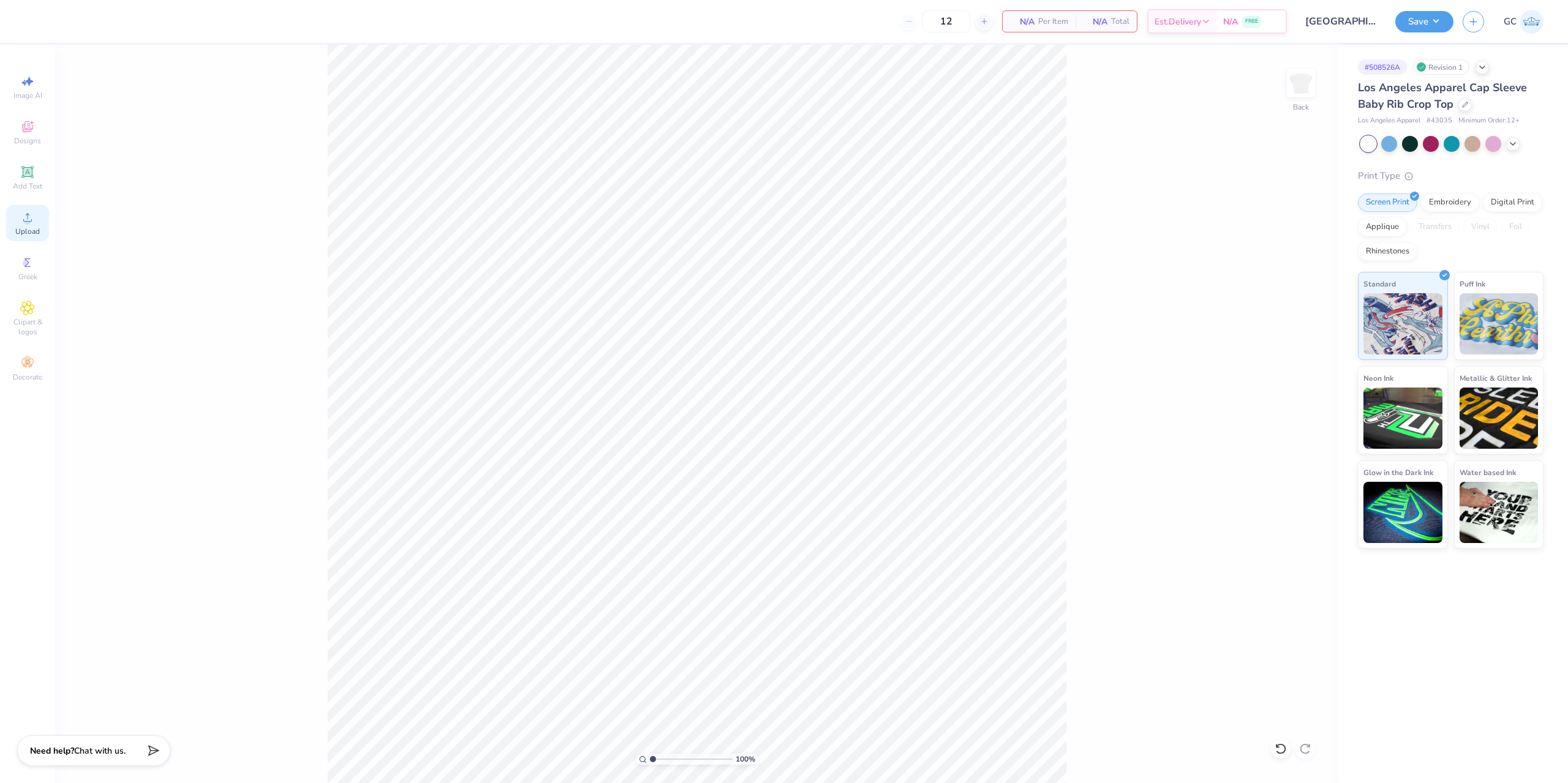
click at [29, 222] on icon at bounding box center [28, 217] width 9 height 9
drag, startPoint x: 1274, startPoint y: 360, endPoint x: 1296, endPoint y: 358, distance: 22.1
click at [1296, 358] on input "6.97" at bounding box center [1293, 357] width 44 height 17
type input "7.00"
type input "5.44"
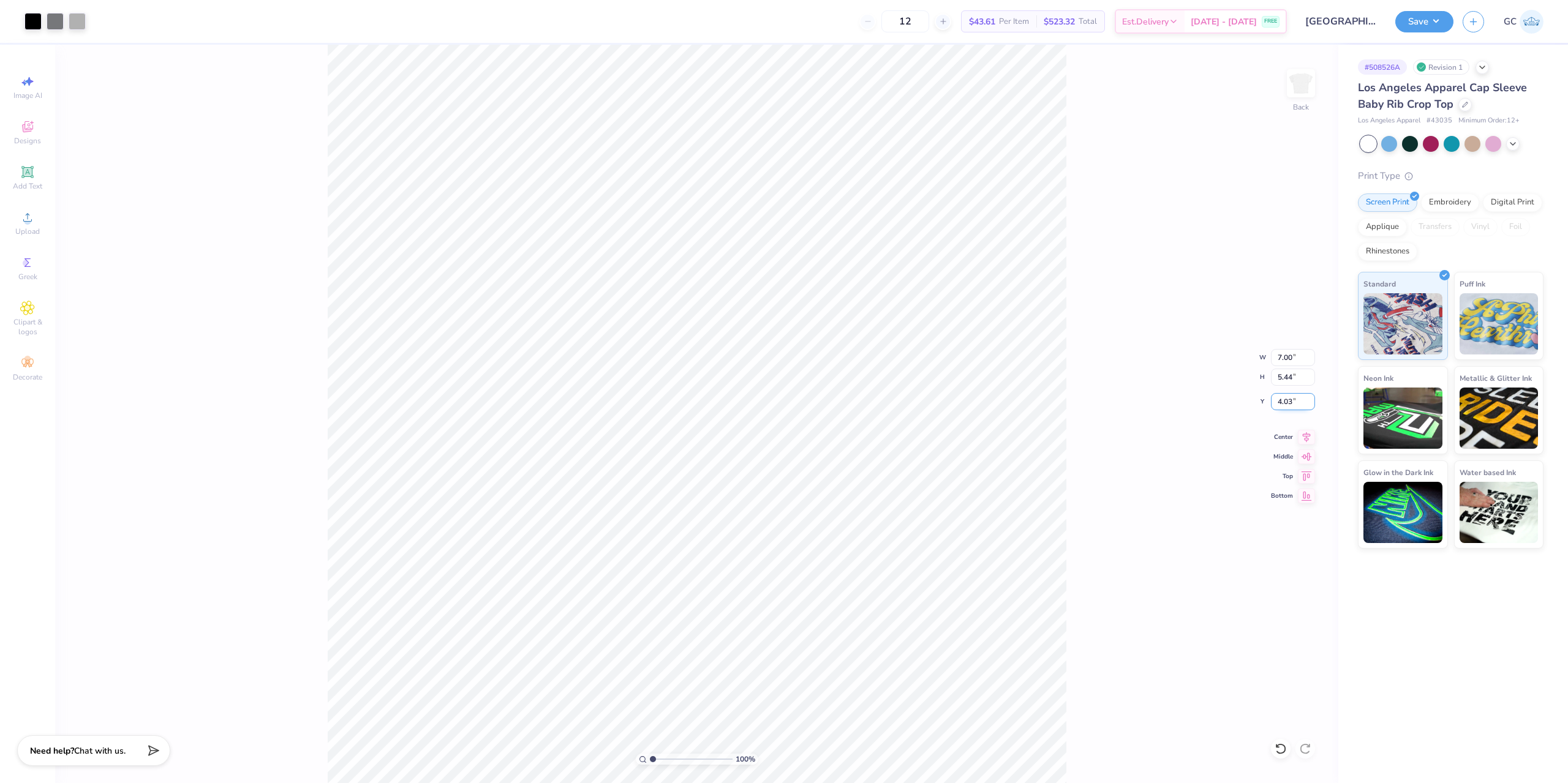
drag, startPoint x: 1276, startPoint y: 404, endPoint x: 1293, endPoint y: 403, distance: 17.0
click at [1293, 403] on input "4.03" at bounding box center [1293, 401] width 44 height 17
type input "2.00"
click at [74, 18] on div at bounding box center [77, 20] width 17 height 17
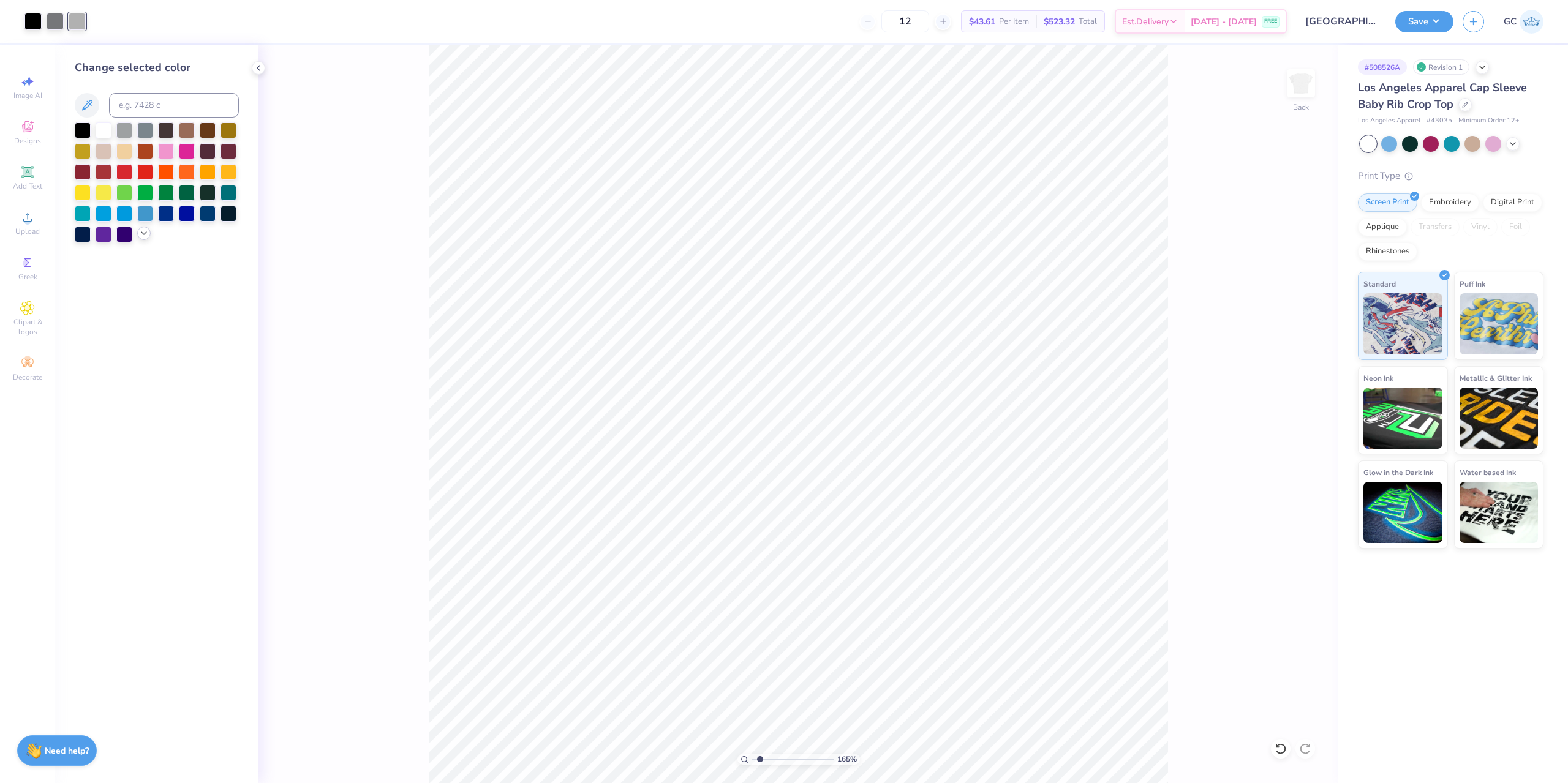
click at [141, 236] on icon at bounding box center [144, 233] width 10 height 10
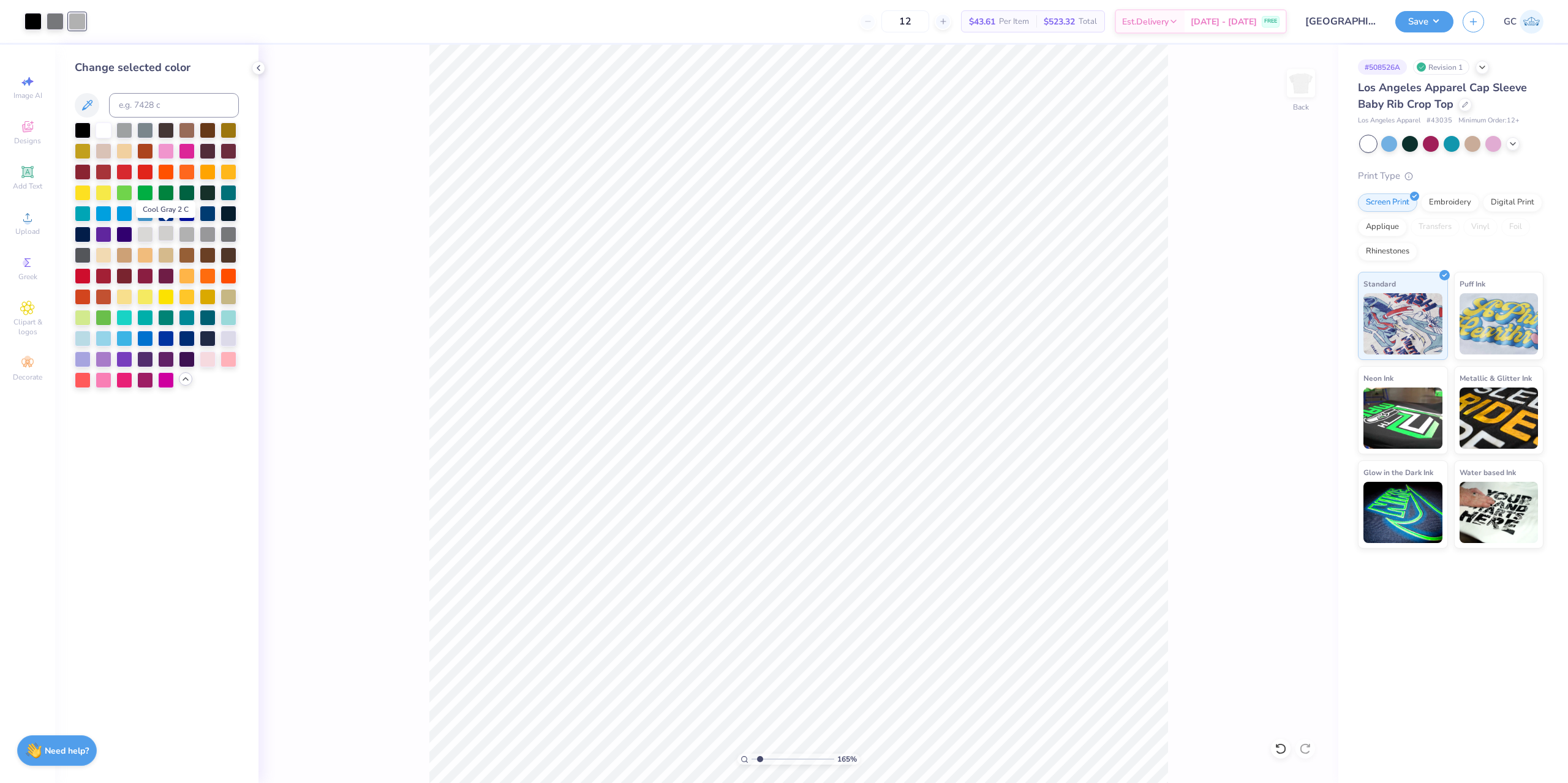
click at [166, 235] on div at bounding box center [166, 233] width 16 height 16
click at [1286, 751] on icon at bounding box center [1280, 748] width 13 height 13
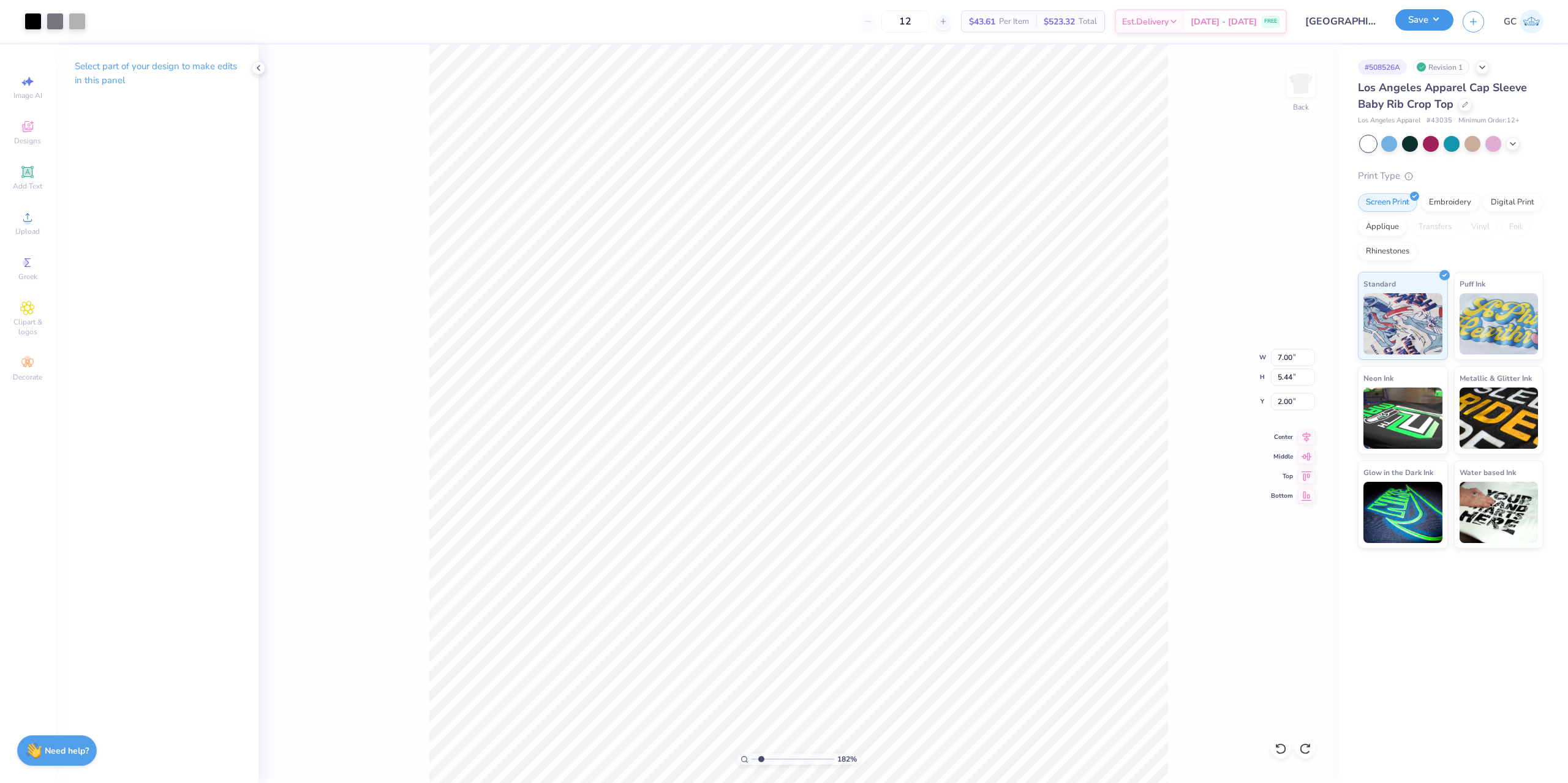
click at [1411, 16] on button "Save" at bounding box center [1424, 19] width 58 height 21
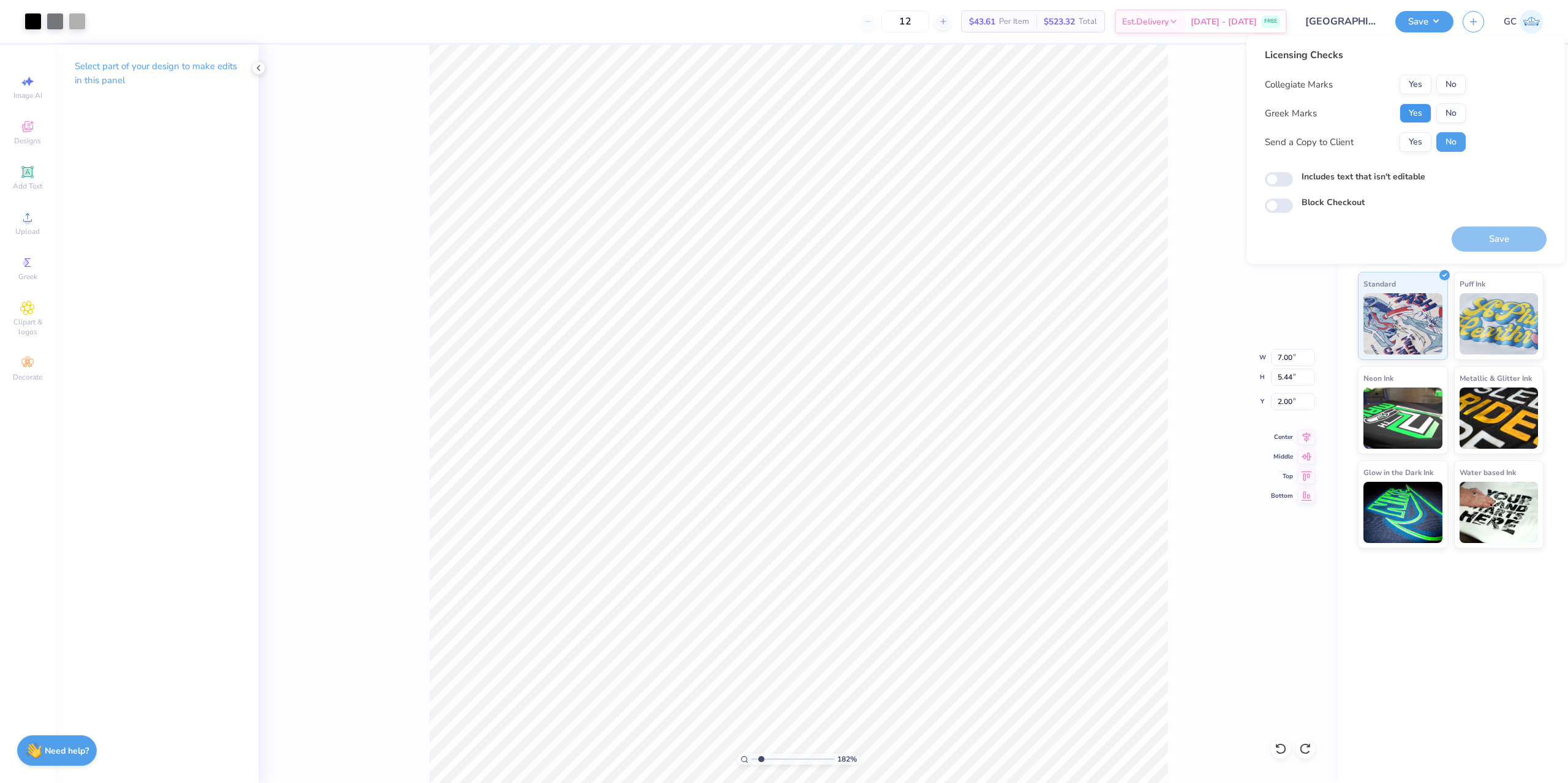
click at [1417, 109] on button "Yes" at bounding box center [1415, 113] width 32 height 20
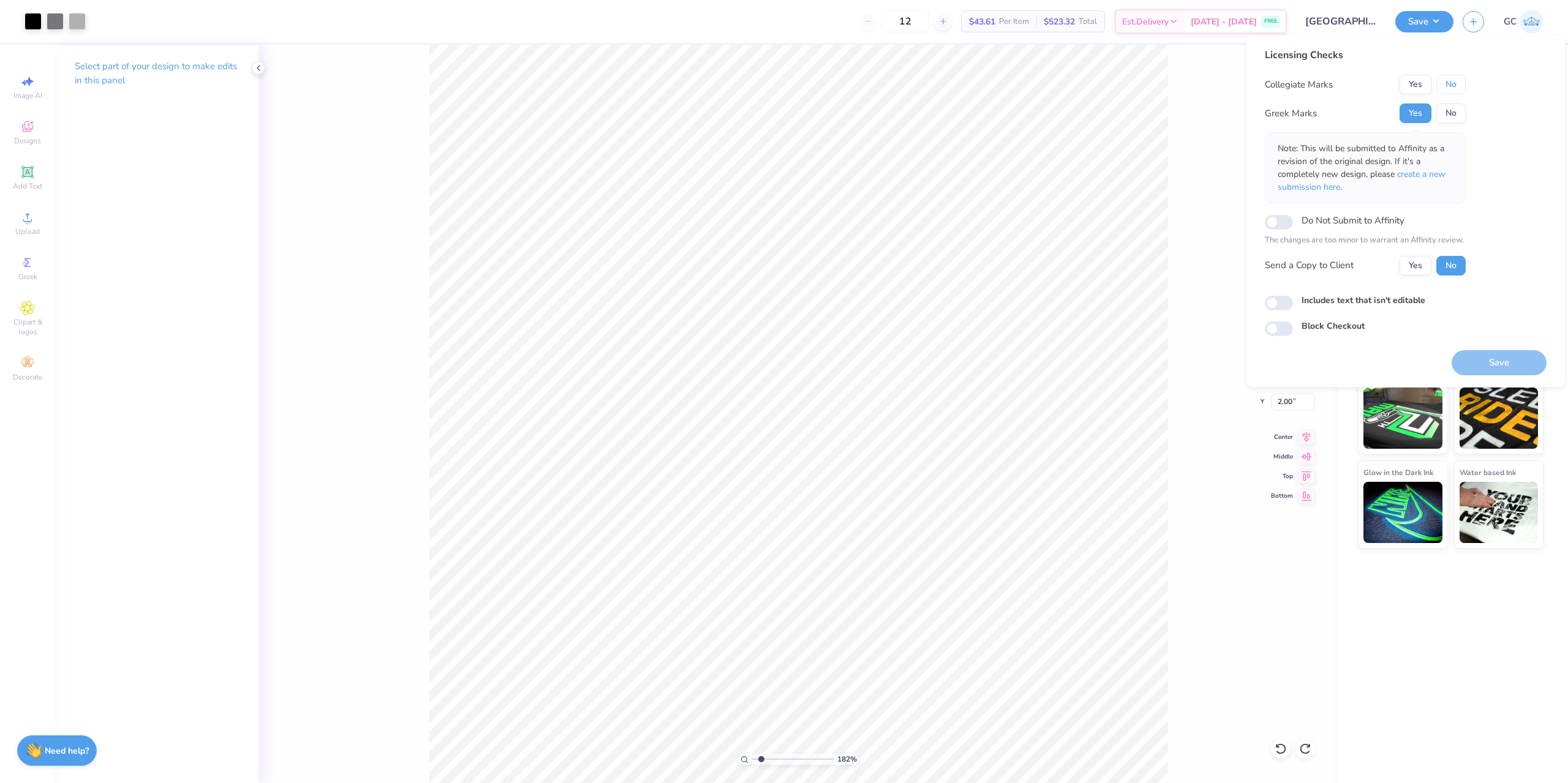
click at [1452, 86] on button "No" at bounding box center [1451, 84] width 29 height 20
click at [1508, 366] on button "Save" at bounding box center [1499, 363] width 95 height 25
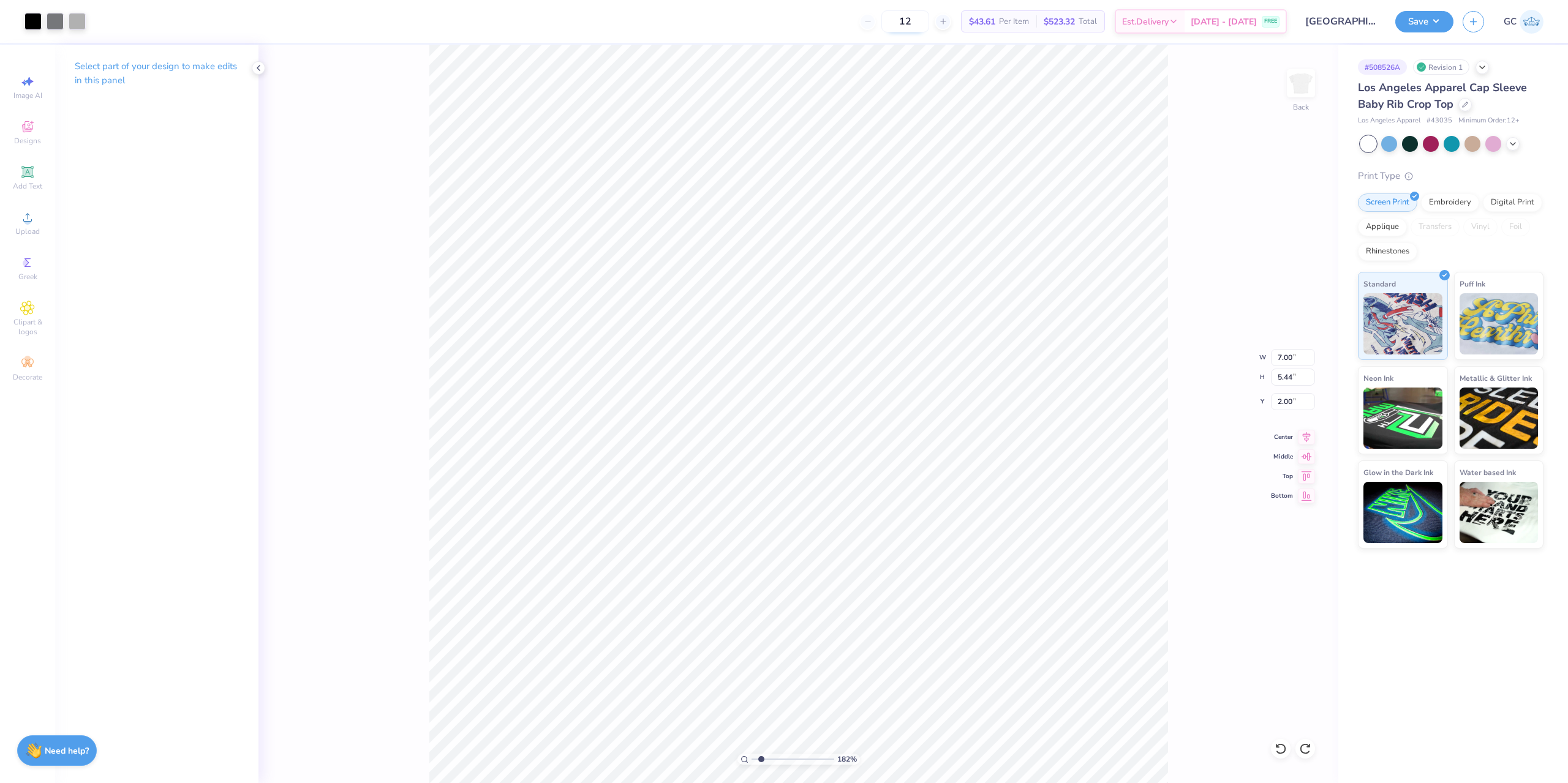
type input "1.82266588284093"
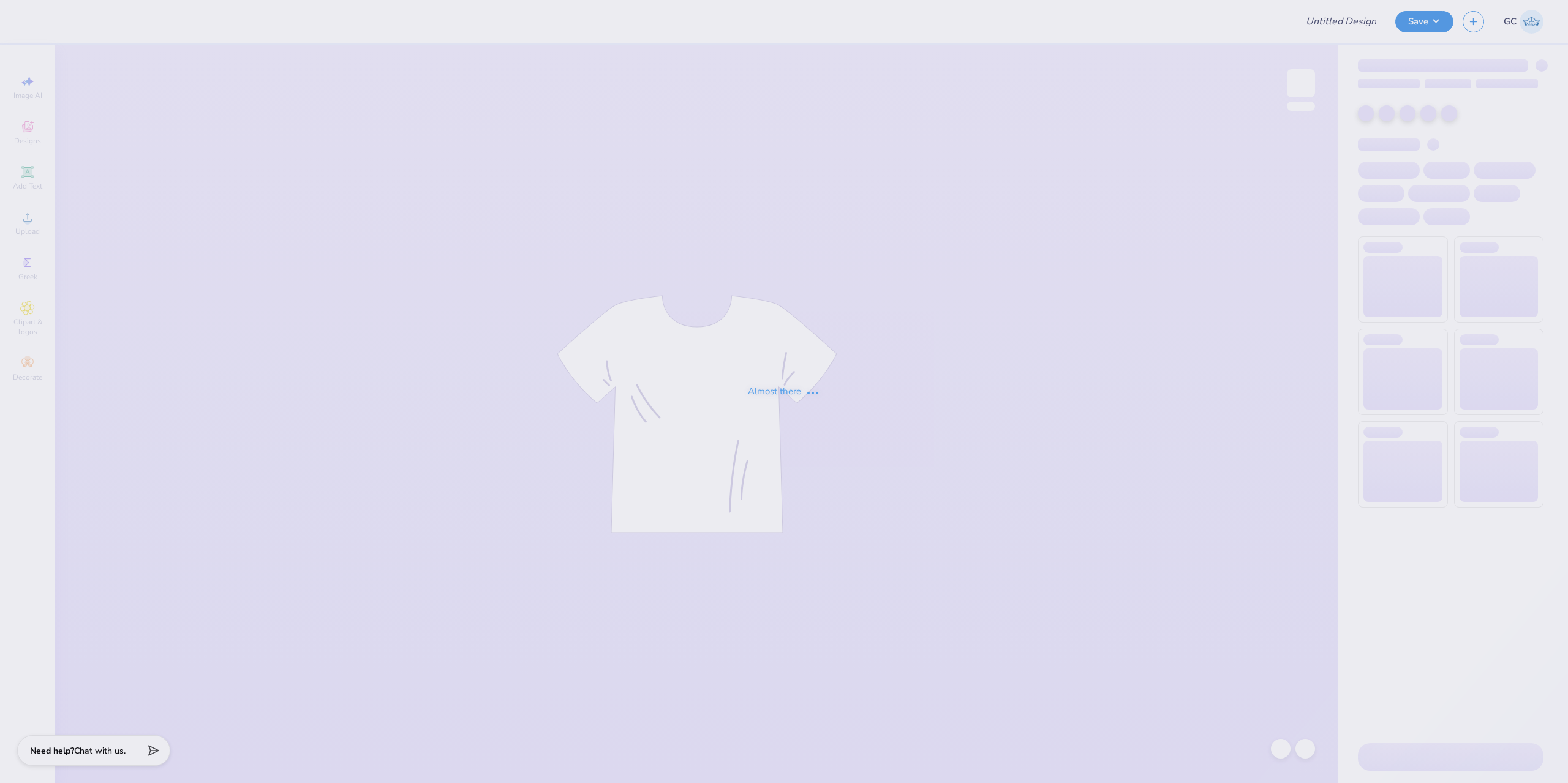
type input "FHHS Hoodies for Football Team"
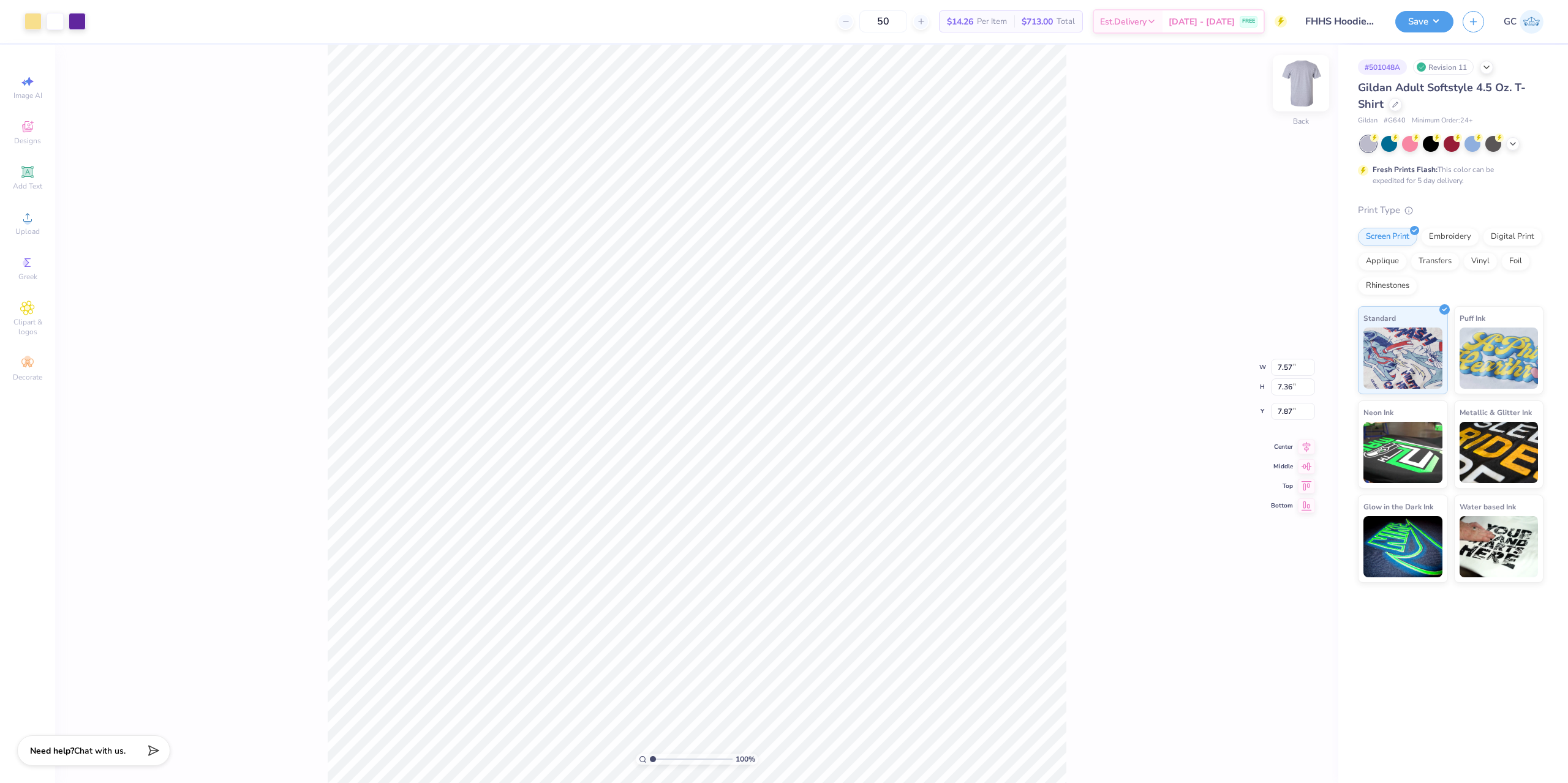
click at [1303, 84] on img at bounding box center [1301, 83] width 49 height 49
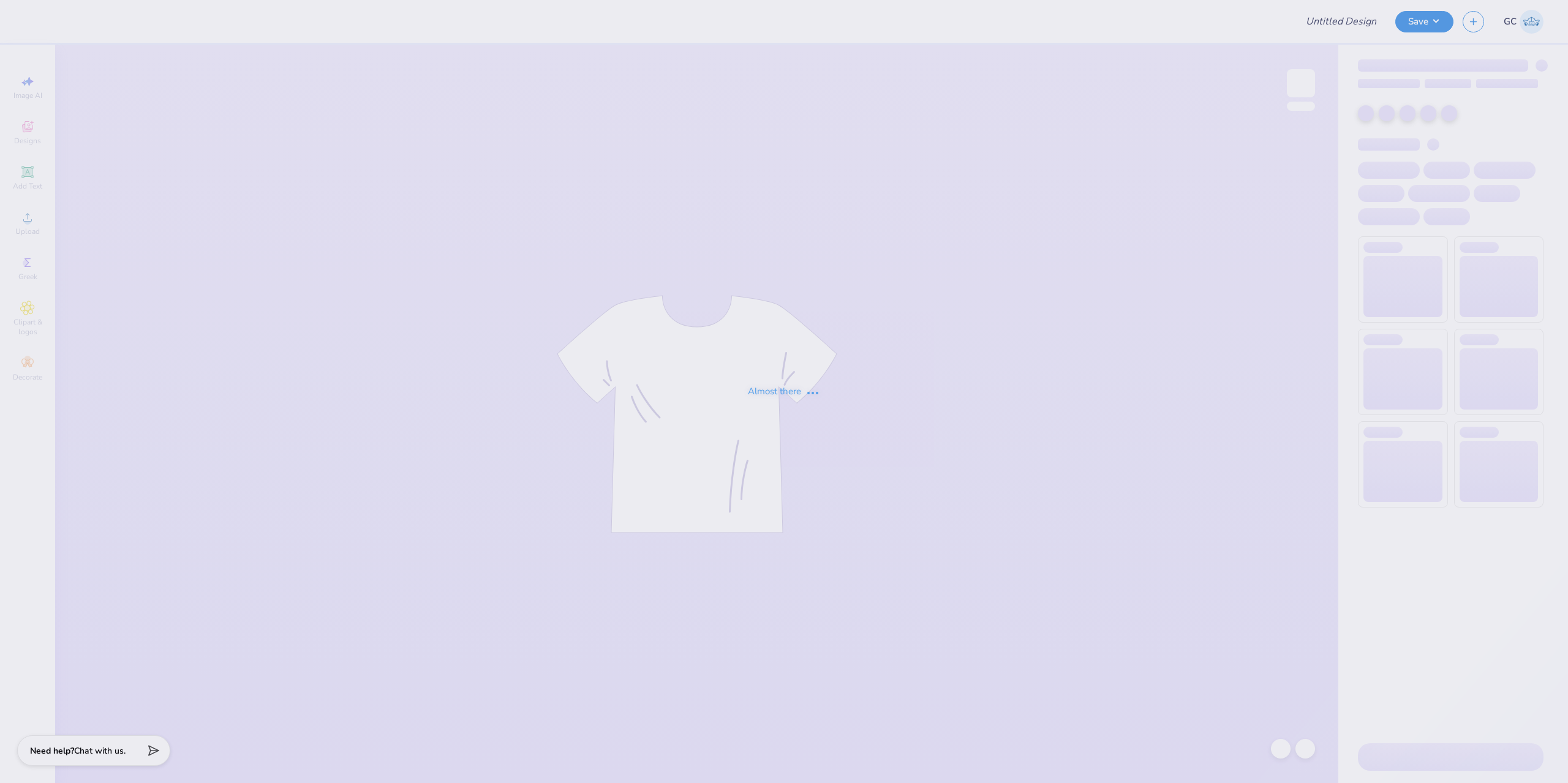
type input "[PERSON_NAME] : [GEOGRAPHIC_DATA][US_STATE]"
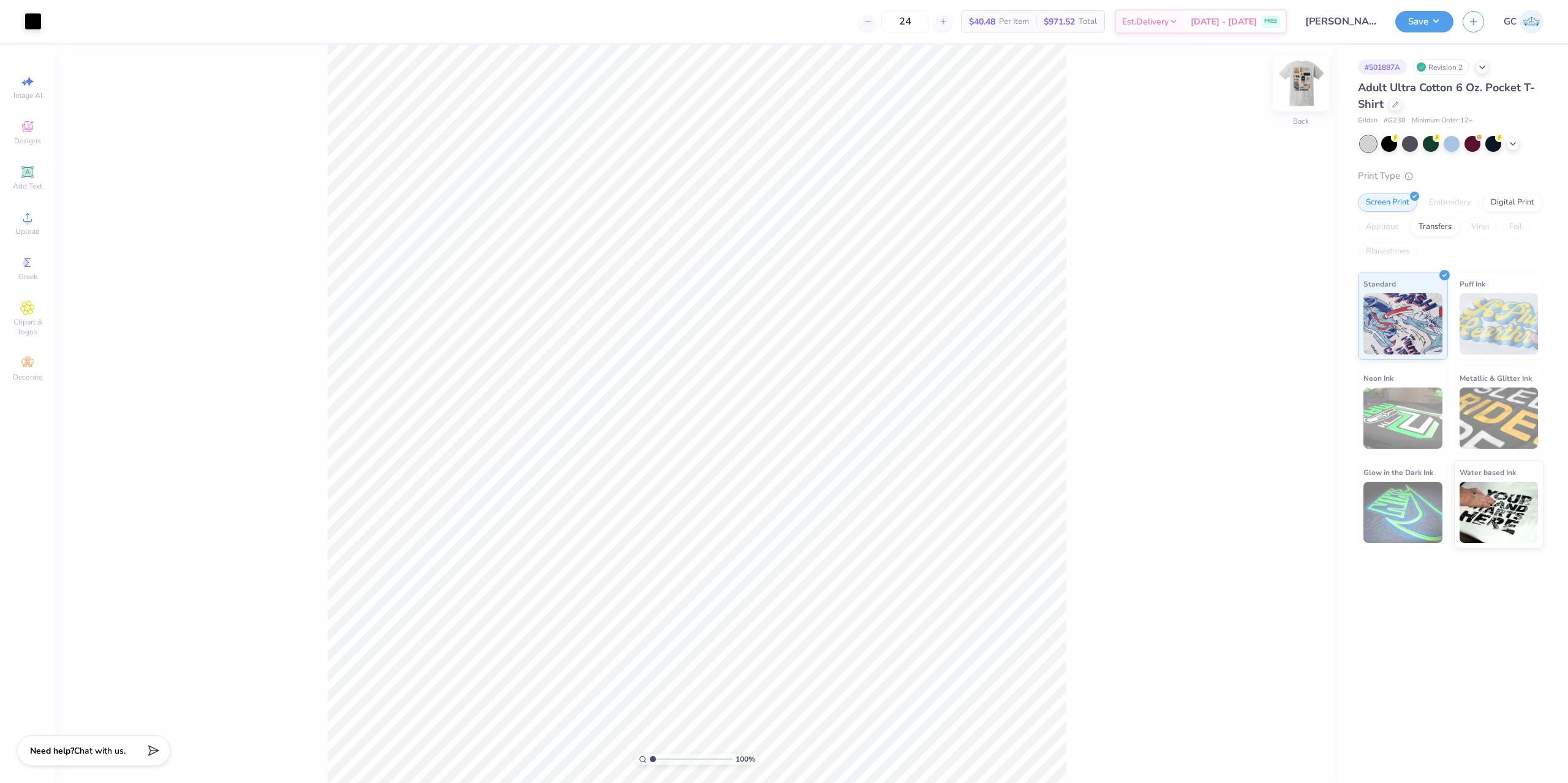
click at [1313, 82] on img at bounding box center [1301, 83] width 49 height 49
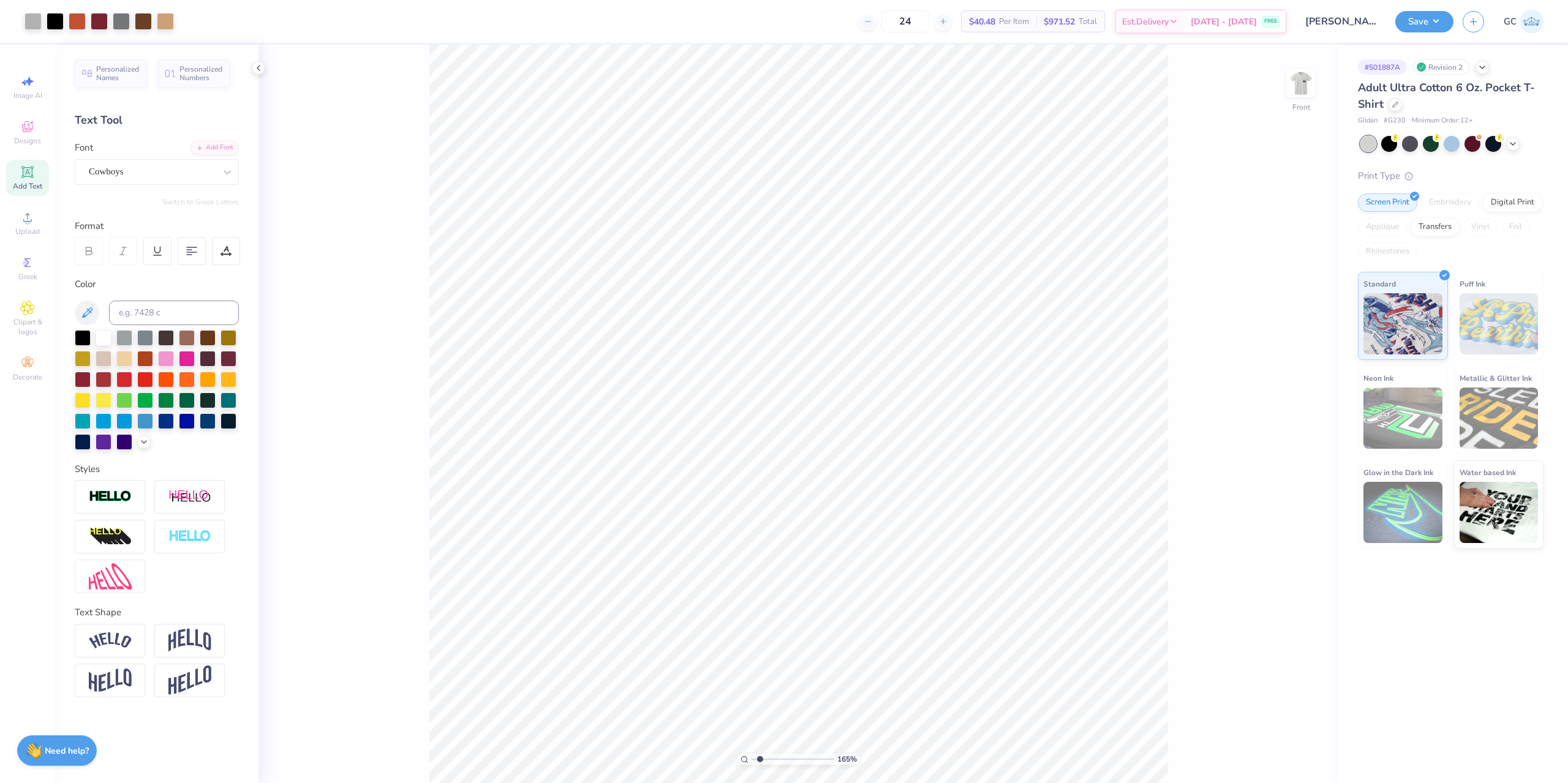
type input "1.49212329151837"
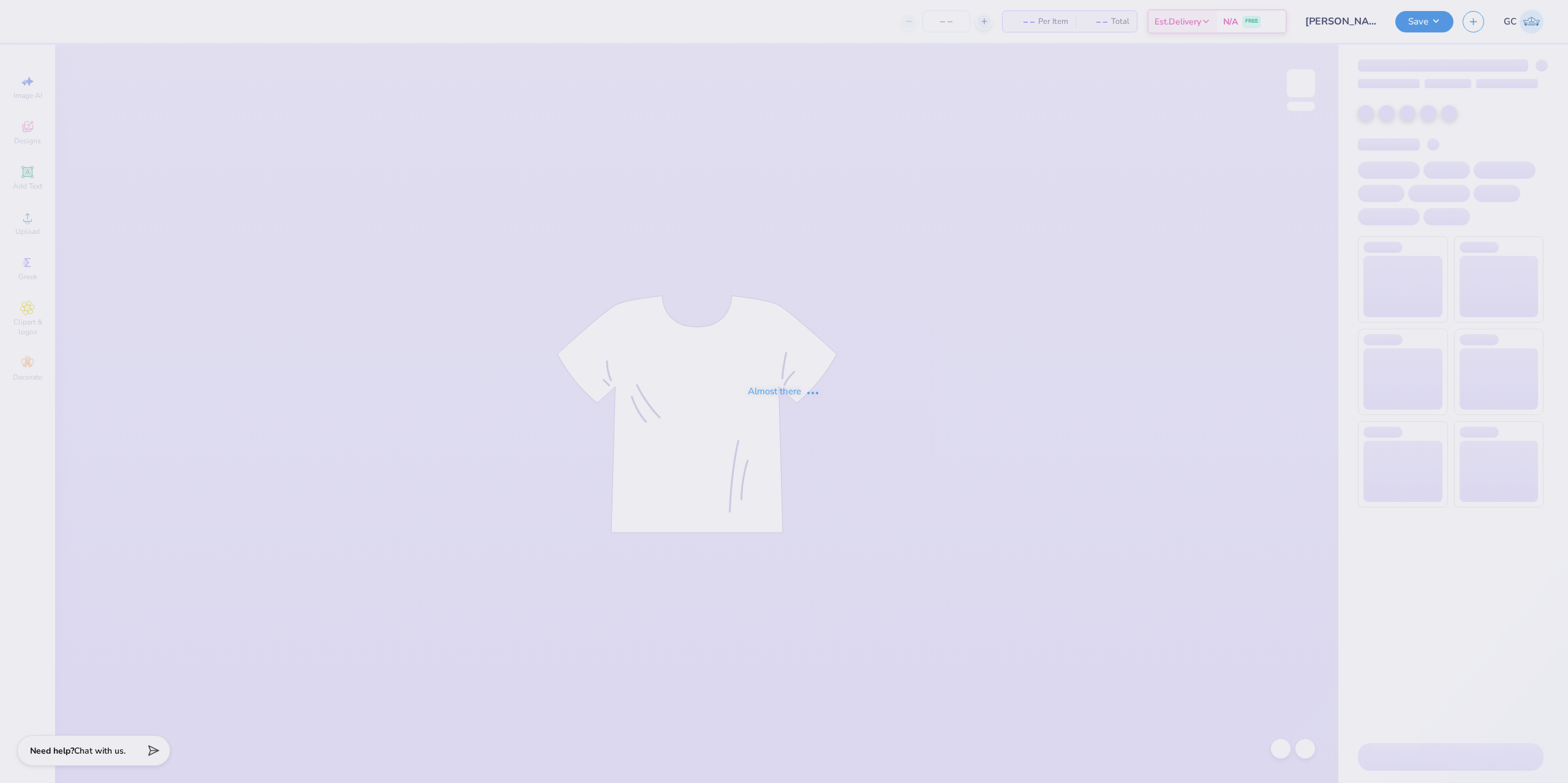
type input "[PERSON_NAME] : [GEOGRAPHIC_DATA][US_STATE]"
type input "24"
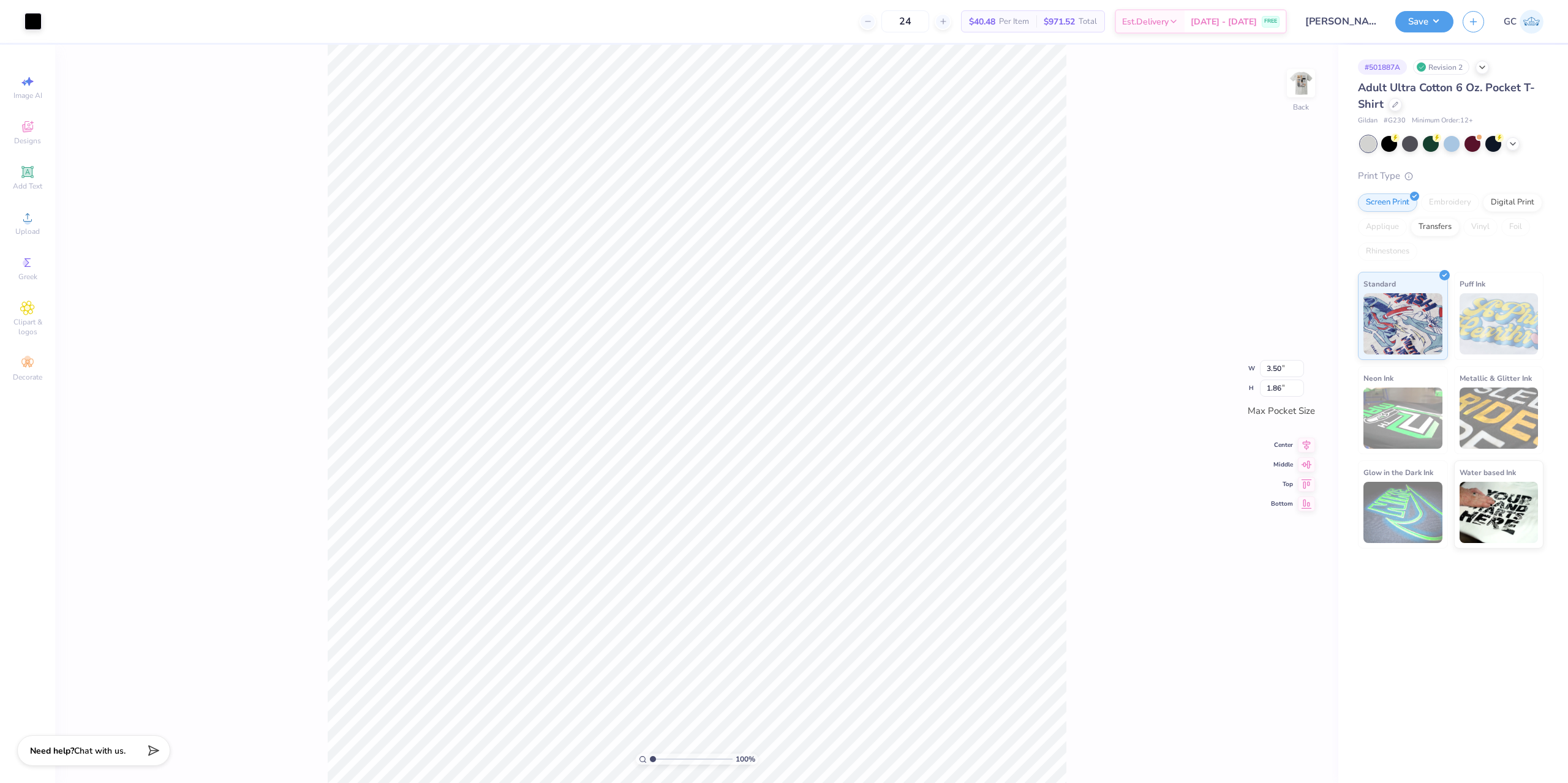
click at [1294, 75] on img at bounding box center [1300, 82] width 24 height 24
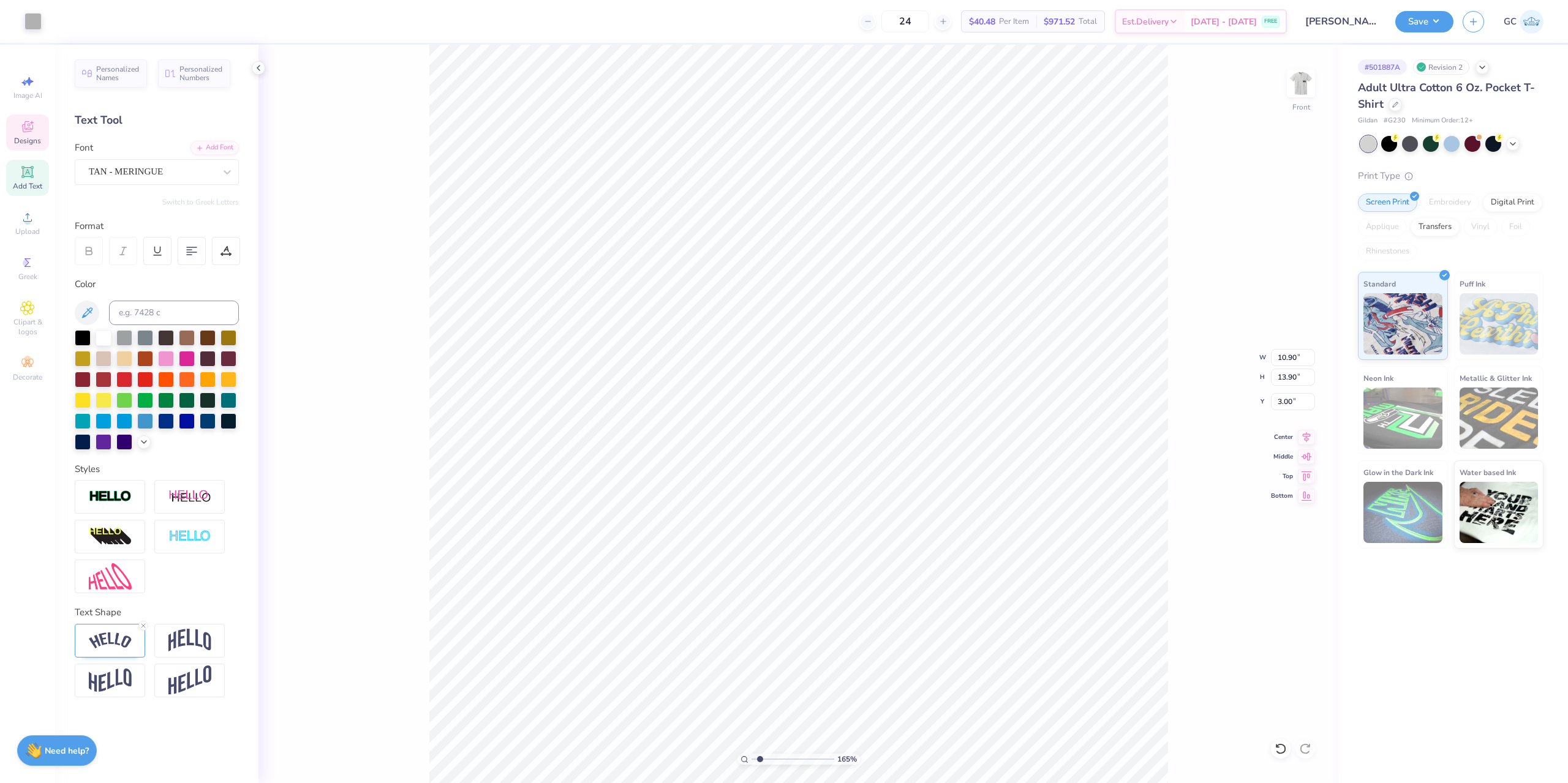
click at [1186, 467] on div "165 % Front W 10.90 10.90 " H 13.90 13.90 " Y 3.00 3.00 " Center Middle Top Bot…" at bounding box center [798, 414] width 1080 height 738
type input "1.64913377760655"
type input "1.75"
type input "0.29"
type input "13.34"
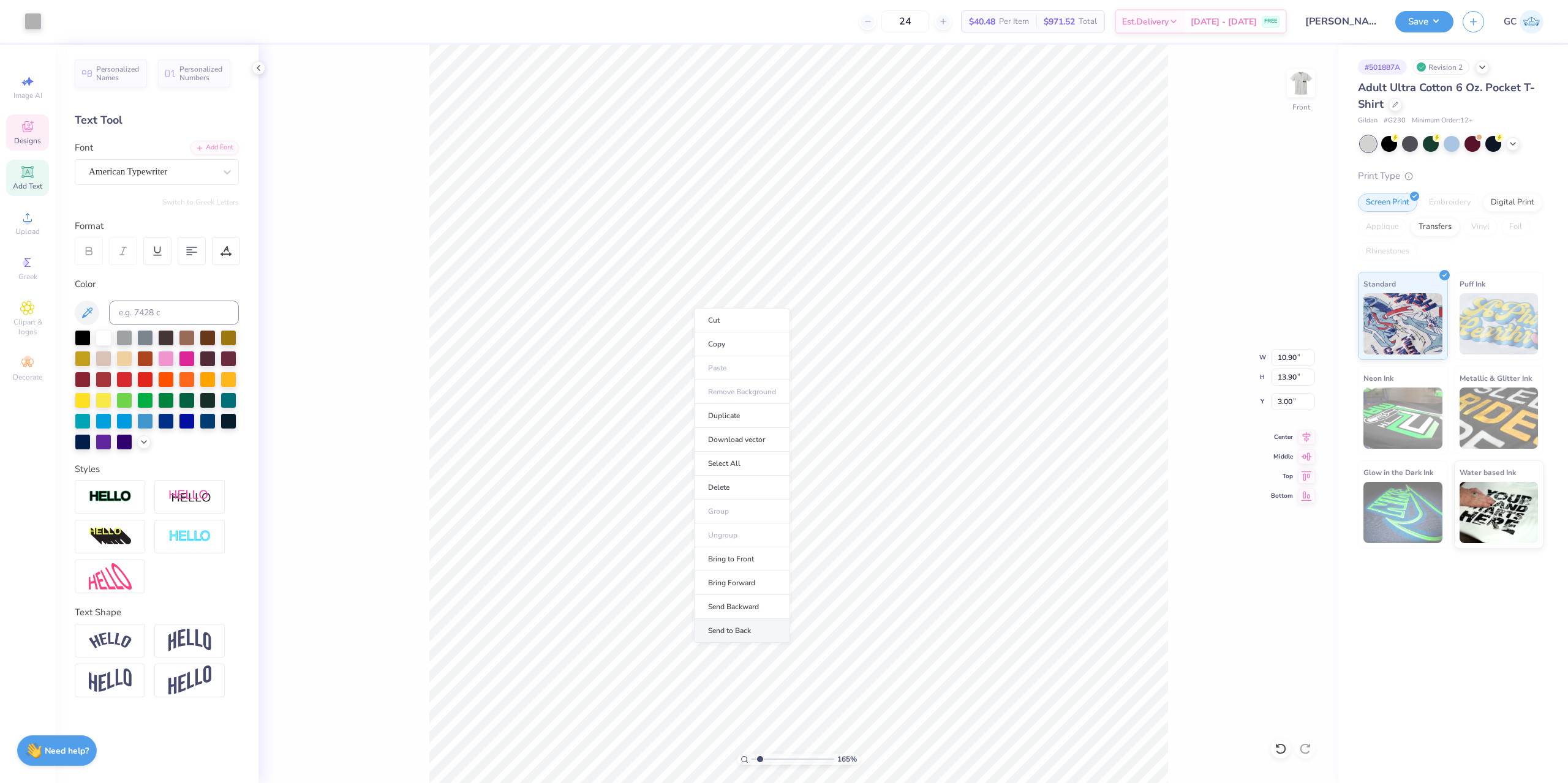
click at [769, 625] on li "Send to Back" at bounding box center [742, 631] width 96 height 24
type input "1.64913377760655"
type textarea "sigm"
type input "1.64913377760655"
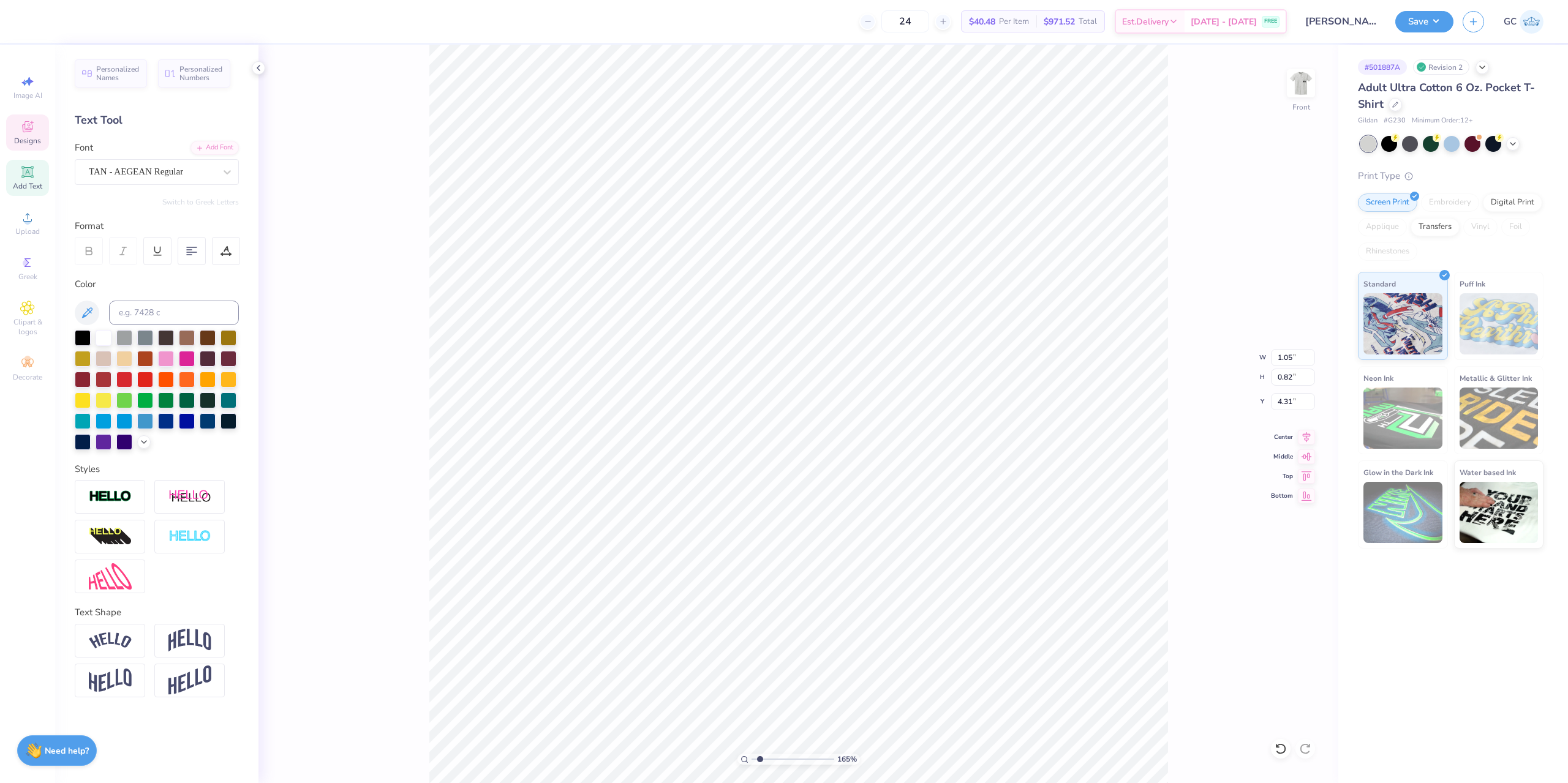
type textarea "sigma"
type input "1.64913377760655"
type textarea "sigma"
type input "1.64913377760655"
type textarea "sigma pi"
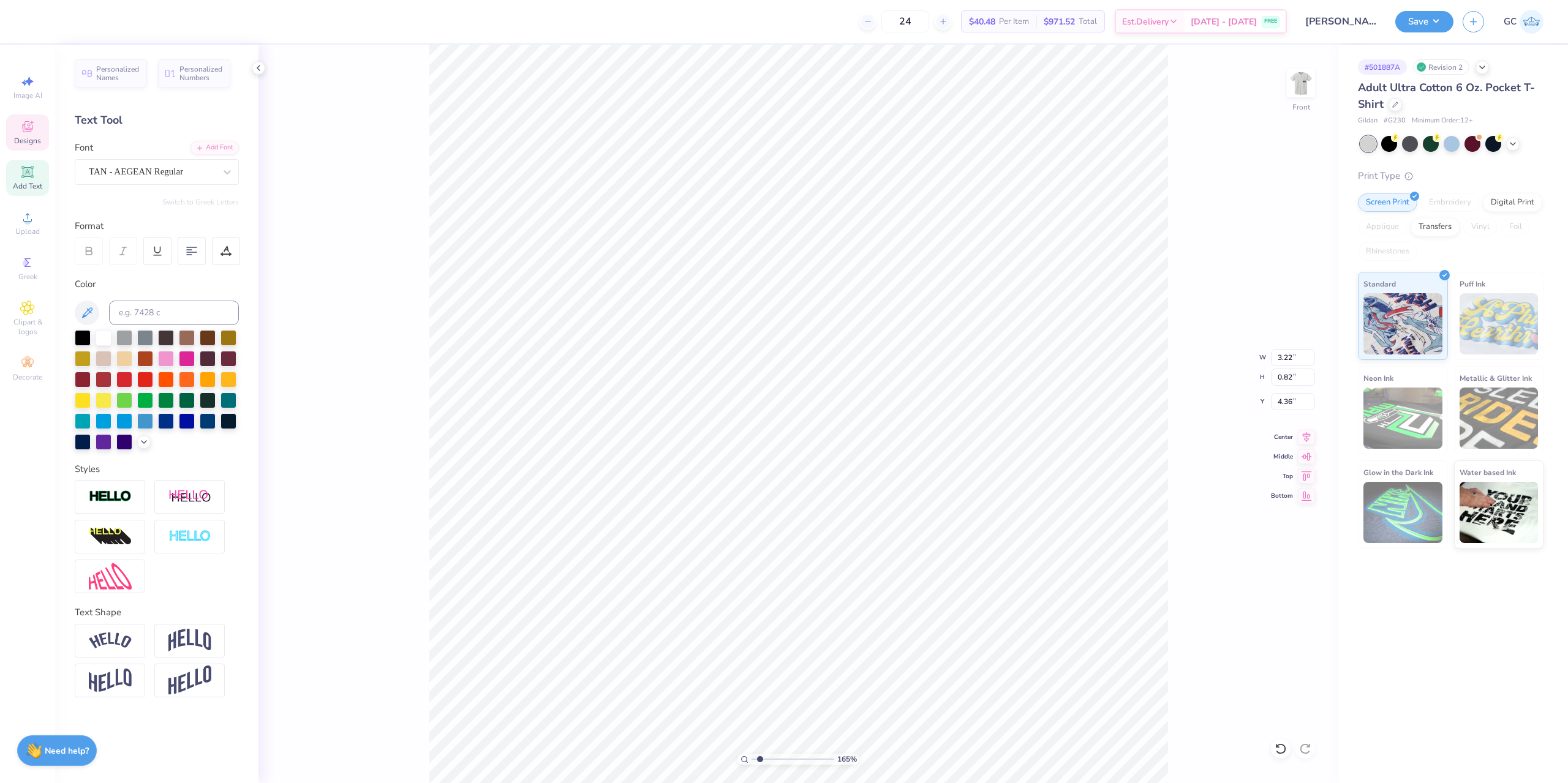
type input "1.64913377760655"
type input "4.41"
type input "1.64913377760655"
type input "1.75"
type input "0.29"
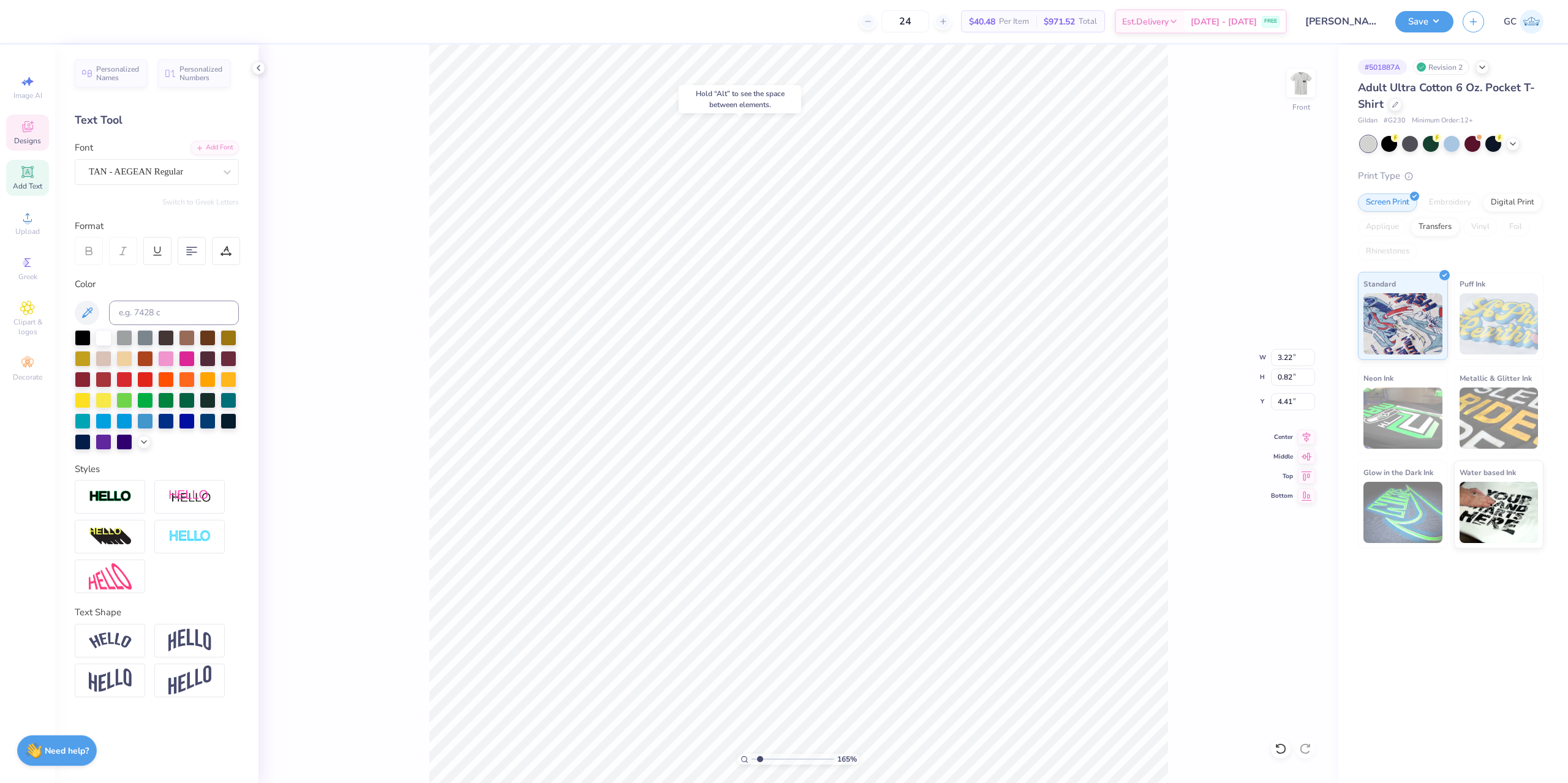
type input "13.34"
type input "1.64913377760655"
type textarea "to be a t"
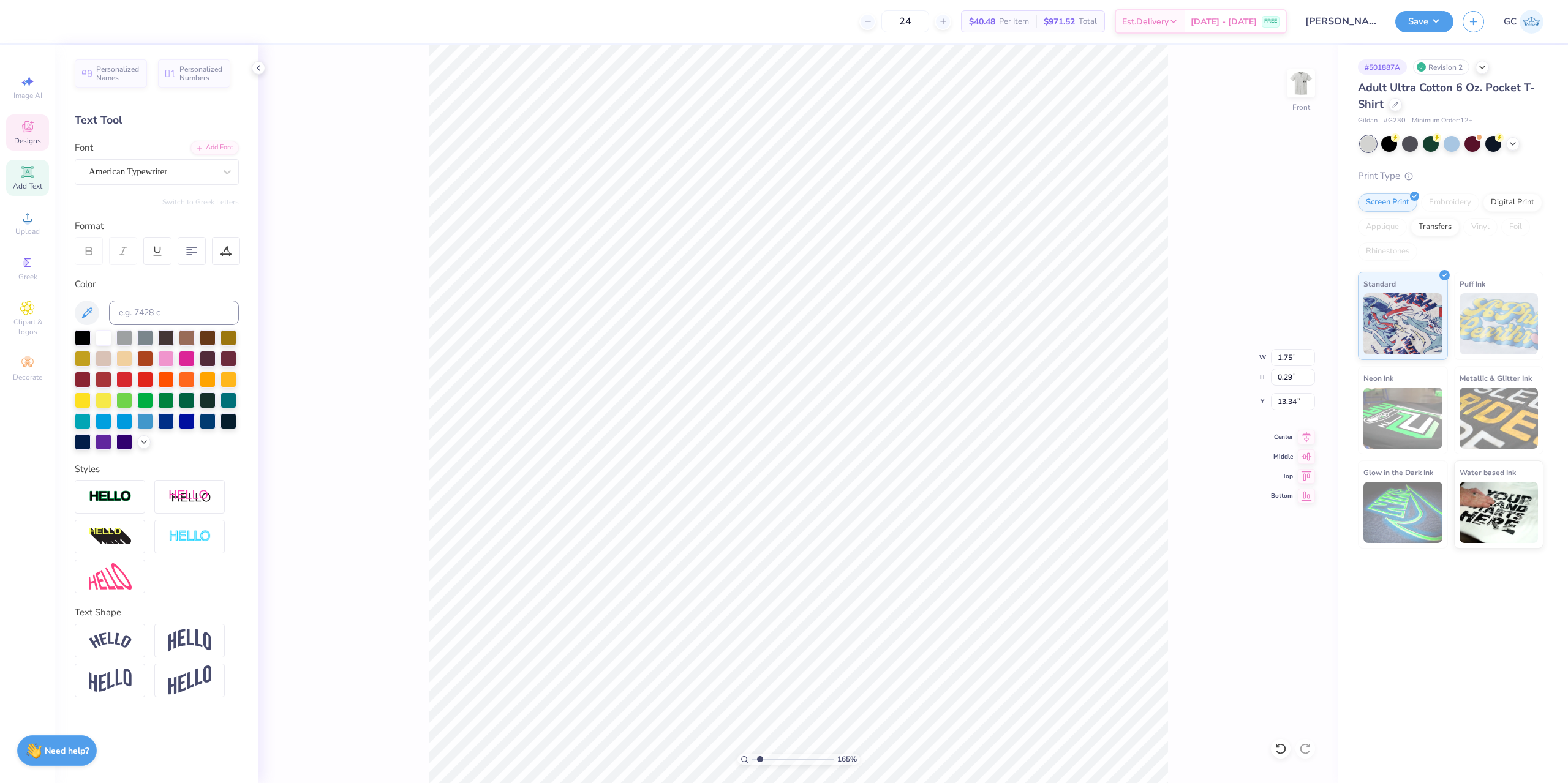
type input "1.64913377760655"
type textarea "to be a tsp"
click at [1303, 82] on img at bounding box center [1301, 83] width 49 height 49
click at [1303, 68] on img at bounding box center [1301, 83] width 49 height 49
click at [1304, 745] on icon at bounding box center [1304, 748] width 13 height 13
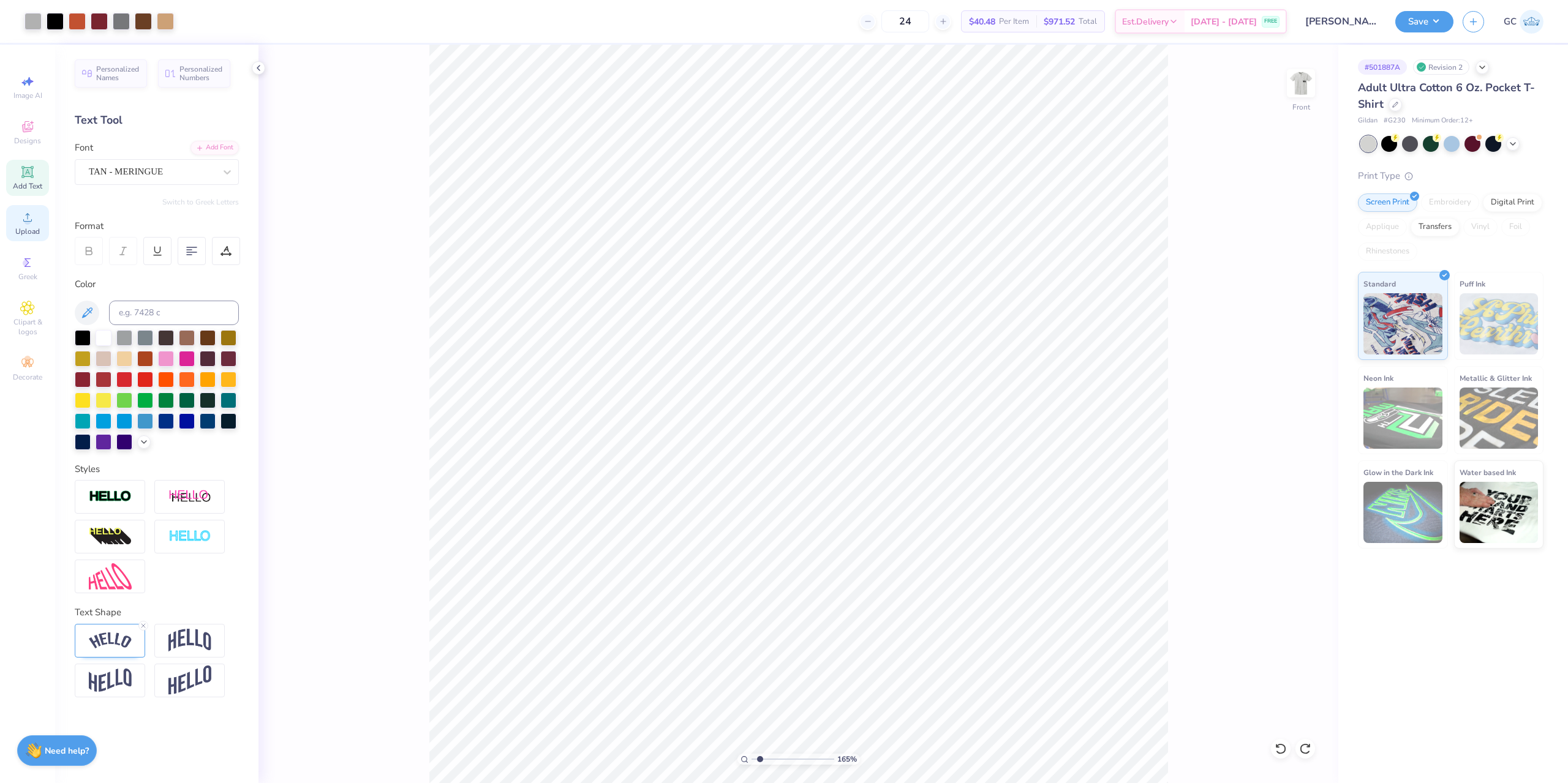
click at [35, 226] on div "Upload" at bounding box center [27, 223] width 43 height 36
type input "1.64913377760655"
type input "4.10"
type input "1.42"
type input "15.18"
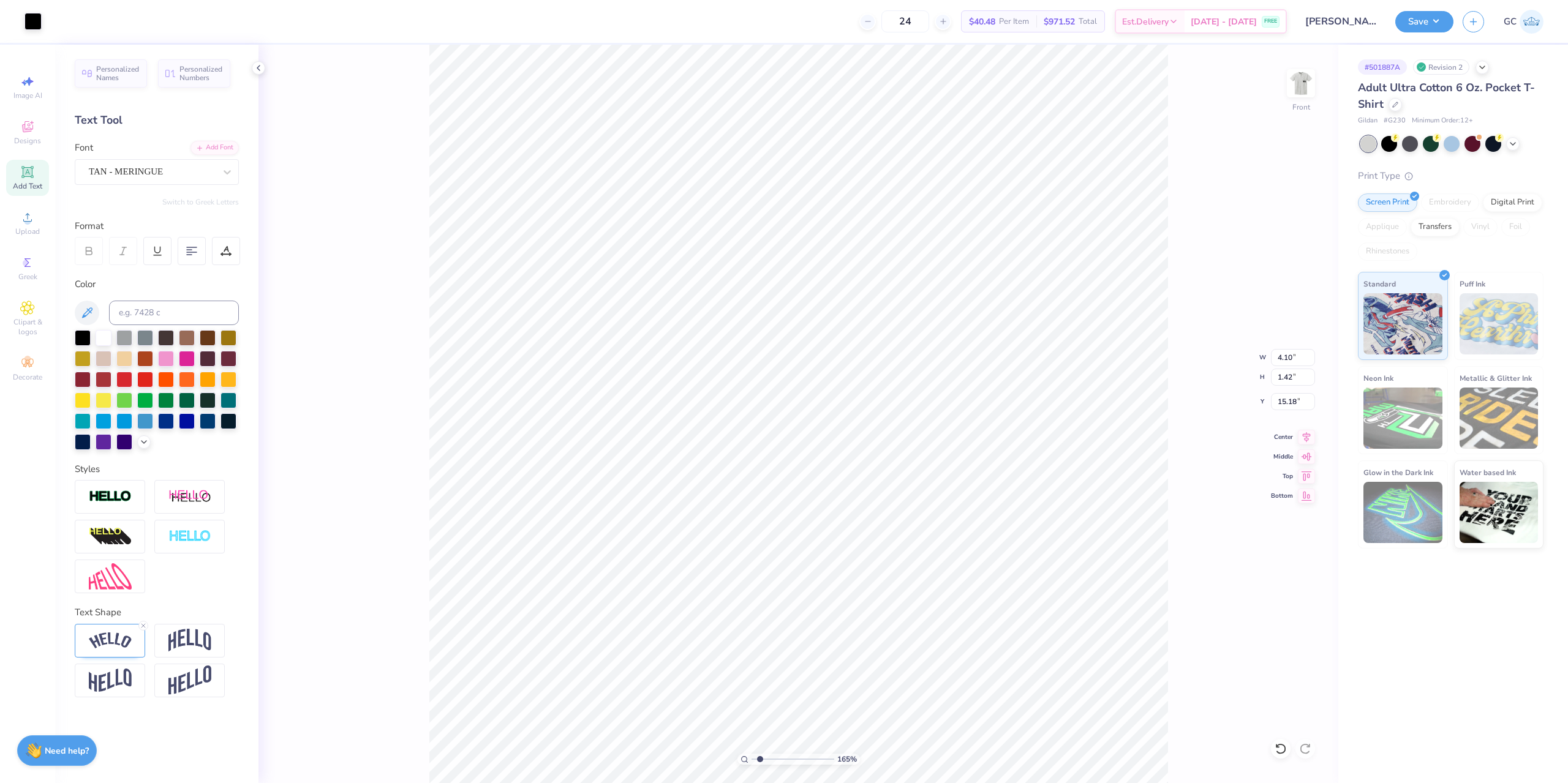
type input "1.64913377760655"
type input "8.23"
type input "2.71964221644285"
type input "2.63"
type input "0.91"
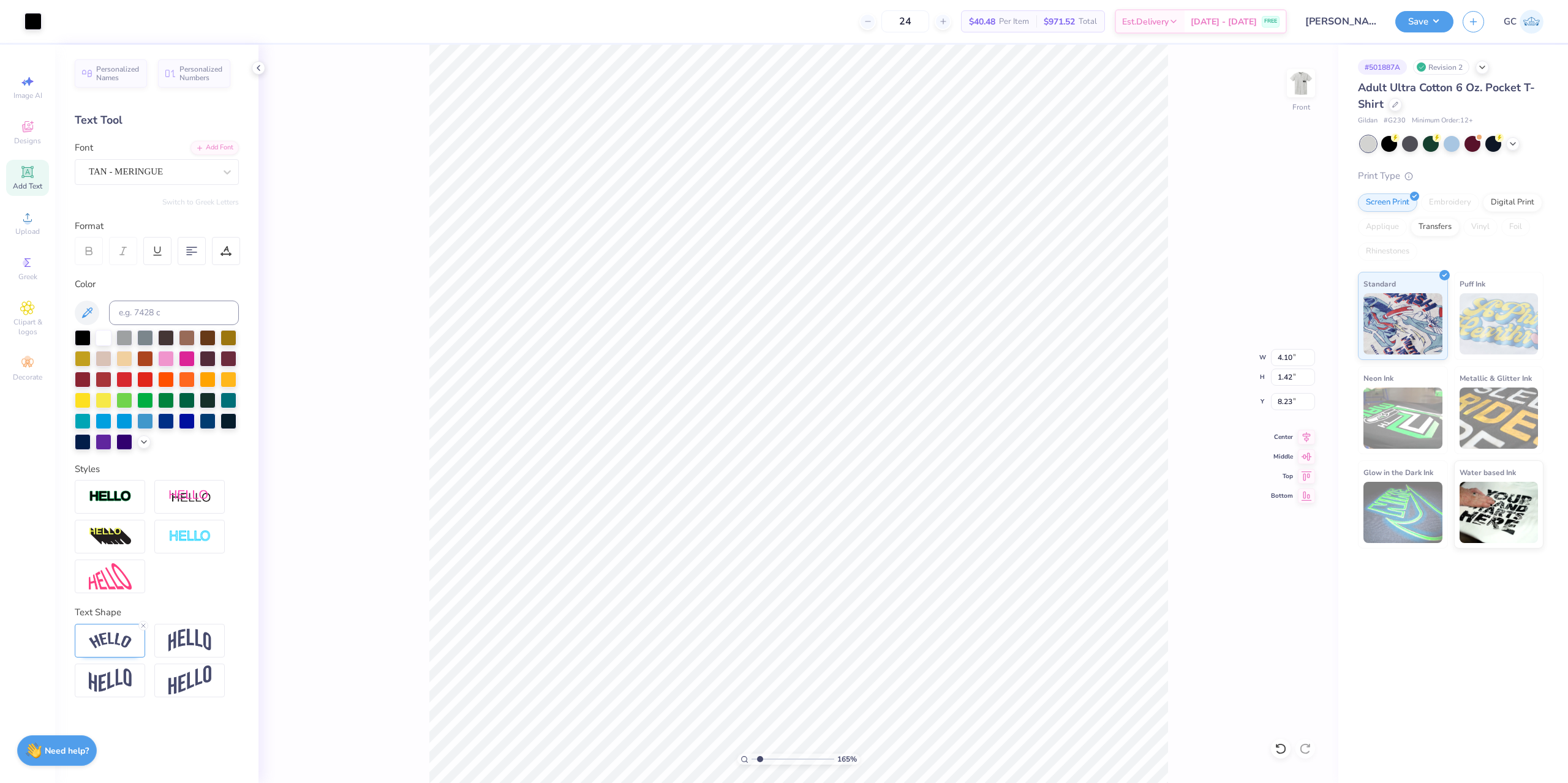
type input "8.74"
type input "3.6716840780171"
type input "8.38"
type input "3.6716840780171"
type input "0.88"
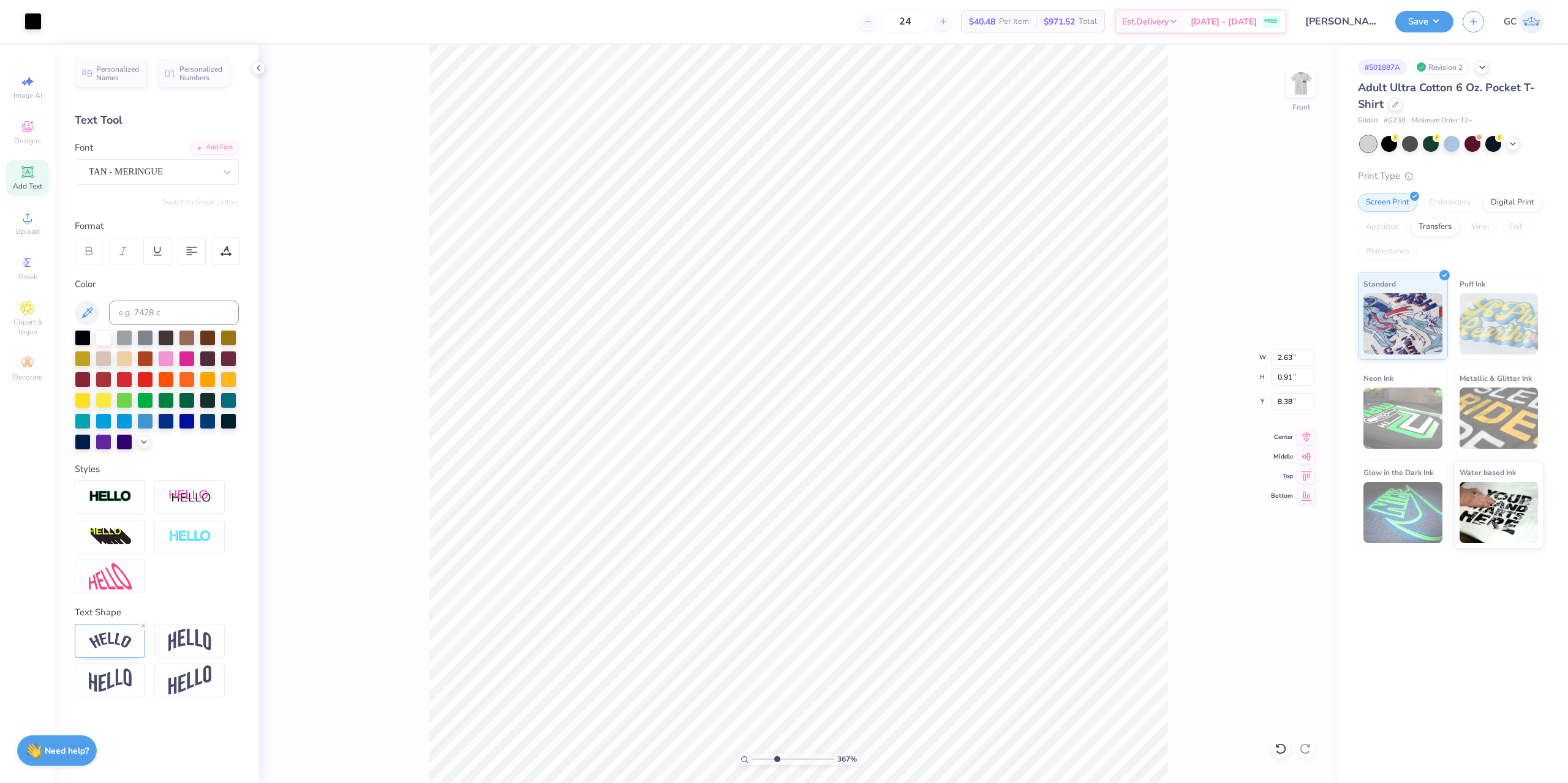
type input "1.12"
type input "3.6716840780171"
type input "1.06"
type input "3.6716840780171"
type input "3.04"
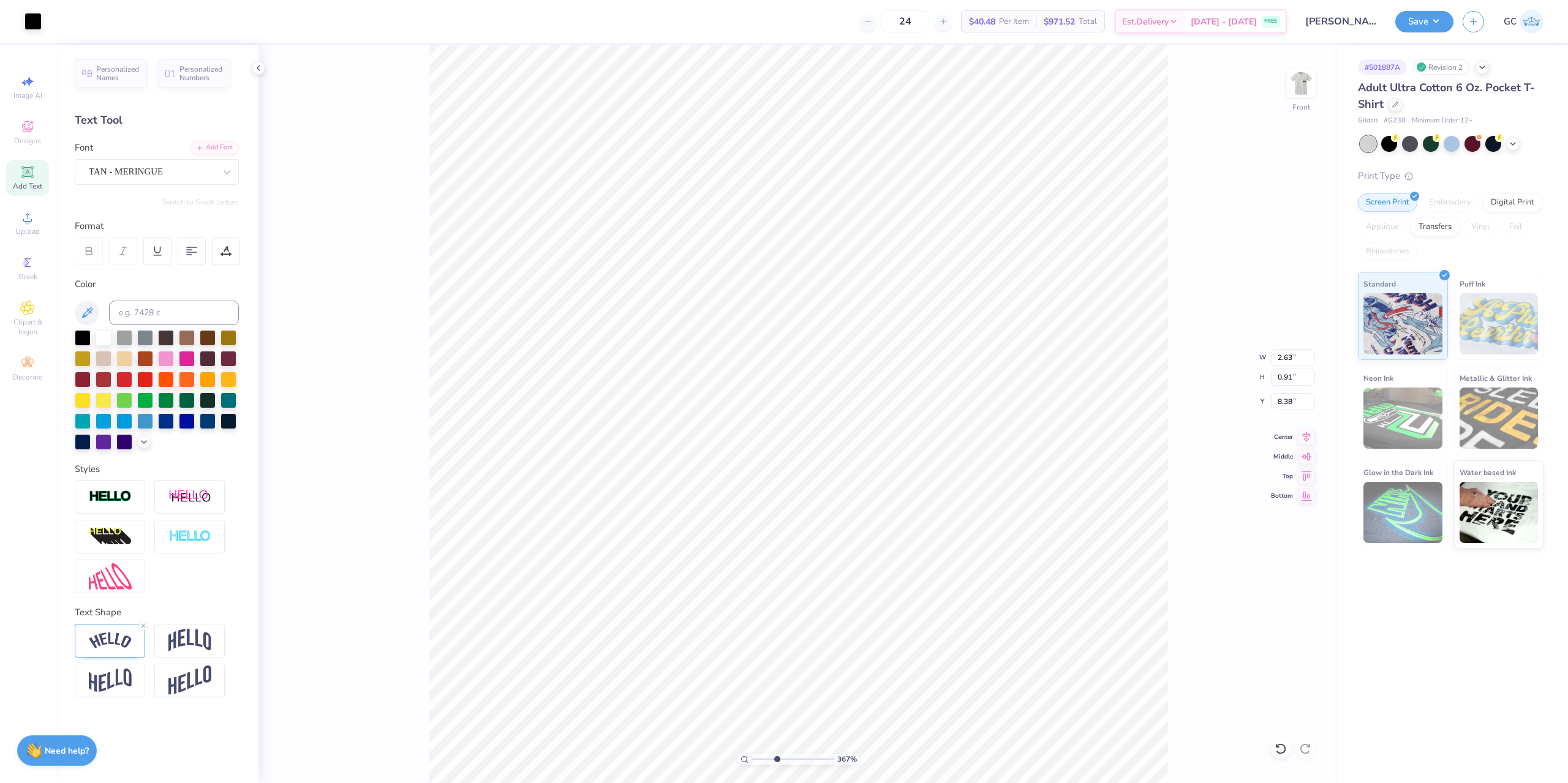
type input "1.05"
type input "2.71964221644285"
type input "1.75"
type input "0.29"
type input "13.34"
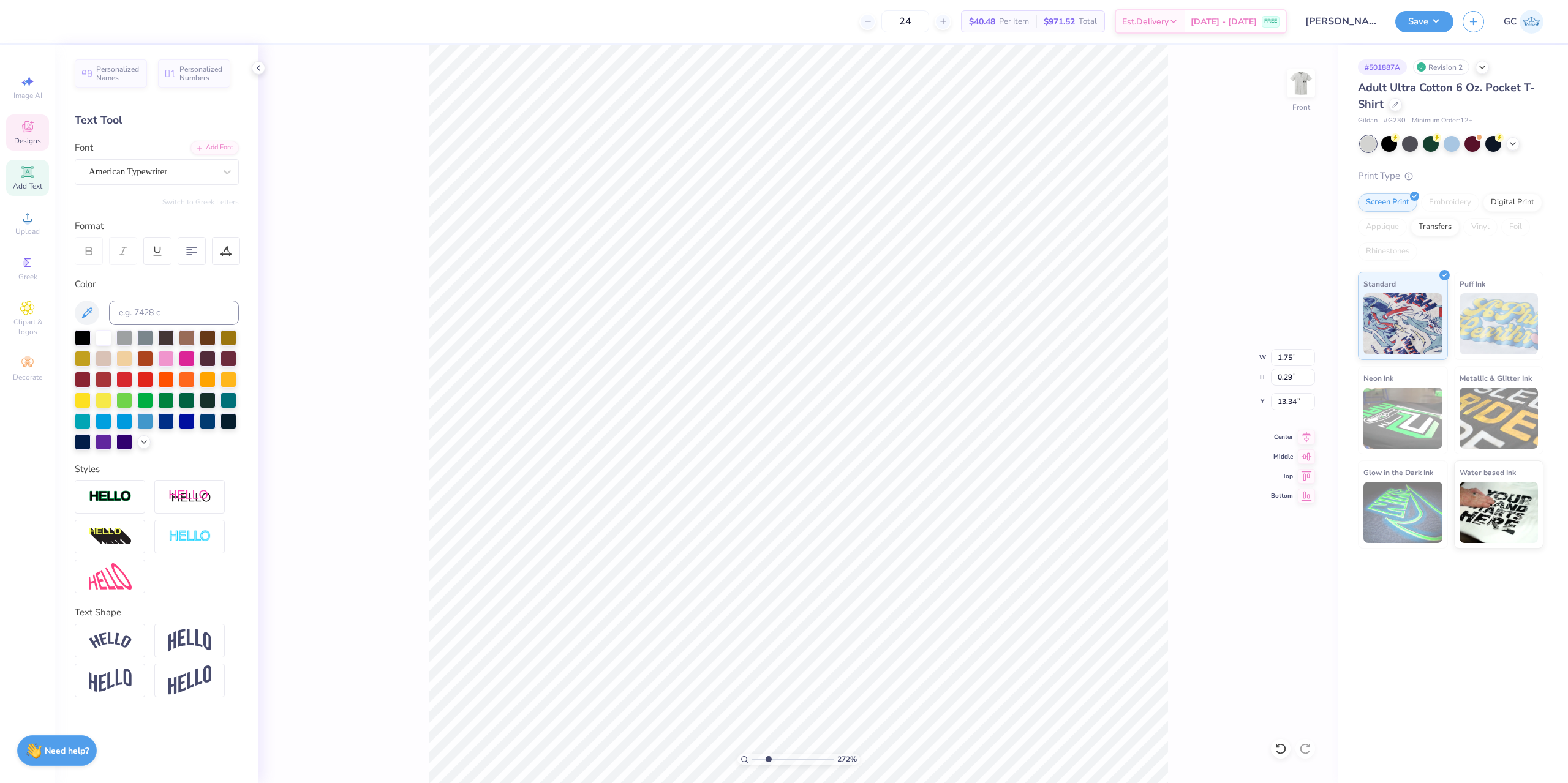
type input "2.71964221644285"
type textarea "to be a tsp"
type input "2.01445811466782"
type input "2.87"
type input "0.99"
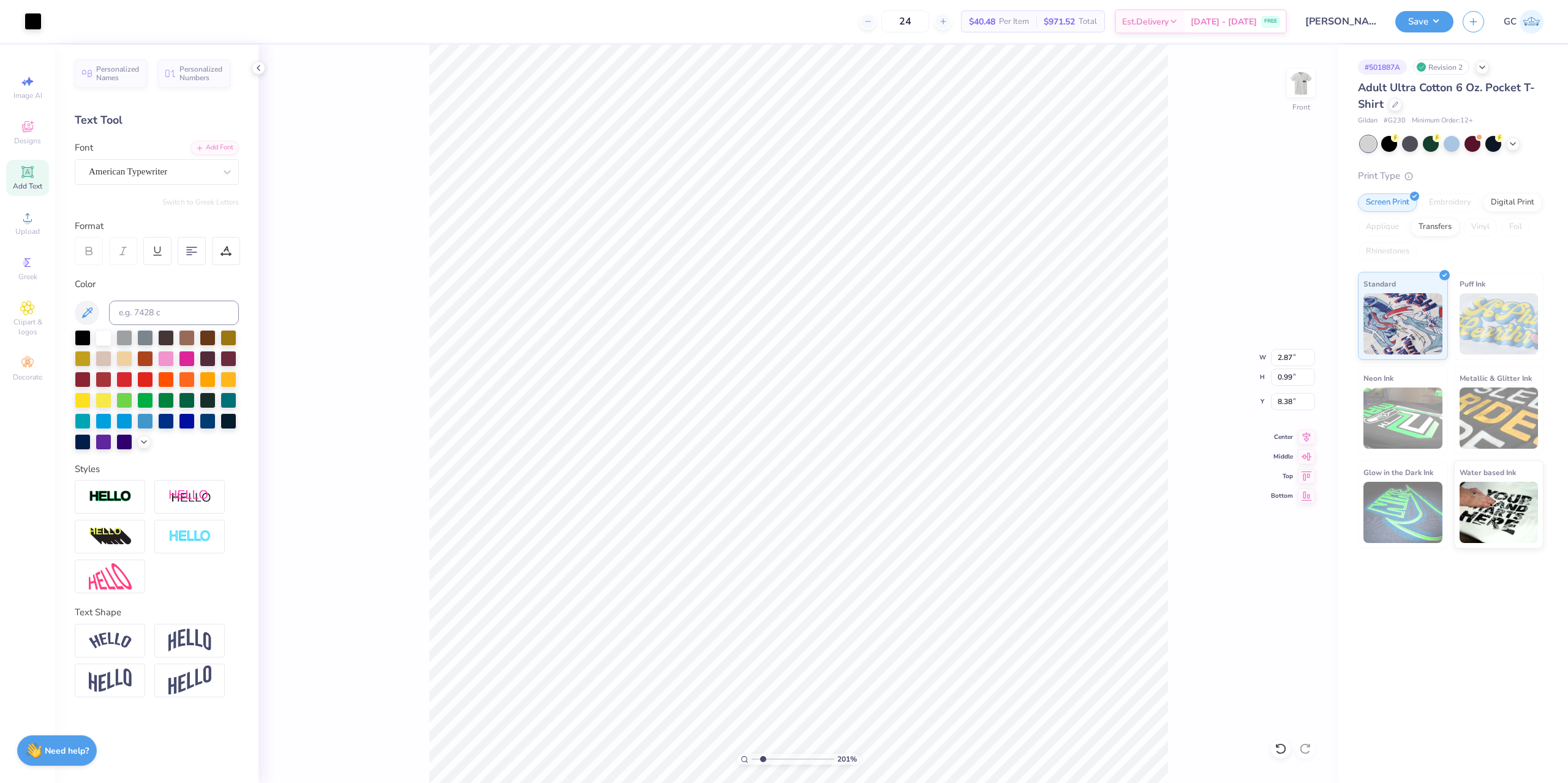
type input "2.01445811466782"
type input "2.77"
type input "0.96"
type input "8.41"
type input "2.01445811466782"
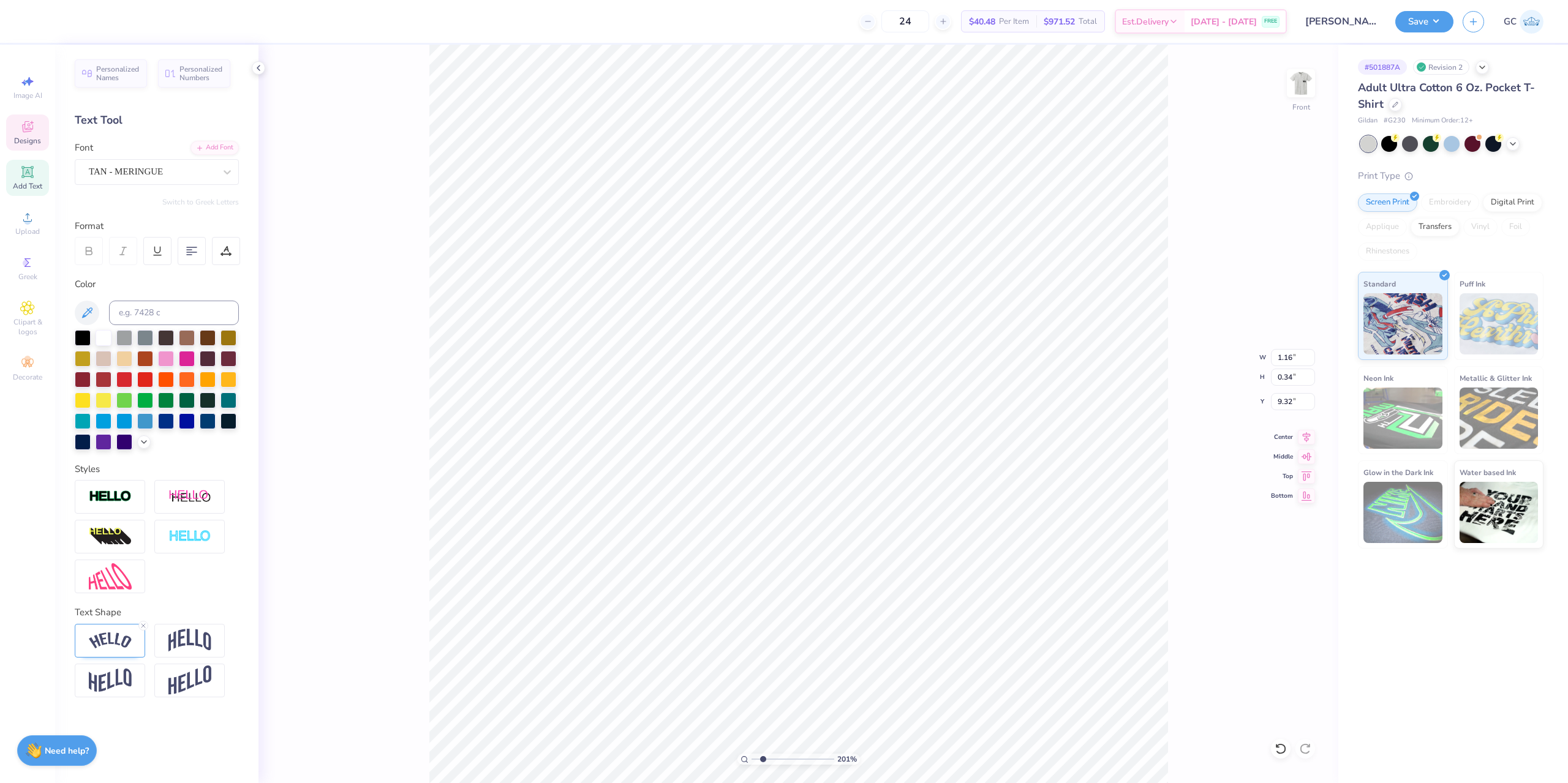
type input "1.79"
type input "0.37"
type input "12.79"
type input "1"
click at [1444, 17] on button "Save" at bounding box center [1424, 19] width 58 height 21
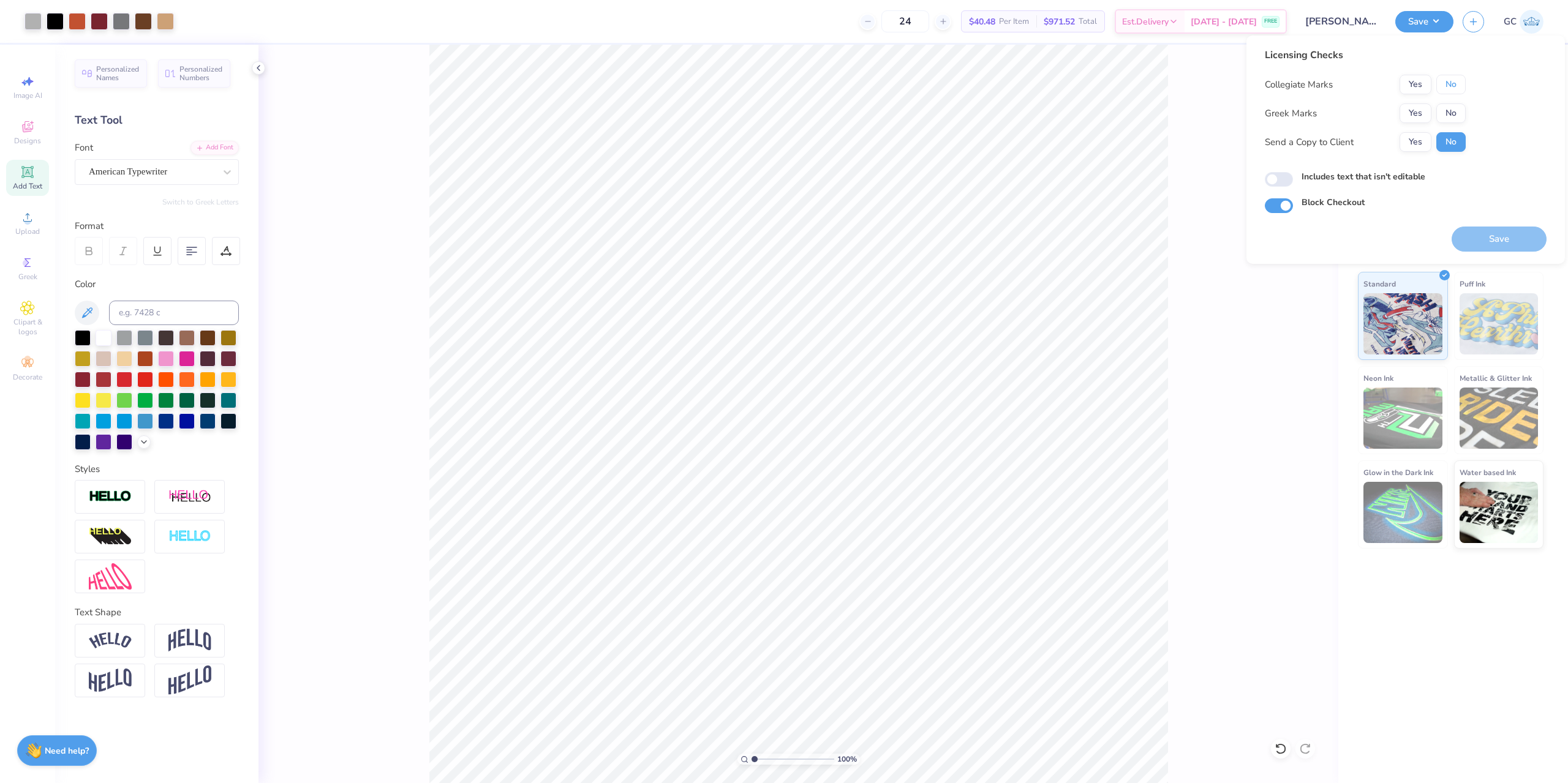
drag, startPoint x: 1456, startPoint y: 78, endPoint x: 1455, endPoint y: 103, distance: 25.0
click at [1456, 78] on button "No" at bounding box center [1451, 84] width 29 height 20
click at [1454, 113] on button "No" at bounding box center [1451, 113] width 29 height 20
click at [1474, 237] on button "Save" at bounding box center [1499, 239] width 95 height 25
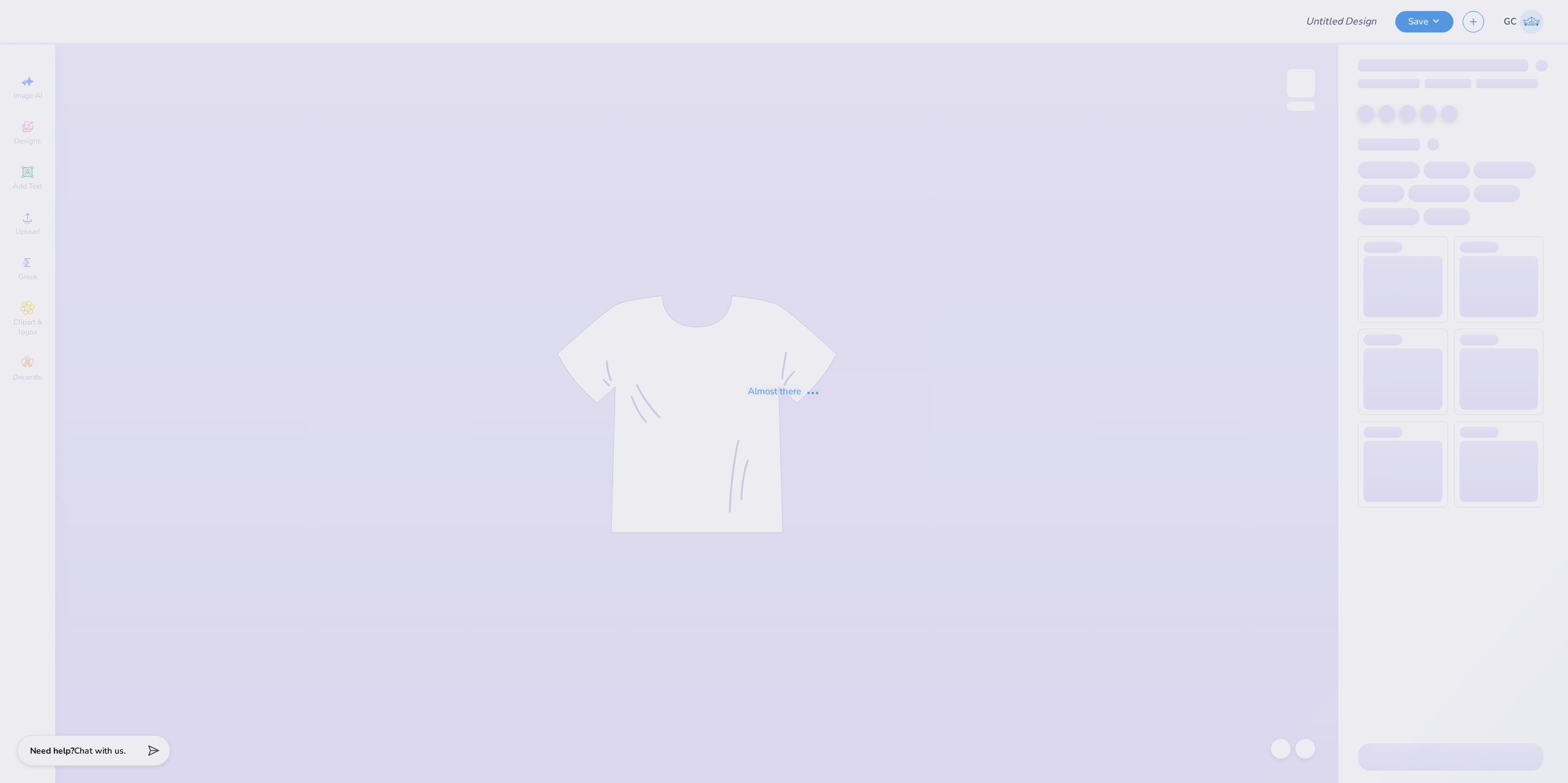
type input "homecoming 2025 2"
type input "12"
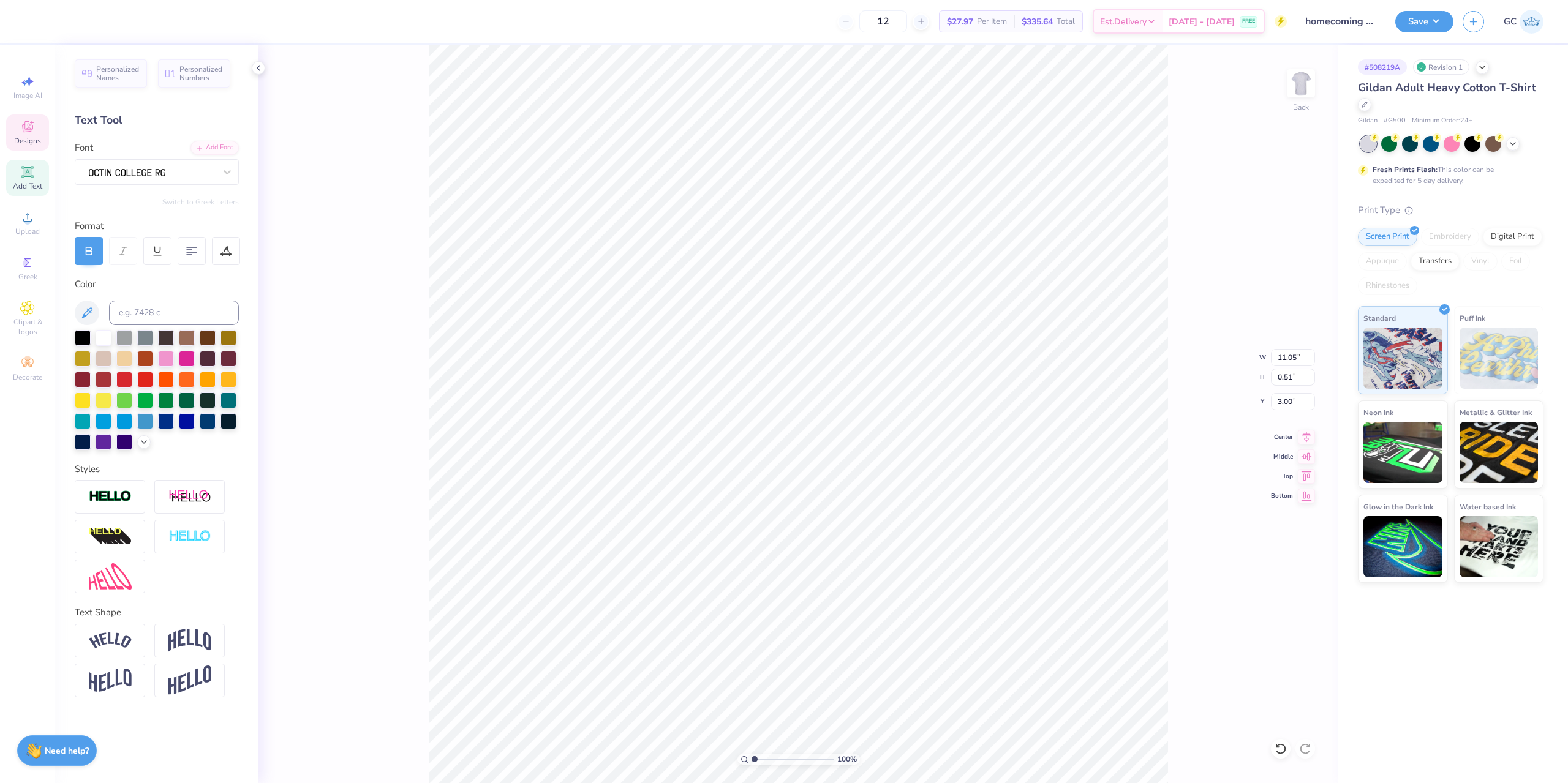
paste textarea "niversity of [US_STATE] at Charlotte®"
type textarea "[GEOGRAPHIC_DATA][US_STATE] at [GEOGRAPHIC_DATA]®"
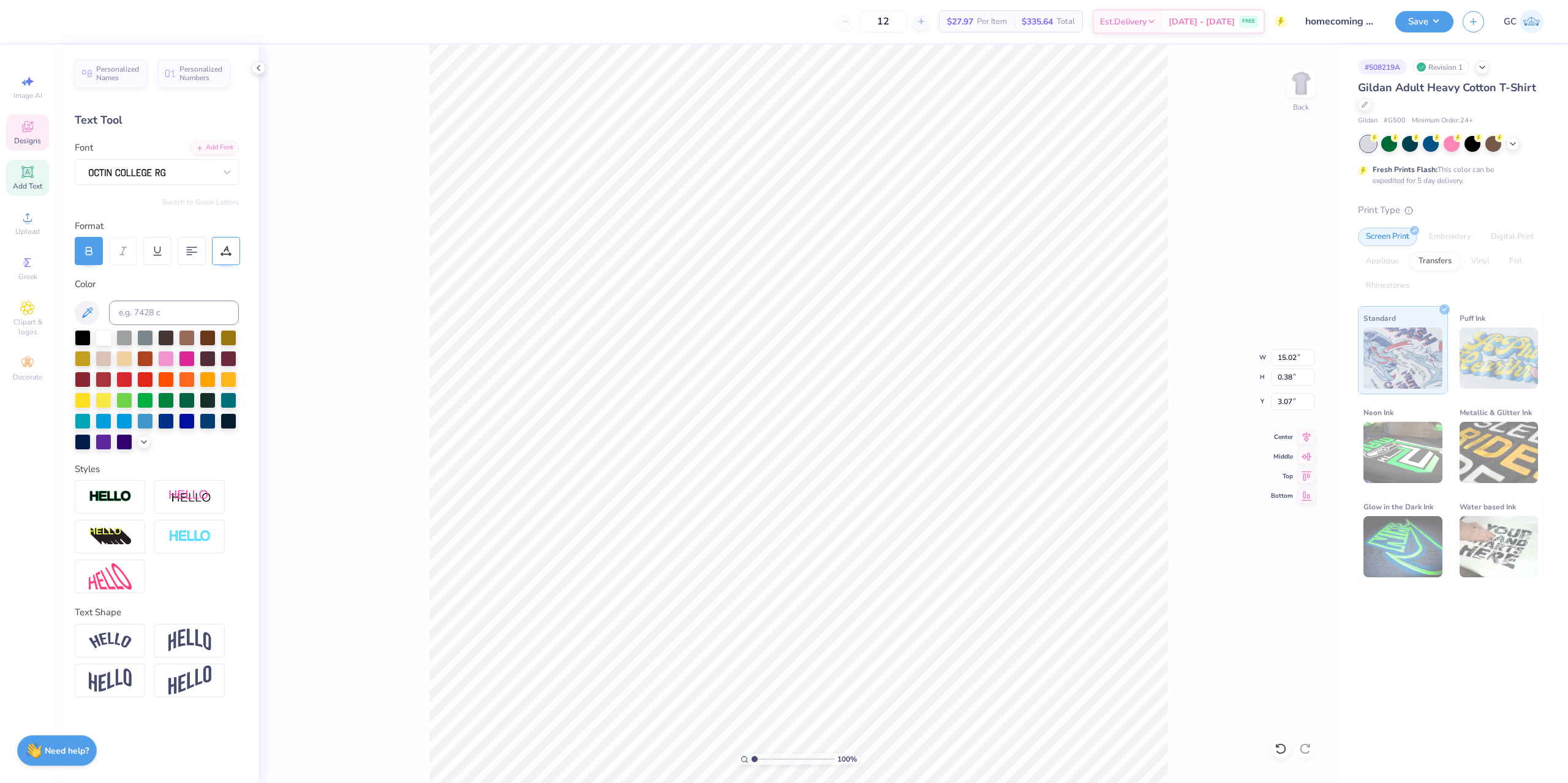
click at [232, 246] on div at bounding box center [226, 251] width 28 height 28
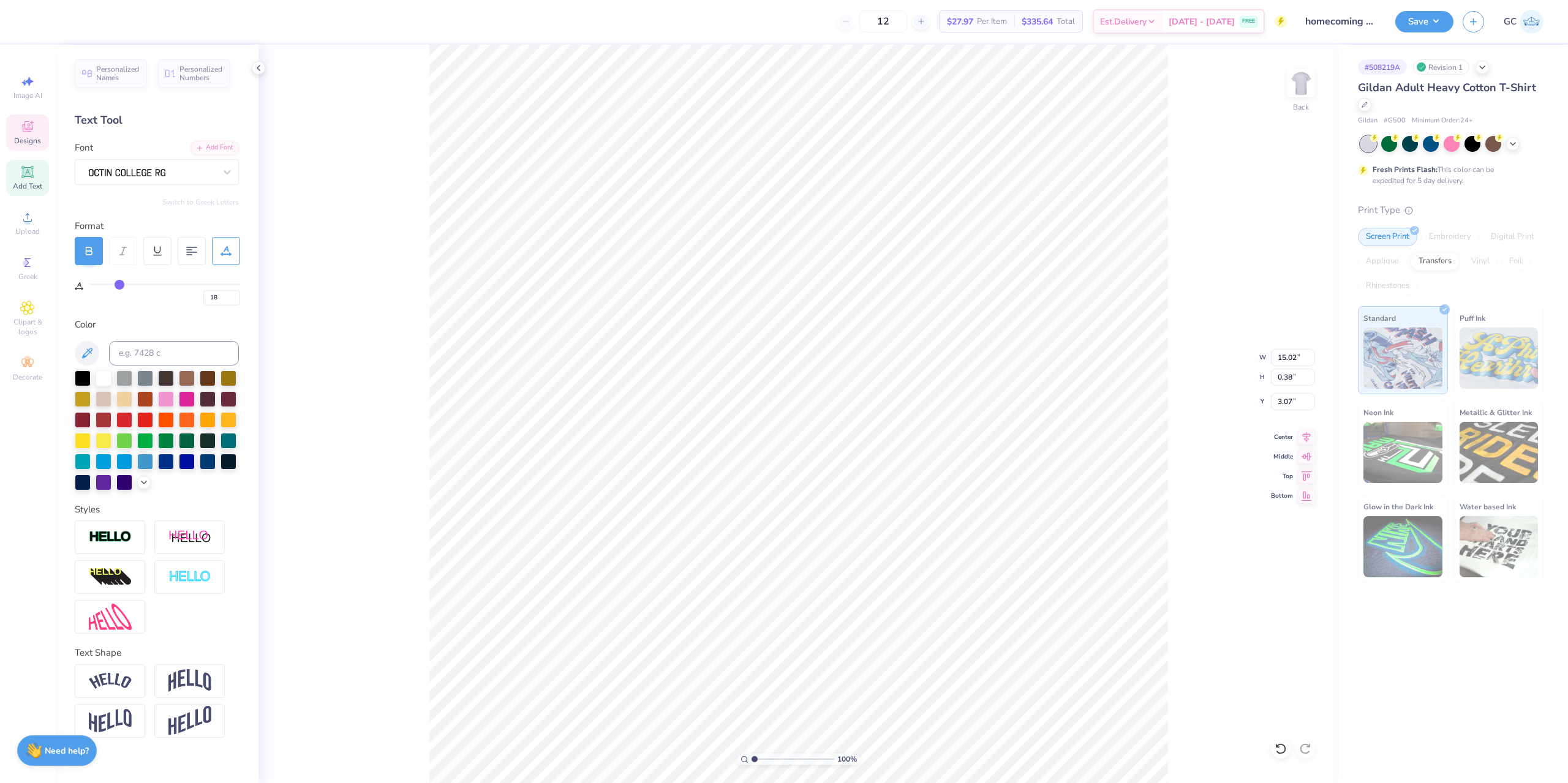
type input "16"
type input "15"
type input "13"
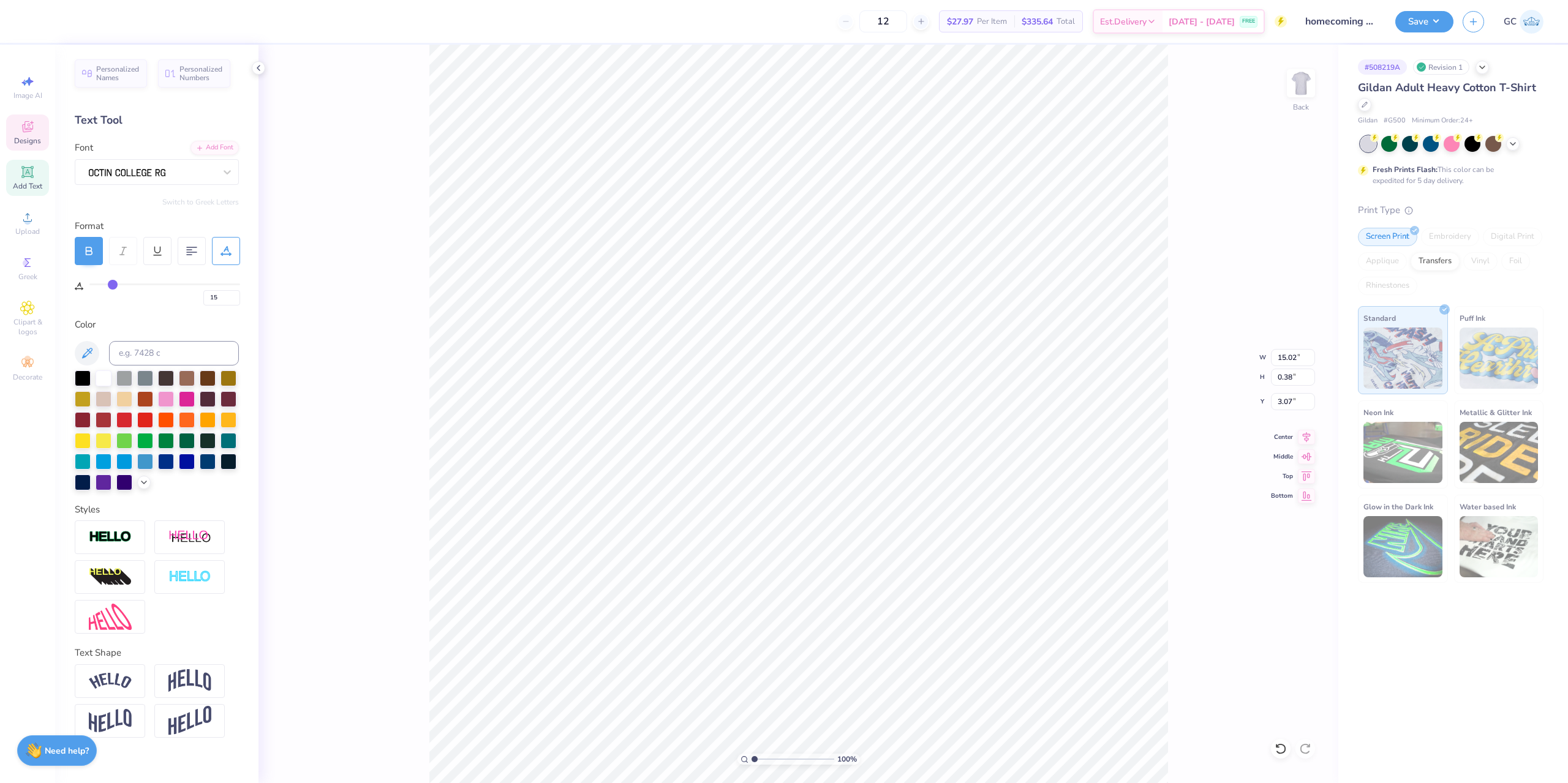
type input "13"
type input "11"
type input "10"
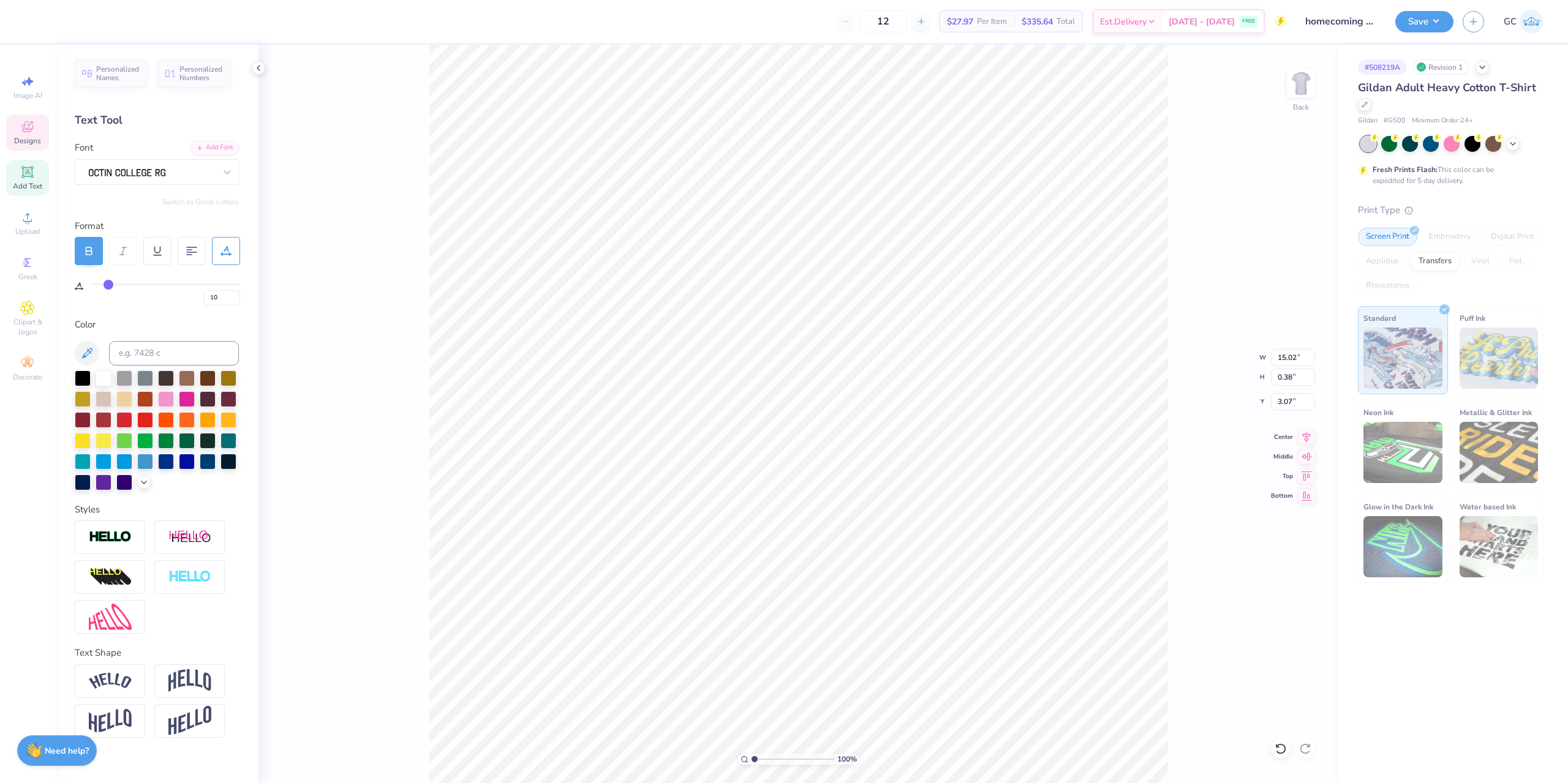
type input "7"
type input "5"
type input "3"
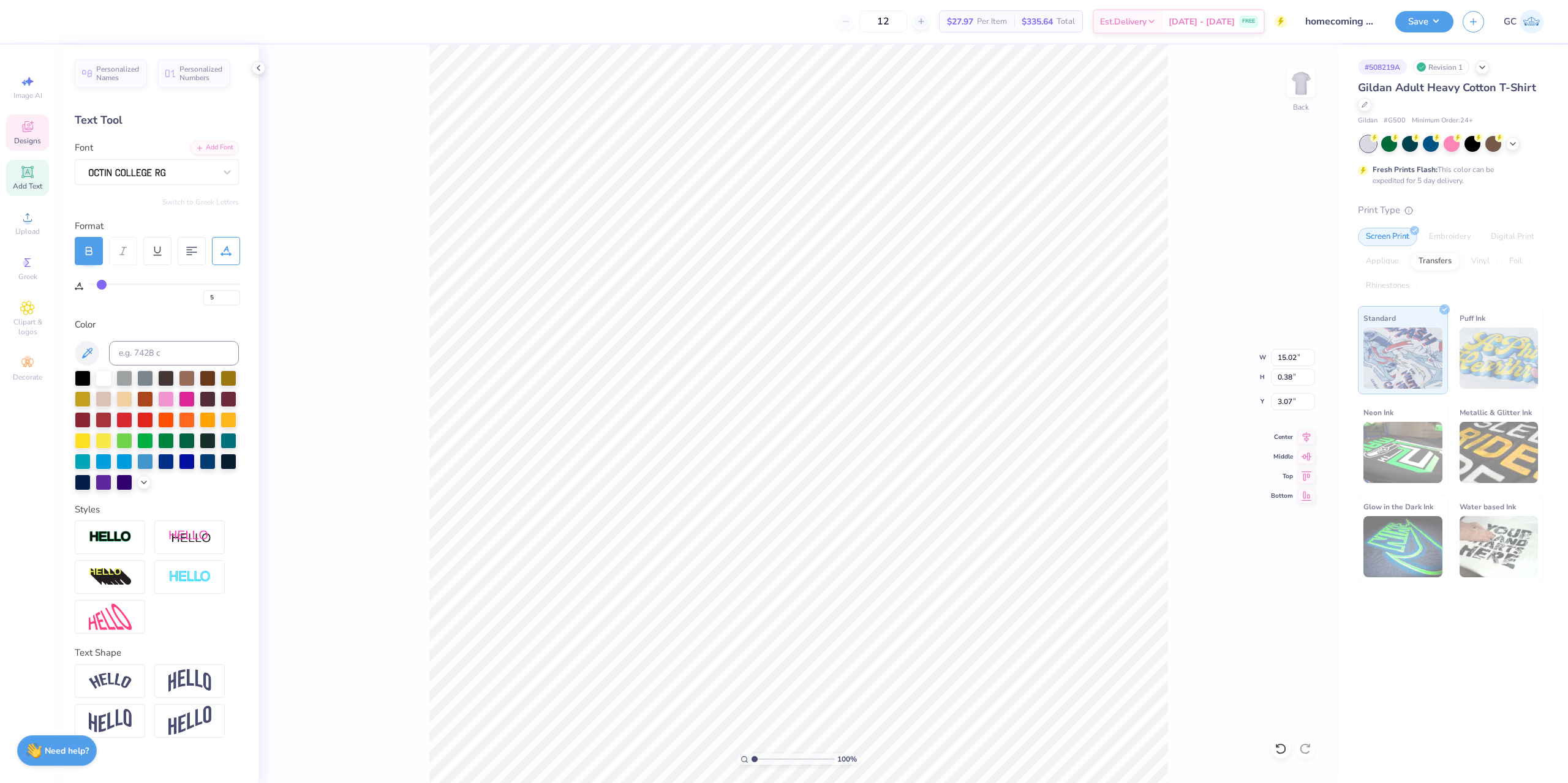
type input "3"
type input "0"
click at [89, 286] on input "range" at bounding box center [164, 284] width 151 height 1
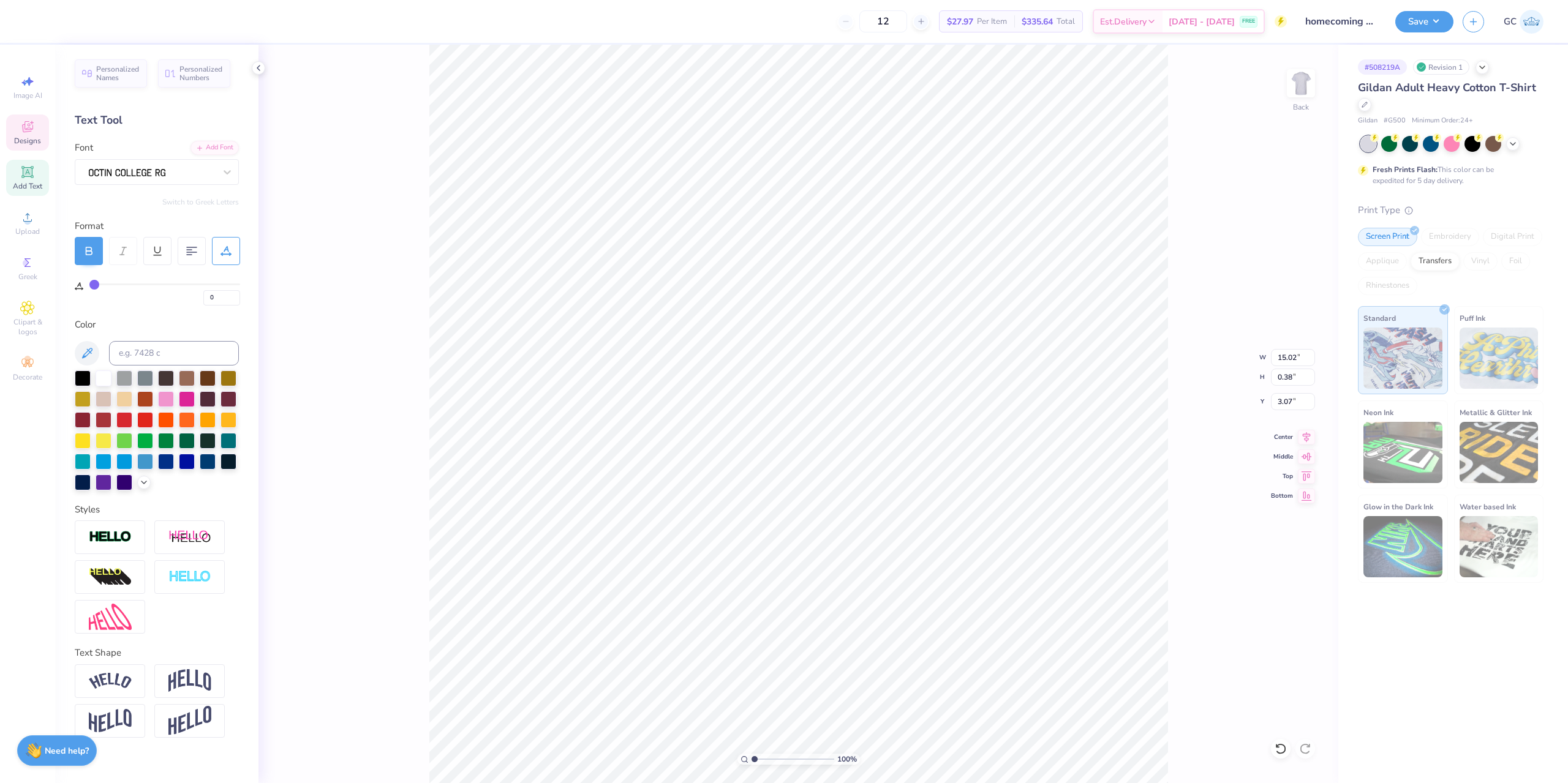
type input "11.06"
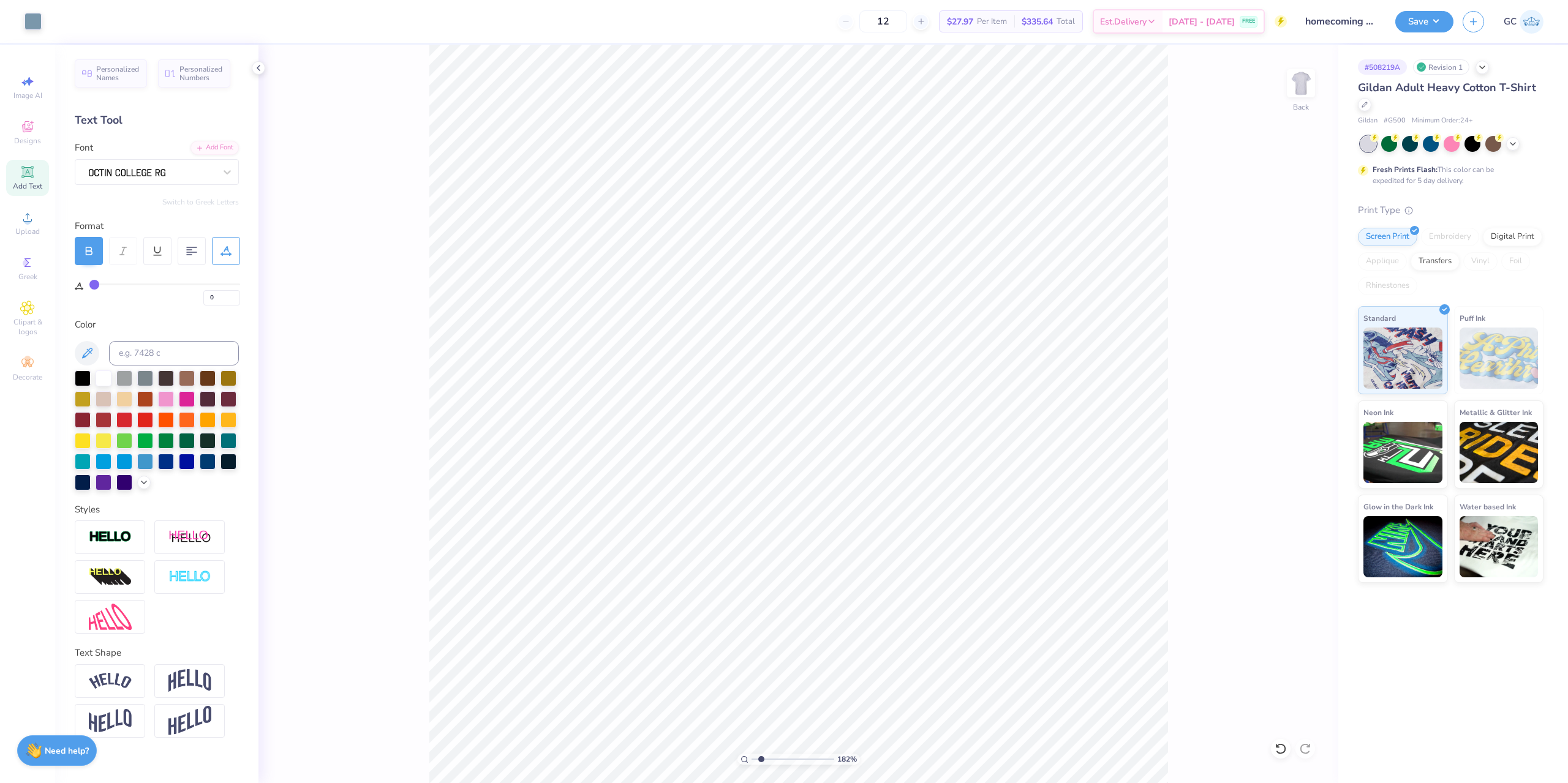
type input "1.82266588284093"
type input "1"
type input "2"
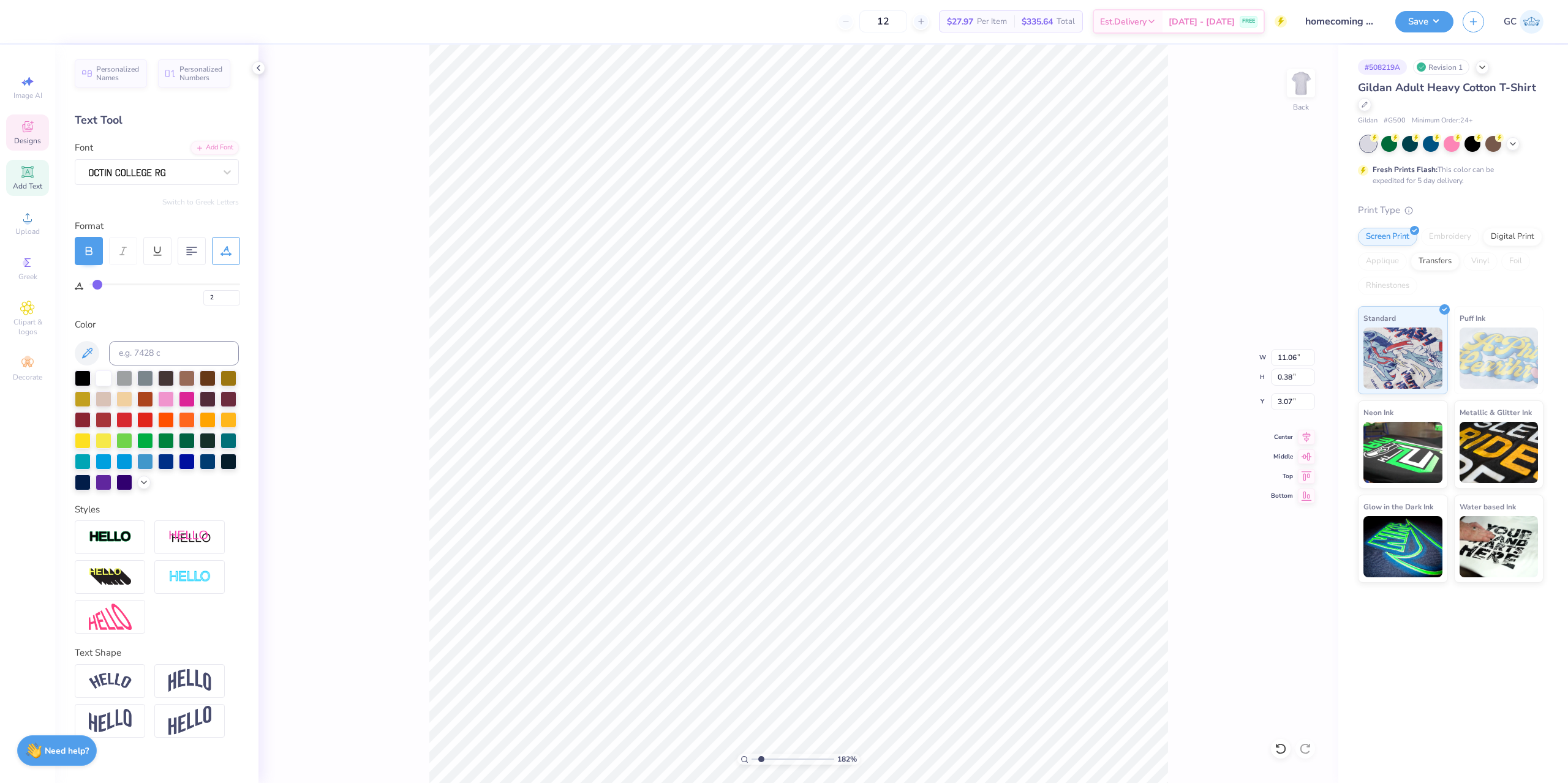
type input "3"
click at [98, 286] on input "range" at bounding box center [164, 284] width 151 height 1
type input "1.82266588284093"
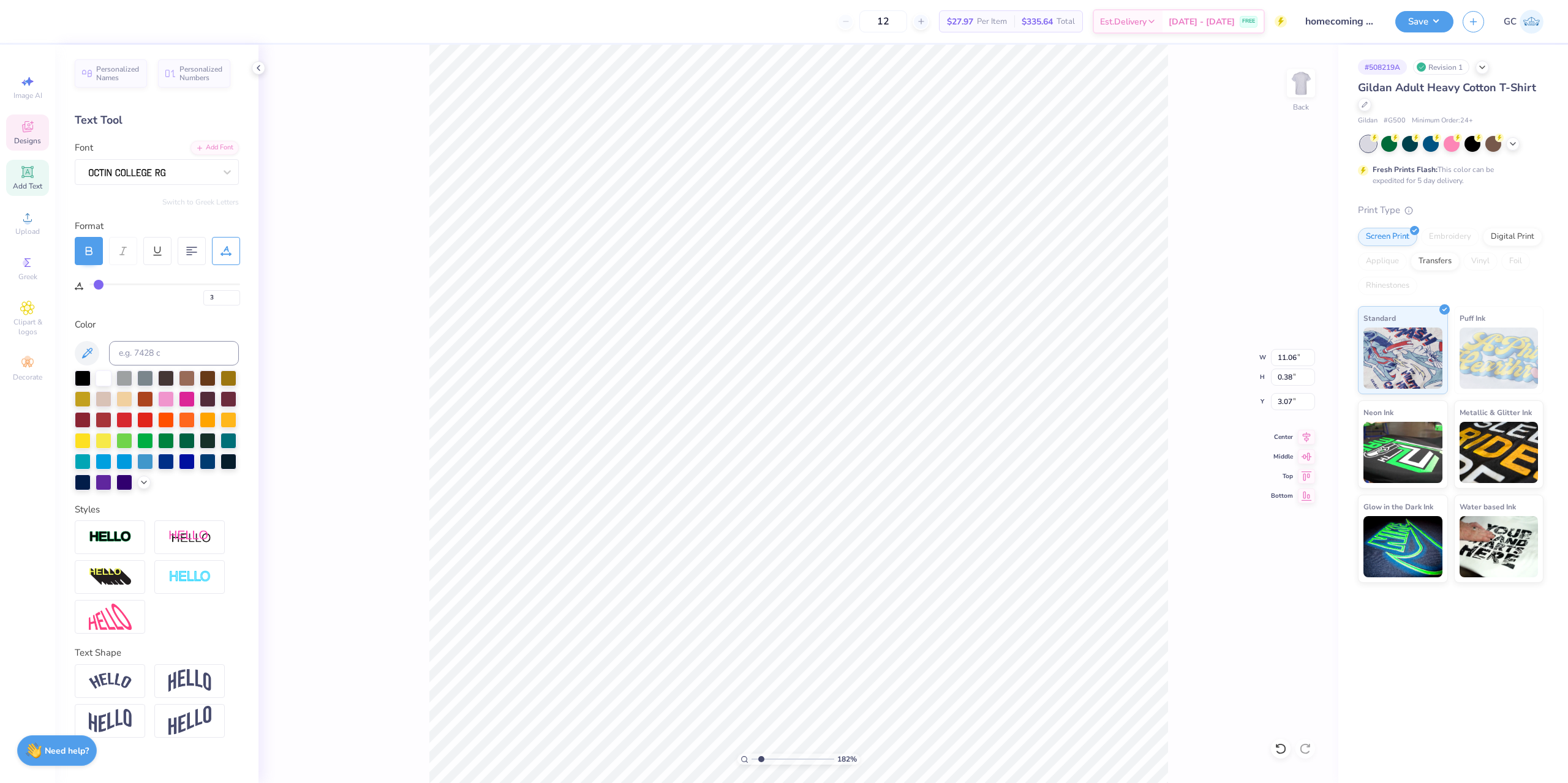
type input "11.72"
type input "4"
type input "5"
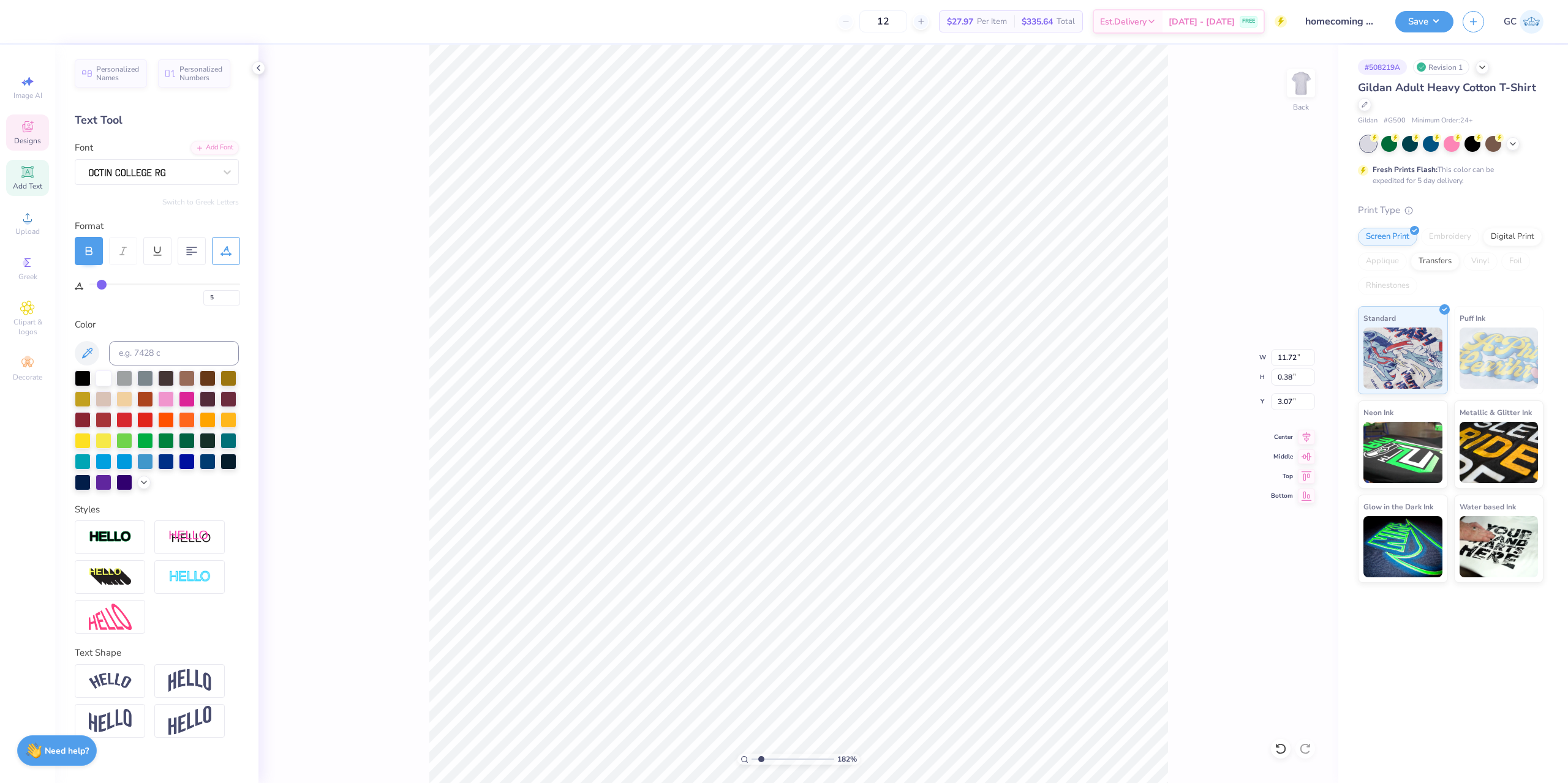
type input "6"
type input "7"
type input "8"
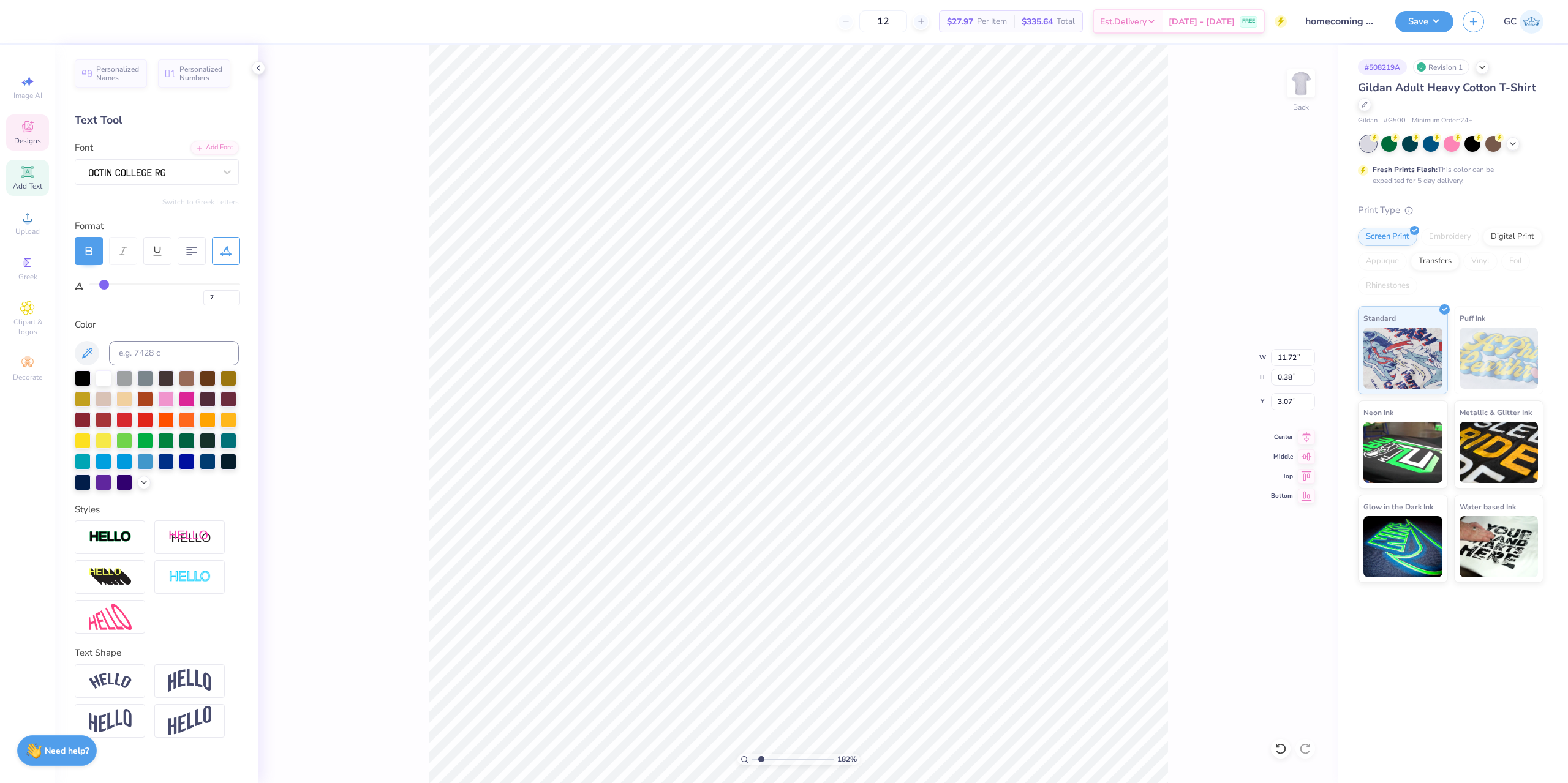
type input "8"
click at [106, 285] on input "range" at bounding box center [164, 284] width 151 height 1
type input "1.82266588284093"
type input "12.82"
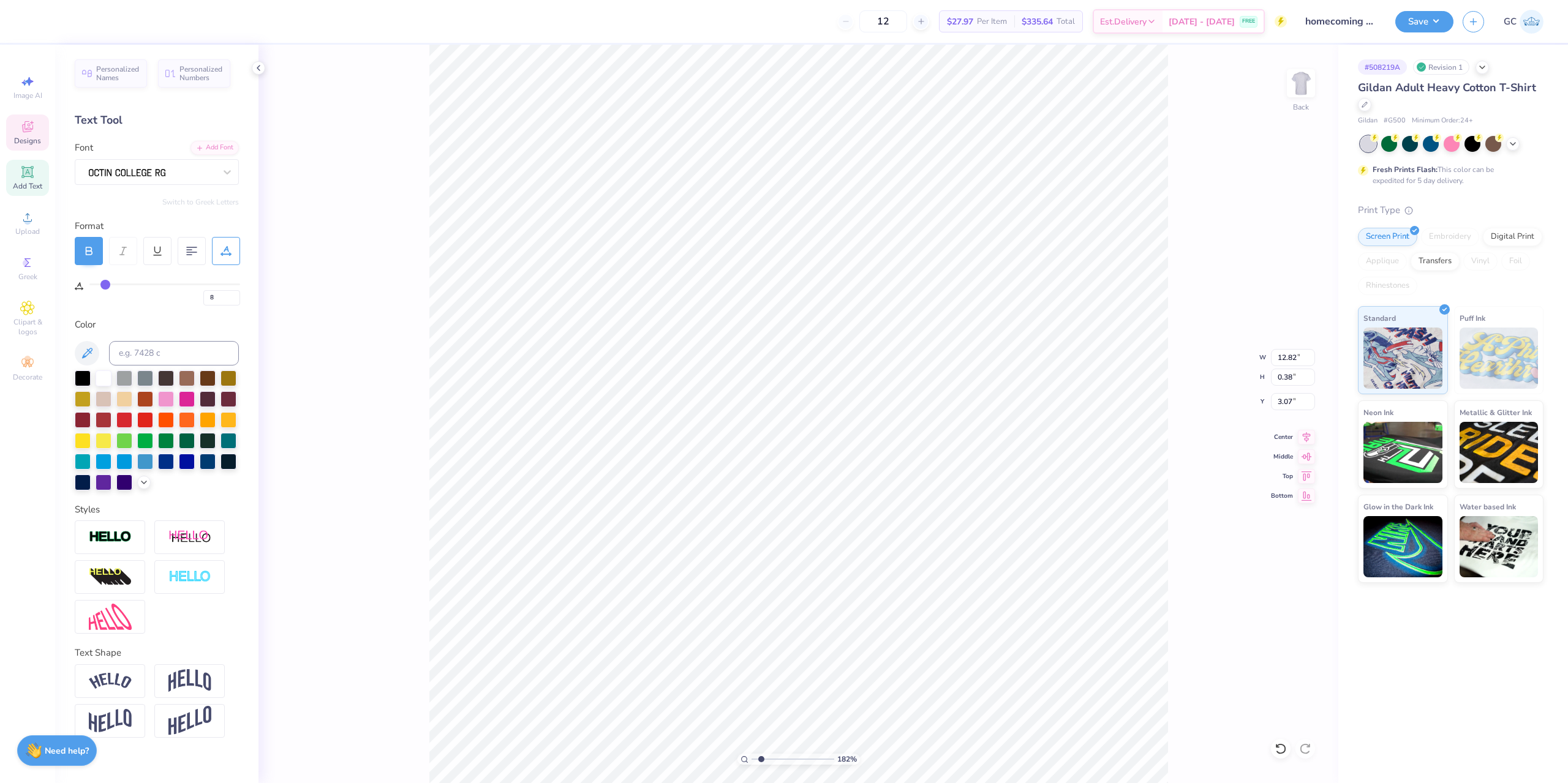
type input "1.82266588284093"
type input "12.68"
type input "10.70"
type input "3.98"
type input "1.82266588284093"
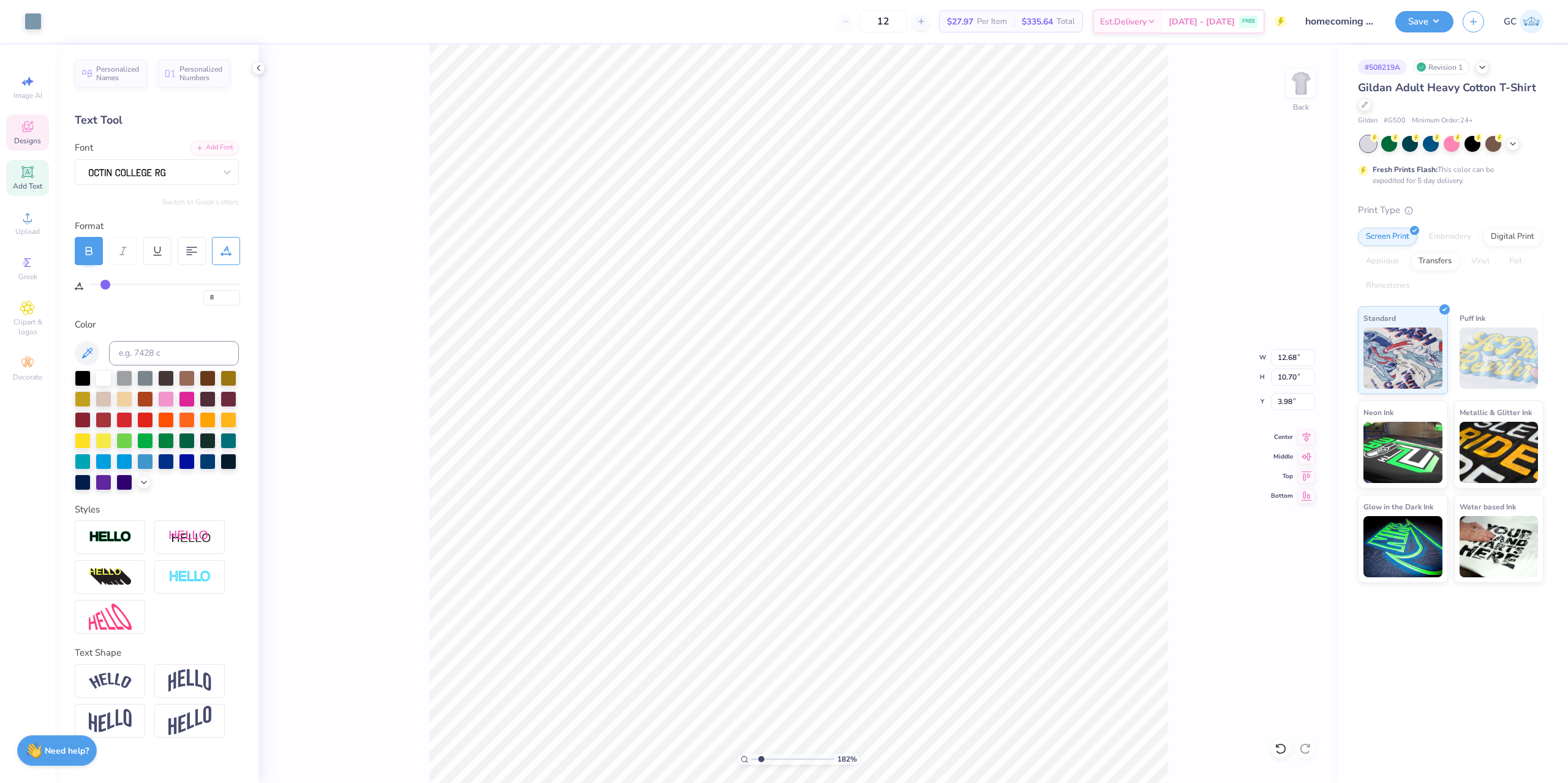
type input "12.82"
type input "0.38"
type input "3.07"
type input "1.49212329151837"
drag, startPoint x: 1288, startPoint y: 356, endPoint x: 1295, endPoint y: 358, distance: 7.3
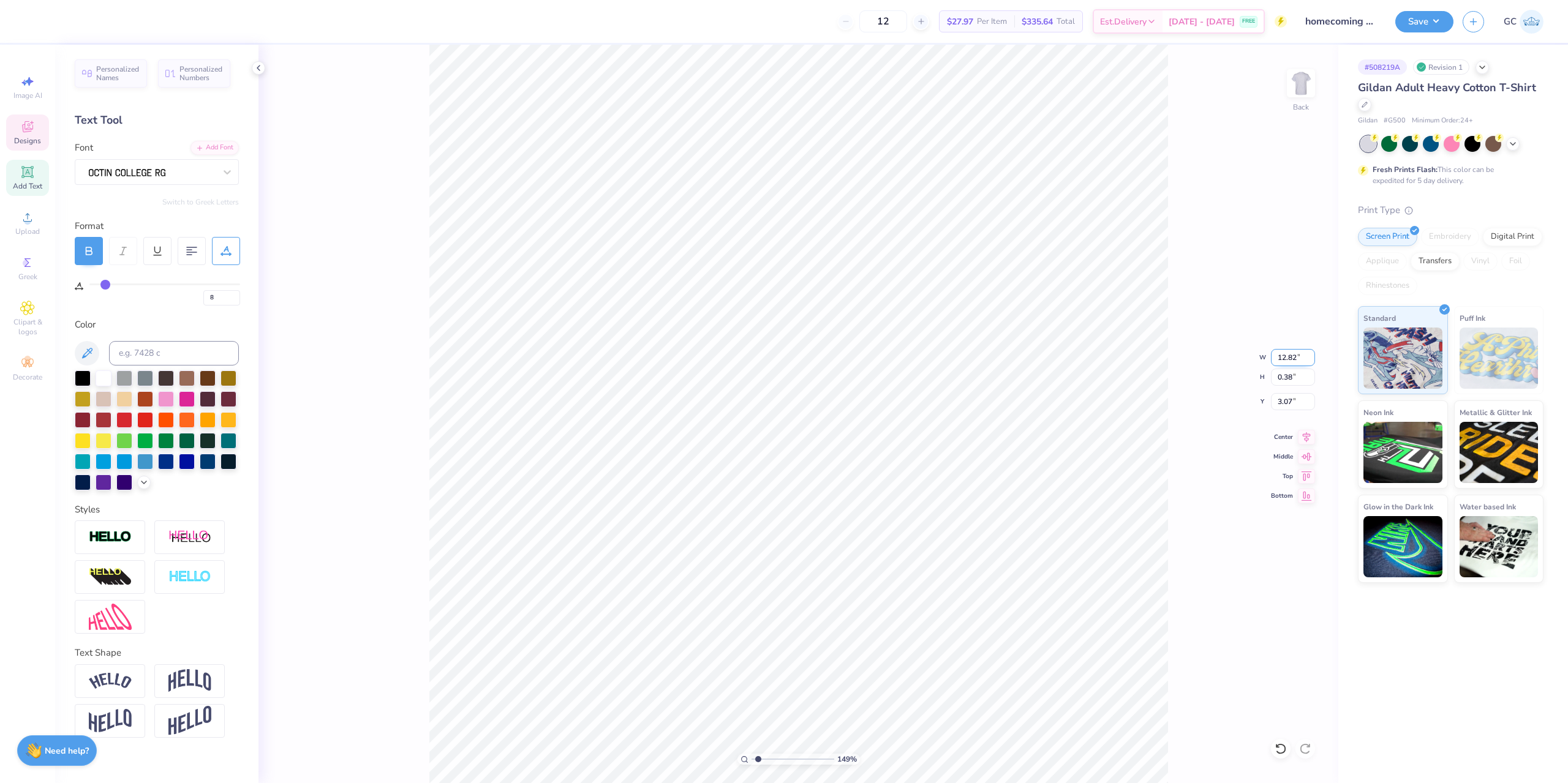
click at [1295, 358] on input "12.82" at bounding box center [1293, 357] width 44 height 17
type input "12.5"
type input "1.49212329151837"
type input "12.50"
type input "0.37"
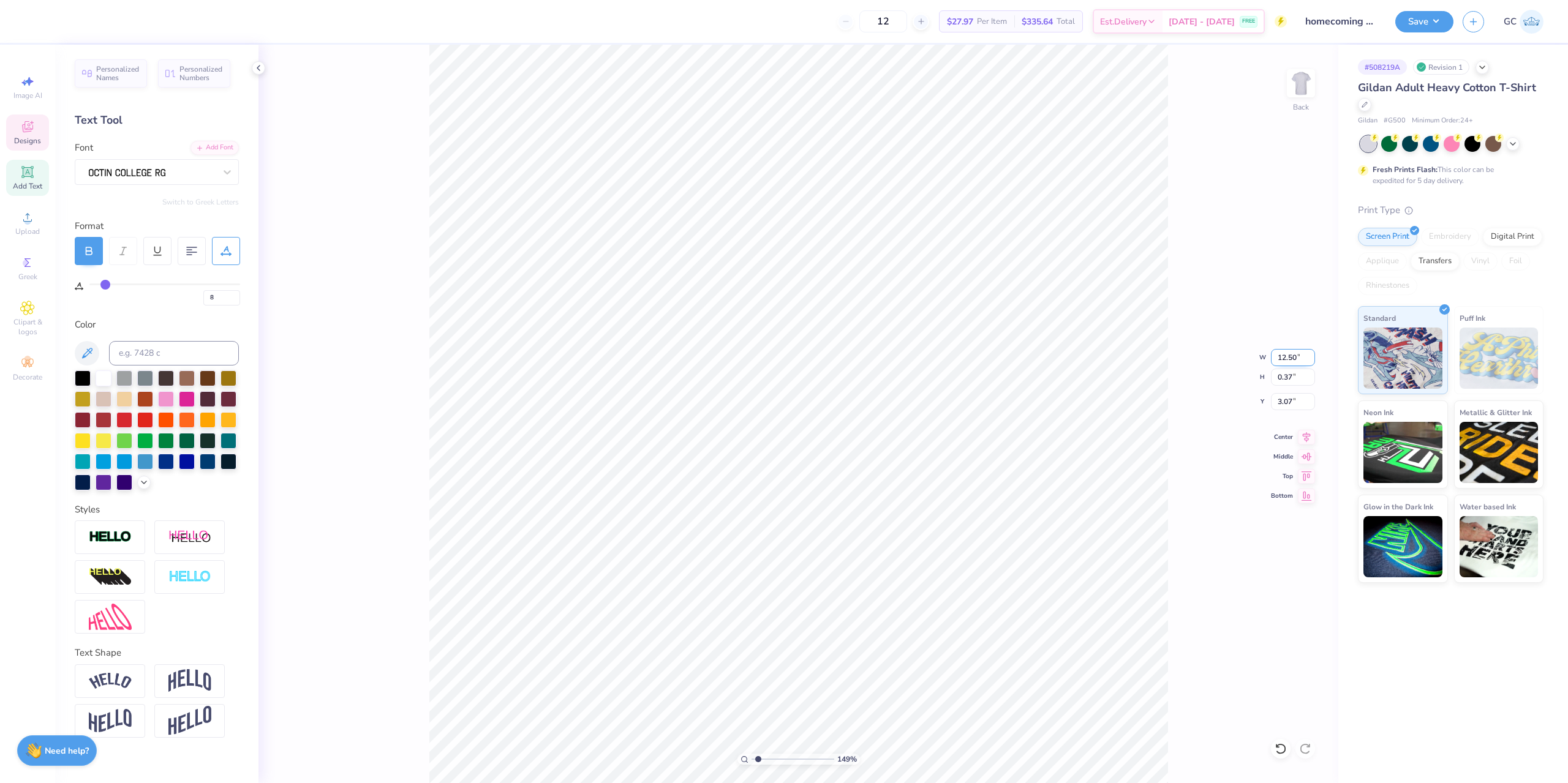
type input "1.49212329151837"
type input "12.68"
type input "10.70"
type input "3.98"
type input "1.49212329151837"
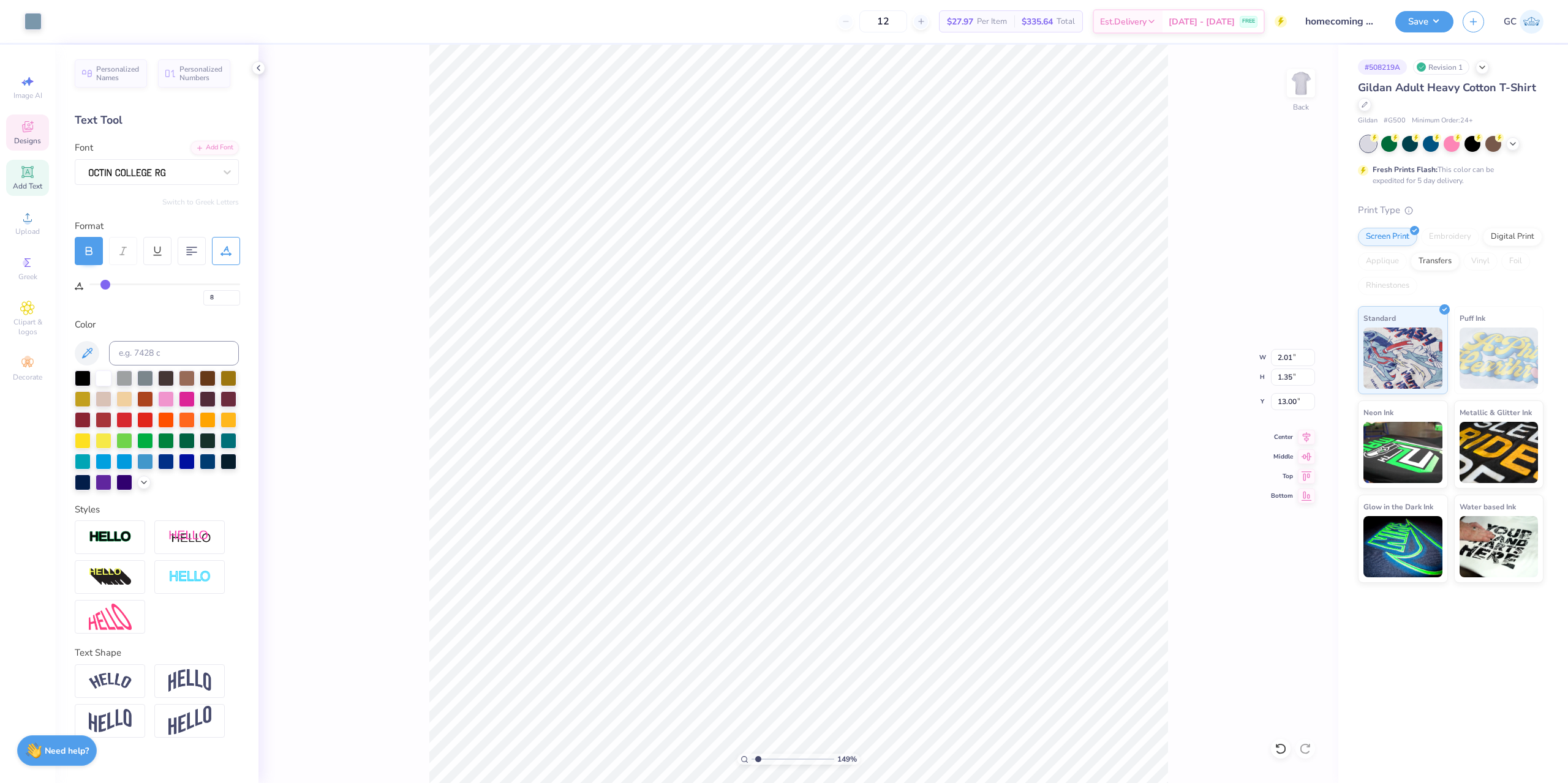
type input "0"
type input "1.49212329151837"
type input "12.99"
type input "1.49212329151837"
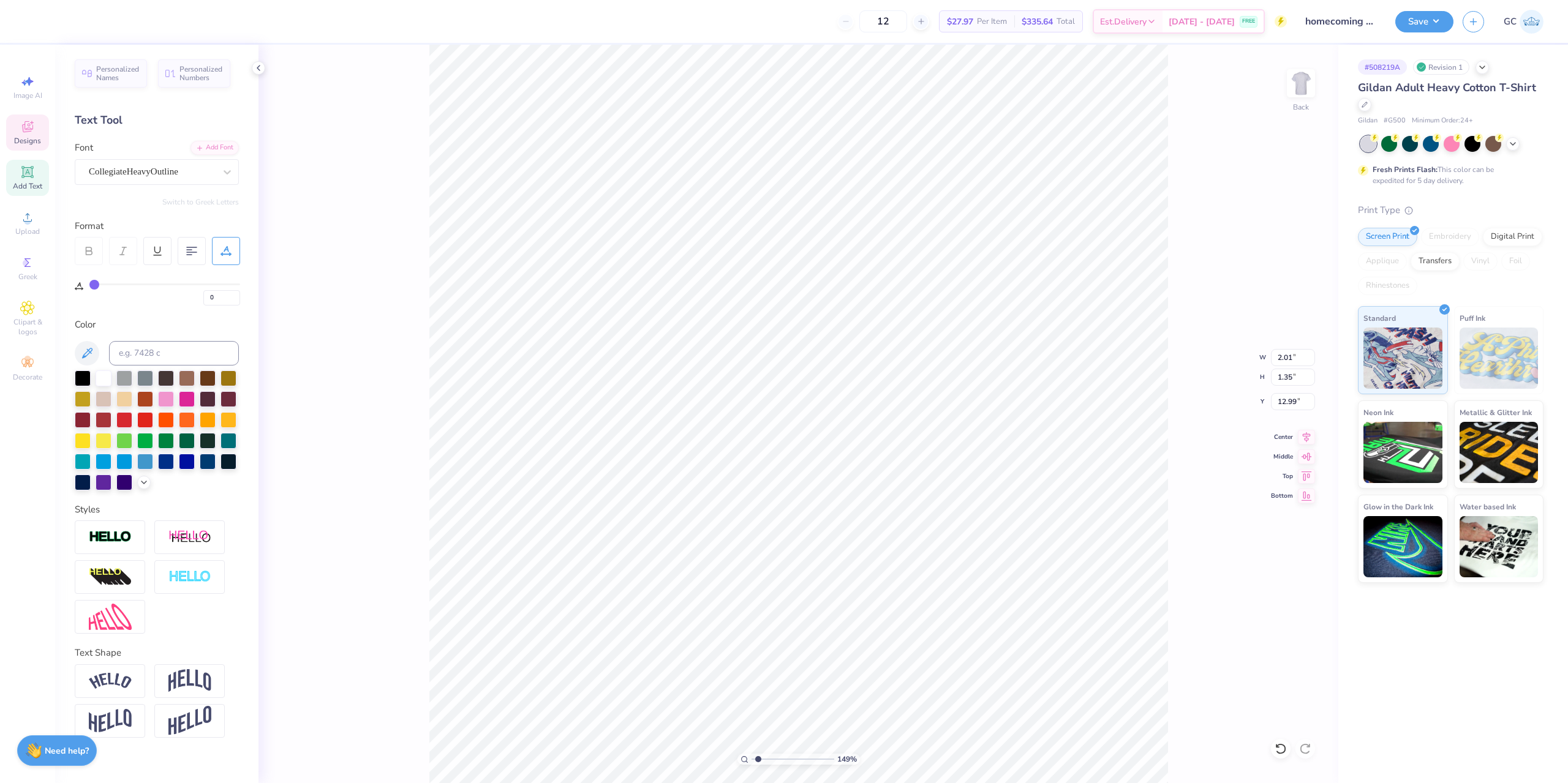
type input "12.68"
type input "10.70"
type input "3.98"
type input "1.49212329151837"
type input "12.50"
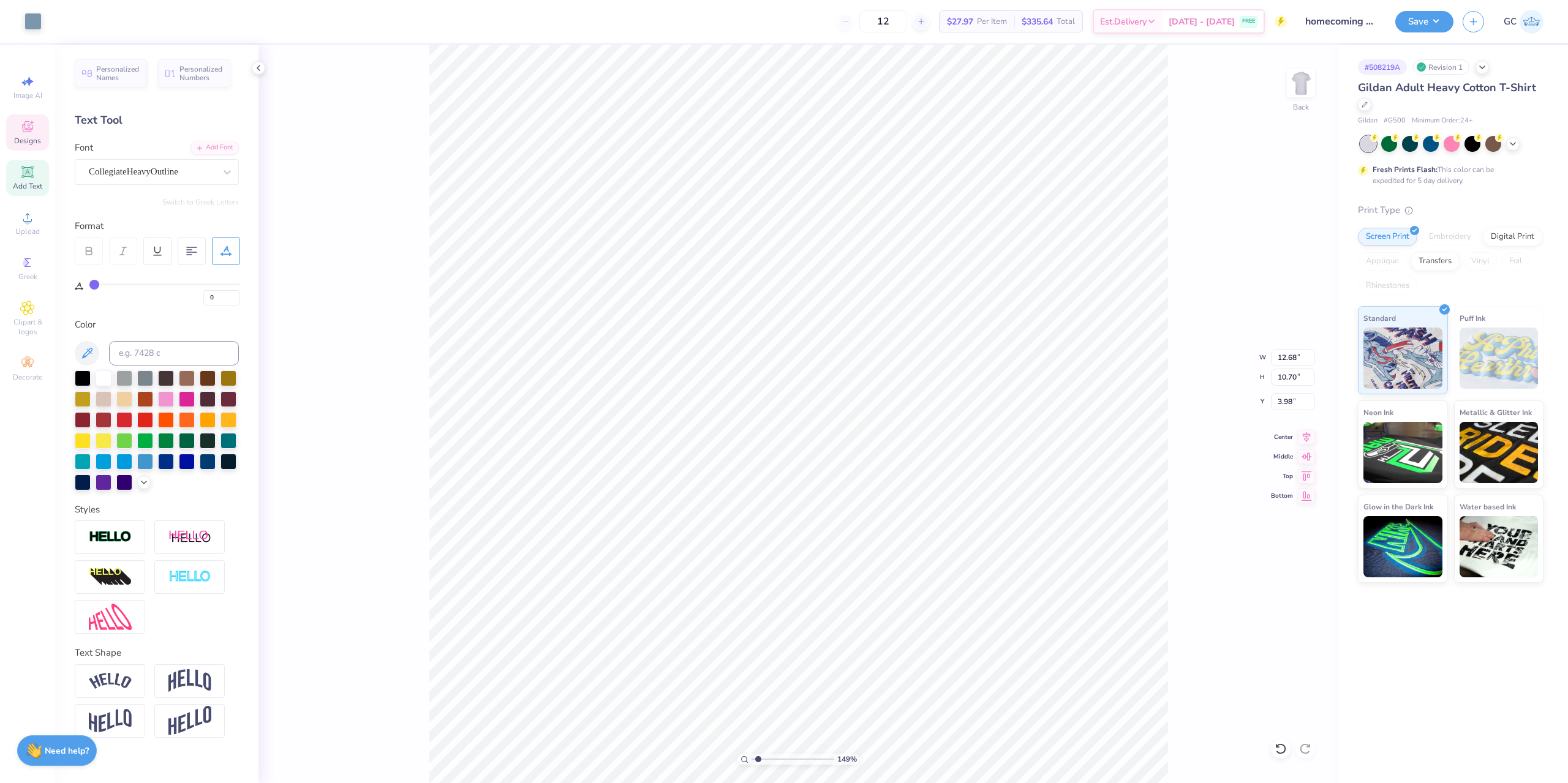
type input "0.37"
type input "3.07"
type input "8"
type input "1.49212329151837"
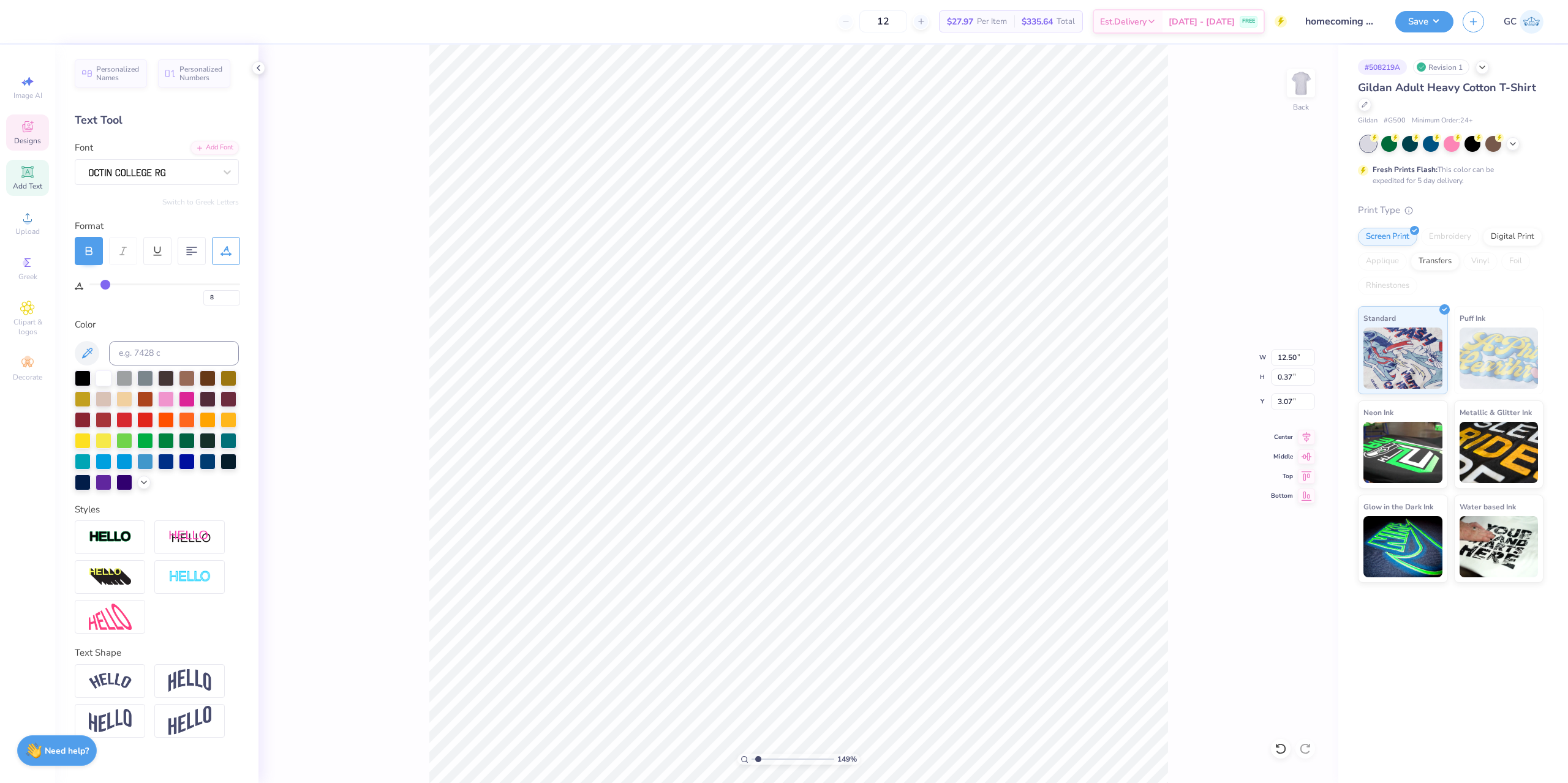
type input "3.35"
type input "1.49212329151837"
drag, startPoint x: 1276, startPoint y: 356, endPoint x: 1300, endPoint y: 355, distance: 24.0
click at [1300, 355] on input "12.68" at bounding box center [1293, 357] width 44 height 17
type input "12.5"
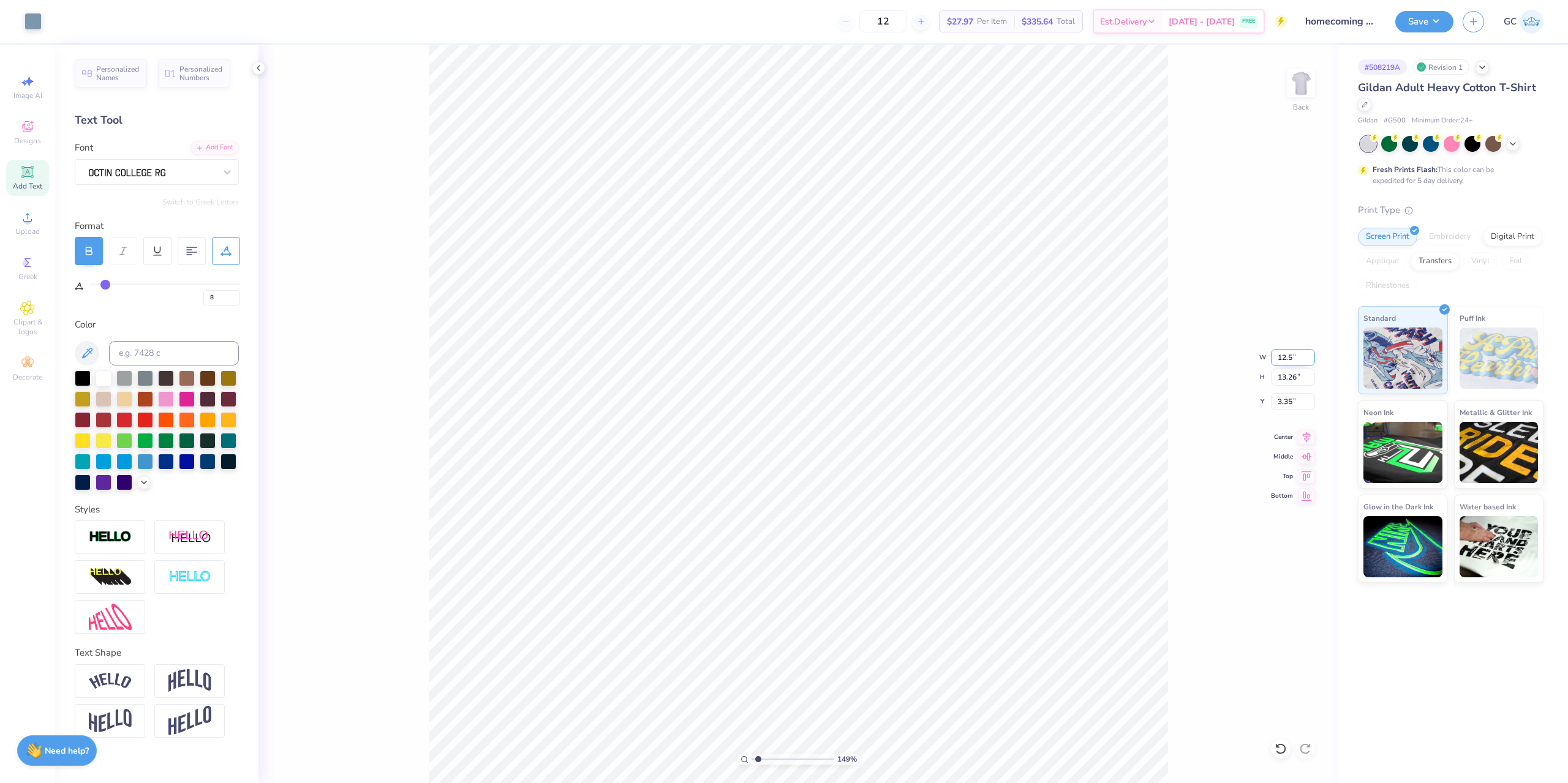
type input "1.49212329151837"
type input "12.50"
type input "13.07"
drag, startPoint x: 1296, startPoint y: 403, endPoint x: 1276, endPoint y: 404, distance: 20.0
click at [1276, 404] on input "3.44" at bounding box center [1293, 401] width 44 height 17
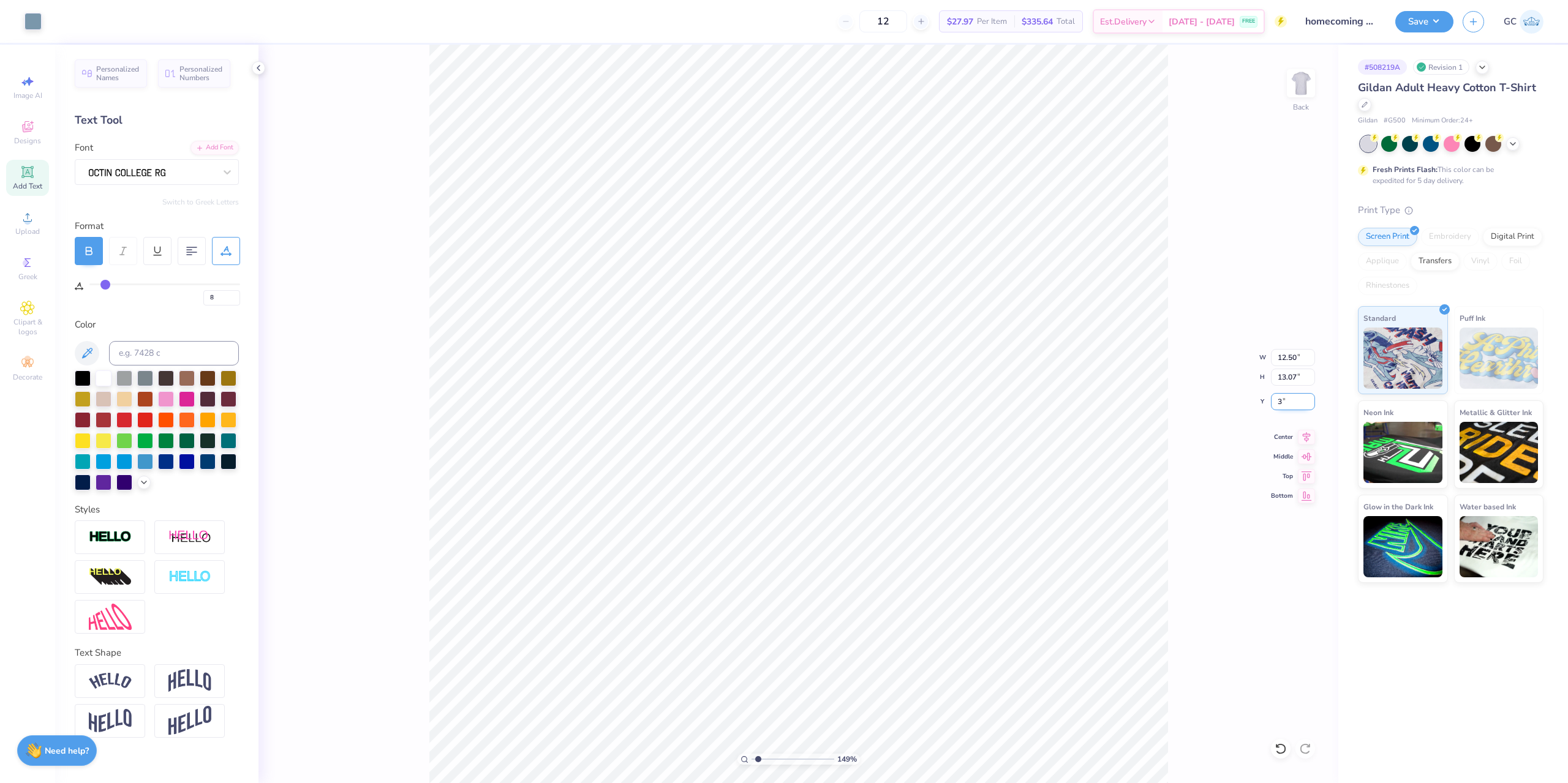
type input "3"
type input "1.49212329151837"
type input "3.00"
type input "1.49212329151837"
drag, startPoint x: 1288, startPoint y: 357, endPoint x: 1295, endPoint y: 358, distance: 7.1
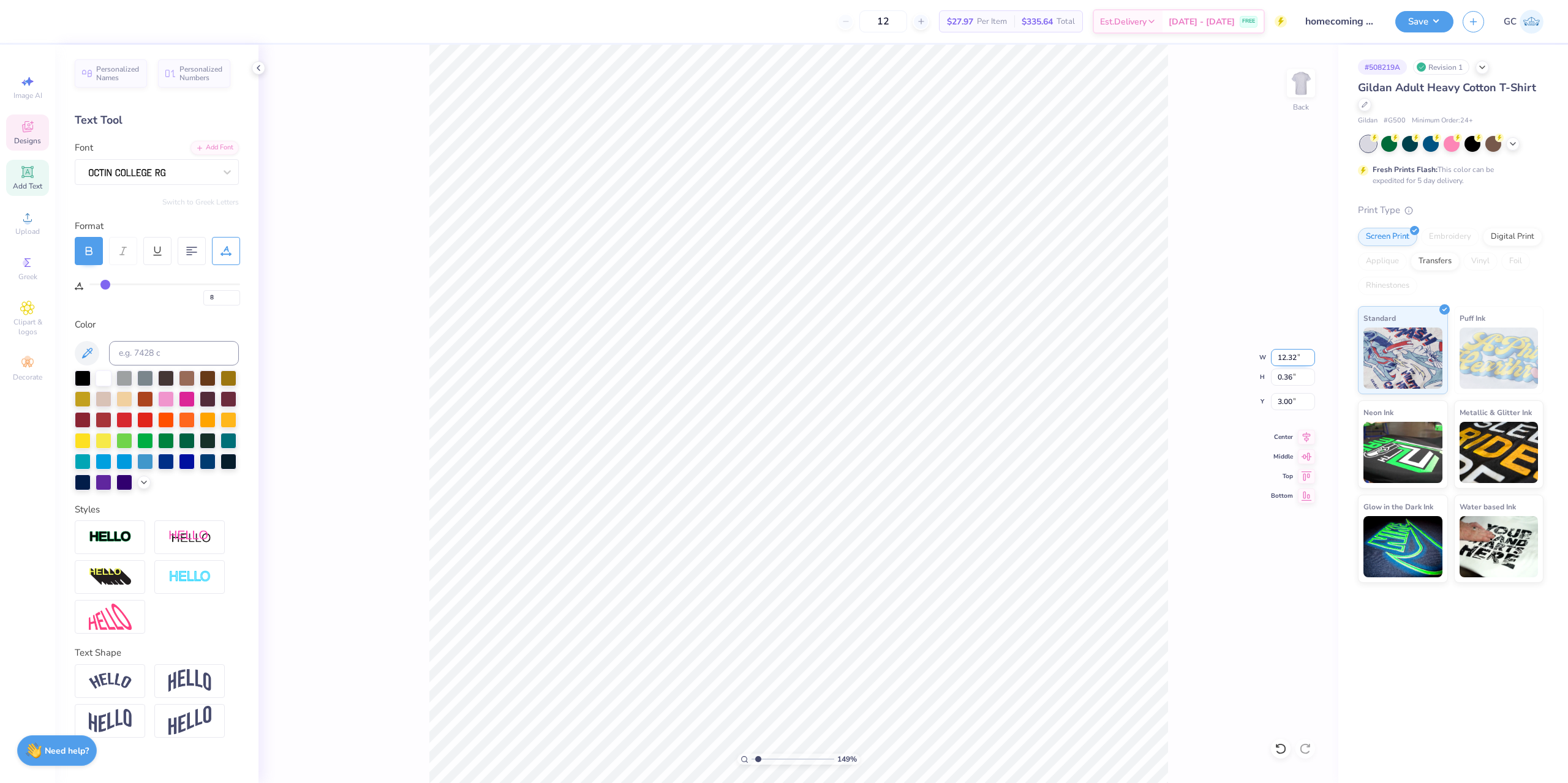
click at [1295, 358] on input "12.32" at bounding box center [1293, 357] width 44 height 17
type input "12.5"
type input "1.49212329151837"
type input "12.50"
type input "0.37"
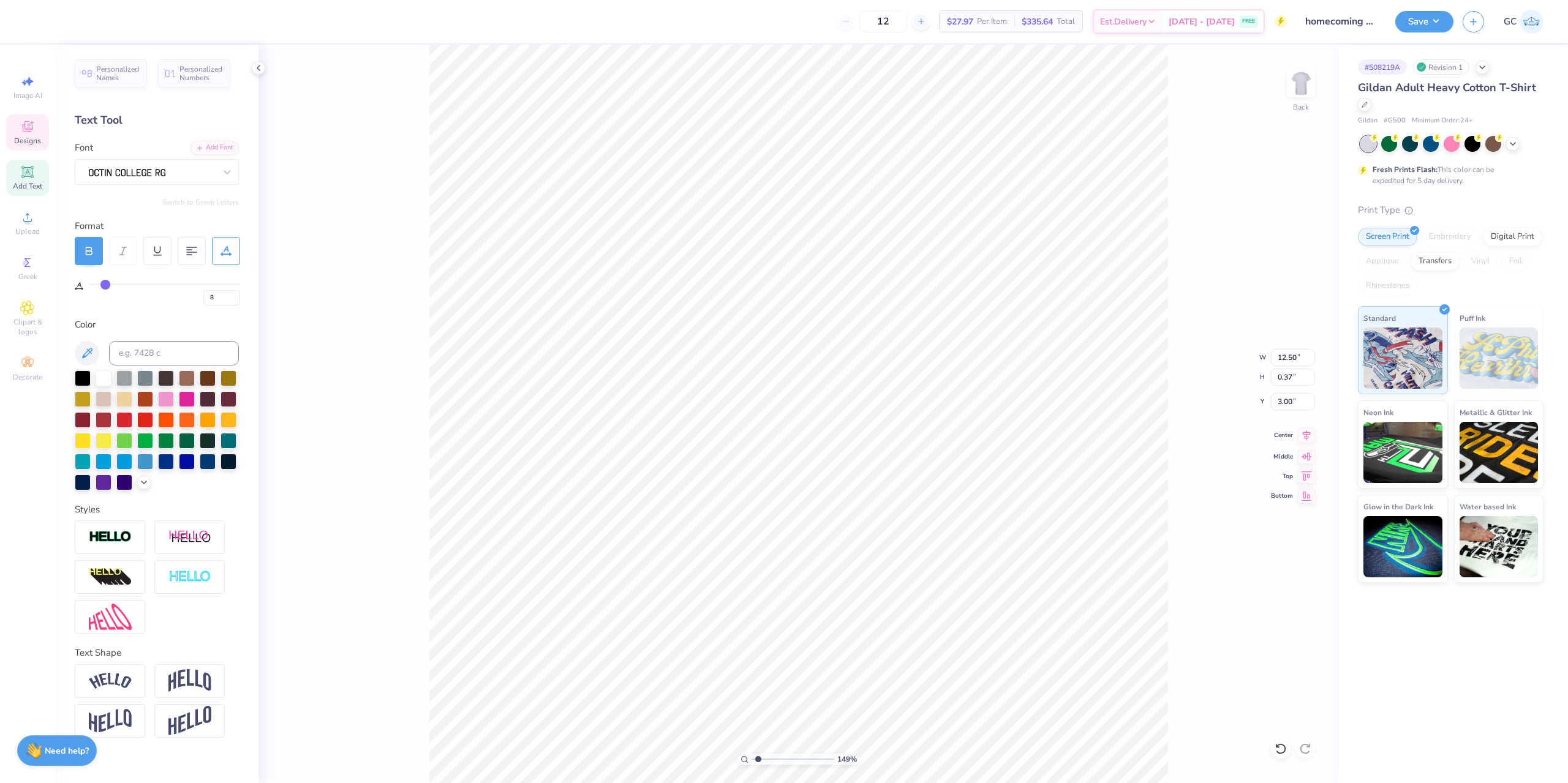
click at [1310, 433] on icon at bounding box center [1306, 435] width 17 height 15
type input "1.49212329151837"
type input "0"
click at [1182, 472] on div "149 % Back W 12.50 12.50 " H 13.07 13.07 " Y 3.00 3.00 " Center Middle Top Bott…" at bounding box center [798, 414] width 1080 height 738
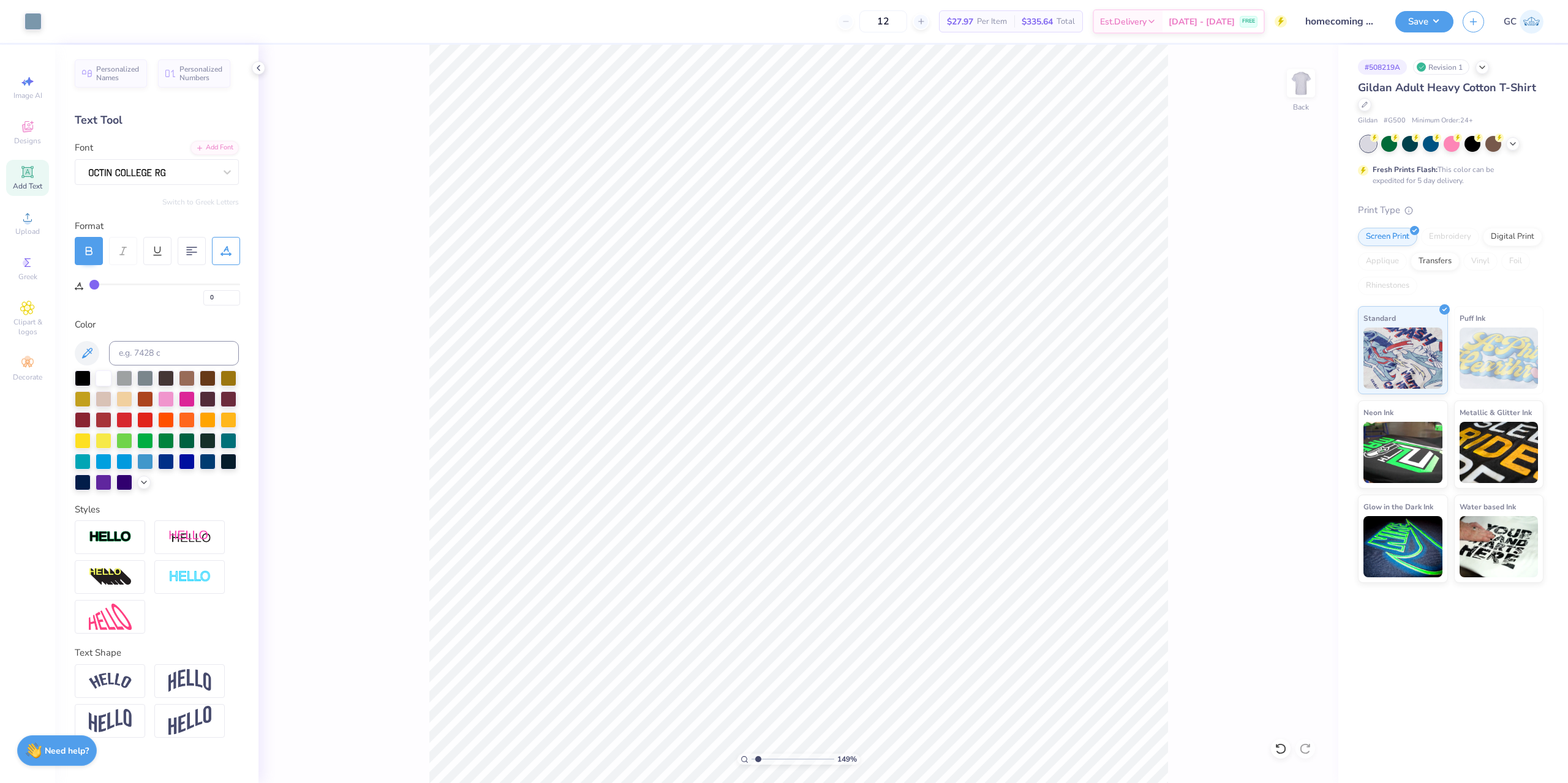
type input "1.49212329151837"
type input "8"
click at [521, 19] on div "Art colors 12 $27.97 Per Item $335.64 Total Est. Delivery Aug 30 - Sep 2 FREE D…" at bounding box center [784, 392] width 1568 height 783
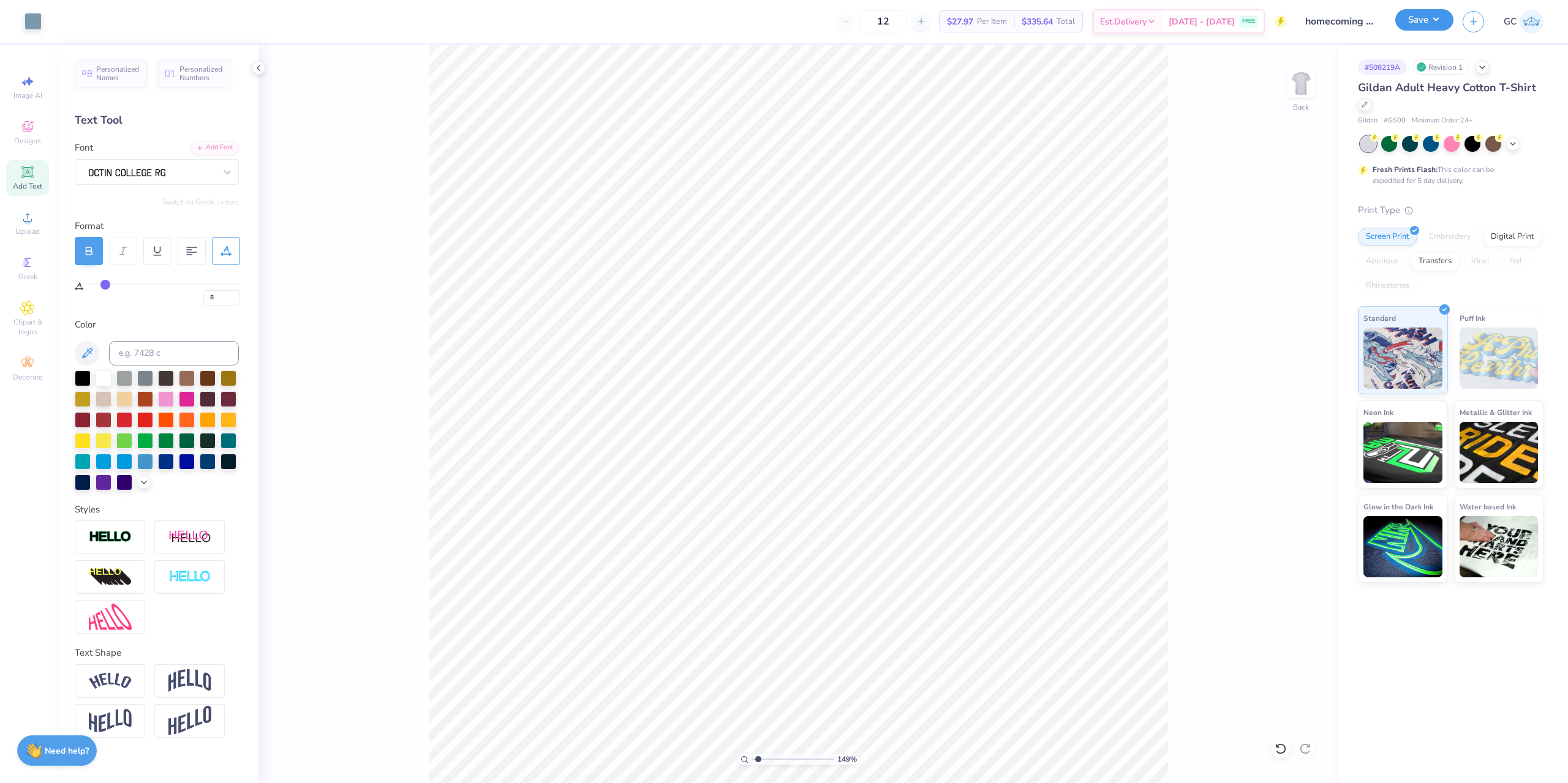
click at [1434, 30] on button "Save" at bounding box center [1424, 19] width 58 height 21
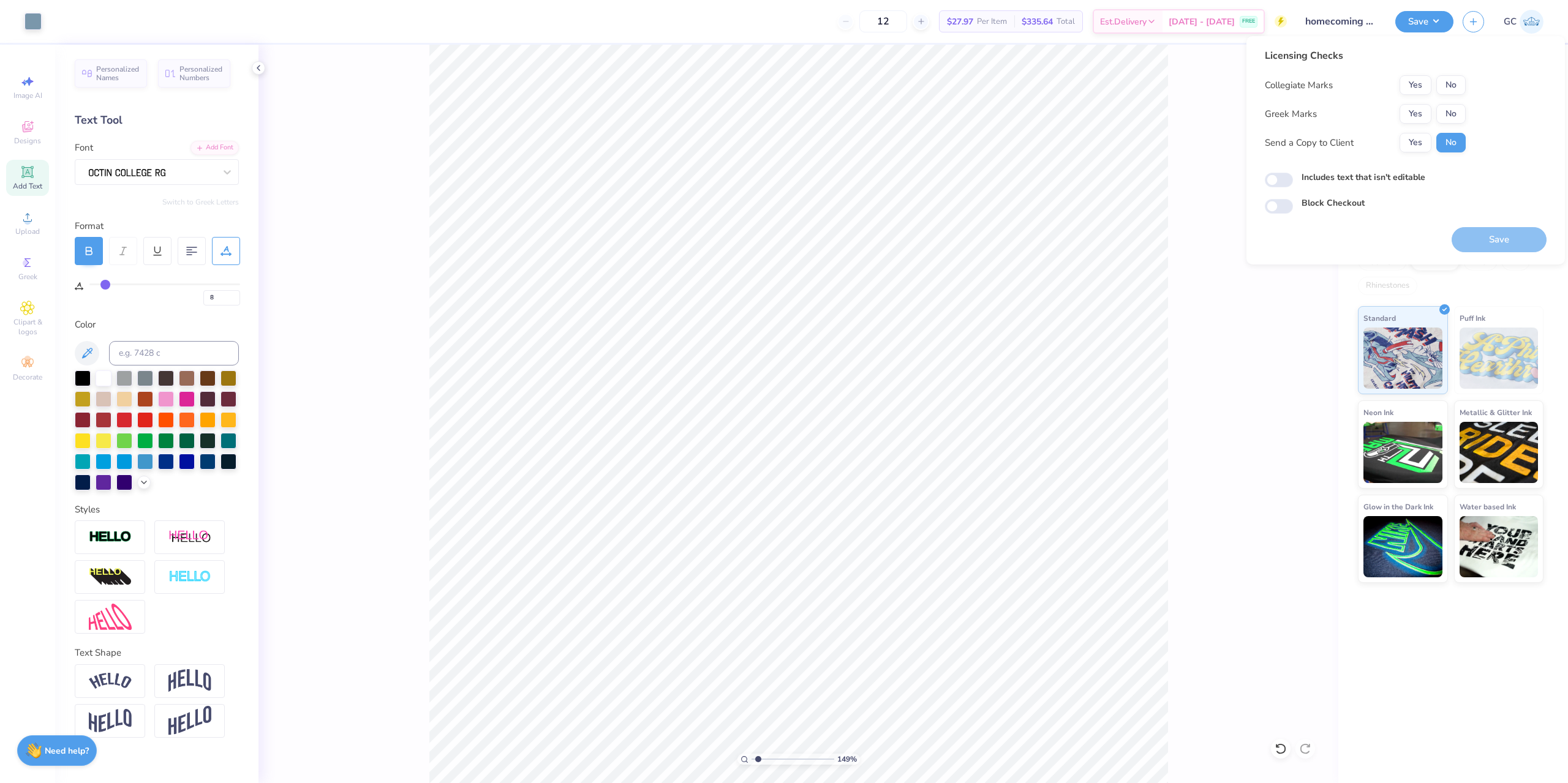
drag, startPoint x: 1421, startPoint y: 99, endPoint x: 1419, endPoint y: 116, distance: 17.1
click at [1420, 99] on div "Collegiate Marks Yes No Greek Marks Yes No Send a Copy to Client Yes No" at bounding box center [1365, 113] width 201 height 77
click at [1417, 110] on button "Yes" at bounding box center [1415, 113] width 32 height 20
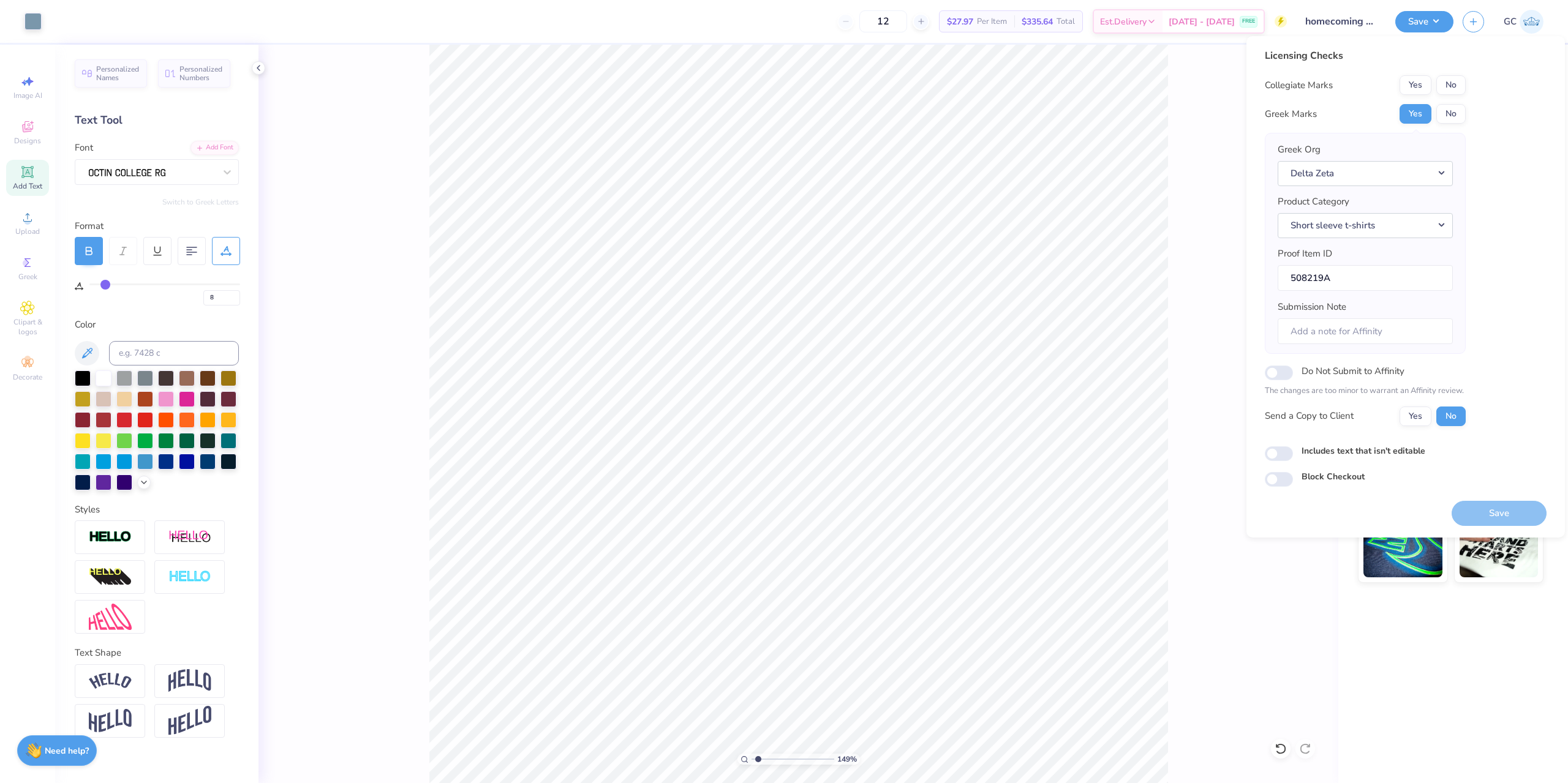
click at [1411, 74] on div "Licensing Checks Collegiate Marks Yes No Greek Marks Yes No Greek Org Delta Zet…" at bounding box center [1365, 242] width 201 height 387
click at [1416, 84] on button "Yes" at bounding box center [1415, 85] width 32 height 20
click at [1497, 514] on button "Save" at bounding box center [1499, 513] width 95 height 25
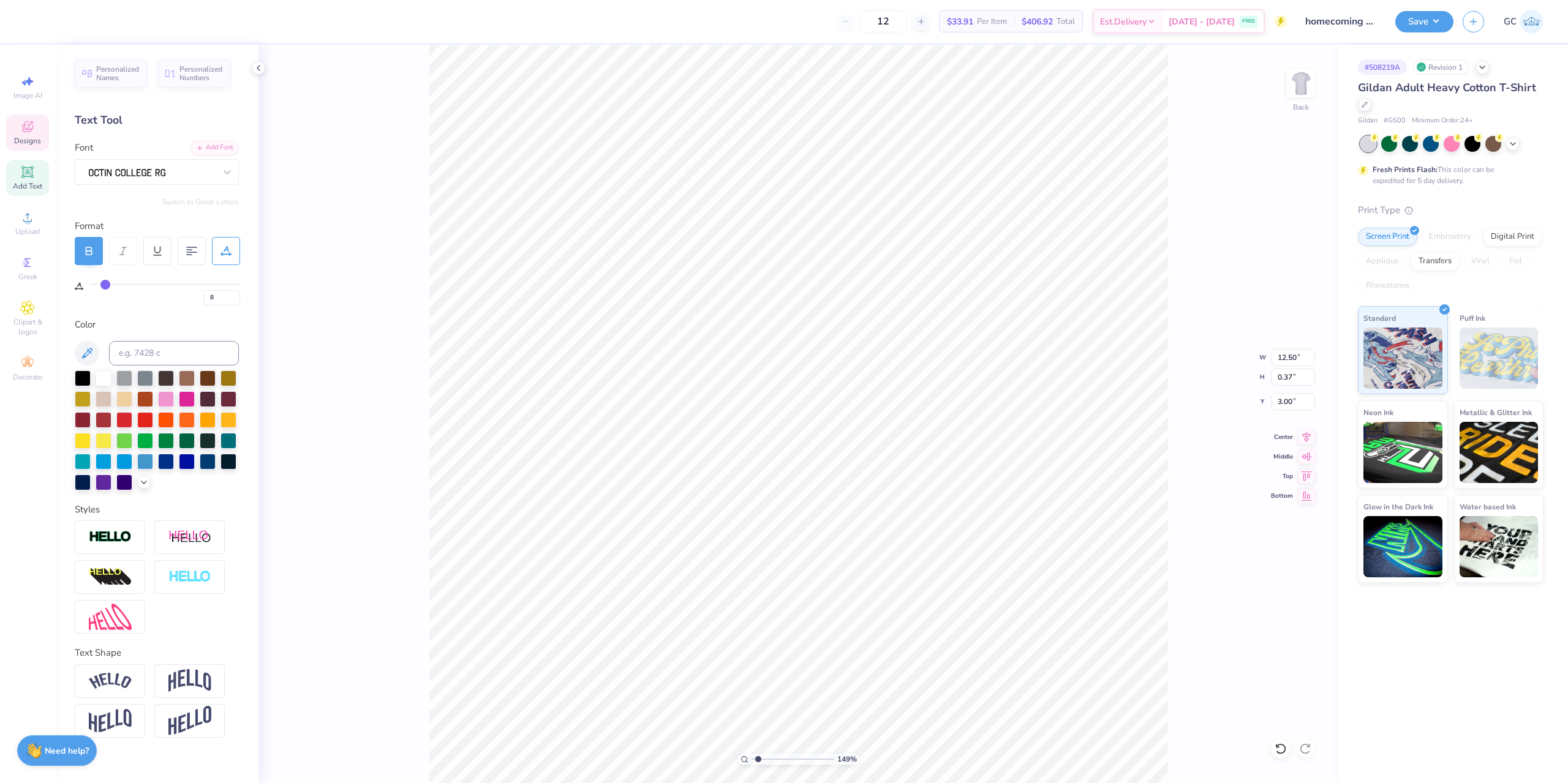
type input "1.49212329151837"
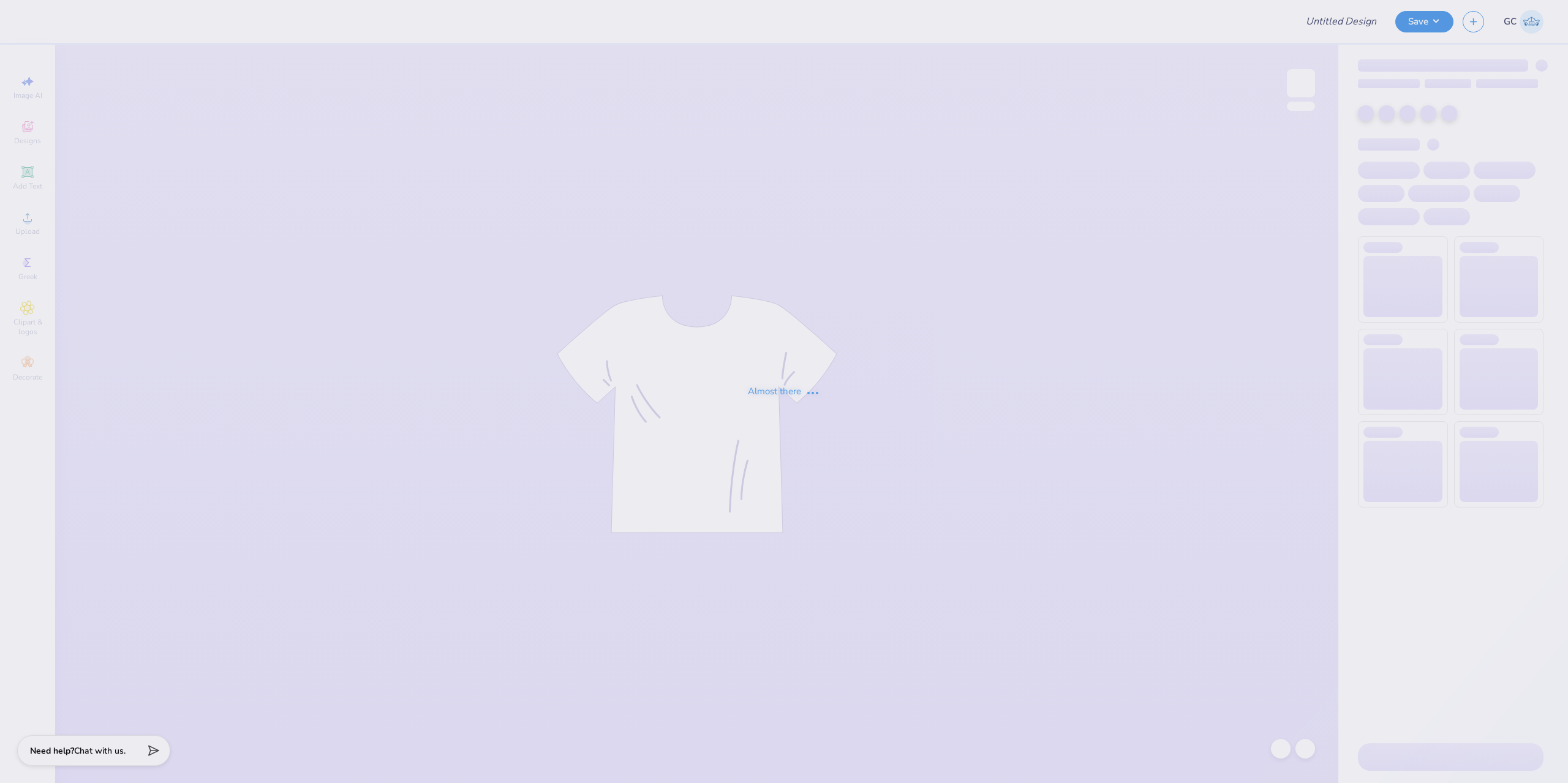
type input "homecoming 2025 2"
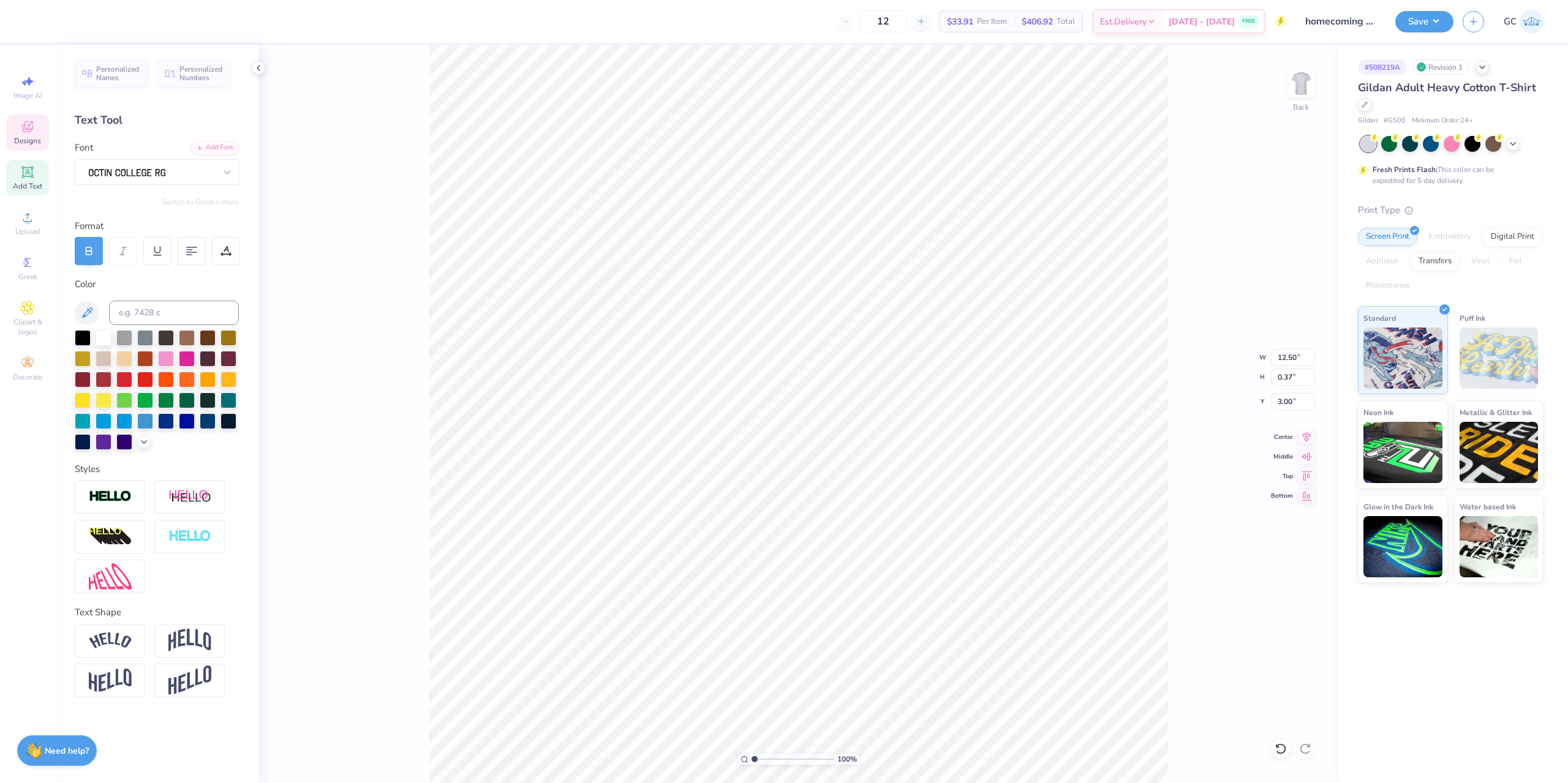
paste textarea "The"
type textarea "The [GEOGRAPHIC_DATA][US_STATE] at Charlotte®"
drag, startPoint x: 1276, startPoint y: 357, endPoint x: 1301, endPoint y: 354, distance: 25.2
click at [1301, 354] on input "13.68" at bounding box center [1293, 357] width 44 height 17
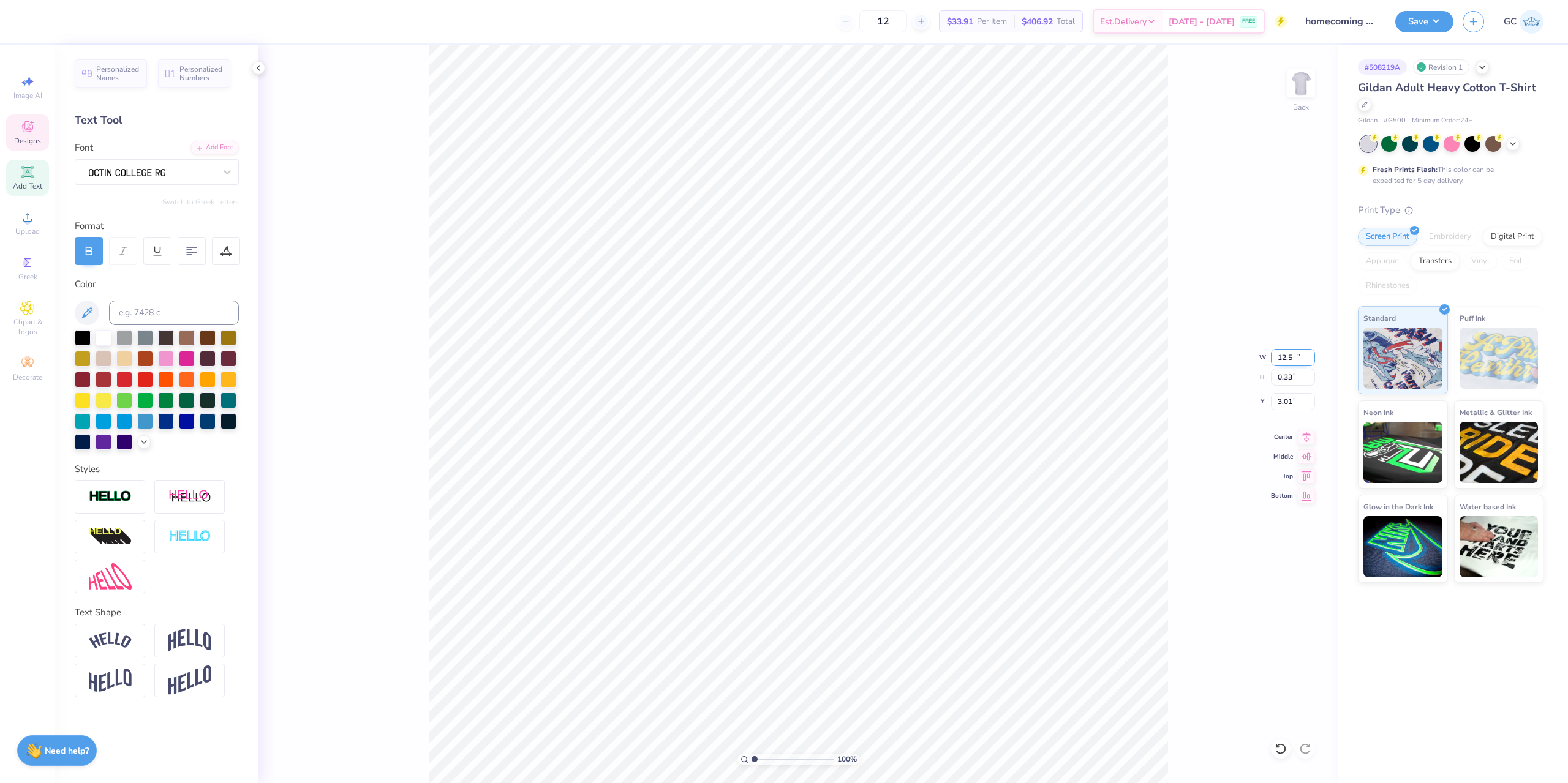
type input "12.50"
type input "0.33"
type input "3.01"
click at [1302, 437] on icon at bounding box center [1306, 435] width 17 height 15
type input "2.01445811466782"
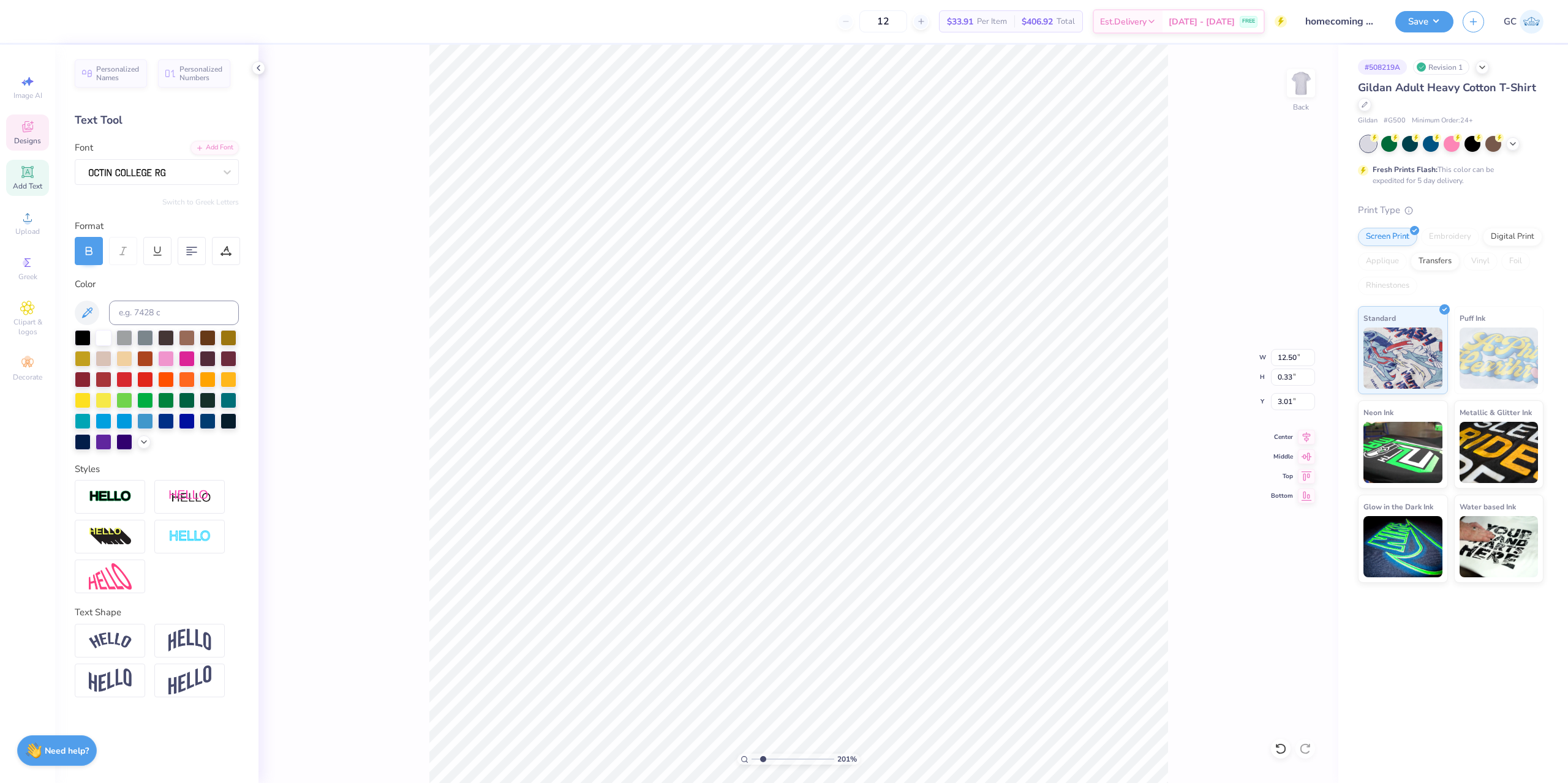
type input "3.16"
click at [1288, 395] on input "3.16" at bounding box center [1293, 401] width 44 height 17
type input "1.35006143669128"
drag, startPoint x: 1299, startPoint y: 400, endPoint x: 1279, endPoint y: 403, distance: 20.2
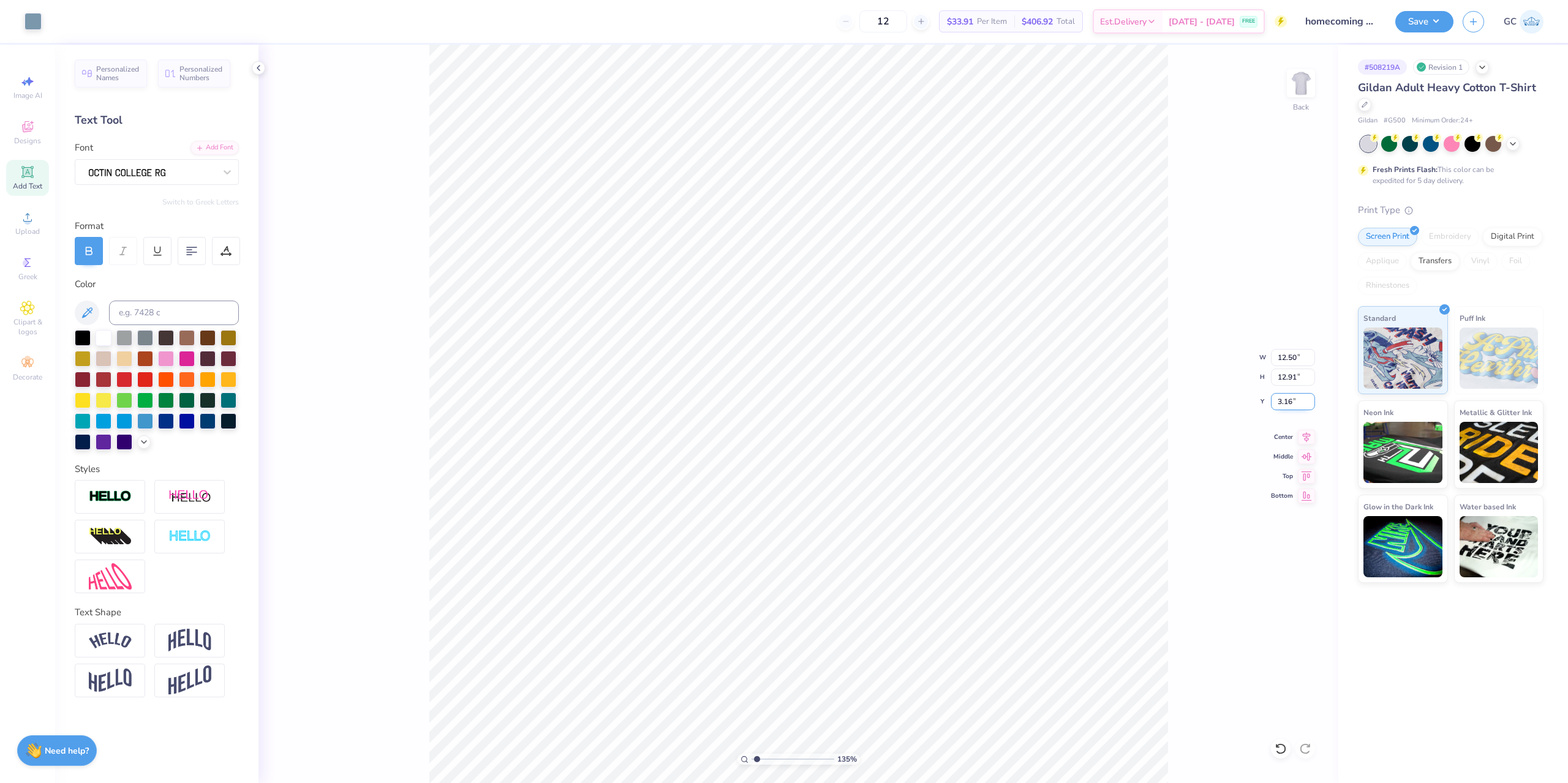
click at [1279, 403] on input "3.16" at bounding box center [1293, 401] width 44 height 17
type input "3"
type input "1.35006143669128"
type input "3.00"
click at [1445, 15] on button "Save" at bounding box center [1424, 19] width 58 height 21
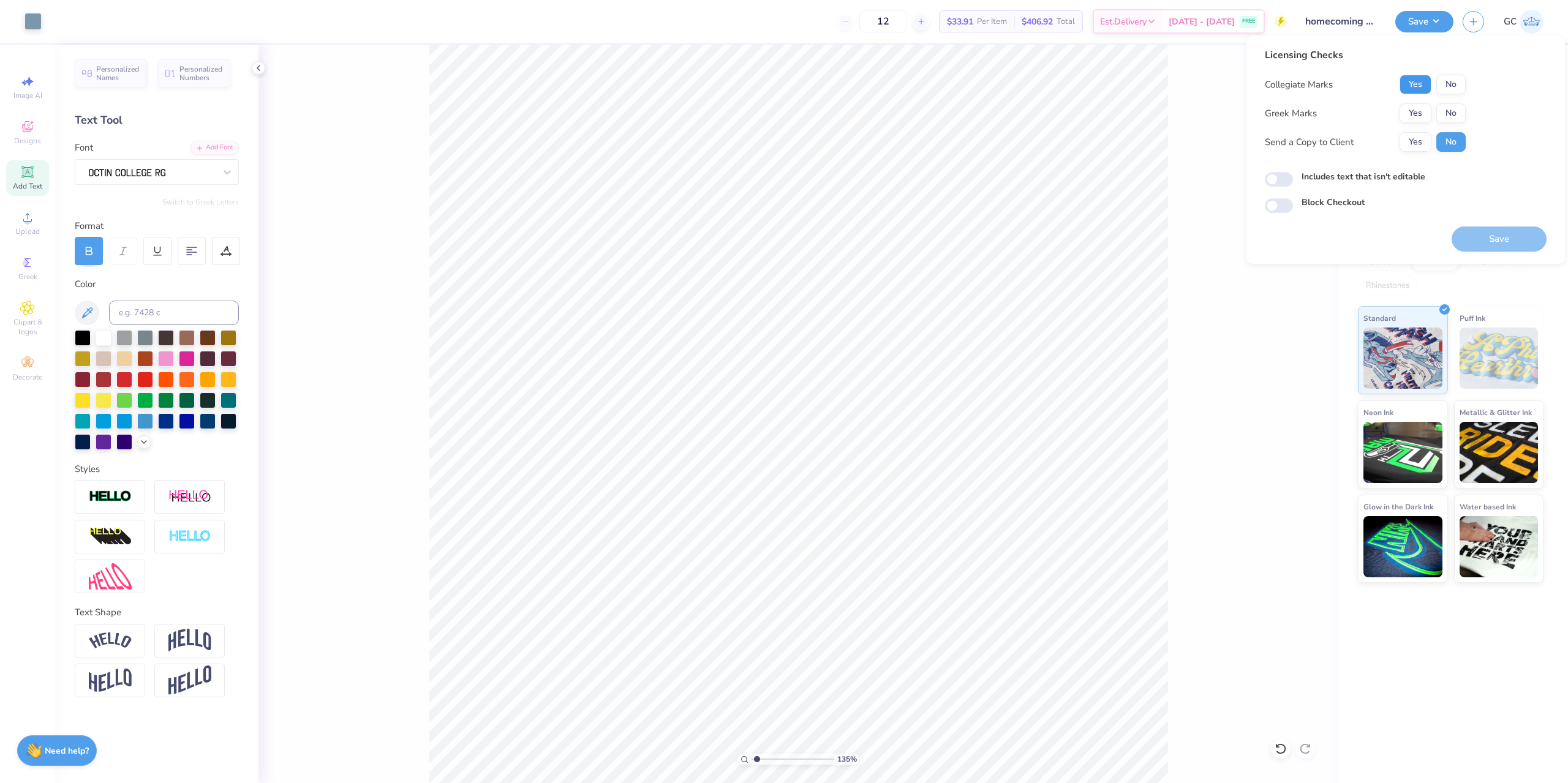
click at [1419, 89] on button "Yes" at bounding box center [1415, 84] width 32 height 20
click at [1419, 108] on button "Yes" at bounding box center [1415, 113] width 32 height 20
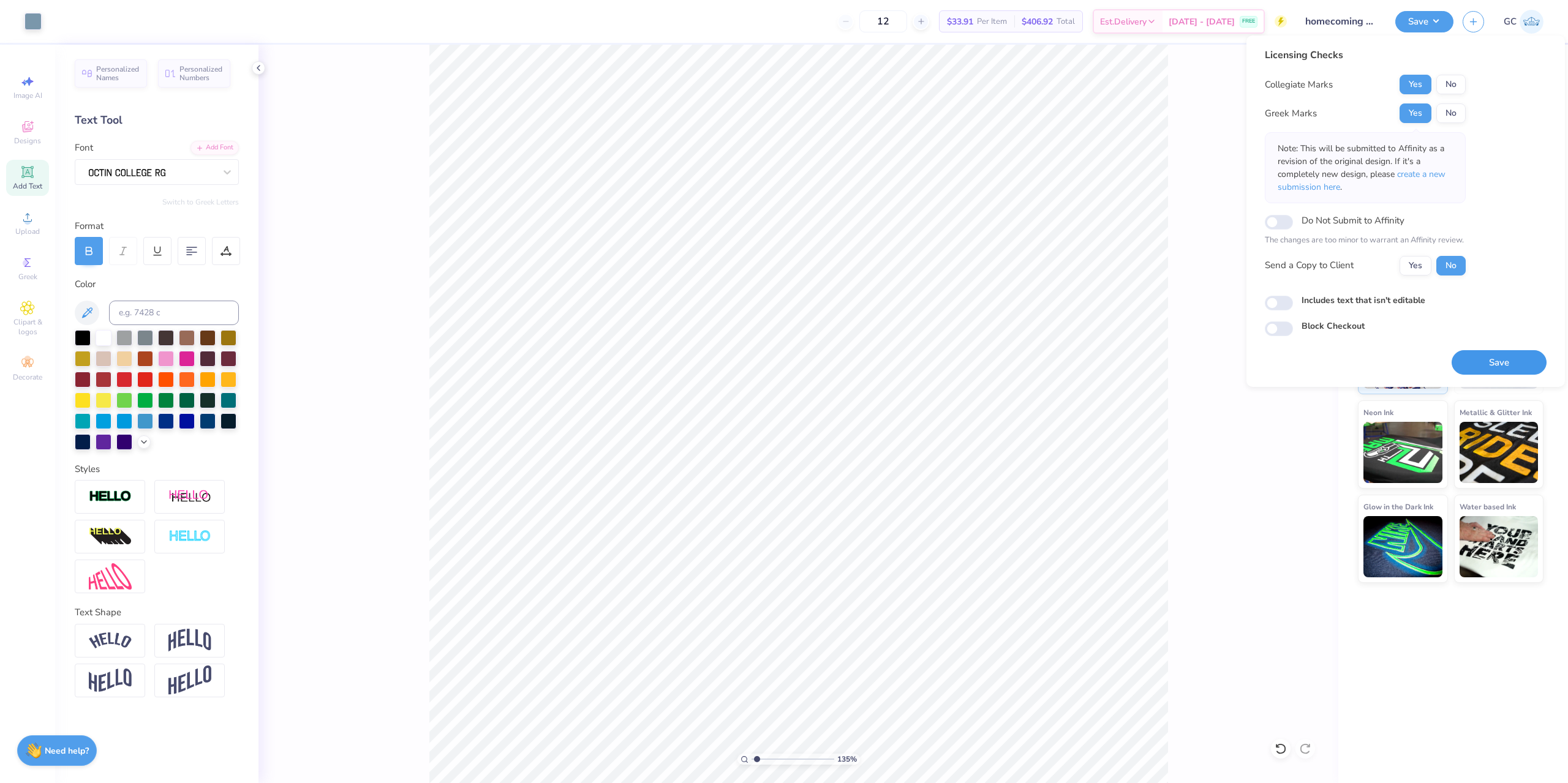
click at [1500, 357] on button "Save" at bounding box center [1499, 363] width 95 height 25
type input "1.35006143669128"
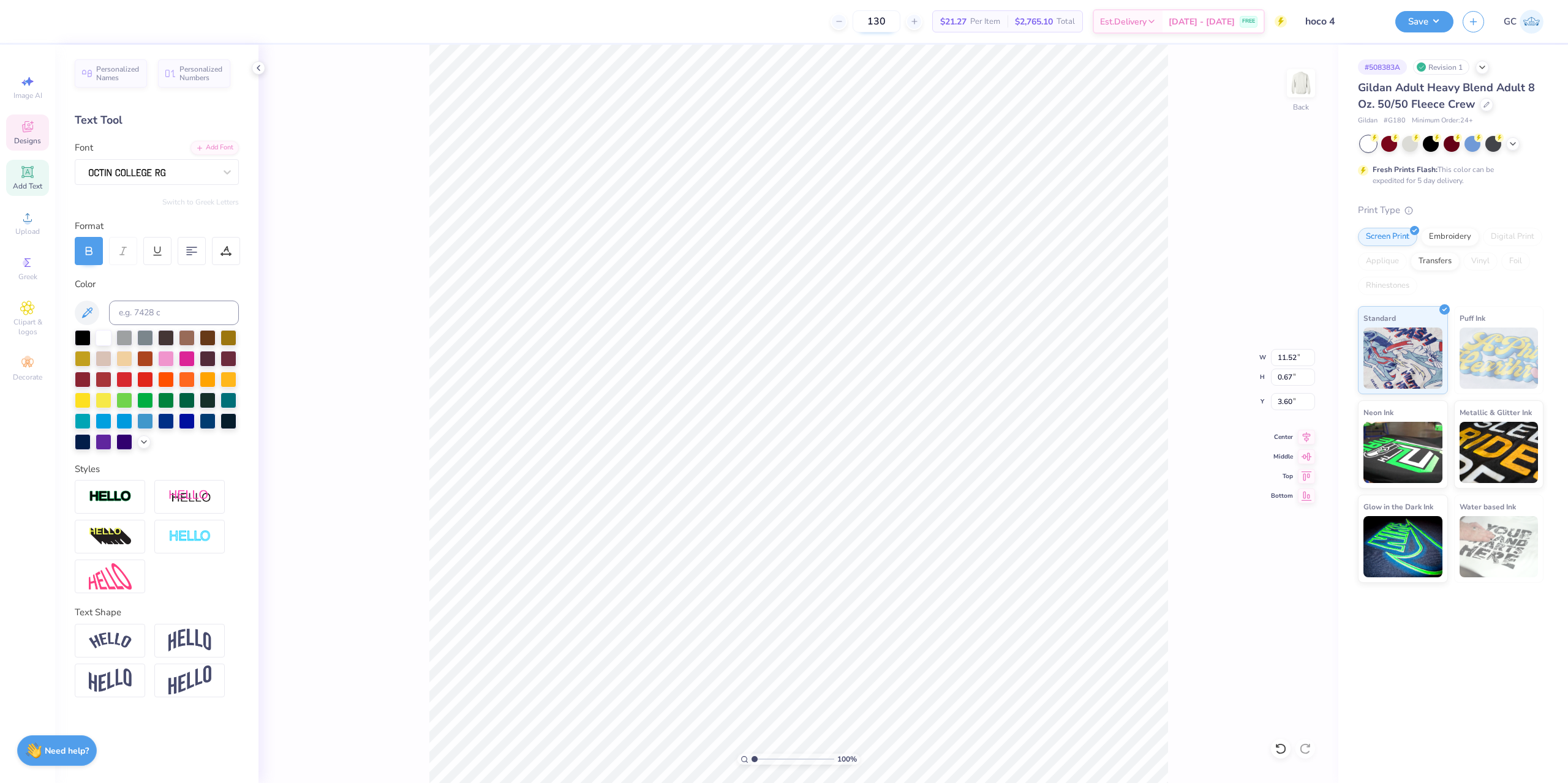
paste textarea "University ®"
type textarea "Rutgers University®"
drag, startPoint x: 1295, startPoint y: 355, endPoint x: 1183, endPoint y: 171, distance: 215.4
click at [1287, 355] on input "12.21" at bounding box center [1293, 357] width 44 height 17
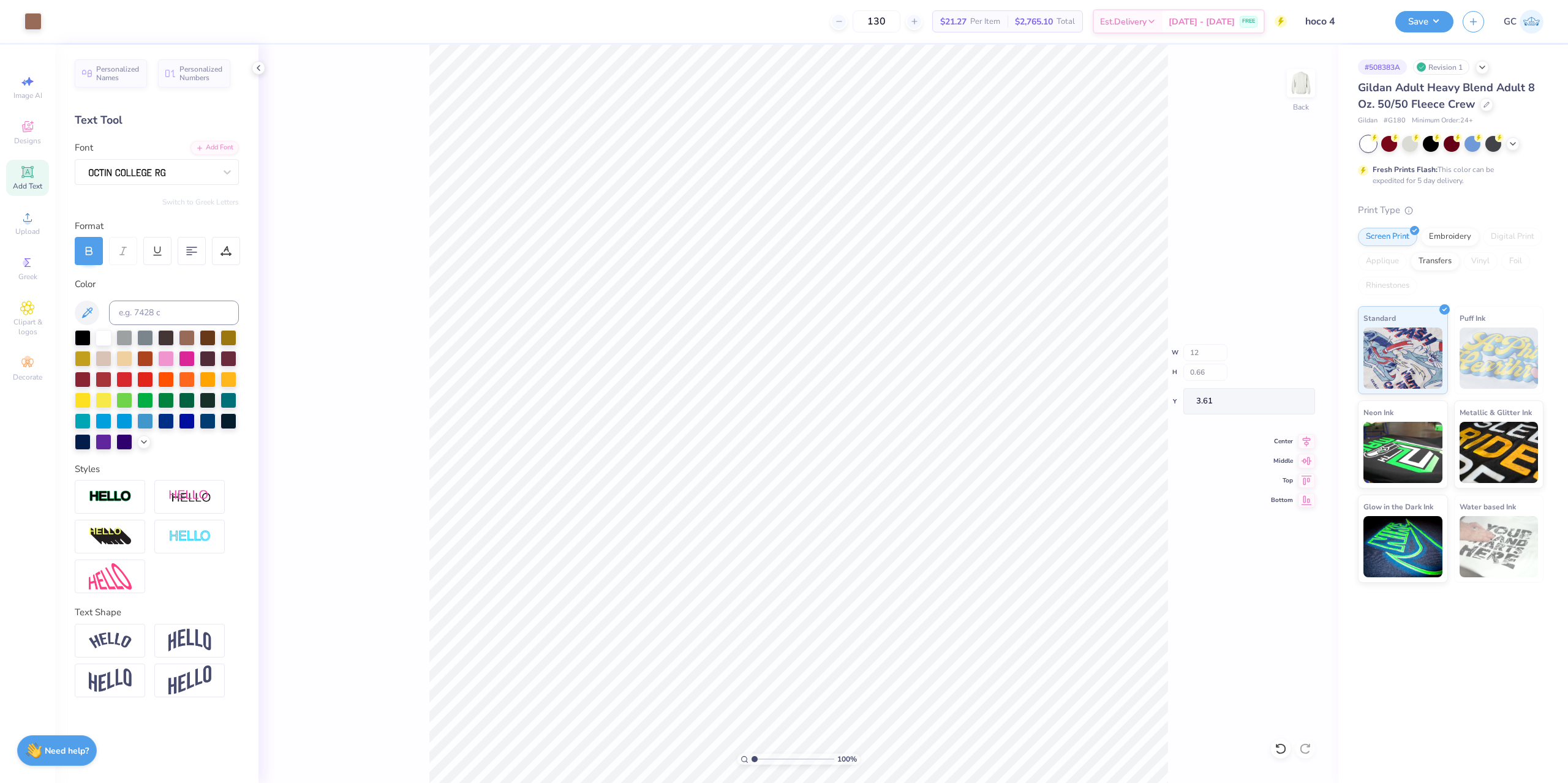
type input "12.00"
type input "0.66"
type input "3.61"
type input "1.82266588284093"
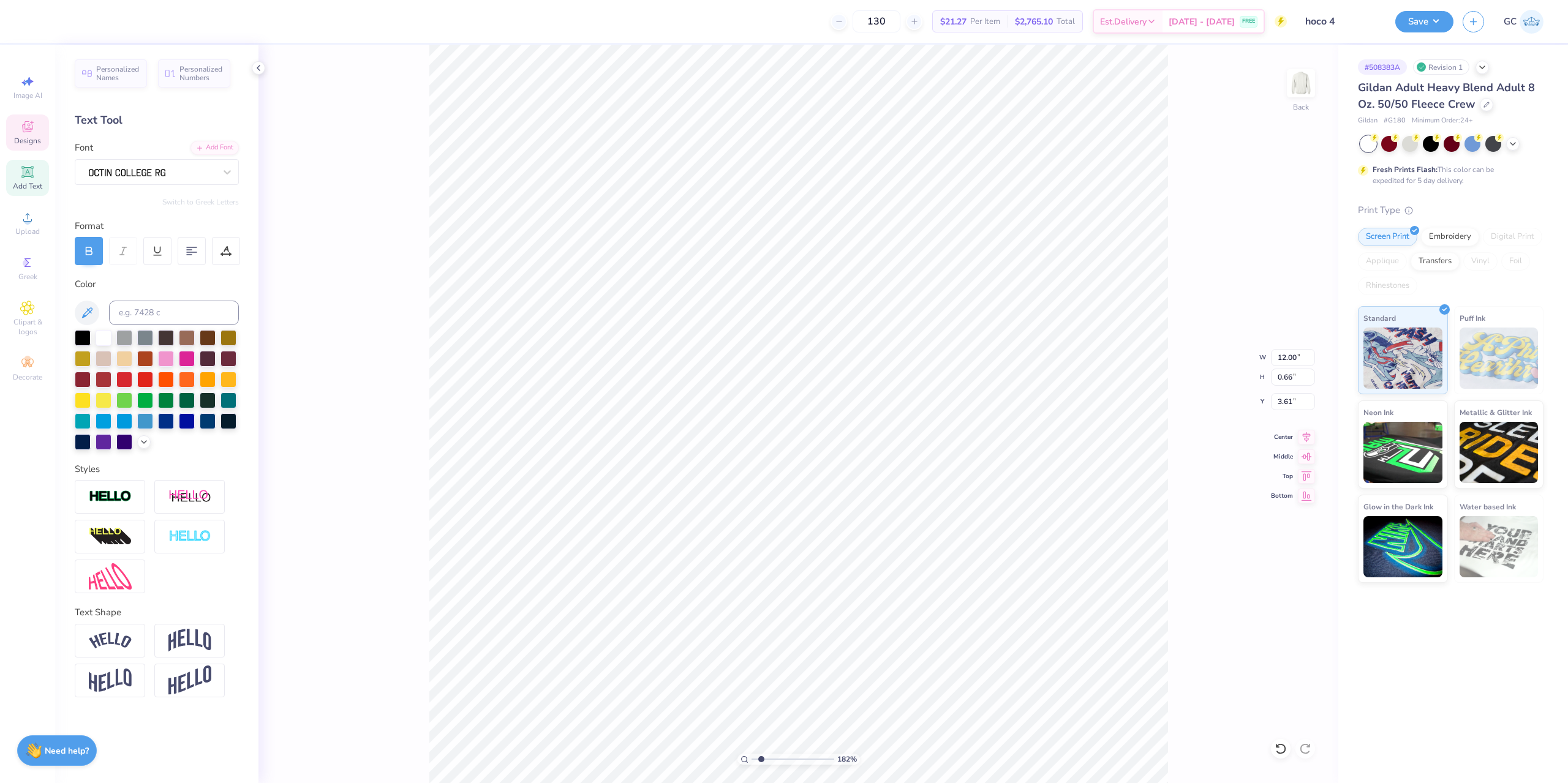
type textarea "Rutgers Universit®"
type input "1.82266588284093"
type textarea "Rutgers University®"
type input "1.82266588284093"
click at [231, 247] on div at bounding box center [226, 251] width 28 height 28
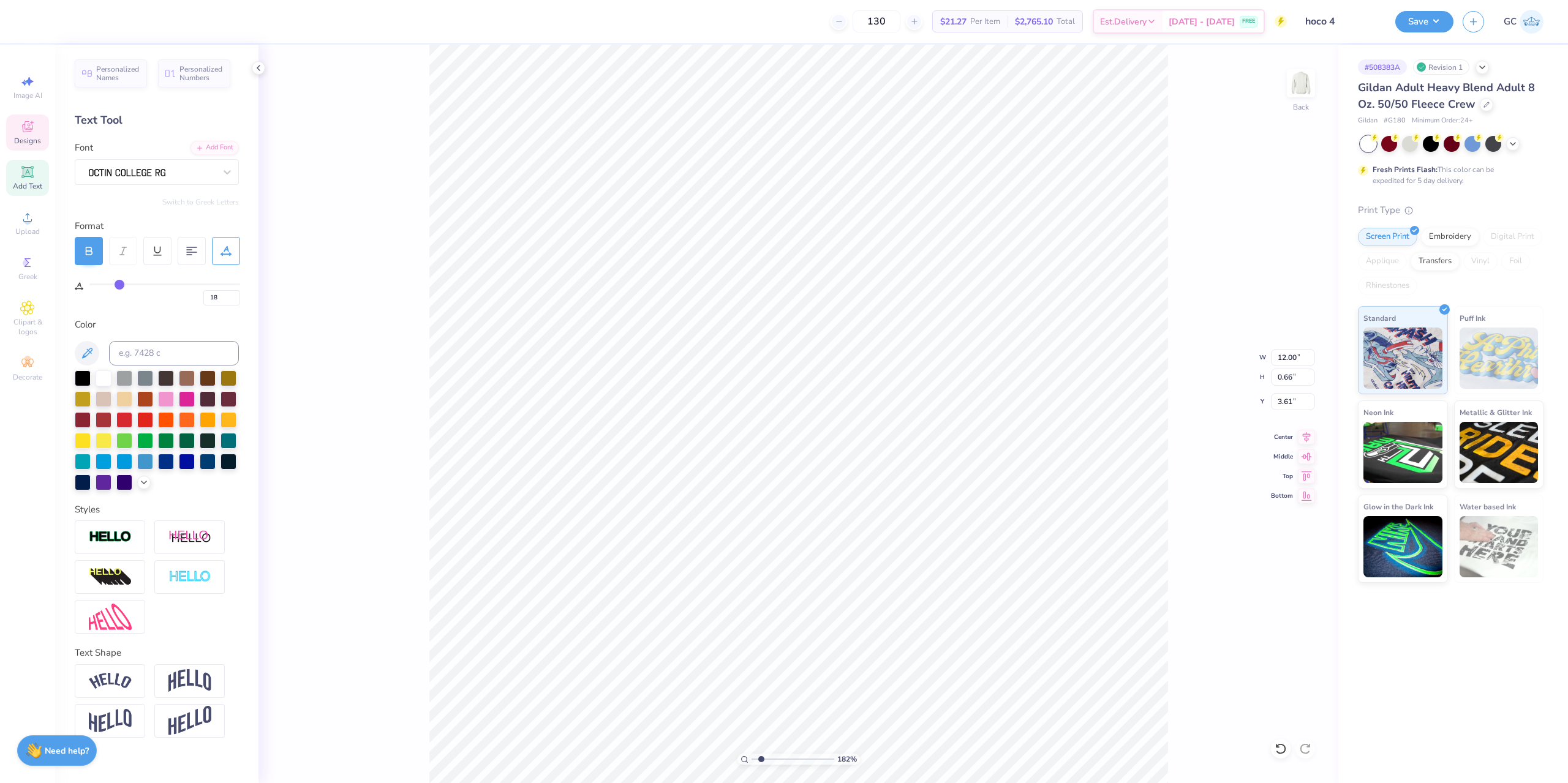
type input "17"
type input "16"
type input "15"
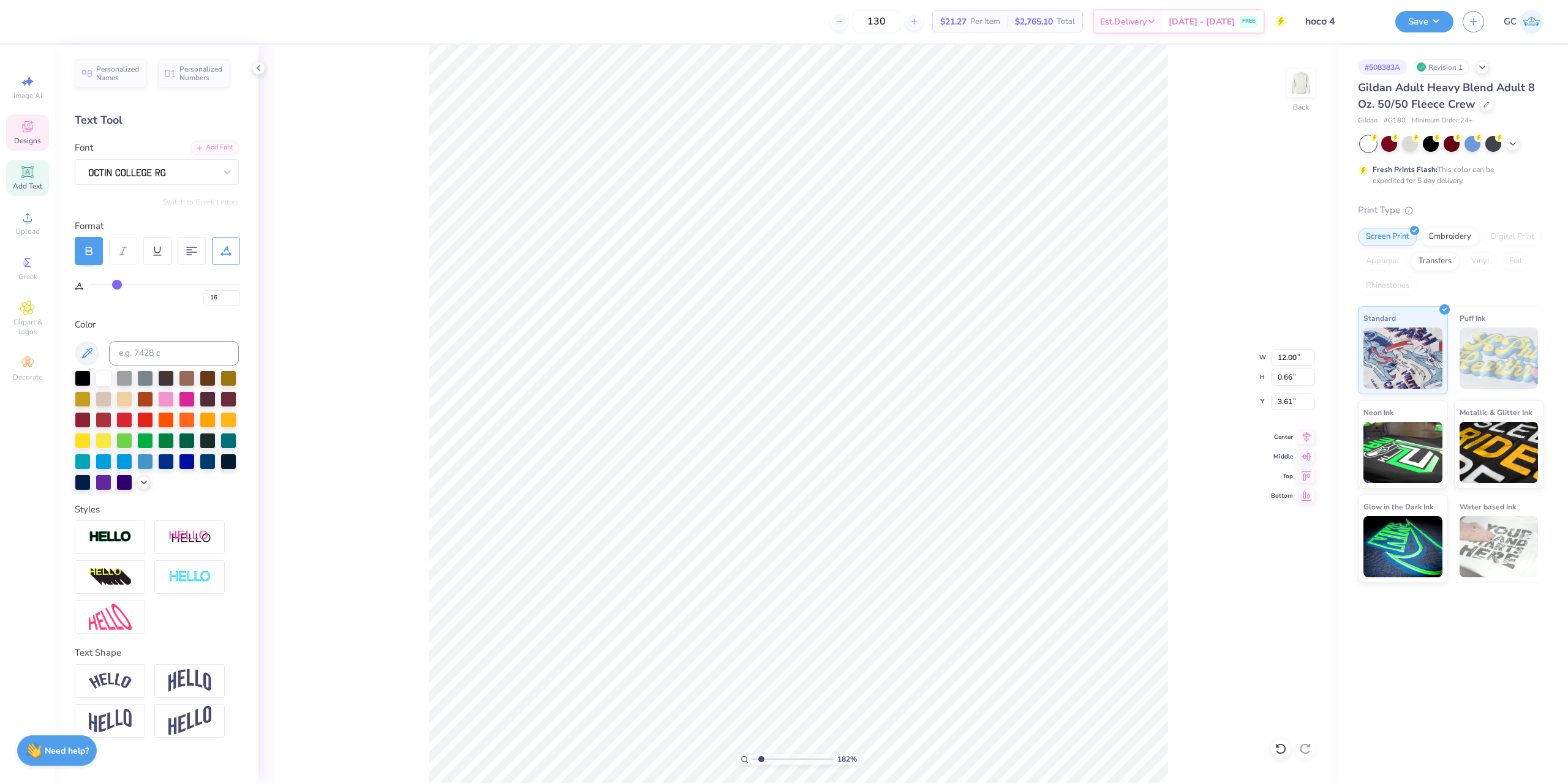
type input "15"
click at [115, 286] on input "range" at bounding box center [164, 284] width 151 height 1
type input "1.82266588284093"
type input "11.49"
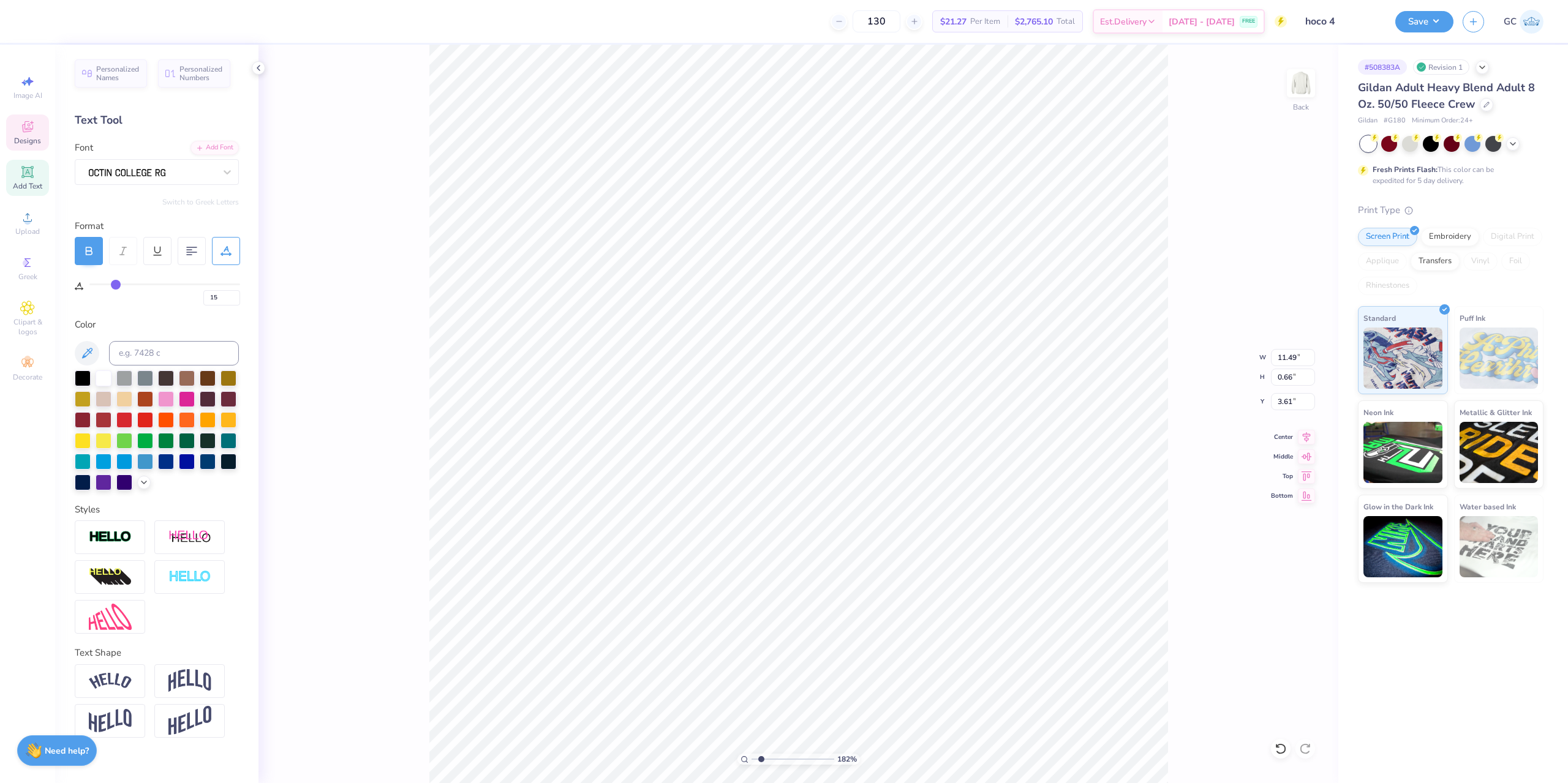
type input "14"
type input "13"
type input "12"
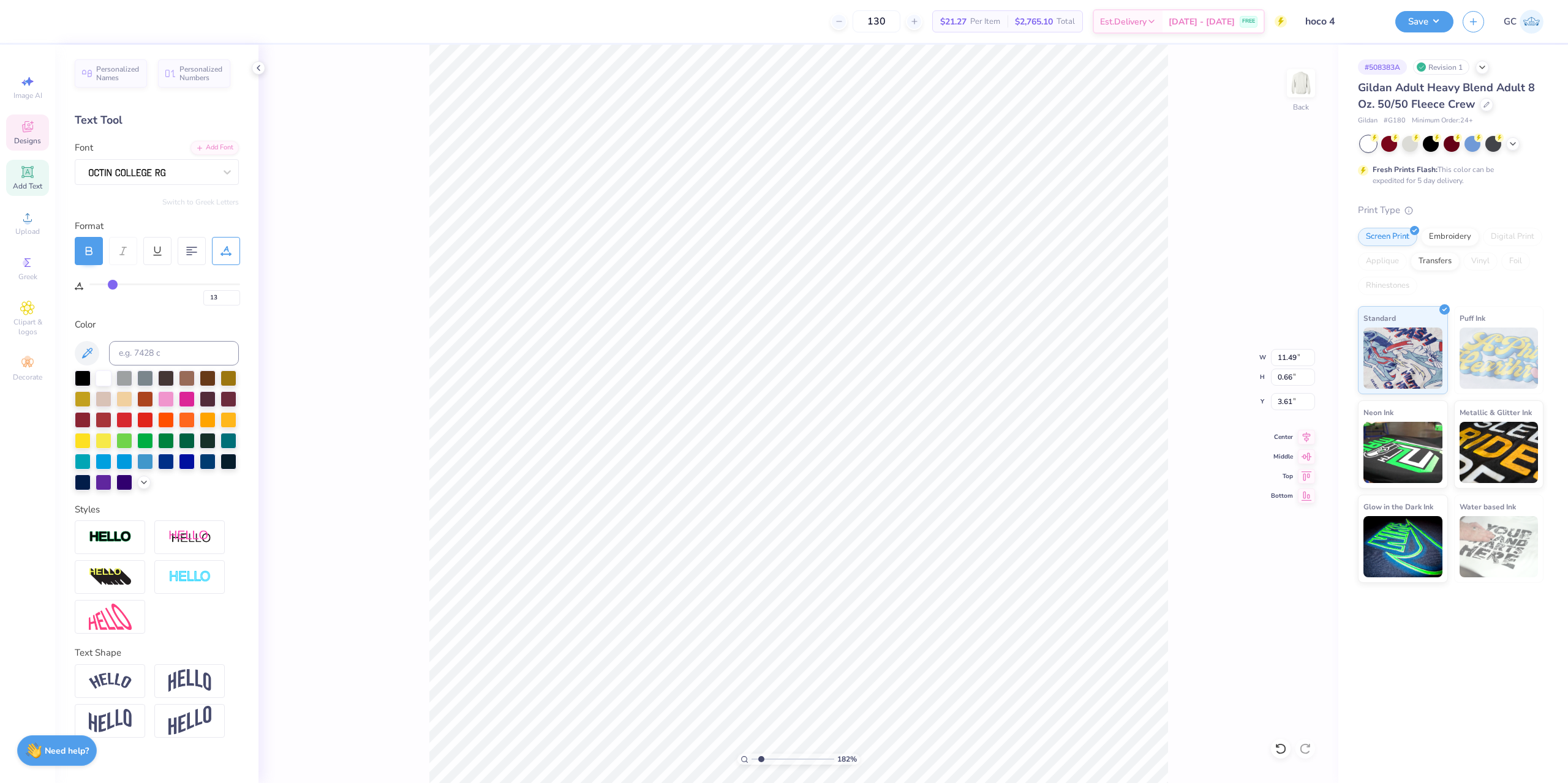
type input "12"
click at [111, 286] on input "range" at bounding box center [164, 284] width 151 height 1
type input "1.82266588284093"
type input "10.99"
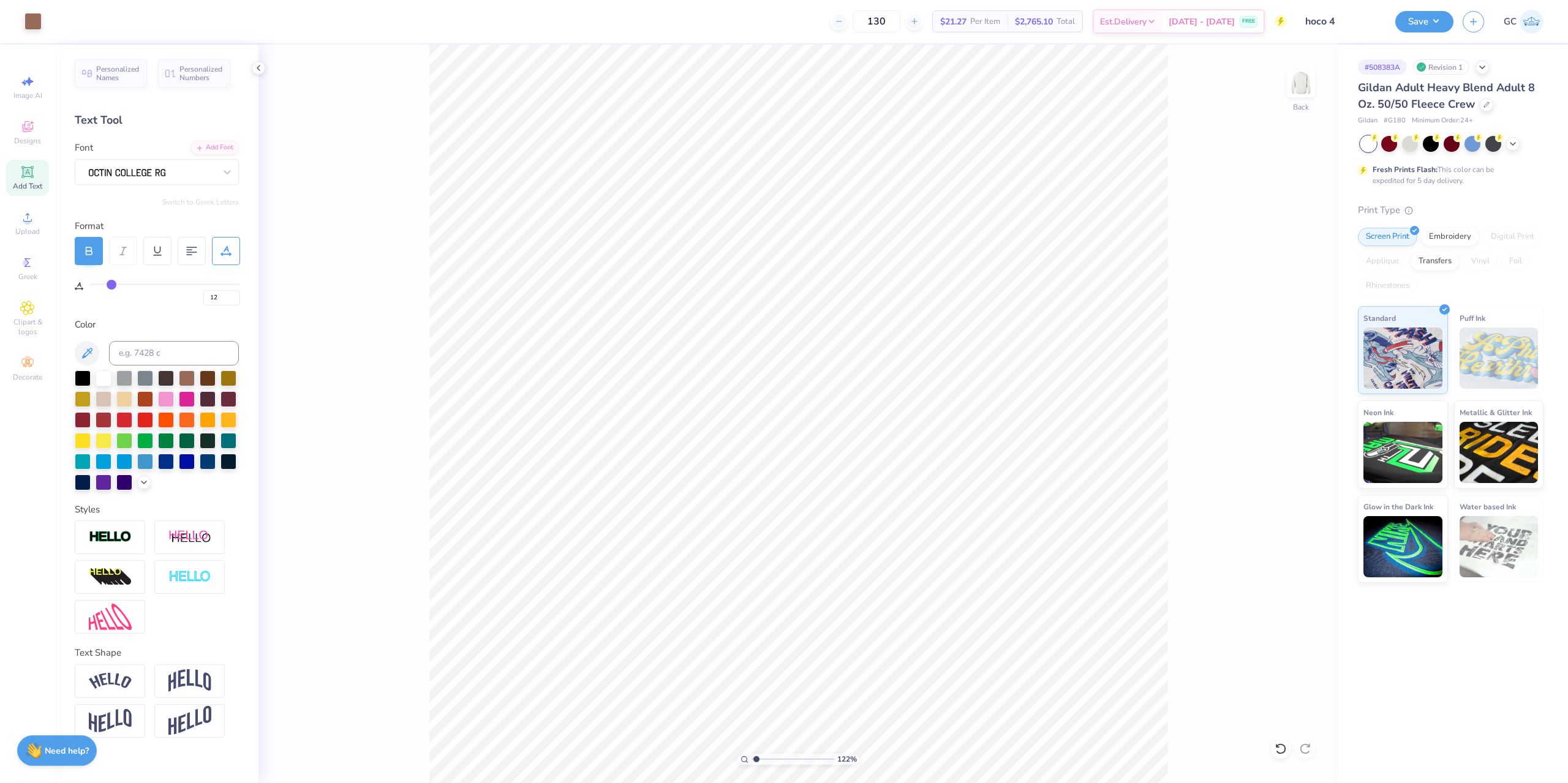
type input "1.22152498603933"
drag, startPoint x: 1277, startPoint y: 356, endPoint x: 1301, endPoint y: 357, distance: 24.0
click at [1301, 357] on input "11.08" at bounding box center [1293, 357] width 44 height 17
type input "12"
type input "1.22152498603933"
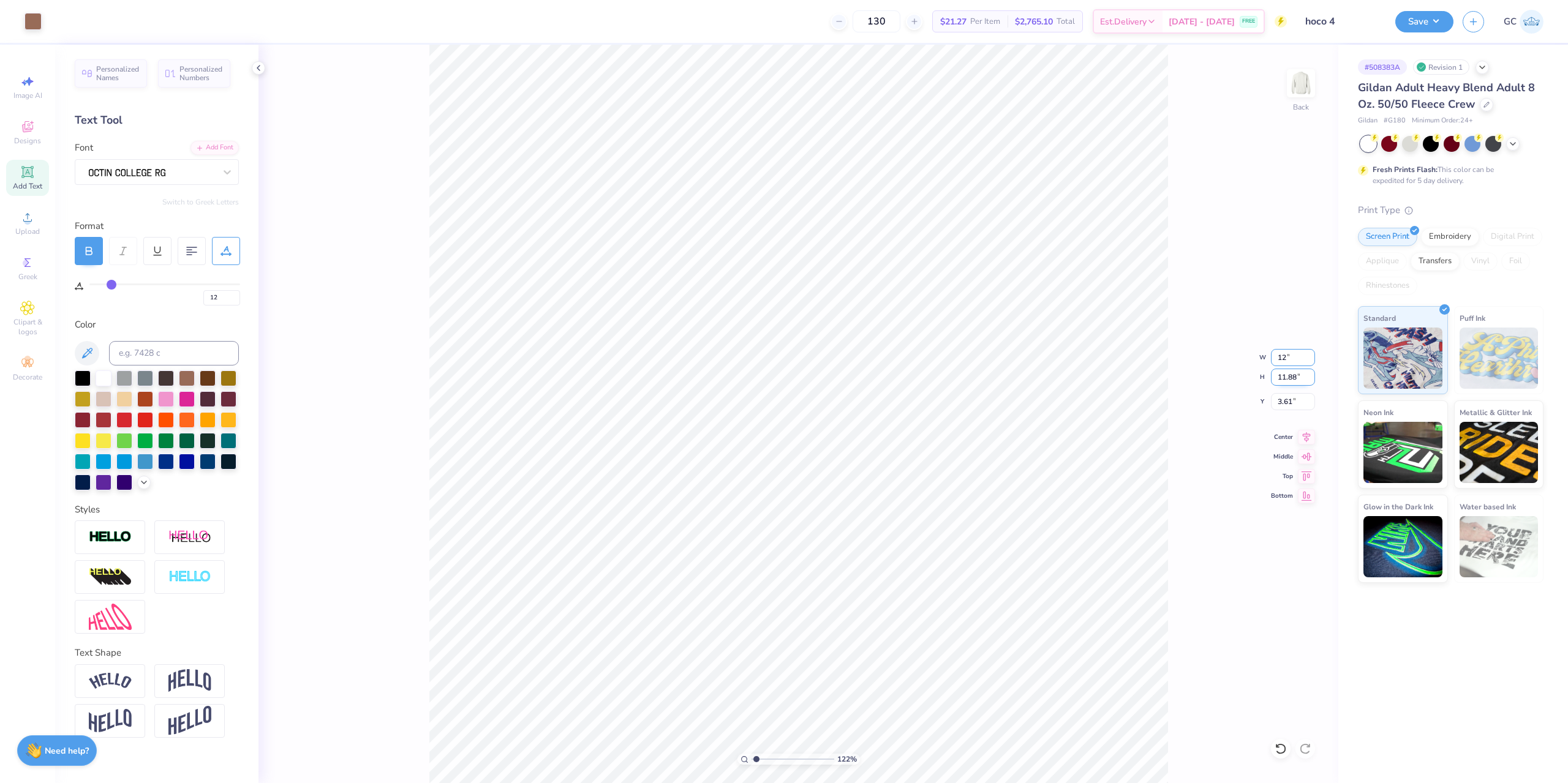
type input "12.00"
type input "12.86"
drag, startPoint x: 1296, startPoint y: 404, endPoint x: 1279, endPoint y: 403, distance: 17.0
click at [1279, 403] on input "3.11" at bounding box center [1293, 401] width 44 height 17
type input "3"
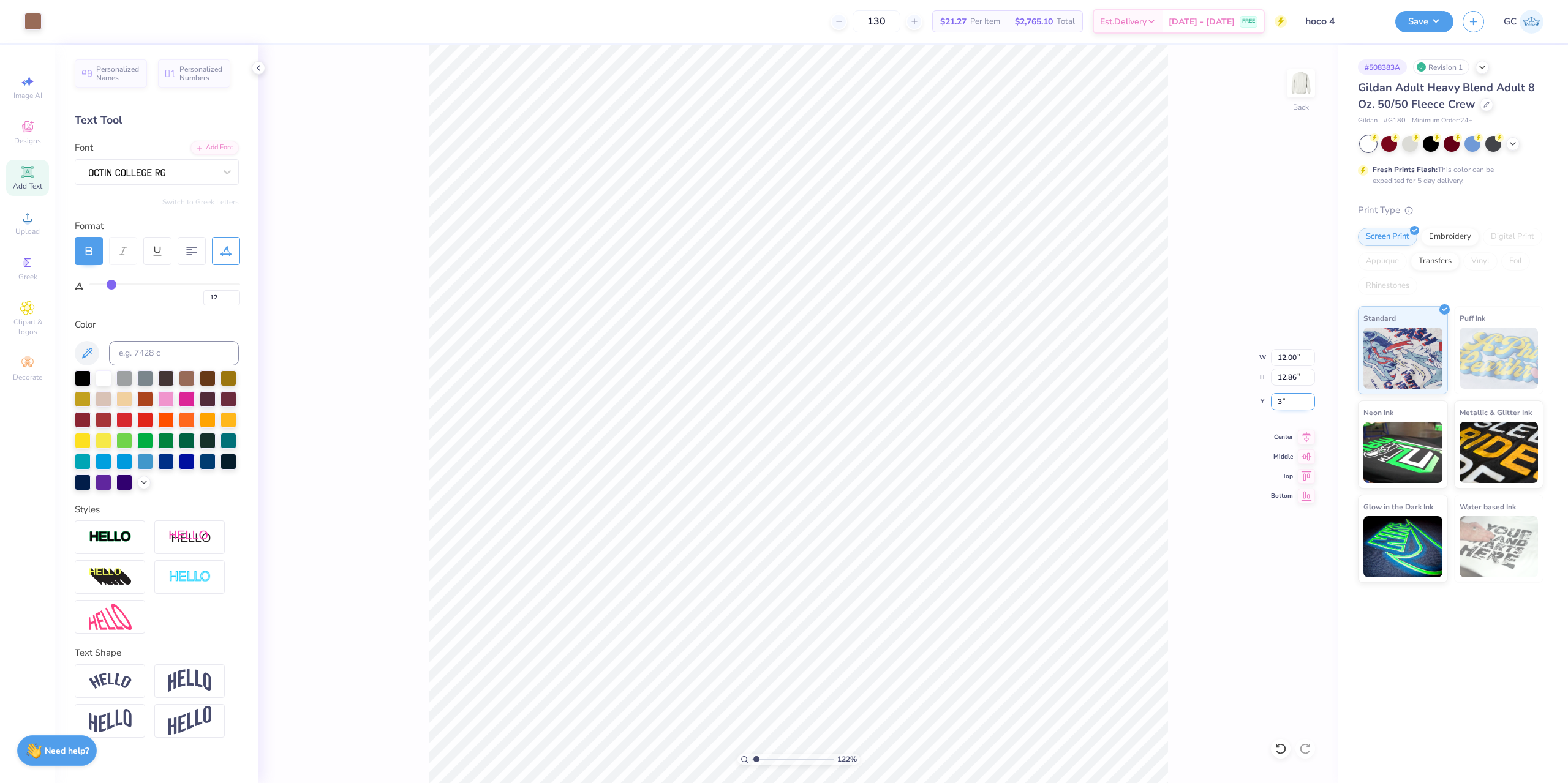
type input "1.22152498603933"
type input "3.00"
click at [1064, 366] on li "Duplicate" at bounding box center [1073, 372] width 96 height 24
type input "2.01445811466782"
type input "4.00"
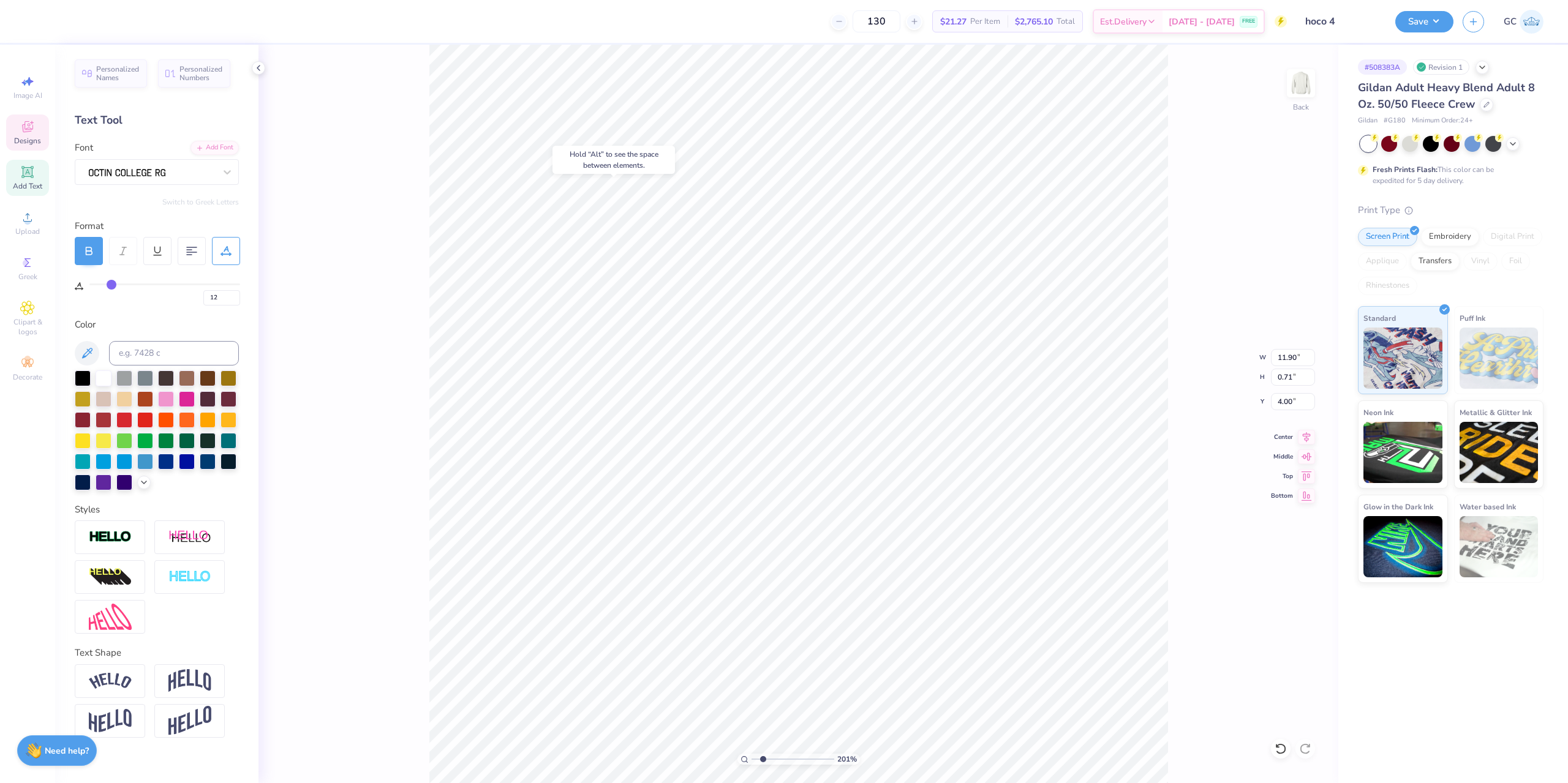
type input "2.01445811466782"
type input "1.68"
type input "2.01445811466782"
type textarea "®"
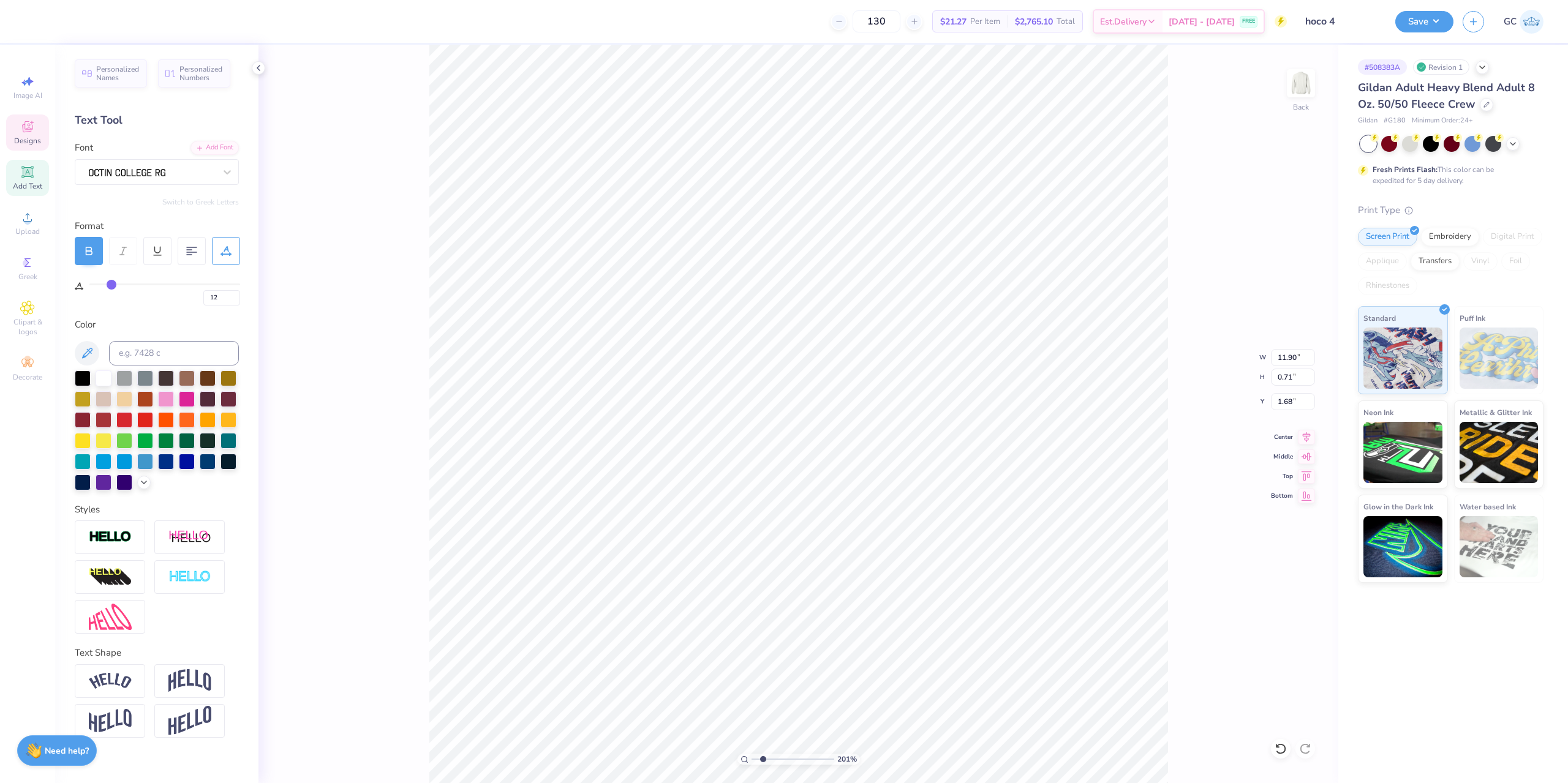
type input "2.01445811466782"
type textarea "Rutgers University®"
type input "2.01445811466782"
type textarea "®"
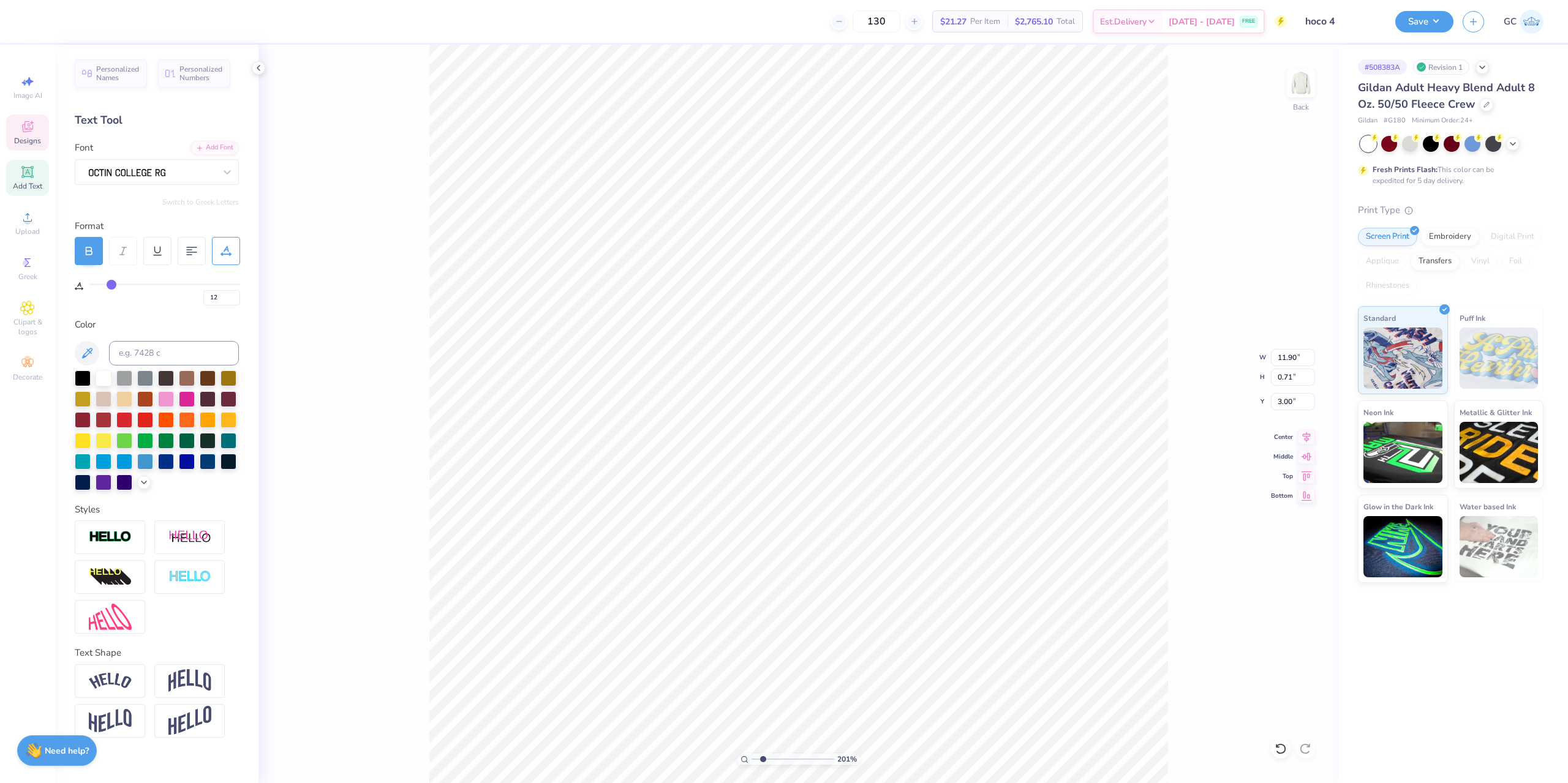
scroll to position [10, 7]
type input "2.01445811466782"
type textarea "Rutgers University"
type input "4.95699908144428"
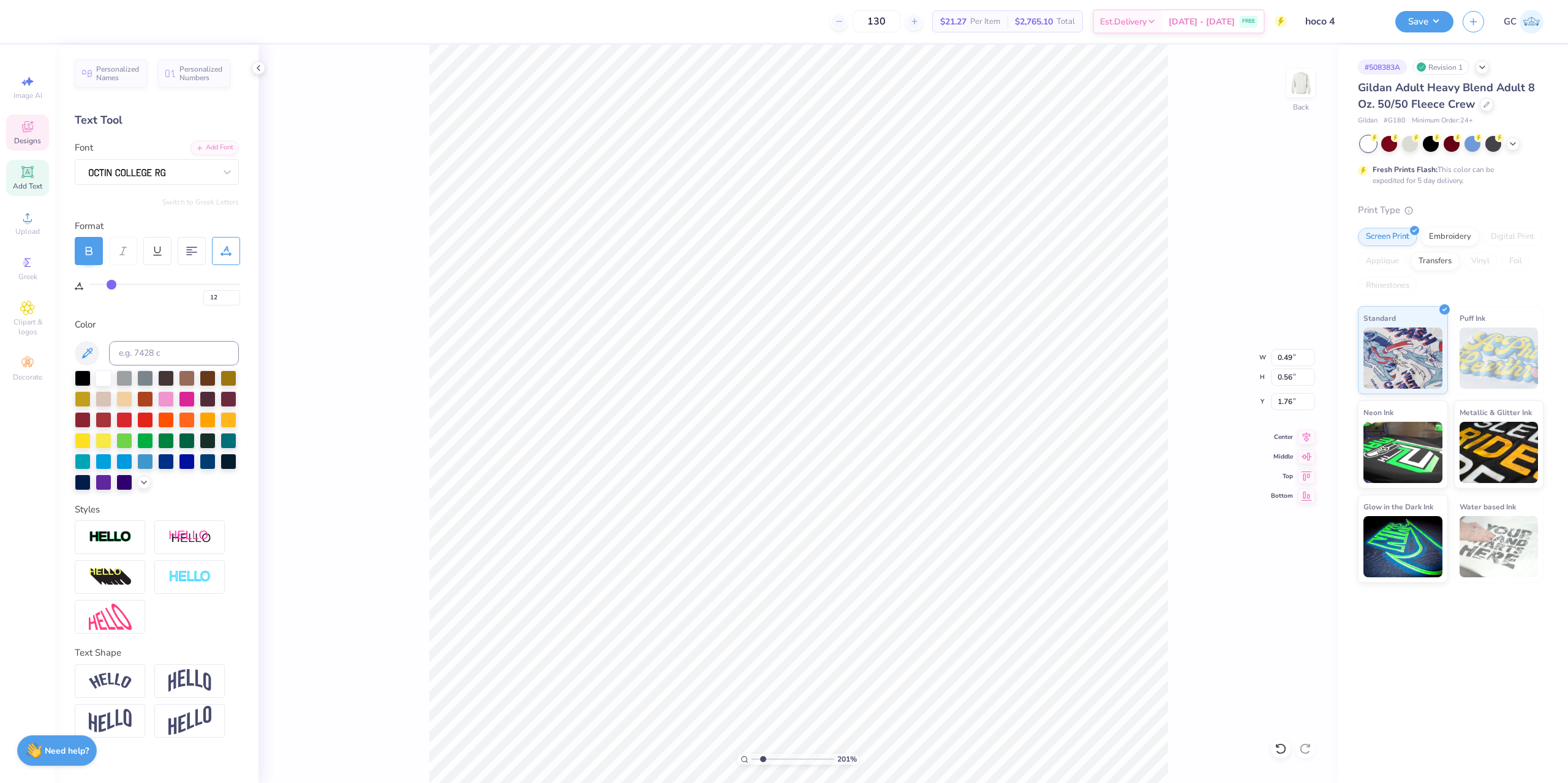
type input "3.00"
click at [995, 498] on li "Group" at bounding box center [1004, 500] width 96 height 24
click at [1308, 436] on icon at bounding box center [1306, 435] width 8 height 10
click at [1403, 13] on button "Save" at bounding box center [1424, 19] width 58 height 21
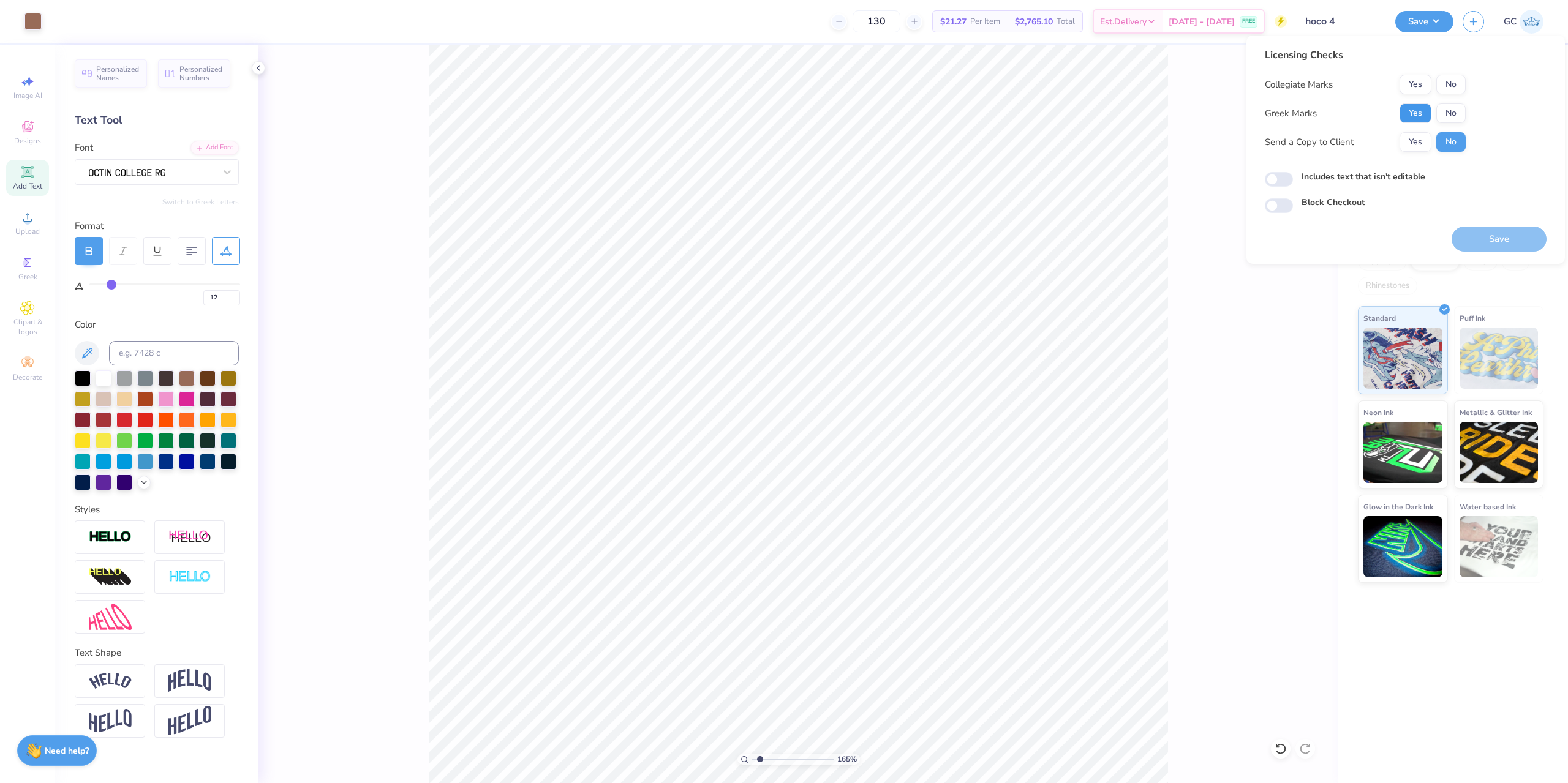
click at [1419, 110] on button "Yes" at bounding box center [1415, 113] width 32 height 20
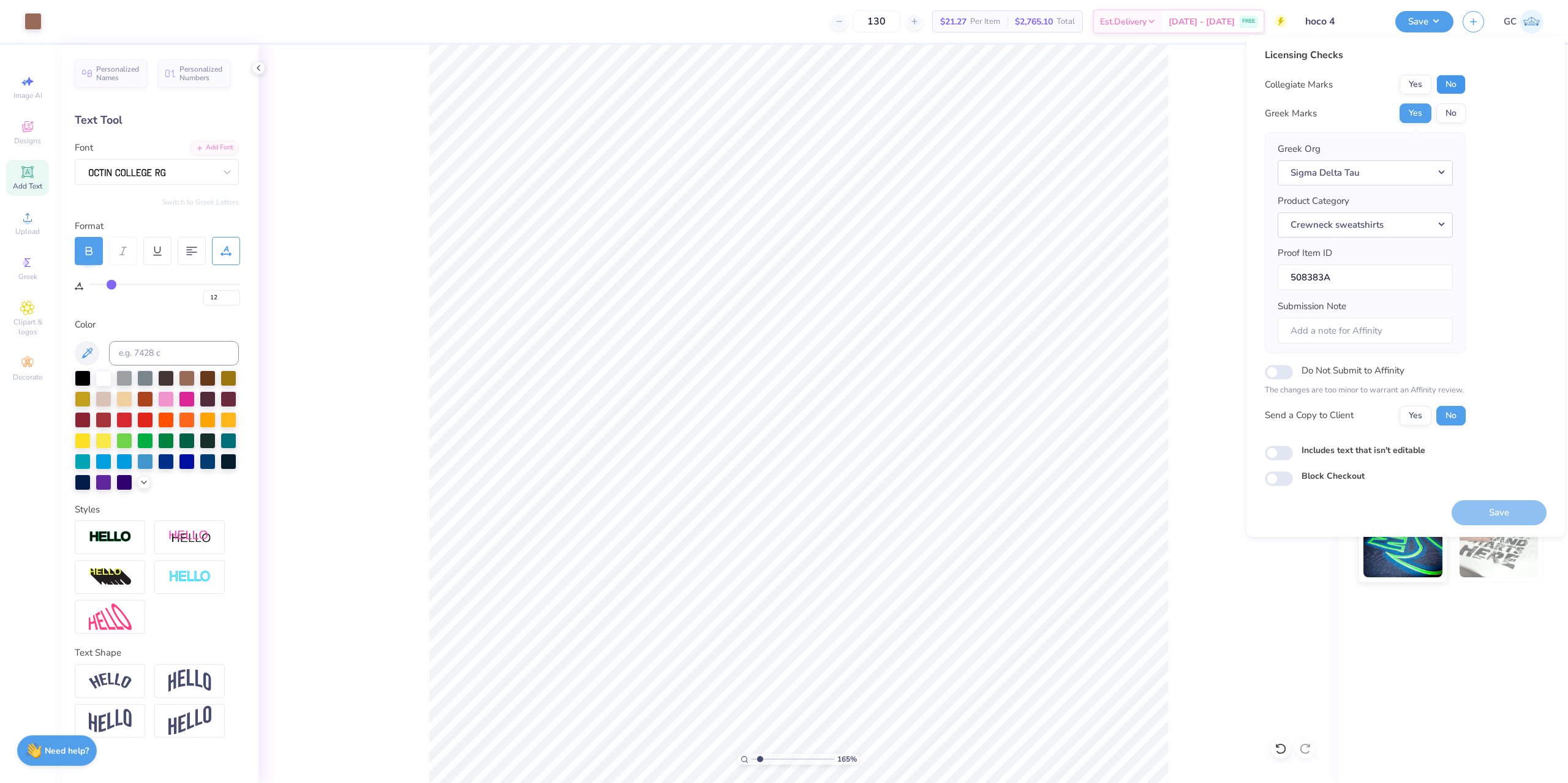
click at [1459, 86] on button "No" at bounding box center [1451, 84] width 29 height 20
click at [1411, 83] on button "Yes" at bounding box center [1415, 84] width 32 height 20
click at [1497, 519] on button "Save" at bounding box center [1499, 513] width 95 height 25
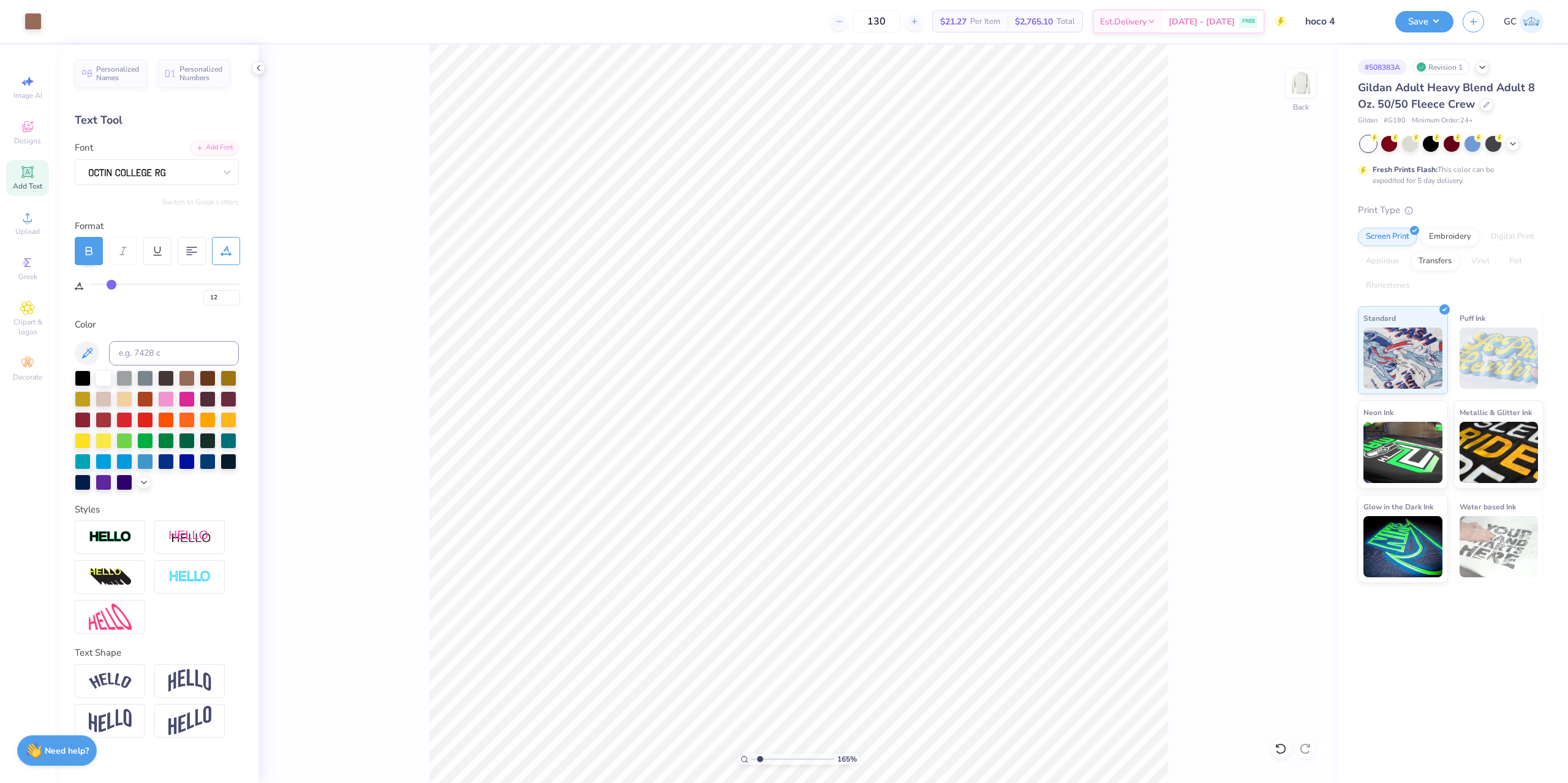
type input "1.64913377760655"
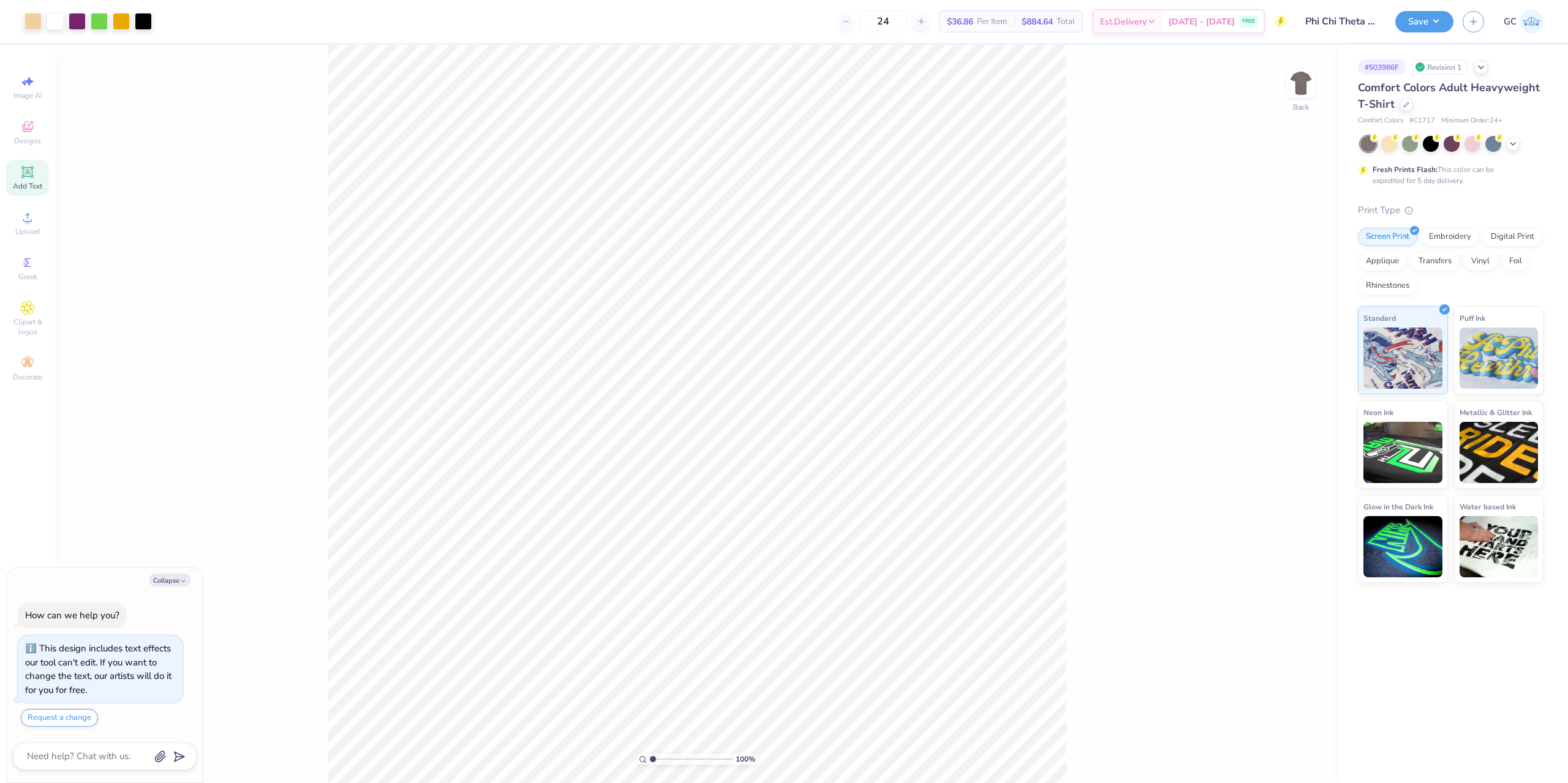
click at [31, 181] on span "Add Text" at bounding box center [27, 185] width 29 height 10
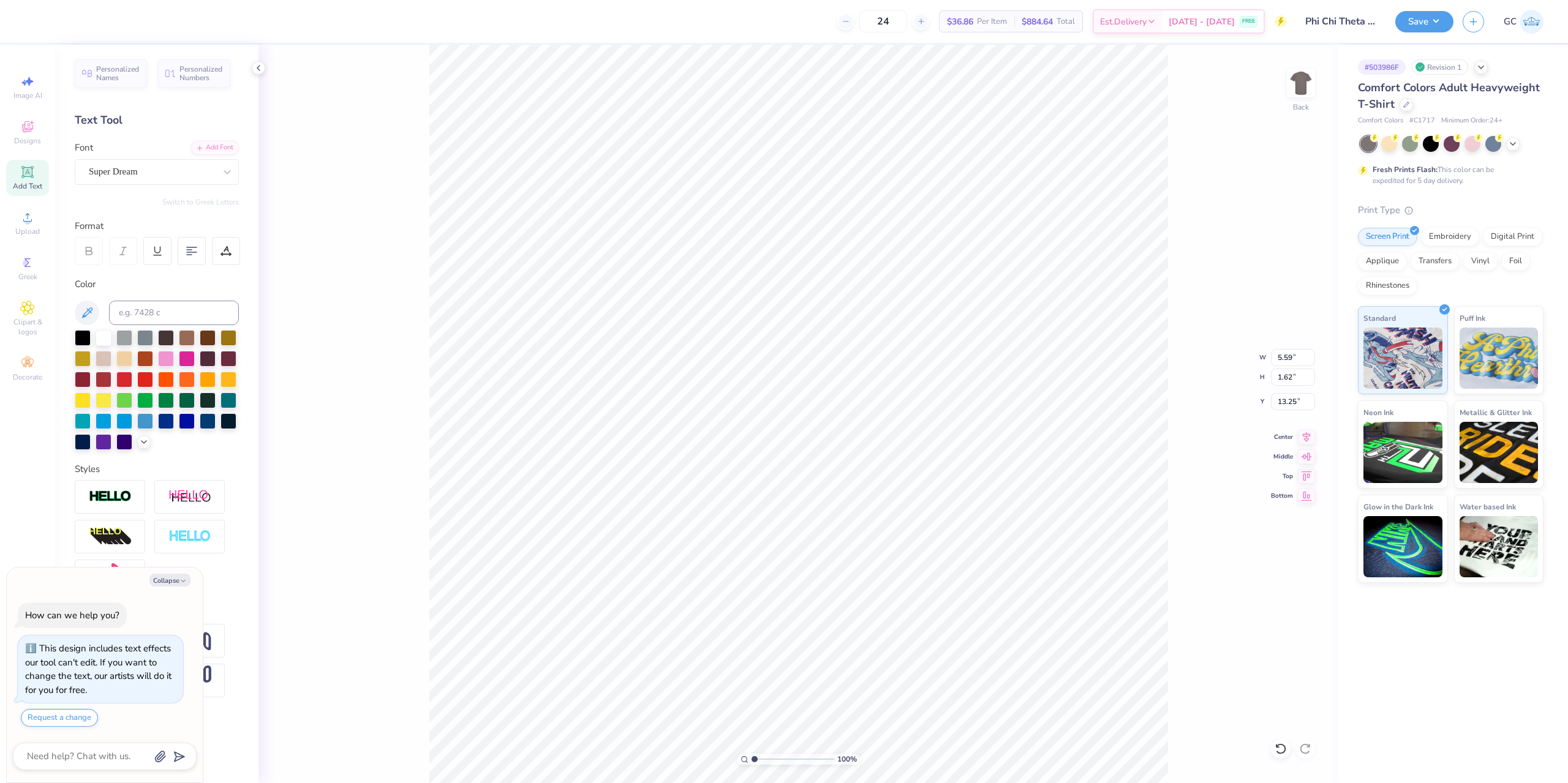
type textarea "x"
type input "13.25"
click at [148, 318] on input at bounding box center [174, 312] width 130 height 24
type input "124"
click at [233, 149] on div "Add Font" at bounding box center [215, 146] width 49 height 14
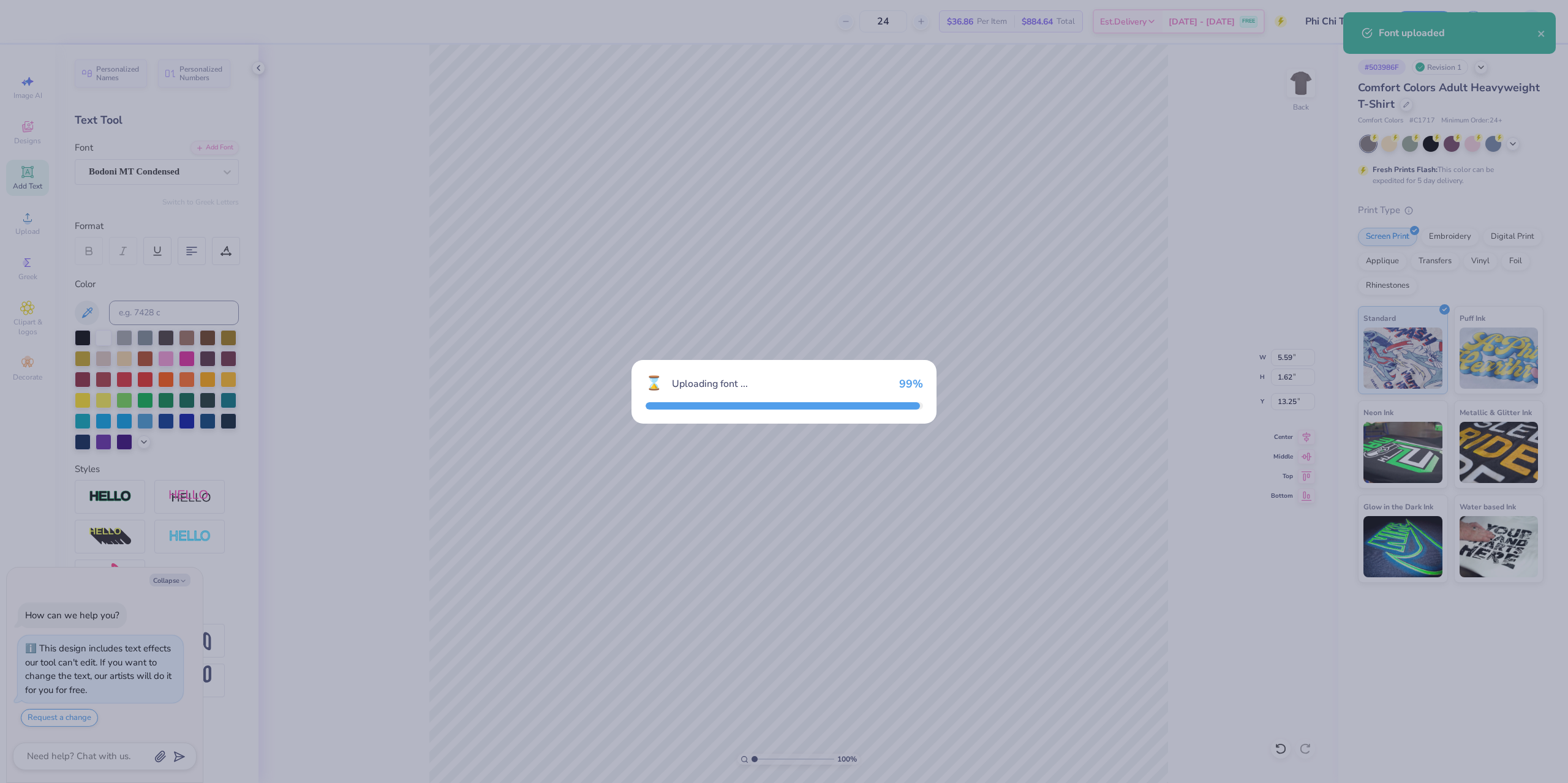
type textarea "x"
type input "3.60"
type input "1.47"
type input "13.33"
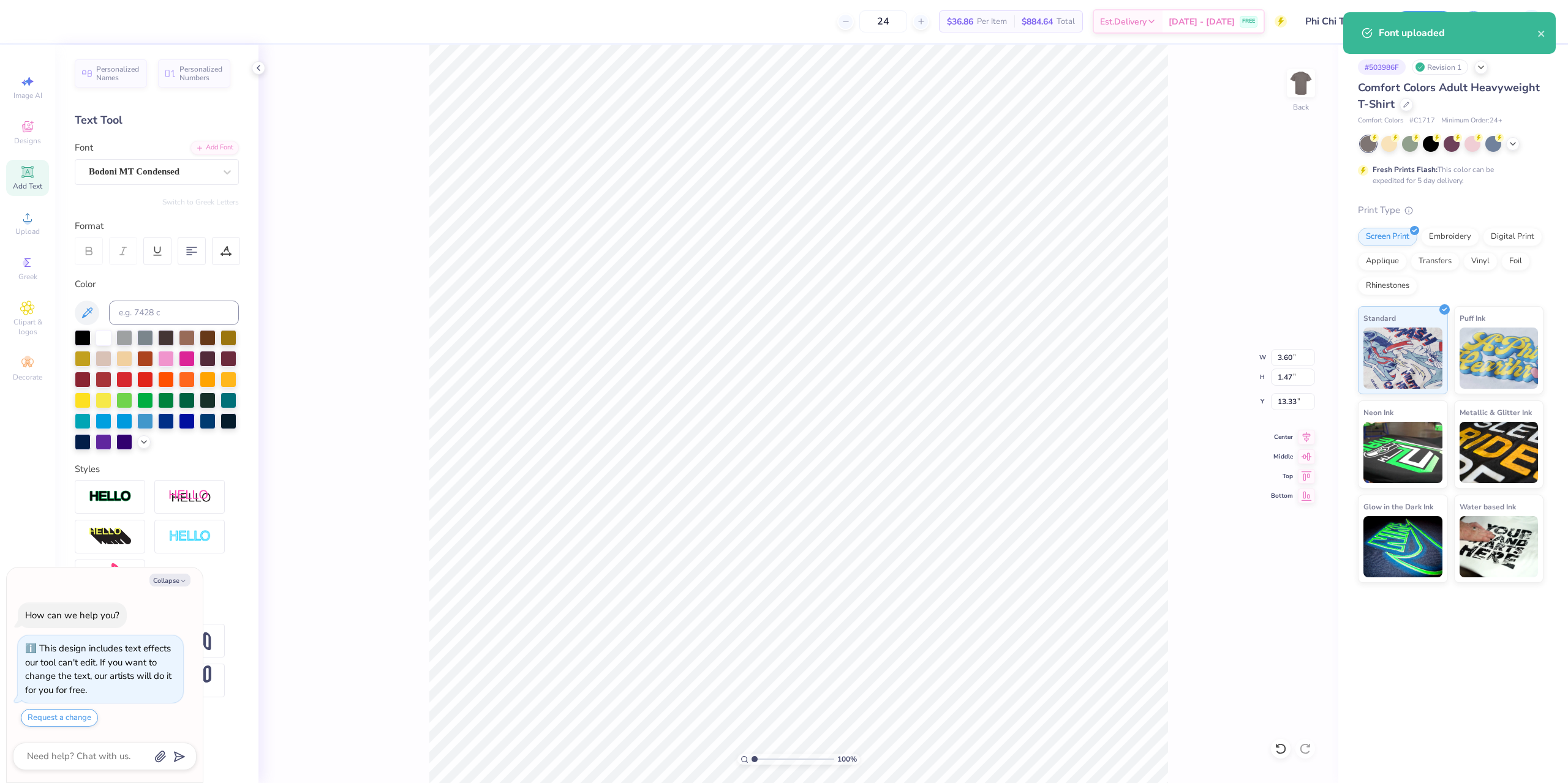
type textarea "x"
type input "11.56"
paste textarea "Fall rush 2025"
type textarea "x"
type textarea "Fall rush 2025"
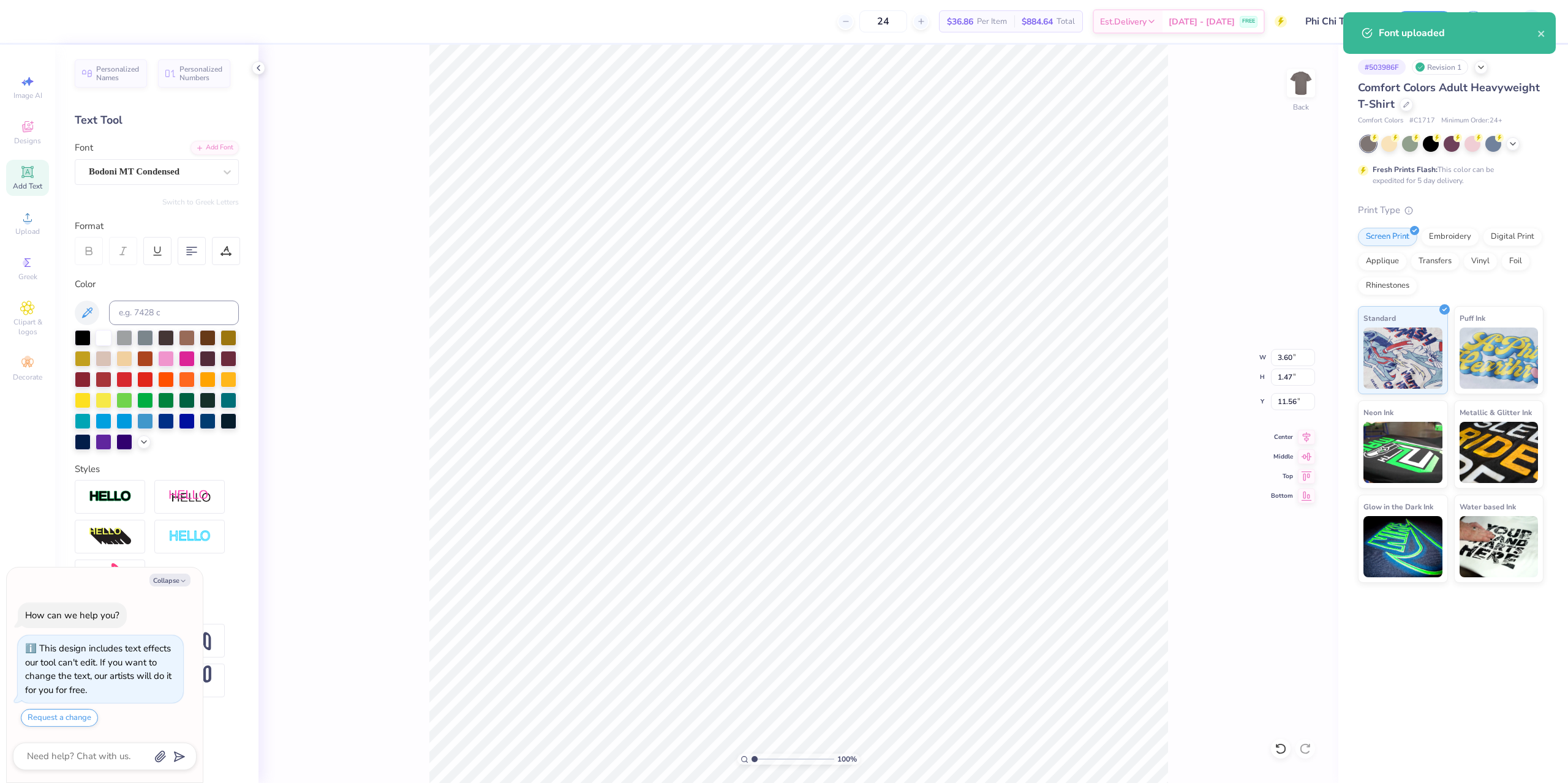
scroll to position [10, 4]
type textarea "x"
type input "12.81"
paste textarea "Recruitment"
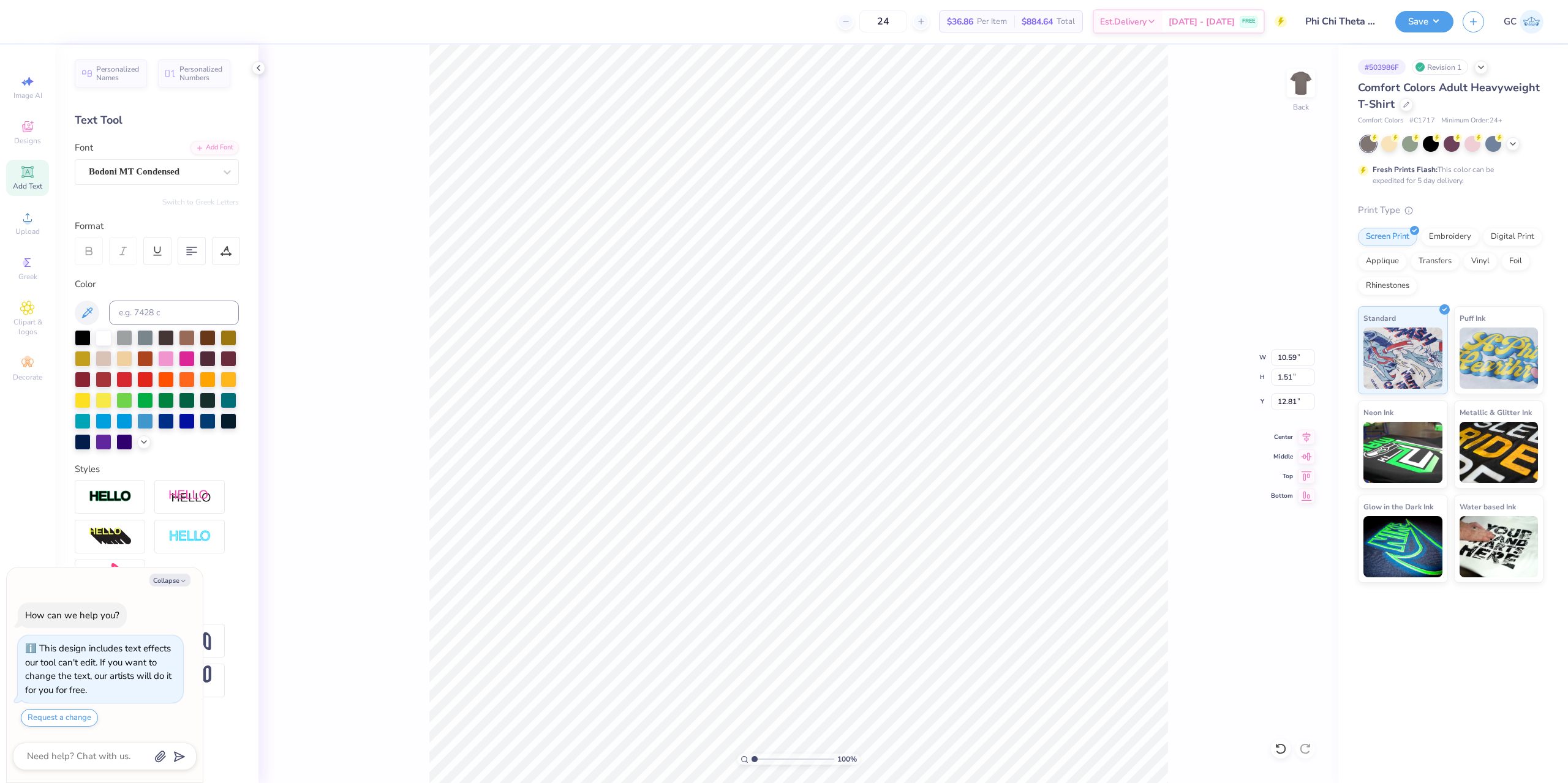
type textarea "x"
type textarea "Fall Recruitment 2025"
type textarea "x"
type input "7.90"
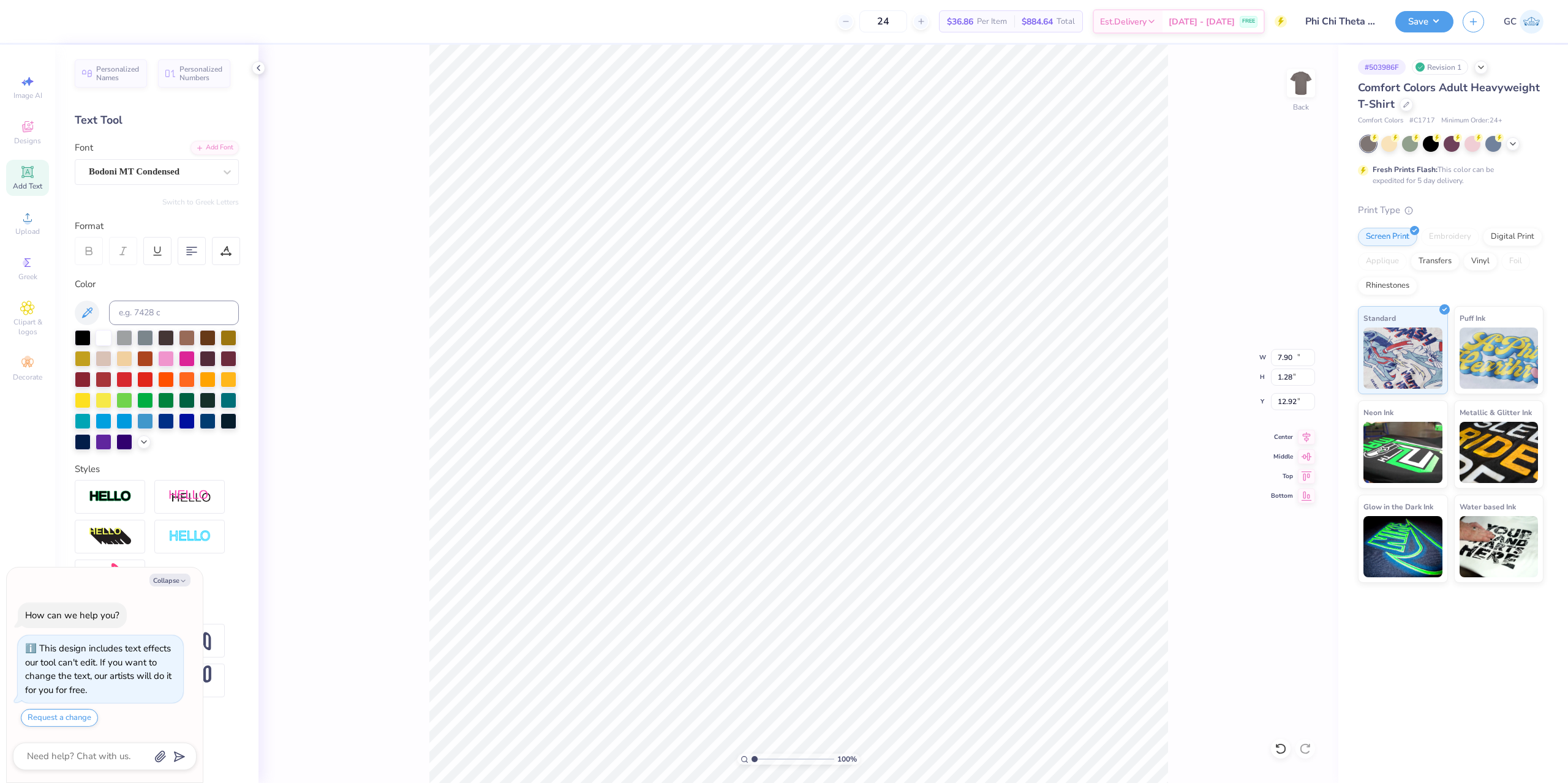
type input "0.71"
type textarea "x"
type input "12.14"
click at [1304, 433] on icon at bounding box center [1306, 435] width 17 height 15
click at [1304, 435] on icon at bounding box center [1306, 435] width 17 height 15
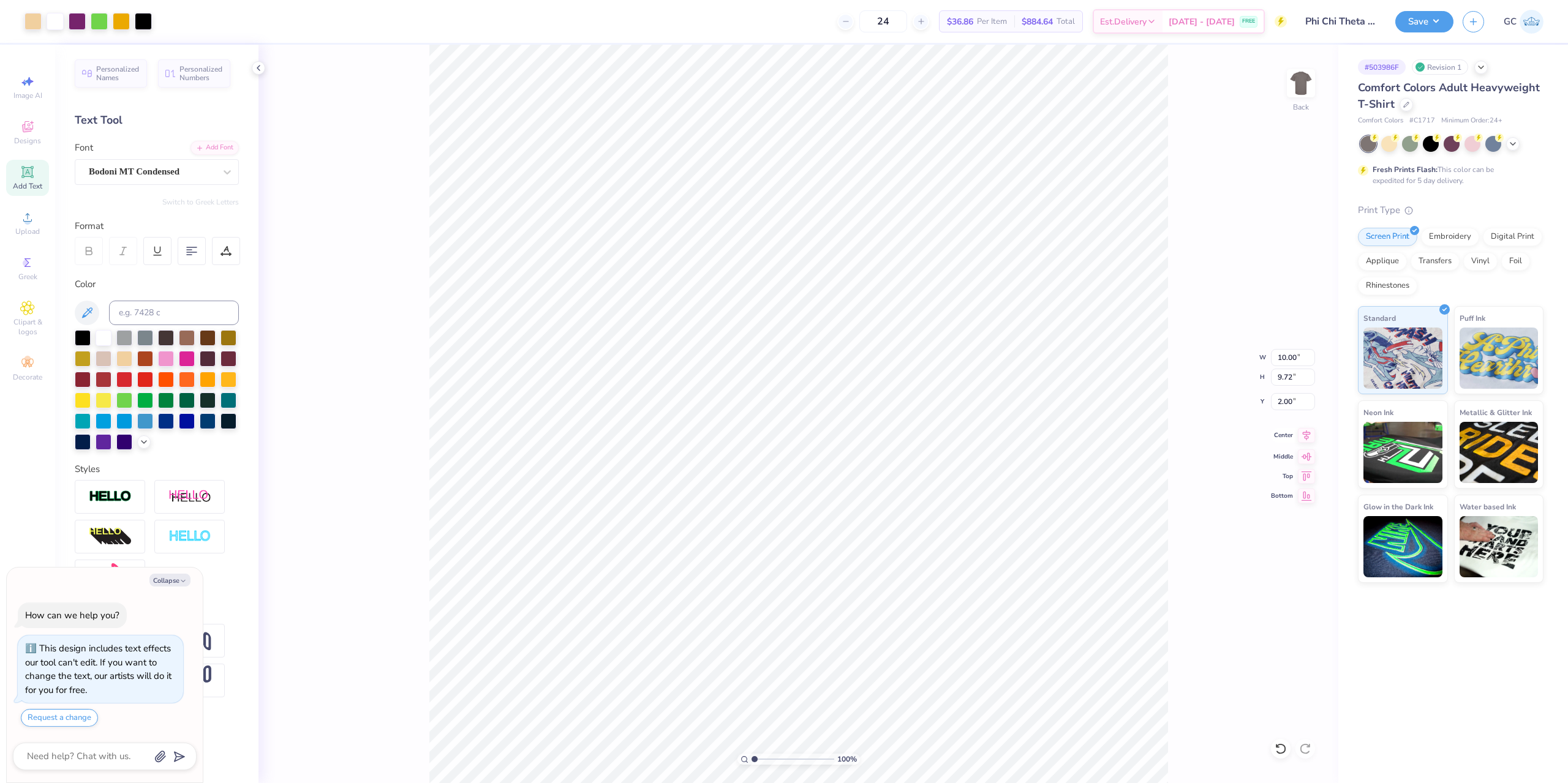
type textarea "x"
type input "7.90"
type input "0.71"
type input "12.14"
click at [1308, 436] on icon at bounding box center [1306, 435] width 8 height 10
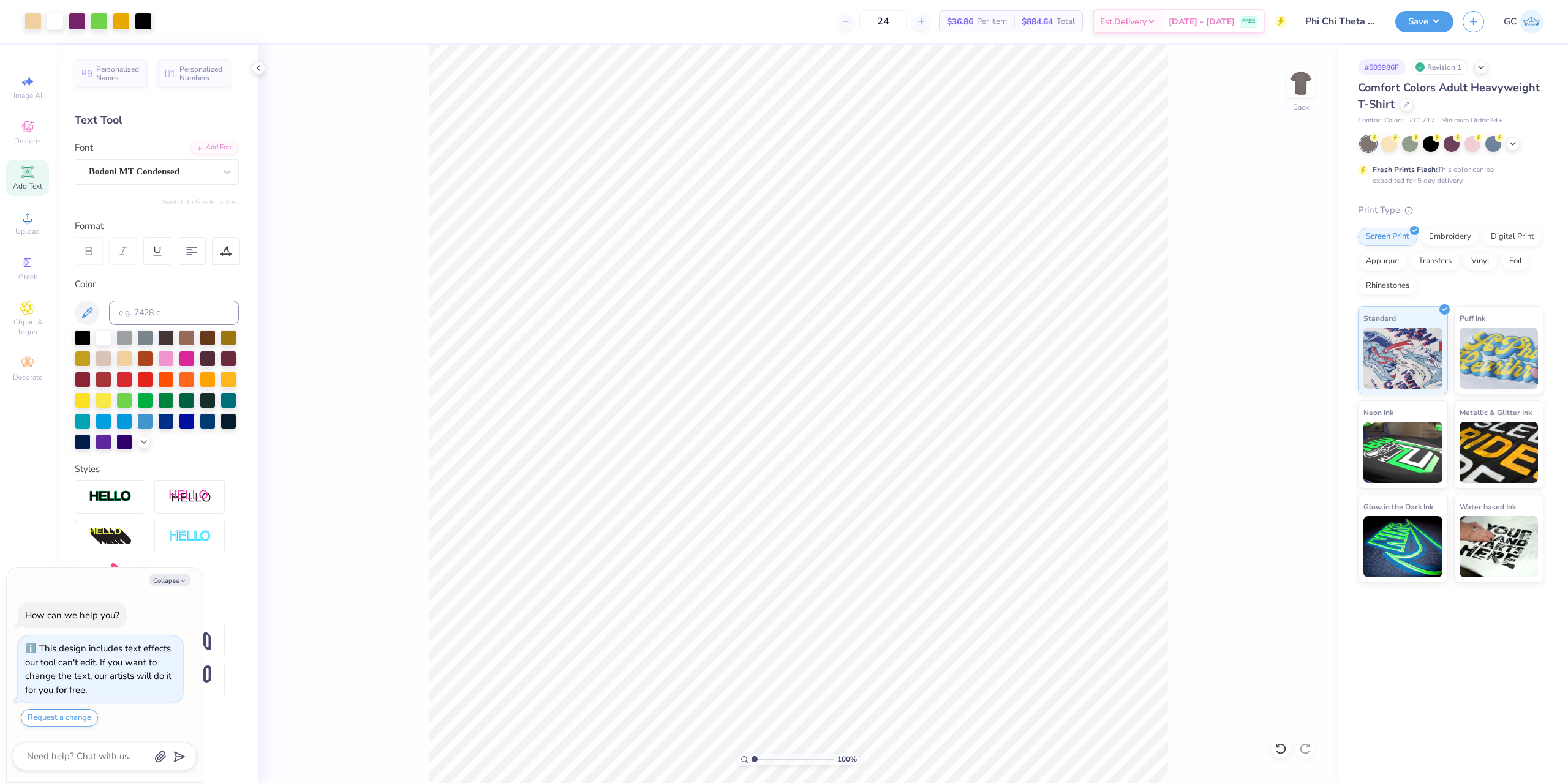
type textarea "x"
type input "1.49212329151837"
type textarea "x"
type input "2.01445811466782"
type textarea "x"
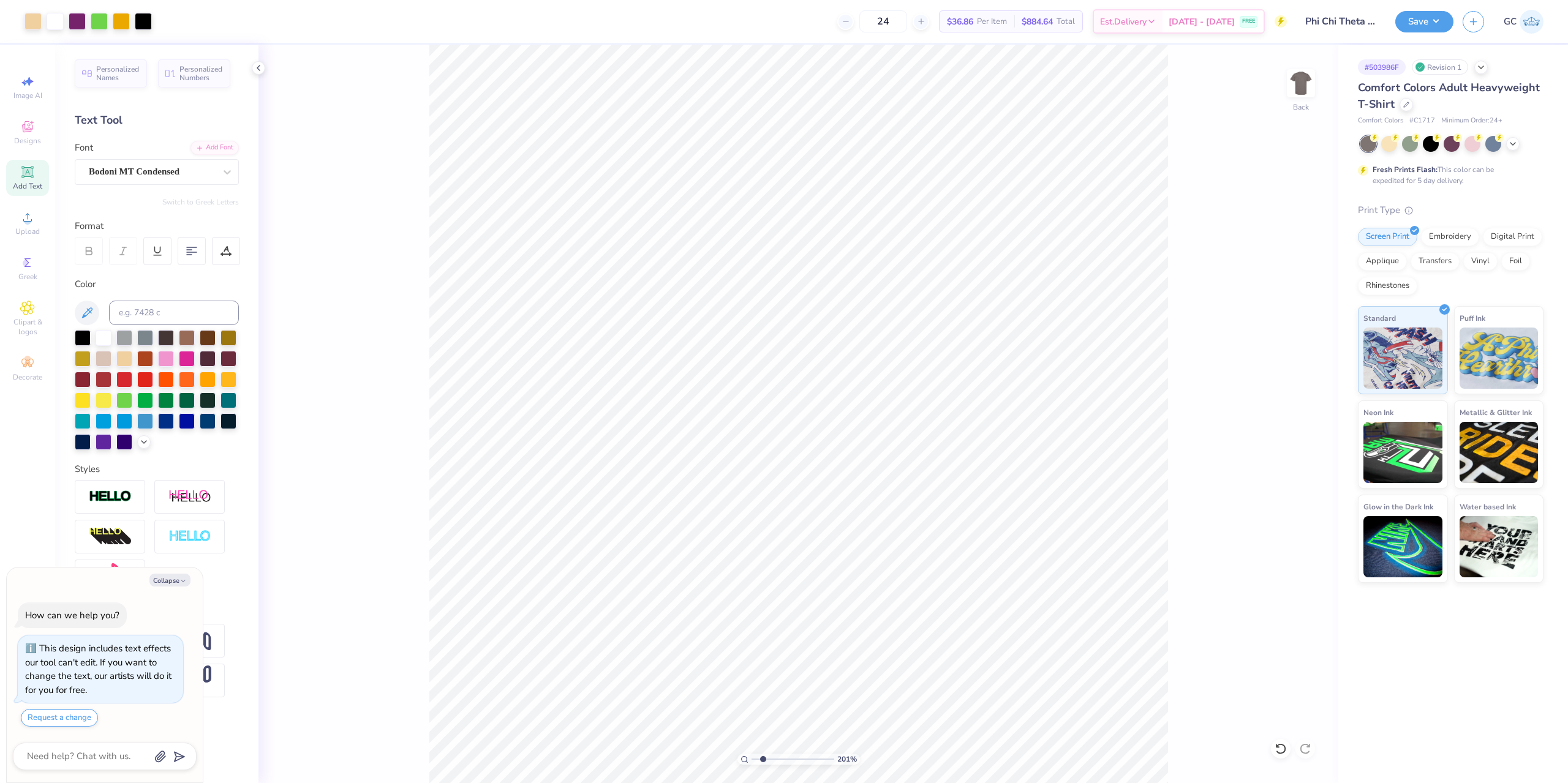
type input "2.01445811466782"
type textarea "x"
type input "2.01445811466782"
type textarea "x"
type input "2.01445811466782"
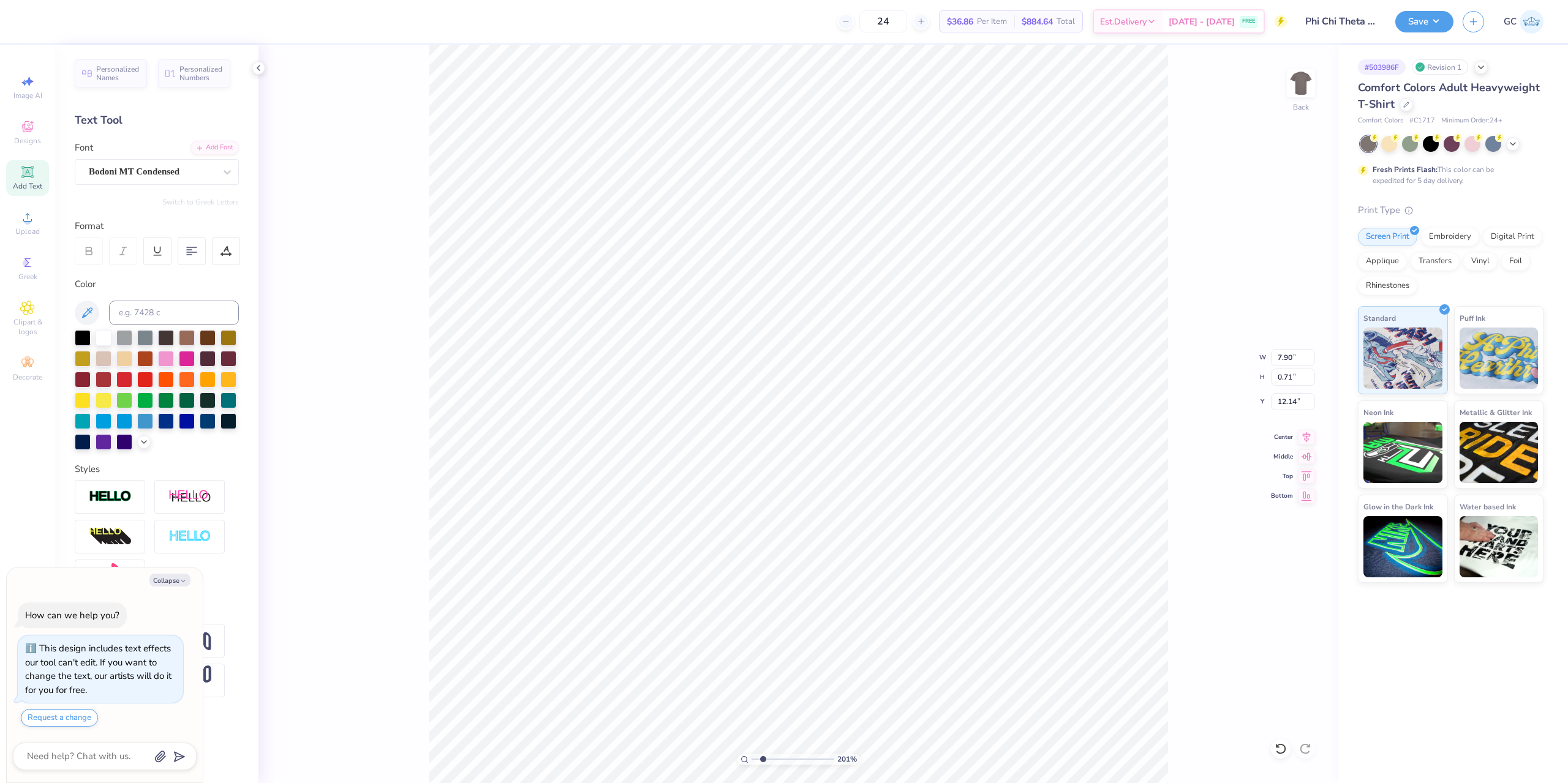
type textarea "x"
type input "2.01445811466782"
type textarea "x"
type input "2.01445811466782"
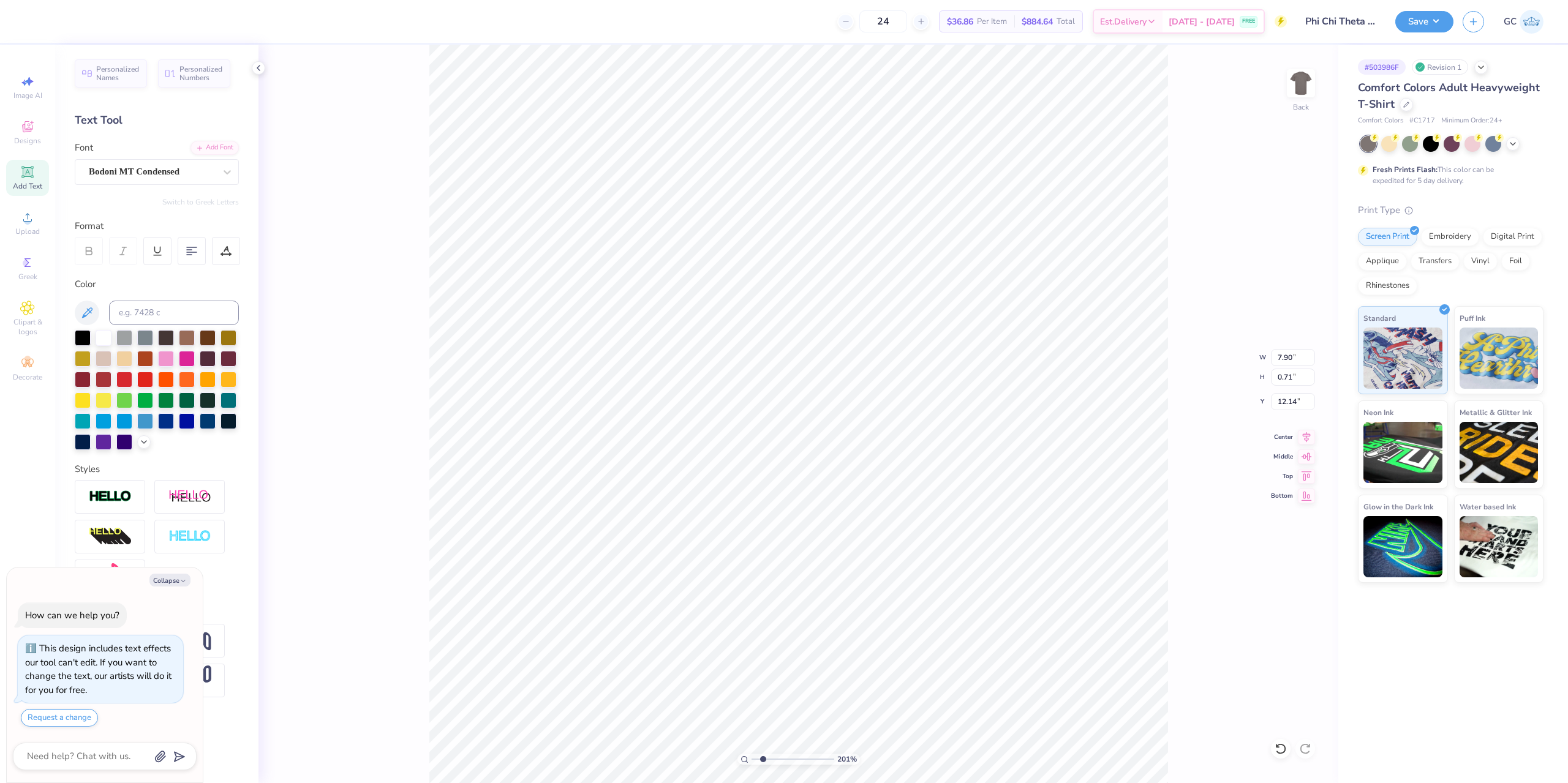
type textarea "x"
type input "2.01445811466782"
type textarea "x"
type input "2.01445811466782"
type textarea "x"
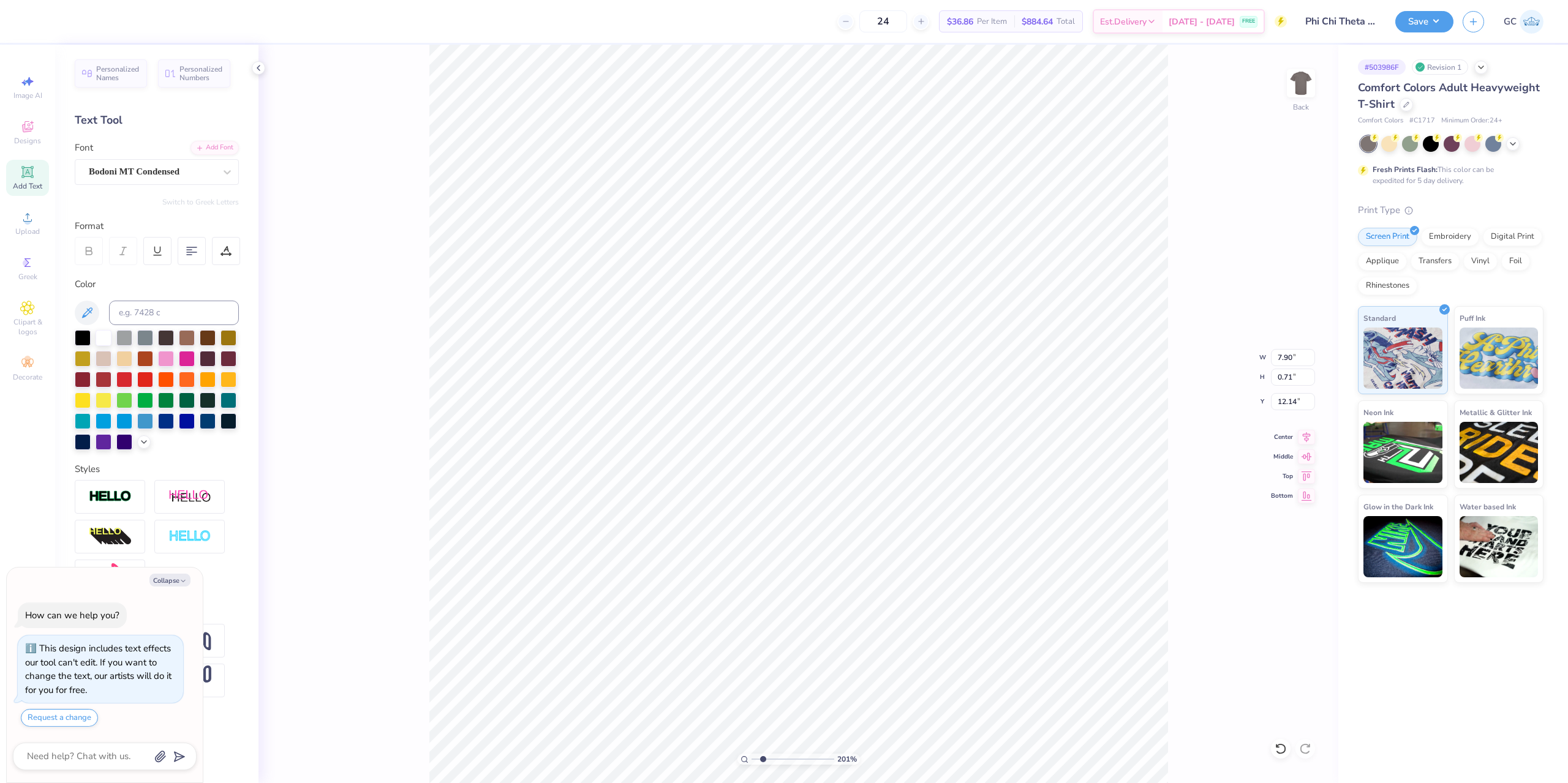
type input "2.01445811466782"
type textarea "x"
type input "2.01445811466782"
type textarea "x"
type input "2.01445811466782"
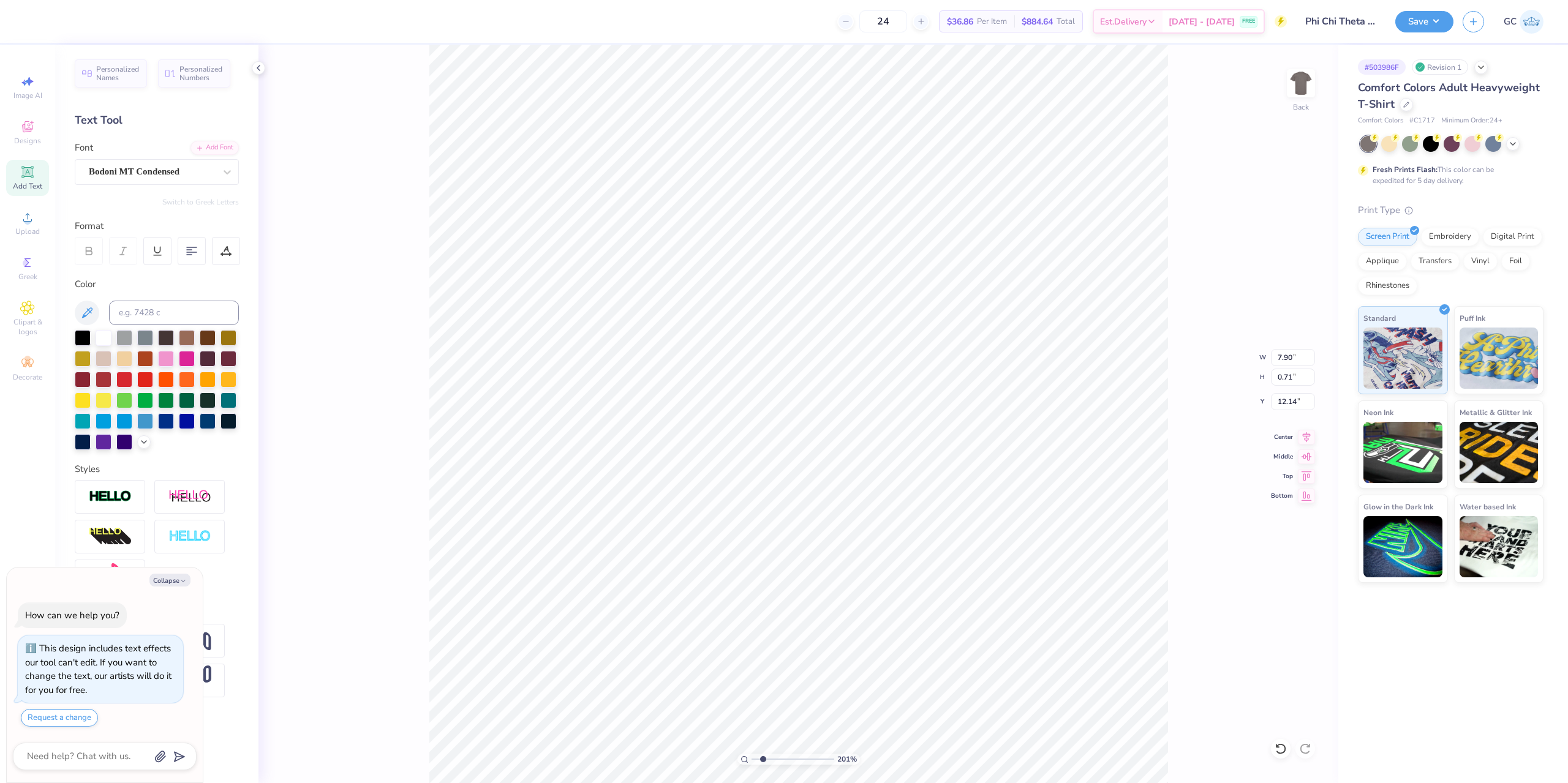
paste textarea "ALL RECRUITMENT"
type textarea "x"
type input "2.01445811466782"
type textarea "FALL RECRUITMENT 2025"
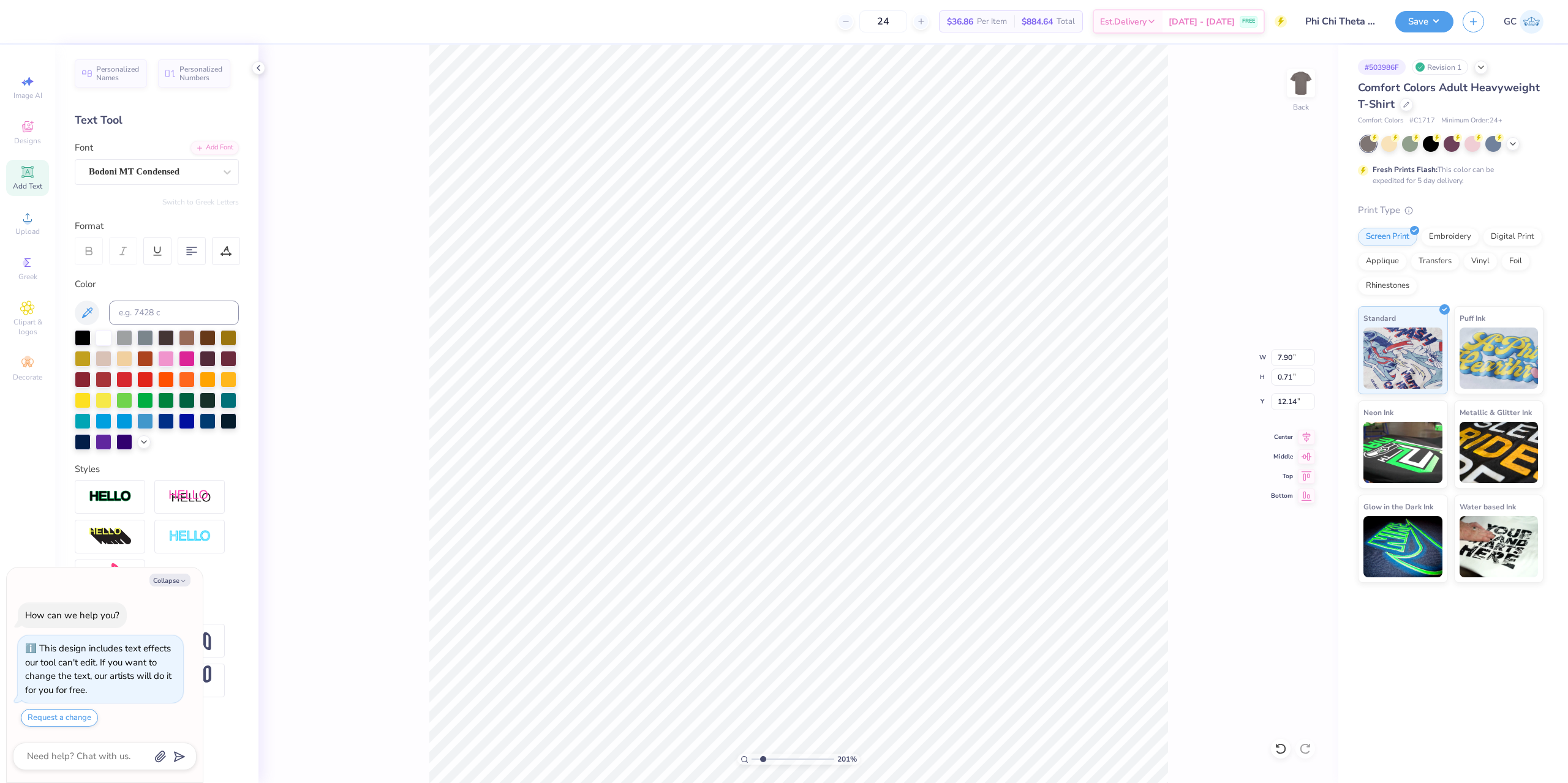
type textarea "x"
type input "2.01445811466782"
type textarea "x"
type input "2.01445811466782"
click at [1305, 429] on icon at bounding box center [1306, 435] width 17 height 15
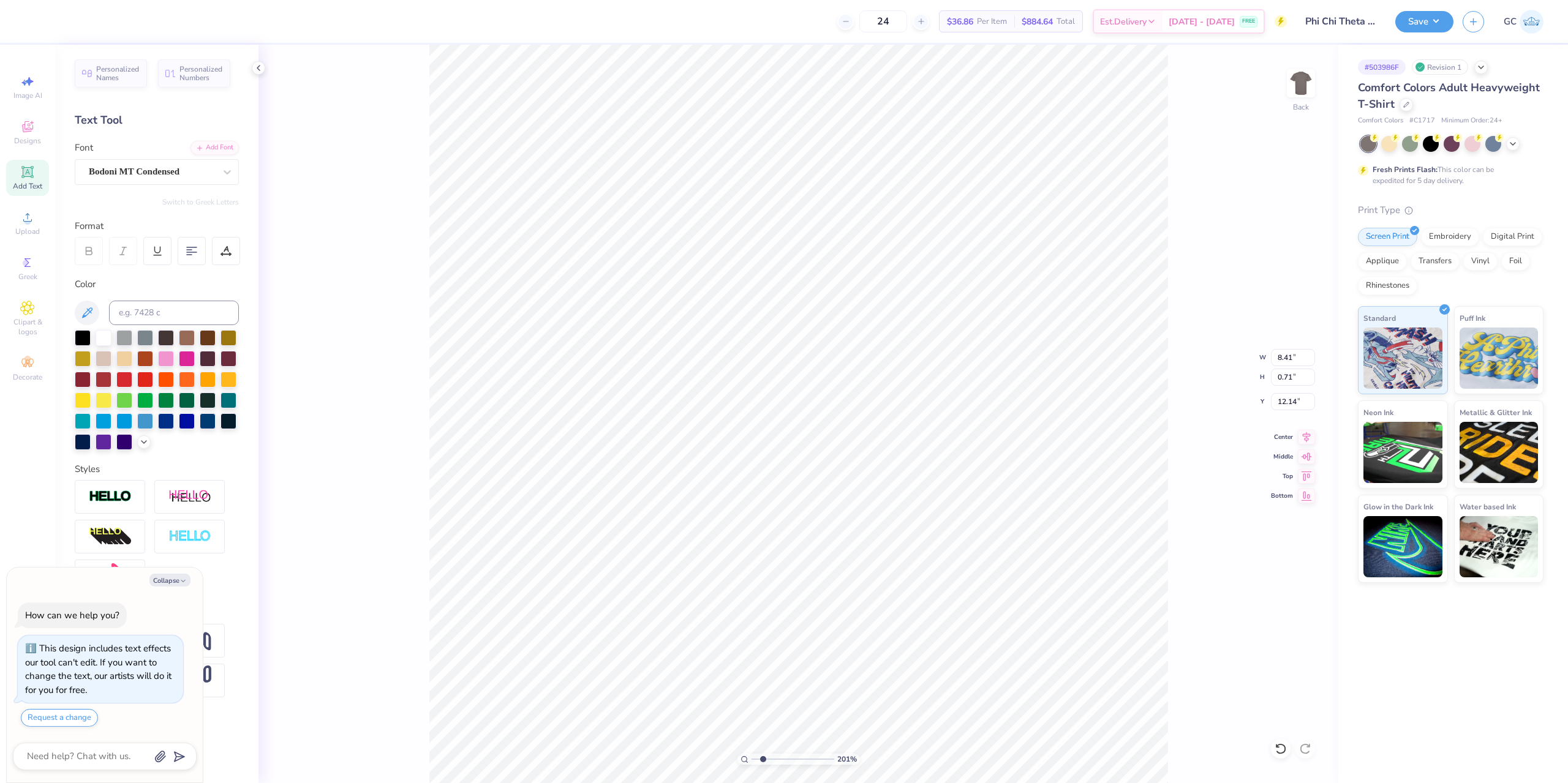
type textarea "x"
type input "2.01445811466782"
type textarea "x"
type input "2.01445811466782"
type textarea "x"
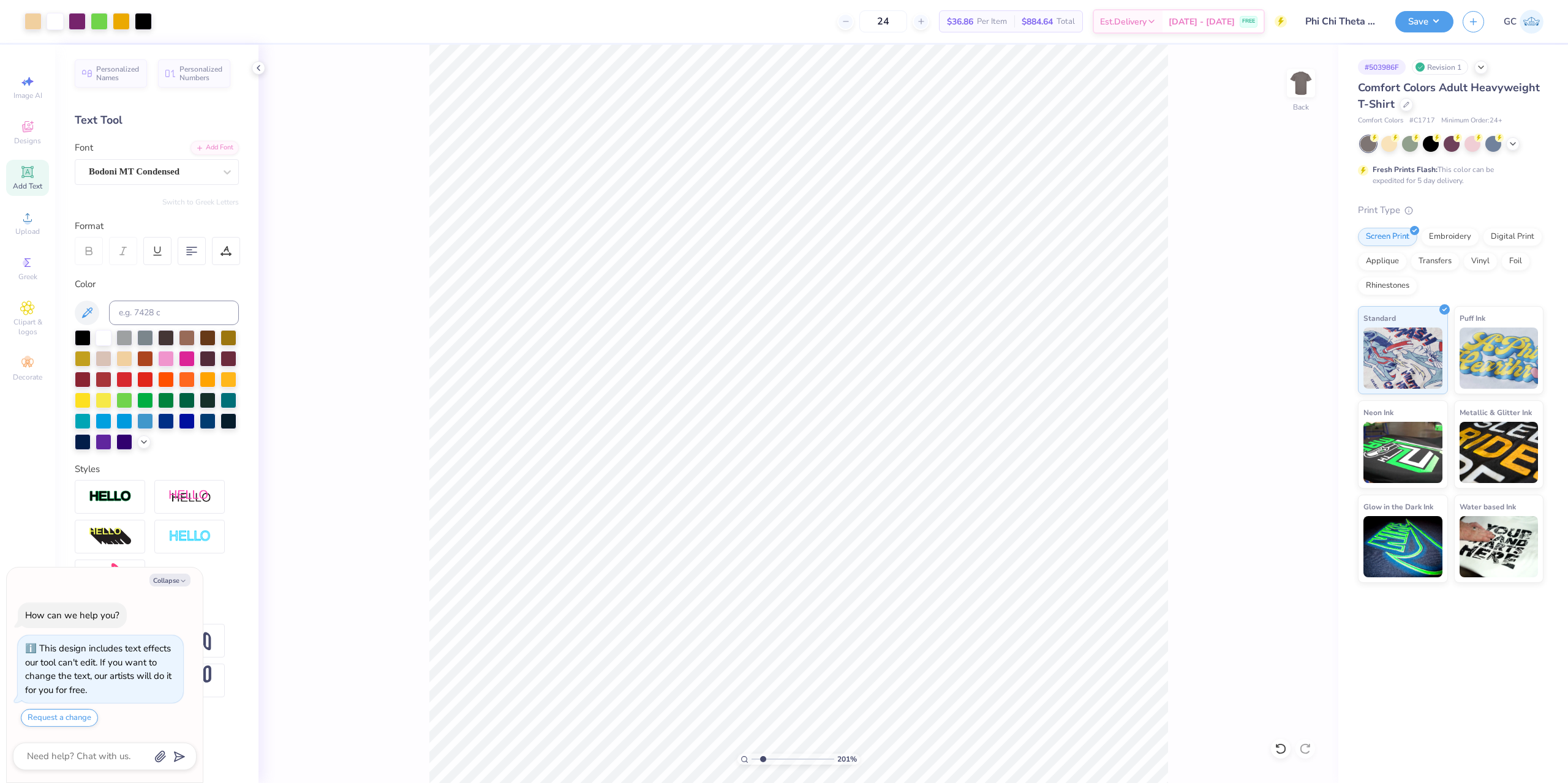
type input "2.01445811466782"
type textarea "x"
type input "2.01445811466782"
type textarea "x"
type input "2.01445811466782"
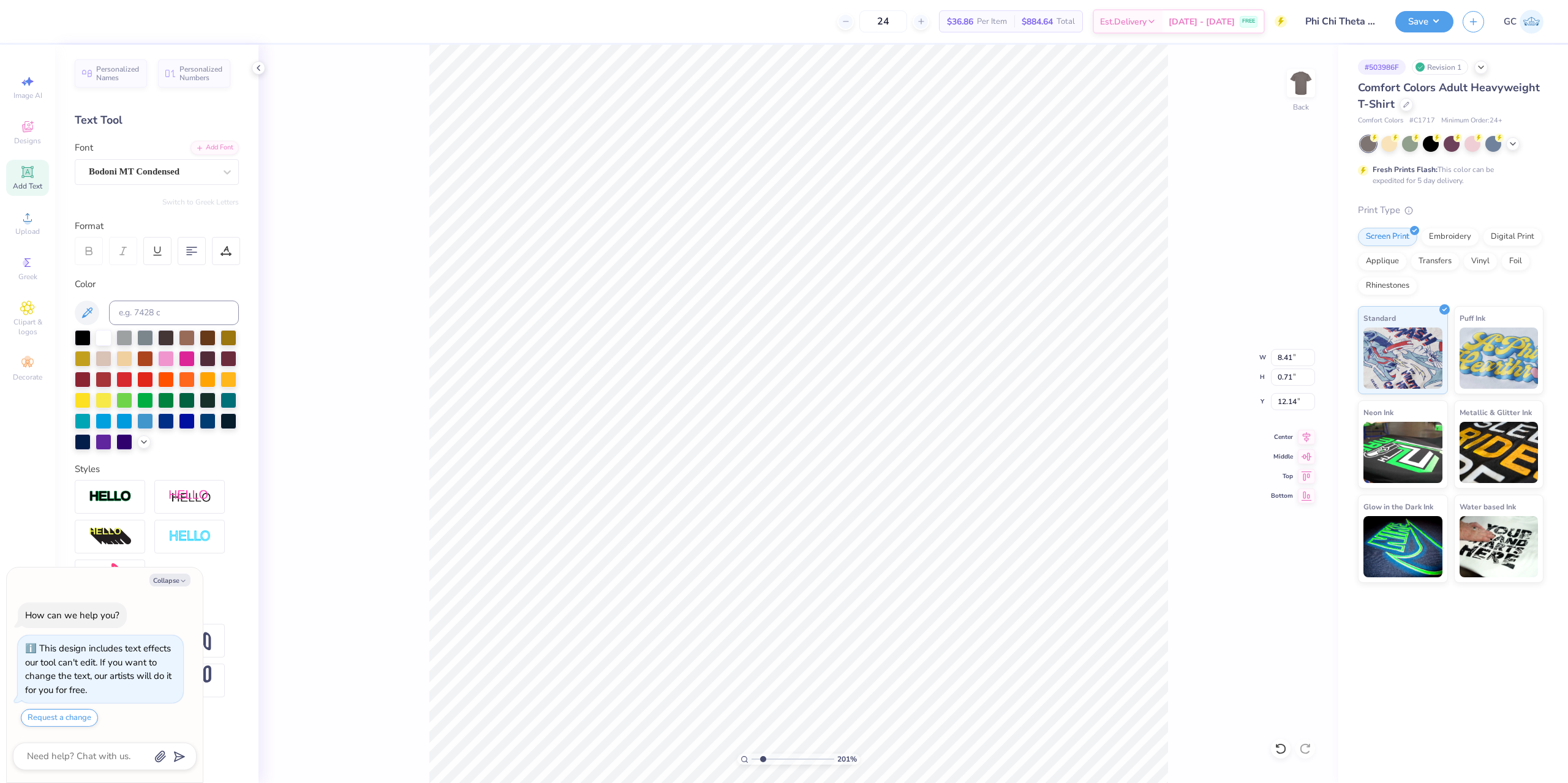
type input "11.98"
type textarea "x"
type input "2.01445811466782"
type input "10.00"
type input "9.72"
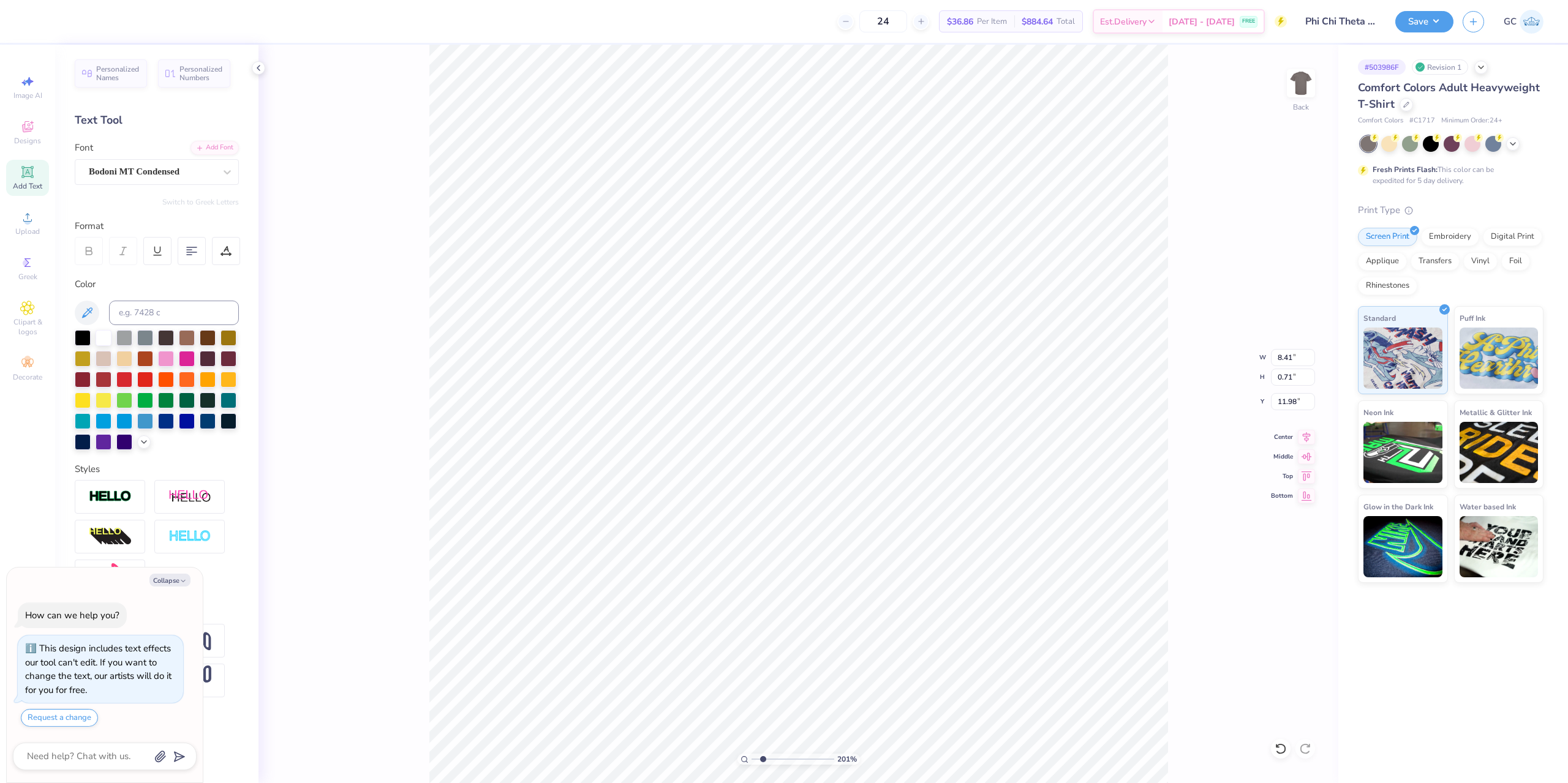
type input "2.00"
type textarea "x"
type input "2.01445811466782"
type input "8.41"
type input "0.71"
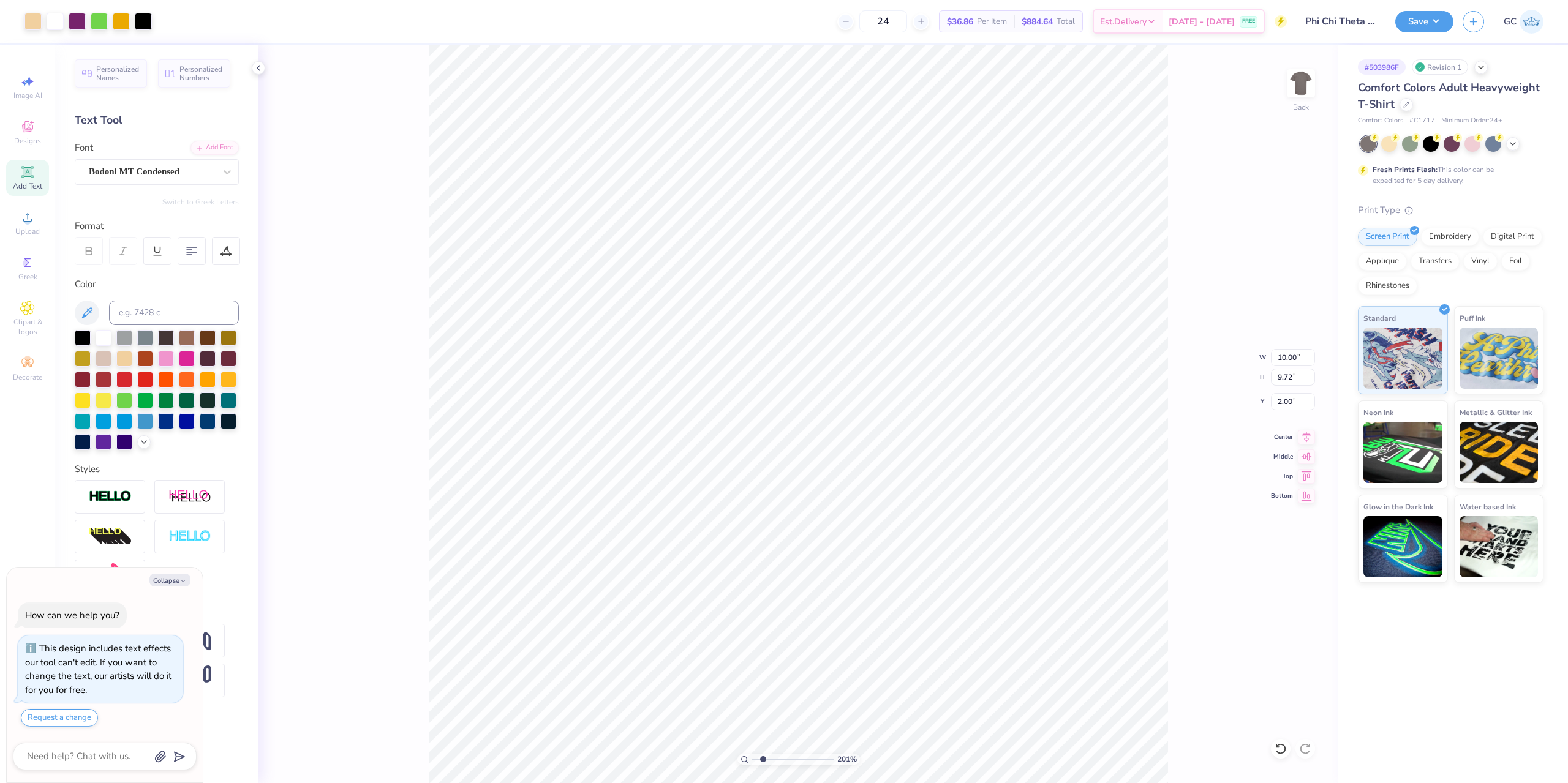
type input "11.98"
drag, startPoint x: 1277, startPoint y: 358, endPoint x: 1293, endPoint y: 358, distance: 16.0
click at [1293, 358] on input "8.41" at bounding box center [1293, 357] width 44 height 17
type input "9"
type textarea "x"
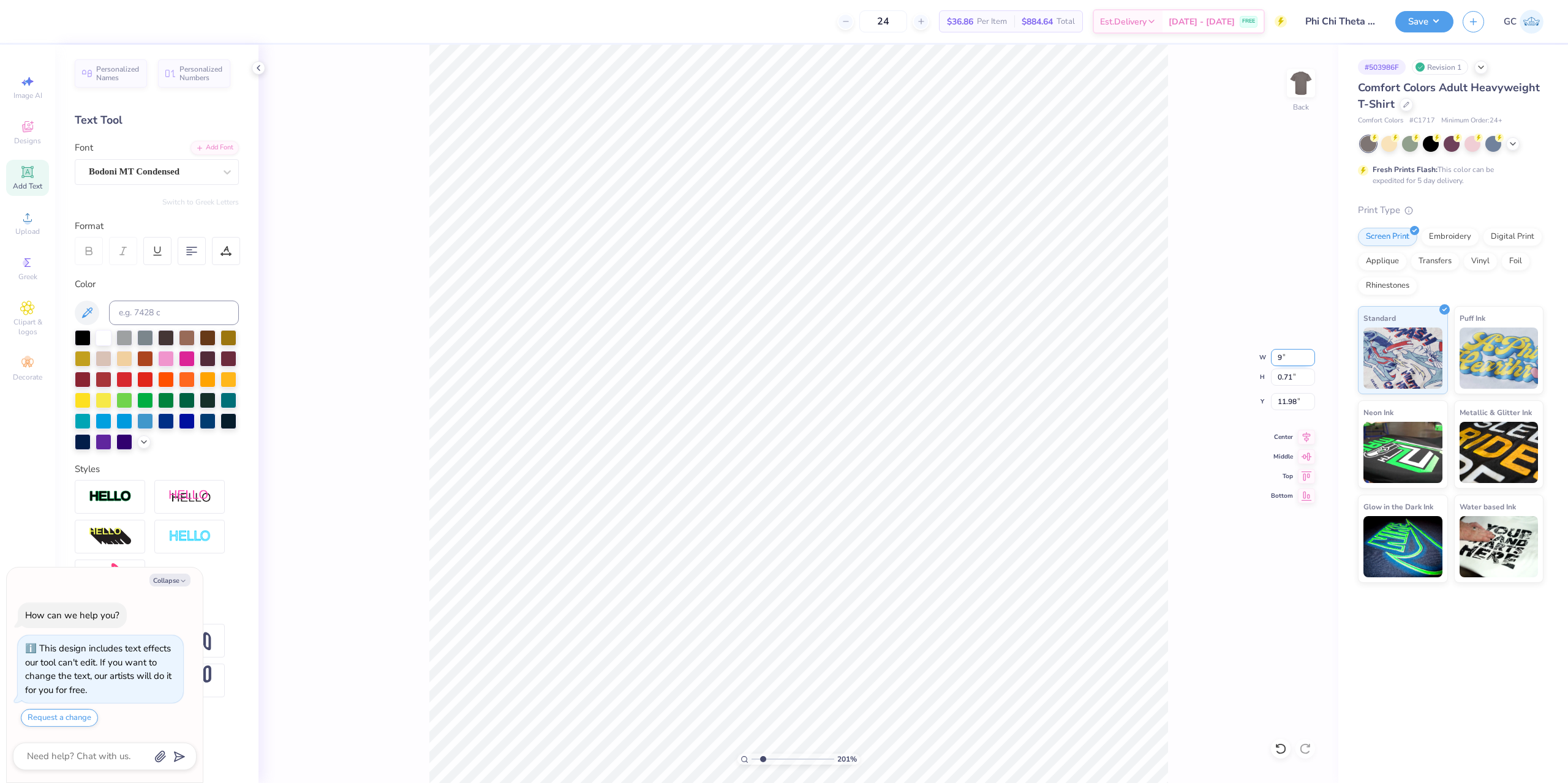
type input "2.01445811466782"
type input "9.00"
type input "0.76"
type input "11.96"
click at [1310, 435] on icon at bounding box center [1306, 435] width 17 height 15
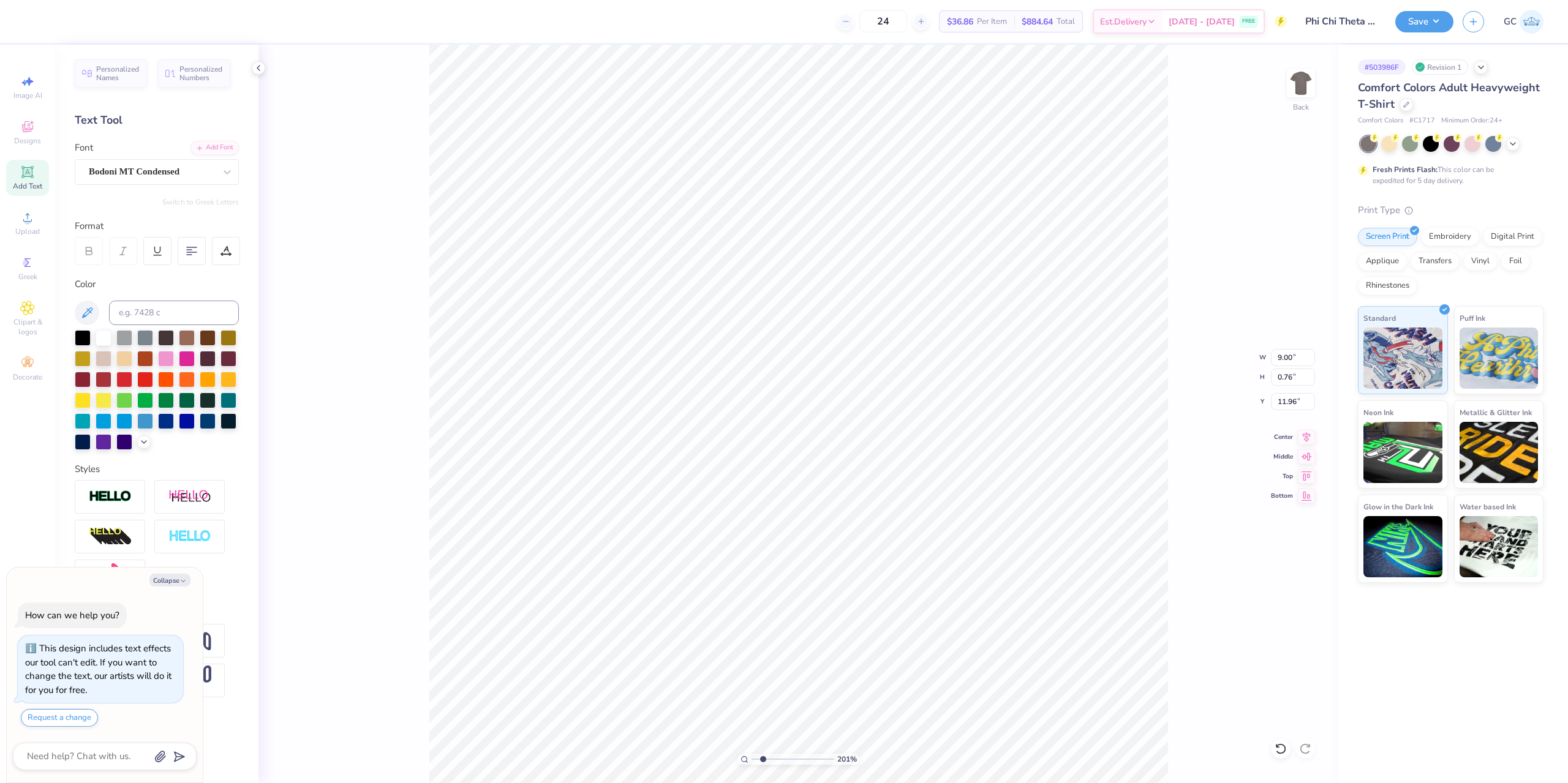
type textarea "x"
type input "2.01445811466782"
type textarea "x"
type input "1"
click at [850, 567] on li "Group" at bounding box center [855, 566] width 96 height 24
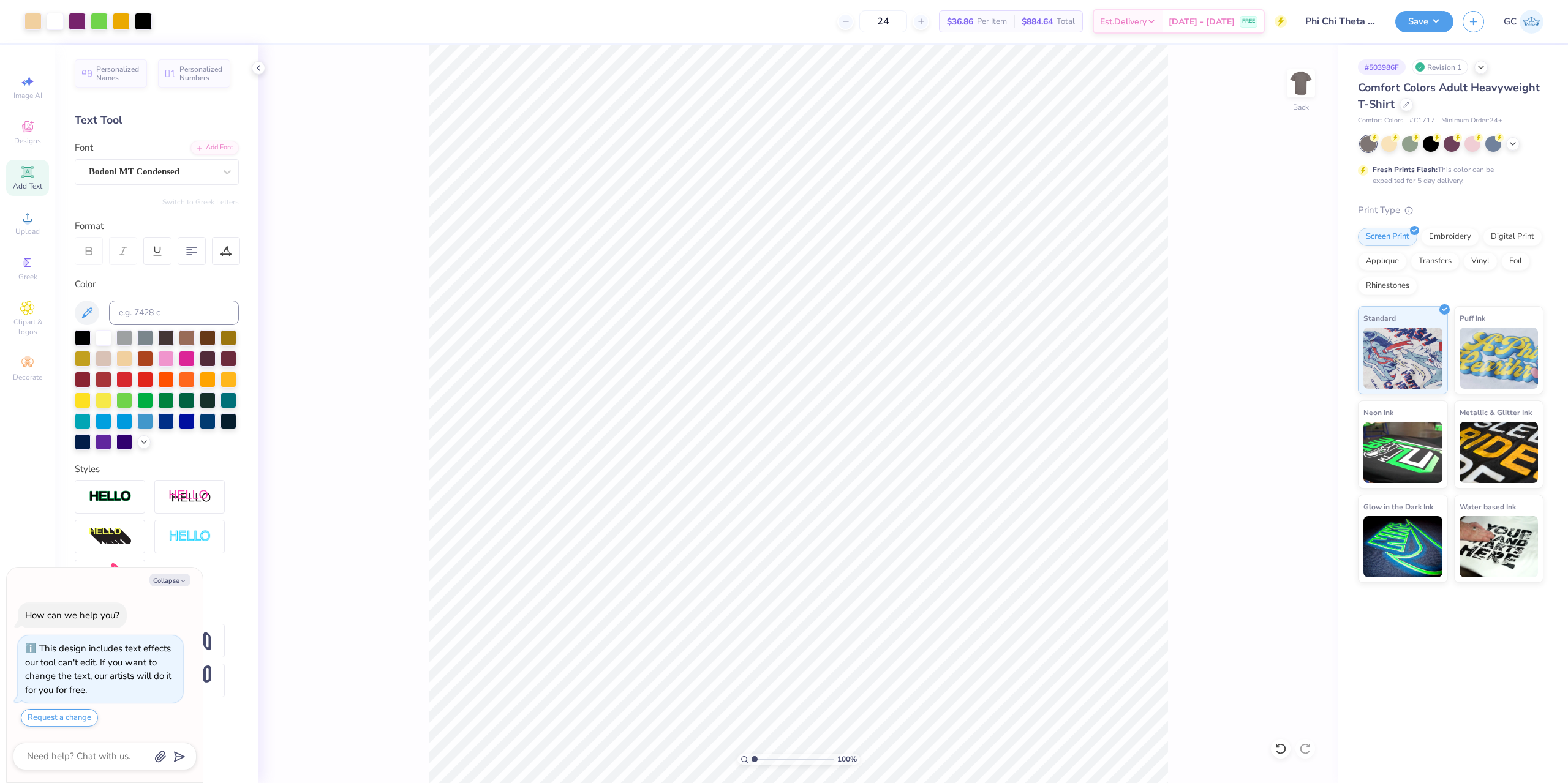
type textarea "x"
type input "6.69225330157204"
type textarea "x"
type input "2.01445811466782"
type textarea "x"
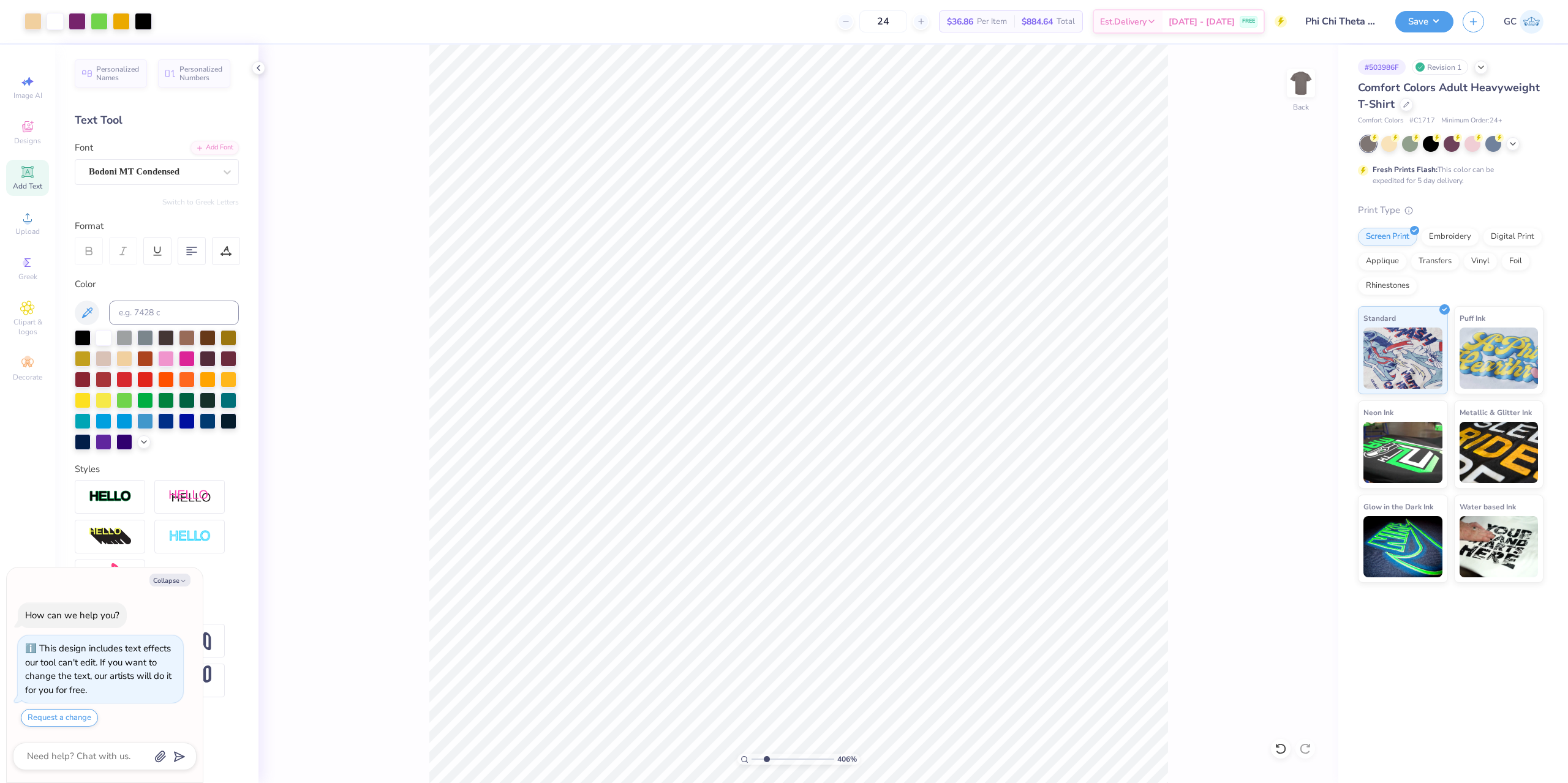
type input "2.01445811466782"
type textarea "x"
type input "1.35006143669128"
type textarea "x"
type input "1.35006143669128"
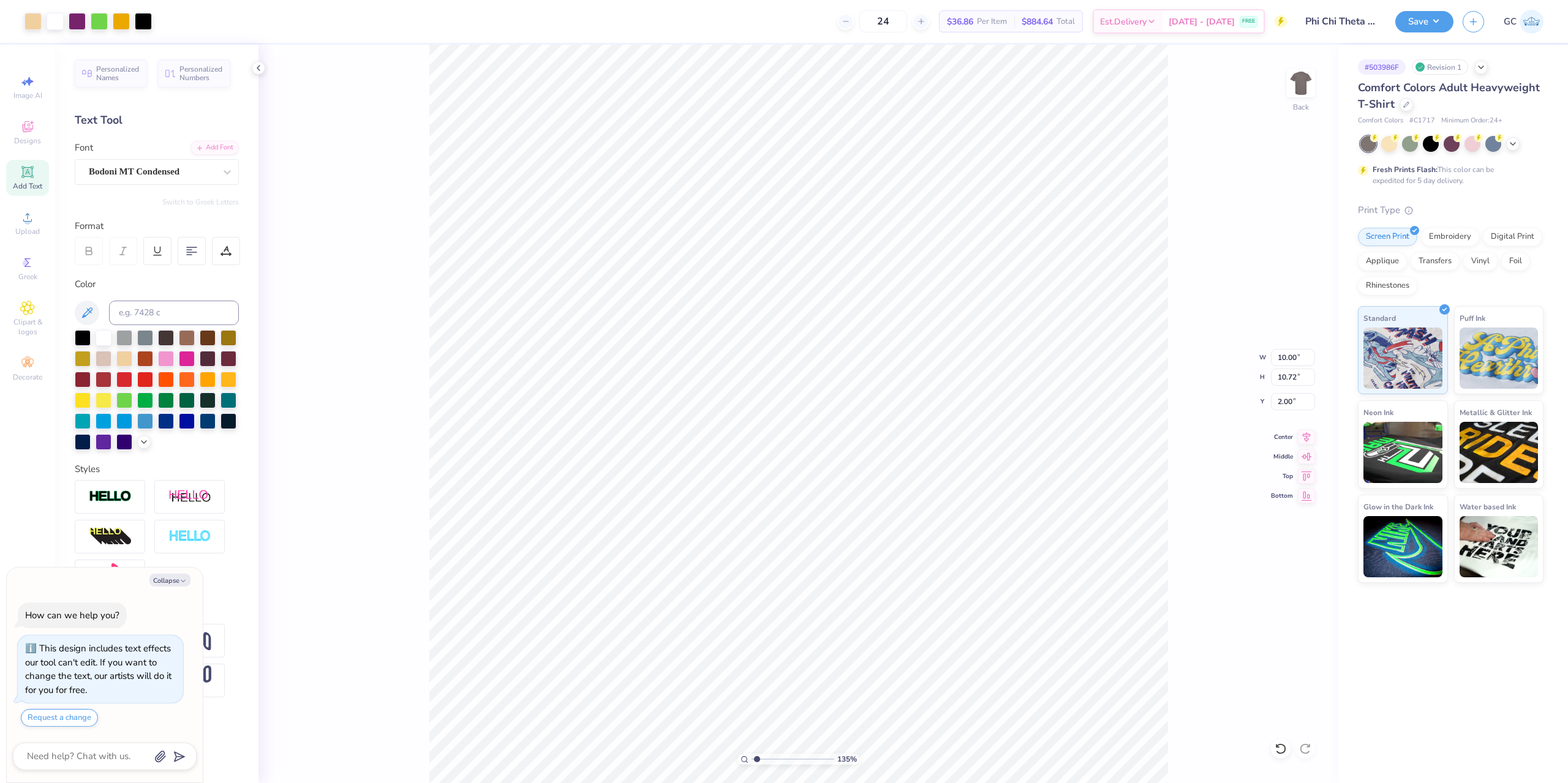
type textarea "x"
type input "1.35006143669128"
click at [1429, 26] on button "Save" at bounding box center [1424, 19] width 58 height 21
type textarea "x"
type input "1.35006143669128"
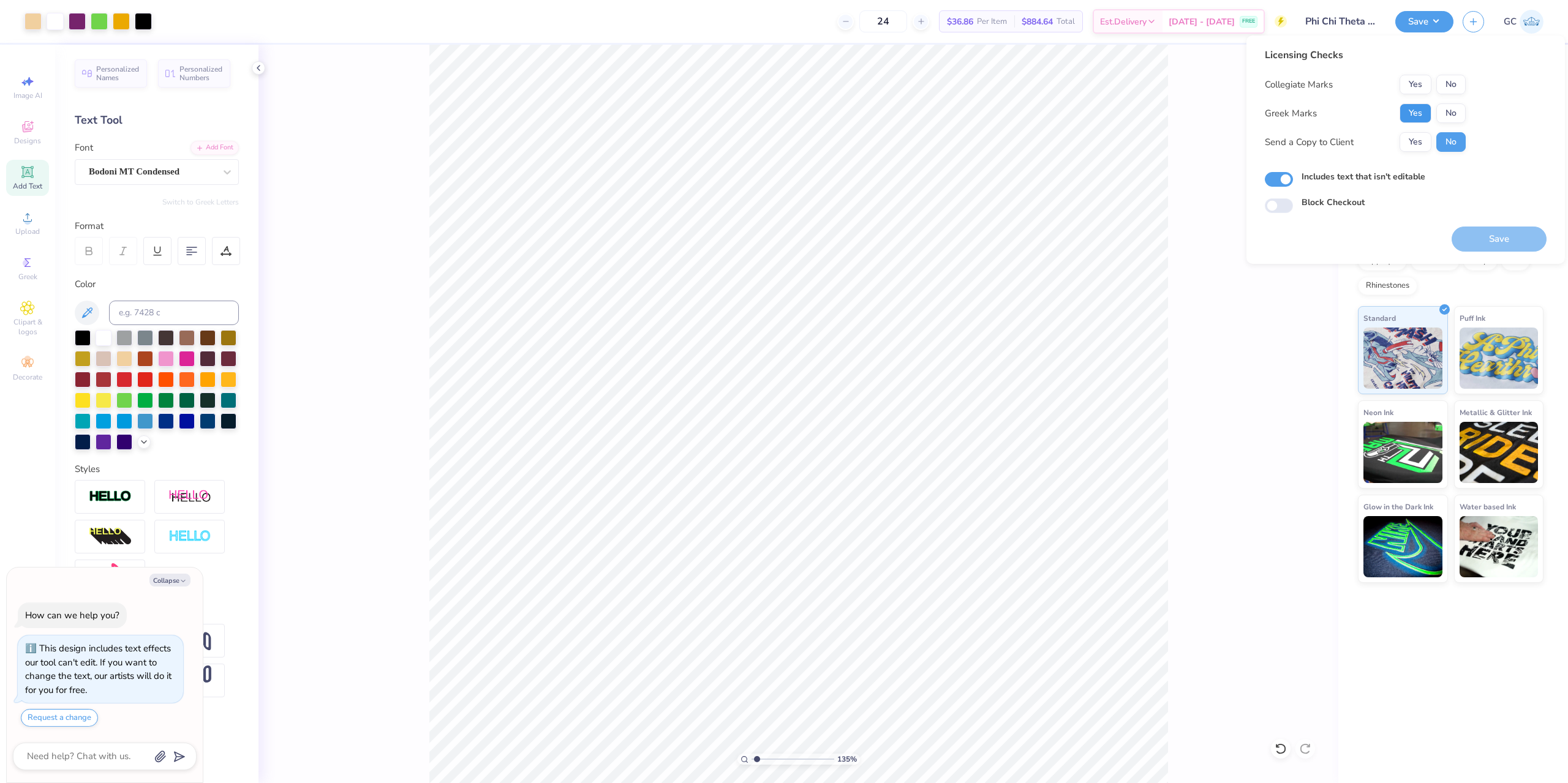
click at [1419, 115] on button "Yes" at bounding box center [1415, 113] width 32 height 20
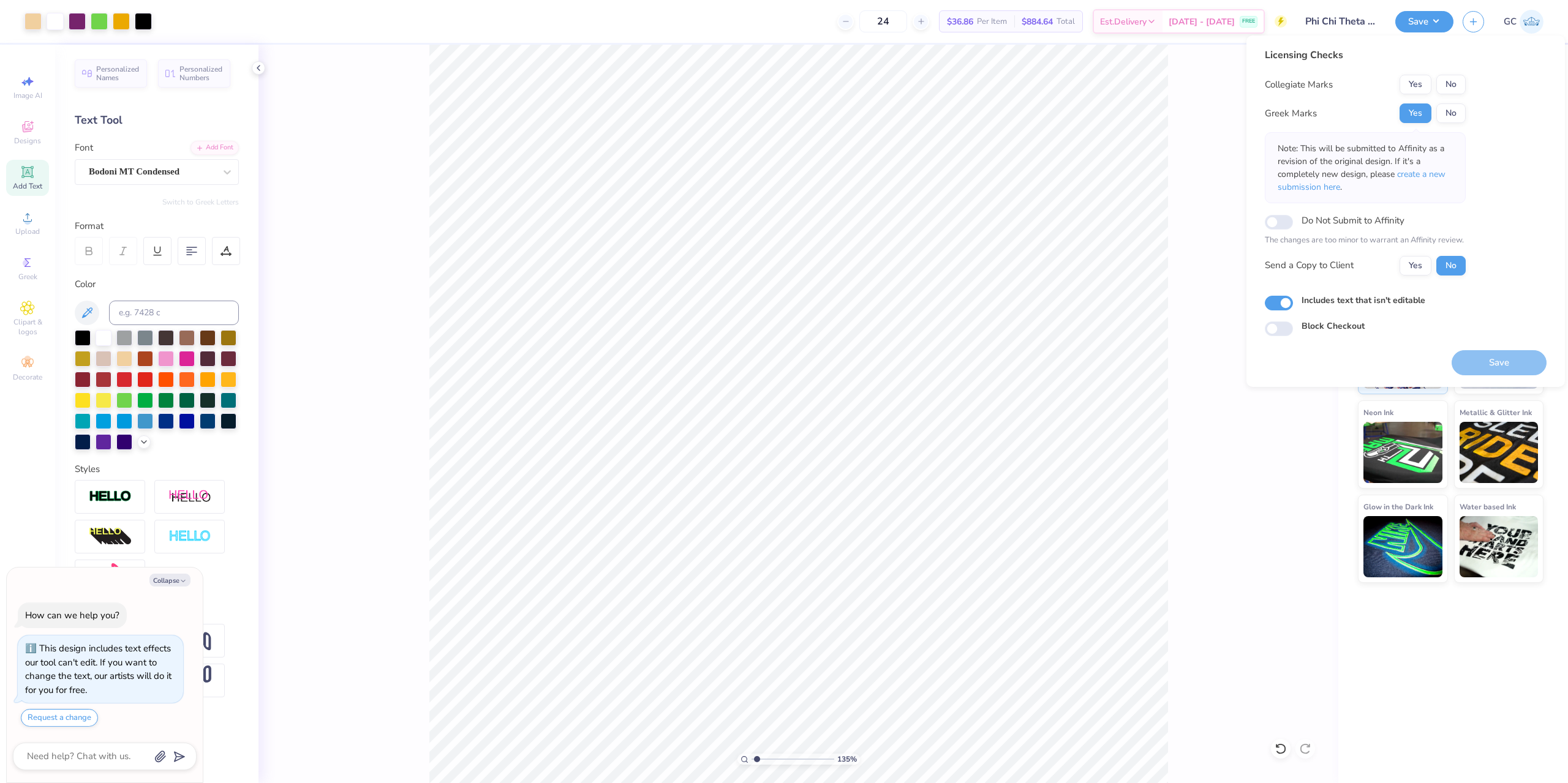
click at [1461, 73] on div "Licensing Checks Collegiate Marks Yes No Greek Marks Yes No Note: This will be …" at bounding box center [1365, 166] width 201 height 237
click at [1437, 88] on button "No" at bounding box center [1451, 84] width 29 height 20
type textarea "x"
type input "1.35006143669128"
click at [1526, 362] on button "Save" at bounding box center [1499, 363] width 95 height 25
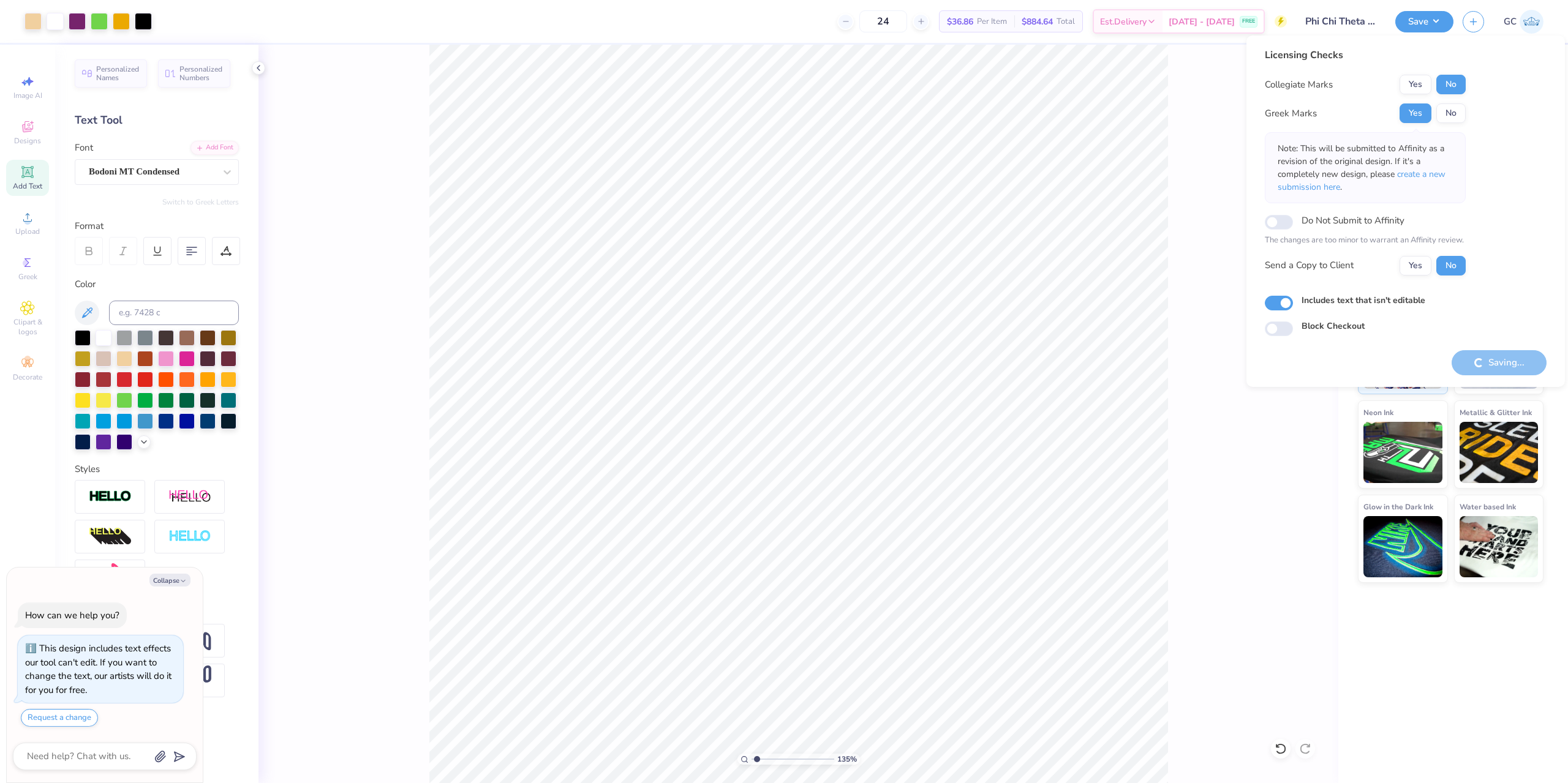
type textarea "x"
type input "1.35006143669128"
type textarea "x"
type input "1.35006143669128"
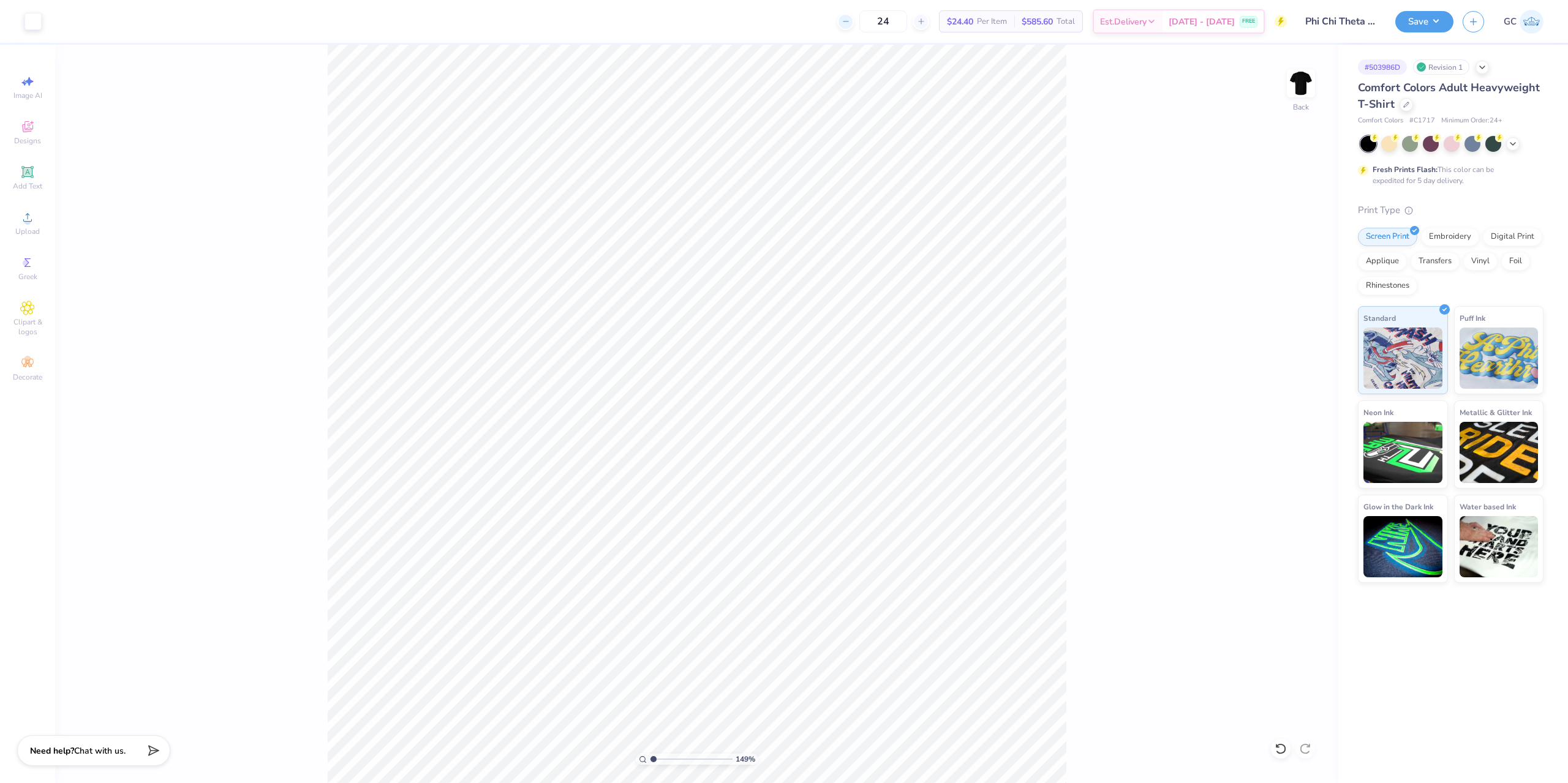
type input "1"
click at [30, 216] on icon at bounding box center [27, 217] width 15 height 15
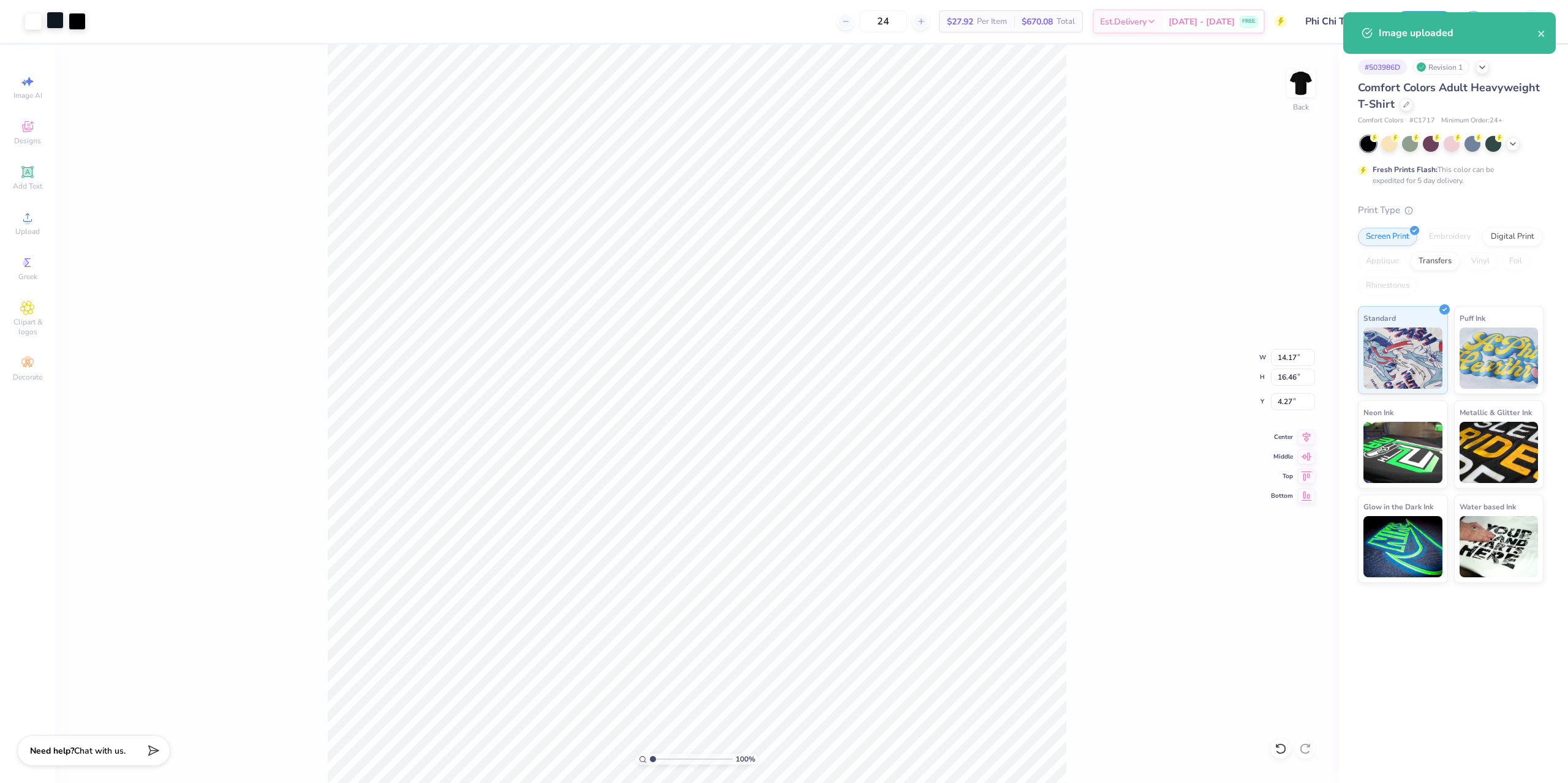
click at [58, 21] on div at bounding box center [54, 20] width 17 height 17
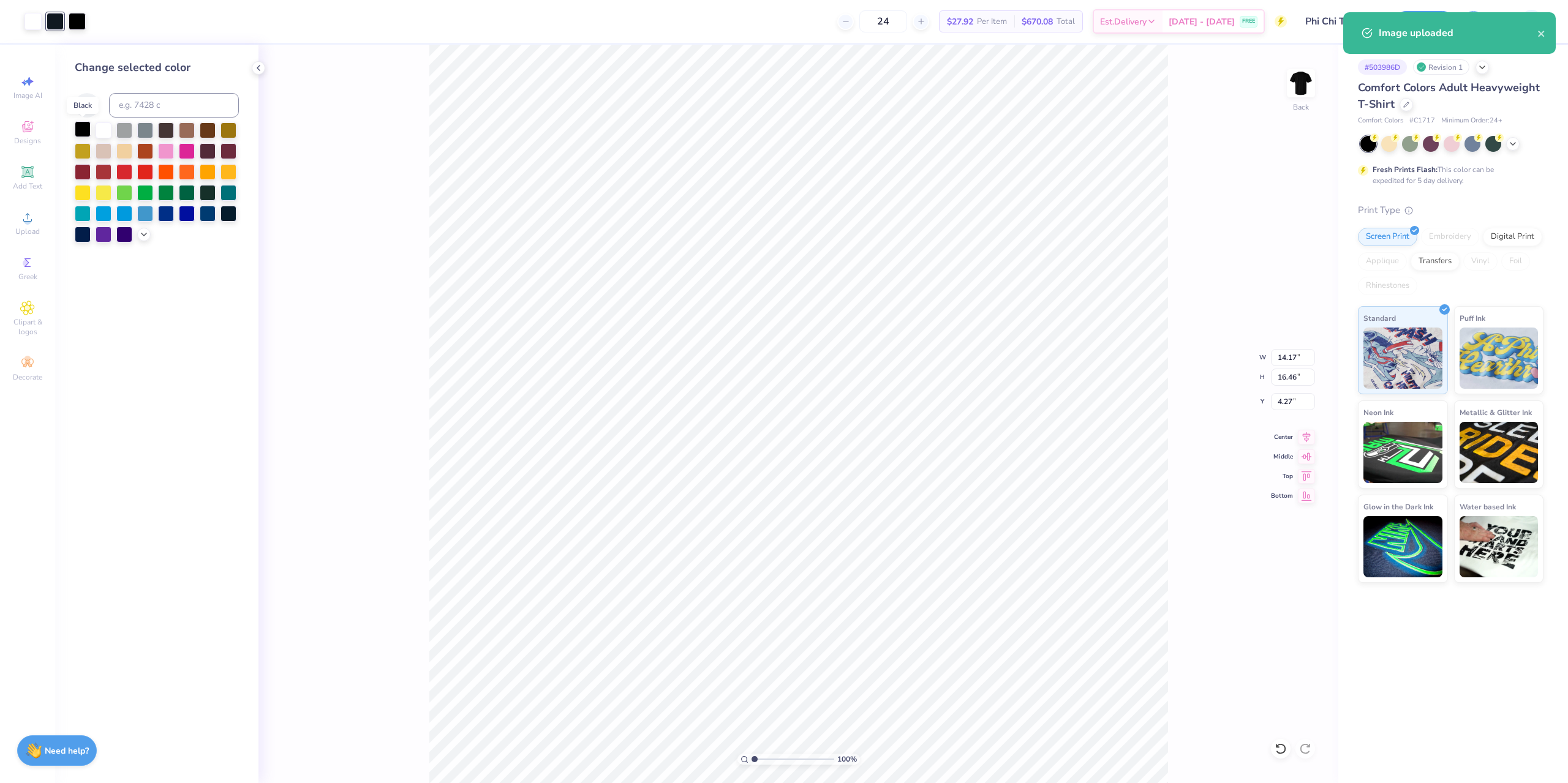
click at [85, 132] on div at bounding box center [82, 130] width 16 height 16
click at [350, 373] on div "100 % Back W 14.17 14.17 " H 16.46 16.46 " Y 4.27 4.27 " Center Middle Top Bott…" at bounding box center [798, 414] width 1080 height 738
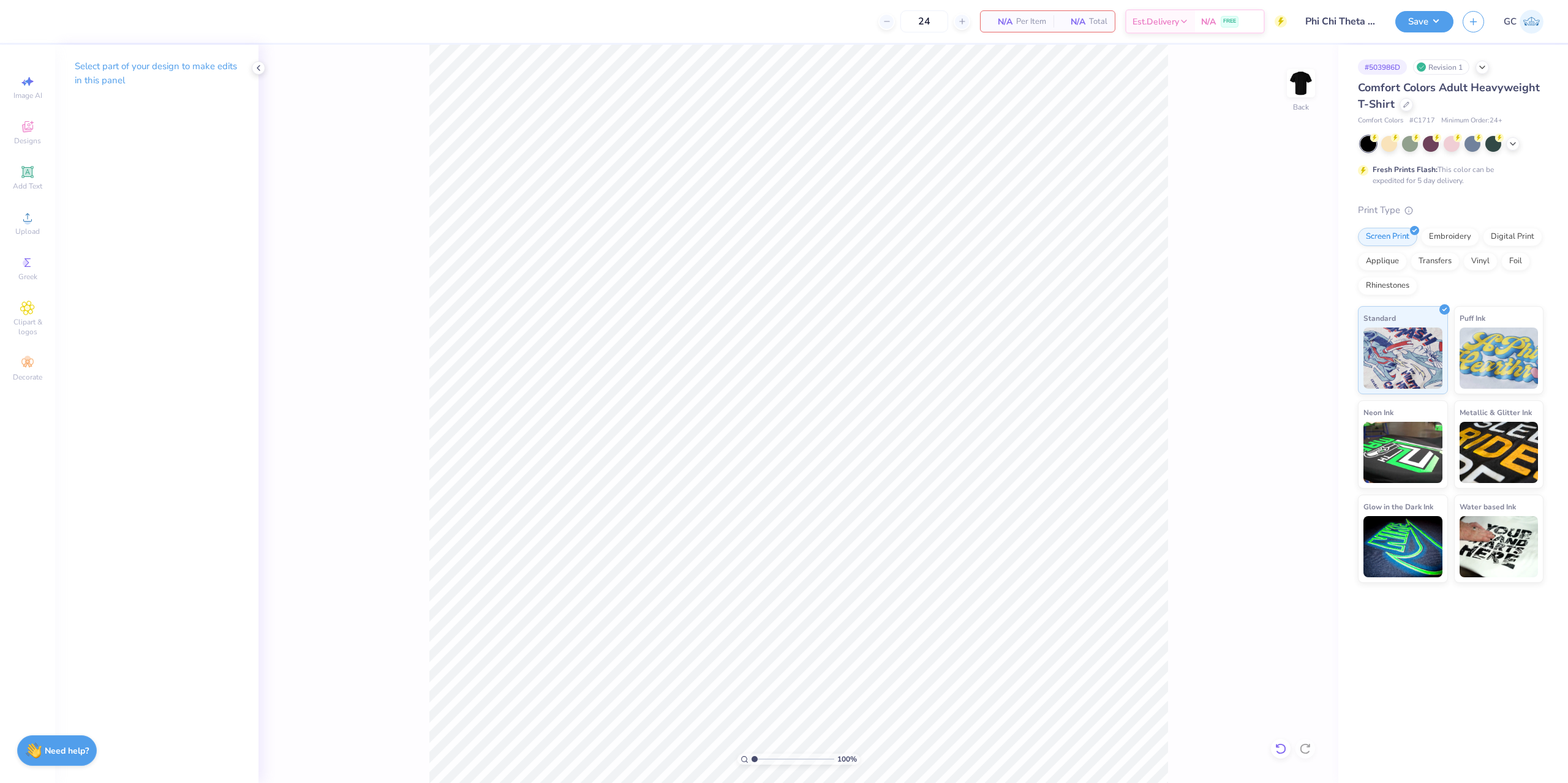
click at [1284, 747] on icon at bounding box center [1280, 748] width 13 height 13
click at [1284, 748] on icon at bounding box center [1280, 748] width 13 height 13
click at [27, 233] on span "Upload" at bounding box center [27, 231] width 24 height 10
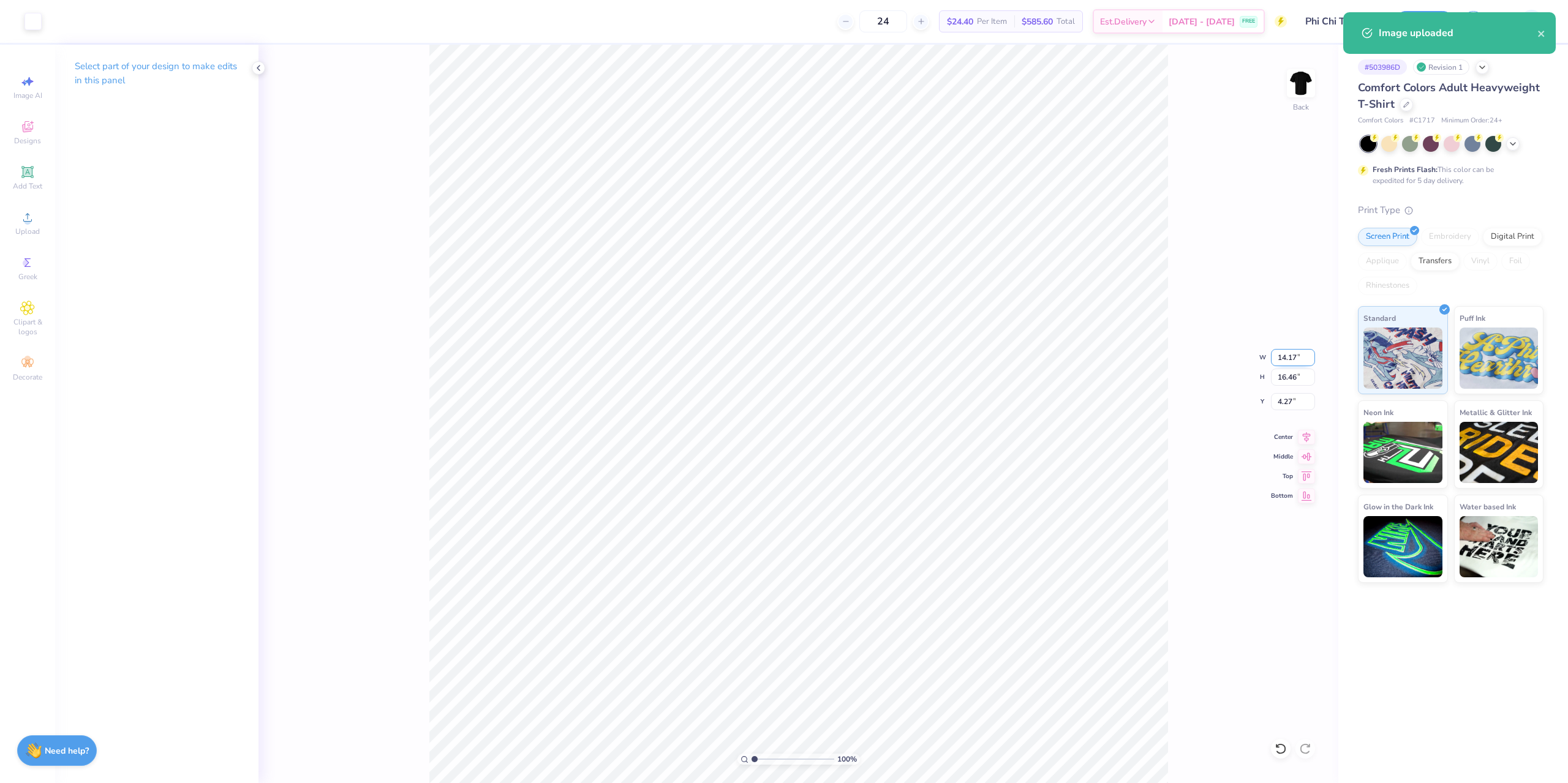
drag, startPoint x: 1274, startPoint y: 358, endPoint x: 1299, endPoint y: 363, distance: 25.5
click at [1299, 363] on input "14.17" at bounding box center [1293, 357] width 44 height 17
type input "12.00"
type input "13.93"
drag, startPoint x: 1278, startPoint y: 405, endPoint x: 1294, endPoint y: 403, distance: 16.1
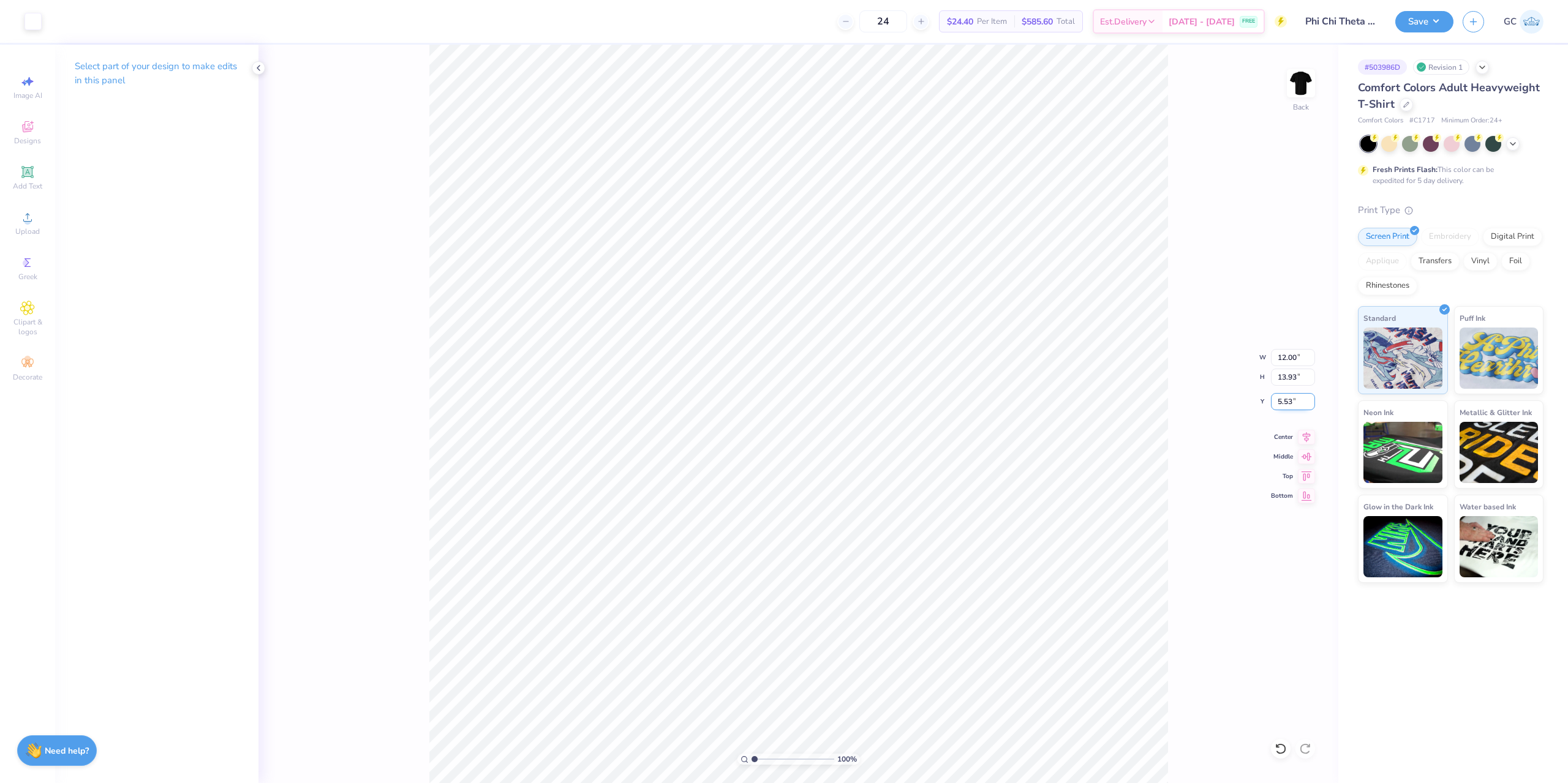
click at [1294, 403] on input "5.53" at bounding box center [1293, 401] width 44 height 17
type input "3.00"
click at [34, 188] on span "Add Text" at bounding box center [27, 185] width 29 height 10
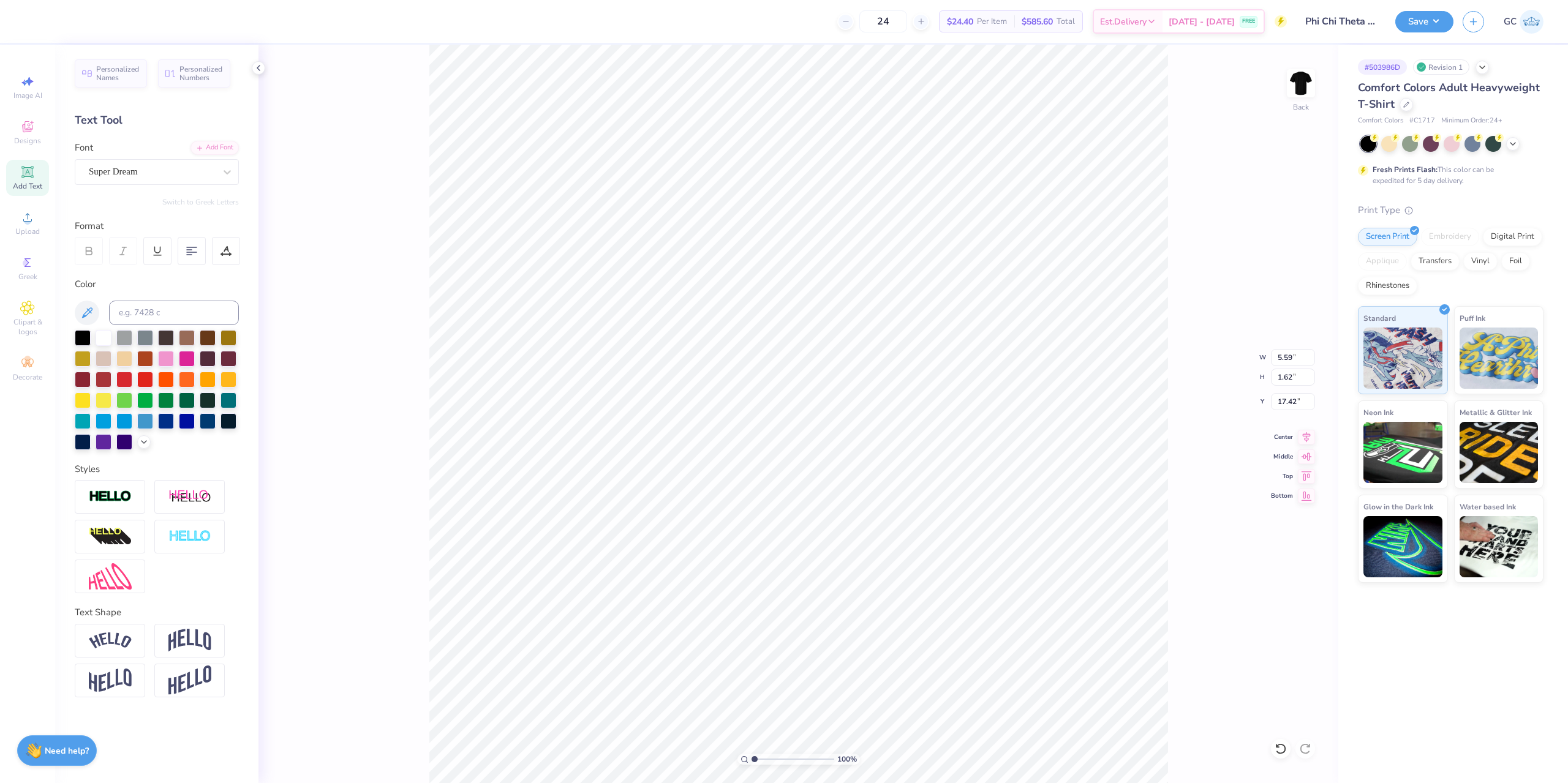
type input "17.42"
paste textarea "FALL RECRUITMENT 2025"
type textarea "FALL RECRUITMENT 2025"
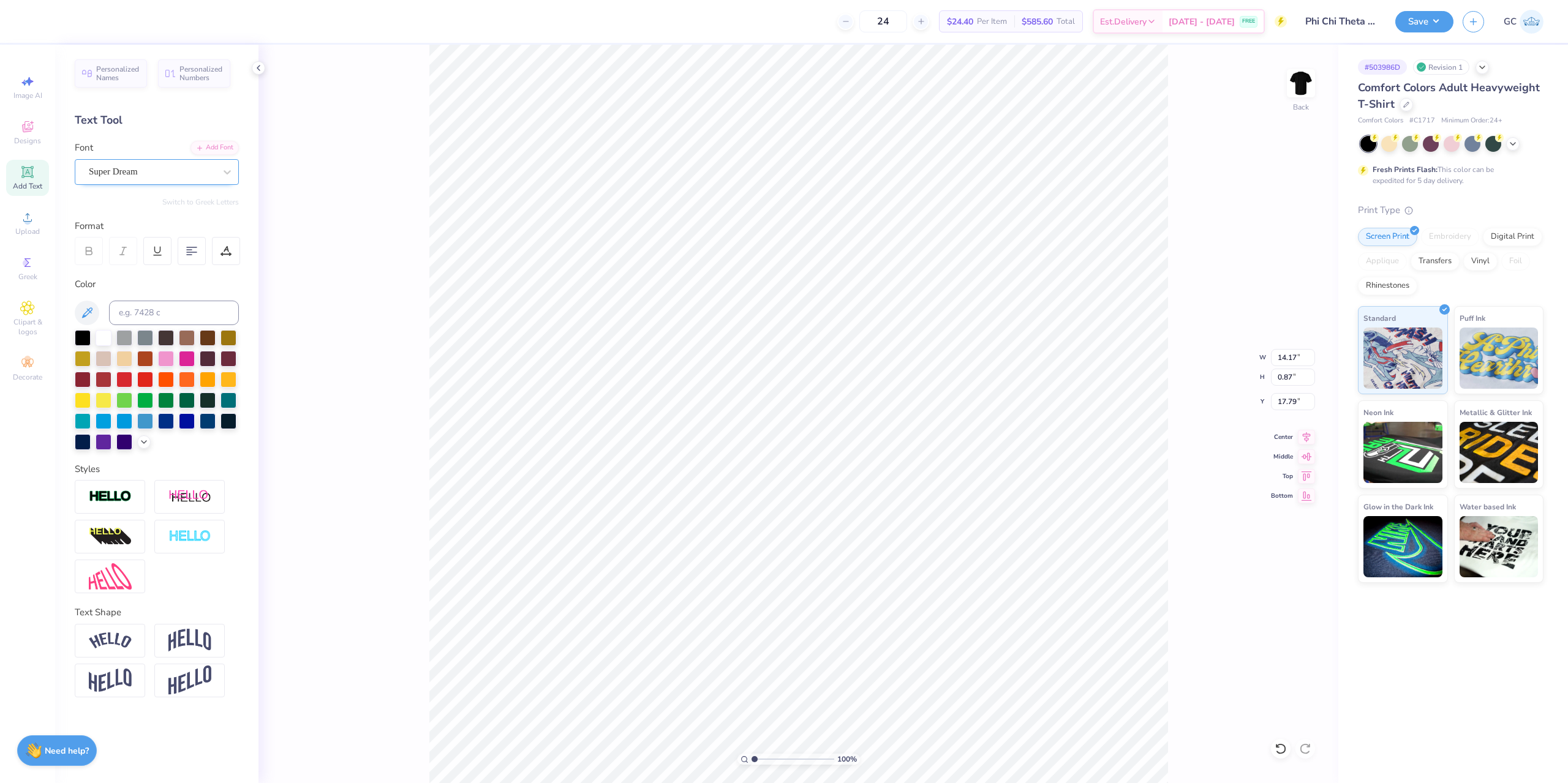
click at [155, 173] on div "Super Dream" at bounding box center [152, 171] width 129 height 19
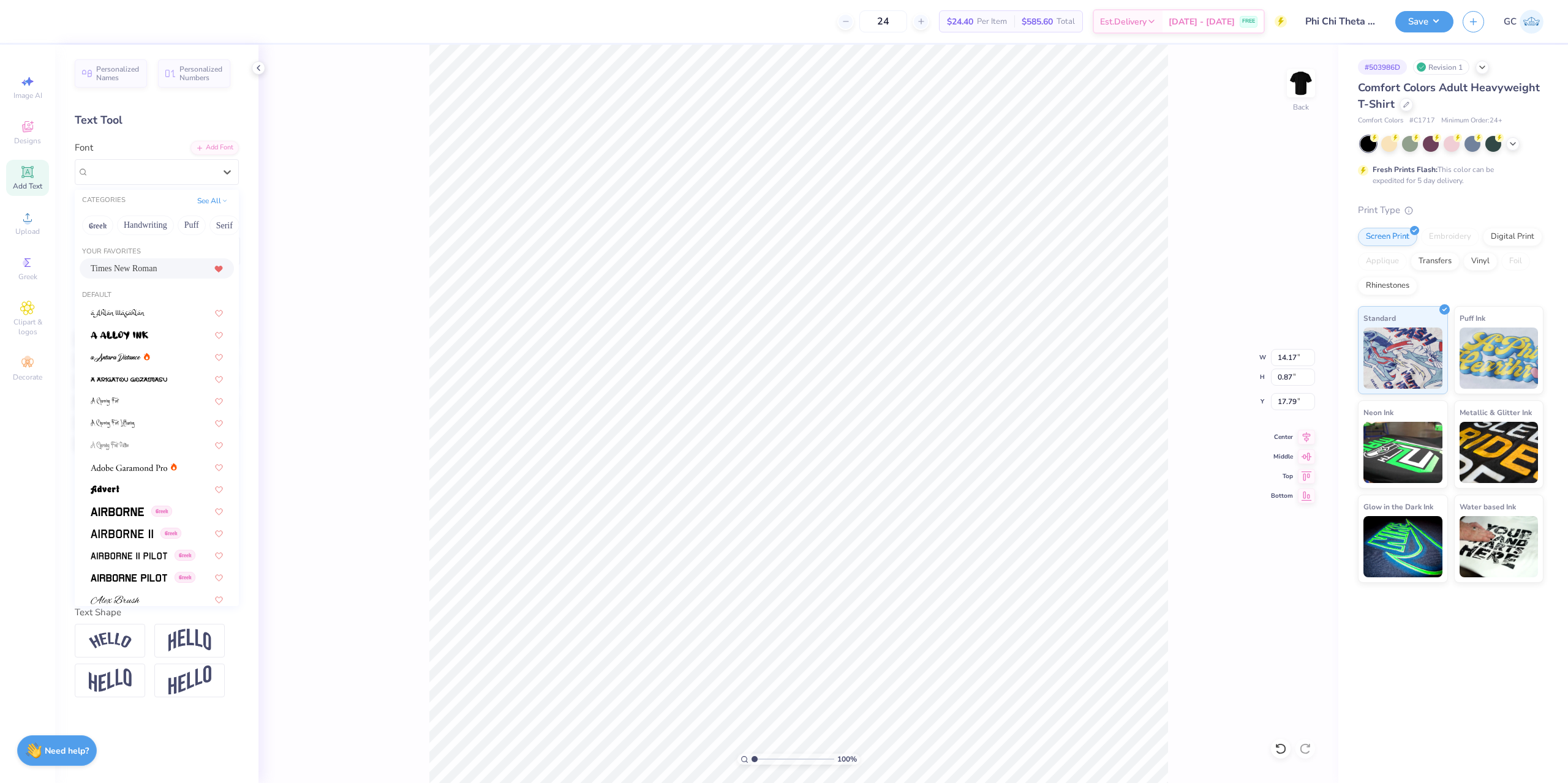
click at [140, 264] on span "Times New Roman" at bounding box center [124, 268] width 66 height 13
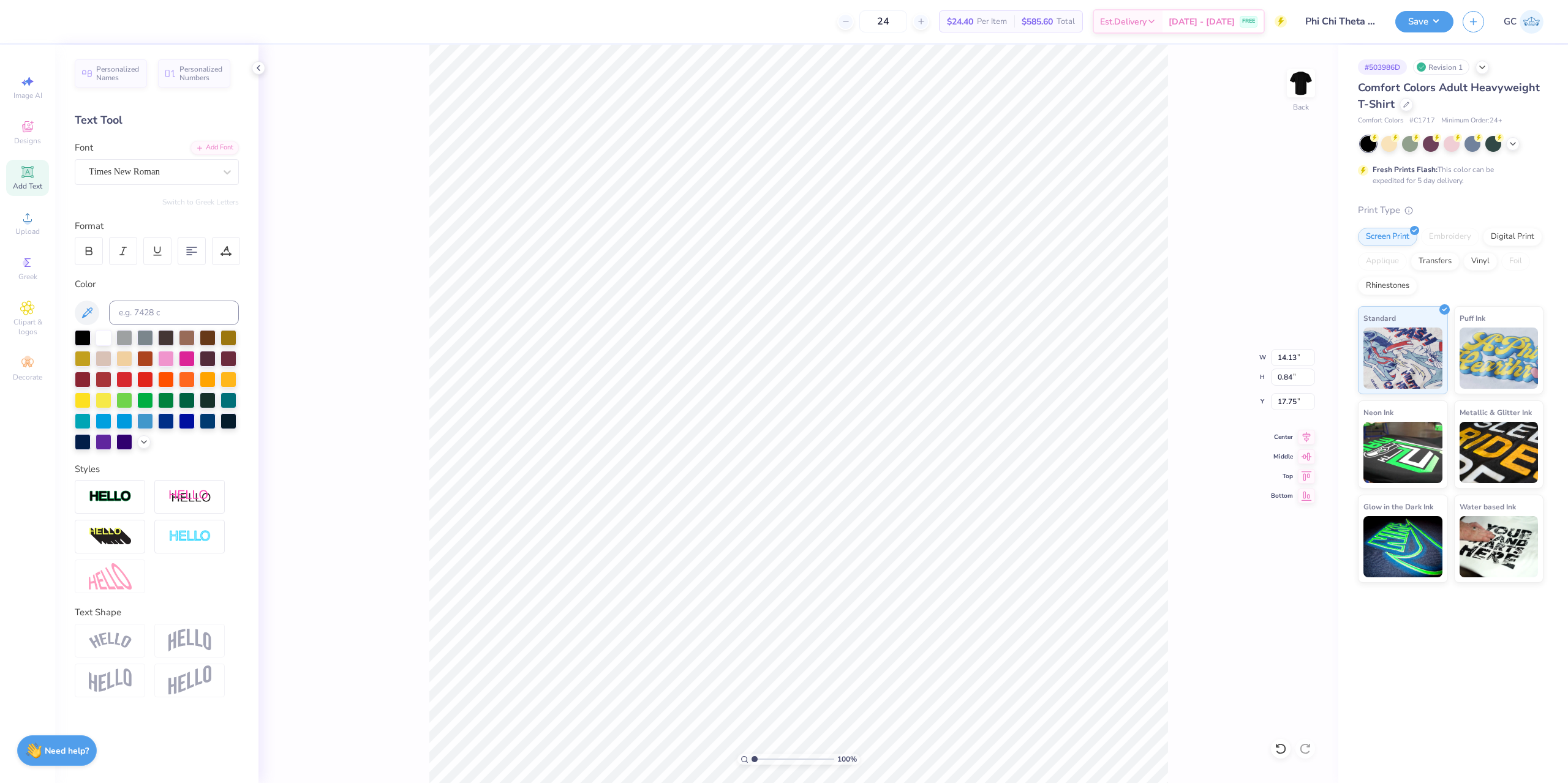
type input "14.13"
type input "0.84"
type input "17.75"
drag, startPoint x: 1277, startPoint y: 356, endPoint x: 1299, endPoint y: 358, distance: 22.1
click at [1299, 358] on input "14.13" at bounding box center [1293, 357] width 44 height 17
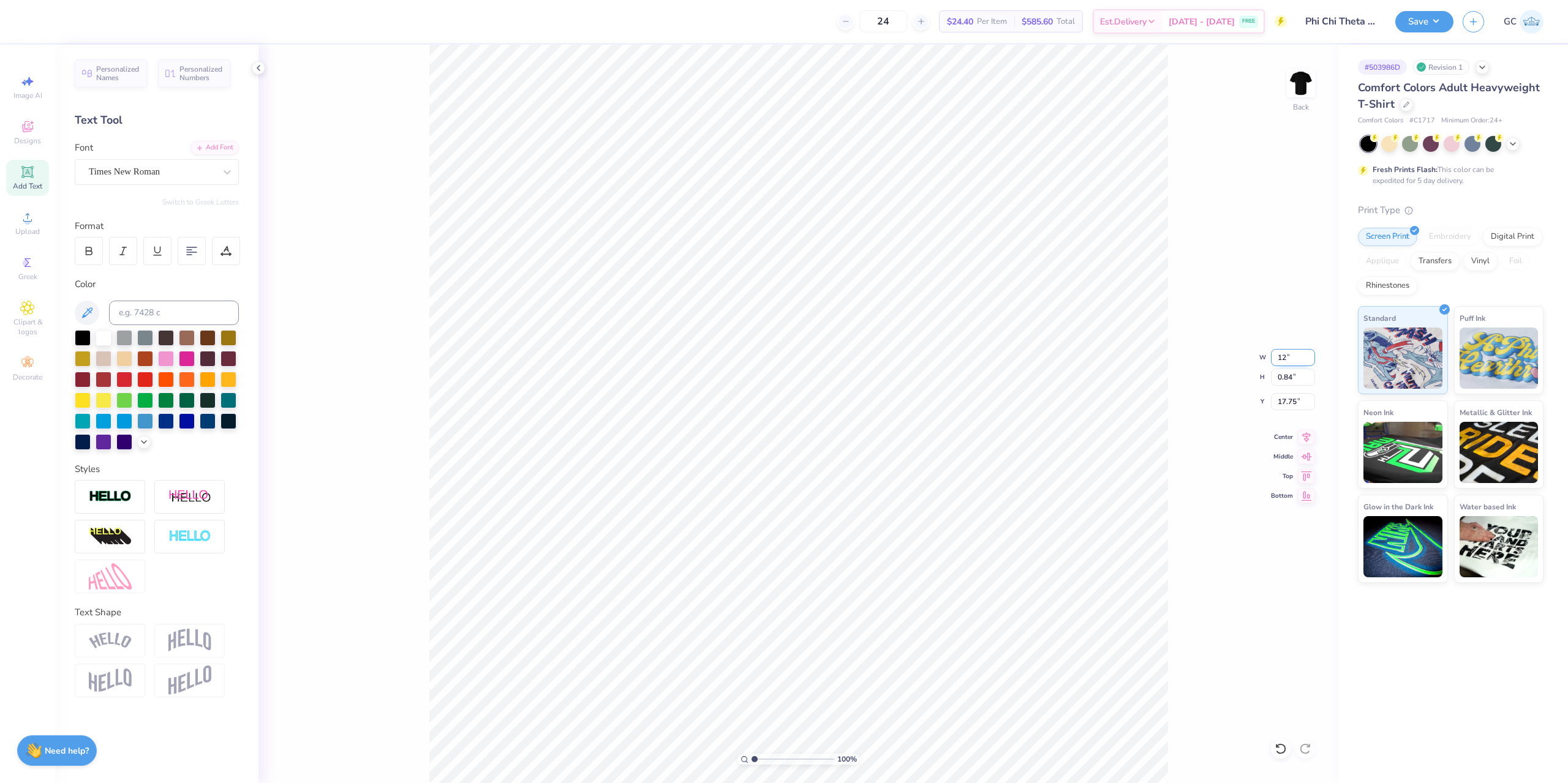
type input "12.00"
type input "0.71"
type input "17.41"
drag, startPoint x: 1278, startPoint y: 358, endPoint x: 1296, endPoint y: 358, distance: 18.0
click at [1296, 358] on input "12.00" at bounding box center [1293, 357] width 44 height 17
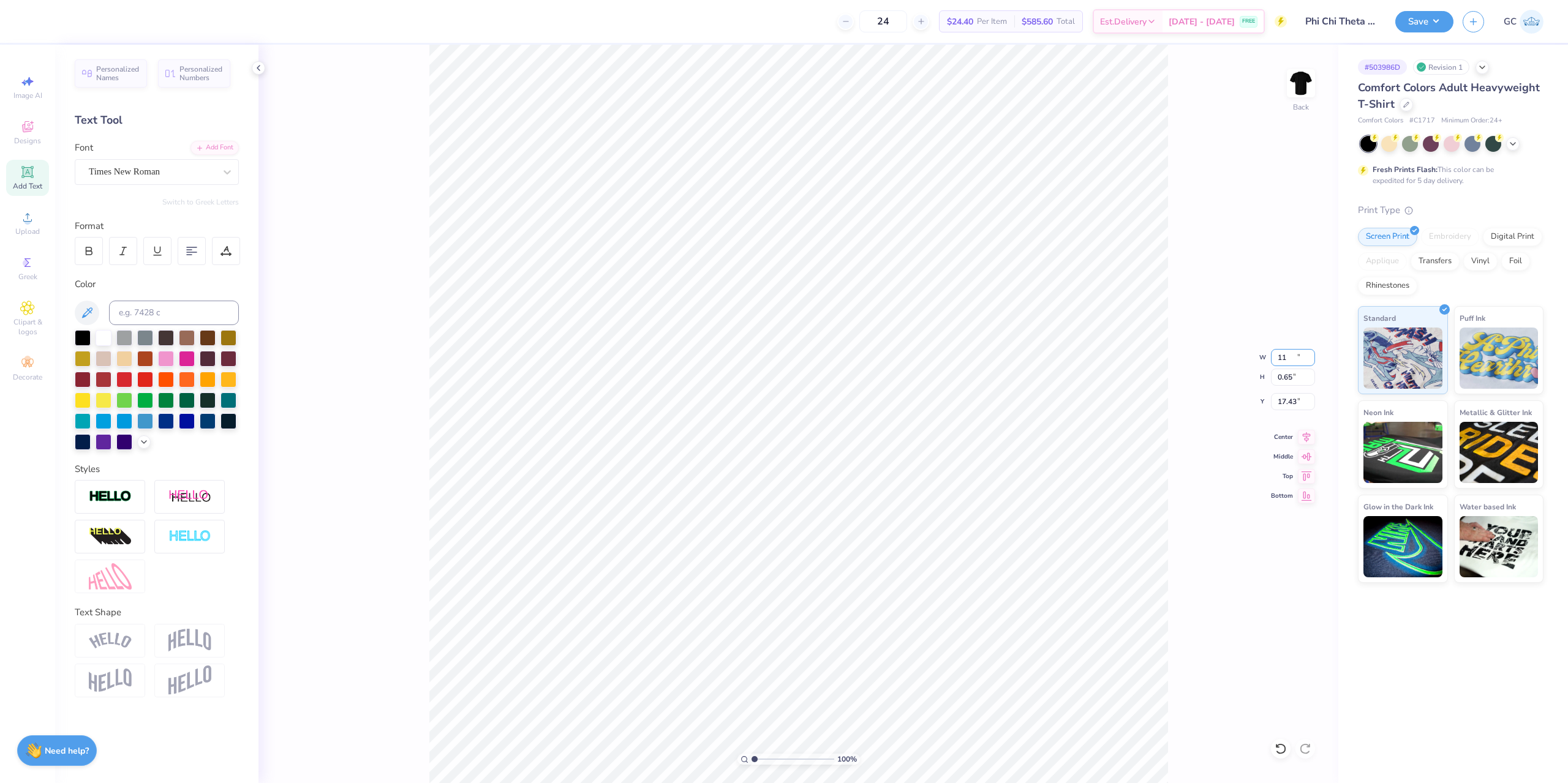
type input "11.00"
type input "0.65"
type input "17.43"
type textarea "FALL RECRUITMENT 2025"
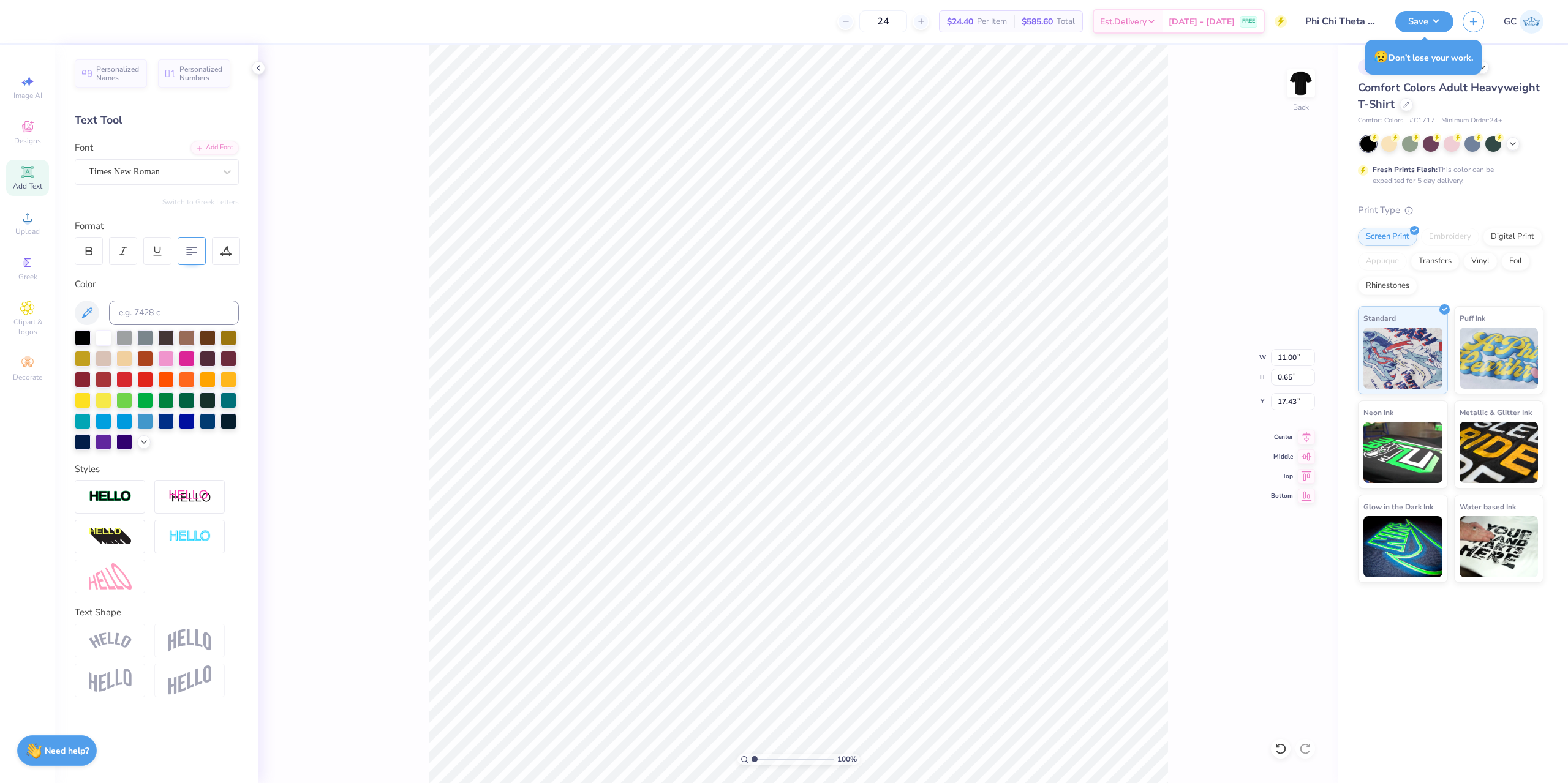
click at [195, 258] on div at bounding box center [191, 251] width 28 height 28
type input "17.42"
drag, startPoint x: 1274, startPoint y: 357, endPoint x: 1296, endPoint y: 355, distance: 22.1
click at [1296, 355] on input "12.00" at bounding box center [1293, 357] width 44 height 17
type input "10.00"
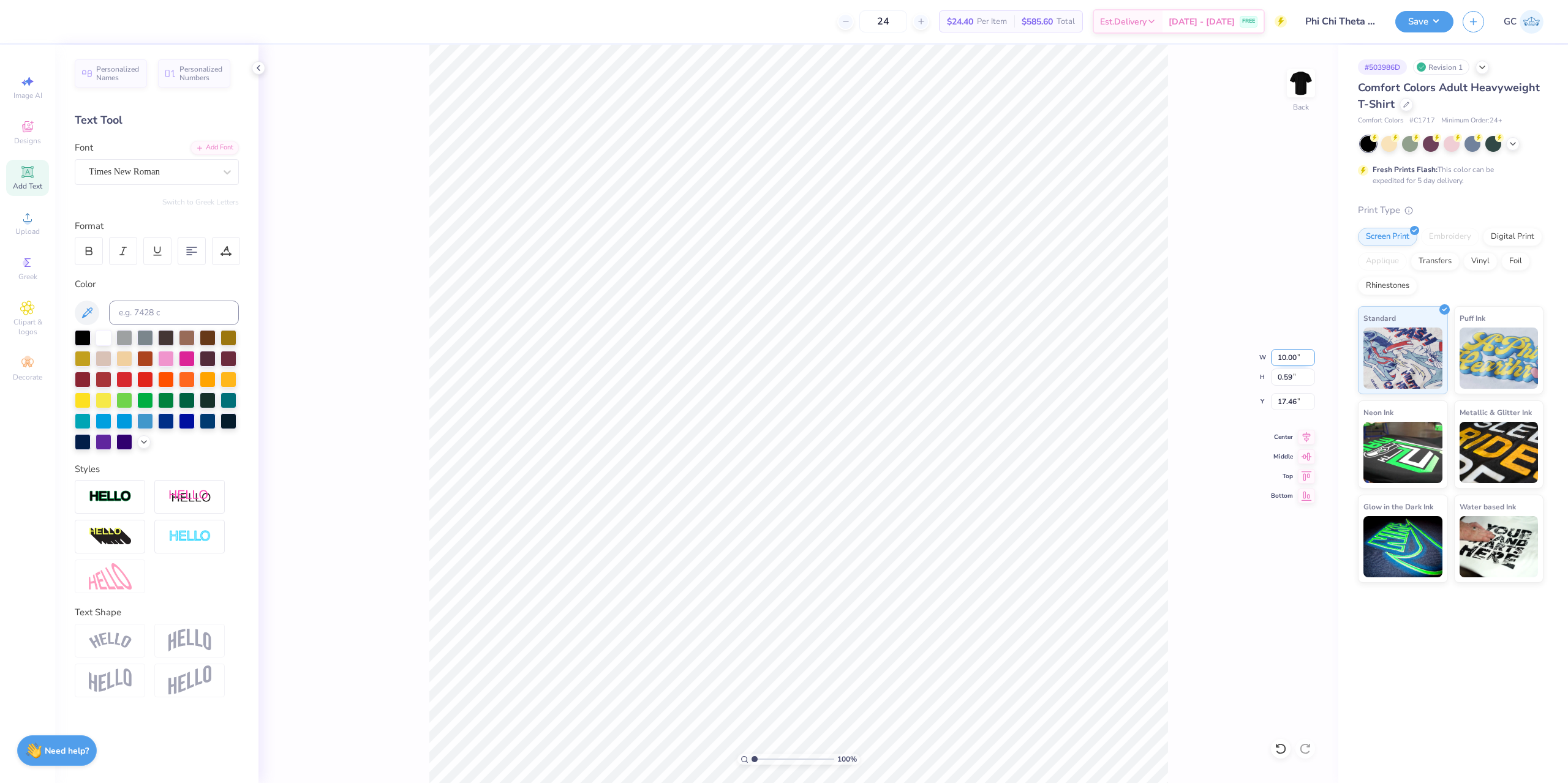
type input "0.59"
type input "17.46"
type input "17.34"
click at [1306, 434] on icon at bounding box center [1306, 435] width 17 height 15
click at [487, 35] on div "Art colors 24 $24.40 Per Item $585.60 Total Est. Delivery [DATE] - [DATE] FREE …" at bounding box center [784, 392] width 1568 height 783
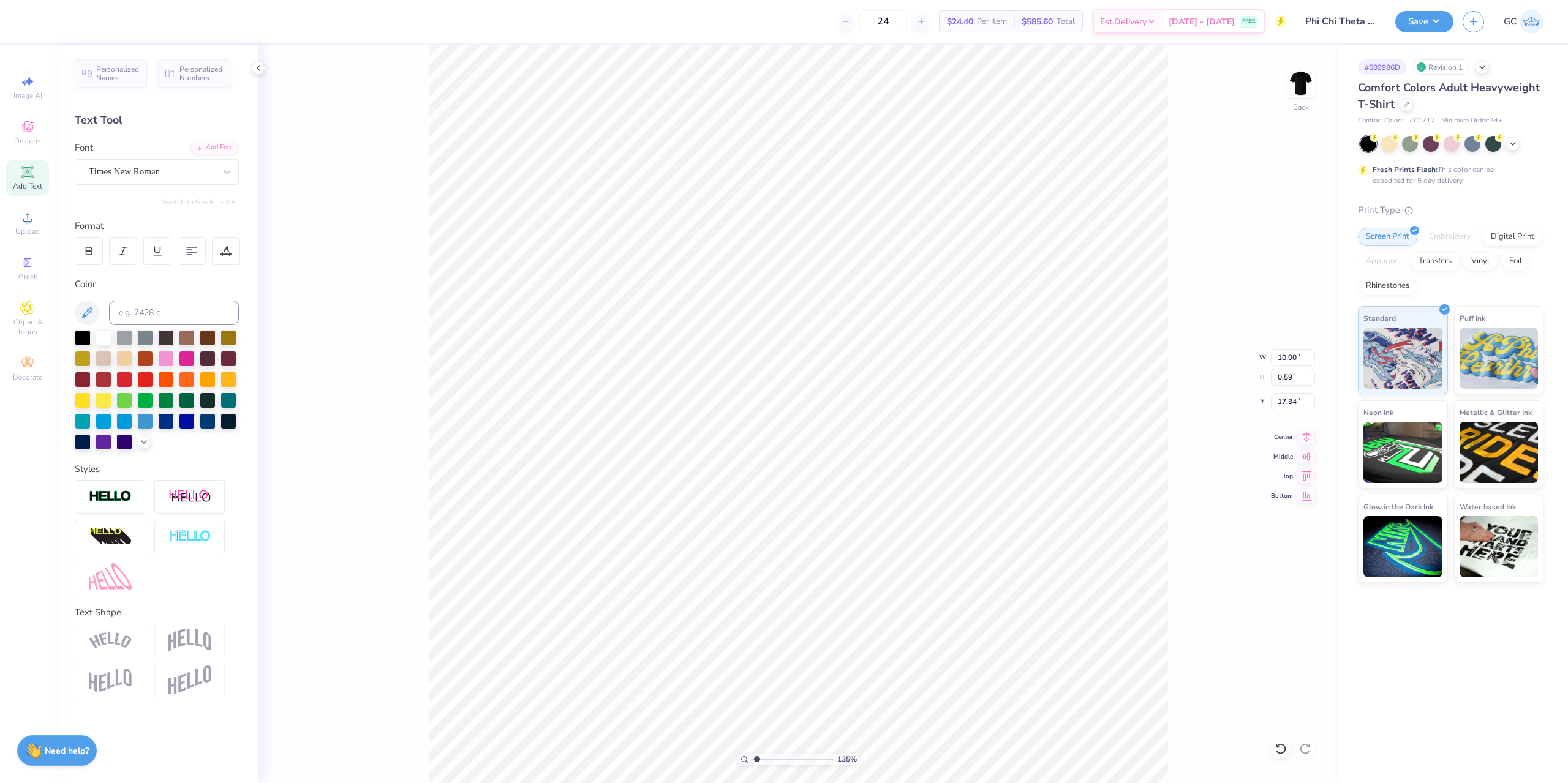
type input "1.35006143669128"
type input "17.38"
type input "1.35006143669128"
type input "17.39"
type input "1.35006143669128"
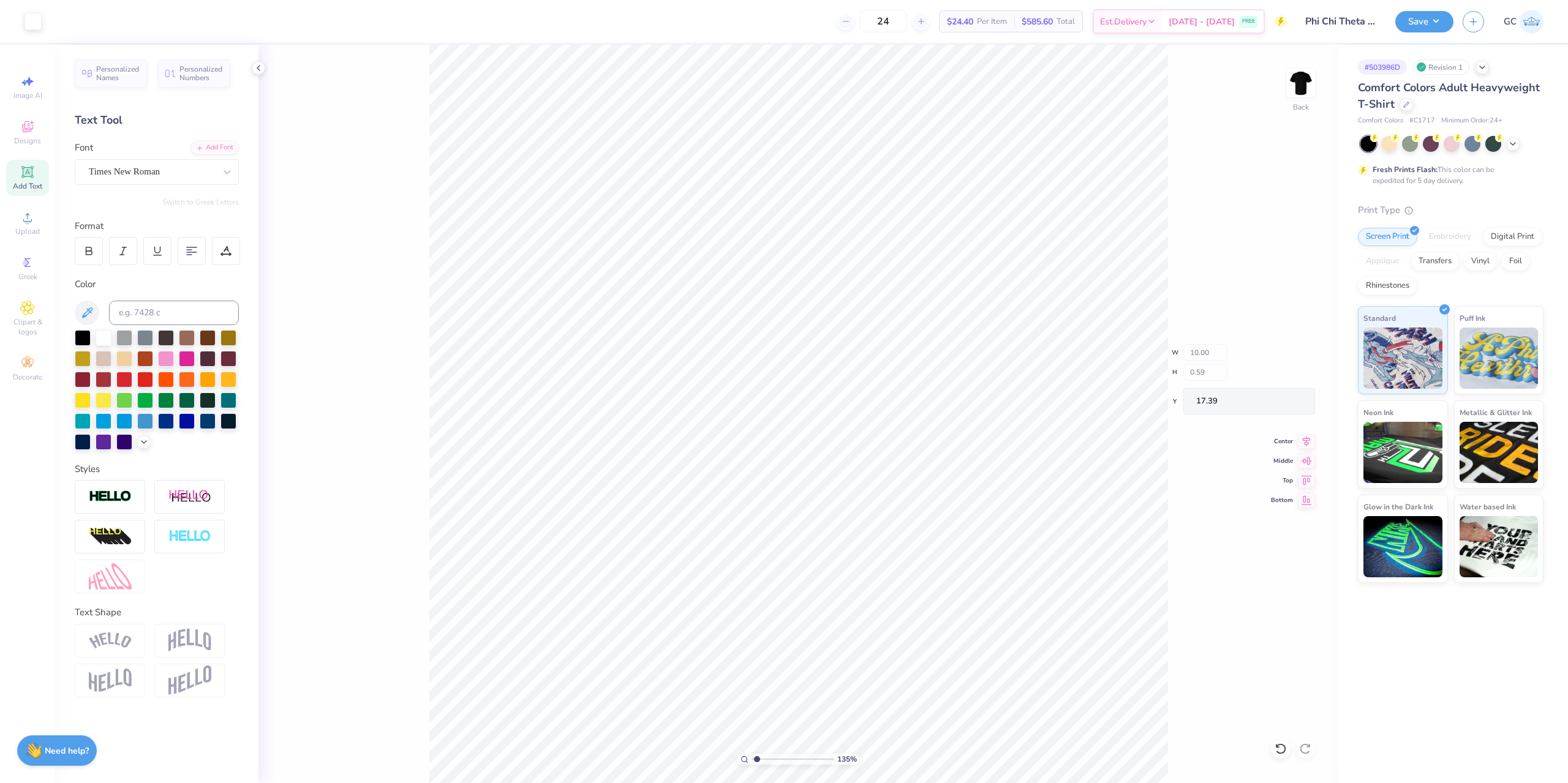
type input "12.00"
type input "14.99"
type input "3.00"
type input "1.35006143669128"
type input "17.41"
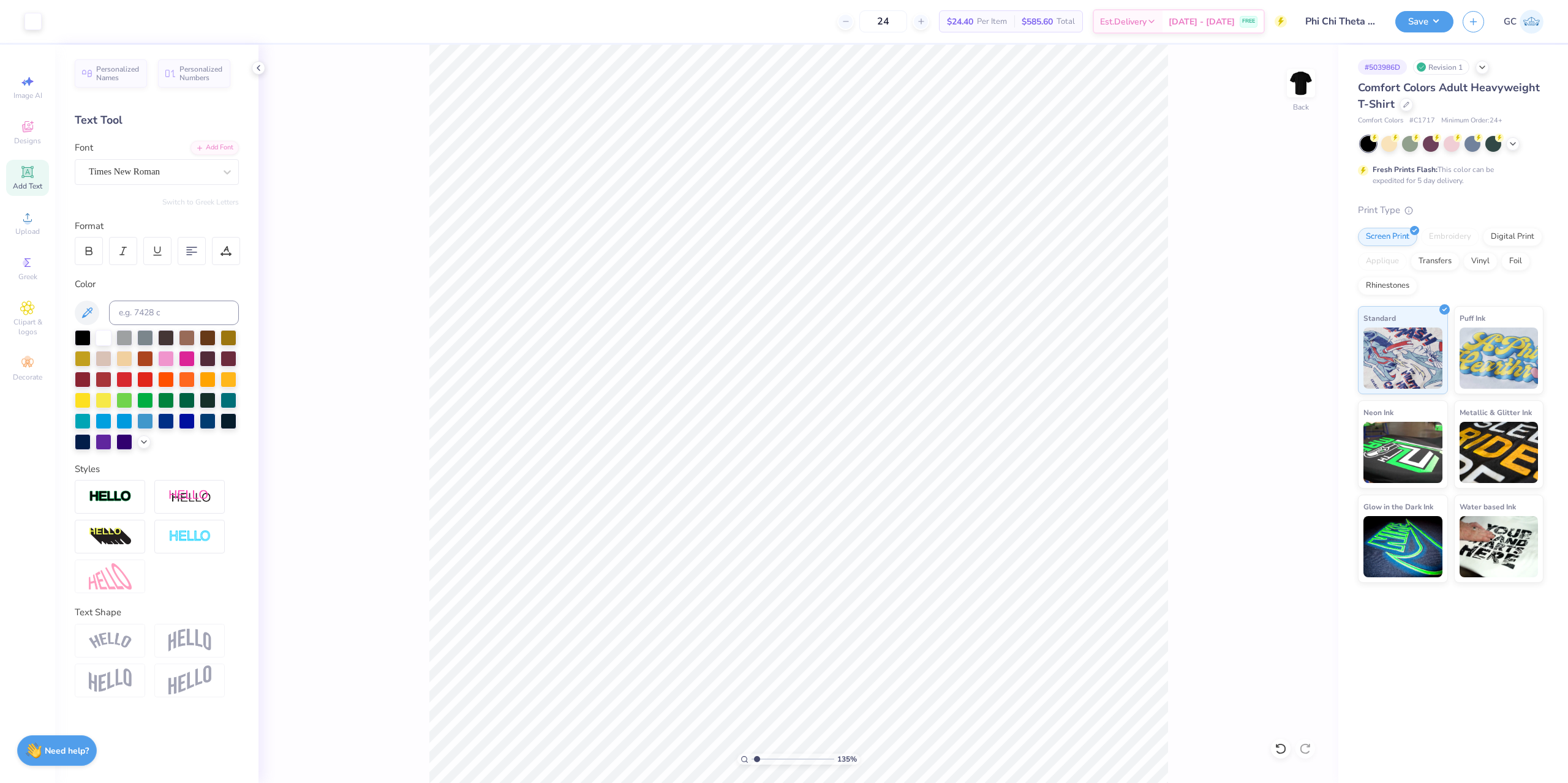
type input "1.35006143669128"
click at [1293, 398] on input "17.41" at bounding box center [1293, 401] width 44 height 17
type input "17.40"
type input "1"
click at [1433, 14] on button "Save" at bounding box center [1424, 19] width 58 height 21
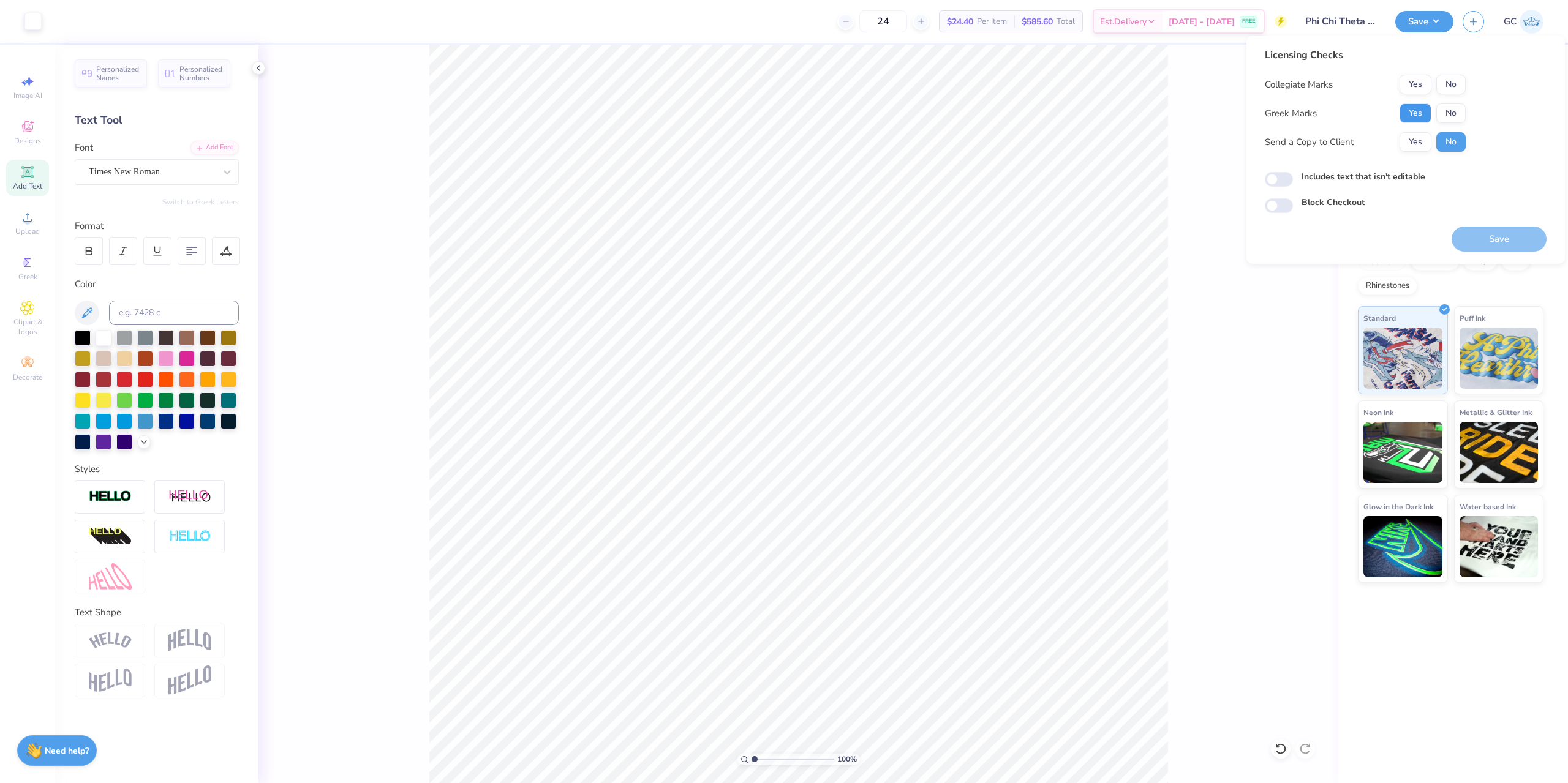
click at [1419, 116] on button "Yes" at bounding box center [1415, 113] width 32 height 20
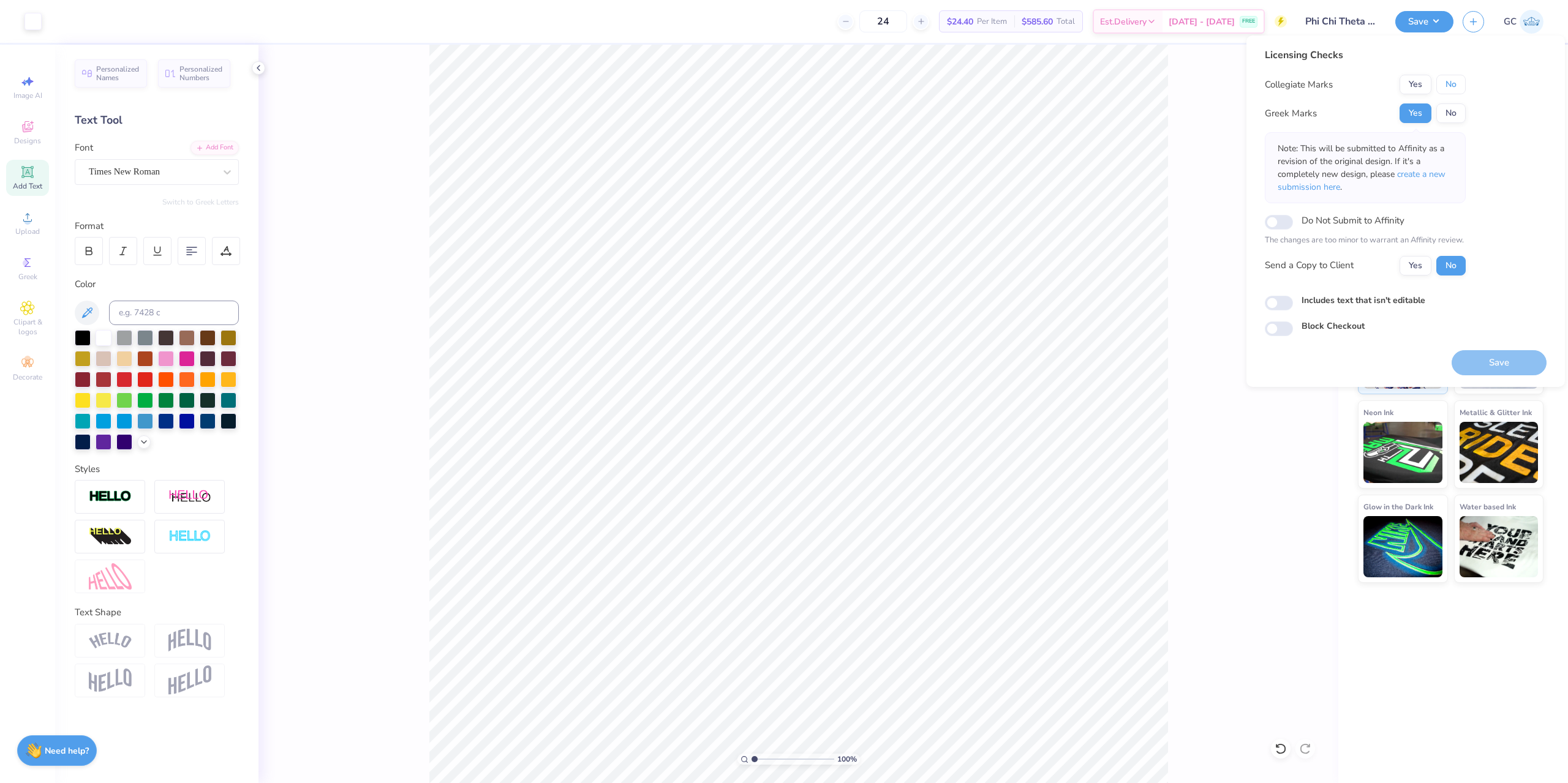
click at [1451, 85] on button "No" at bounding box center [1451, 84] width 29 height 20
click at [1501, 356] on button "Save" at bounding box center [1499, 363] width 95 height 25
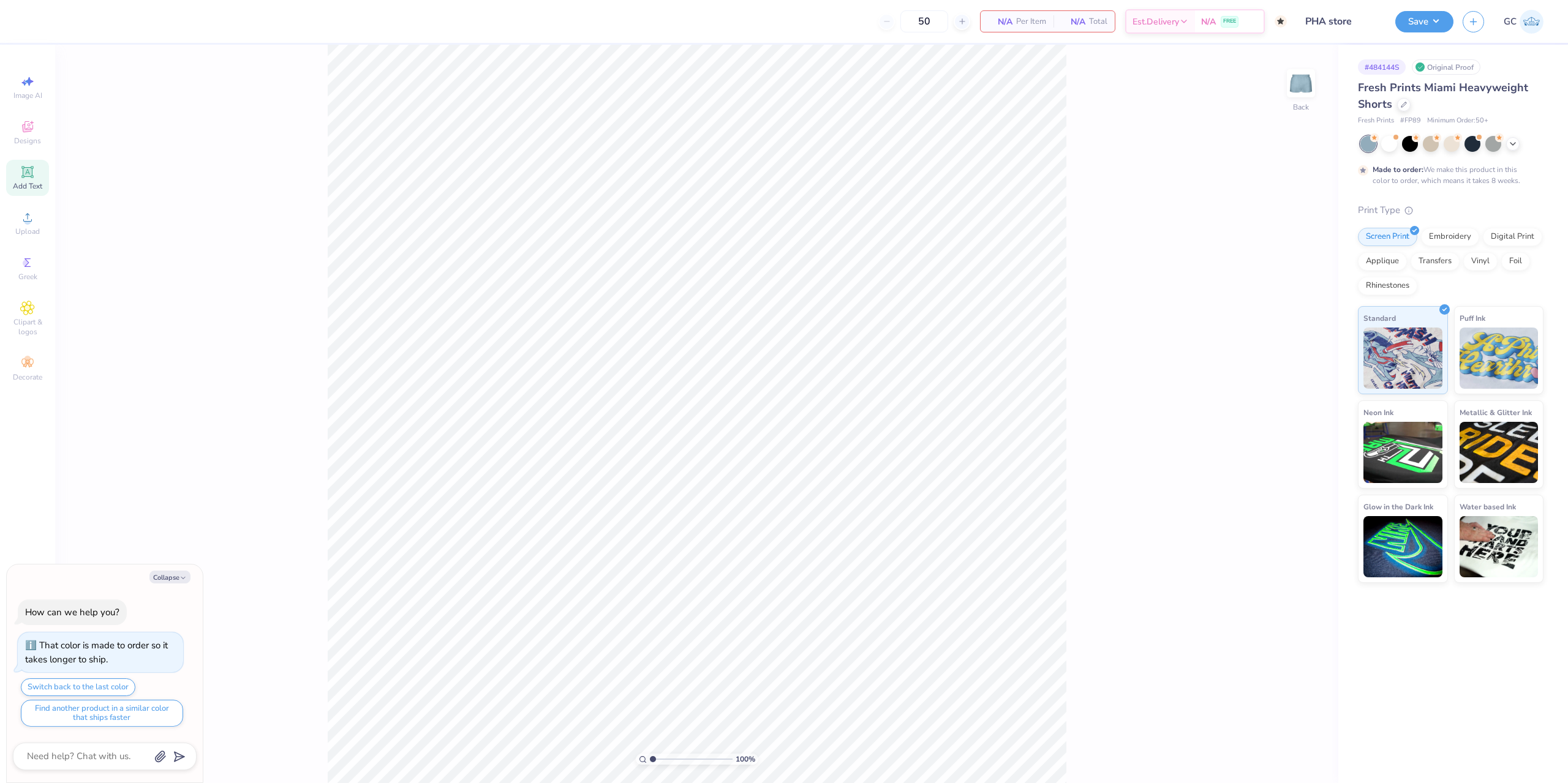
click at [36, 183] on span "Add Text" at bounding box center [27, 185] width 29 height 10
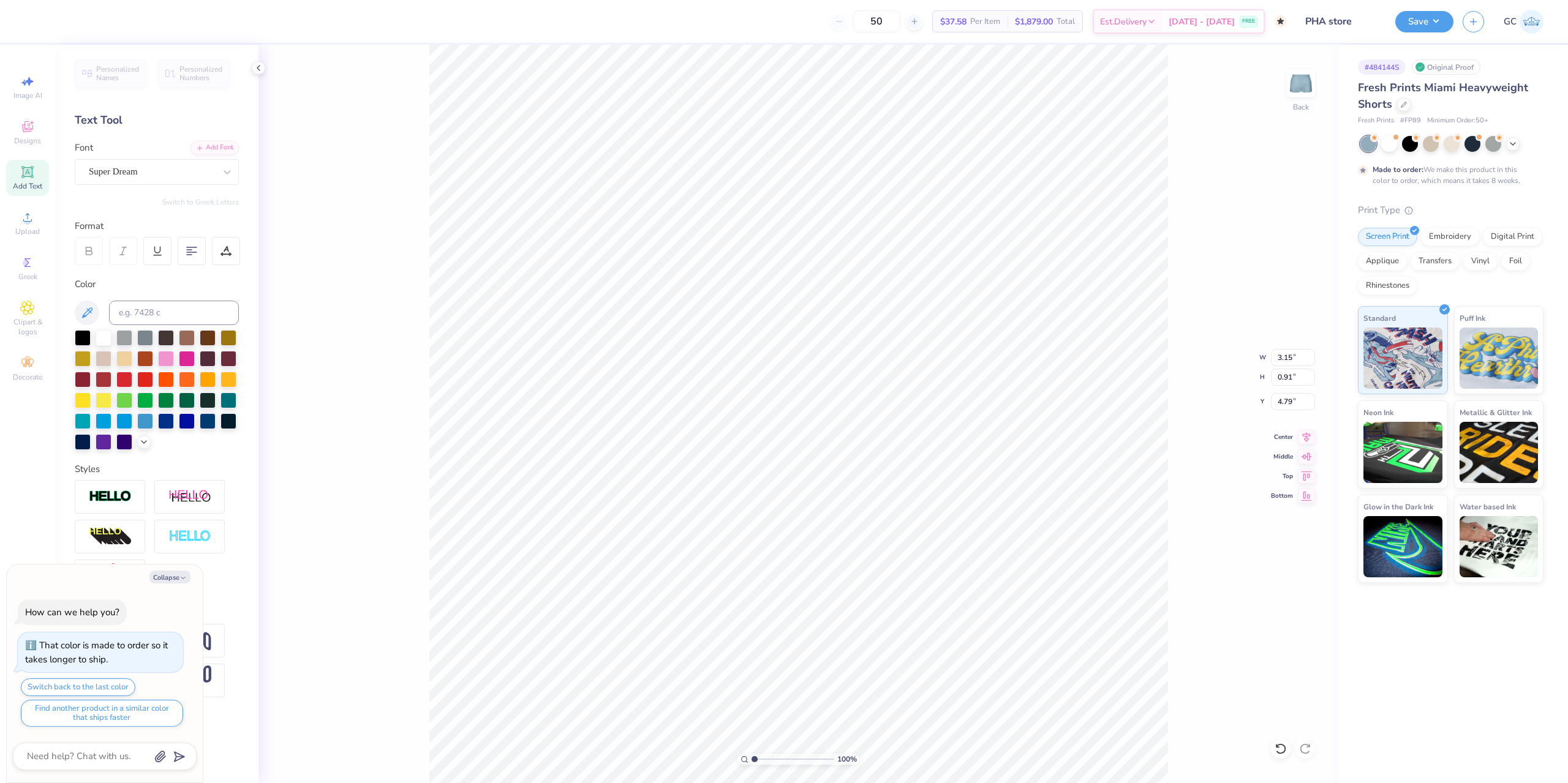
scroll to position [10, 1]
type textarea "x"
type textarea "p"
type textarea "x"
type textarea "ph"
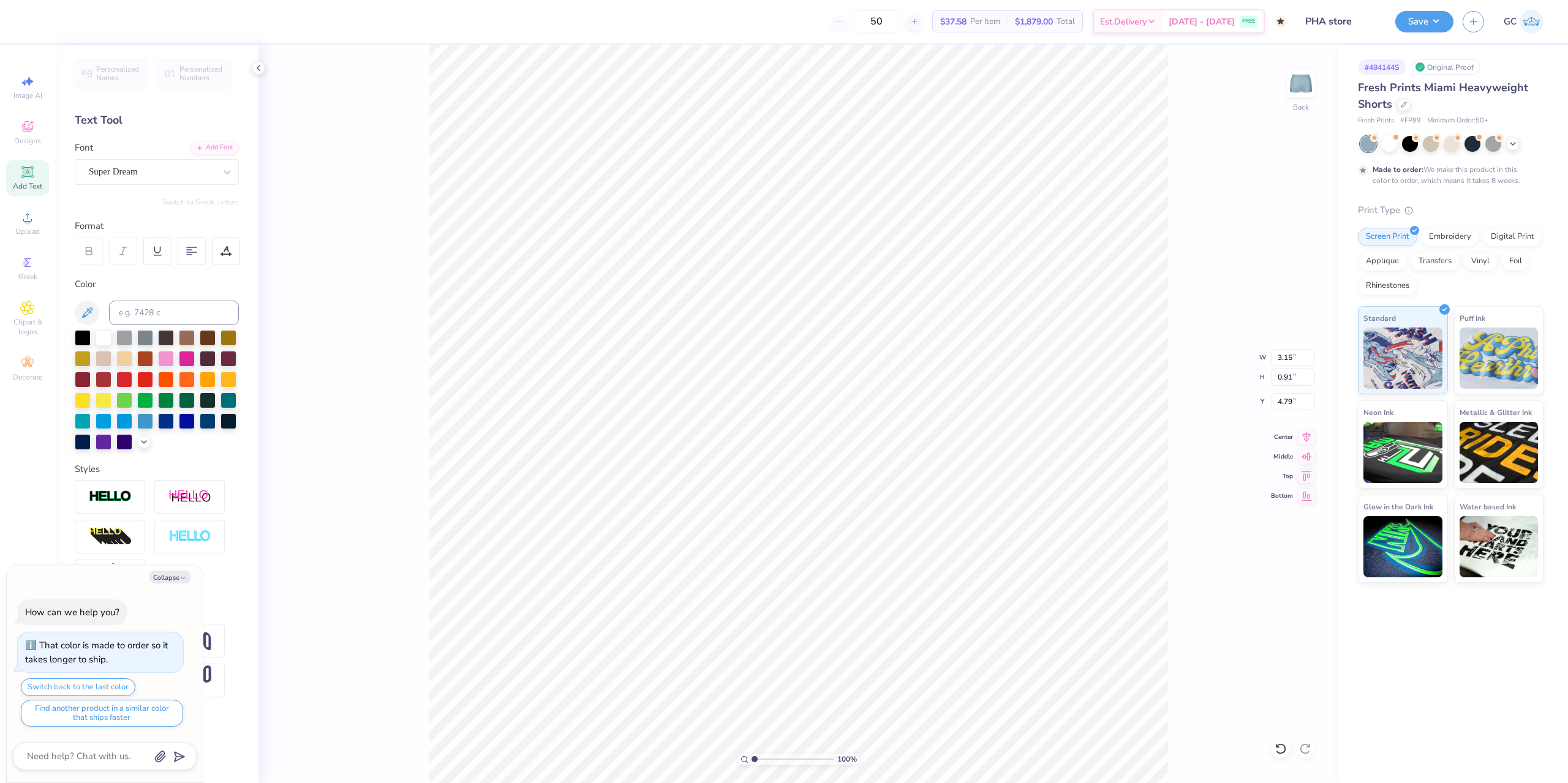
type textarea "x"
type textarea "pha"
type textarea "x"
type textarea "ph"
type textarea "x"
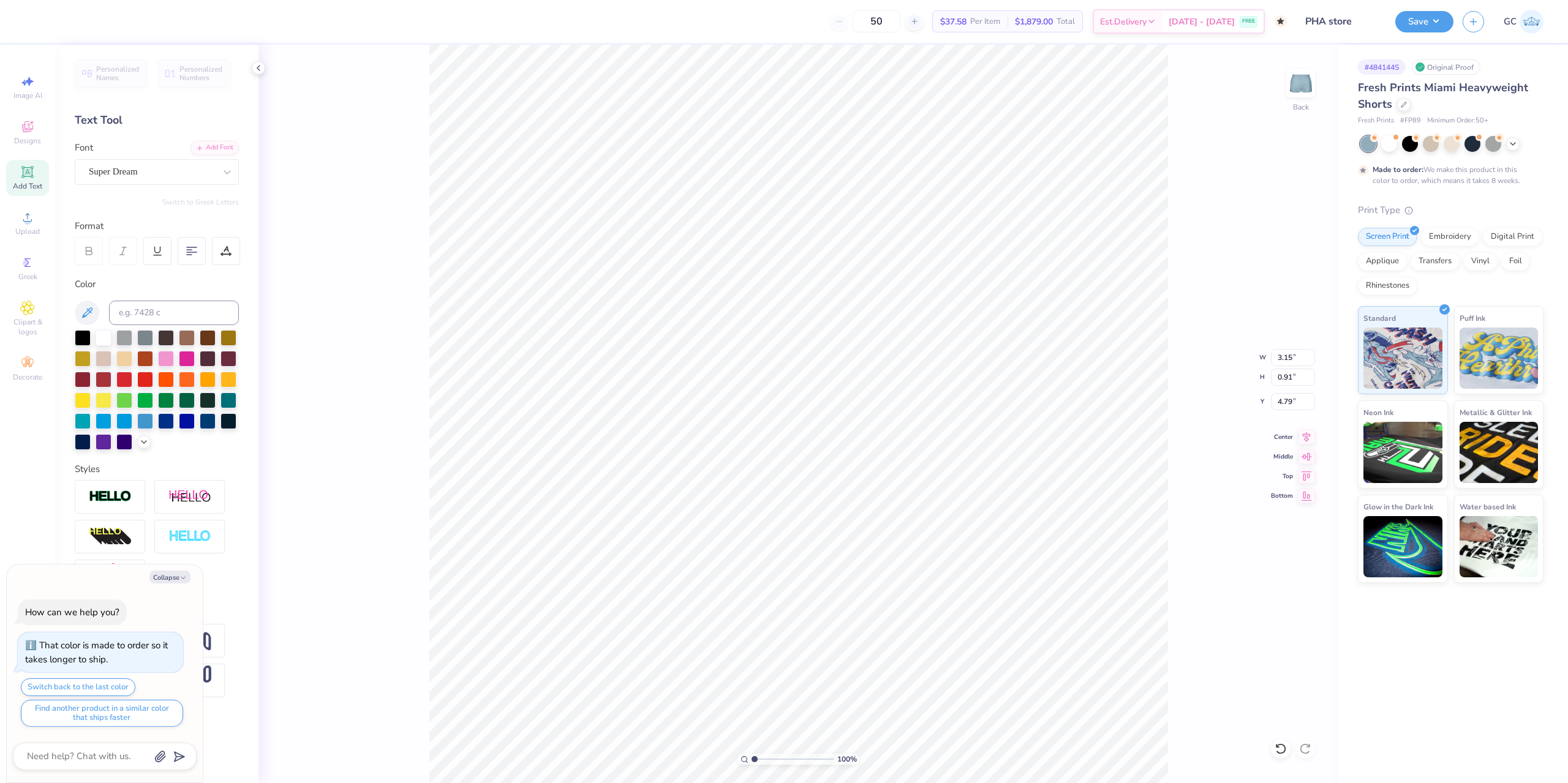
type textarea "p"
type textarea "x"
type textarea "O"
type textarea "x"
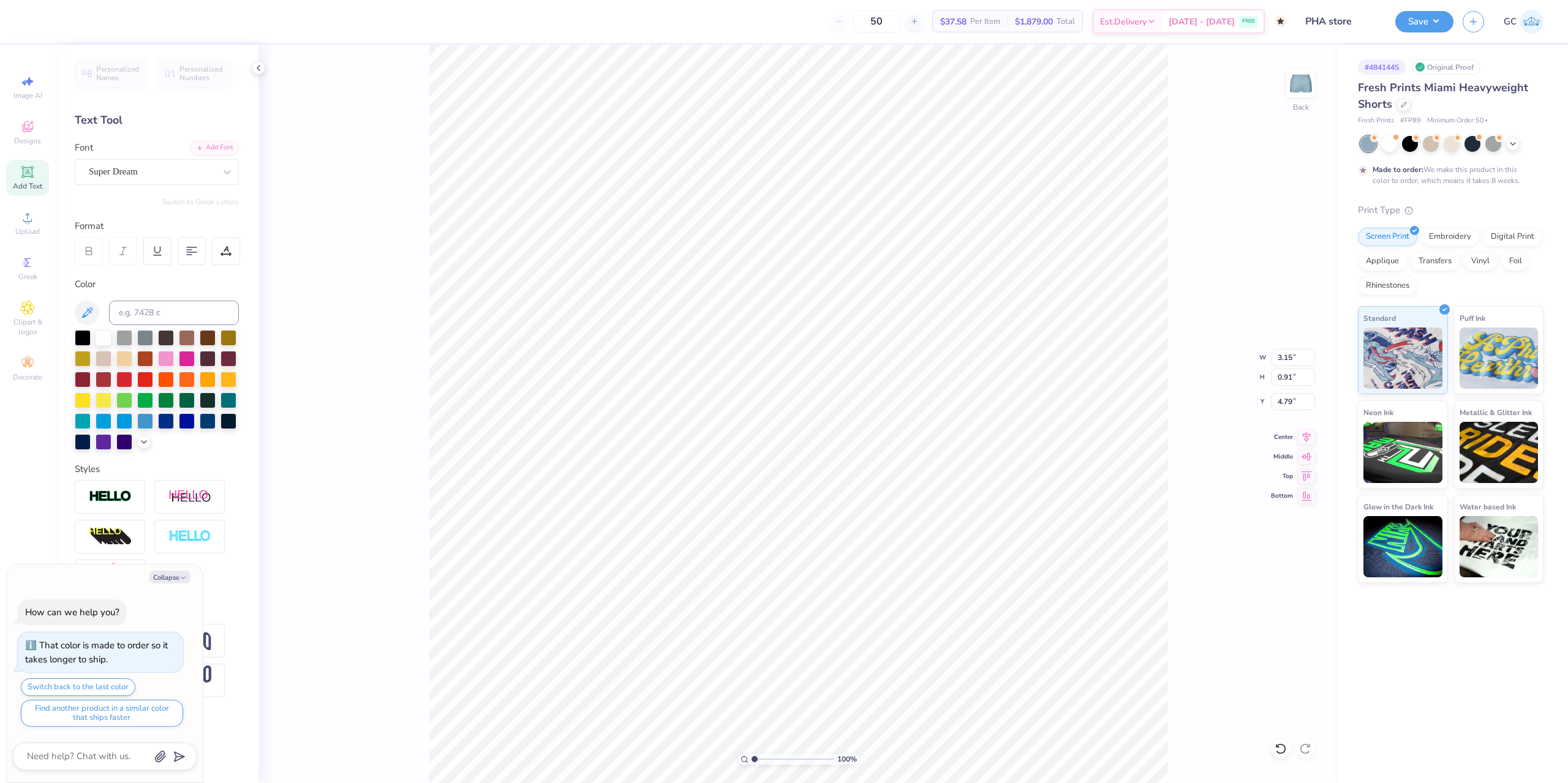
type textarea "OP"
type textarea "x"
type textarea "OPH"
type textarea "x"
type textarea "[PERSON_NAME]"
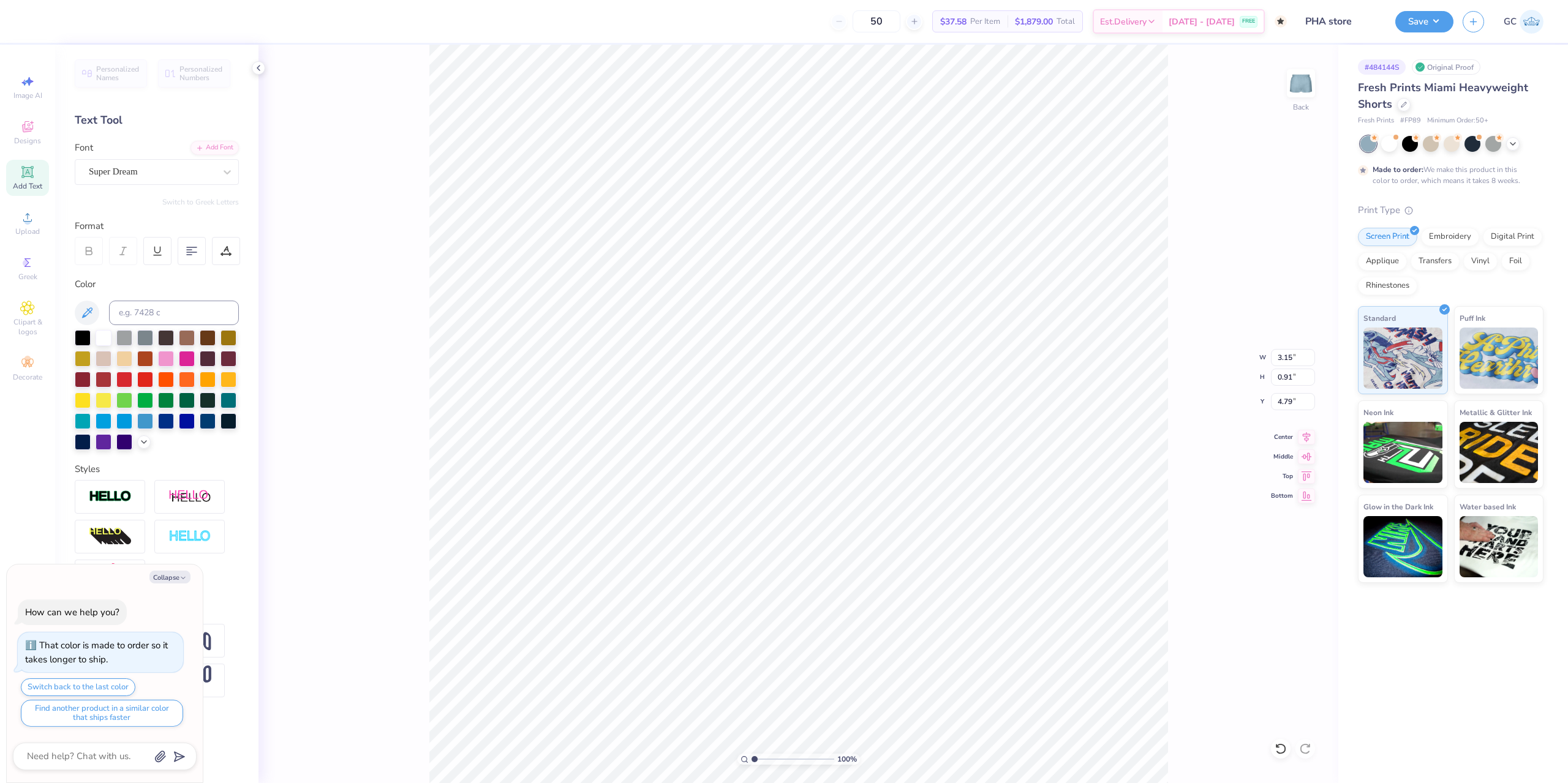
type textarea "x"
type textarea "OPH"
type textarea "x"
type textarea "OP"
type textarea "x"
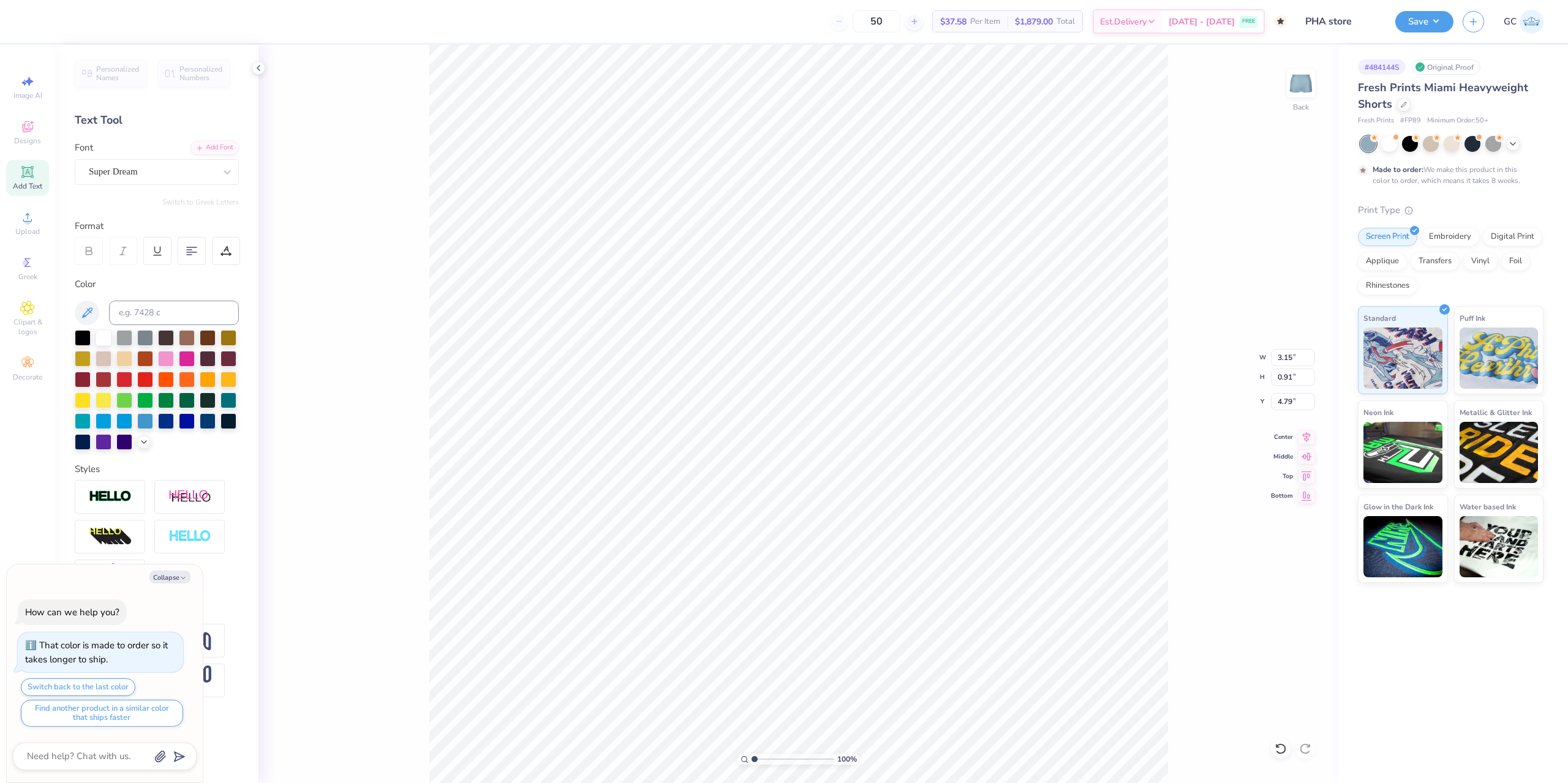
type textarea "O"
type textarea "x"
type textarea "O"
type textarea "x"
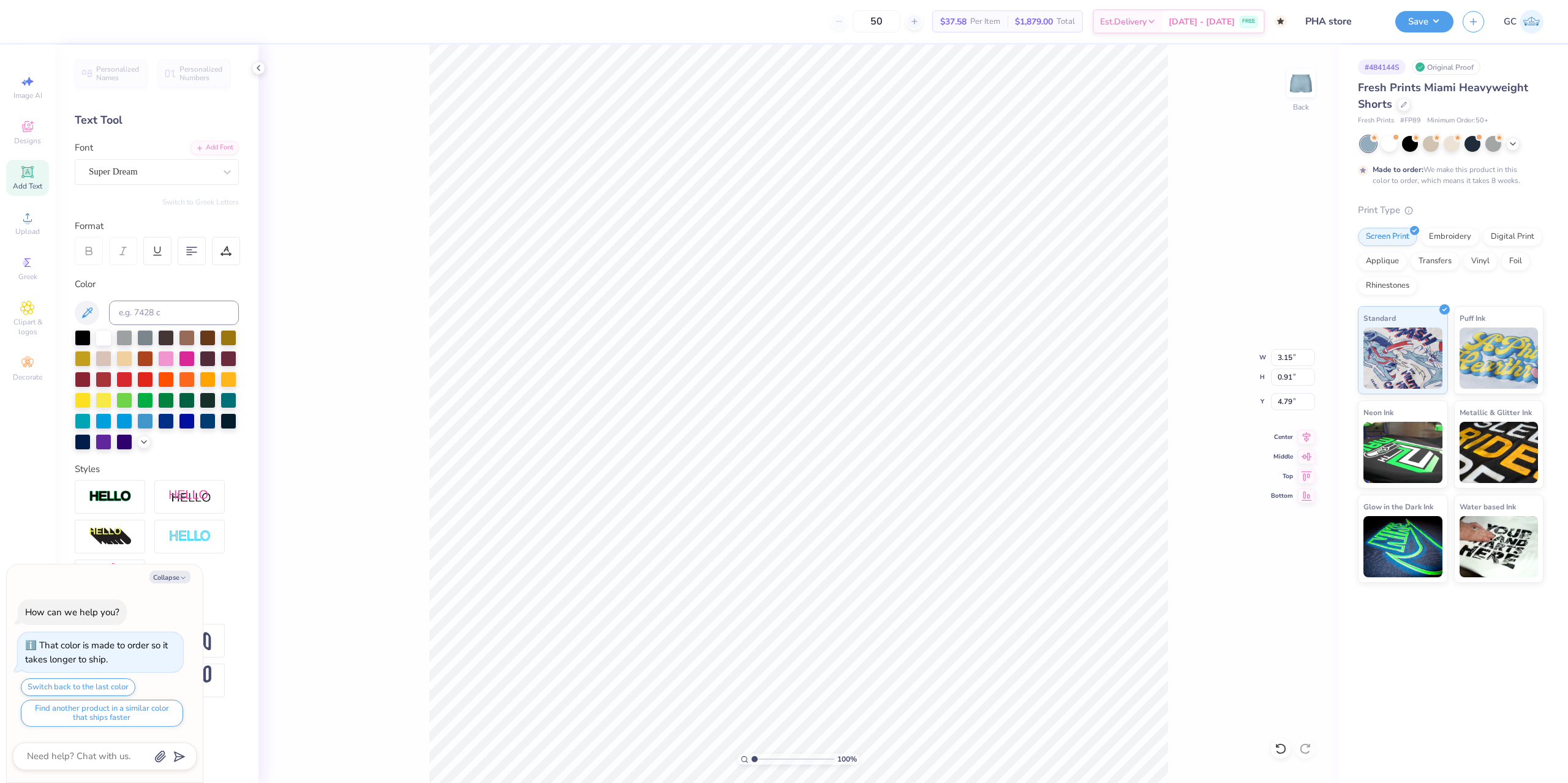
type textarea "OH"
type textarea "x"
type textarea "OHA"
type textarea "x"
type textarea "OH"
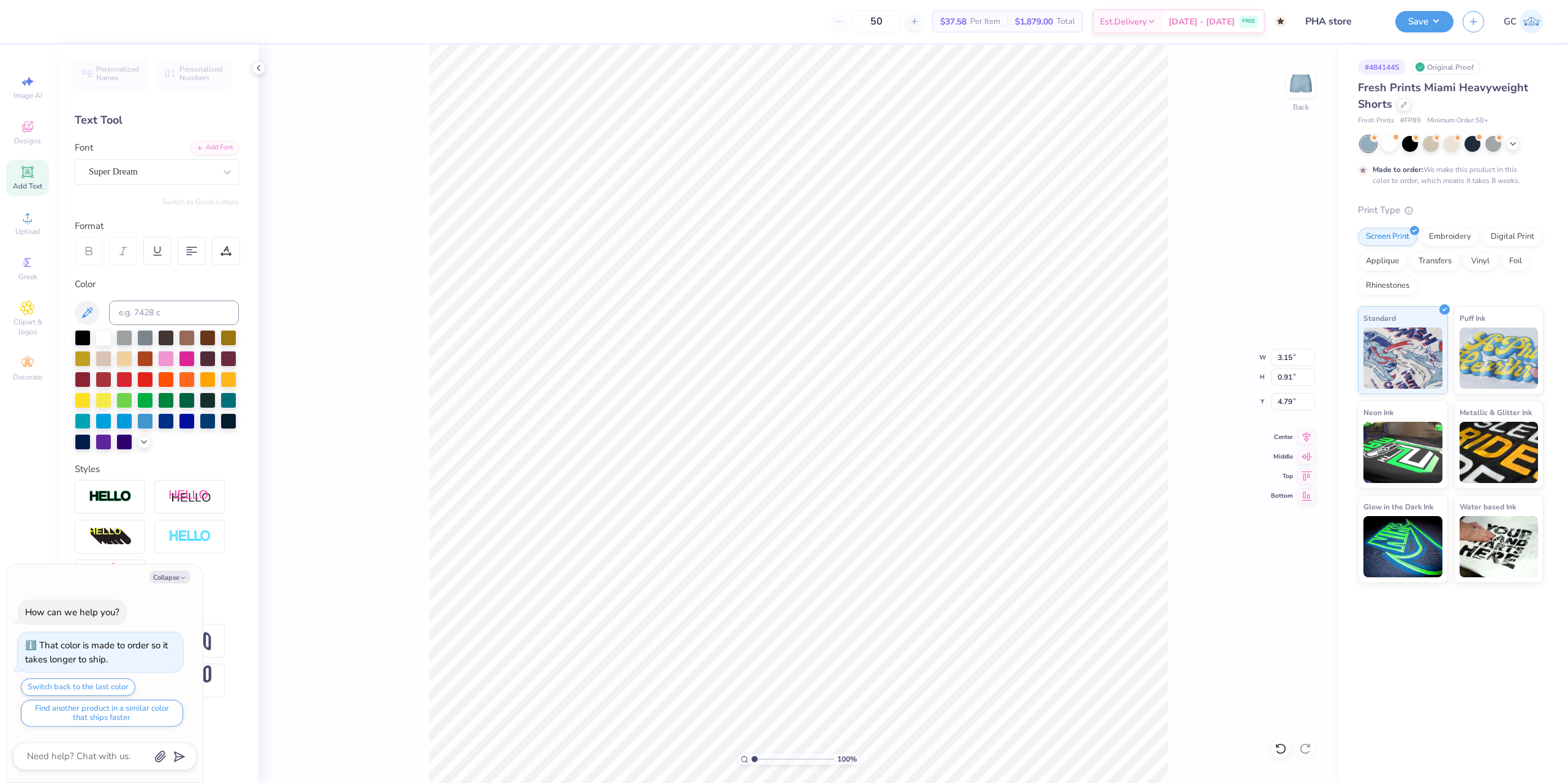
type textarea "x"
type textarea "O"
type textarea "x"
type textarea "P"
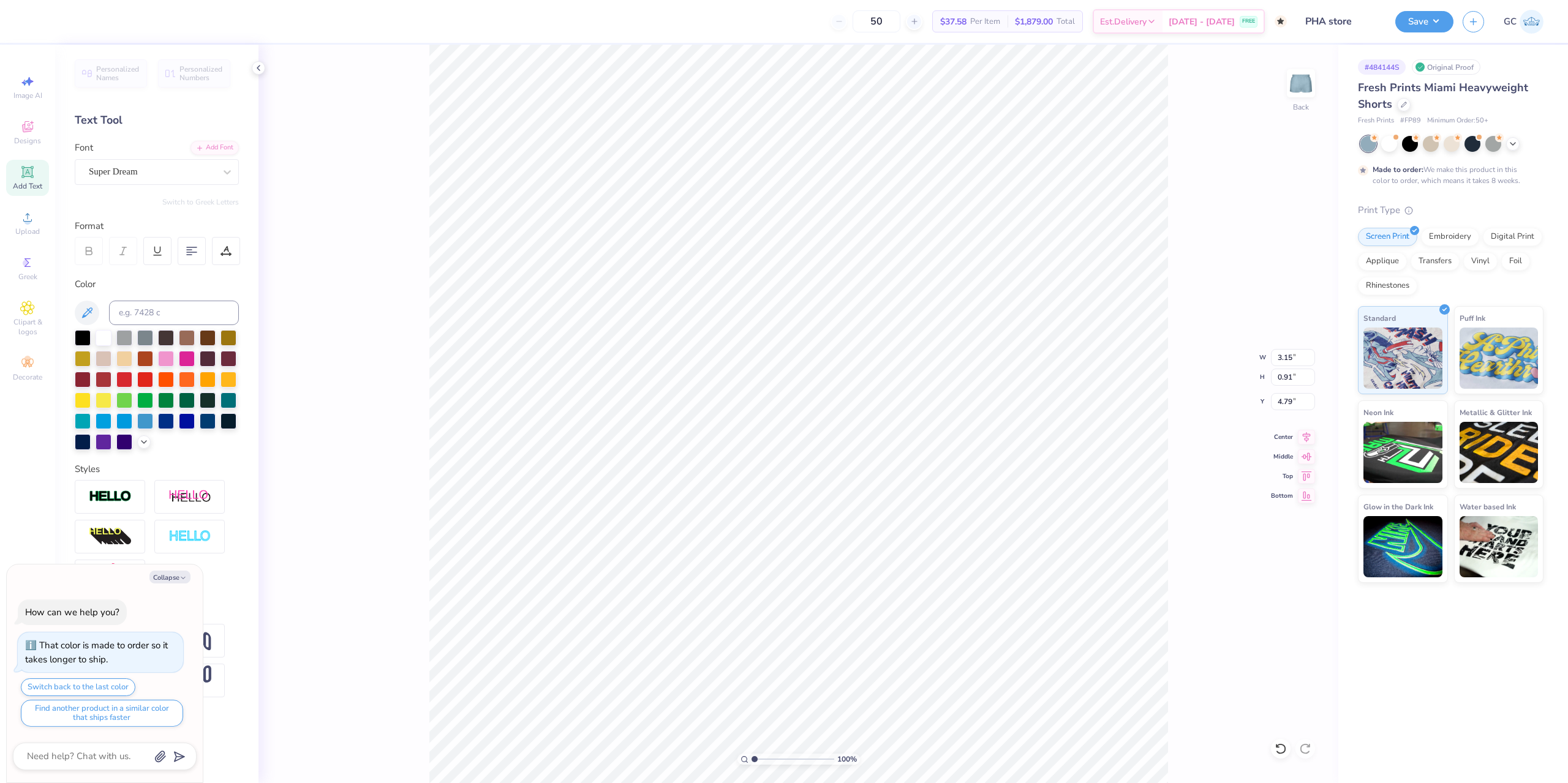
type textarea "x"
type textarea "PH"
type textarea "x"
type textarea "PHA"
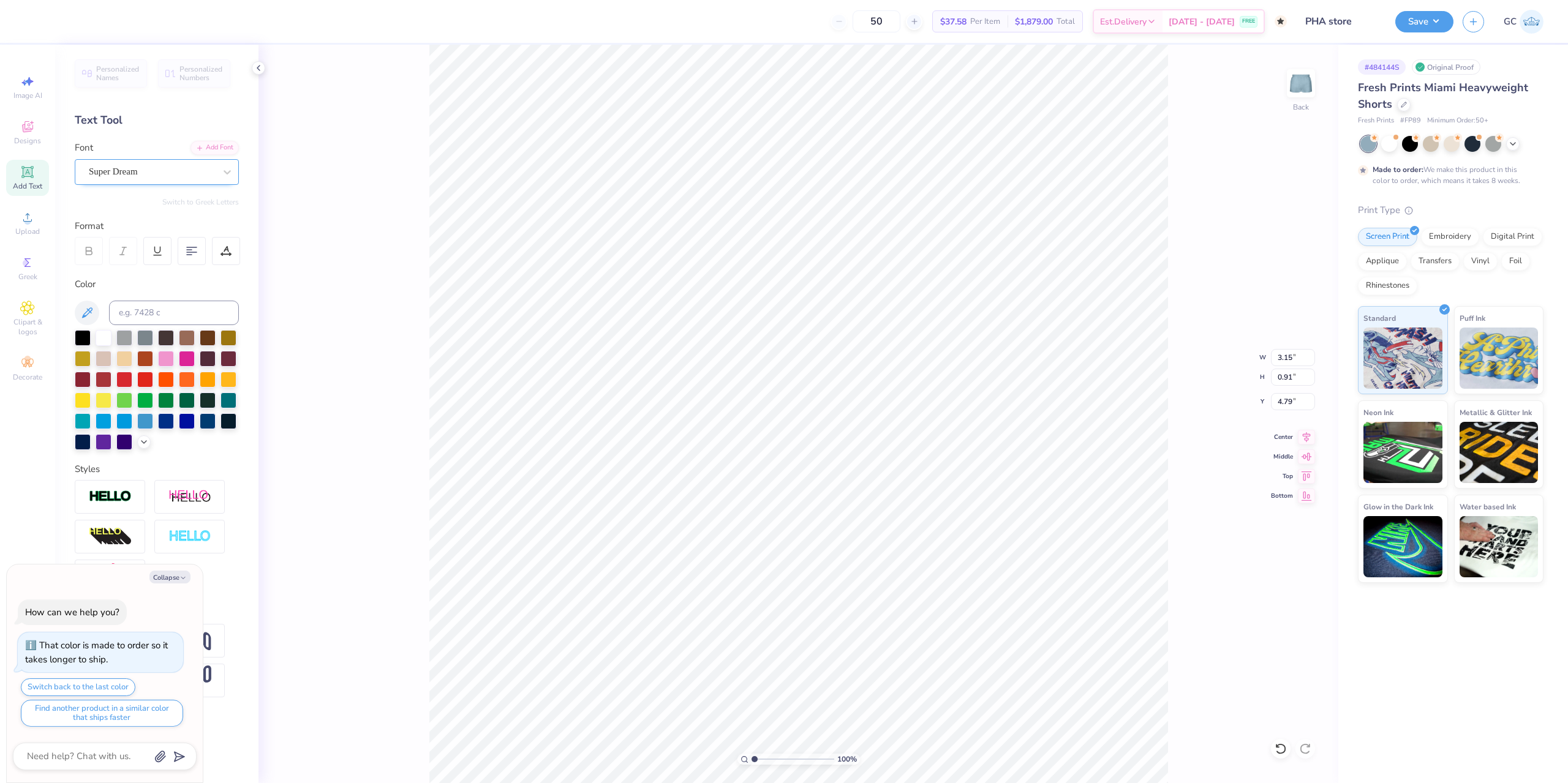
click at [199, 174] on div "Super Dream" at bounding box center [152, 171] width 129 height 19
type textarea "x"
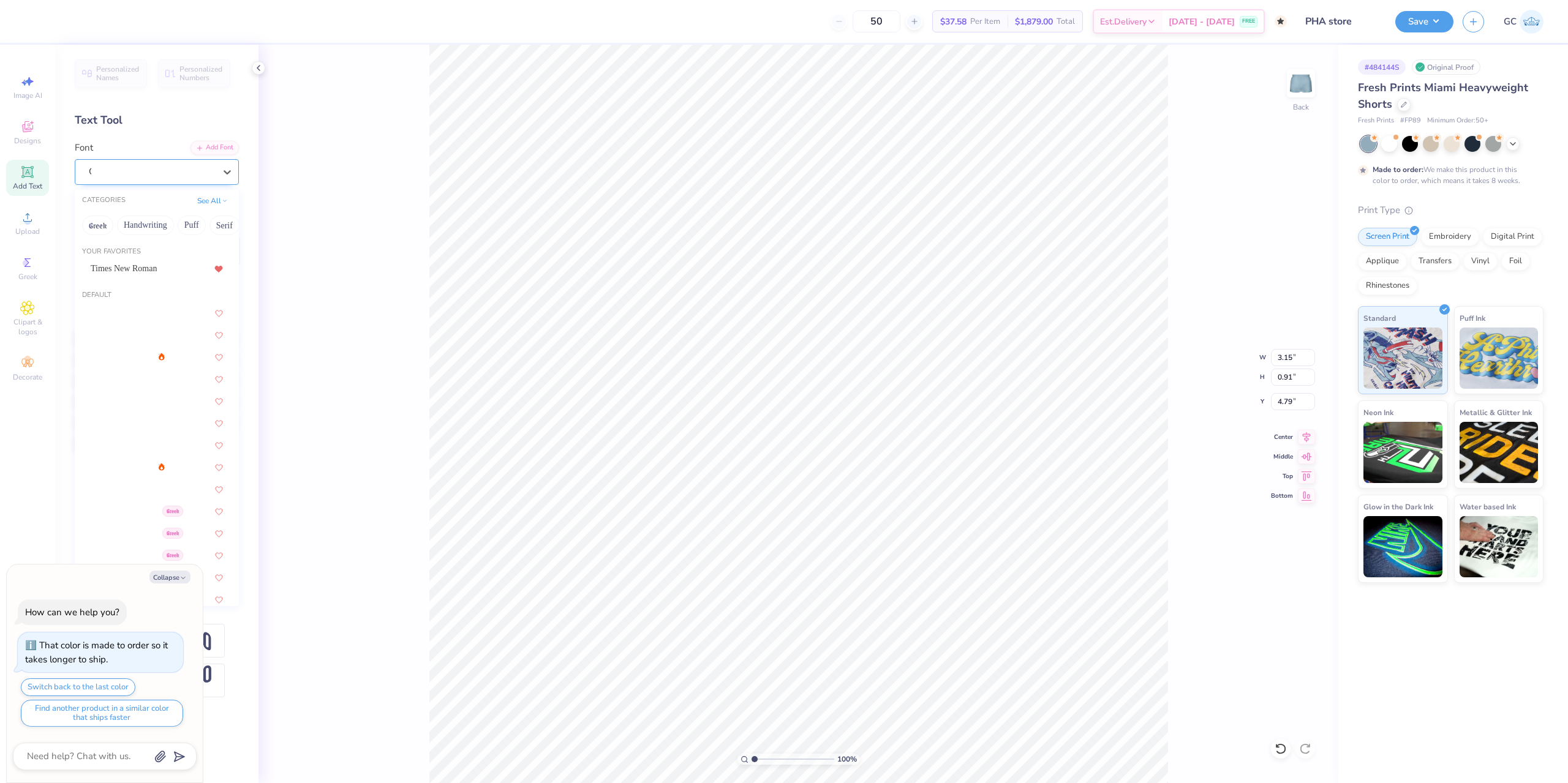
type input "CO"
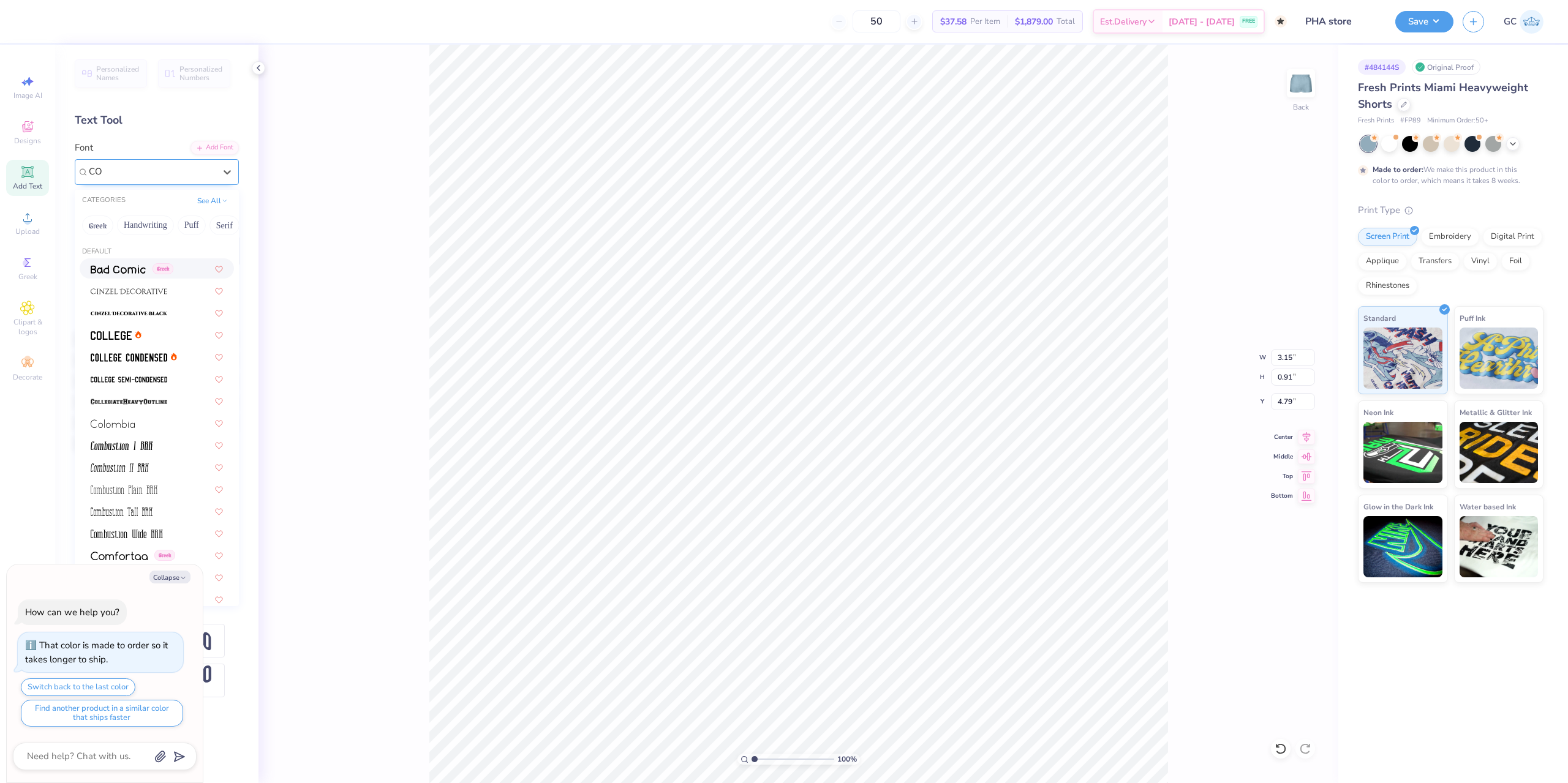
type textarea "x"
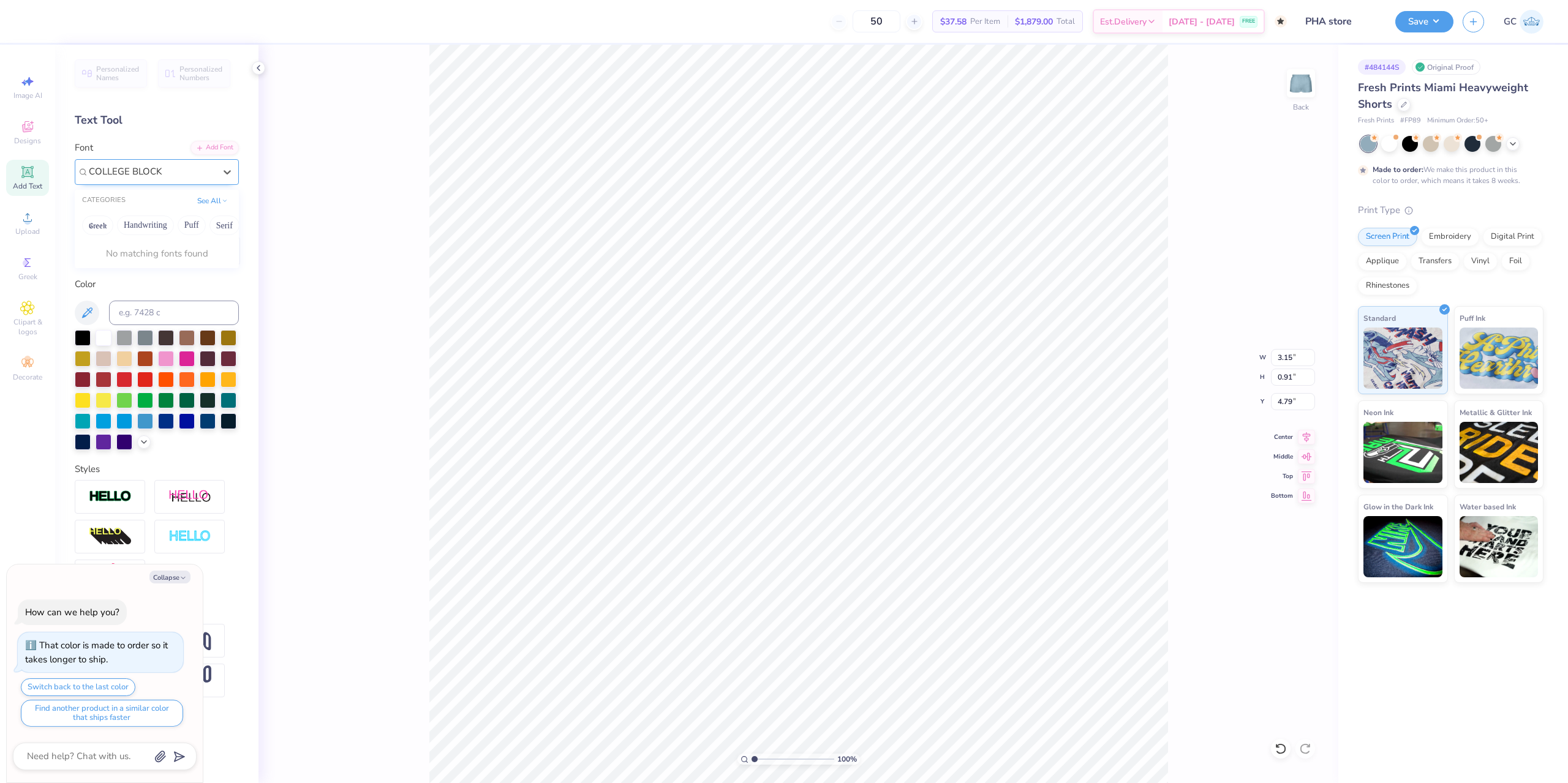
type input "COLLEGE BLOCK"
type textarea "x"
click at [224, 143] on div "Add Font" at bounding box center [215, 146] width 49 height 14
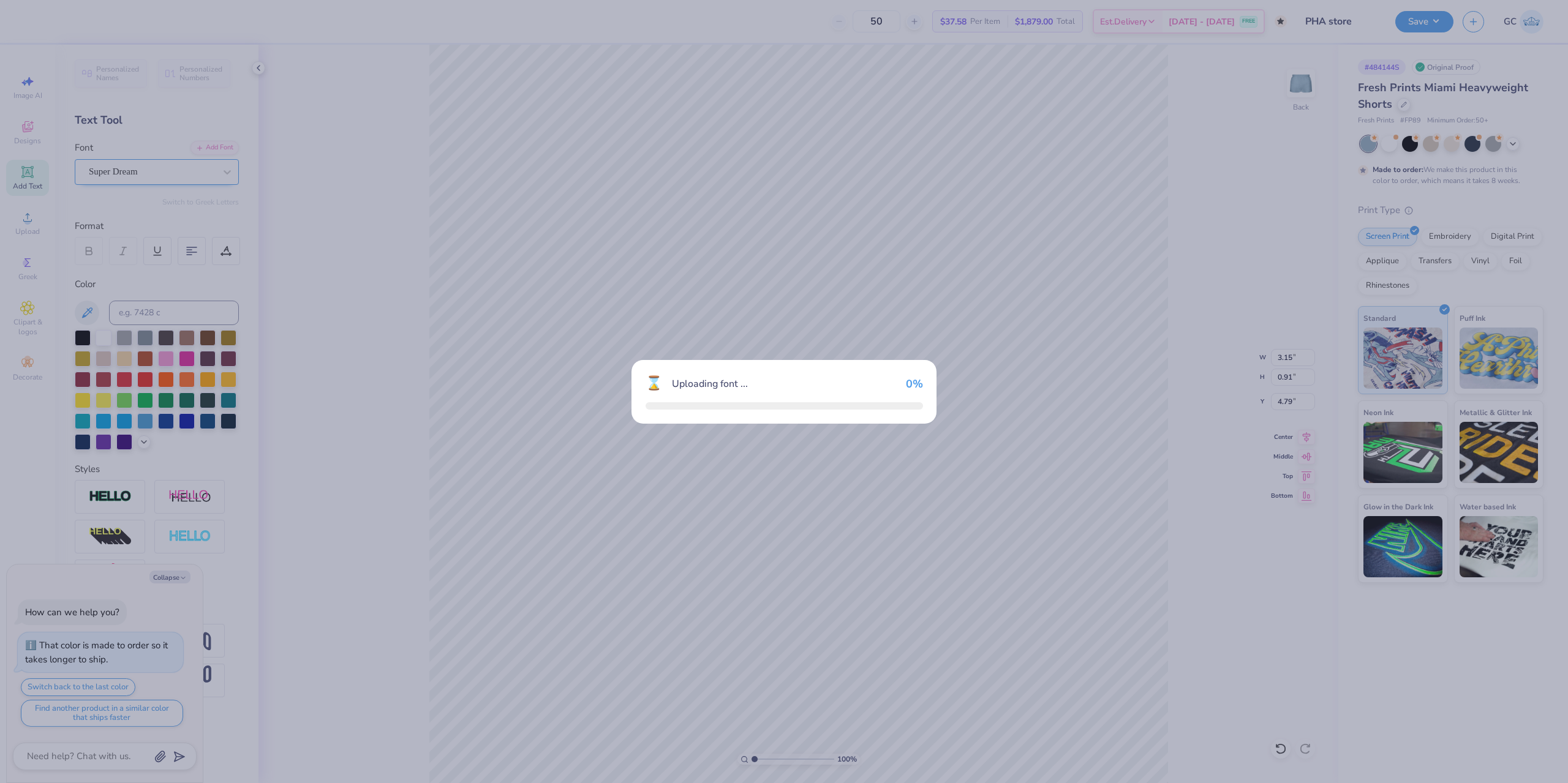
type textarea "x"
type input "2.38"
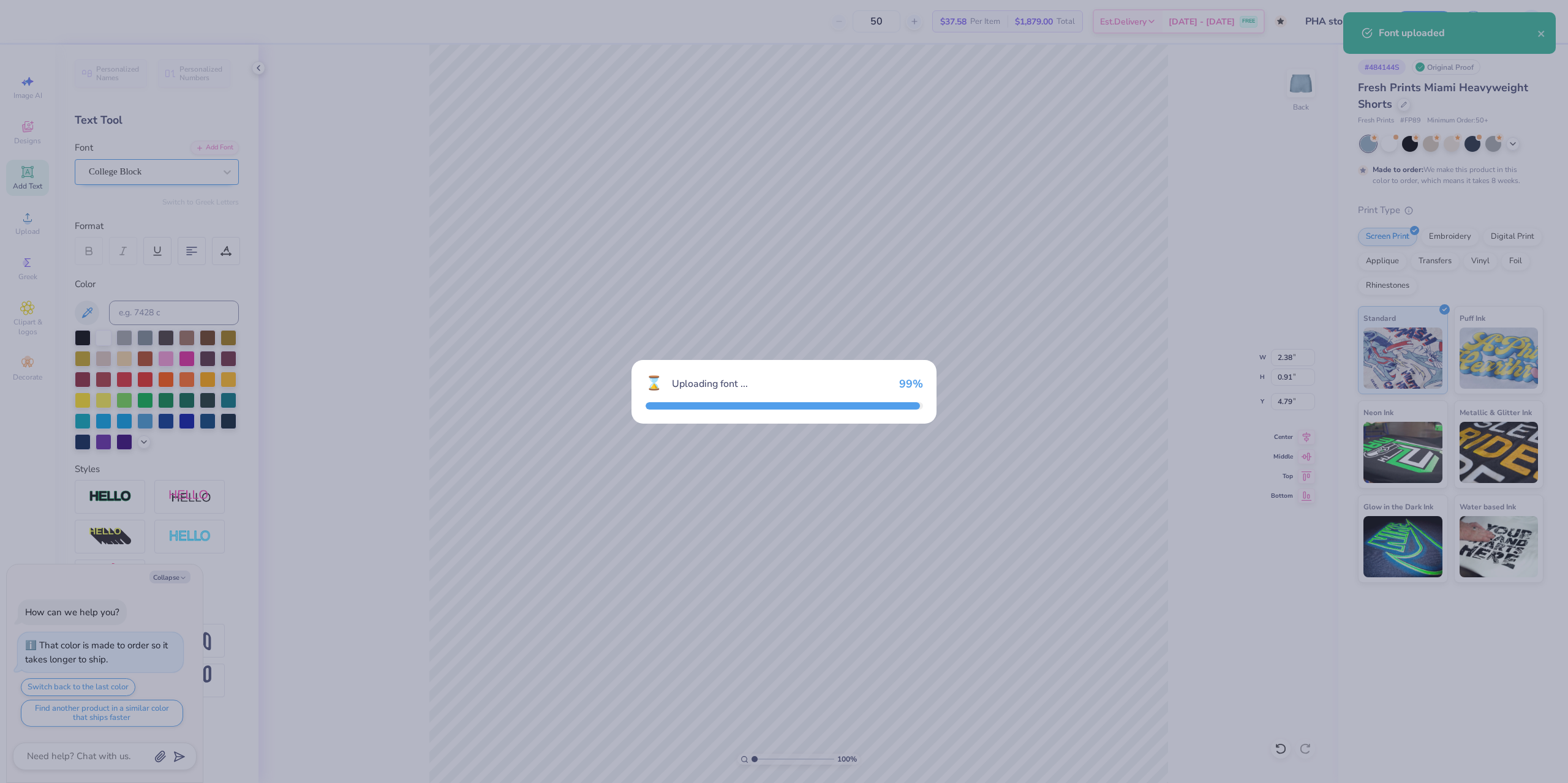
type textarea "x"
type input "2.17"
type input "1.02"
type input "4.74"
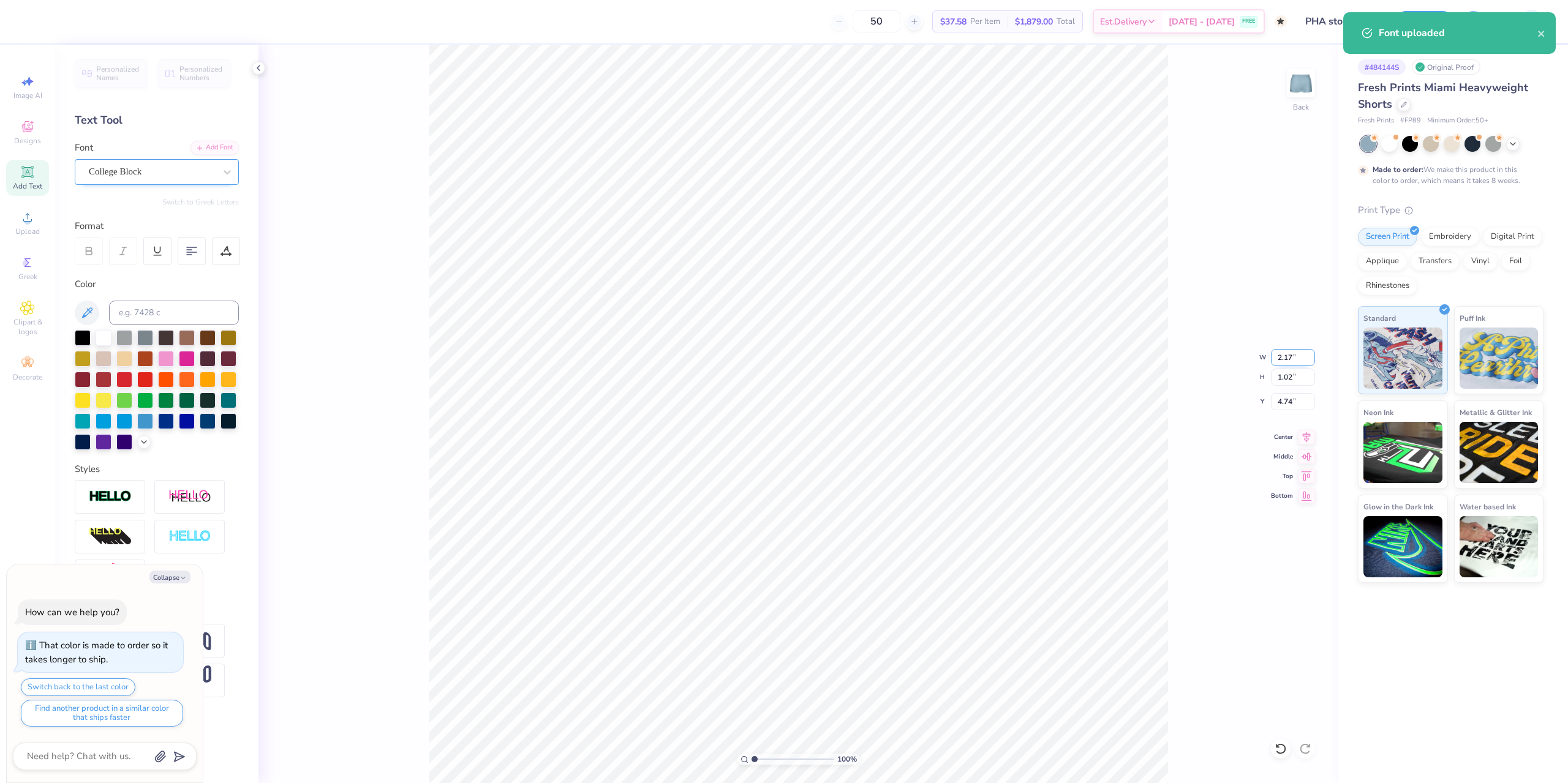
drag, startPoint x: 1277, startPoint y: 358, endPoint x: 1294, endPoint y: 357, distance: 17.0
click at [1294, 357] on input "2.17" at bounding box center [1293, 357] width 44 height 17
type input "3"
type textarea "x"
type input "3.00"
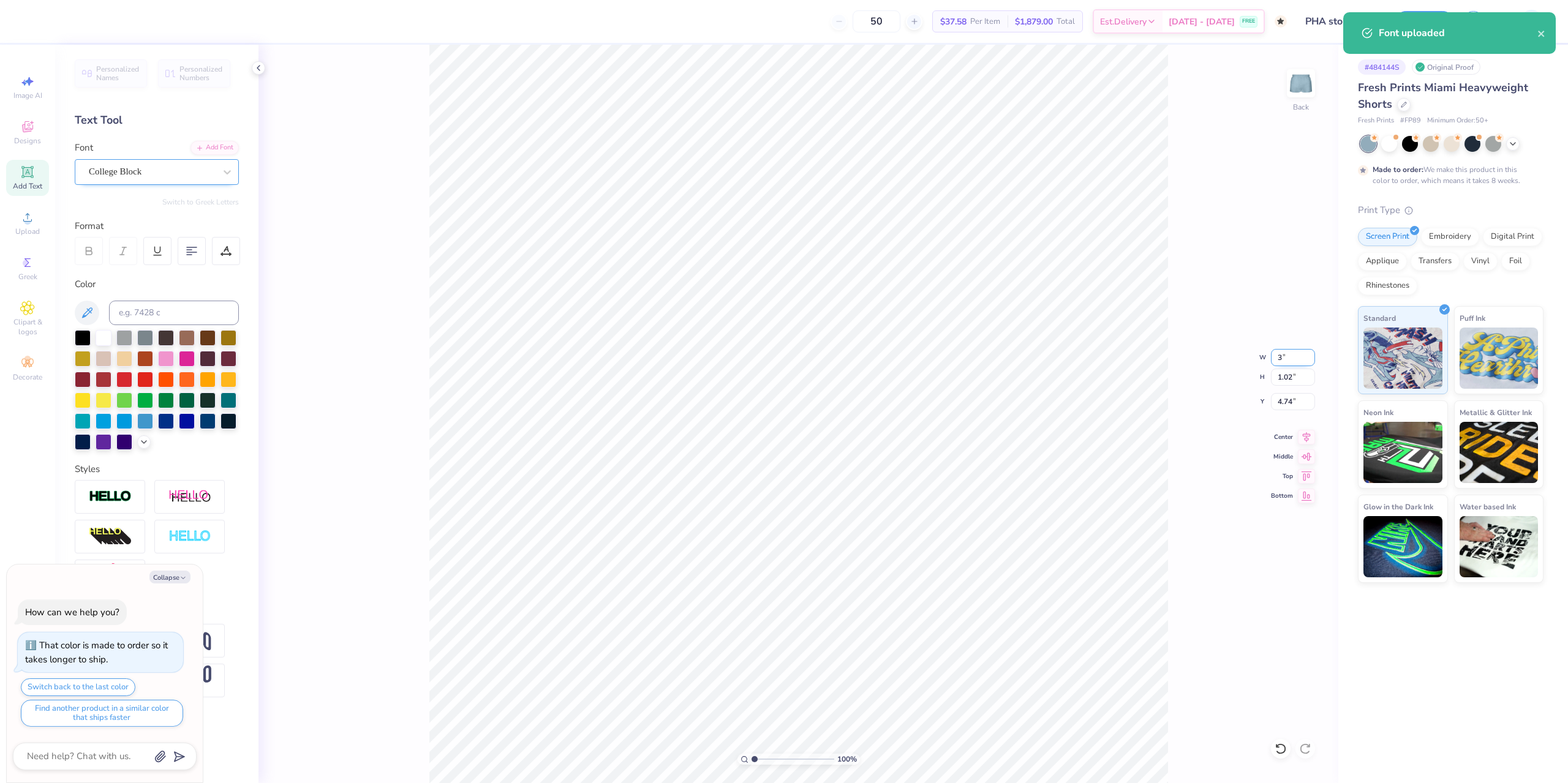
type input "1.41"
type input "4.55"
type textarea "x"
drag, startPoint x: 1301, startPoint y: 400, endPoint x: 1276, endPoint y: 403, distance: 25.2
click at [1276, 403] on input "5.67" at bounding box center [1293, 401] width 44 height 17
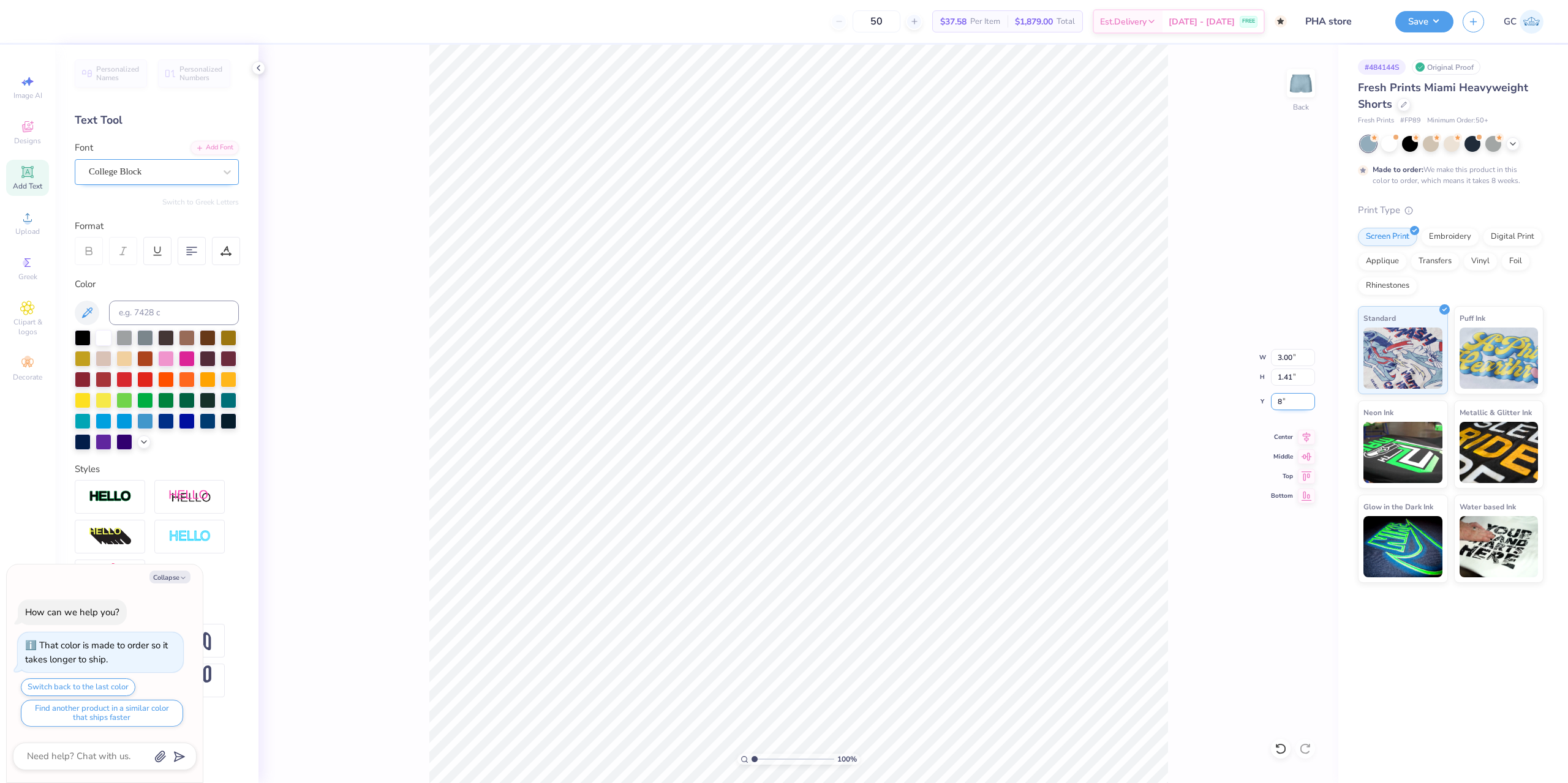
type input "8"
type textarea "x"
type input "8.00"
click at [35, 18] on div at bounding box center [32, 20] width 17 height 17
type textarea "x"
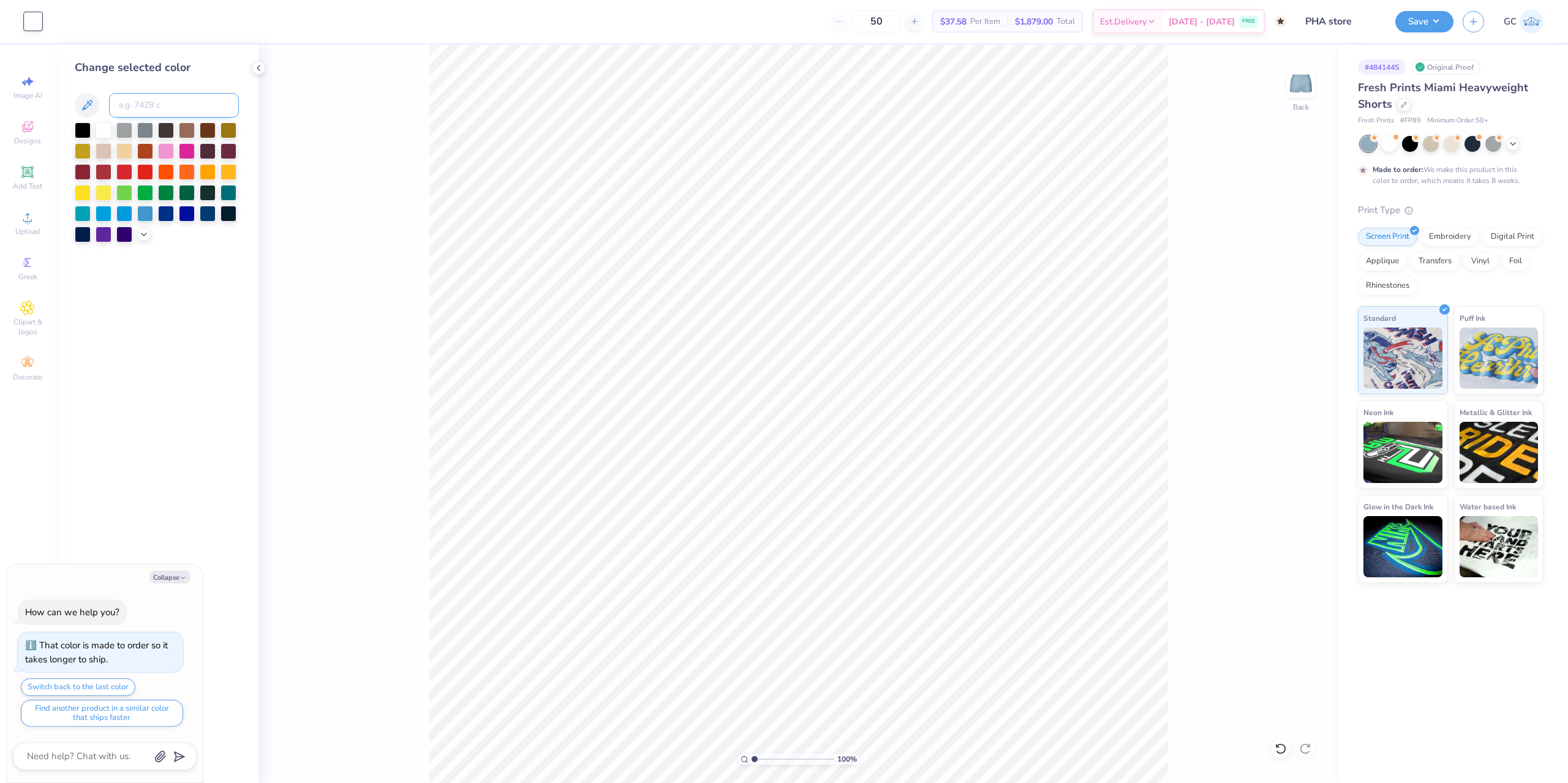
click at [167, 108] on input at bounding box center [174, 104] width 130 height 24
type input "2975"
click at [402, 697] on div "100 % Back" at bounding box center [798, 414] width 1080 height 738
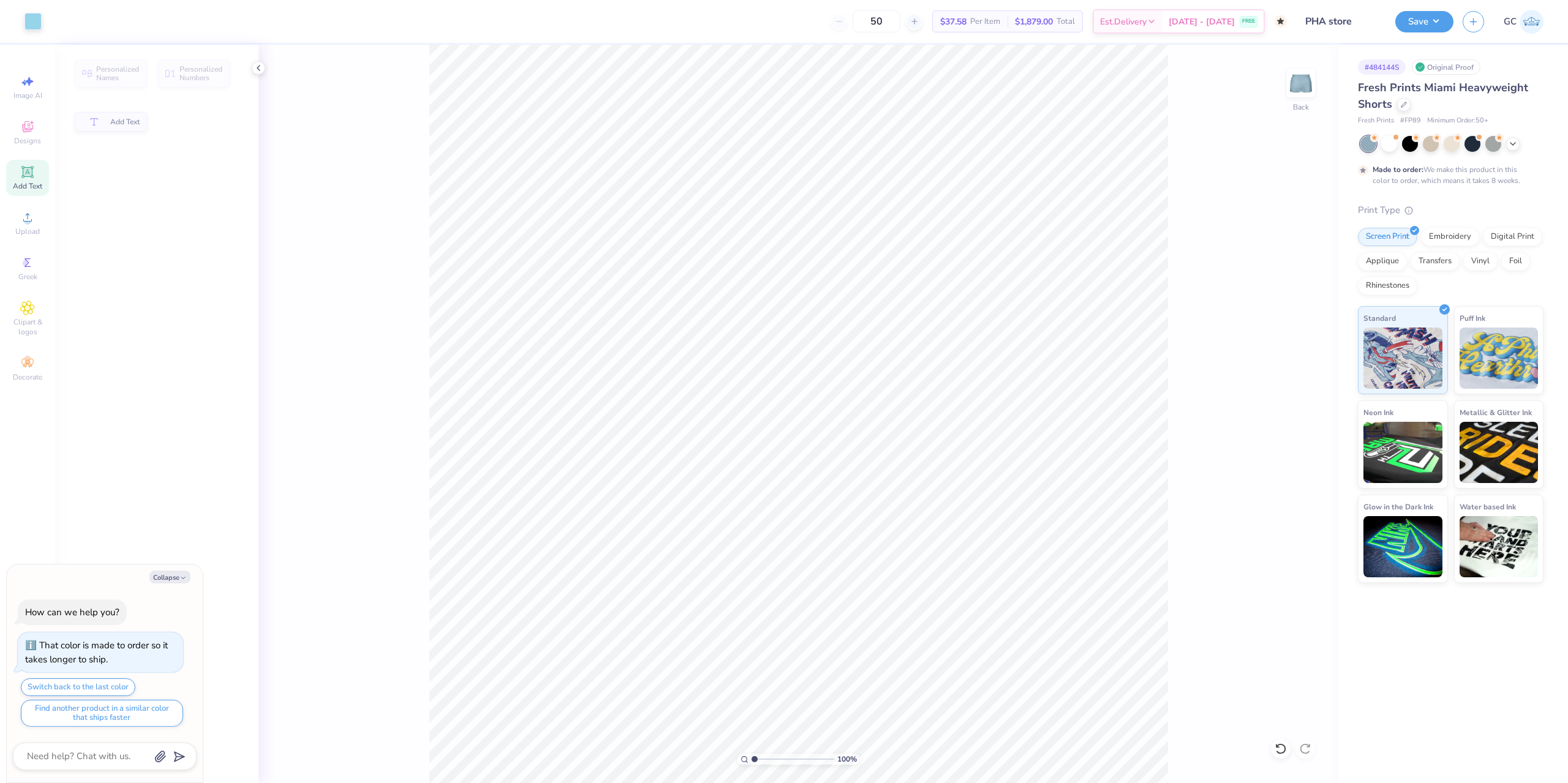
click at [1204, 637] on div "100 % Back" at bounding box center [798, 414] width 1080 height 738
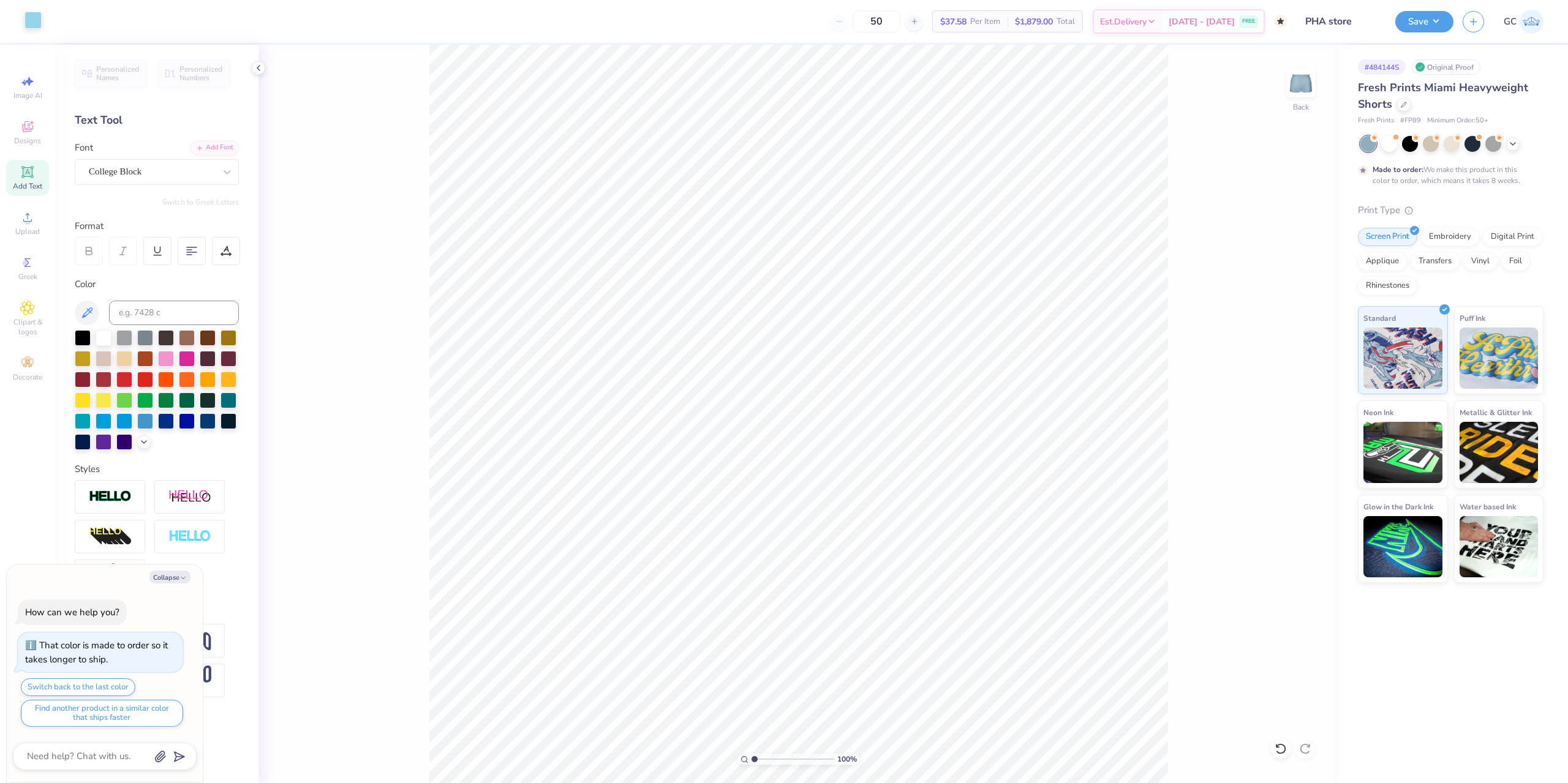
click at [35, 15] on div at bounding box center [32, 20] width 17 height 17
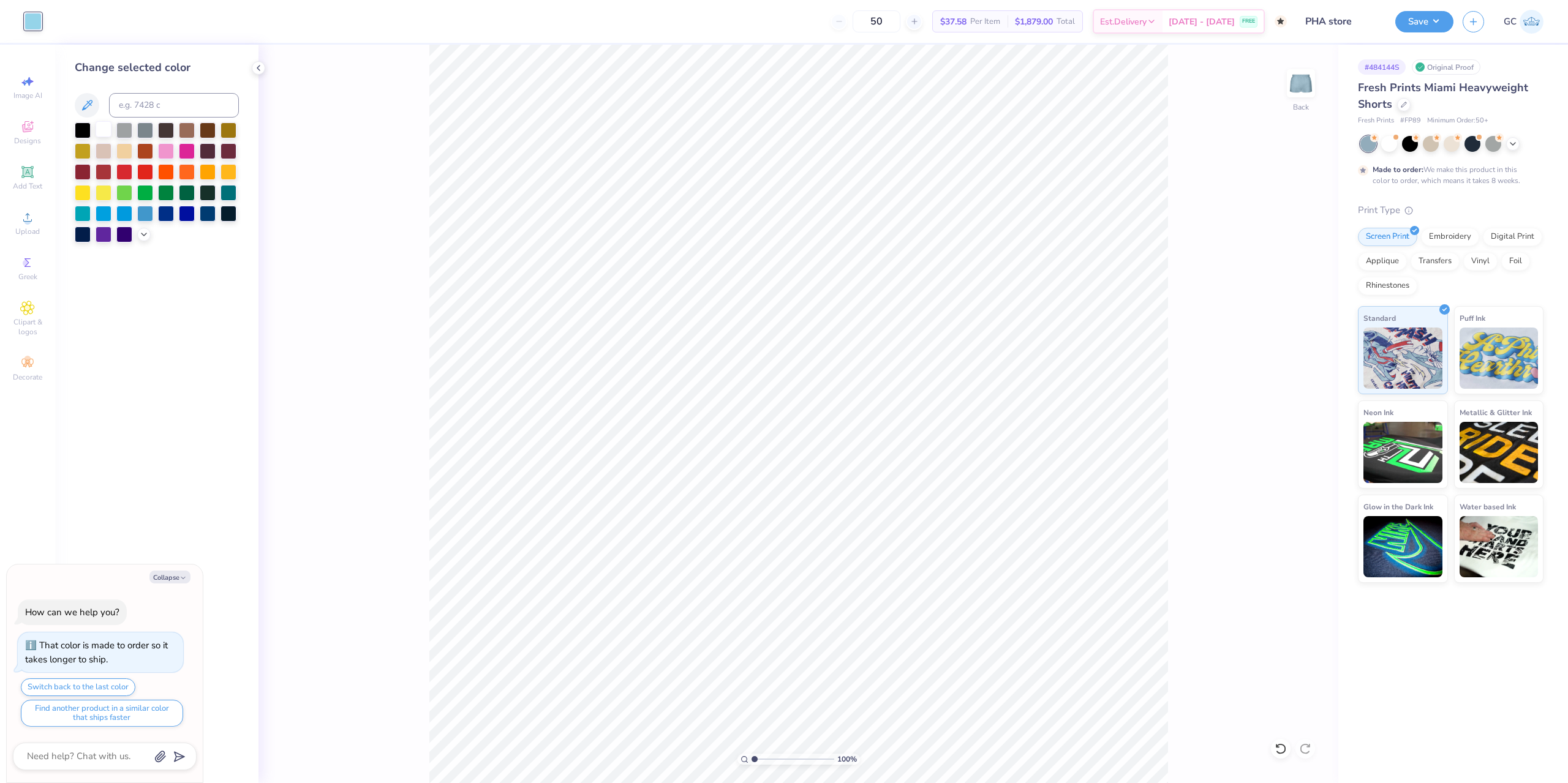
click at [105, 130] on div at bounding box center [104, 130] width 16 height 16
click at [45, 26] on div "Art colors 50 $37.58 Per Item $1,879.00 Total Est. Delivery [DATE] - [DATE] FRE…" at bounding box center [784, 21] width 1568 height 43
click at [32, 19] on div at bounding box center [32, 21] width 17 height 17
click at [123, 213] on div at bounding box center [124, 213] width 16 height 16
click at [151, 217] on div at bounding box center [145, 213] width 16 height 16
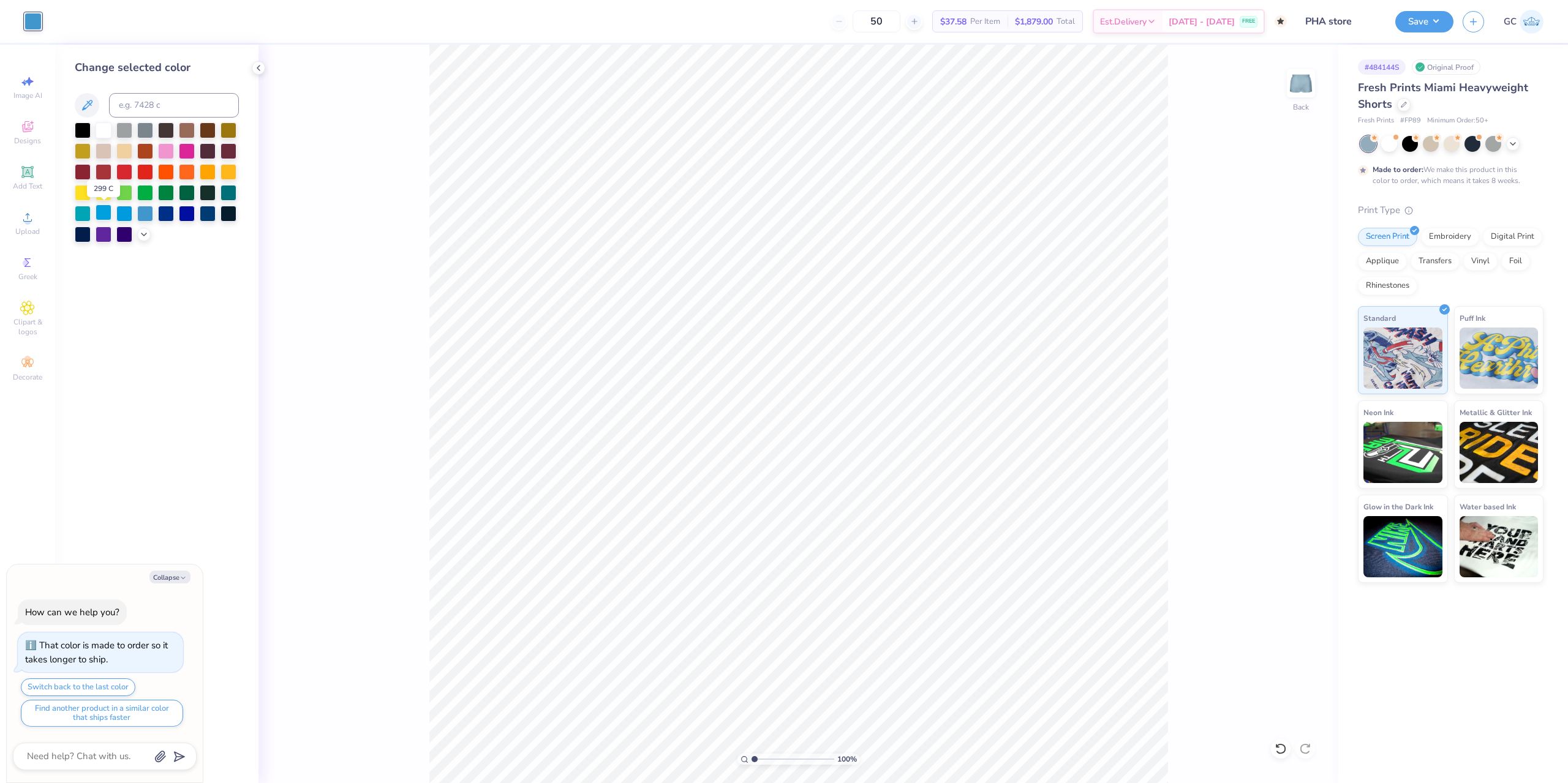
click at [105, 215] on div at bounding box center [104, 213] width 16 height 16
click at [85, 216] on div at bounding box center [82, 213] width 16 height 16
click at [144, 232] on icon at bounding box center [144, 233] width 10 height 10
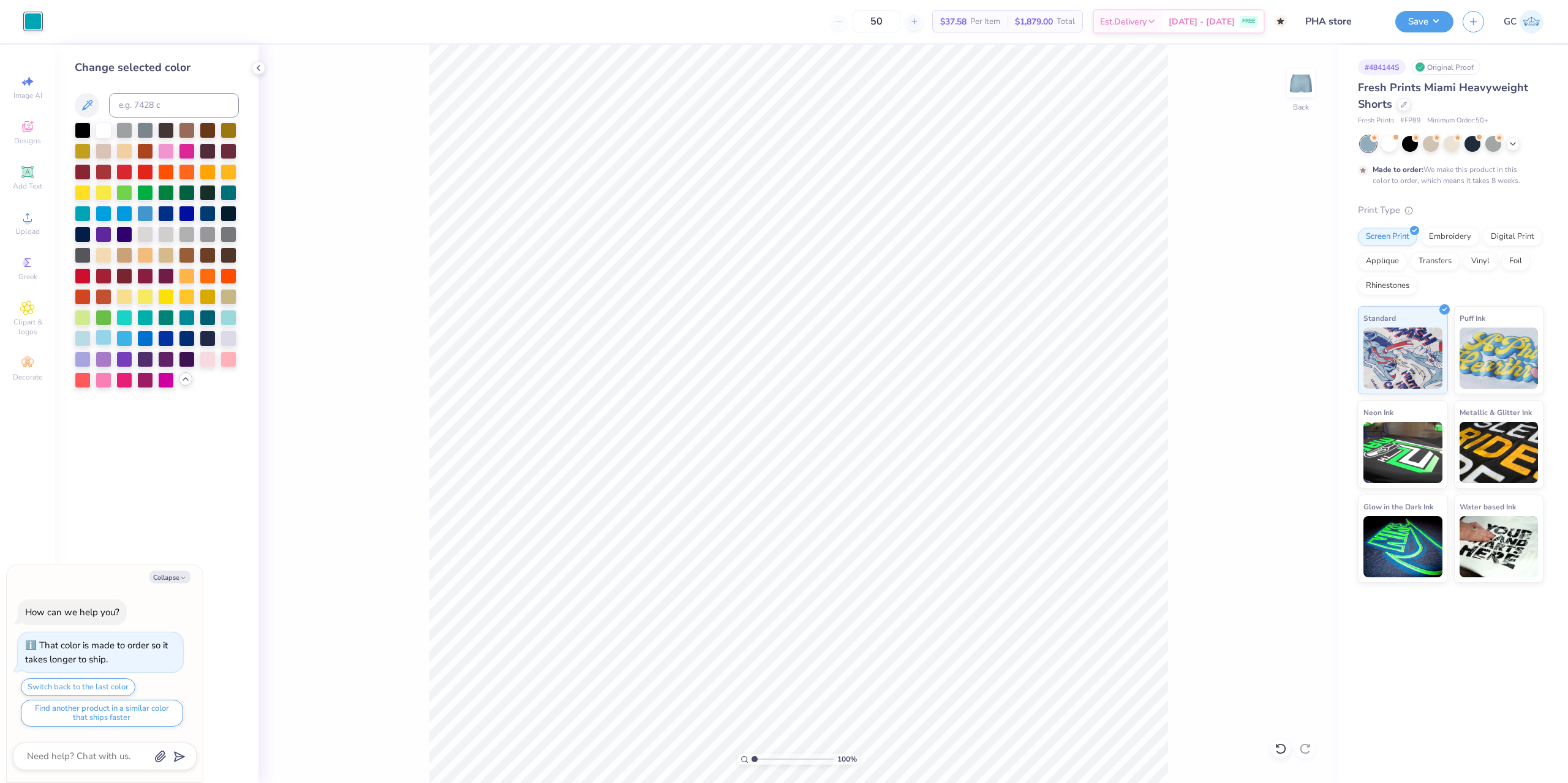
click at [96, 337] on div at bounding box center [104, 338] width 16 height 16
click at [121, 338] on div at bounding box center [124, 338] width 16 height 16
click at [105, 338] on div at bounding box center [104, 338] width 16 height 16
click at [391, 712] on div "100 % Back" at bounding box center [798, 414] width 1080 height 738
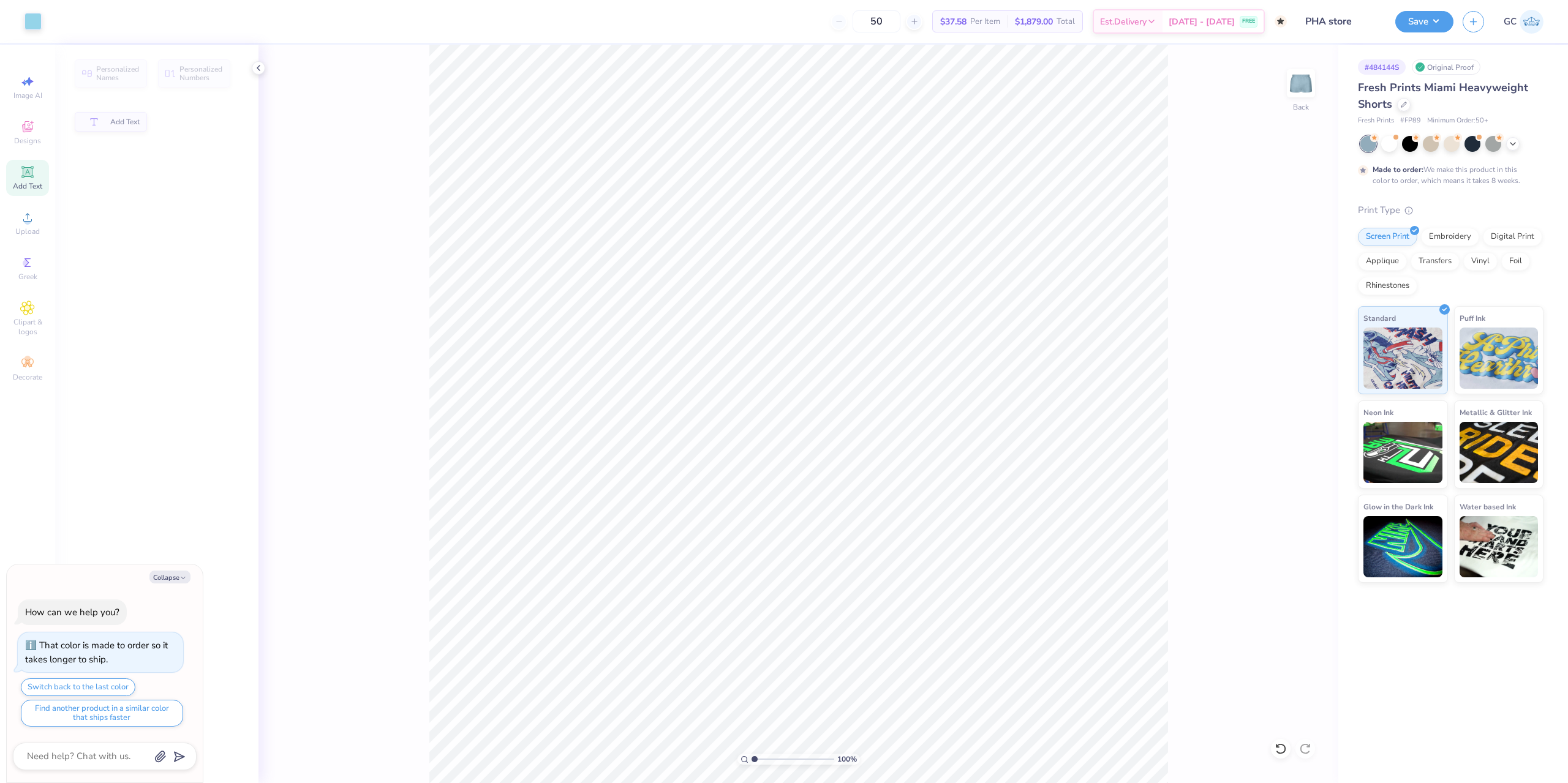
click at [413, 346] on div "100 % Back" at bounding box center [798, 414] width 1080 height 738
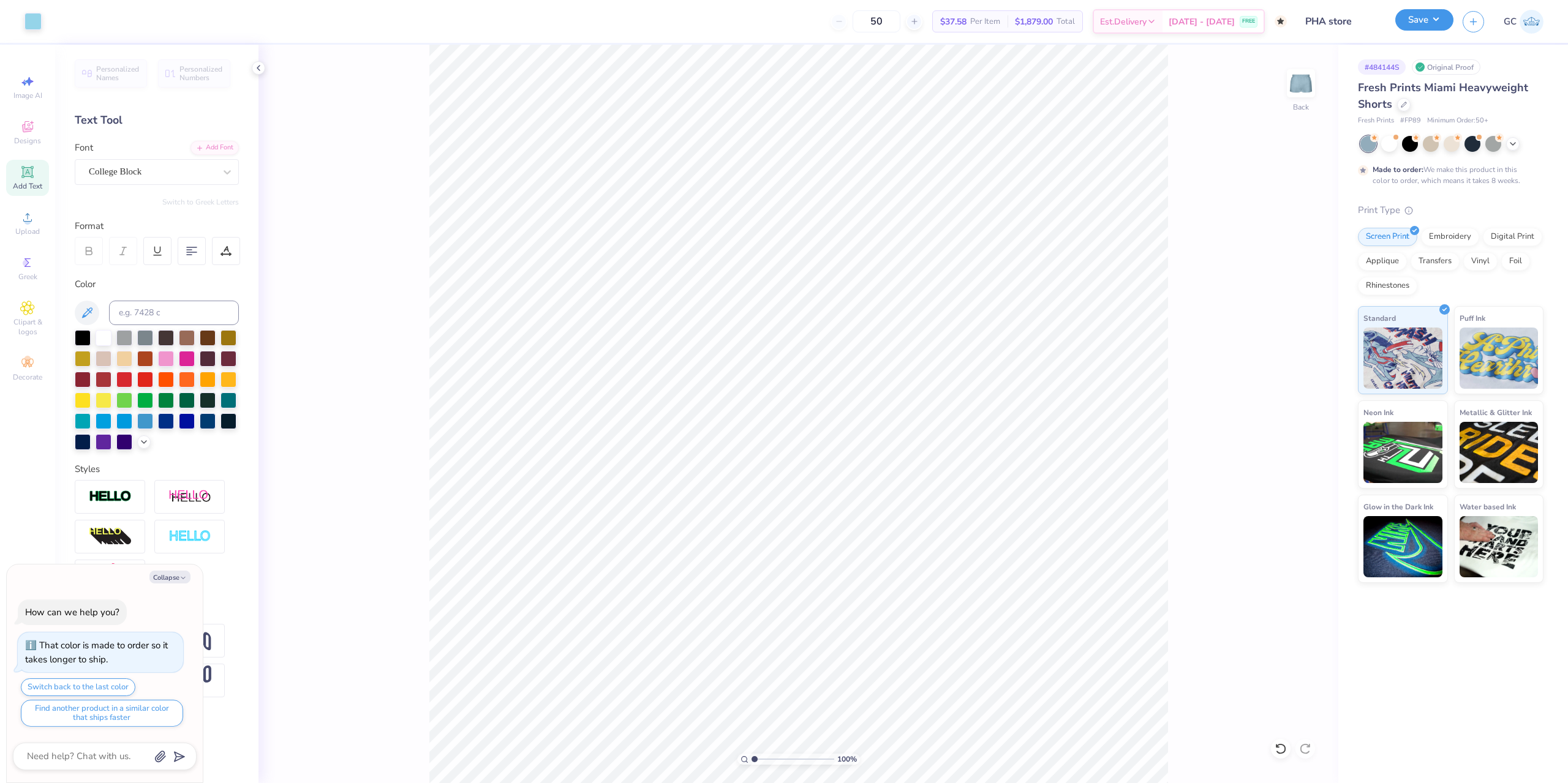
click at [1449, 29] on div "Save" at bounding box center [1424, 21] width 58 height 21
click at [1433, 23] on button "Save" at bounding box center [1424, 19] width 58 height 21
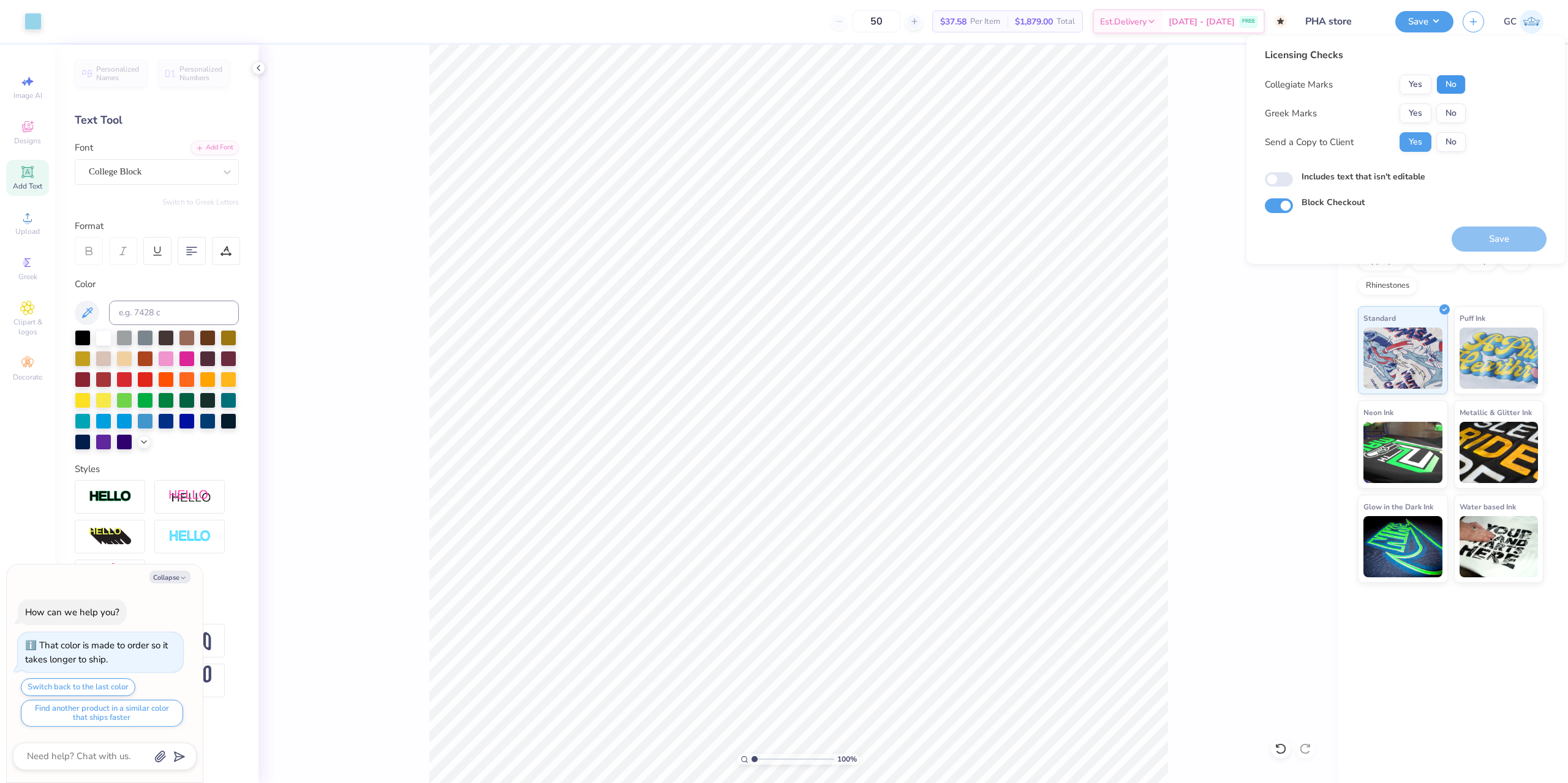
click at [1446, 83] on button "No" at bounding box center [1451, 84] width 29 height 20
click at [1455, 120] on button "No" at bounding box center [1451, 113] width 29 height 20
click at [1484, 230] on button "Save" at bounding box center [1499, 239] width 95 height 25
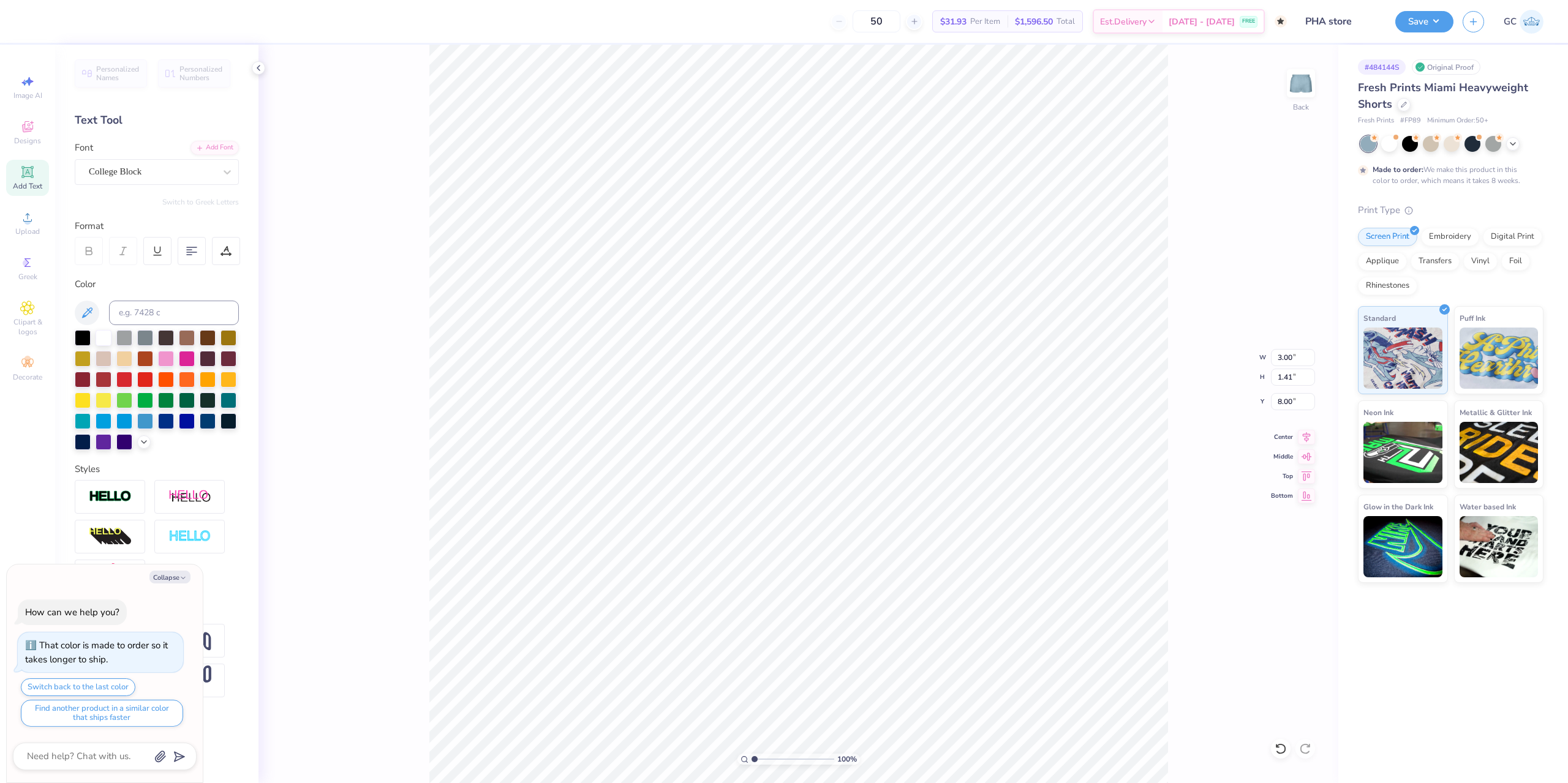
type textarea "x"
